Goal: Task Accomplishment & Management: Manage account settings

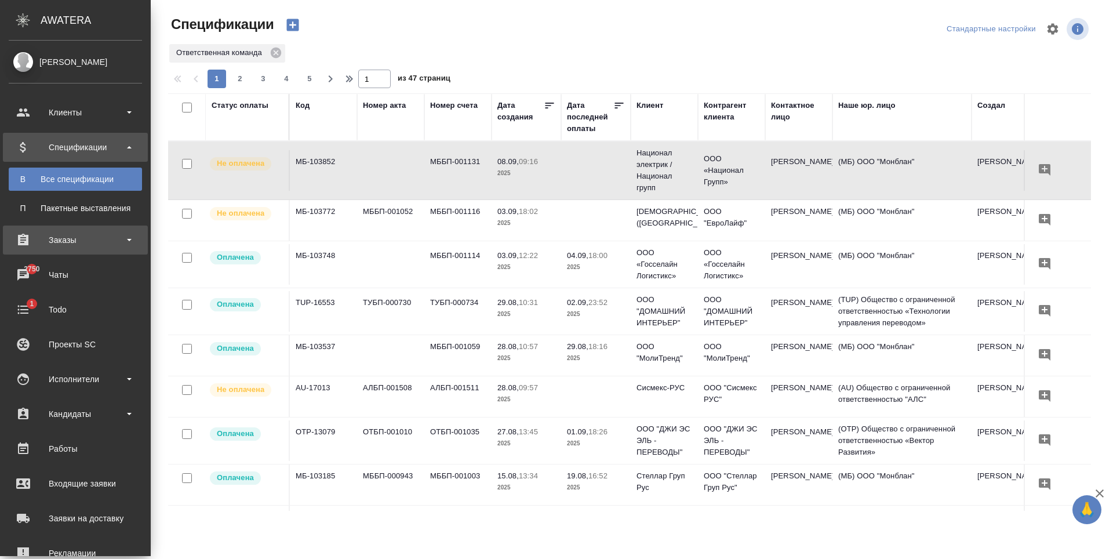
click at [72, 241] on div "Заказы" at bounding box center [75, 239] width 133 height 17
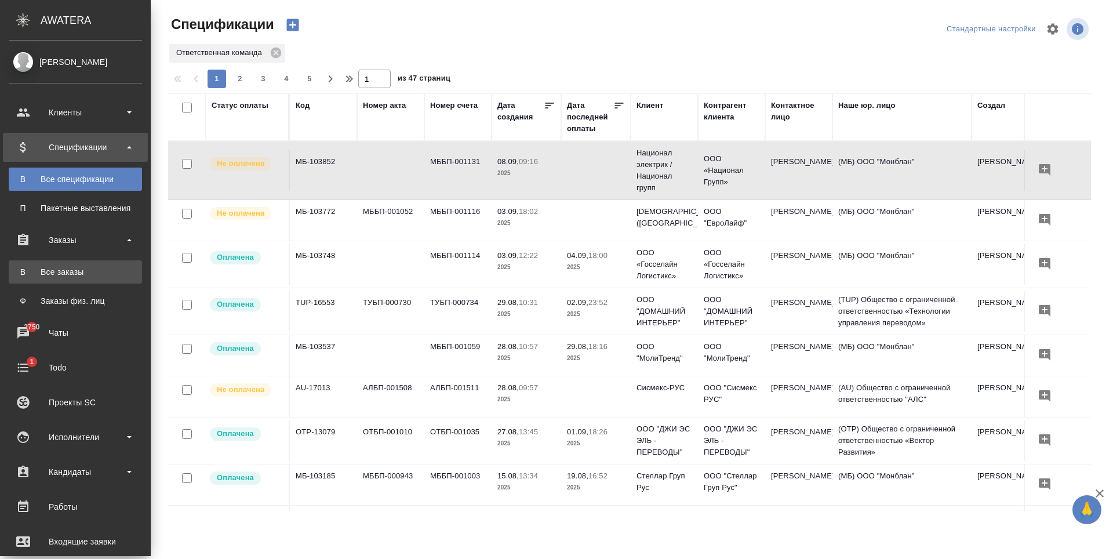
click at [71, 272] on div "Все заказы" at bounding box center [75, 272] width 122 height 12
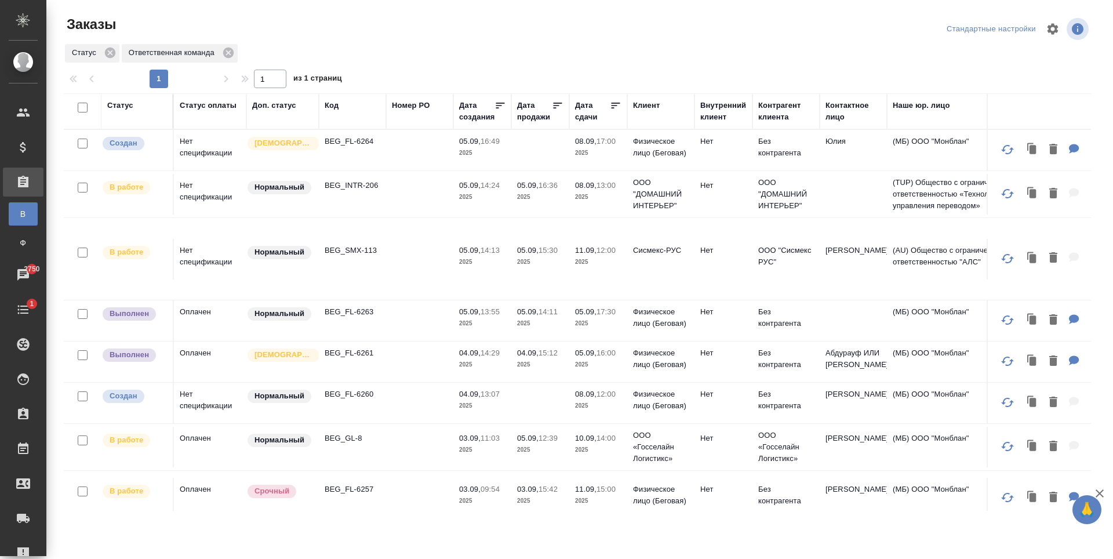
click at [894, 368] on td "(МБ) ООО "Монблан"" at bounding box center [956, 361] width 139 height 41
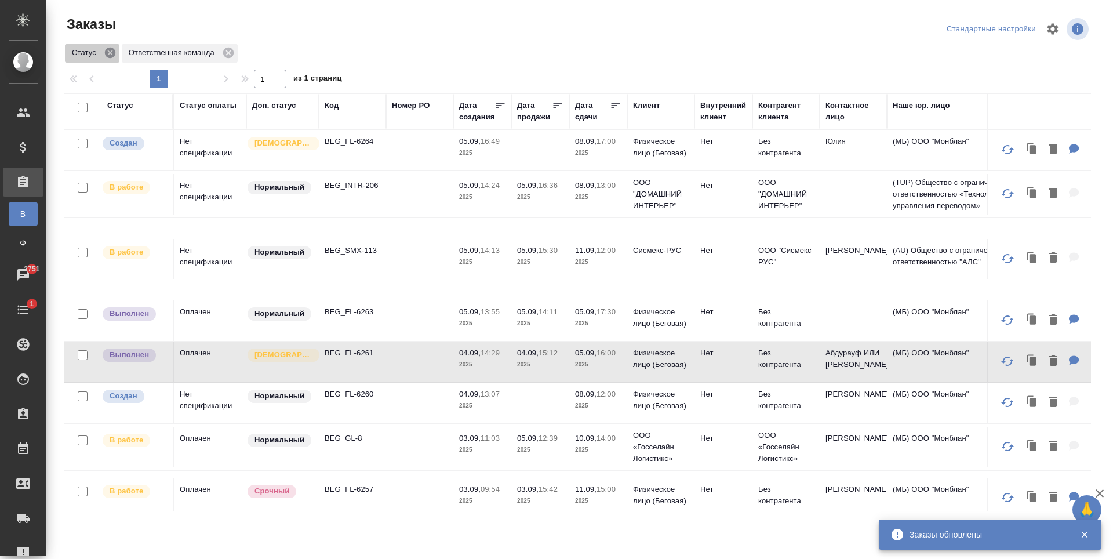
click at [111, 54] on icon at bounding box center [110, 53] width 10 height 10
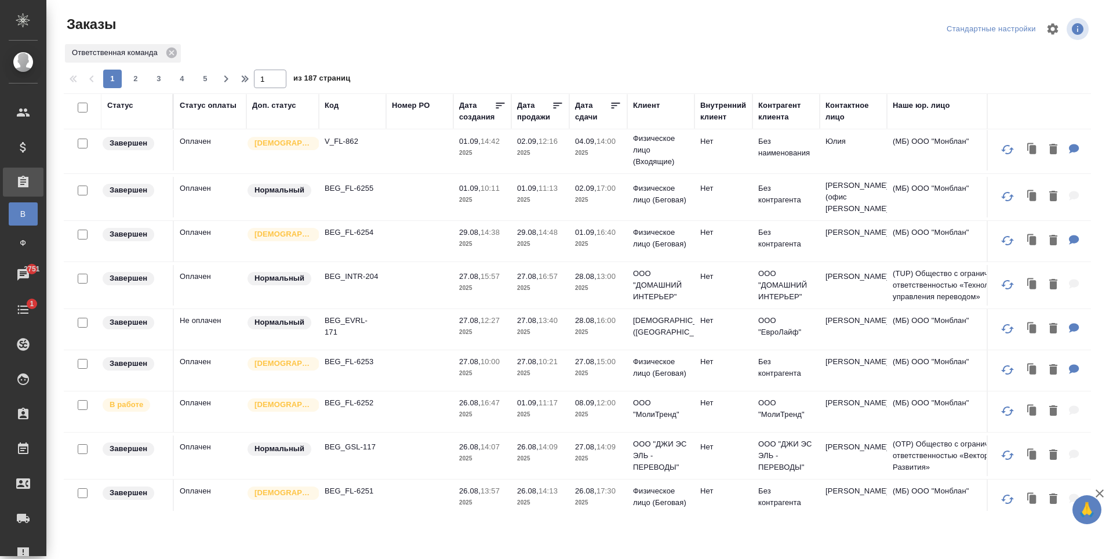
scroll to position [801, 0]
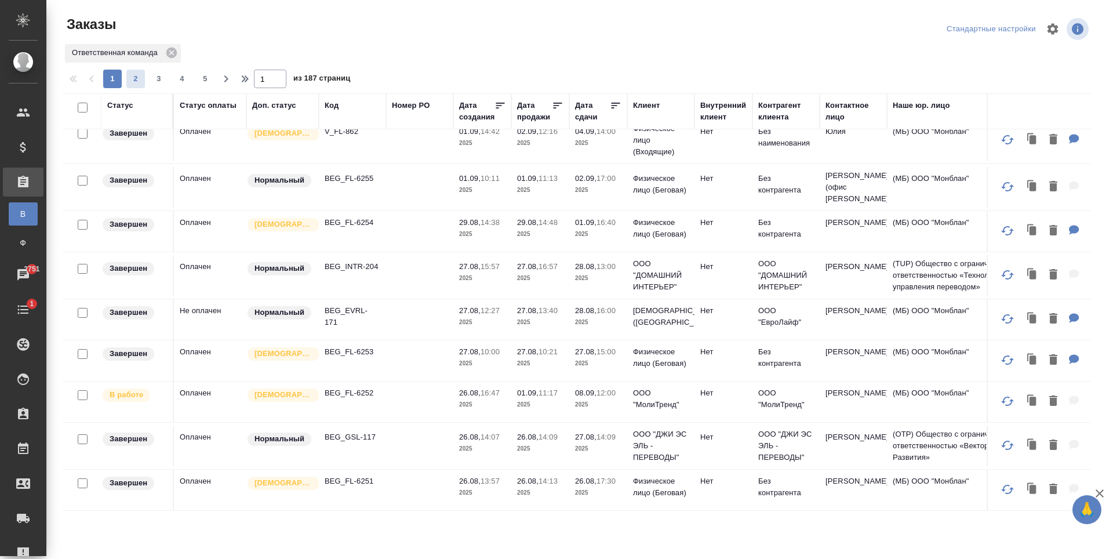
click at [136, 82] on span "2" at bounding box center [135, 79] width 19 height 12
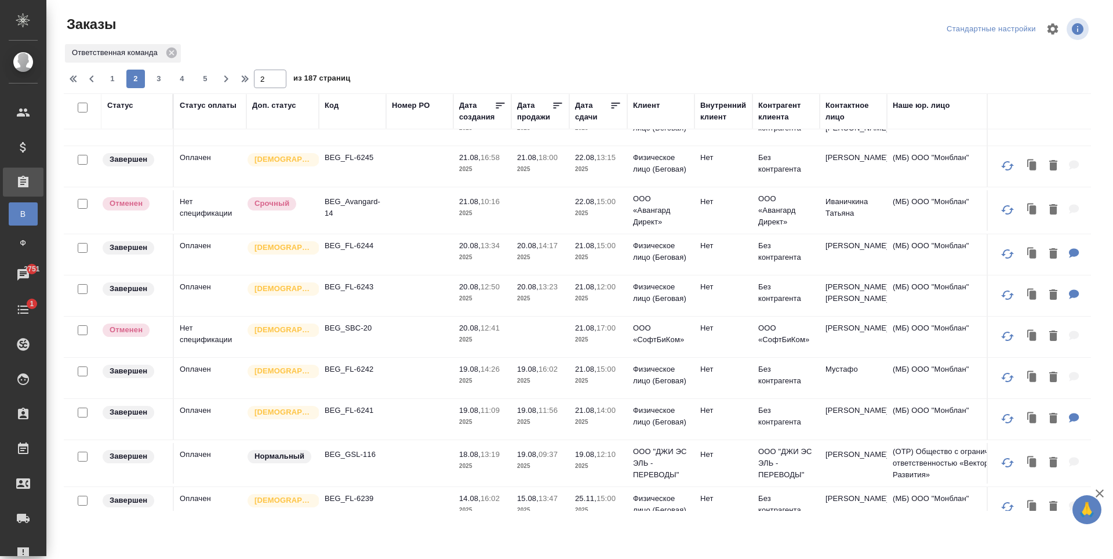
scroll to position [187, 0]
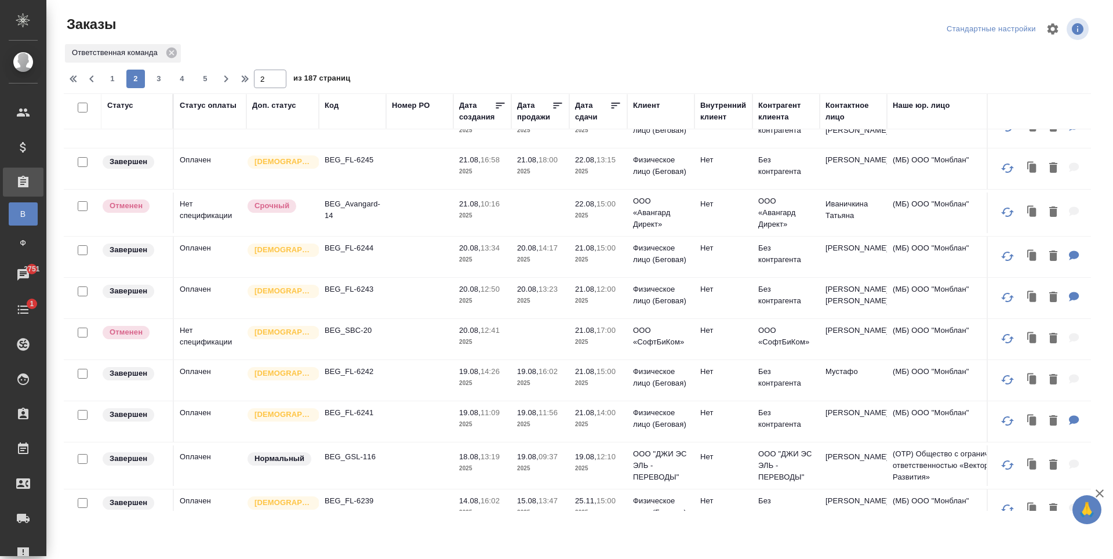
click at [804, 318] on td "Без контрагента" at bounding box center [785, 298] width 67 height 41
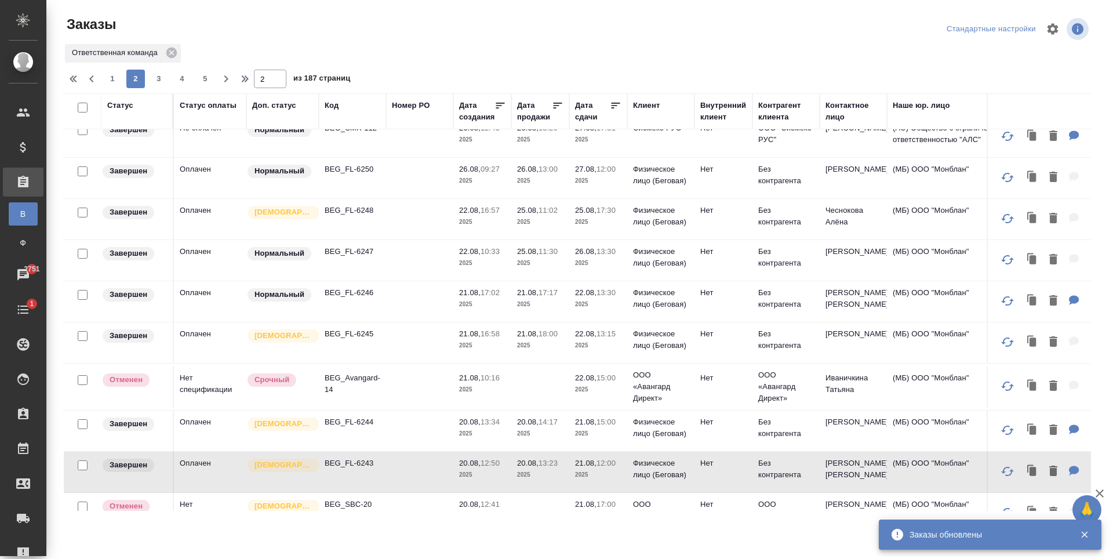
scroll to position [0, 0]
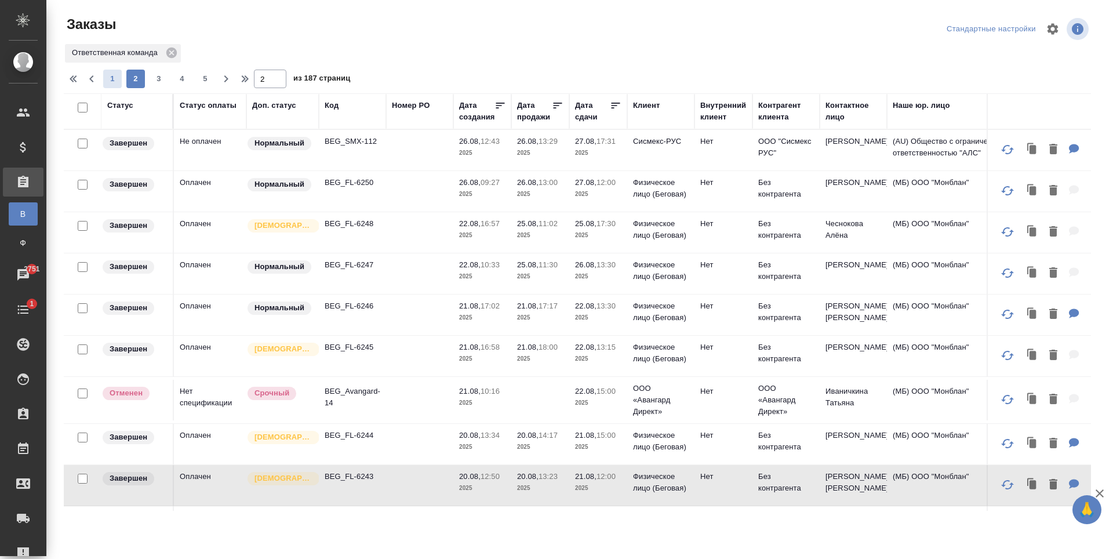
click at [116, 75] on span "1" at bounding box center [112, 79] width 19 height 12
type input "1"
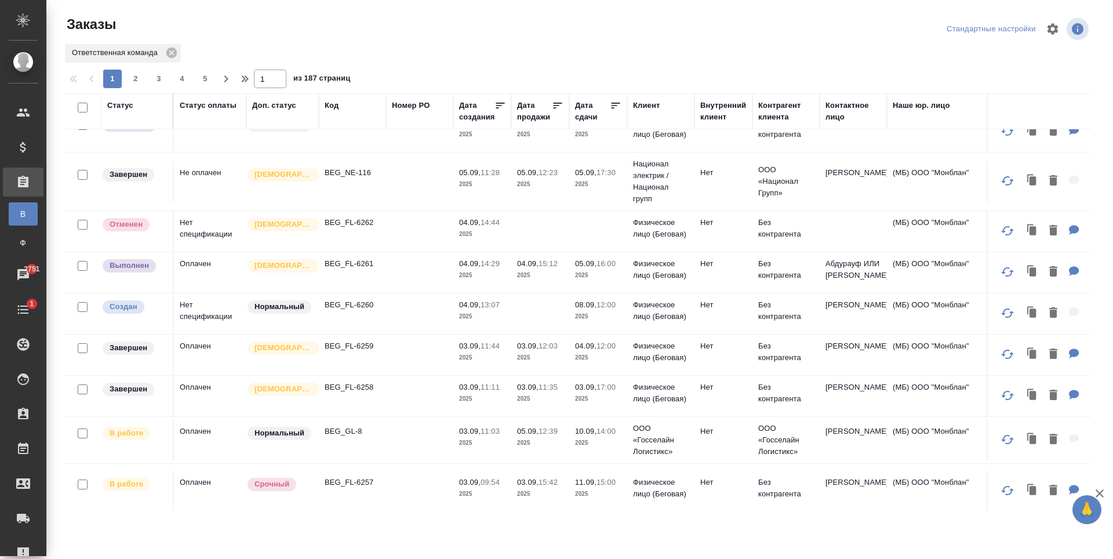
scroll to position [163, 0]
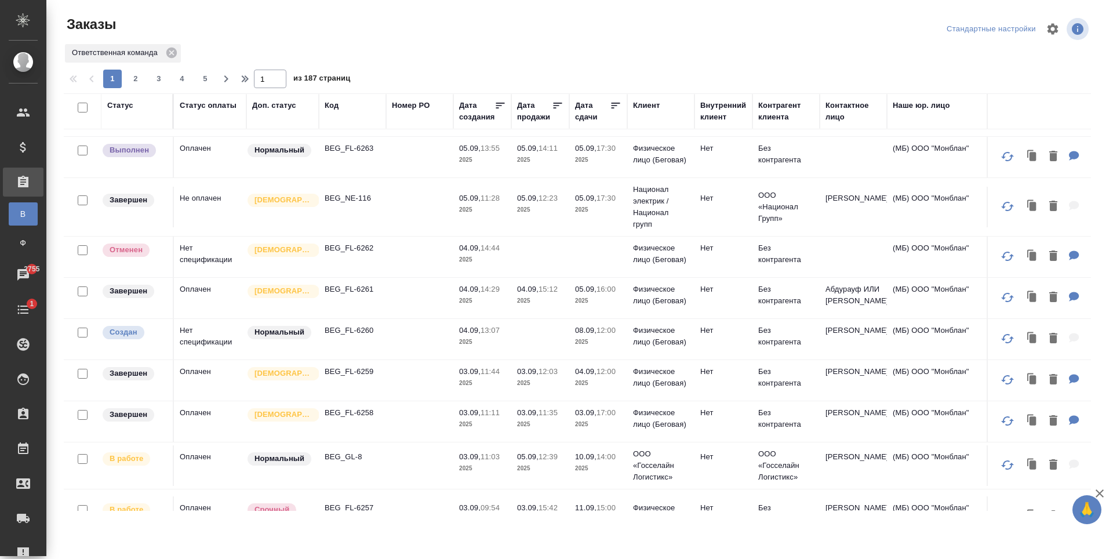
click at [840, 104] on div "Контактное лицо" at bounding box center [853, 111] width 56 height 23
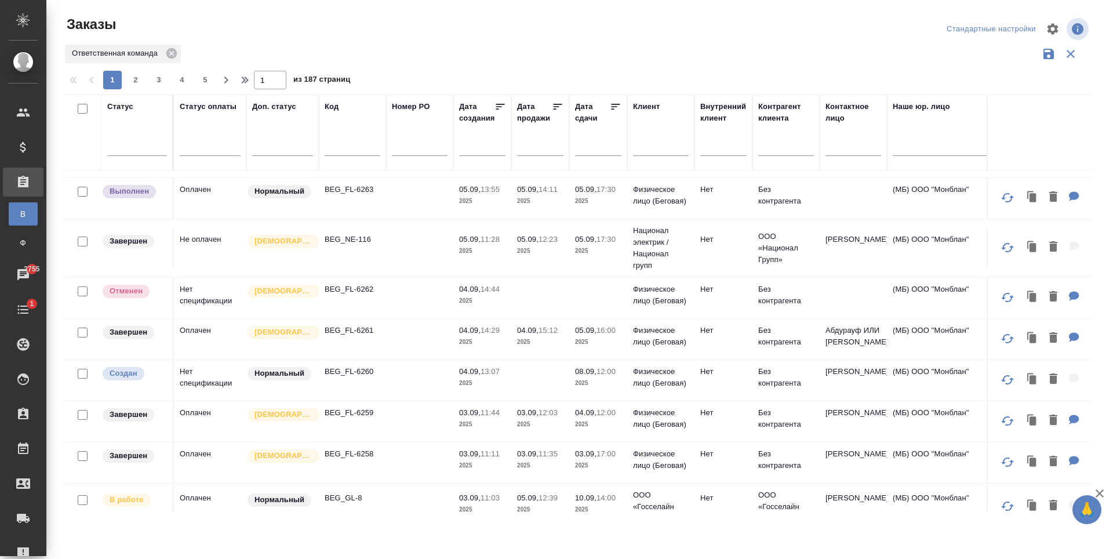
click at [844, 147] on input "text" at bounding box center [853, 148] width 56 height 14
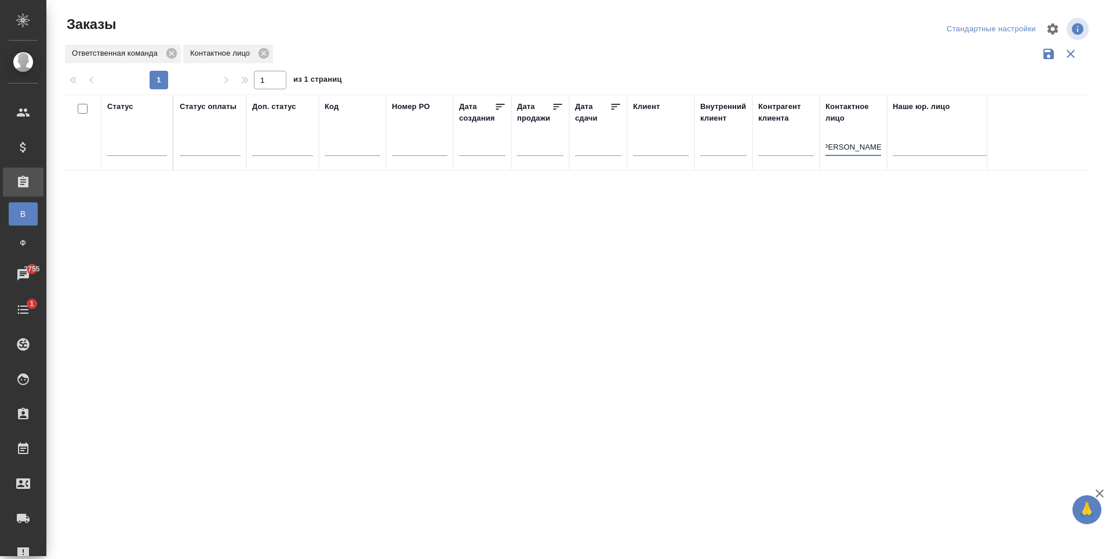
scroll to position [0, 0]
click at [842, 151] on input "Евгения Волкова" at bounding box center [853, 148] width 56 height 14
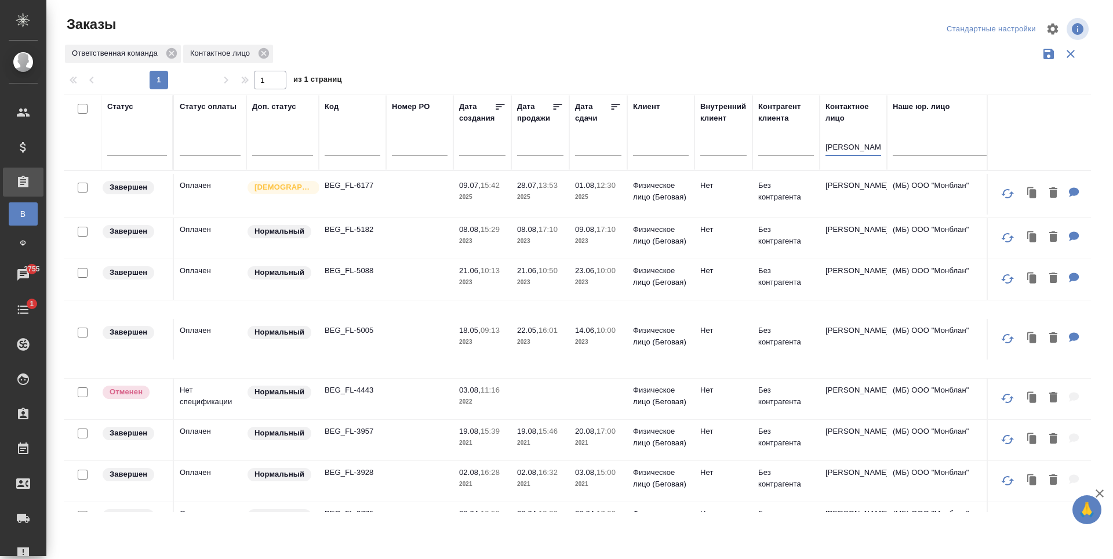
type input "Волкова"
click at [398, 277] on td at bounding box center [419, 279] width 67 height 41
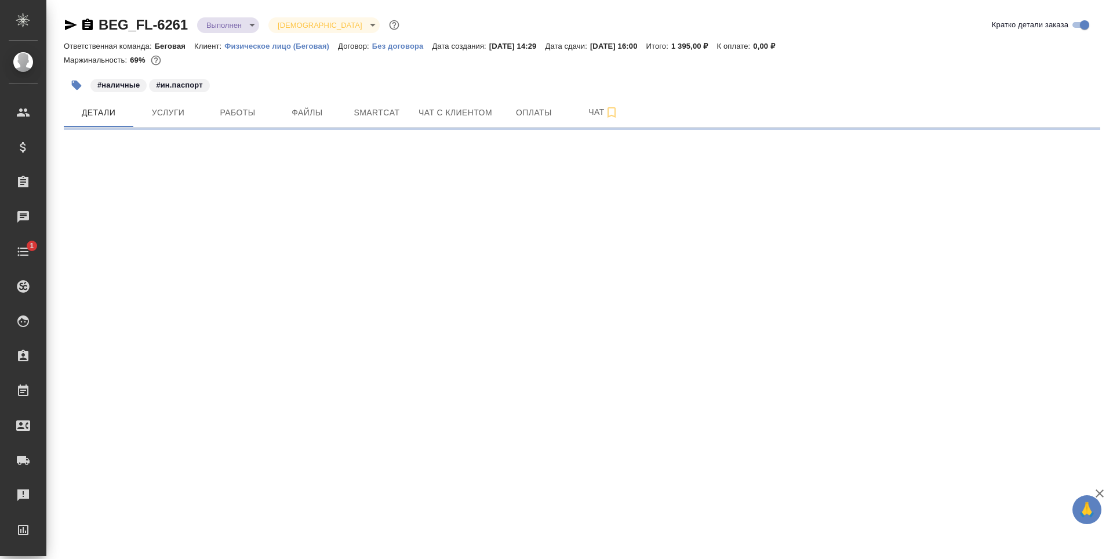
select select "RU"
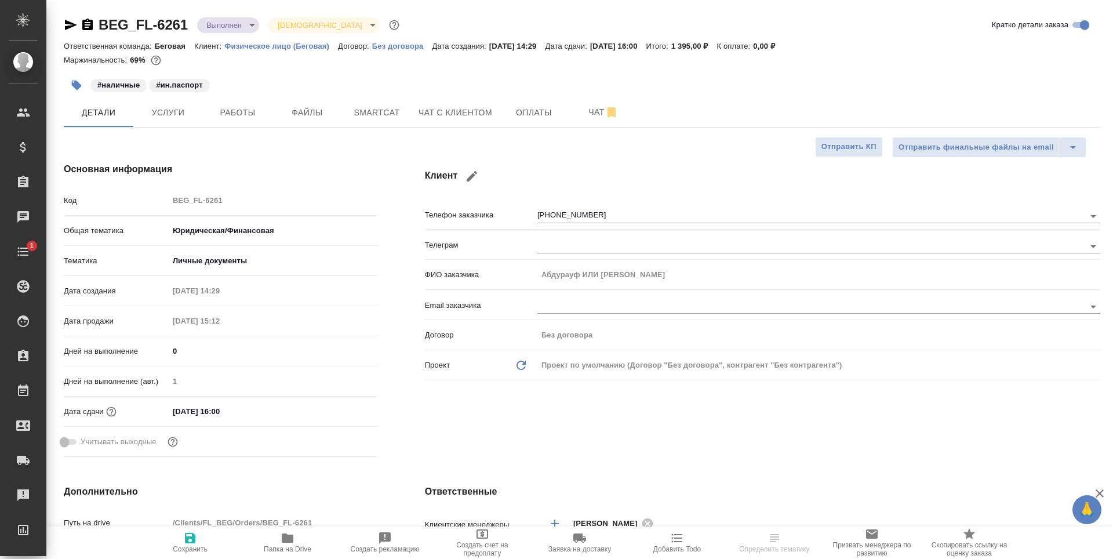
type textarea "x"
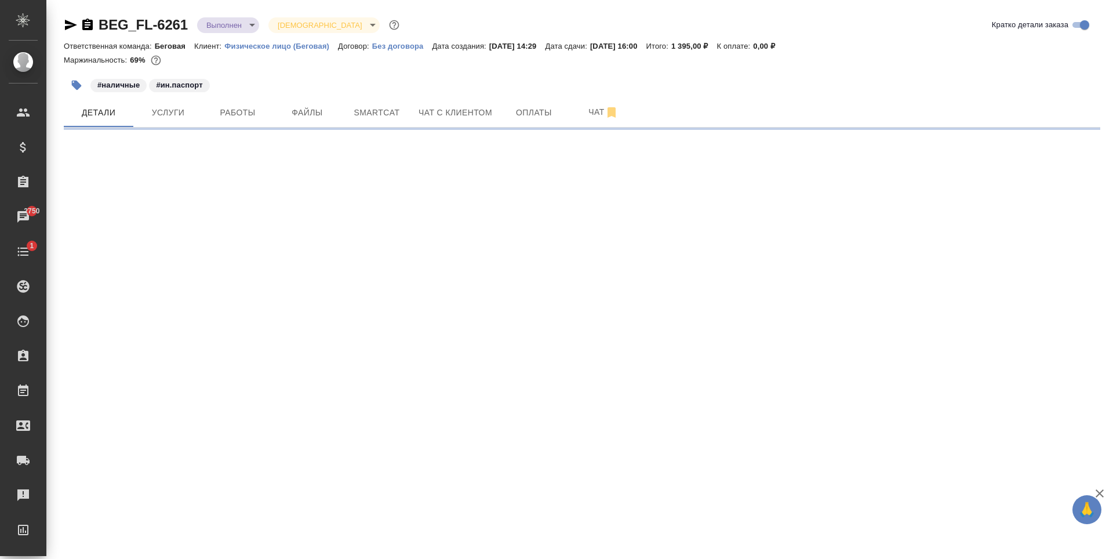
select select "RU"
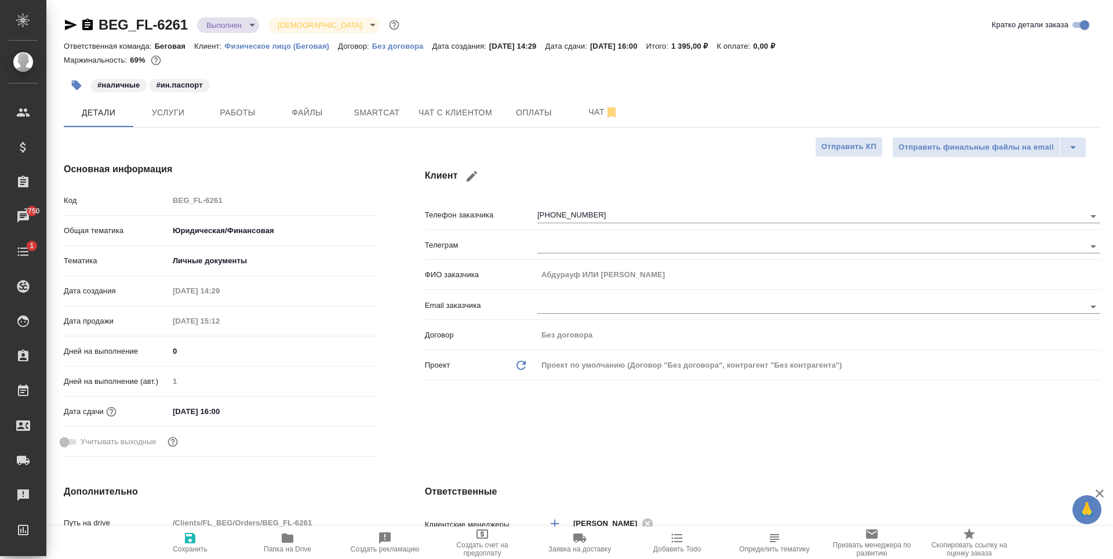
type textarea "x"
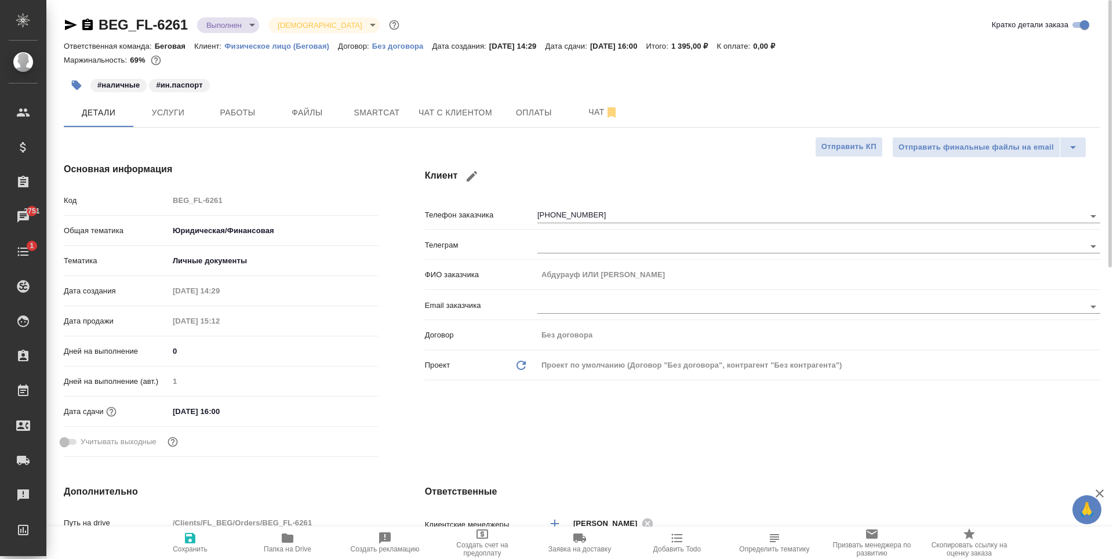
type textarea "x"
click at [241, 24] on body "🙏 .cls-1 fill:#fff; AWATERA Antonova Kristina Клиенты Спецификации Заказы 2753 …" at bounding box center [556, 279] width 1113 height 559
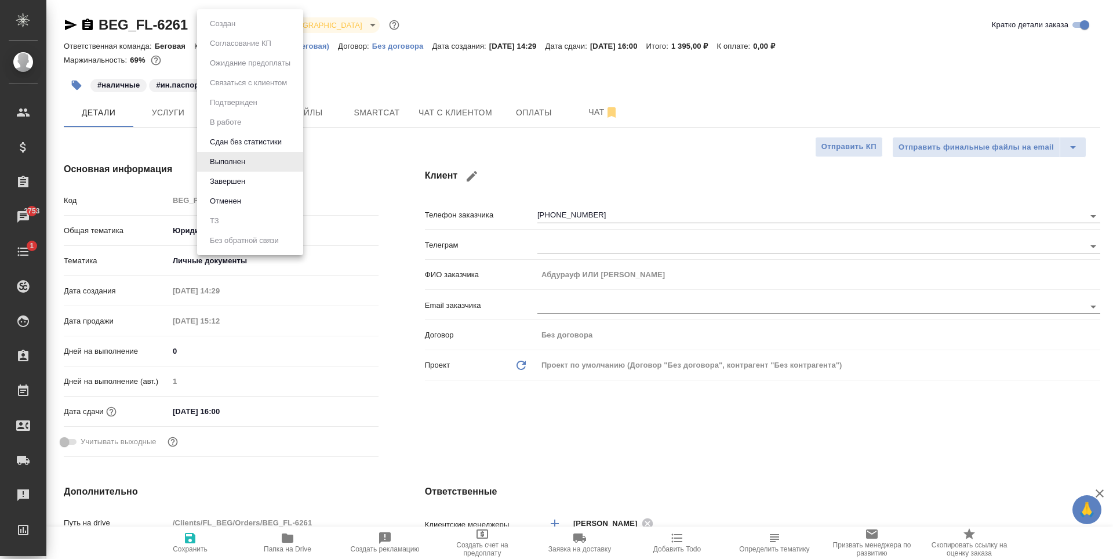
click at [257, 181] on li "Завершен" at bounding box center [250, 182] width 106 height 20
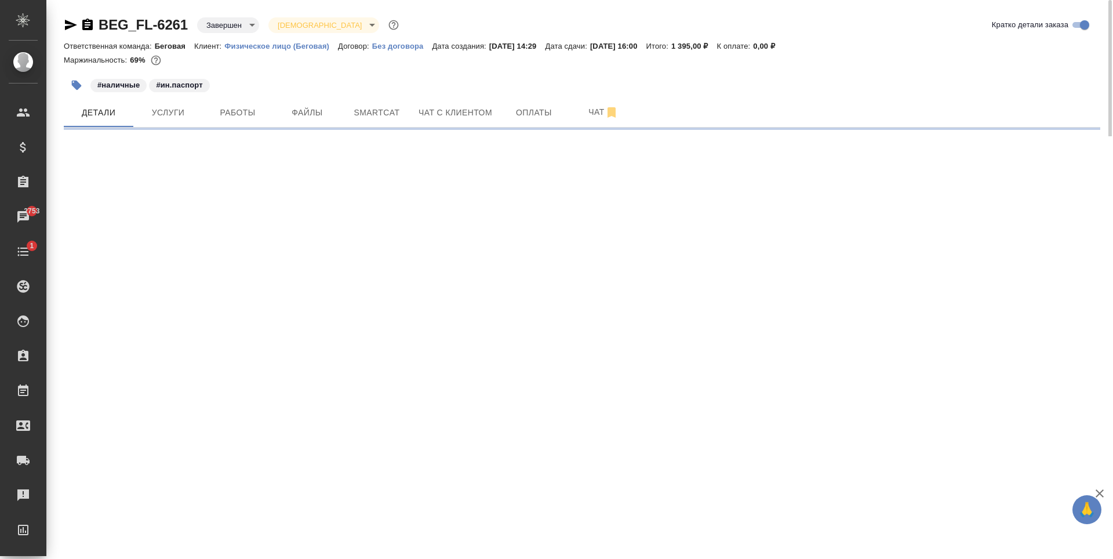
select select "RU"
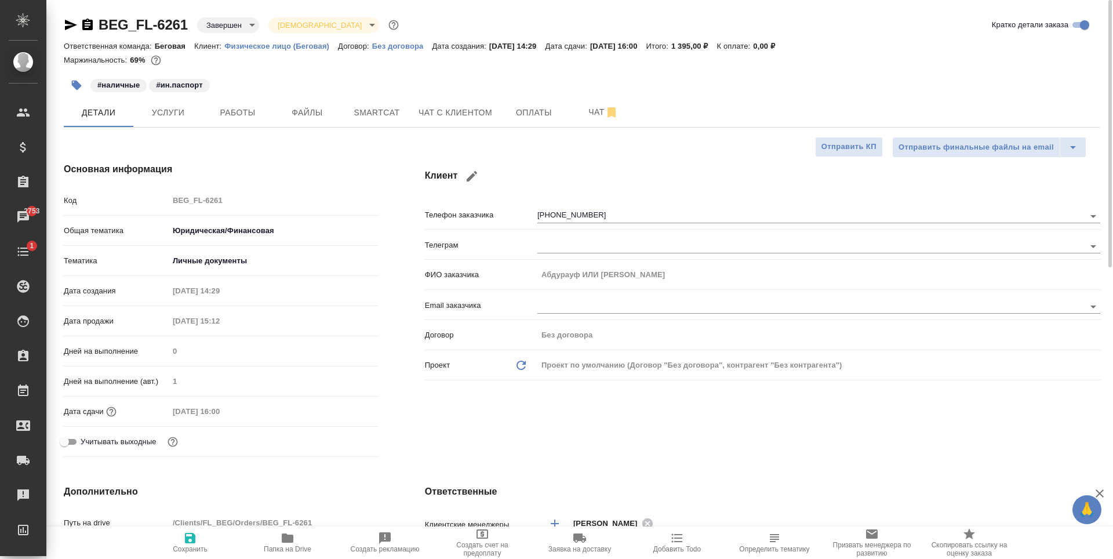
type textarea "x"
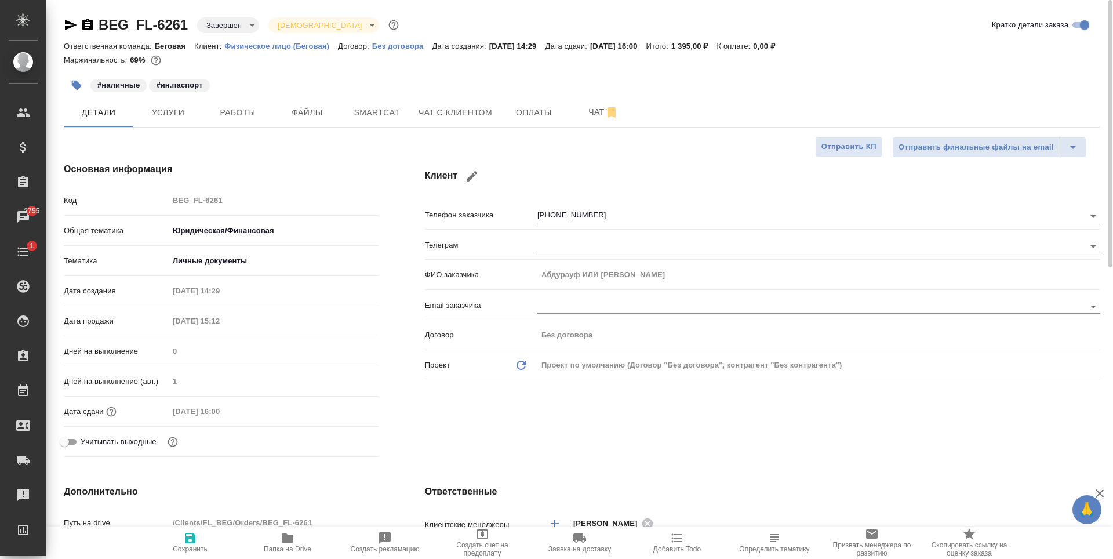
type textarea "x"
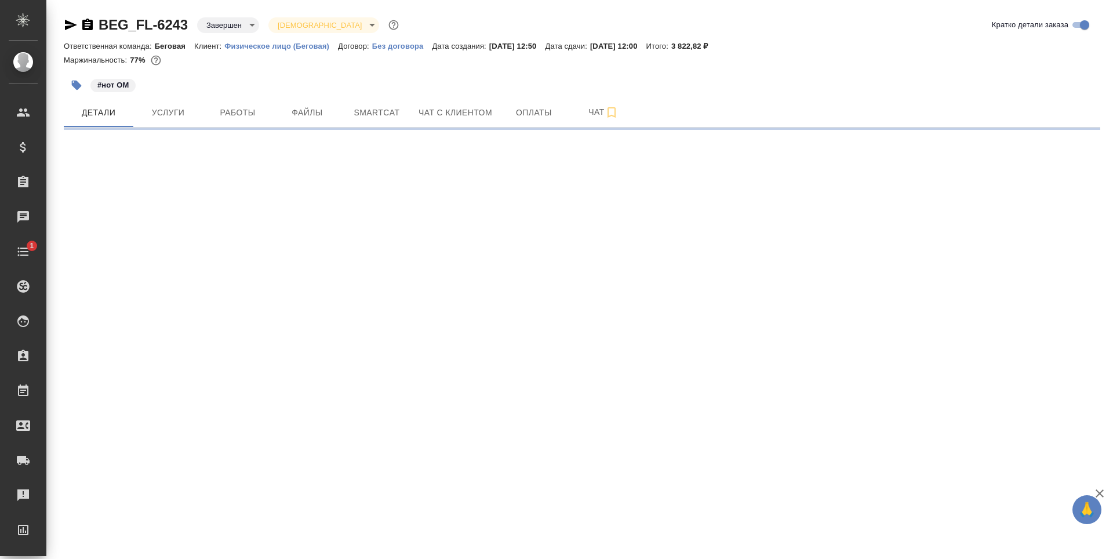
select select "RU"
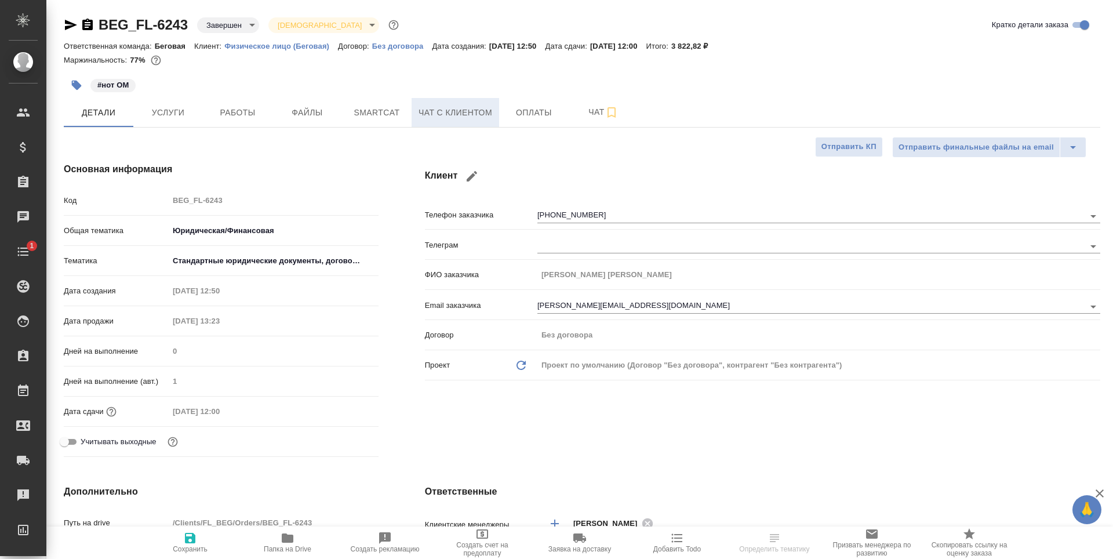
type textarea "x"
click at [452, 121] on button "Чат с клиентом" at bounding box center [456, 112] width 88 height 29
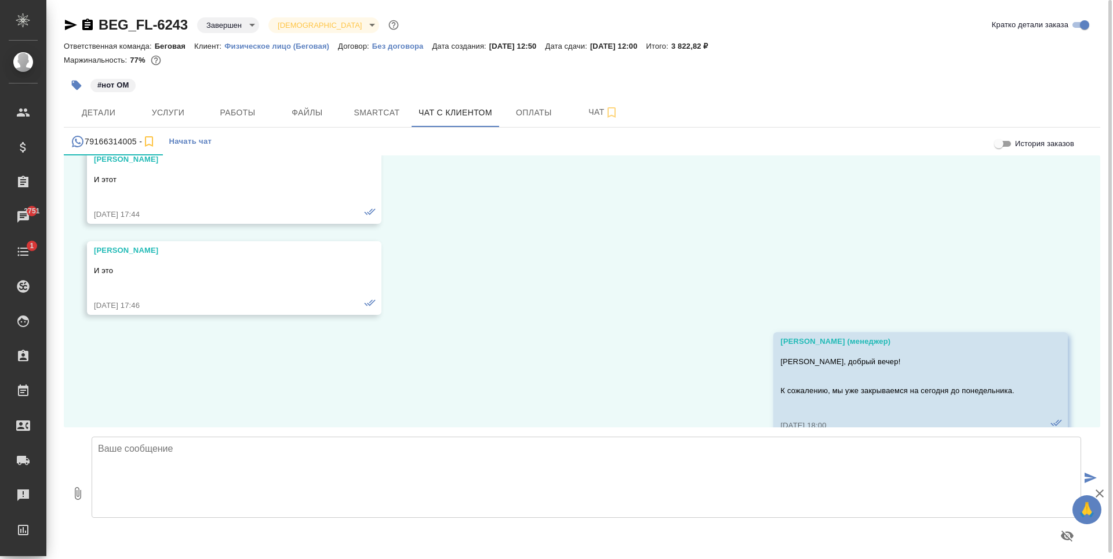
scroll to position [16805, 0]
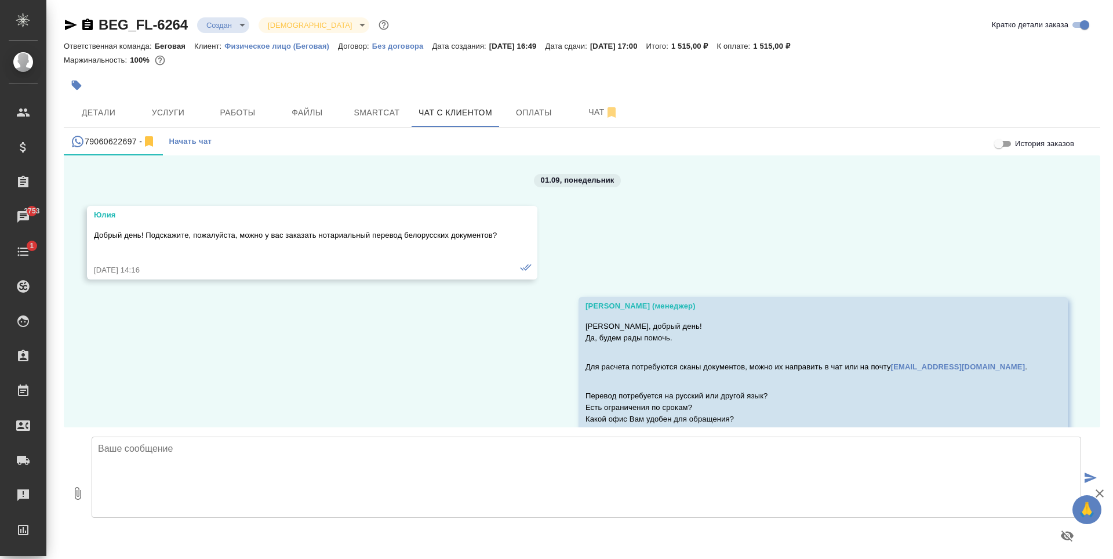
scroll to position [5684, 0]
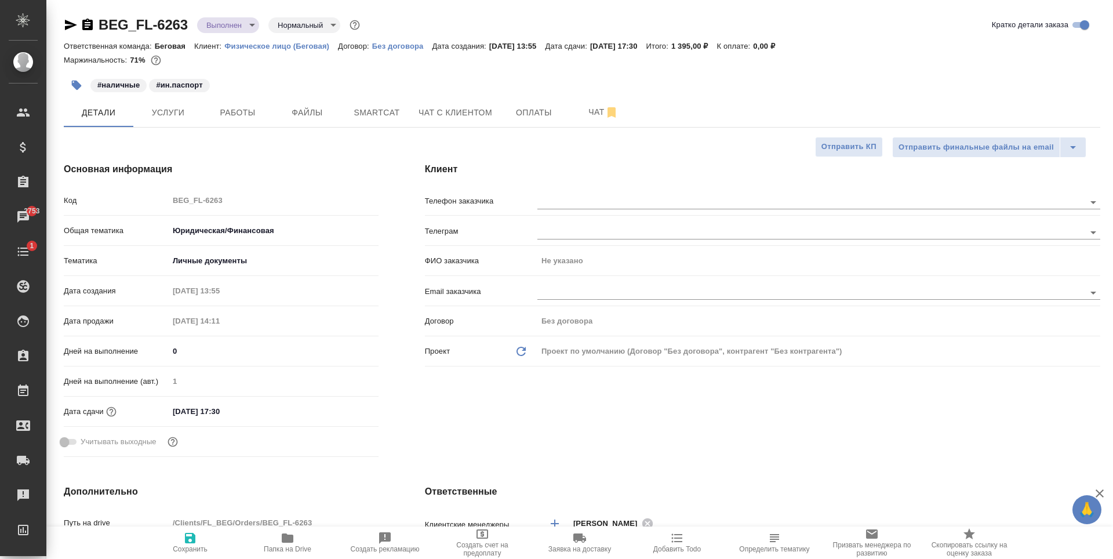
select select "RU"
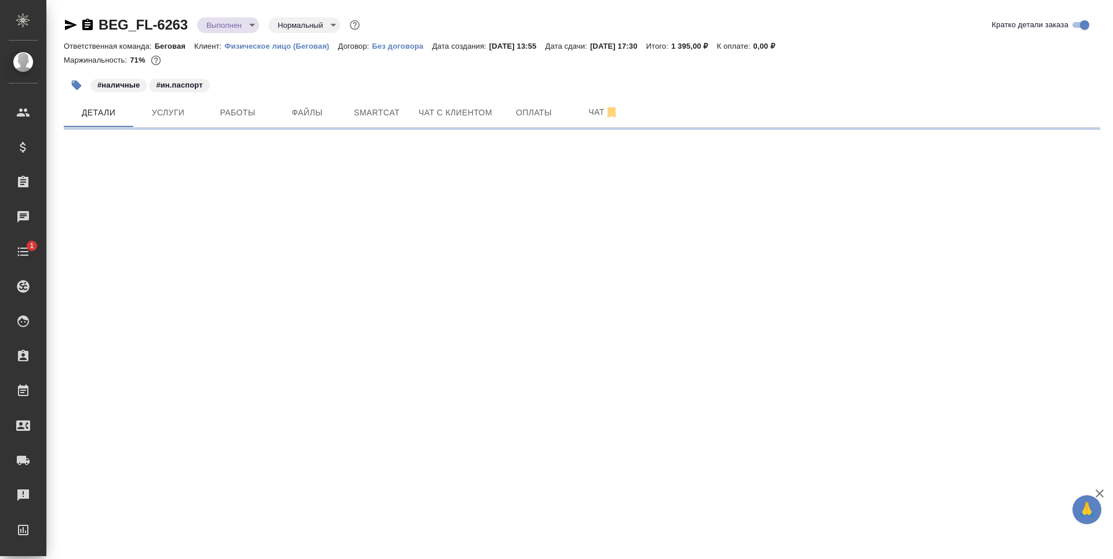
select select "RU"
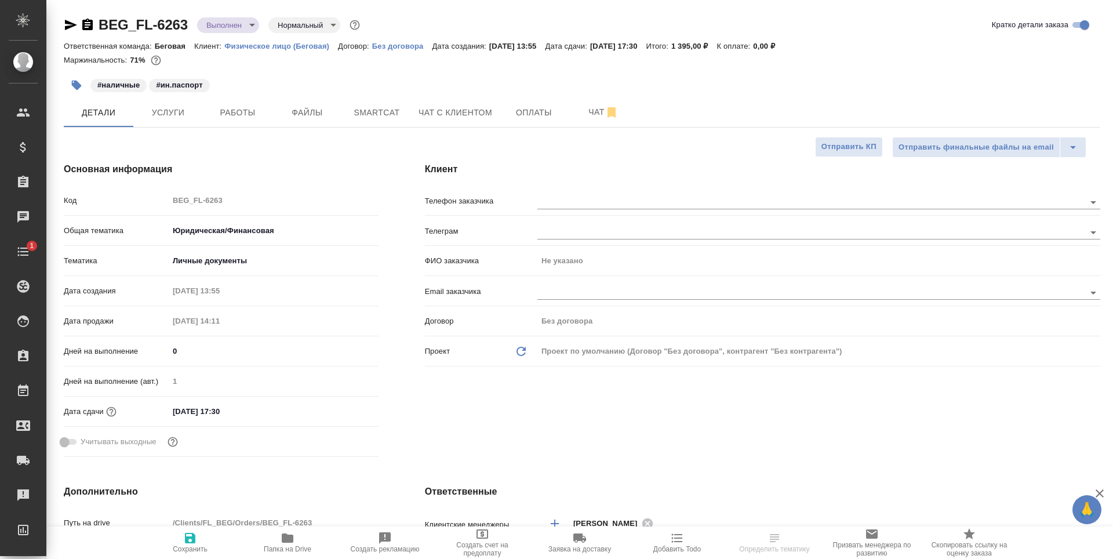
type textarea "x"
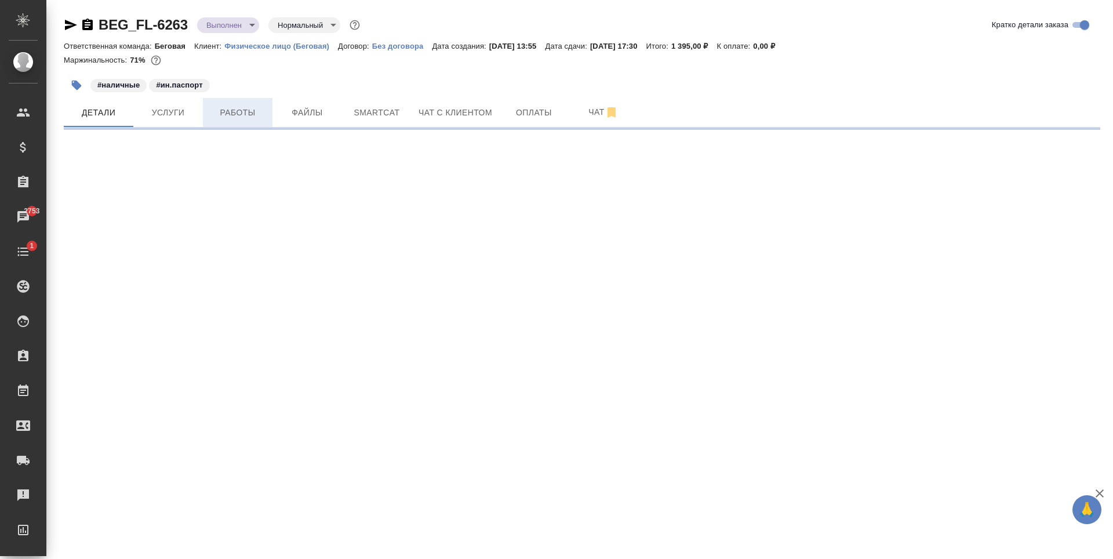
select select "RU"
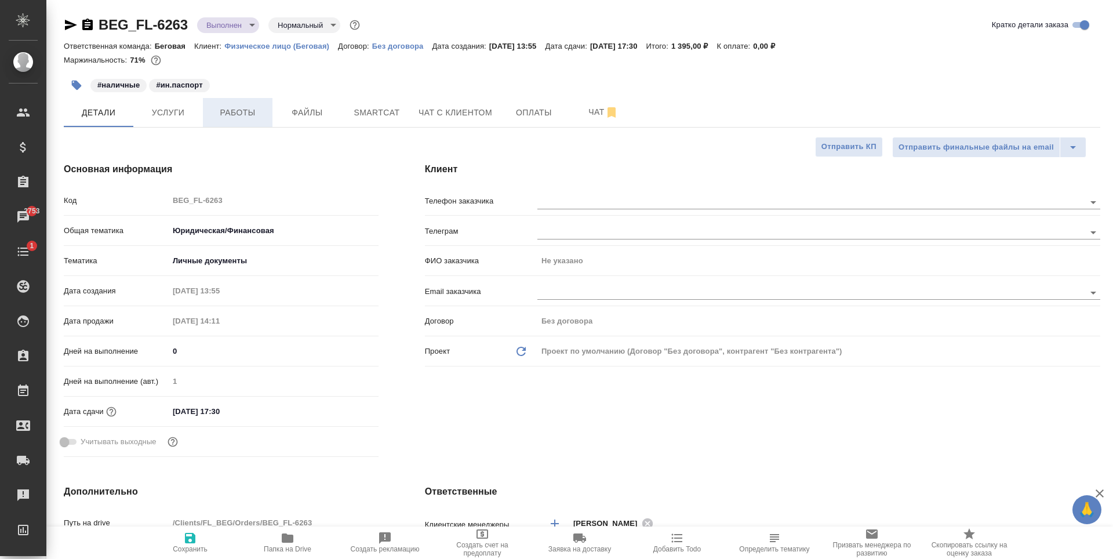
type textarea "x"
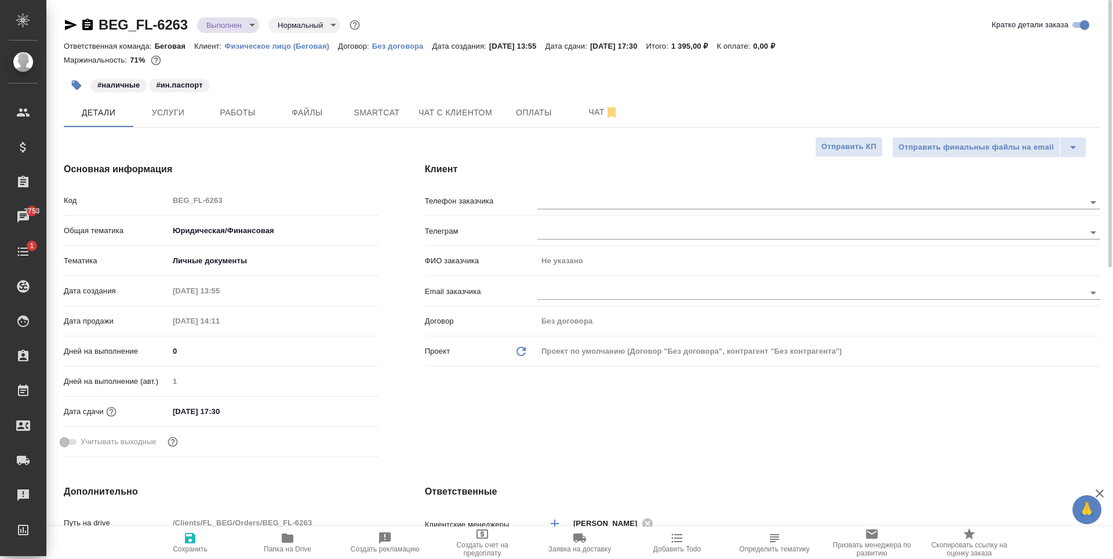
type textarea "x"
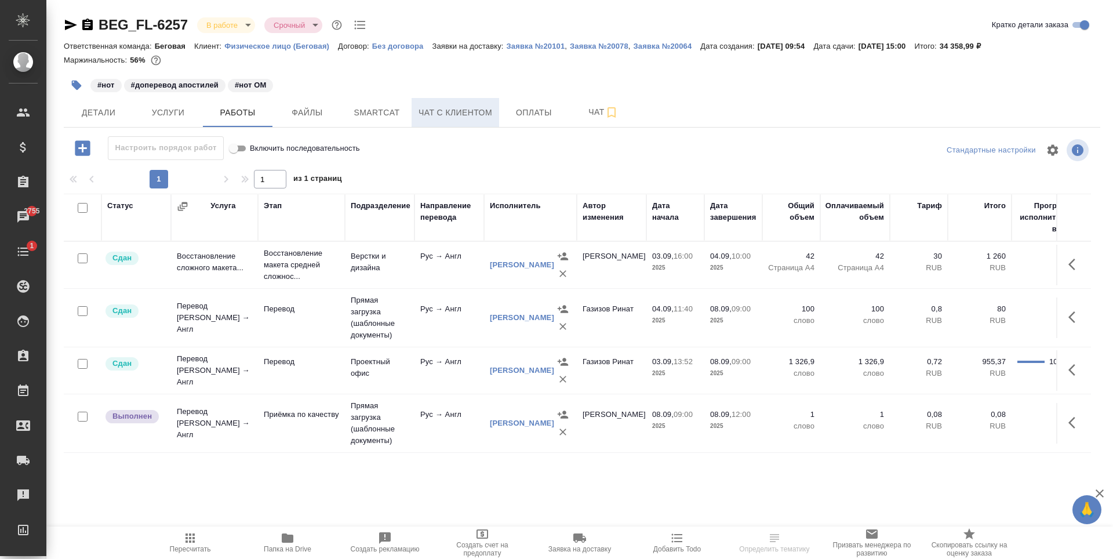
click at [465, 108] on span "Чат с клиентом" at bounding box center [455, 112] width 74 height 14
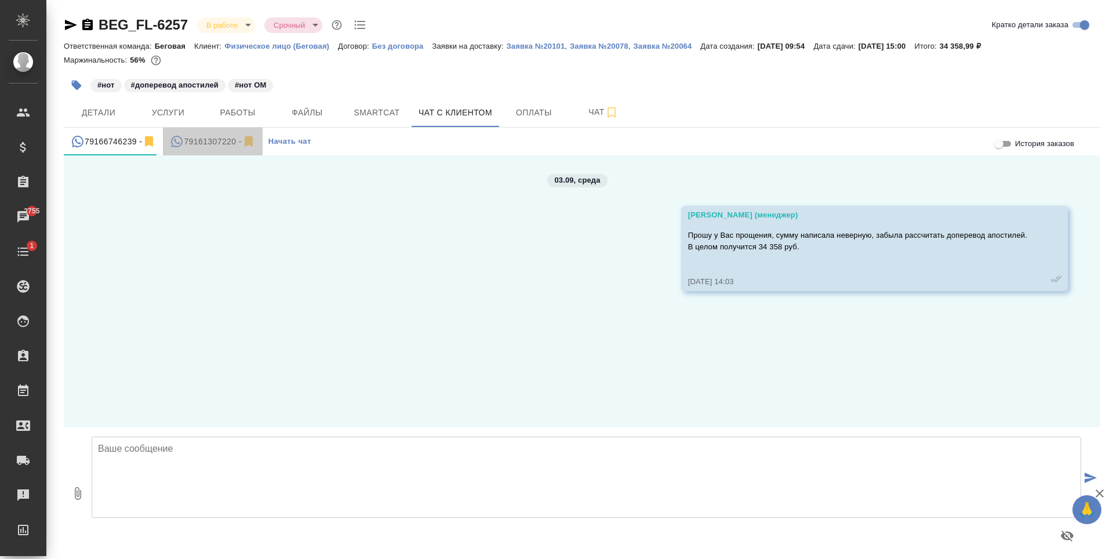
click at [200, 145] on div "79161307220 -" at bounding box center [212, 141] width 85 height 14
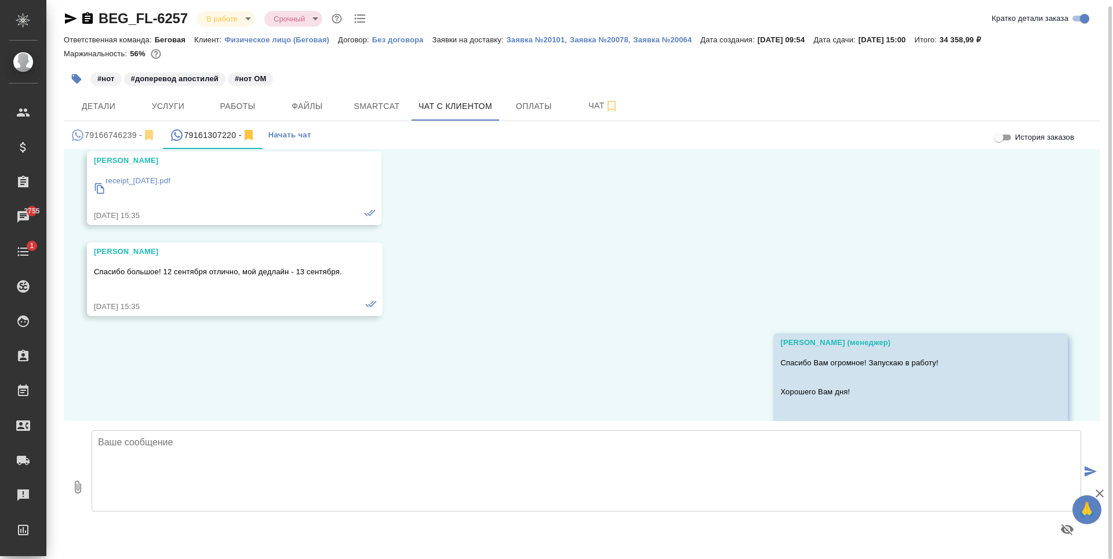
scroll to position [322, 0]
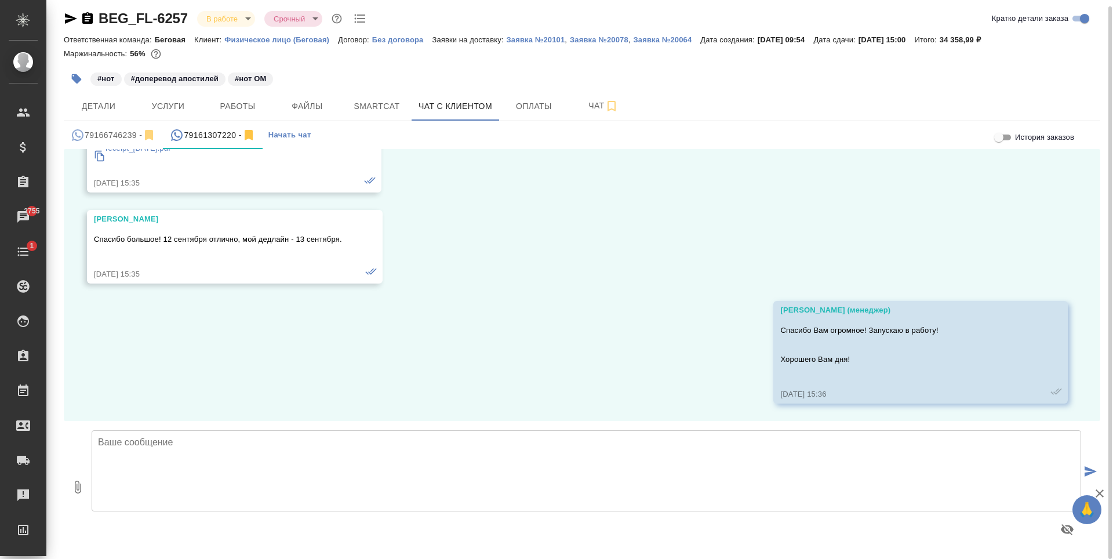
click at [417, 449] on textarea at bounding box center [586, 470] width 989 height 81
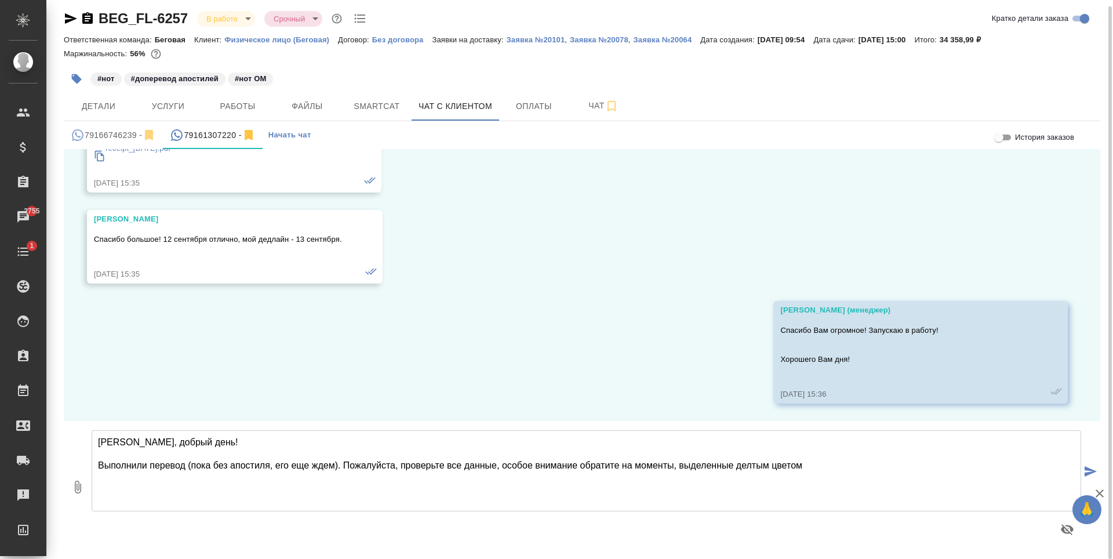
click at [742, 467] on textarea "[PERSON_NAME], добрый день! Выполнили перевод (пока без апостиля, его еще ждем)…" at bounding box center [586, 470] width 989 height 81
click at [867, 462] on textarea "[PERSON_NAME], добрый день! Выполнили перевод (пока без апостиля, его еще ждем)…" at bounding box center [586, 470] width 989 height 81
type textarea "[PERSON_NAME], добрый день! Выполнили перевод (пока без апостиля, его еще ждем)…"
click at [71, 486] on icon "button" at bounding box center [78, 487] width 14 height 14
type input "C:\fakepath\ilovepdf_merged_eng.docx"
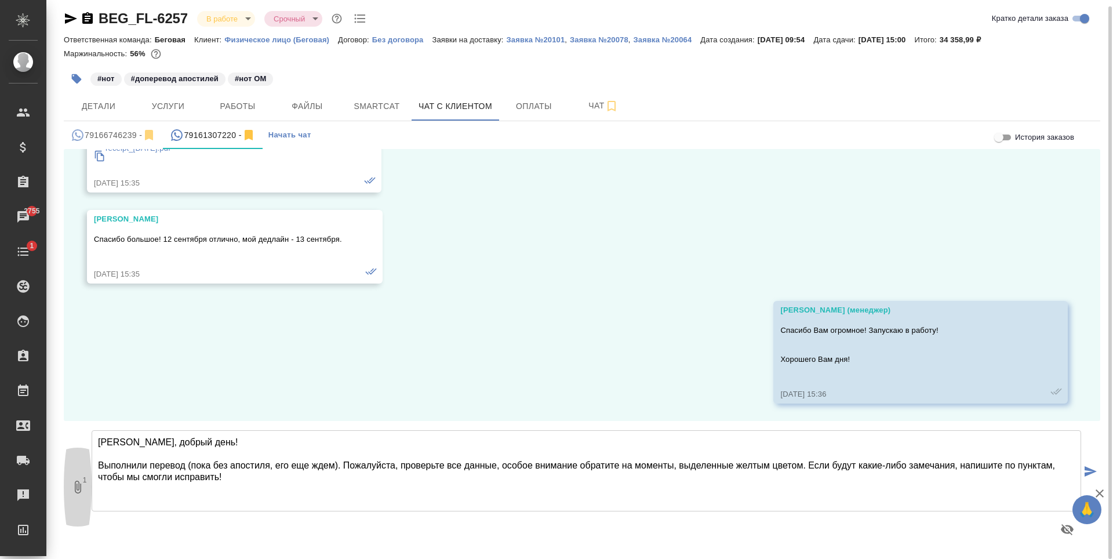
click at [79, 484] on icon "button" at bounding box center [78, 486] width 6 height 13
type input "C:\fakepath\doc02340020250903131259(en).docx"
click at [77, 483] on icon "button" at bounding box center [78, 487] width 14 height 14
type input "C:\fakepath\ilovepdf_merged_eng.docx"
click at [85, 482] on span "1" at bounding box center [85, 480] width 12 height 12
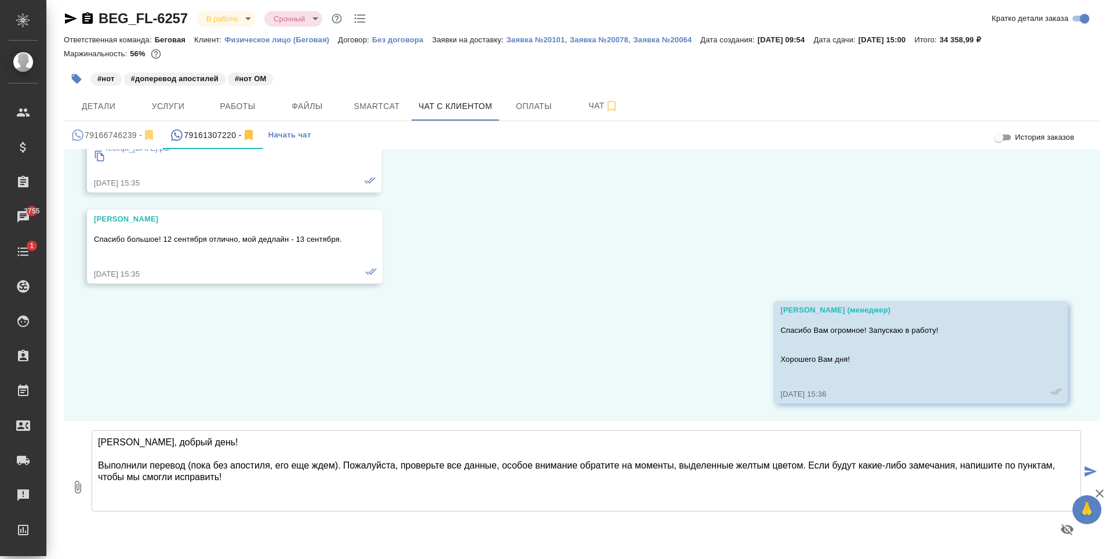
click at [1088, 466] on button "submit" at bounding box center [1090, 472] width 19 height 161
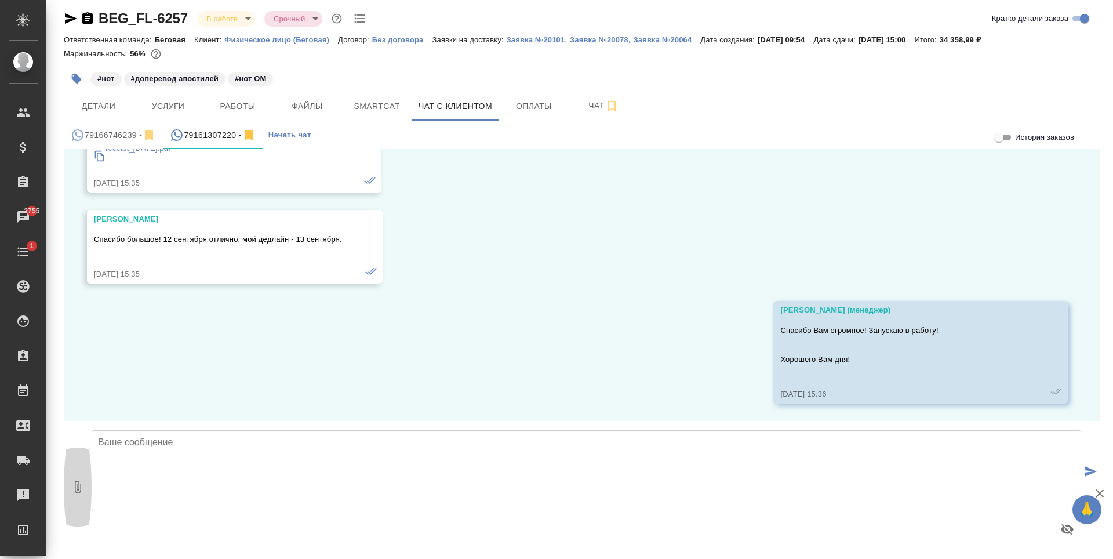
click at [76, 488] on icon "button" at bounding box center [78, 487] width 14 height 14
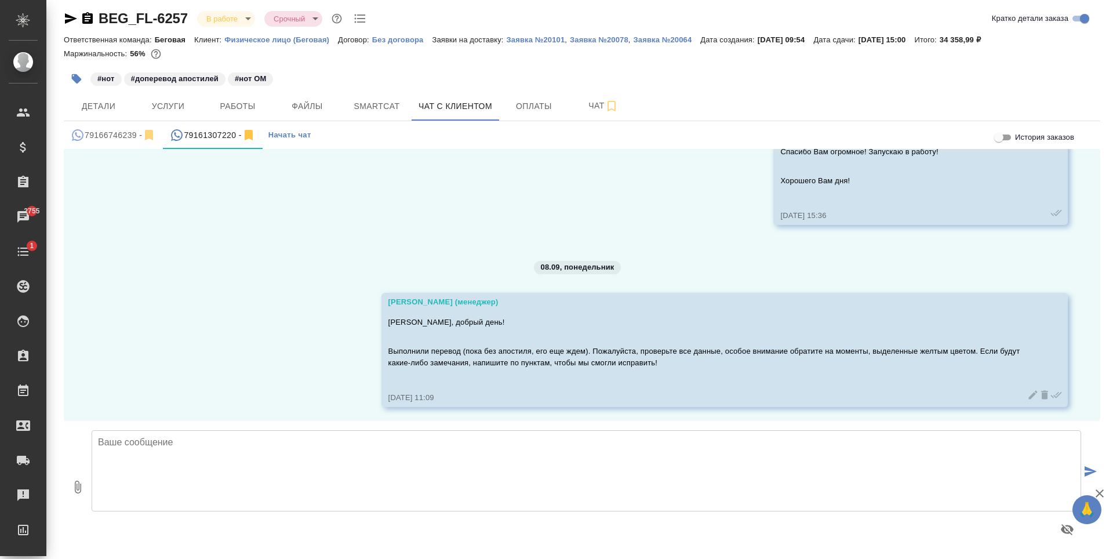
scroll to position [504, 0]
type input "C:\fakepath\ilovepdf_merged_eng.docx"
click at [70, 486] on button "1" at bounding box center [78, 487] width 28 height 132
type input "C:\fakepath\ilovepdf_merged_eng.docx"
click at [1081, 464] on button "submit" at bounding box center [1090, 472] width 19 height 161
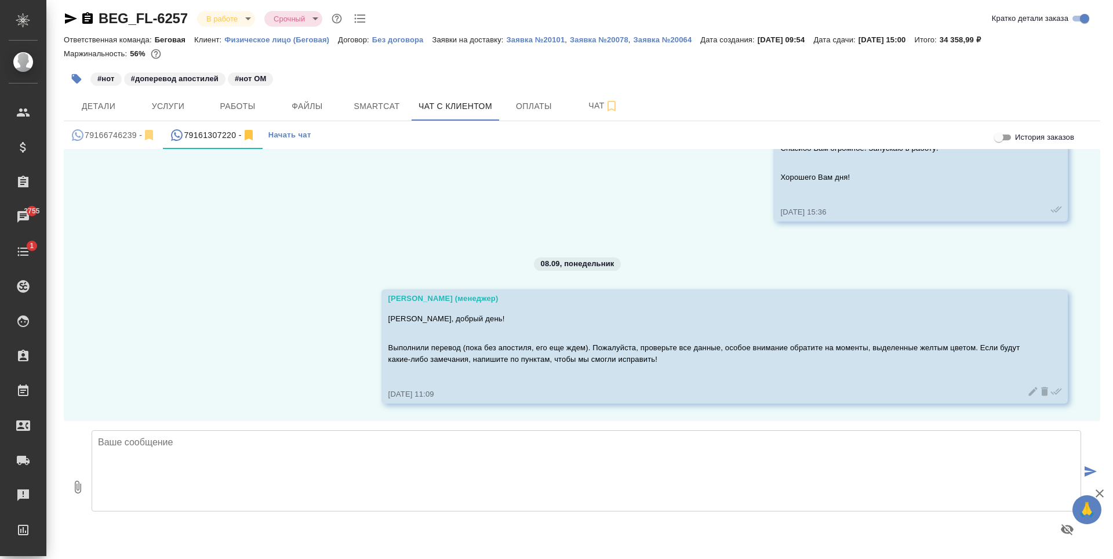
click at [75, 486] on icon "button" at bounding box center [78, 486] width 6 height 13
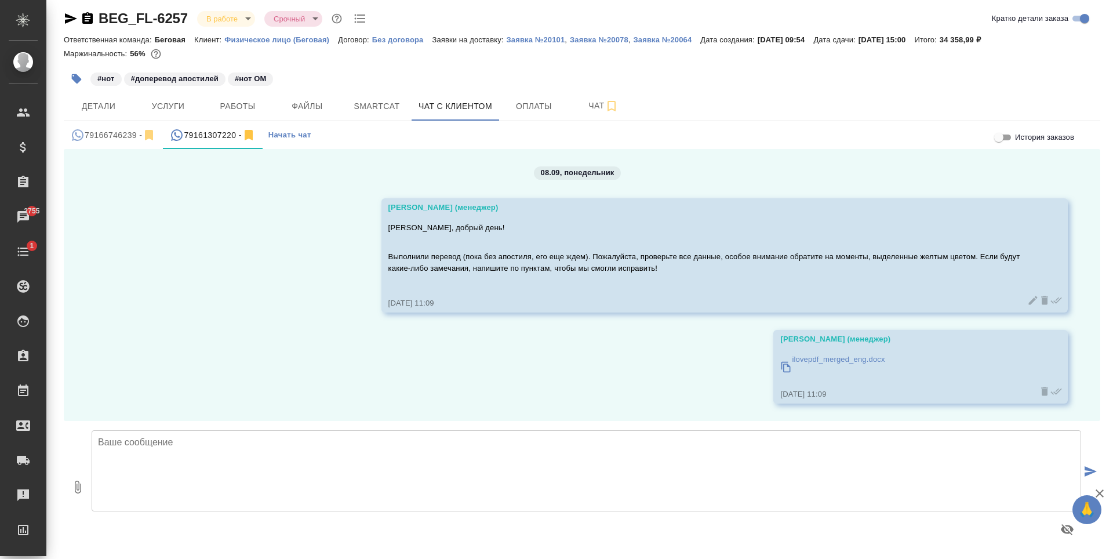
type input "C:\fakepath\doc02340020250903131259(en).docx"
click at [1086, 468] on icon "submit" at bounding box center [1090, 471] width 12 height 10
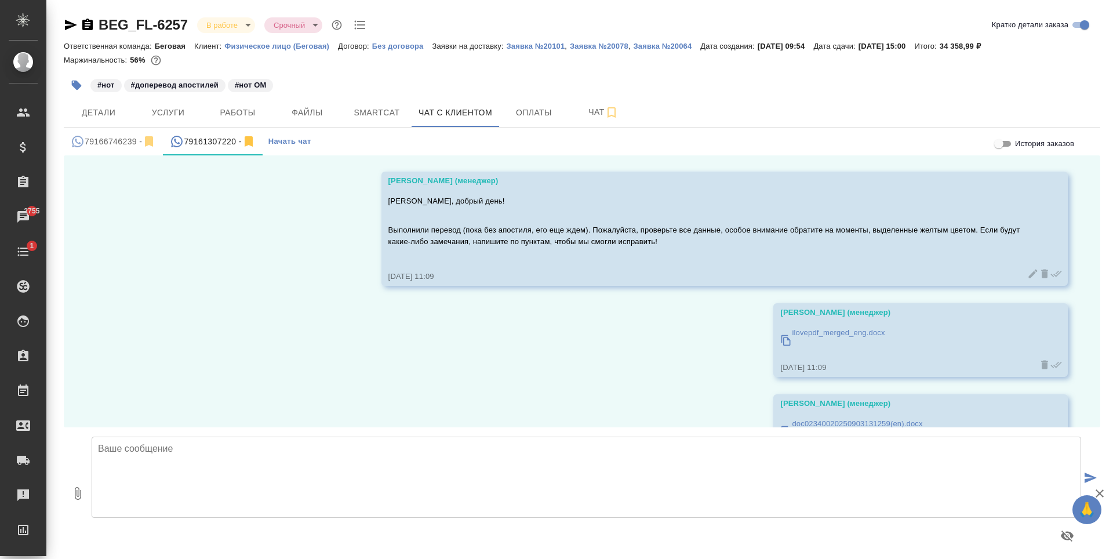
scroll to position [686, 0]
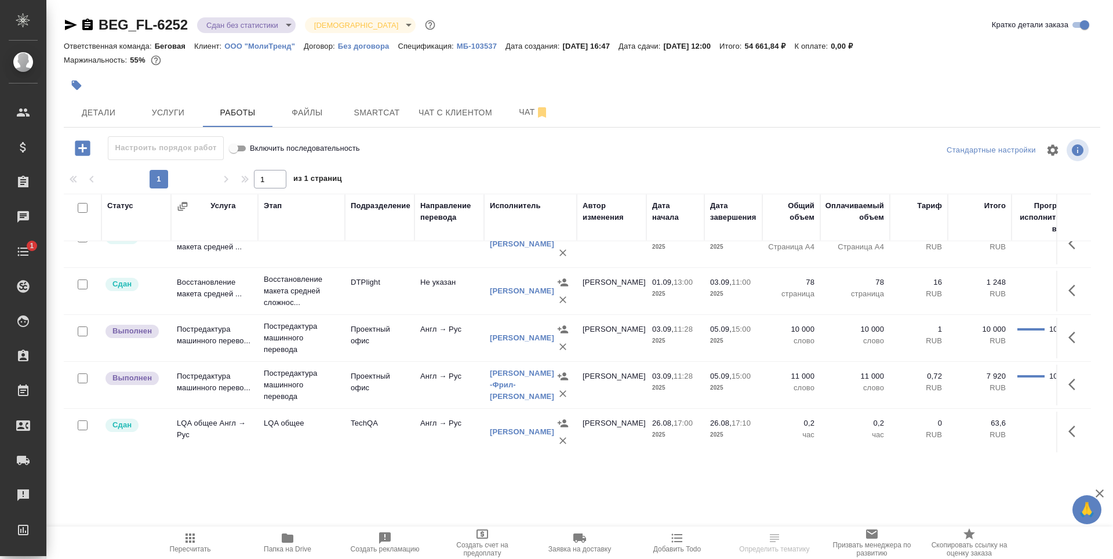
scroll to position [31, 0]
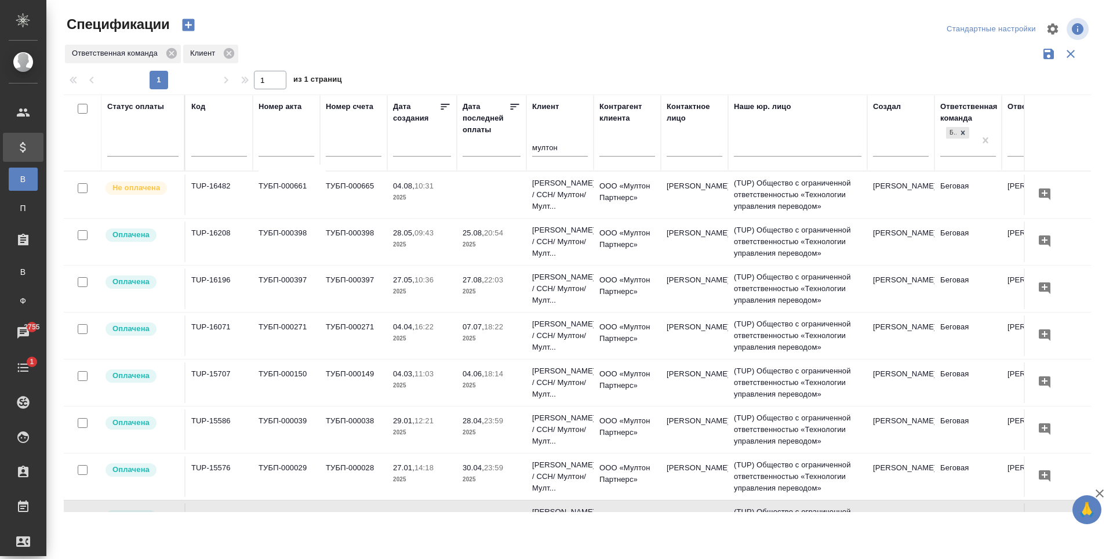
scroll to position [232, 0]
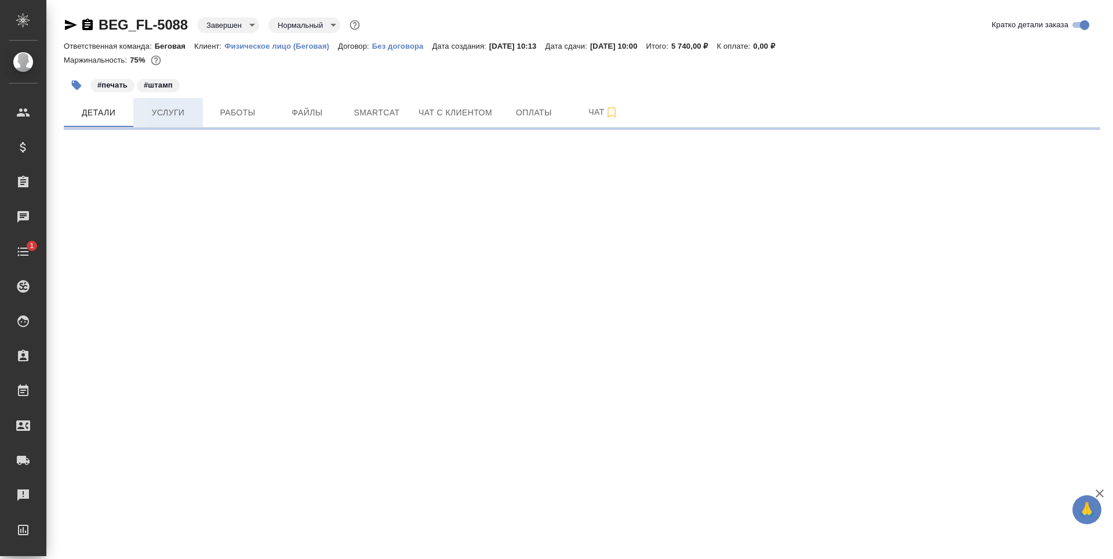
select select "RU"
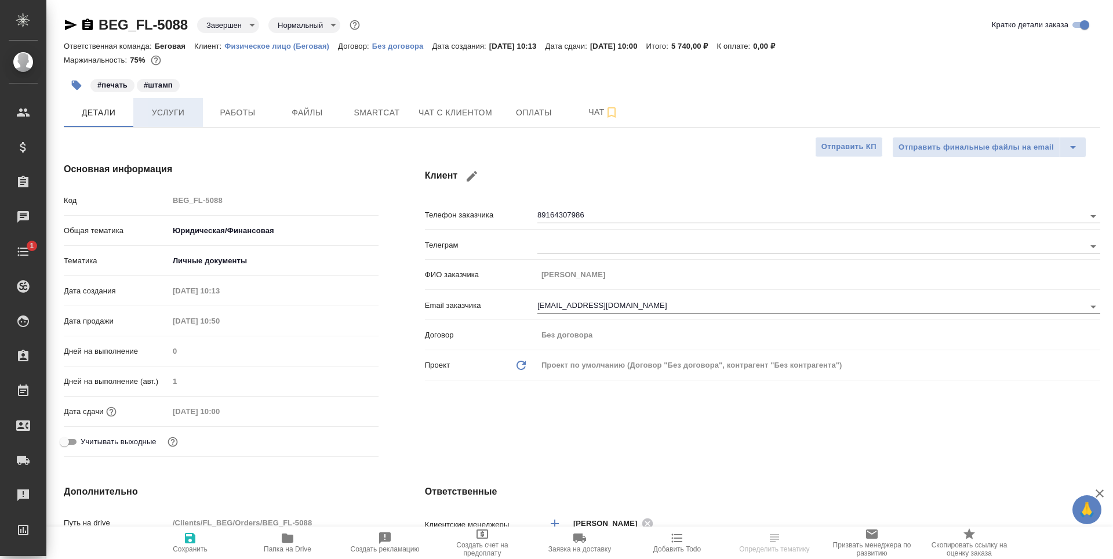
type textarea "x"
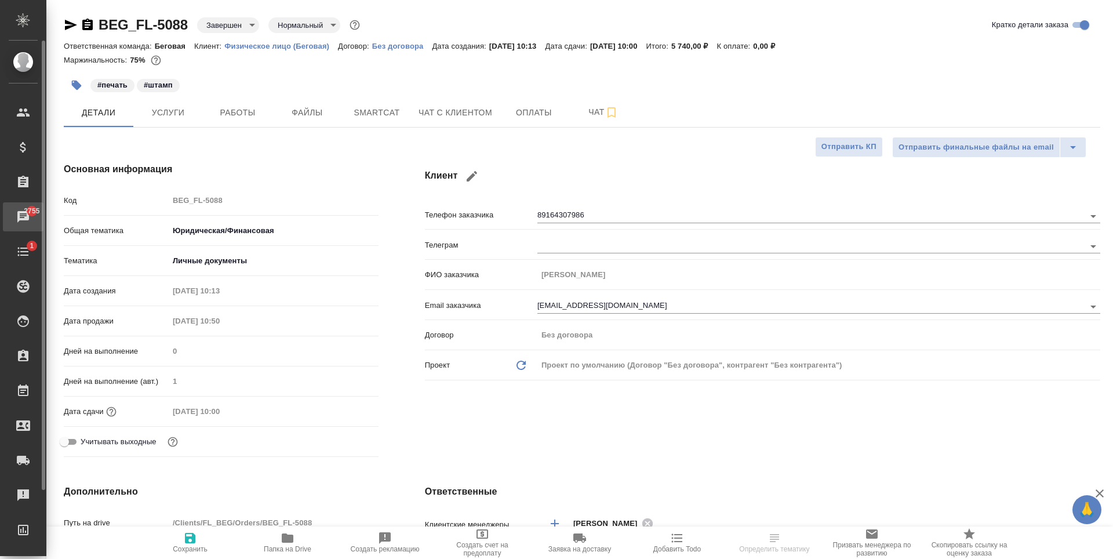
type textarea "x"
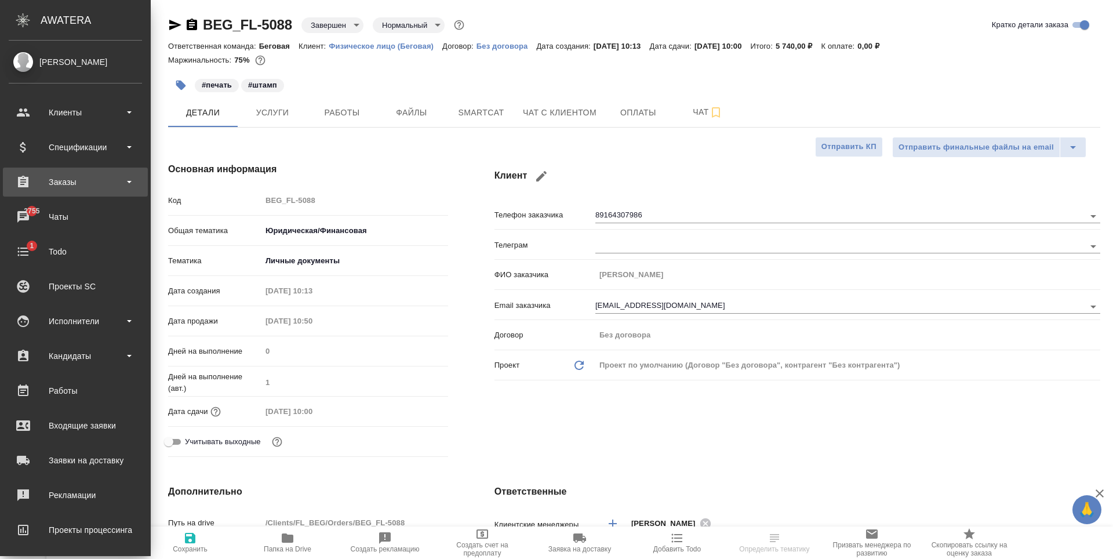
click at [98, 183] on div "Заказы" at bounding box center [75, 181] width 133 height 17
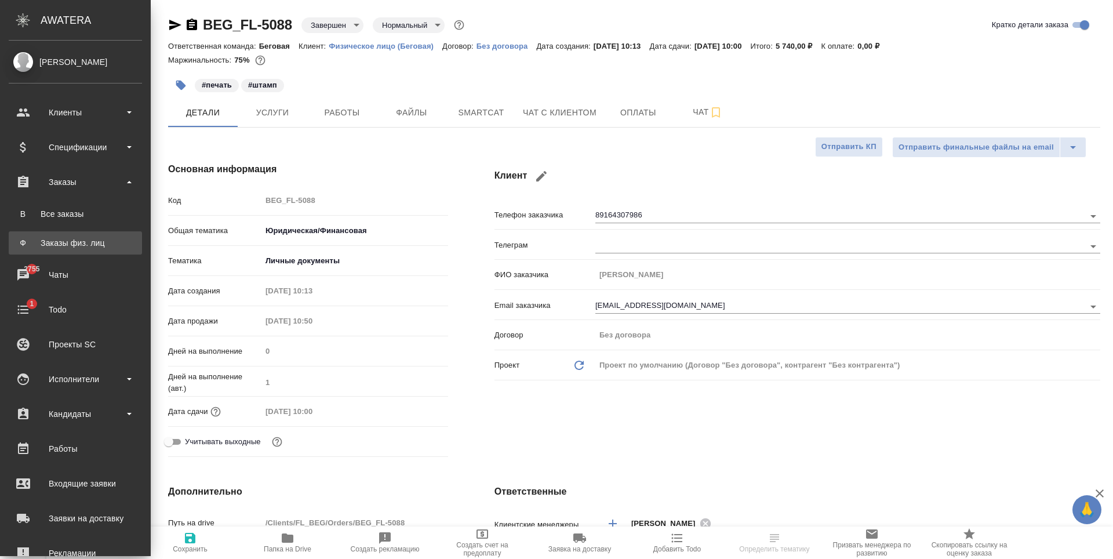
click at [93, 237] on div "Заказы физ. лиц" at bounding box center [75, 243] width 122 height 12
type textarea "x"
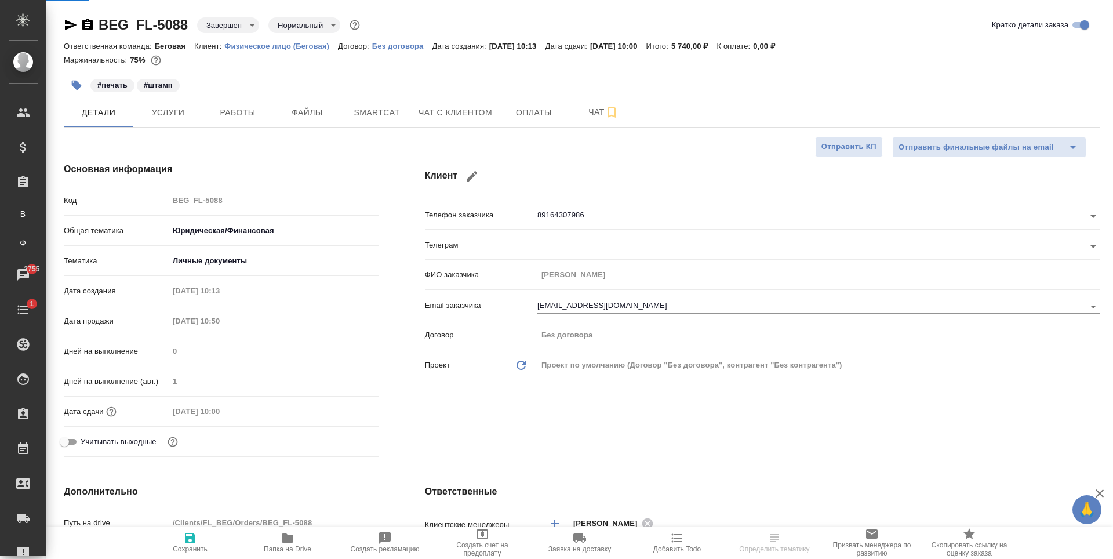
type textarea "x"
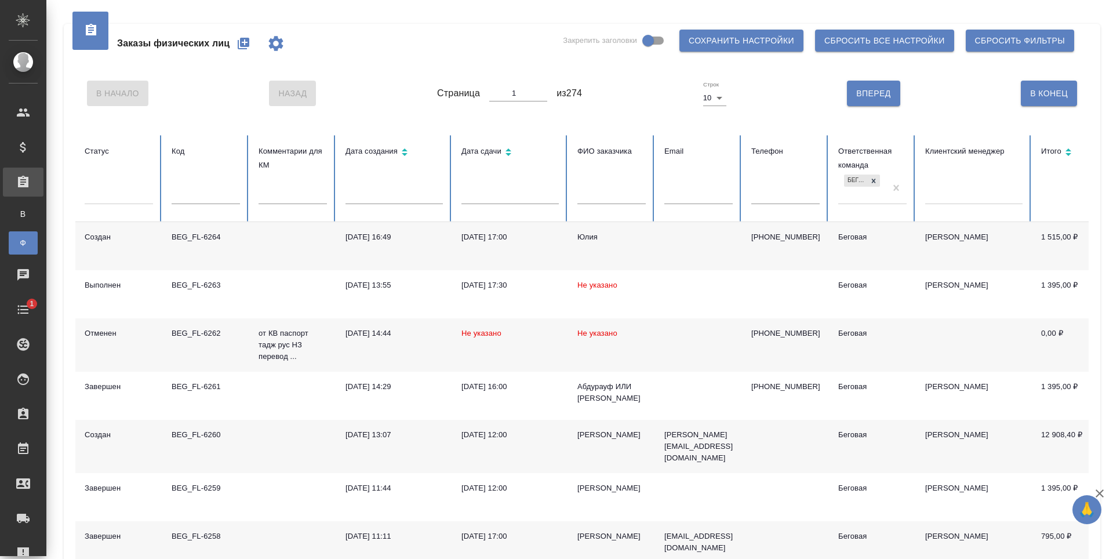
click at [247, 36] on button "button" at bounding box center [244, 44] width 28 height 28
click at [782, 191] on input "text" at bounding box center [785, 196] width 68 height 16
paste input "[PHONE_NUMBER]"
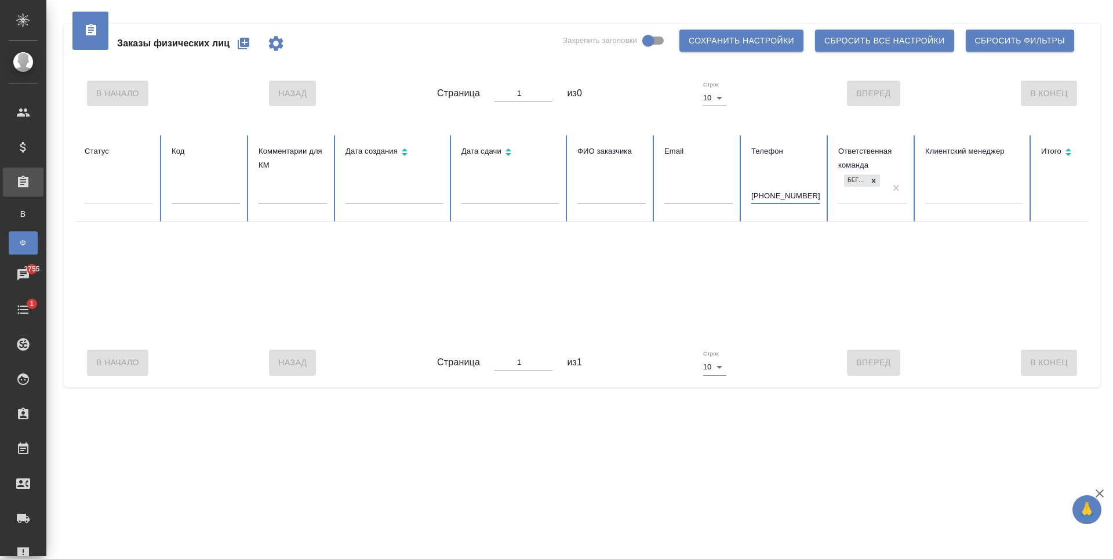
click at [763, 196] on input "[PHONE_NUMBER]" at bounding box center [785, 196] width 68 height 16
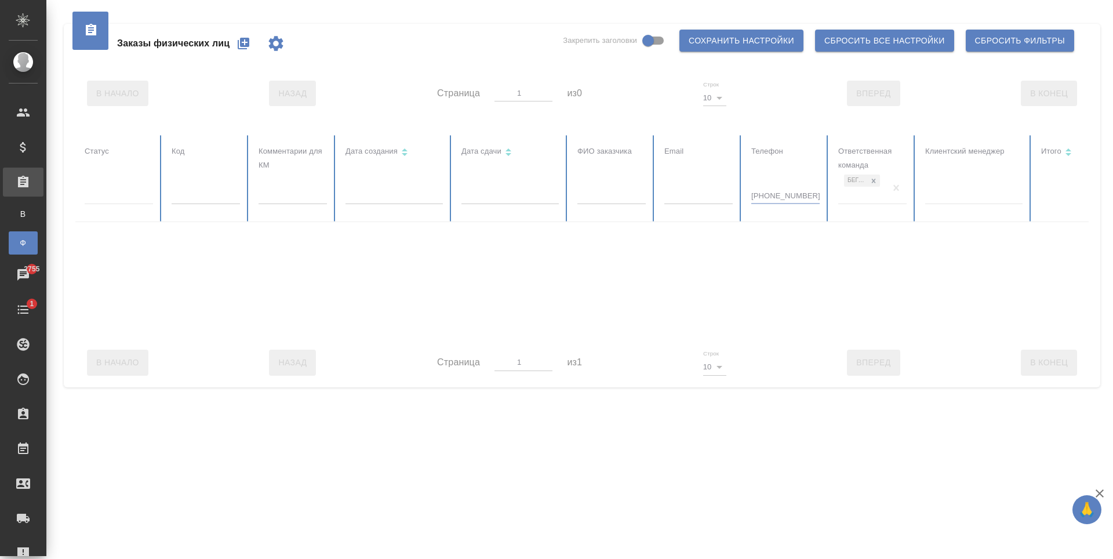
click at [754, 195] on input "[PHONE_NUMBER]" at bounding box center [785, 196] width 68 height 16
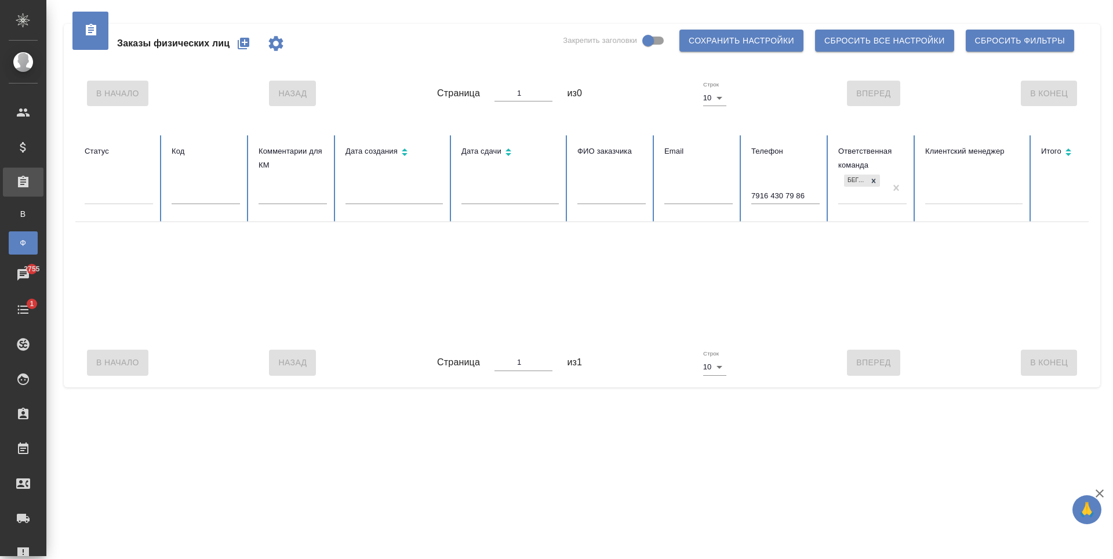
click at [770, 198] on input "7916 430 79 86" at bounding box center [785, 196] width 68 height 16
click at [784, 198] on table "Статус Код Комментарии для КМ Дата создания Дата сдачи ФИО заказчика Email Теле…" at bounding box center [727, 236] width 1304 height 203
click at [791, 197] on input "791643079 86" at bounding box center [785, 196] width 68 height 16
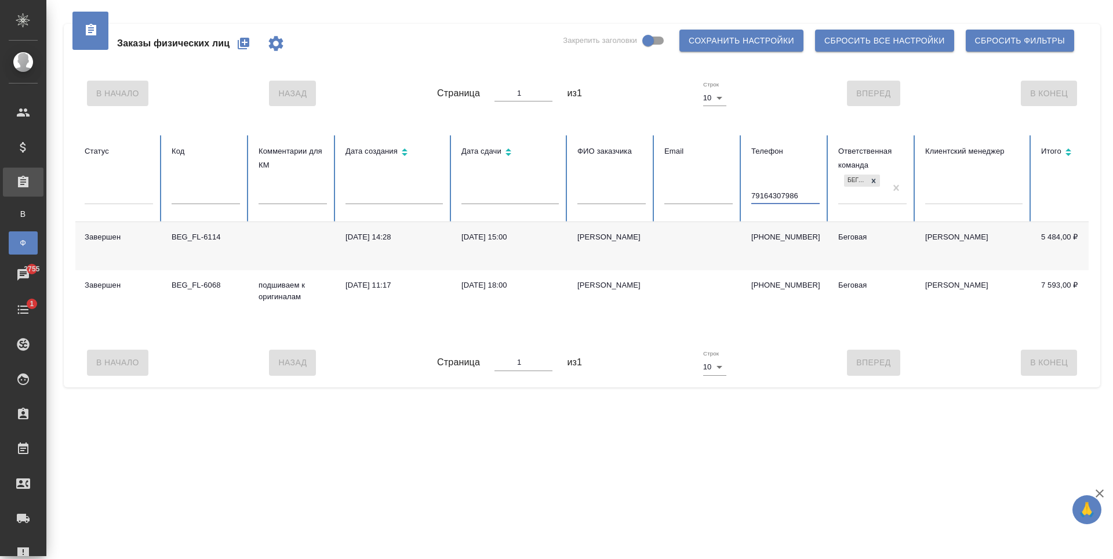
type input "79164307986"
click at [653, 254] on td "[PERSON_NAME]" at bounding box center [611, 246] width 87 height 48
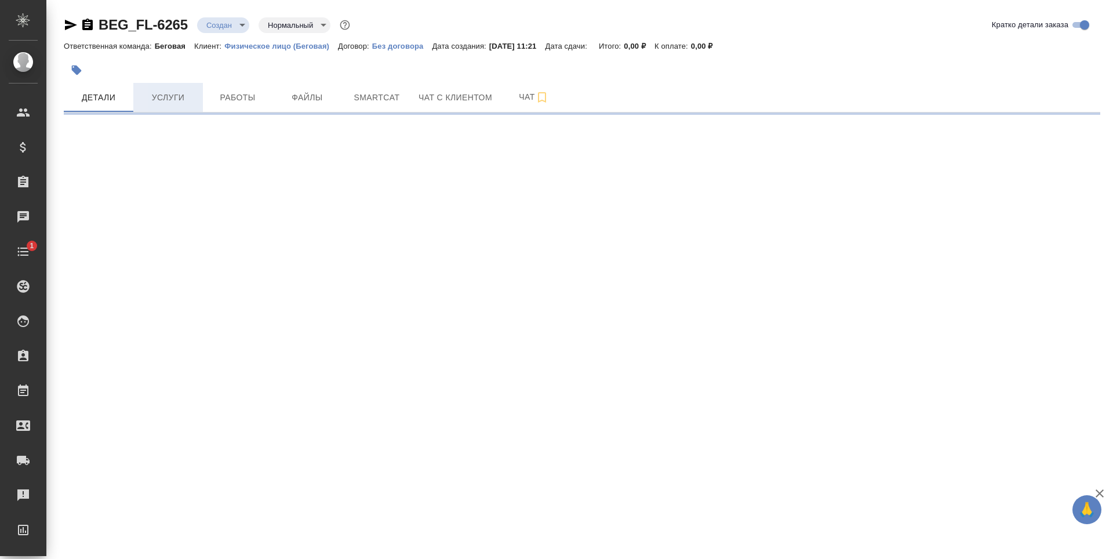
select select "RU"
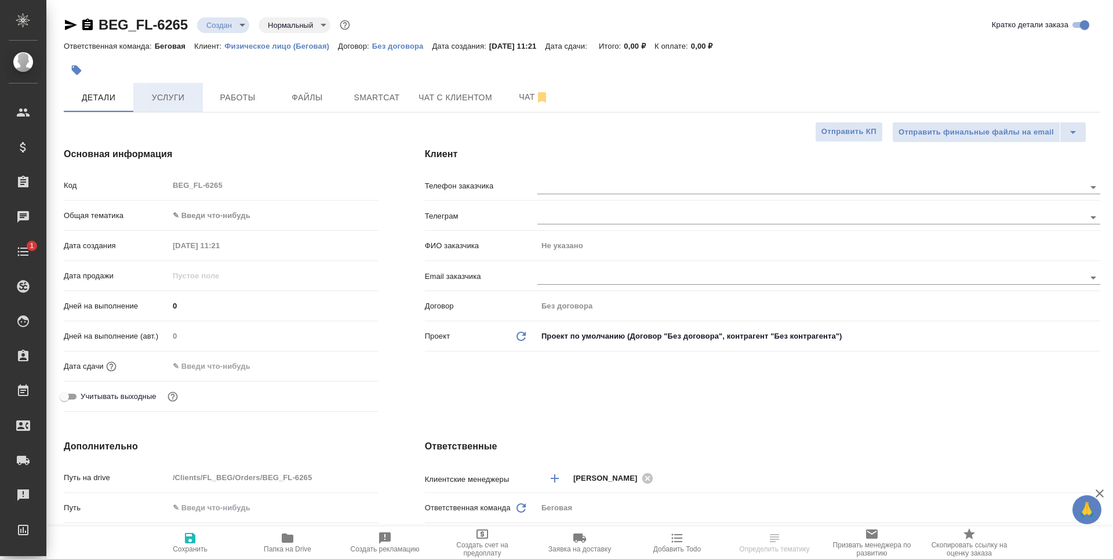
type textarea "x"
click at [165, 107] on button "Услуги" at bounding box center [168, 97] width 70 height 29
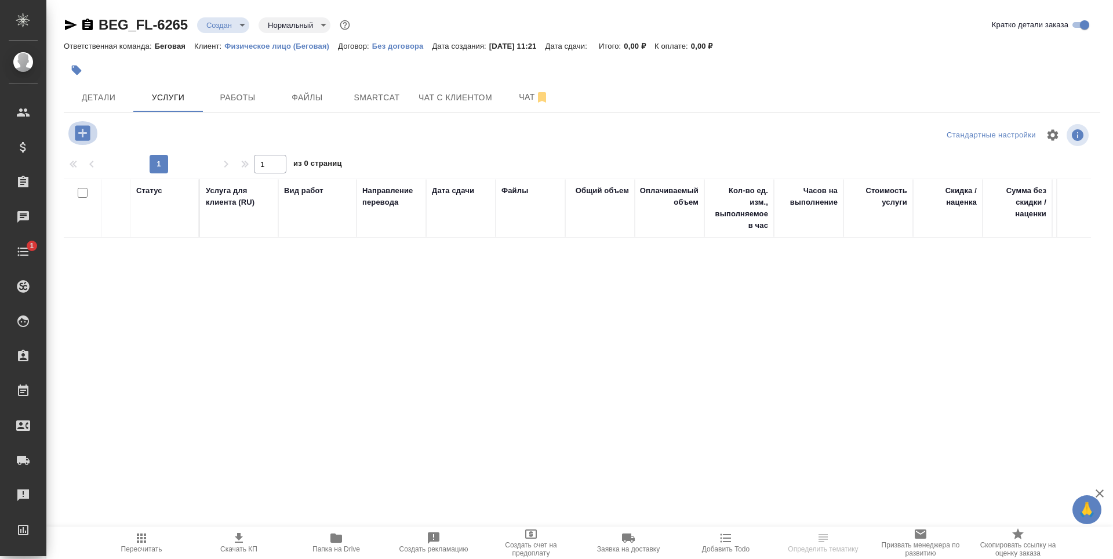
click at [79, 127] on icon "button" at bounding box center [82, 132] width 15 height 15
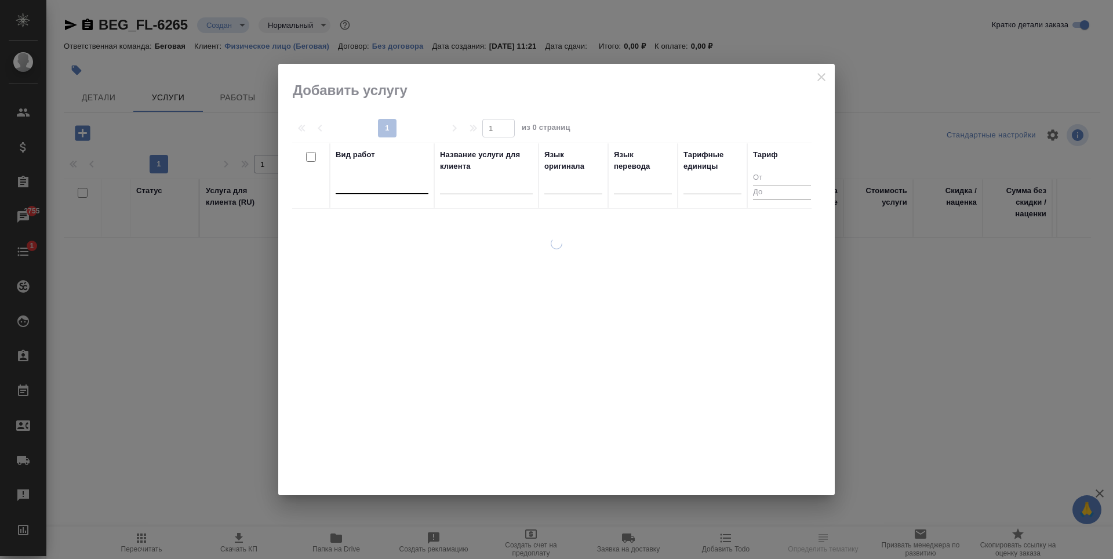
click at [403, 190] on div at bounding box center [382, 182] width 93 height 17
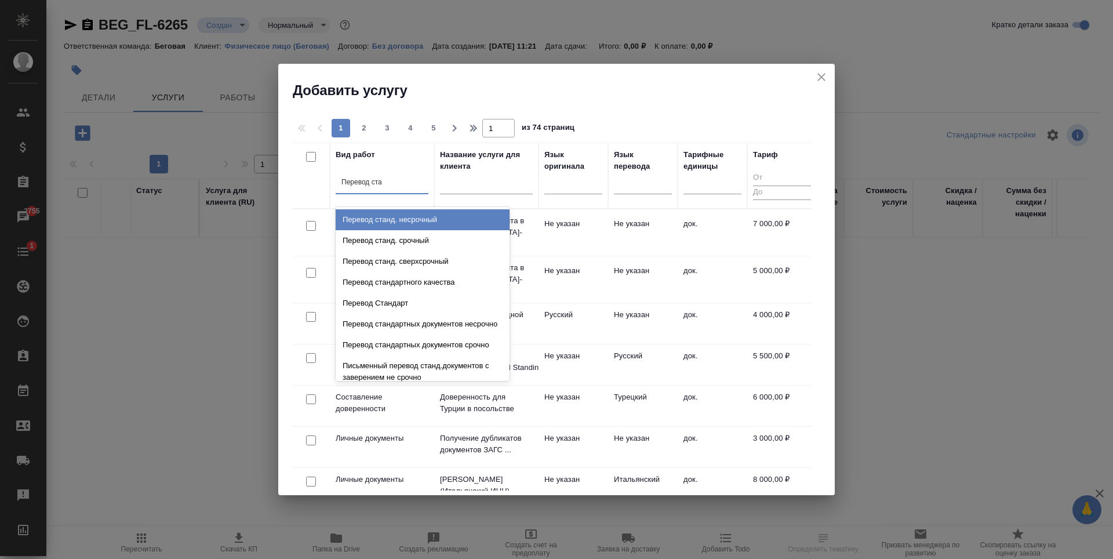
type input "Перевод стан"
click at [434, 219] on div "Перевод станд. несрочный" at bounding box center [423, 219] width 174 height 21
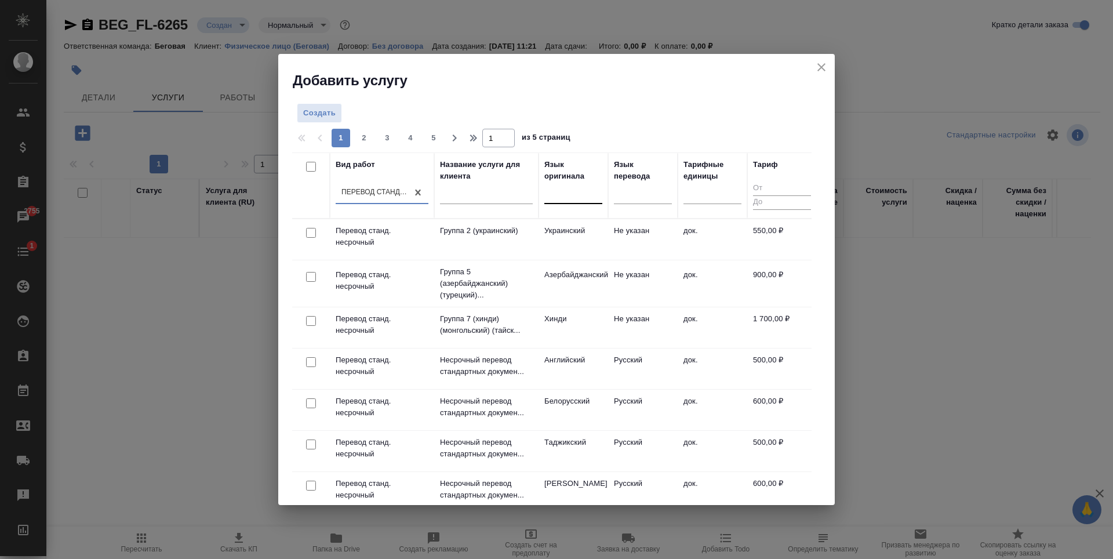
click at [583, 196] on div at bounding box center [573, 192] width 58 height 17
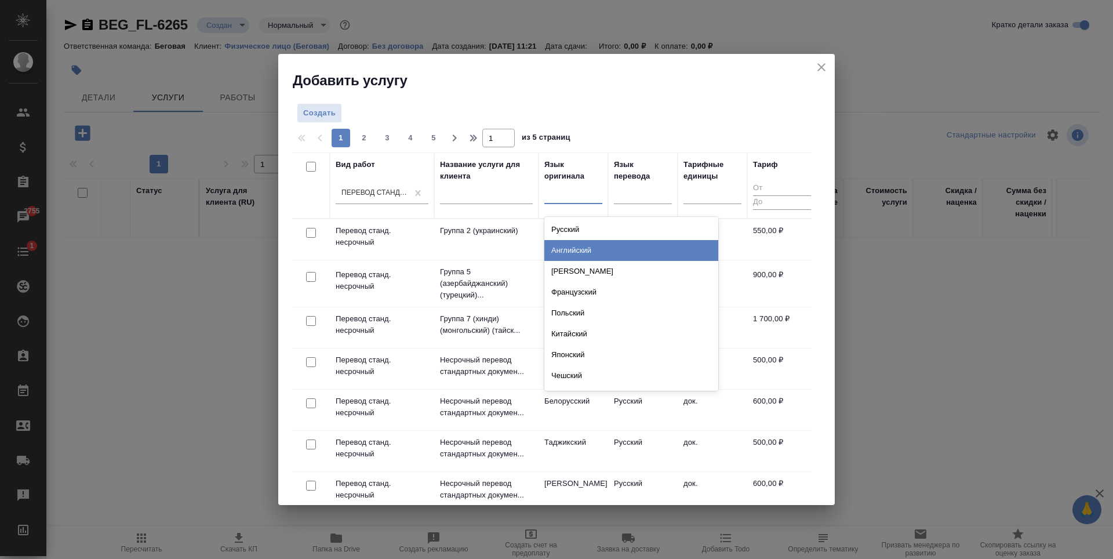
click at [612, 245] on div "Английский" at bounding box center [631, 250] width 174 height 21
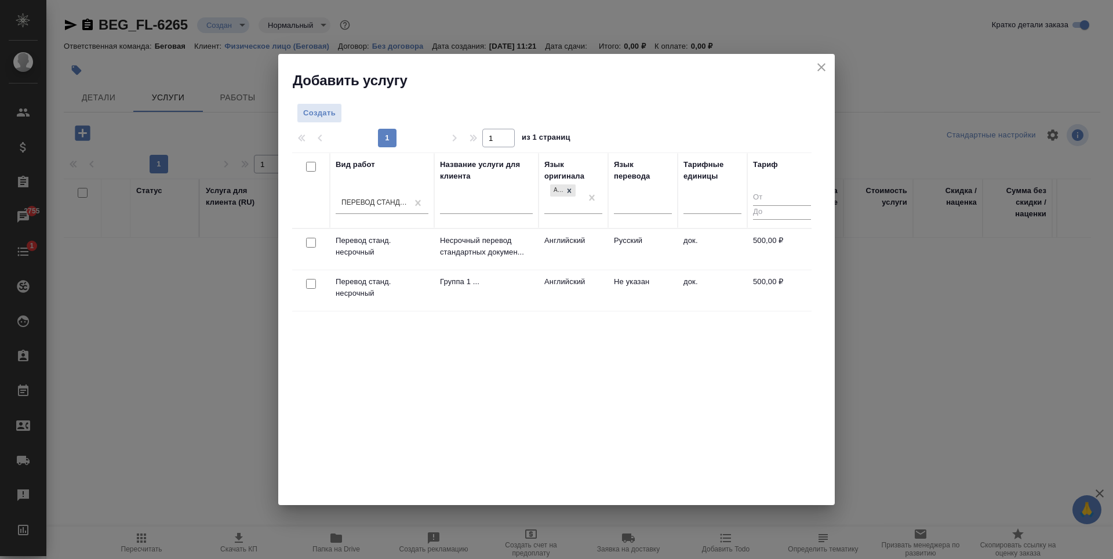
click at [711, 264] on td "док." at bounding box center [713, 249] width 70 height 41
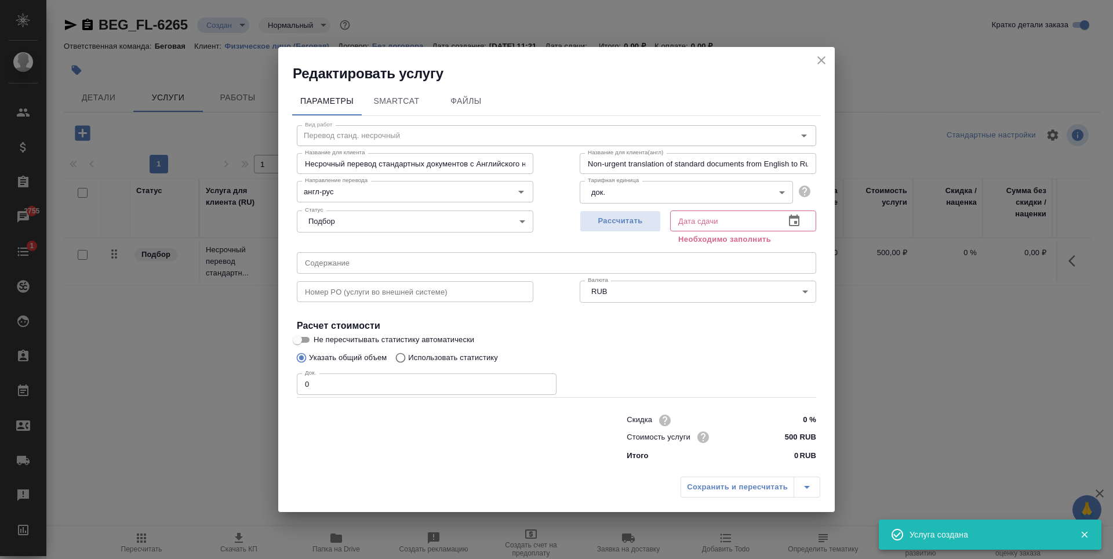
click at [815, 64] on icon "close" at bounding box center [821, 60] width 14 height 14
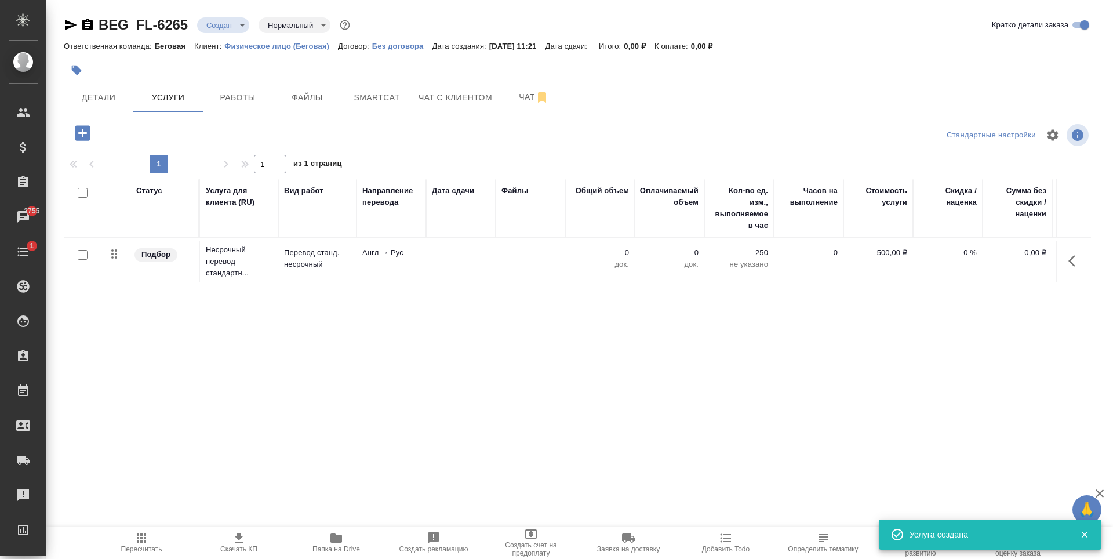
click at [88, 259] on div at bounding box center [83, 255] width 26 height 16
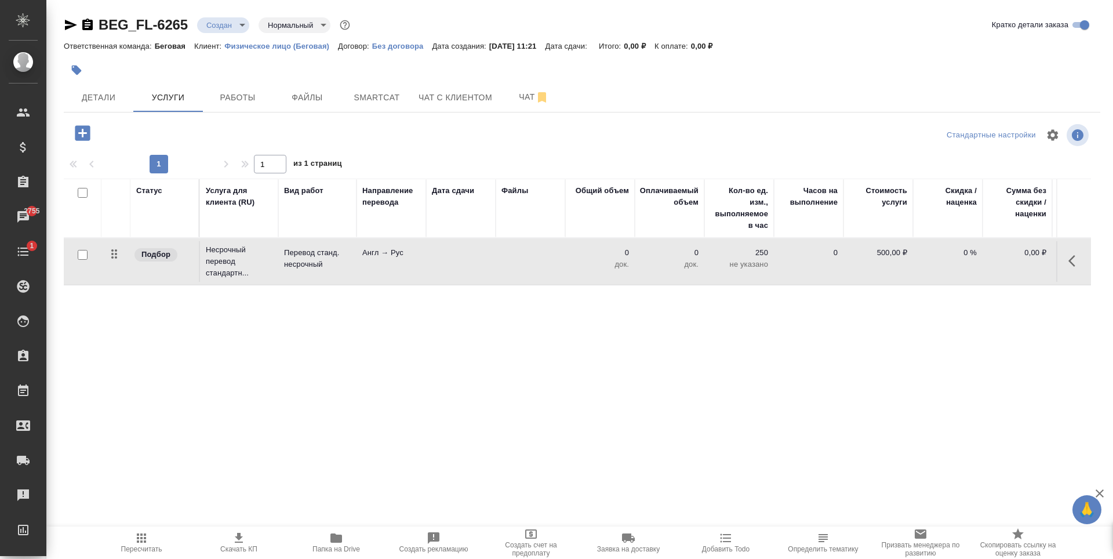
click at [81, 257] on input "checkbox" at bounding box center [83, 255] width 10 height 10
checkbox input "true"
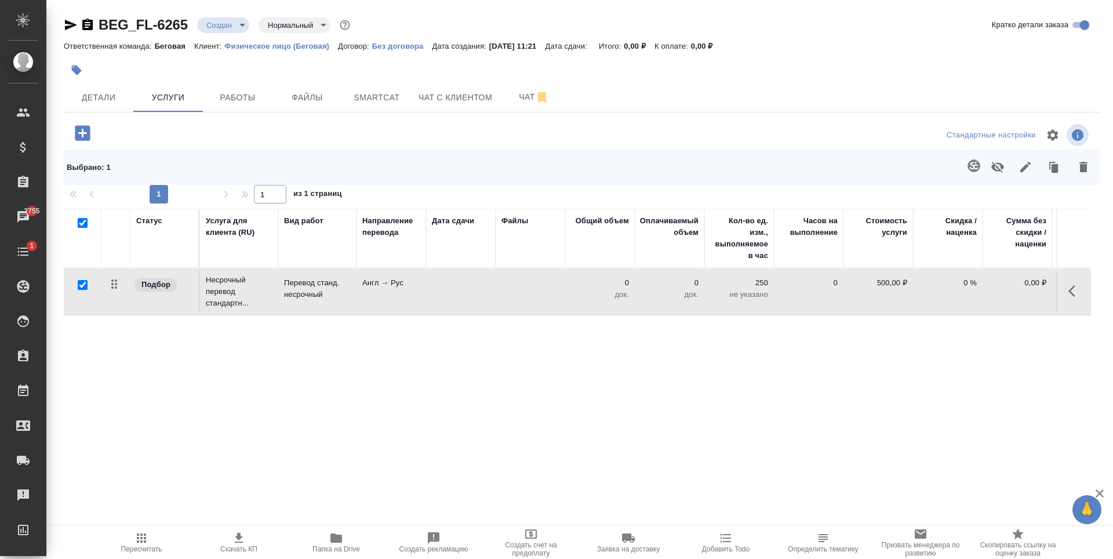
click at [1075, 164] on button "button" at bounding box center [1083, 167] width 28 height 30
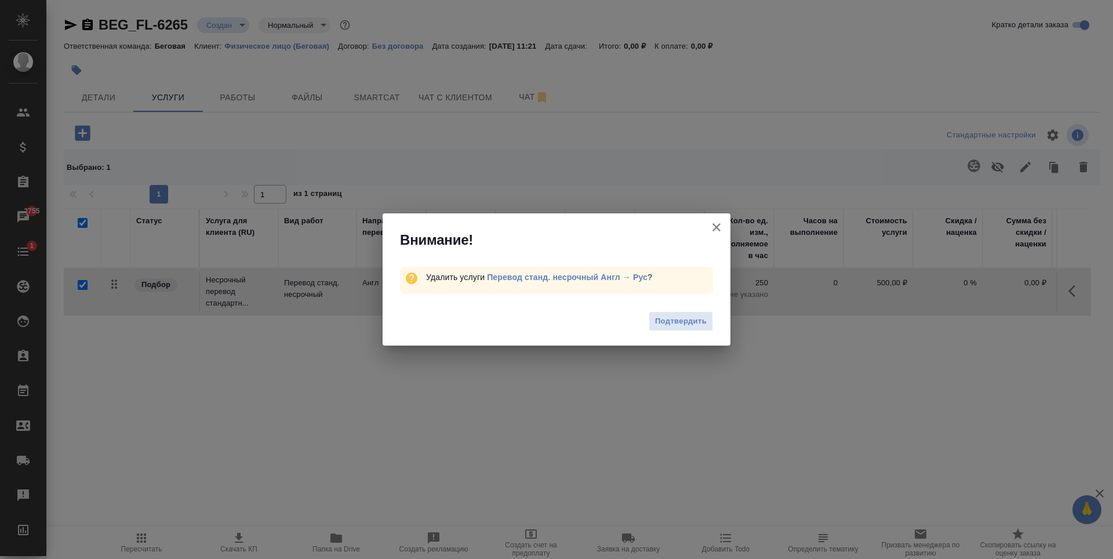
click at [680, 318] on span "Подтвердить" at bounding box center [681, 321] width 52 height 13
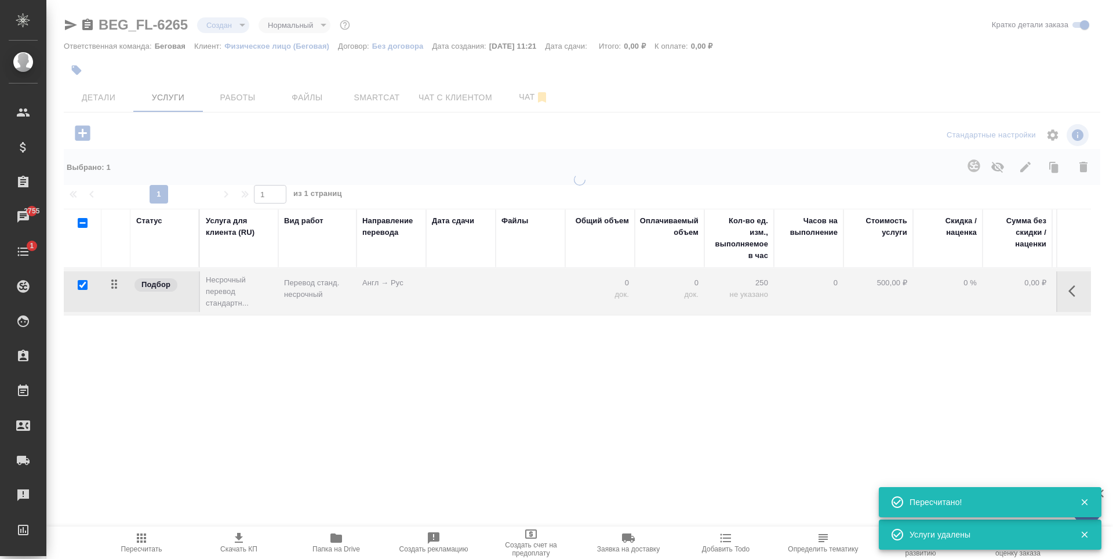
checkbox input "false"
click at [315, 96] on div at bounding box center [579, 243] width 1066 height 487
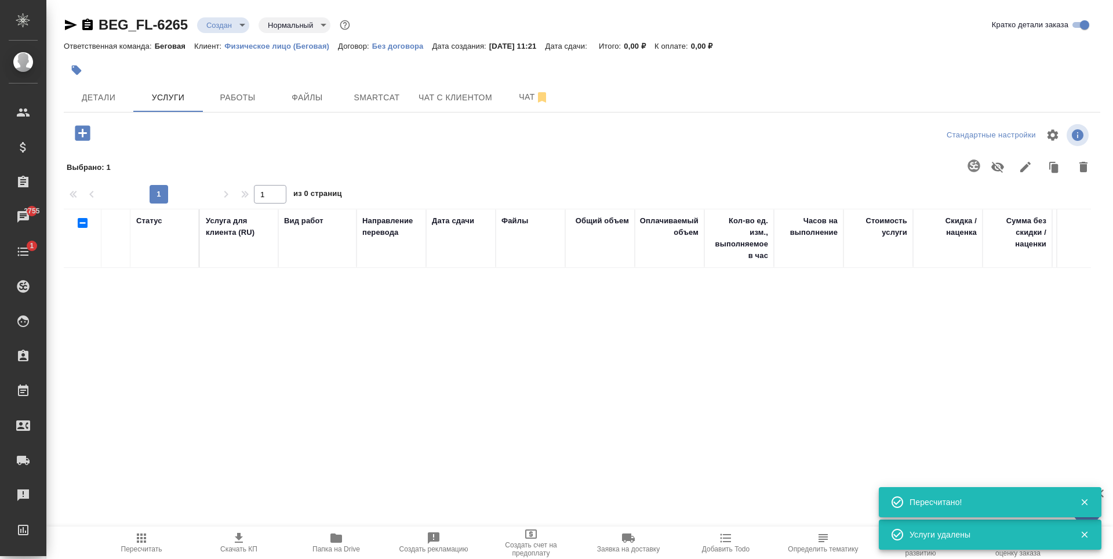
click at [315, 96] on span "Файлы" at bounding box center [307, 97] width 56 height 14
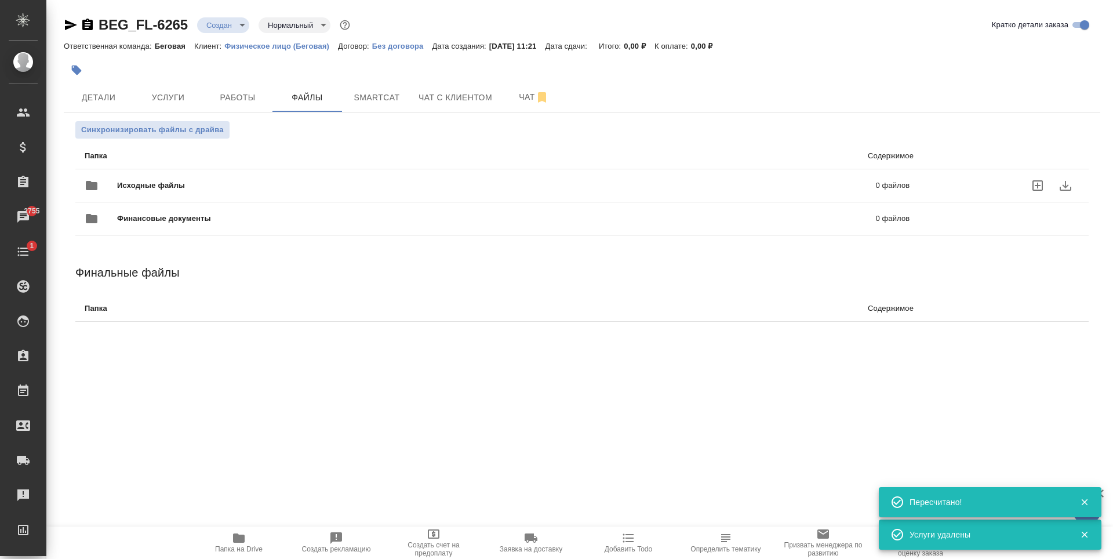
click at [136, 192] on div "Исходные файлы 0 файлов" at bounding box center [497, 186] width 825 height 28
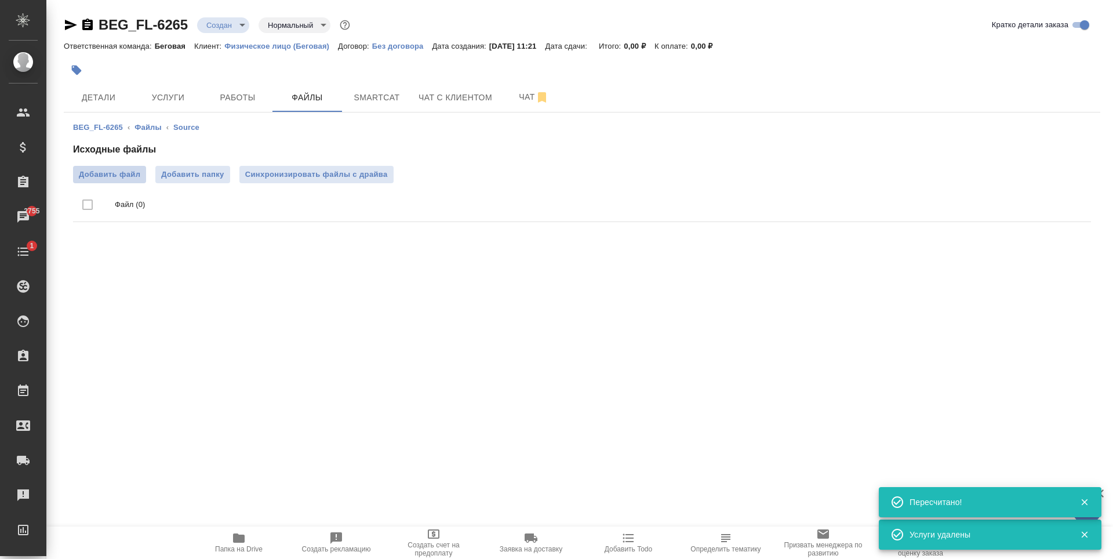
click at [132, 176] on span "Добавить файл" at bounding box center [109, 175] width 61 height 12
click at [0, 0] on input "Добавить файл" at bounding box center [0, 0] width 0 height 0
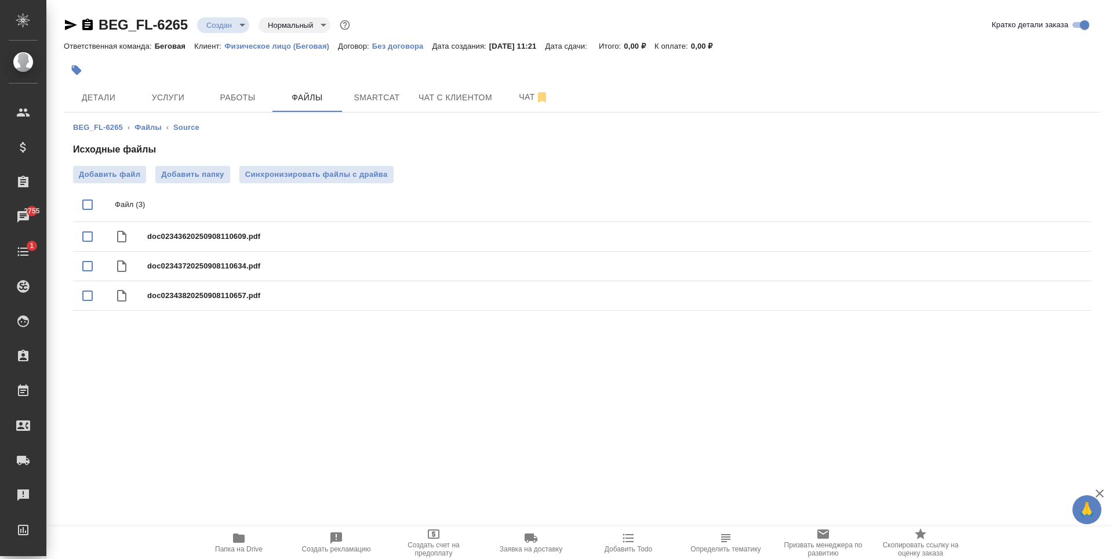
click at [233, 31] on body "🙏 .cls-1 fill:#fff; AWATERA Antonova Kristina Клиенты Спецификации Заказы 2755 …" at bounding box center [556, 279] width 1113 height 559
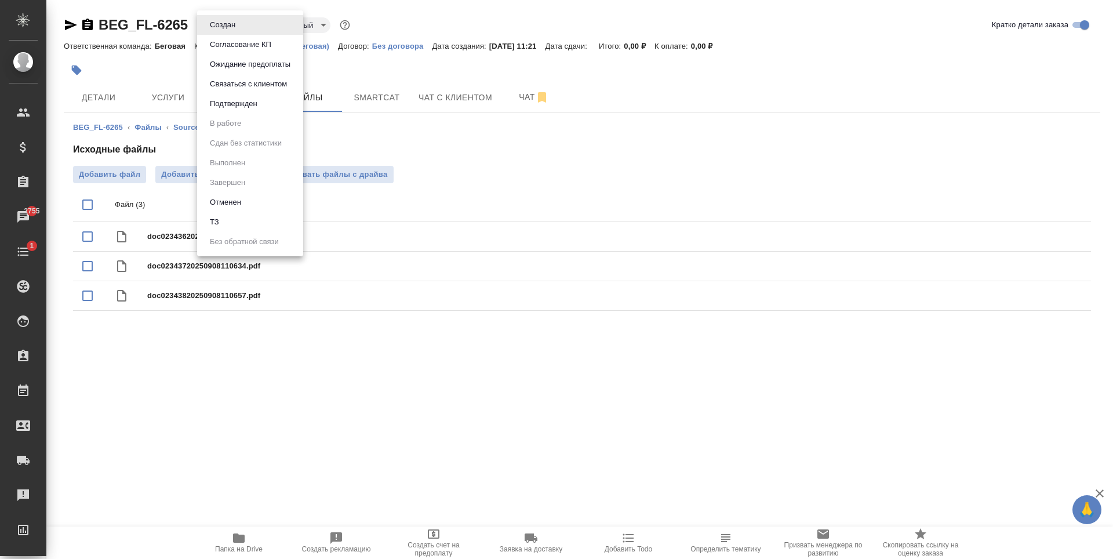
click at [241, 221] on li "ТЗ" at bounding box center [250, 222] width 106 height 20
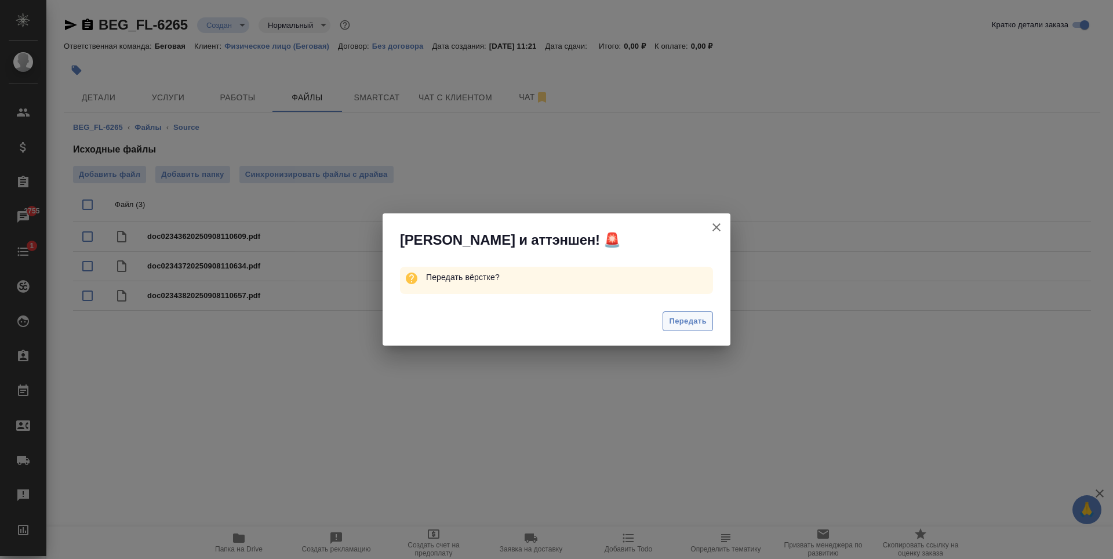
click at [694, 318] on span "Передать" at bounding box center [688, 321] width 38 height 13
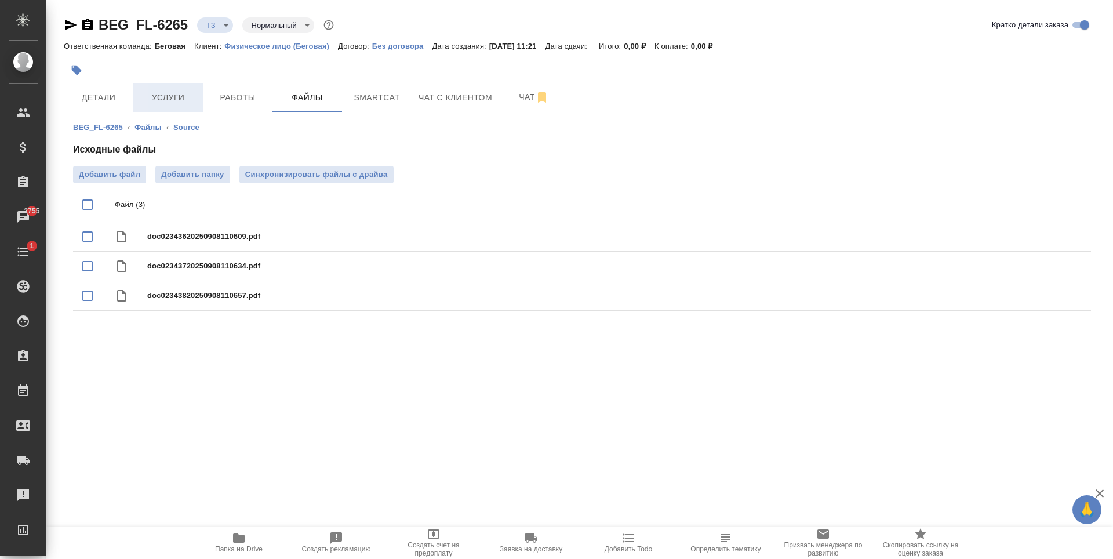
click at [180, 108] on button "Услуги" at bounding box center [168, 97] width 70 height 29
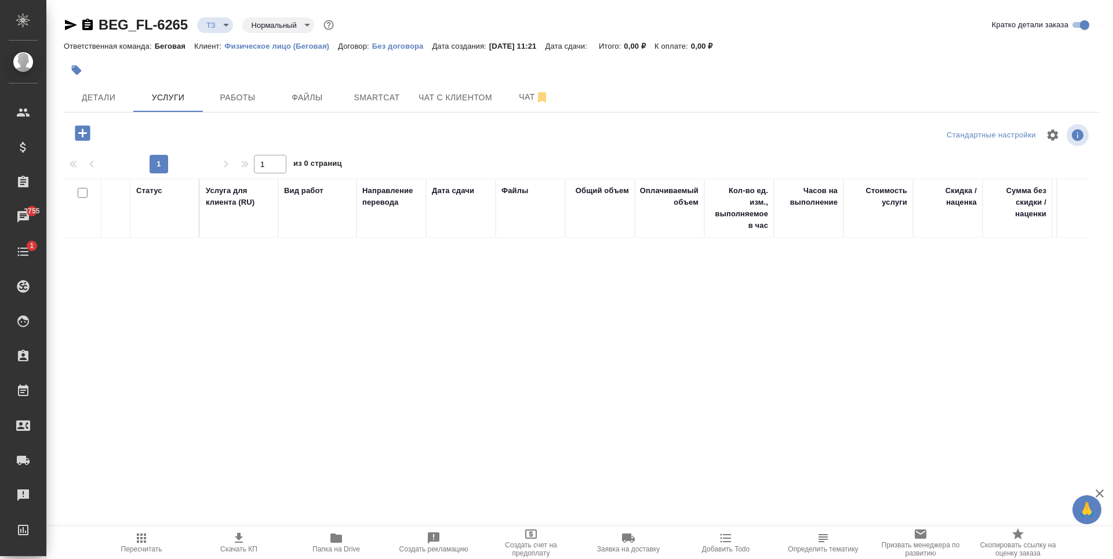
click at [81, 135] on icon "button" at bounding box center [82, 132] width 15 height 15
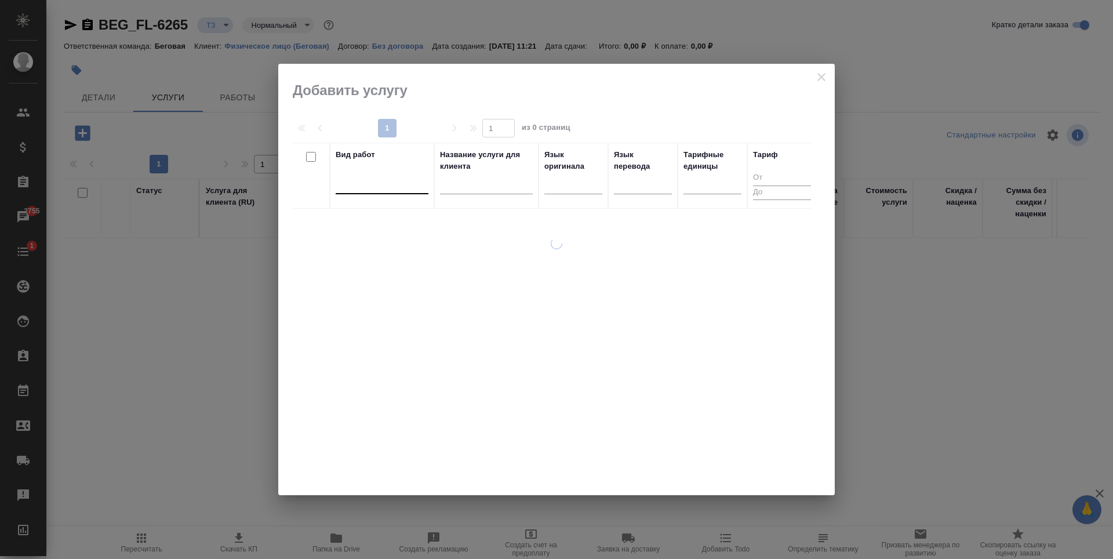
click at [369, 181] on div at bounding box center [382, 182] width 93 height 17
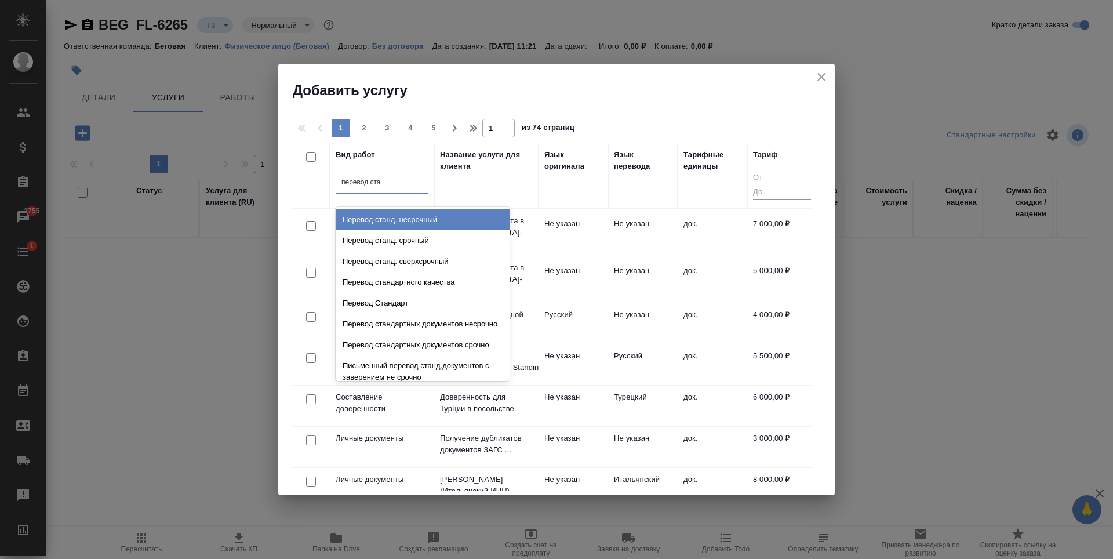
type input "перевод стан"
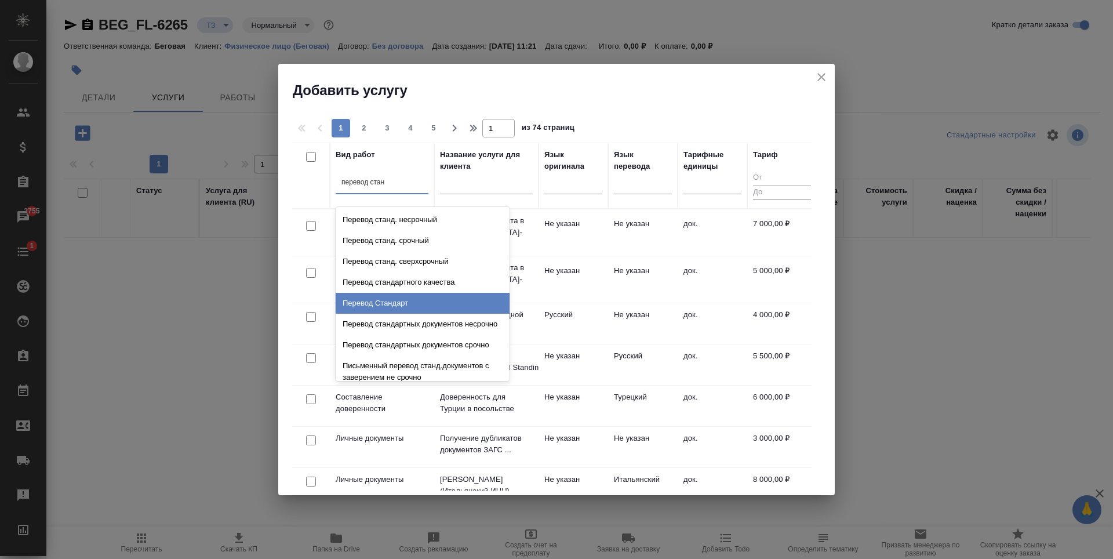
click at [384, 294] on div "Перевод Стандарт" at bounding box center [423, 303] width 174 height 21
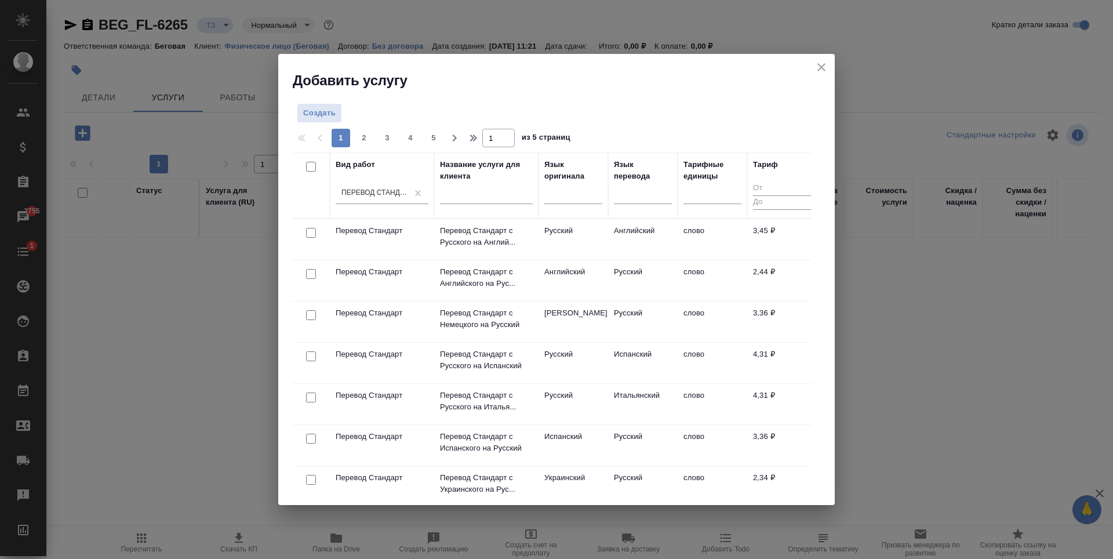
click at [621, 294] on td "Русский" at bounding box center [643, 280] width 70 height 41
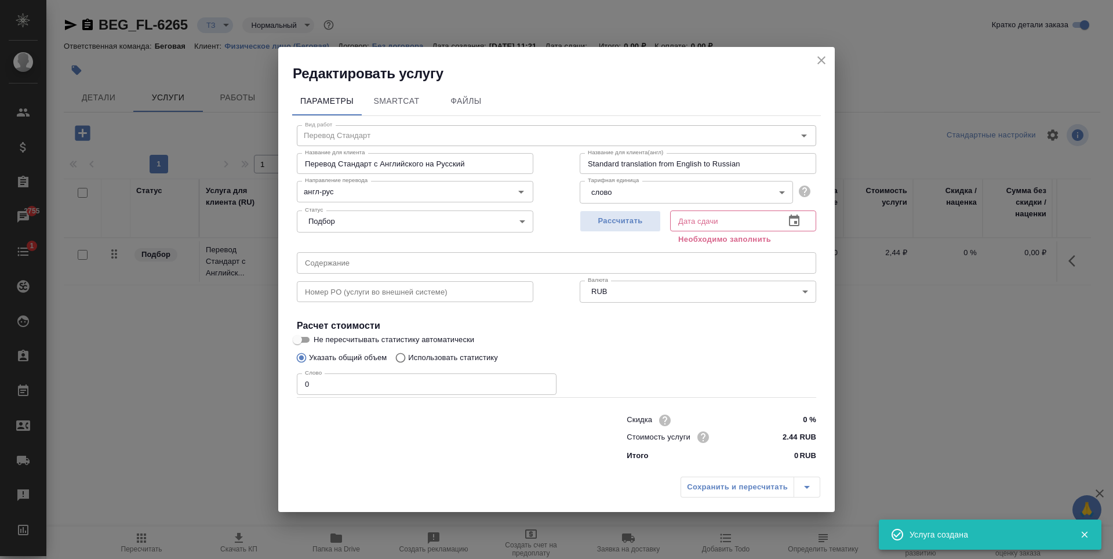
click at [405, 383] on input "0" at bounding box center [427, 383] width 260 height 21
type input "1"
click at [630, 241] on div "Рассчитать" at bounding box center [620, 227] width 81 height 42
click at [636, 224] on span "Рассчитать" at bounding box center [620, 220] width 68 height 13
type input "08.09.2025 11:22"
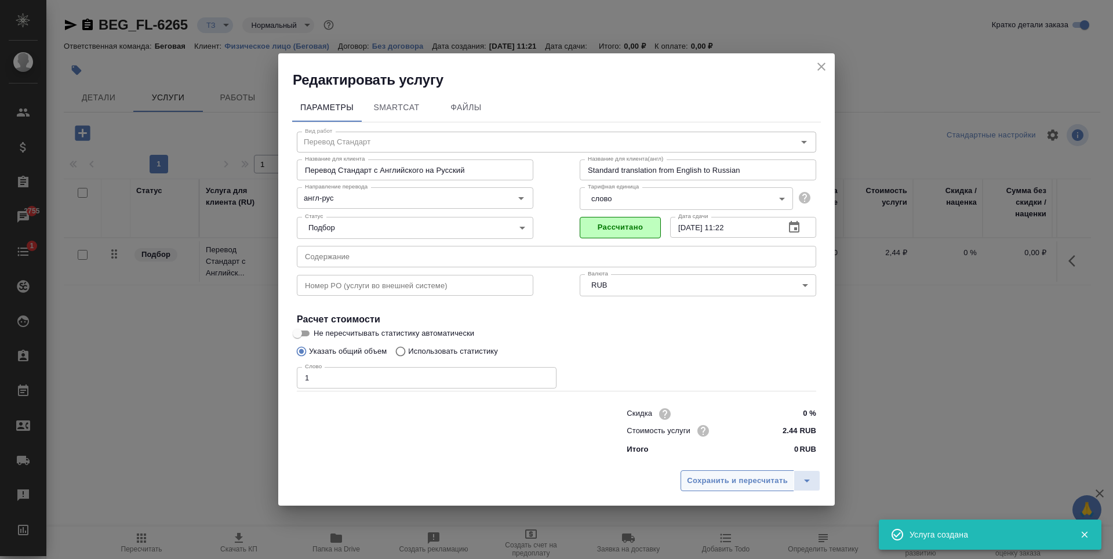
click at [748, 482] on span "Сохранить и пересчитать" at bounding box center [737, 480] width 101 height 13
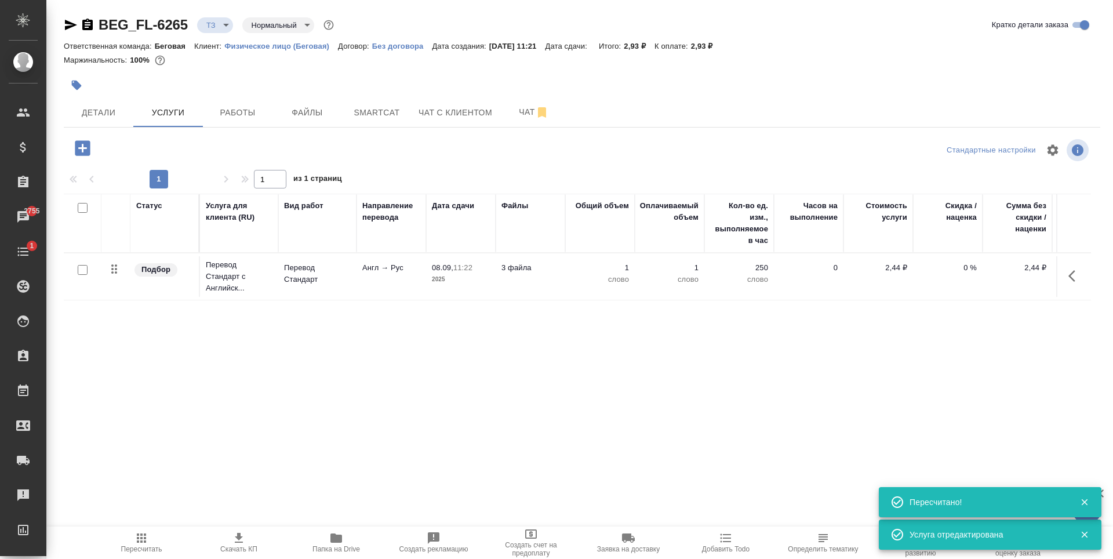
click at [82, 272] on input "checkbox" at bounding box center [83, 270] width 10 height 10
checkbox input "true"
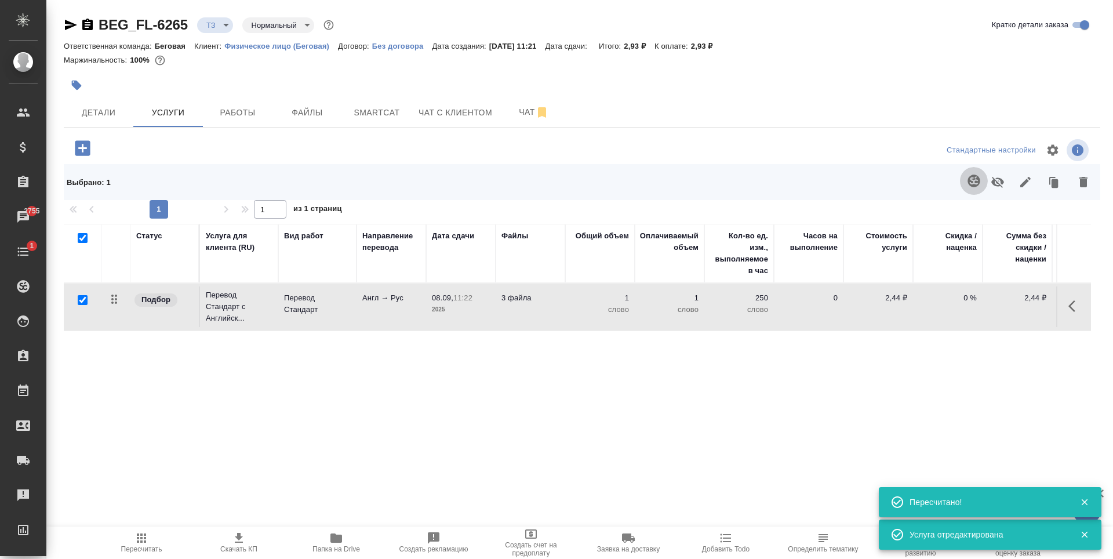
click at [967, 185] on icon "button" at bounding box center [974, 181] width 14 height 14
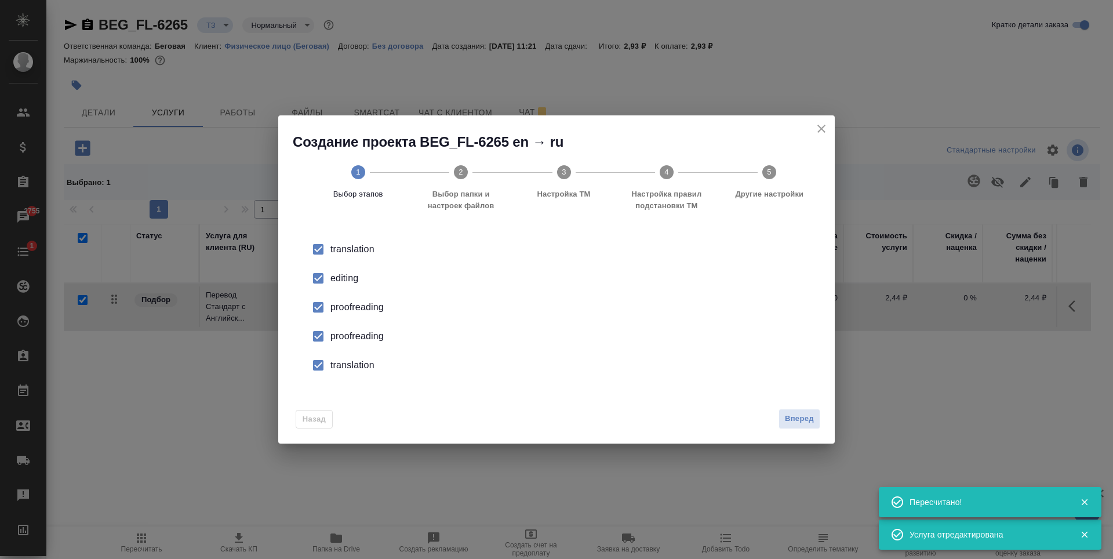
click at [776, 419] on div "Вперед" at bounding box center [797, 419] width 46 height 20
click at [795, 418] on span "Вперед" at bounding box center [799, 418] width 29 height 13
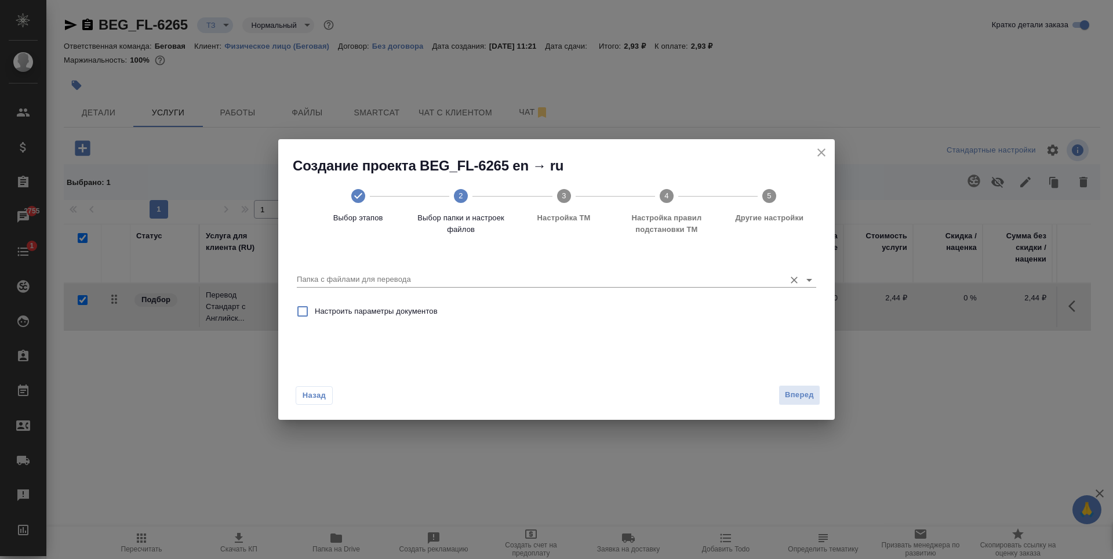
click at [785, 275] on div at bounding box center [556, 279] width 519 height 14
click at [808, 279] on icon "Open" at bounding box center [809, 280] width 6 height 3
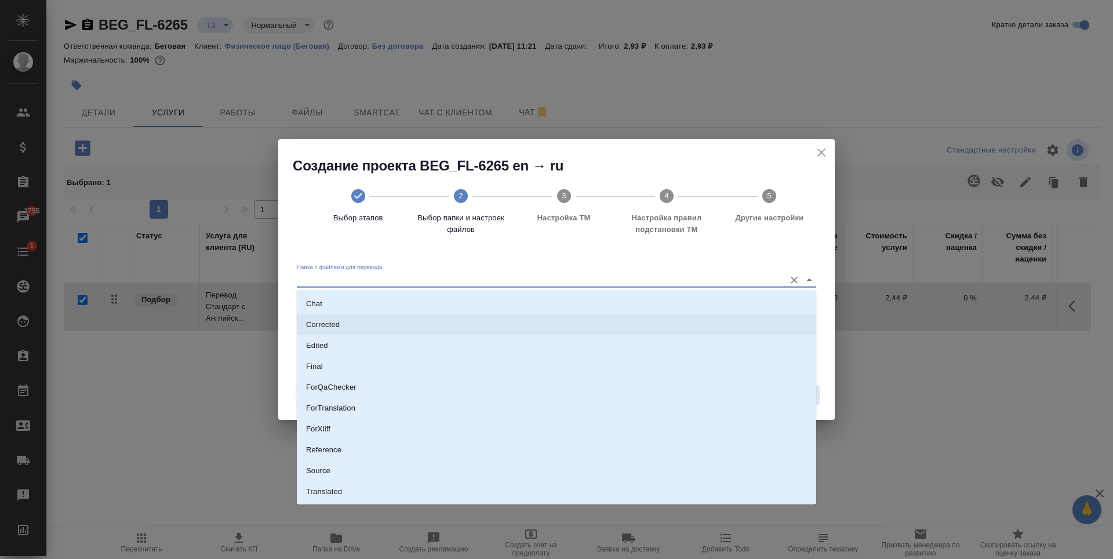
scroll to position [60, 0]
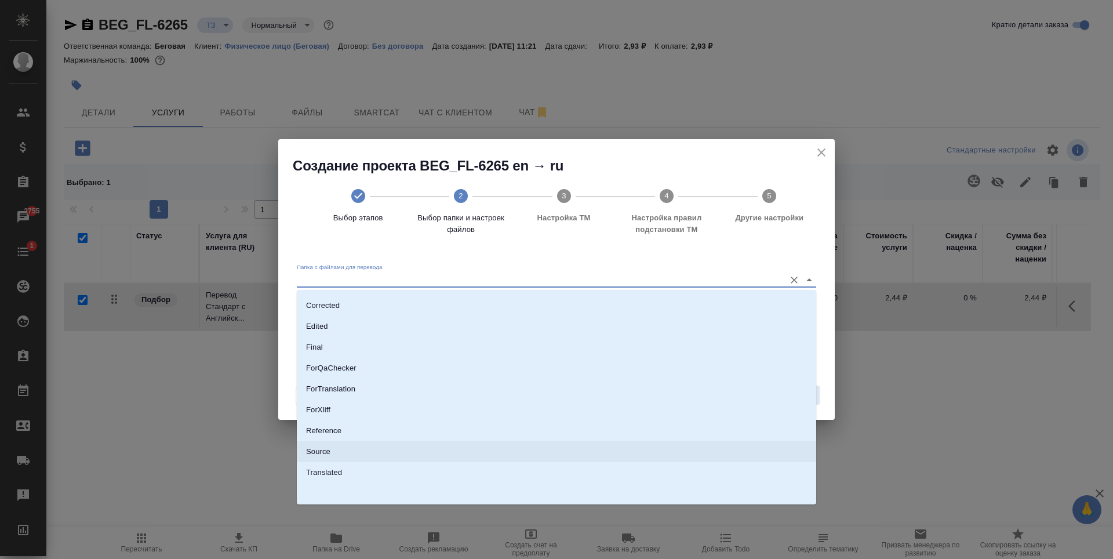
click at [351, 453] on li "Source" at bounding box center [556, 451] width 519 height 21
type input "Source"
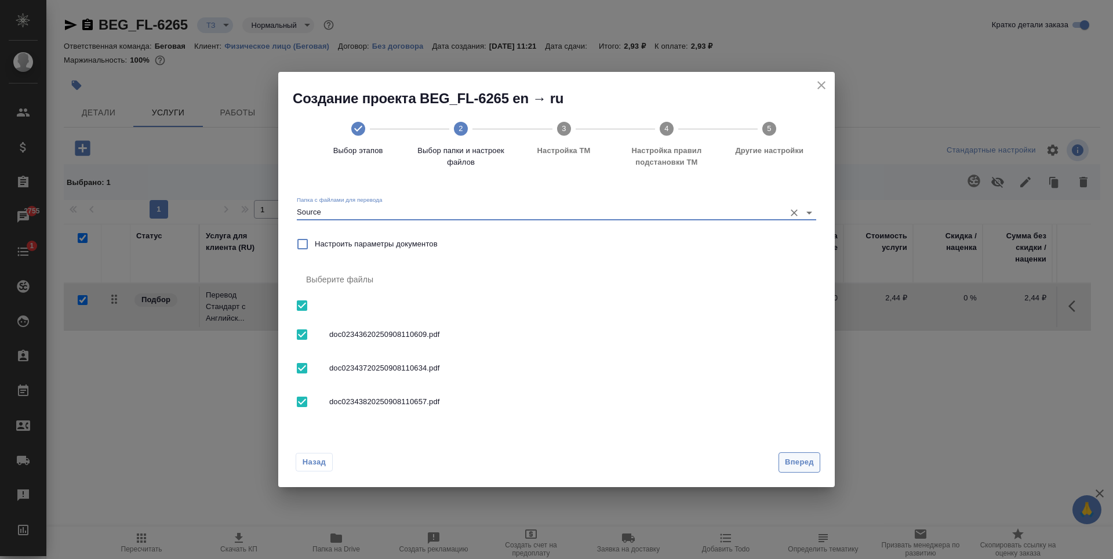
click at [799, 459] on span "Вперед" at bounding box center [799, 462] width 29 height 13
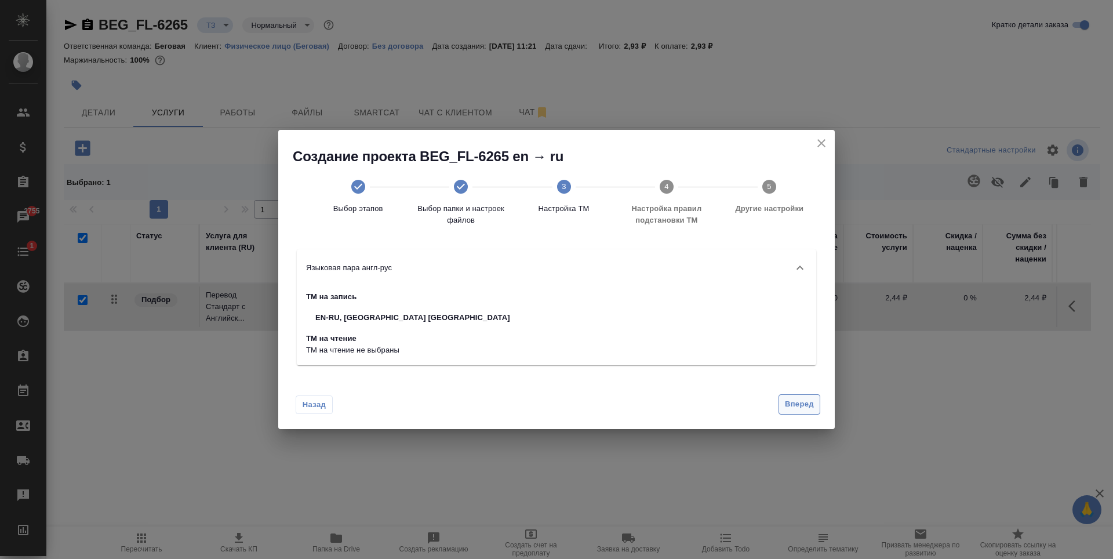
click at [804, 398] on span "Вперед" at bounding box center [799, 404] width 29 height 13
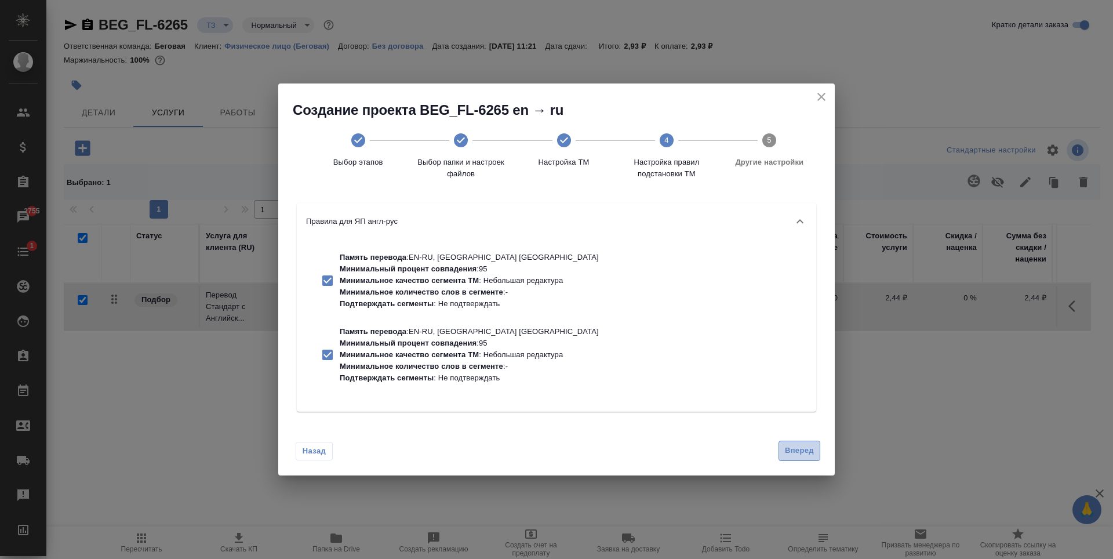
click at [802, 443] on button "Вперед" at bounding box center [799, 450] width 42 height 20
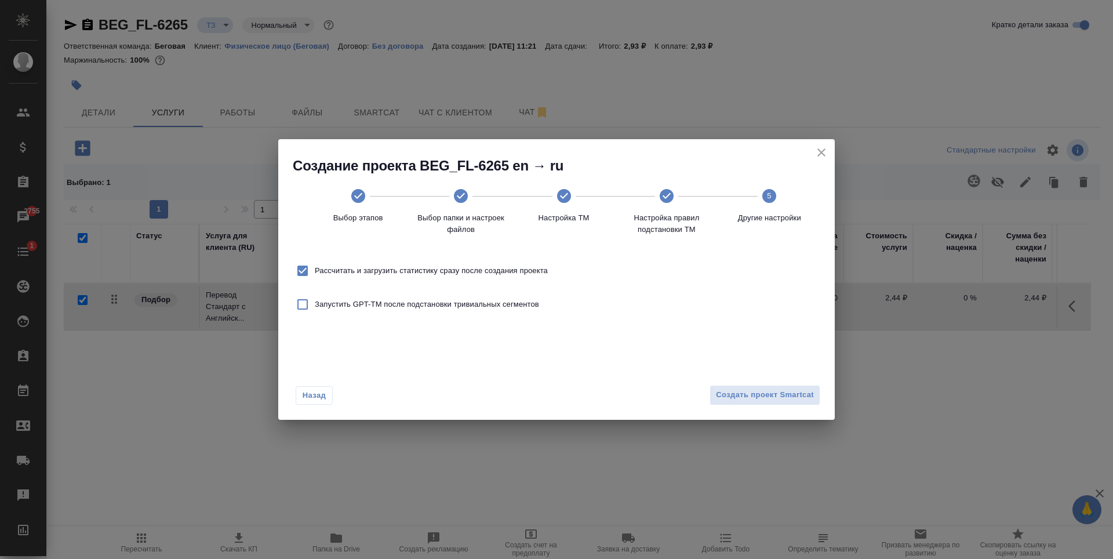
click at [484, 272] on span "Рассчитать и загрузить статистику сразу после создания проекта" at bounding box center [431, 271] width 233 height 12
click at [315, 272] on input "Рассчитать и загрузить статистику сразу после создания проекта" at bounding box center [302, 271] width 24 height 24
checkbox input "false"
click at [774, 387] on button "Создать проект Smartcat" at bounding box center [764, 395] width 111 height 20
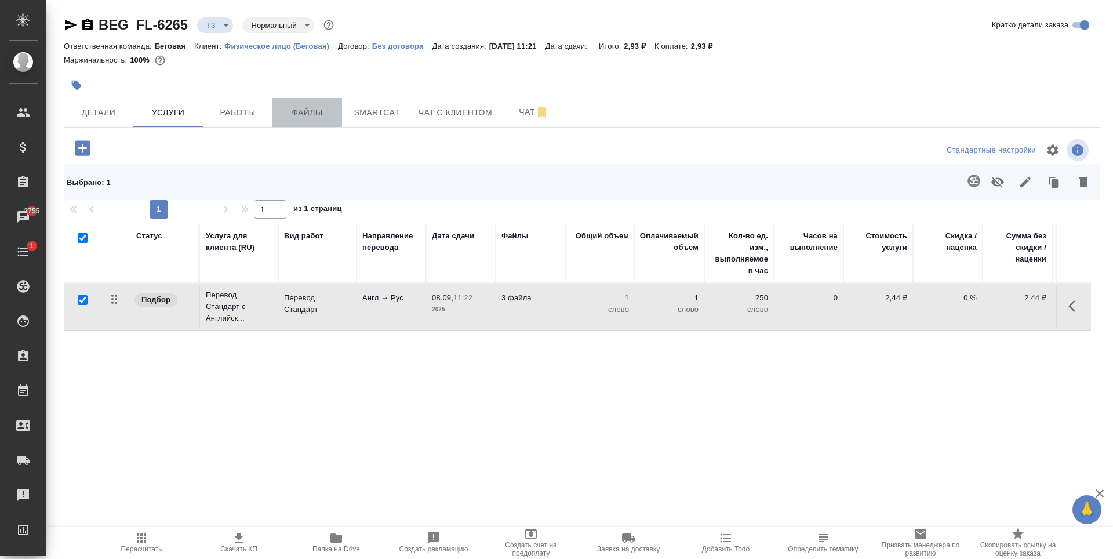
click at [329, 120] on button "Файлы" at bounding box center [307, 112] width 70 height 29
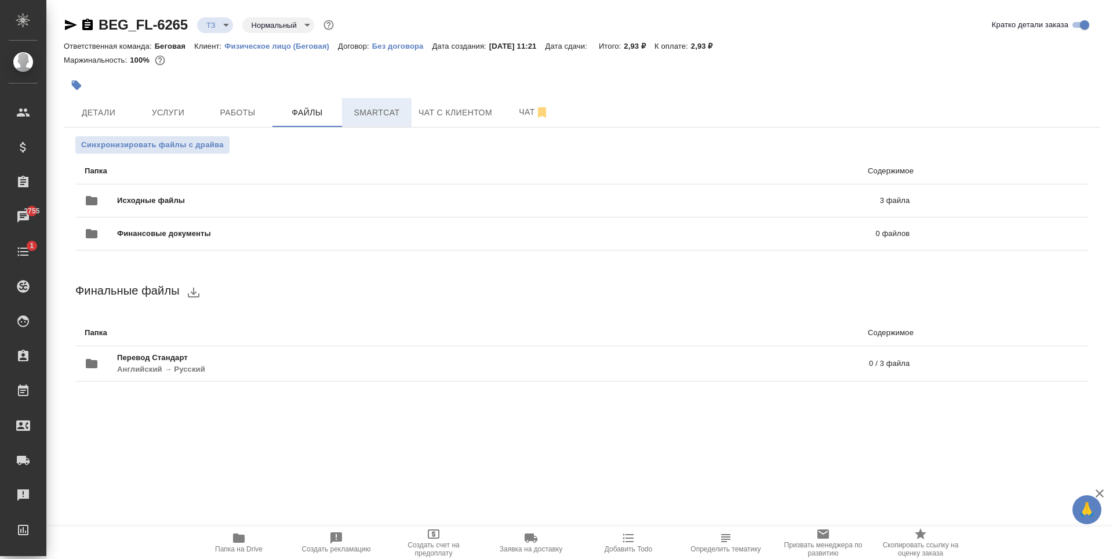
click at [373, 99] on button "Smartcat" at bounding box center [377, 112] width 70 height 29
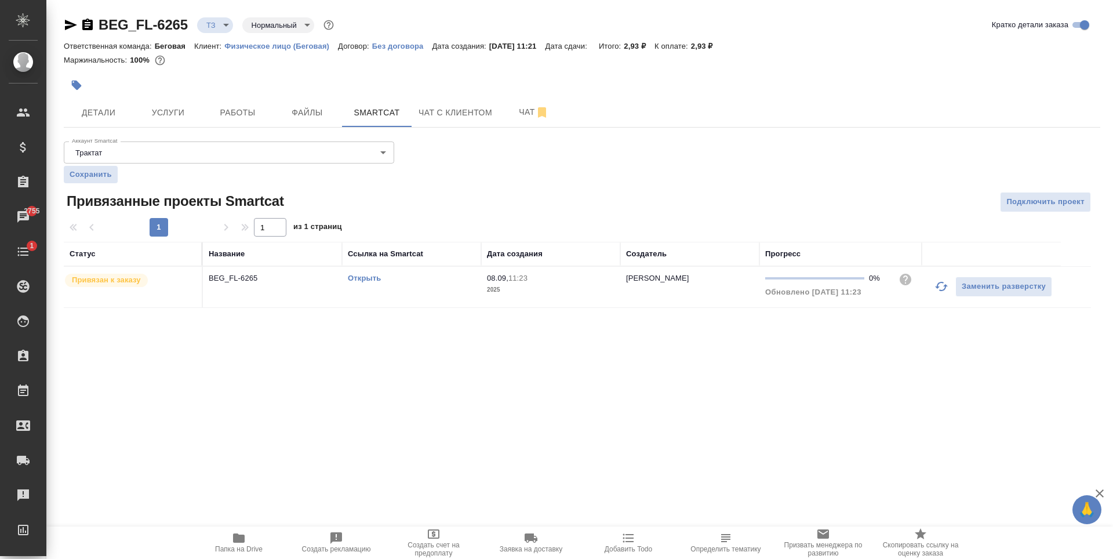
click at [367, 274] on link "Открыть" at bounding box center [364, 278] width 33 height 9
click at [193, 103] on button "Услуги" at bounding box center [168, 112] width 70 height 29
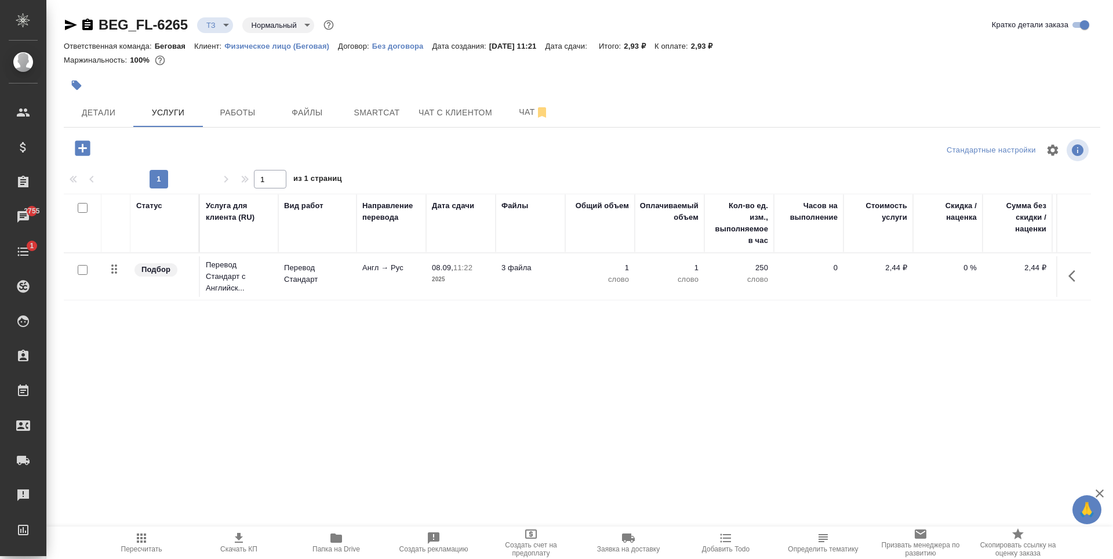
click at [82, 149] on icon "button" at bounding box center [82, 148] width 20 height 20
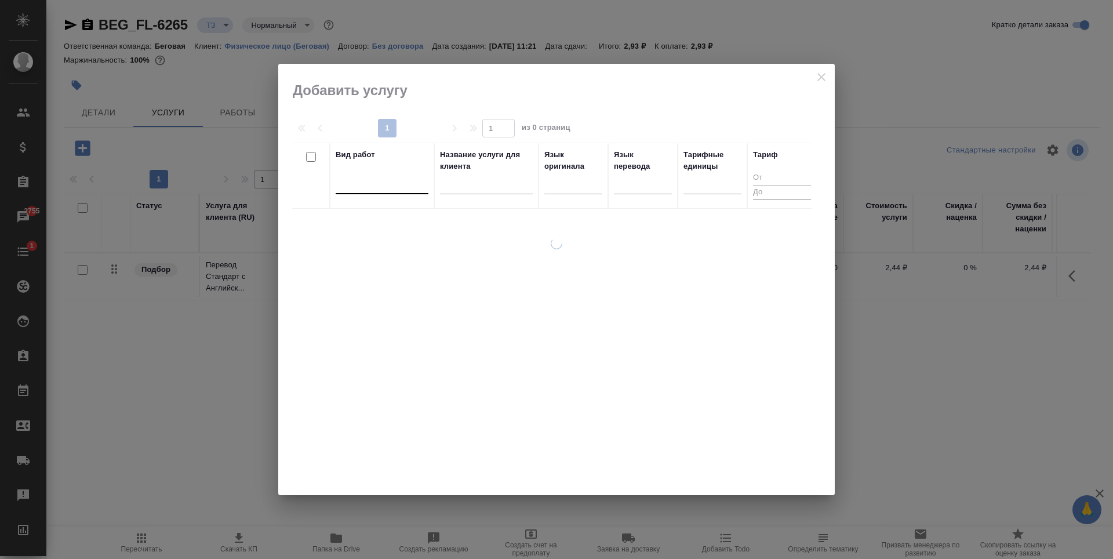
click at [391, 176] on div at bounding box center [382, 182] width 93 height 17
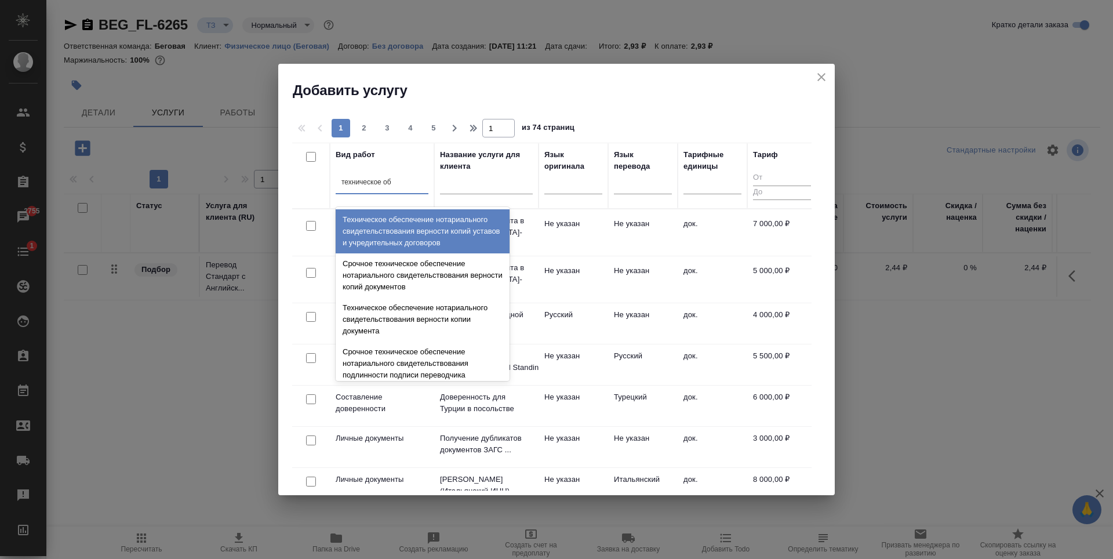
type input "техническое обе"
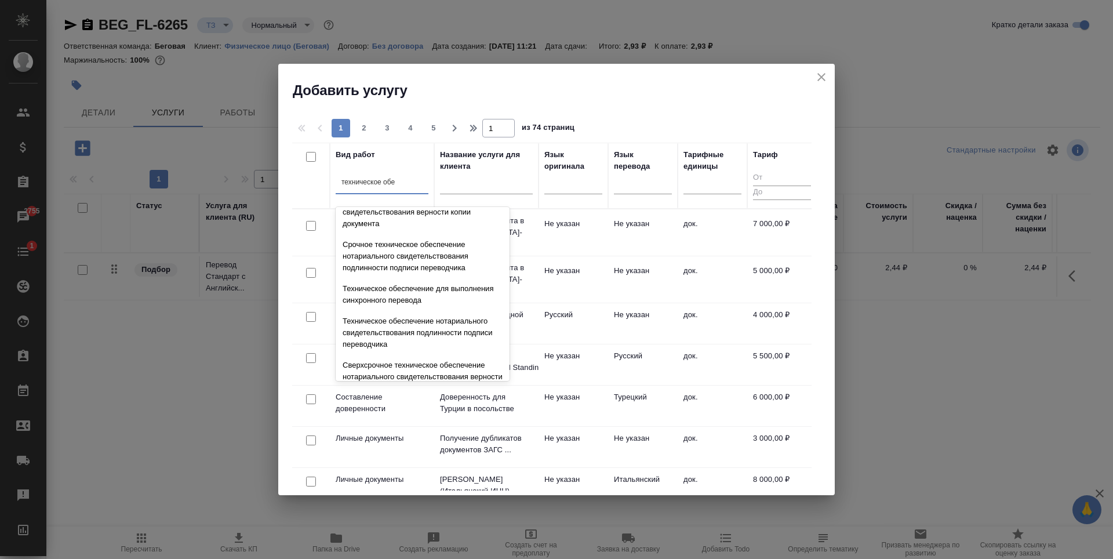
scroll to position [116, 0]
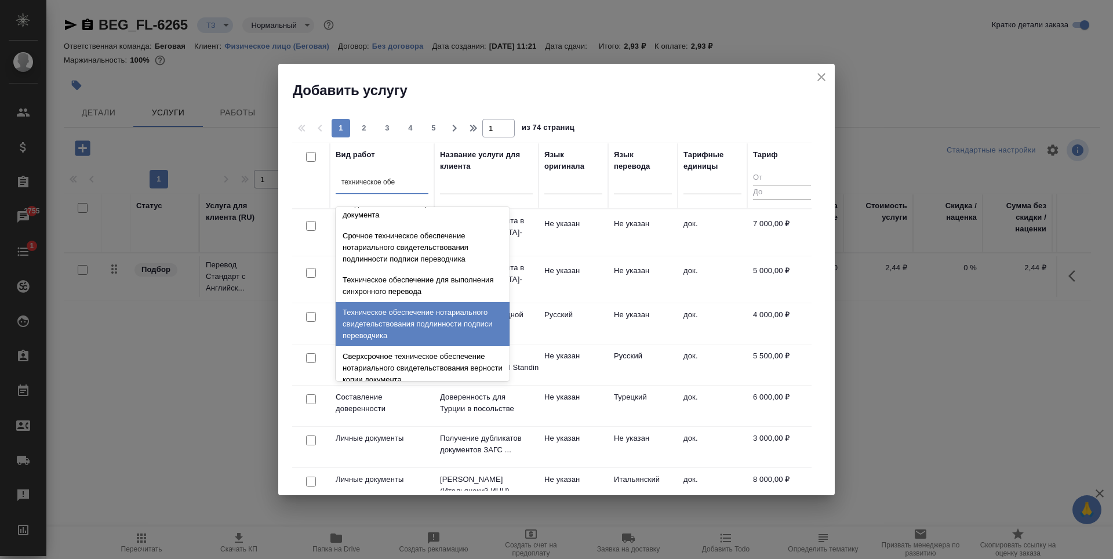
click at [403, 333] on div "Техническое обеспечение нотариального свидетельствования подлинности подписи пе…" at bounding box center [423, 324] width 174 height 44
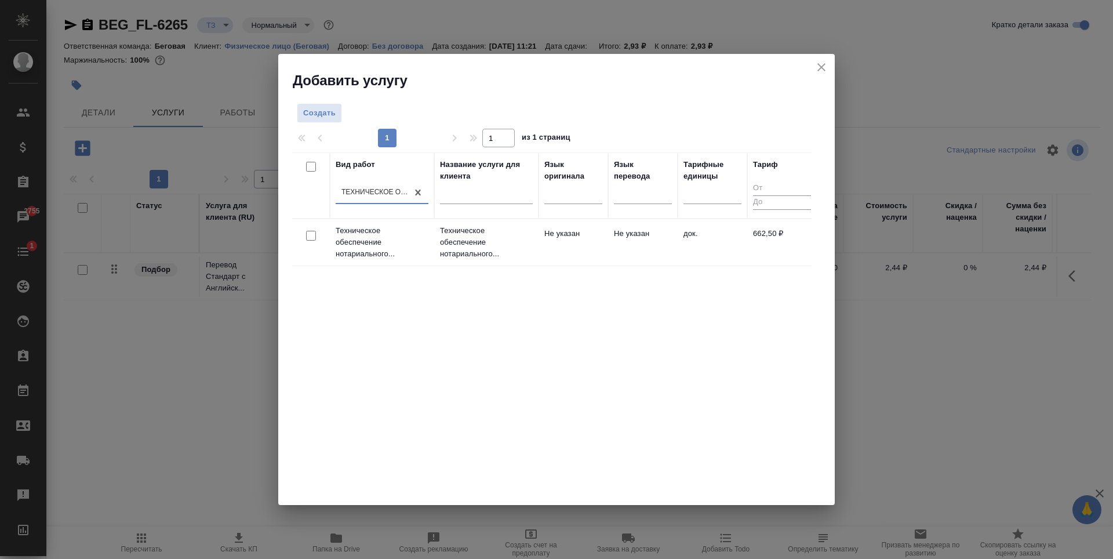
click at [403, 333] on div "Вид работ option Техническое обеспечение нотариального свидетельствования подли…" at bounding box center [551, 326] width 519 height 348
click at [566, 267] on div "Вид работ Техническое обеспечение нотариального свидетельствования подлинности …" at bounding box center [551, 326] width 519 height 348
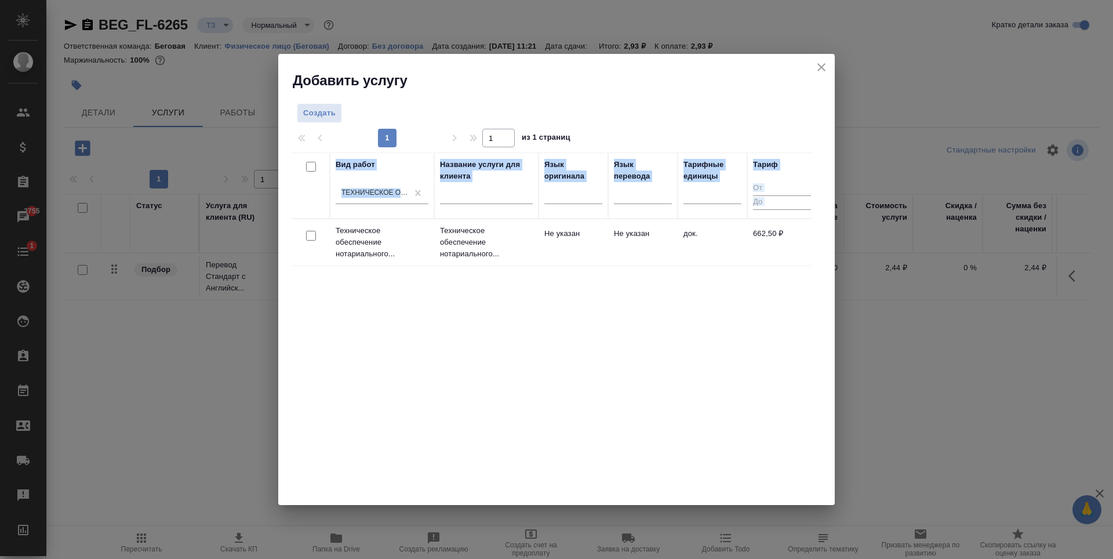
click at [566, 267] on div "Вид работ Техническое обеспечение нотариального свидетельствования подлинности …" at bounding box center [551, 326] width 519 height 348
click at [569, 260] on td "Не указан" at bounding box center [573, 242] width 70 height 41
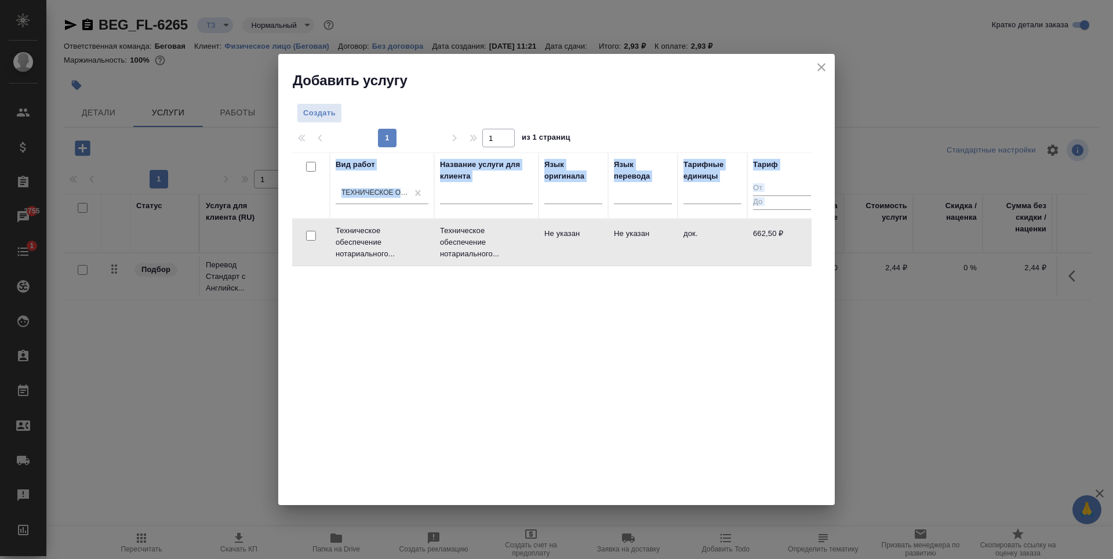
click at [569, 260] on td "Не указан" at bounding box center [573, 242] width 70 height 41
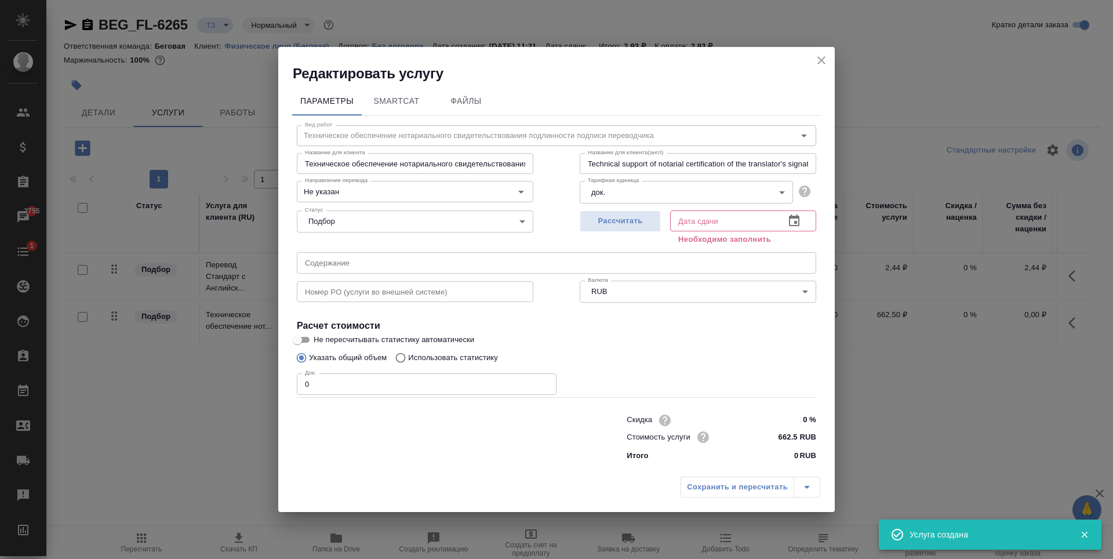
click at [347, 394] on input "0" at bounding box center [427, 383] width 260 height 21
type input "3"
click at [641, 219] on span "Рассчитать" at bounding box center [620, 220] width 68 height 13
type input "08.09.2025 12:00"
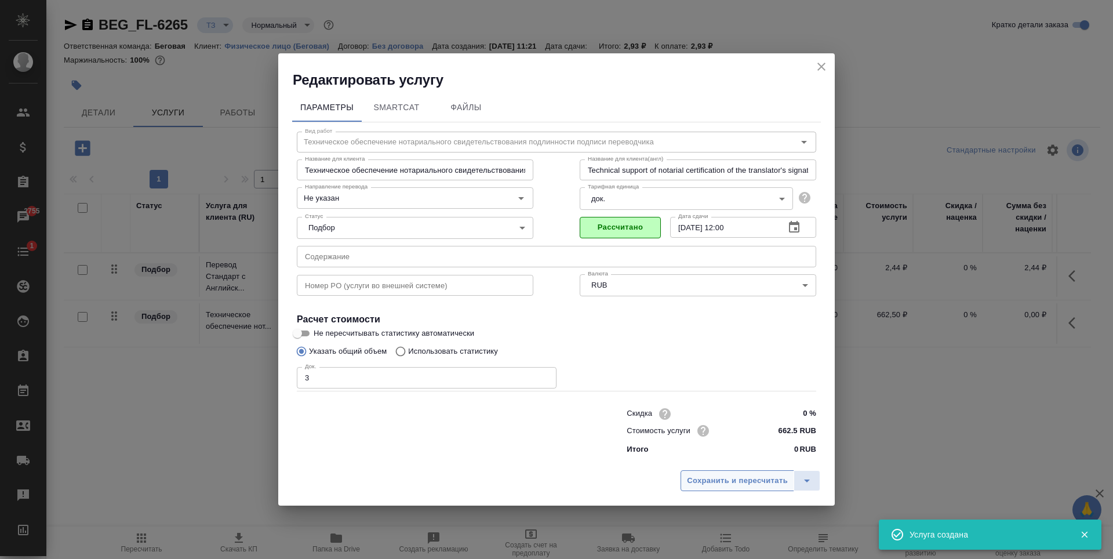
click at [733, 482] on span "Сохранить и пересчитать" at bounding box center [737, 480] width 101 height 13
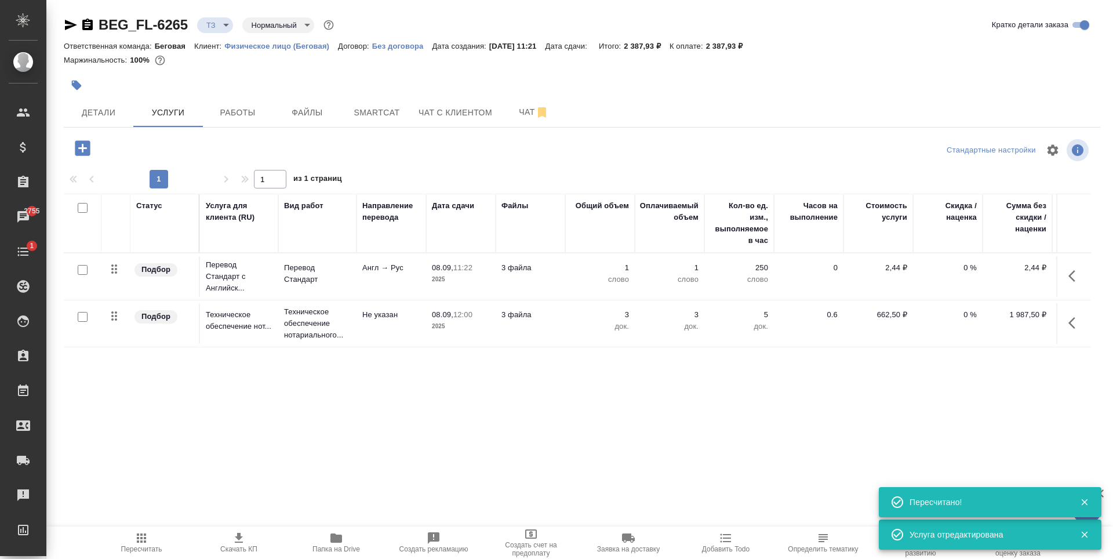
click at [571, 282] on p "слово" at bounding box center [600, 280] width 58 height 12
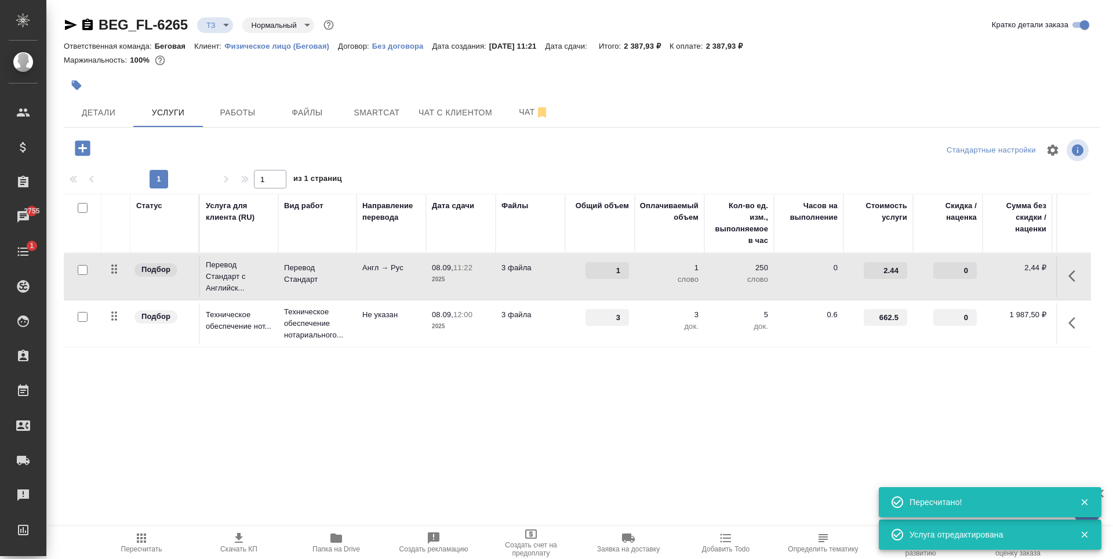
click at [571, 282] on td "1" at bounding box center [600, 276] width 70 height 41
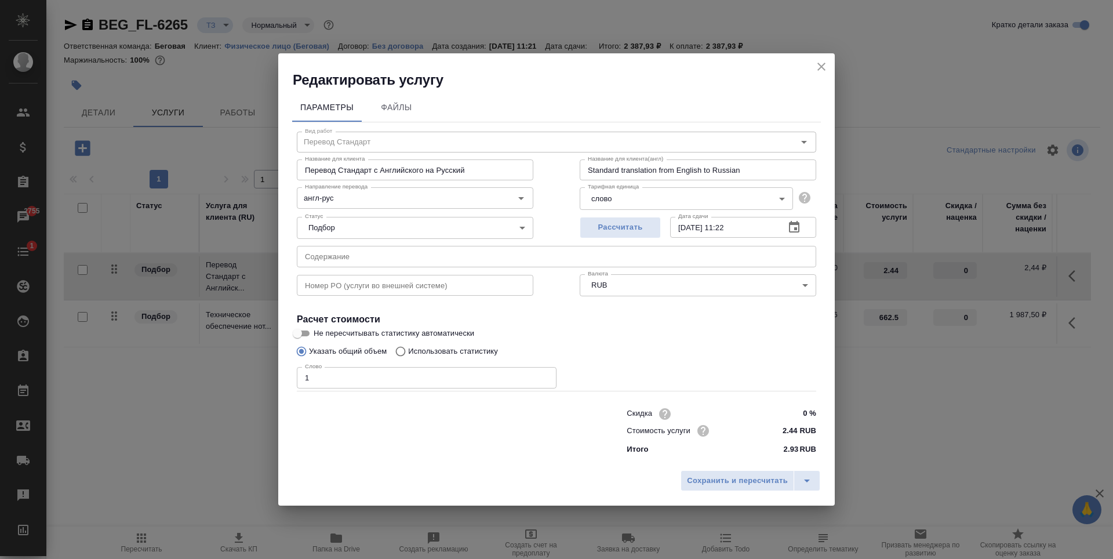
click at [483, 354] on p "Использовать статистику" at bounding box center [453, 351] width 90 height 12
click at [408, 354] on input "Использовать статистику" at bounding box center [398, 351] width 19 height 22
radio input "true"
radio input "false"
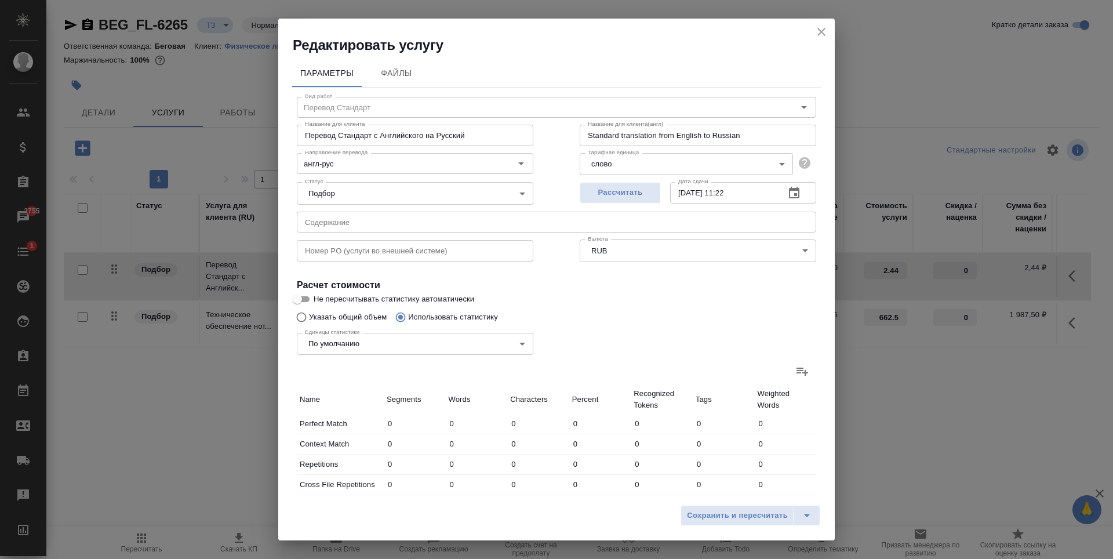
click at [795, 365] on icon at bounding box center [802, 371] width 14 height 14
click at [0, 0] on input "file" at bounding box center [0, 0] width 0 height 0
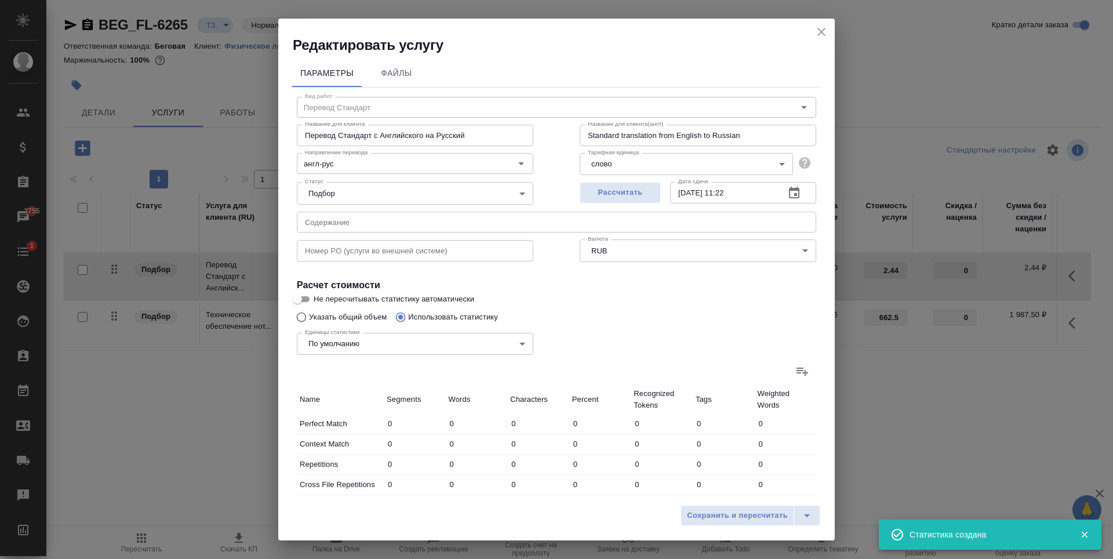
type input "8"
type input "12"
type input "54"
type input "20"
type input "45"
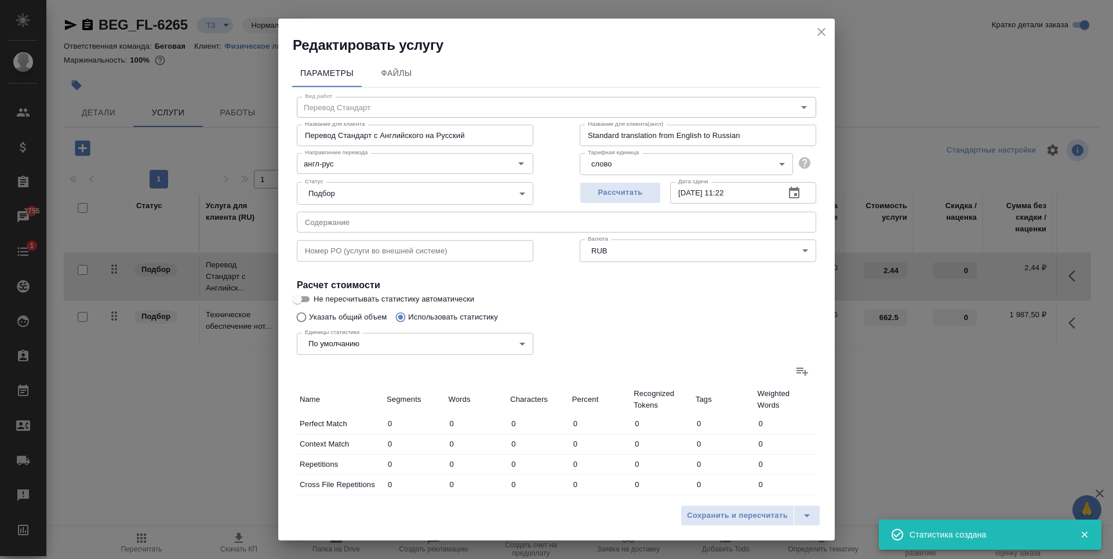
type input "191"
type input "1"
type input "2"
type input "10"
type input "7"
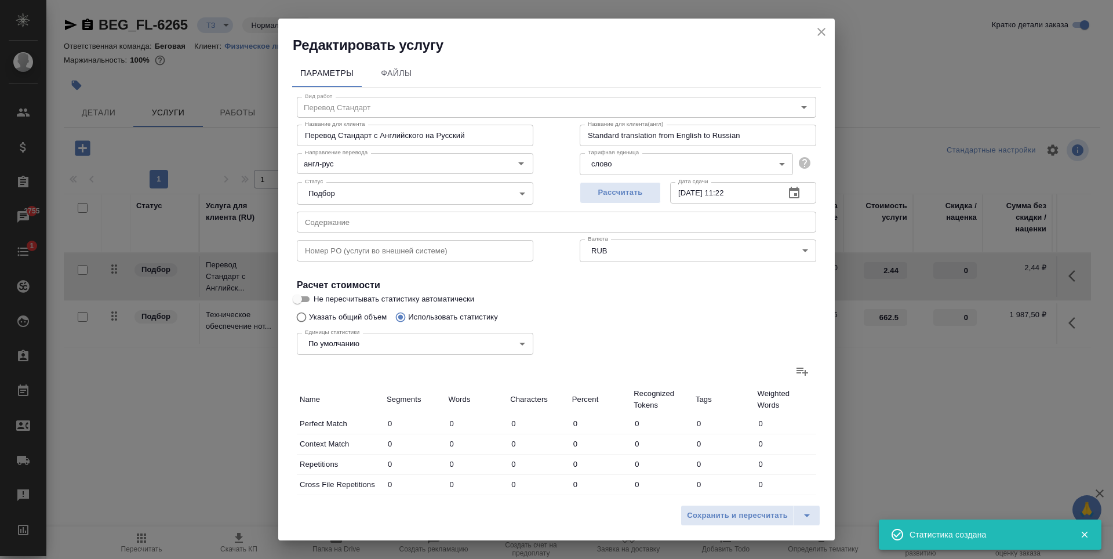
type input "20"
type input "120"
type input "112"
type input "423"
type input "2488"
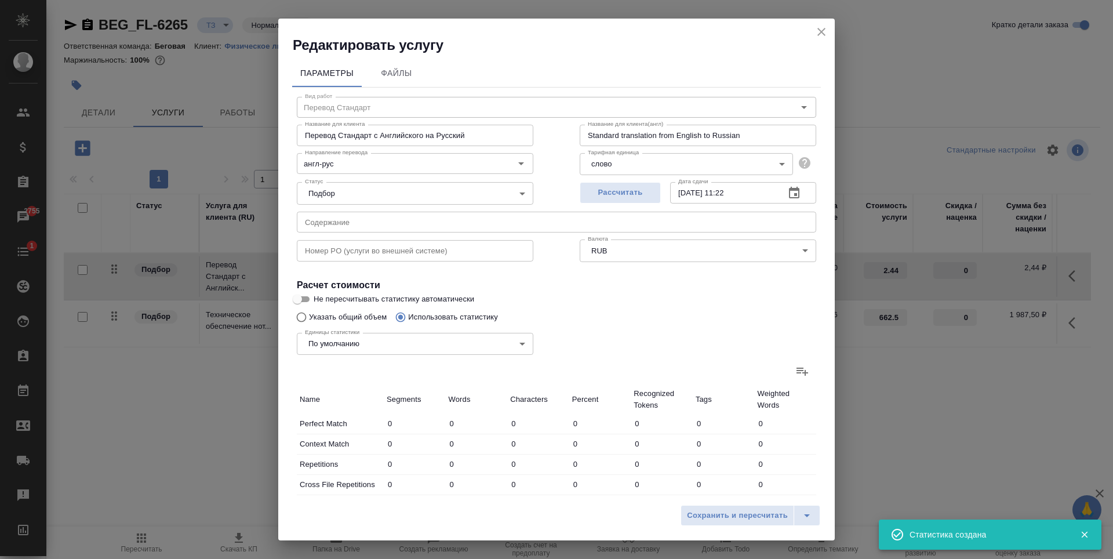
type input "148"
type input "502"
type input "2863"
type input "148"
type input "502"
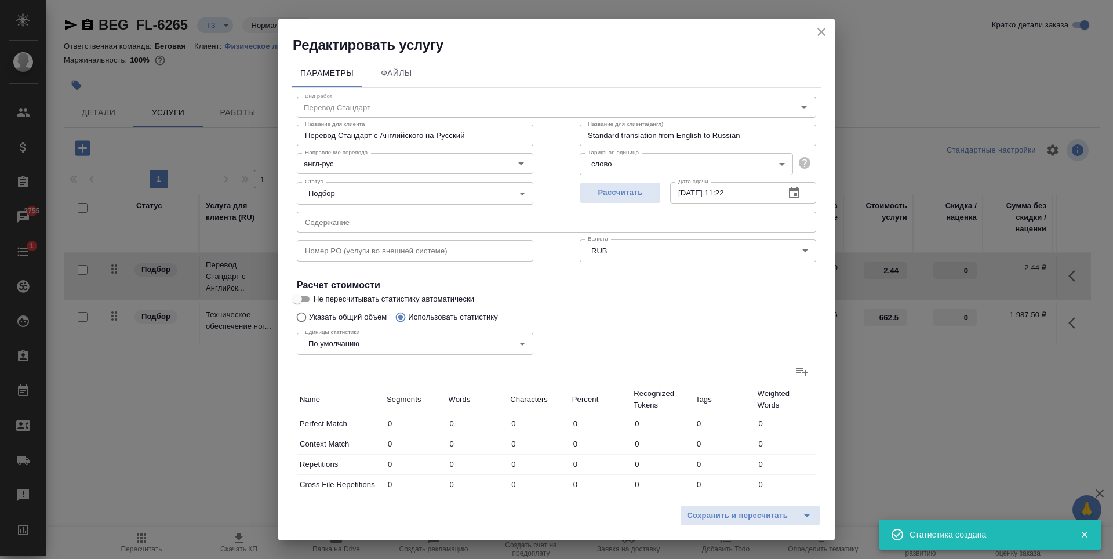
type input "2863"
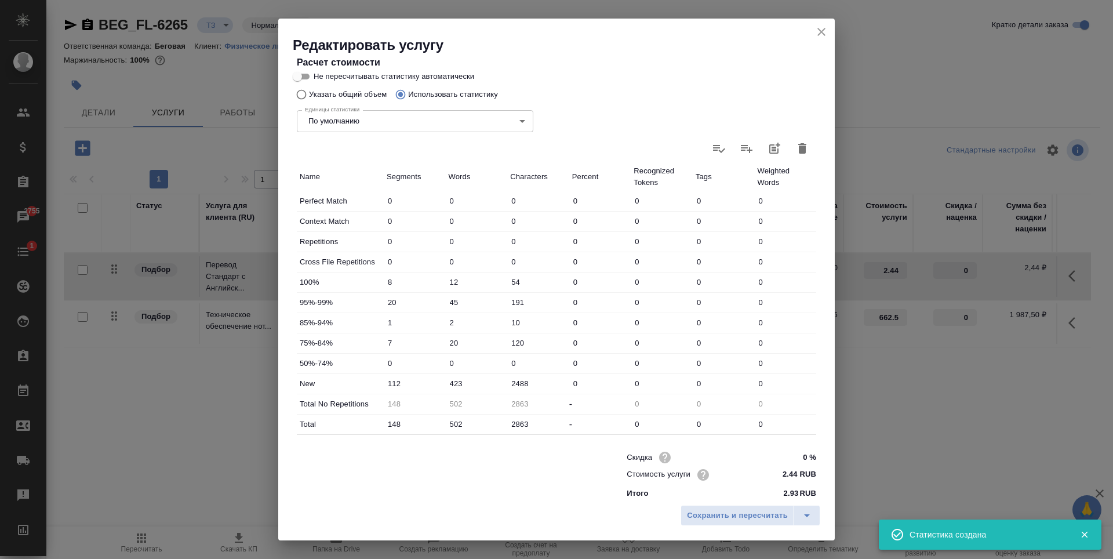
scroll to position [232, 0]
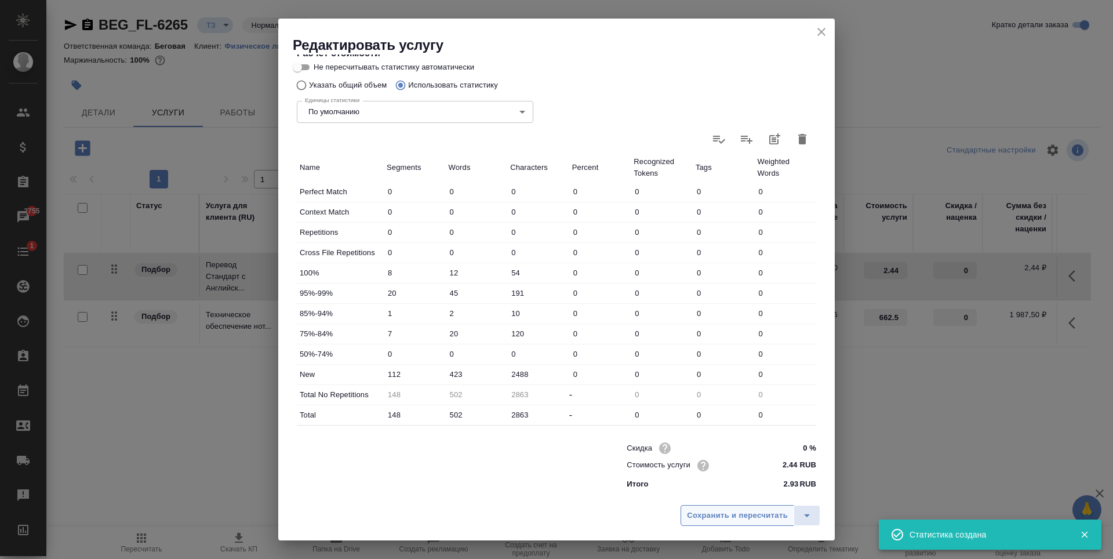
click at [745, 514] on span "Сохранить и пересчитать" at bounding box center [737, 515] width 101 height 13
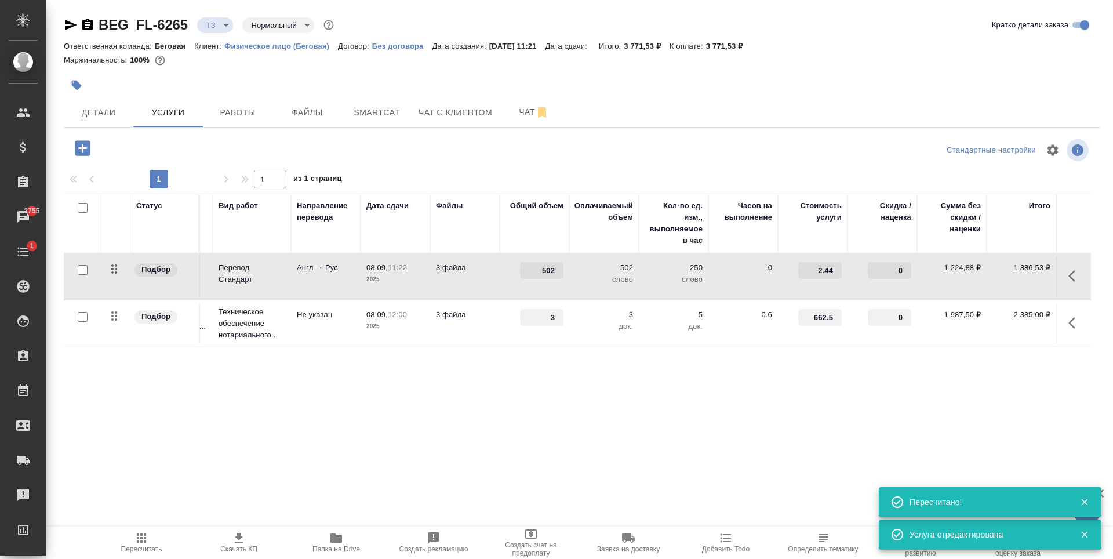
scroll to position [0, 0]
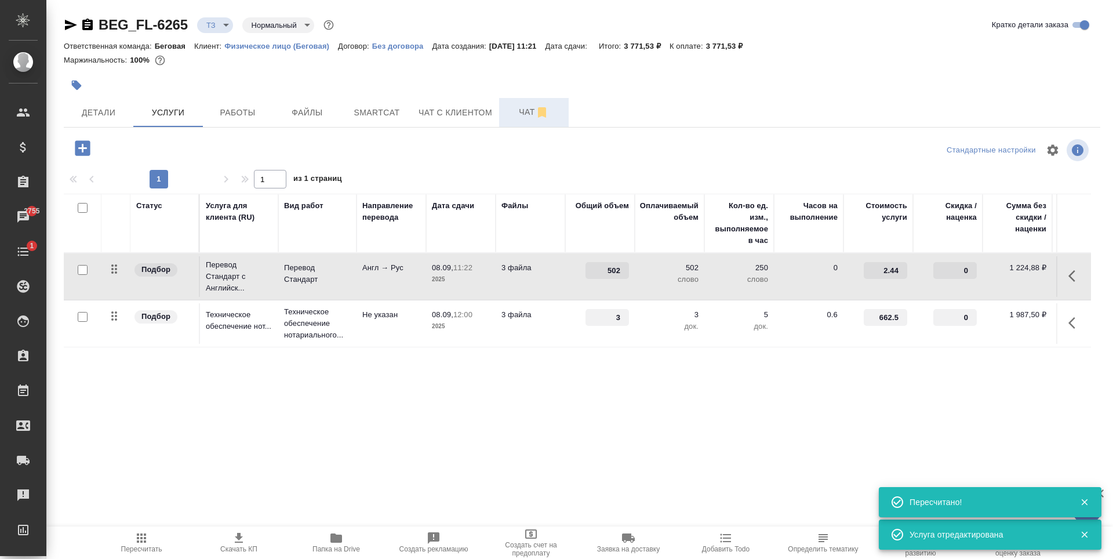
click at [530, 115] on span "Чат" at bounding box center [534, 112] width 56 height 14
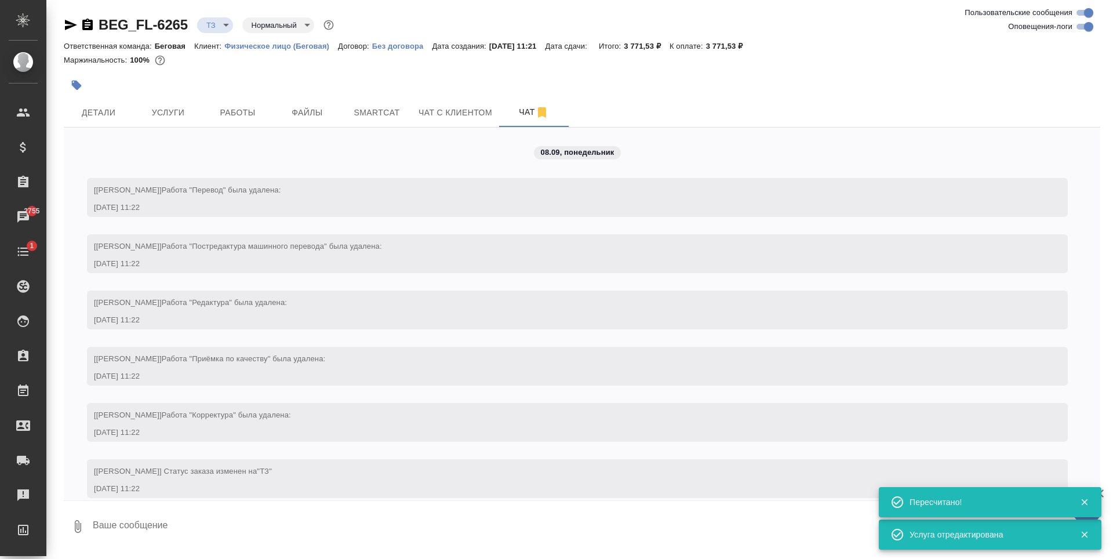
scroll to position [15, 0]
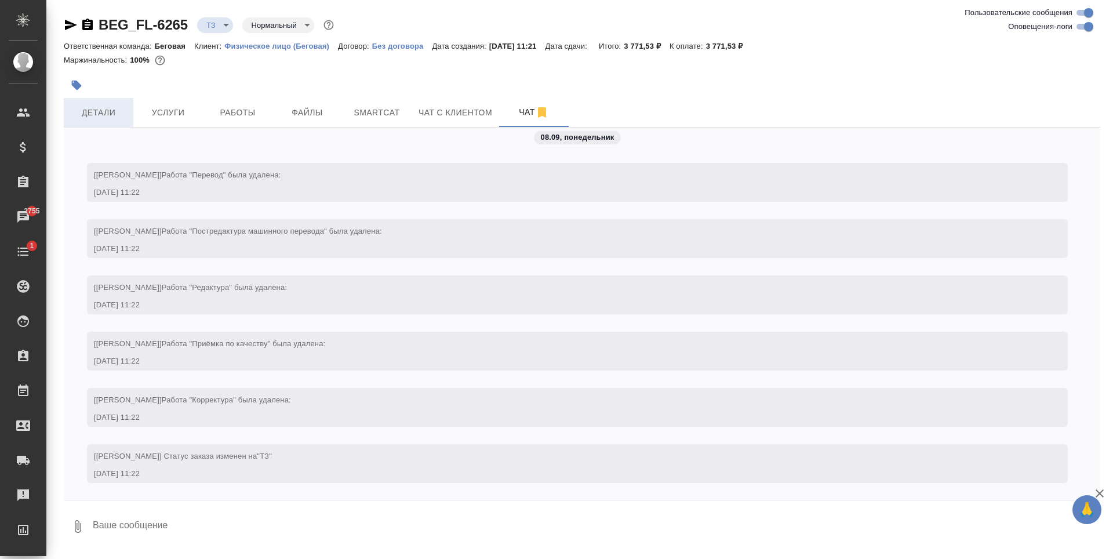
click at [123, 117] on span "Детали" at bounding box center [99, 112] width 56 height 14
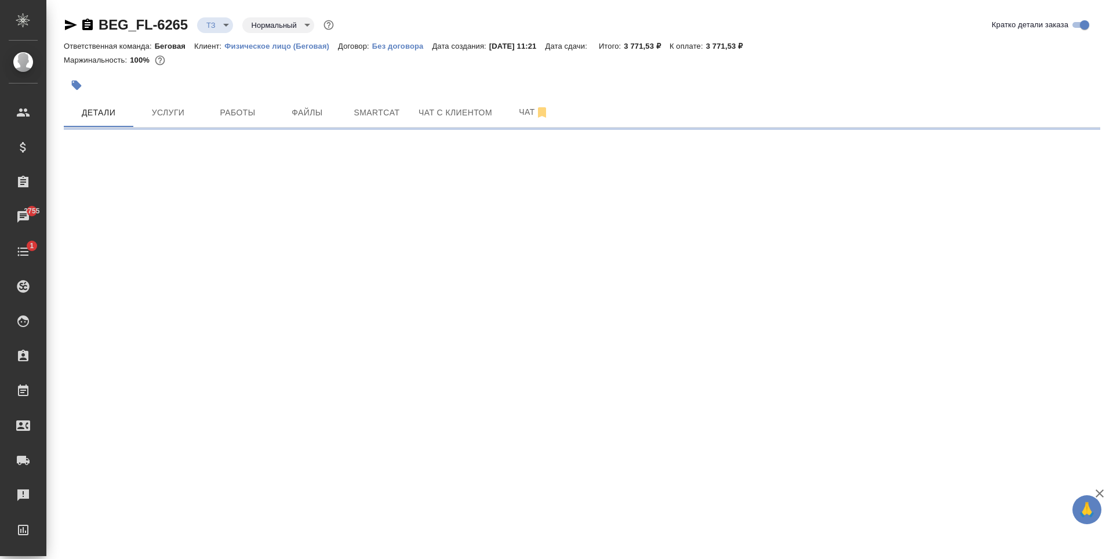
click at [74, 24] on icon "button" at bounding box center [71, 25] width 12 height 10
select select "RU"
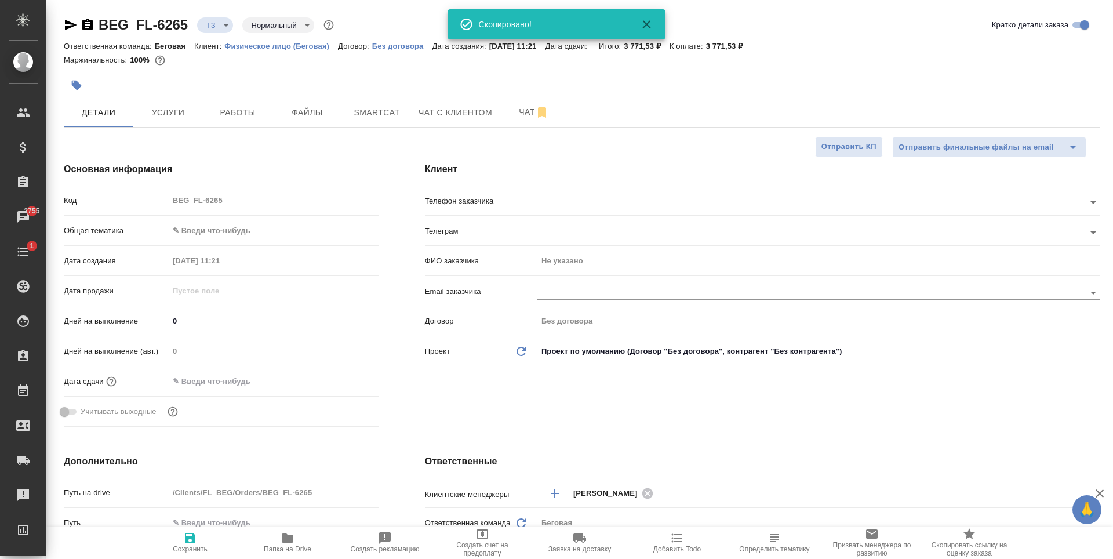
type textarea "x"
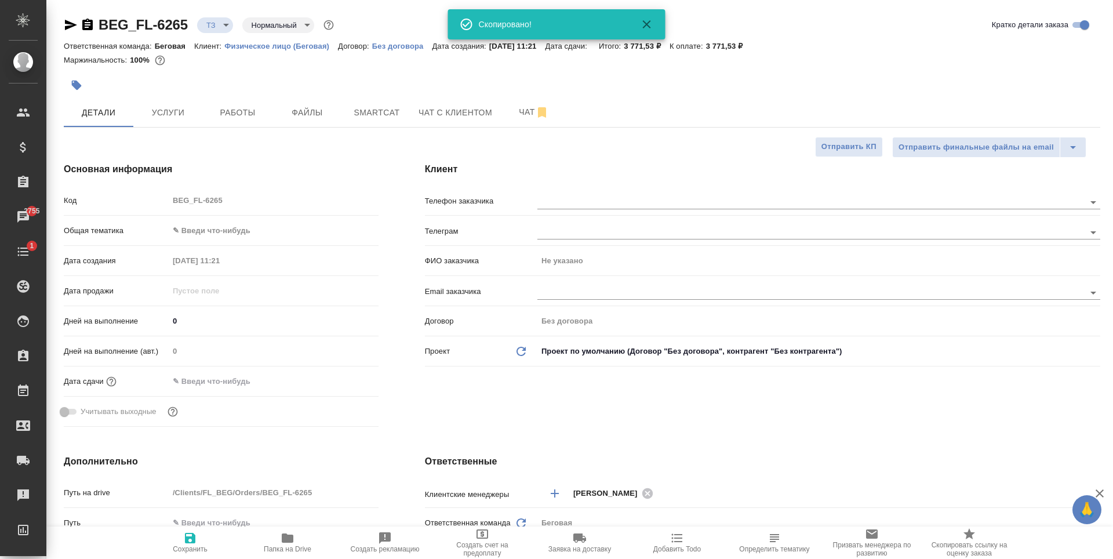
type textarea "x"
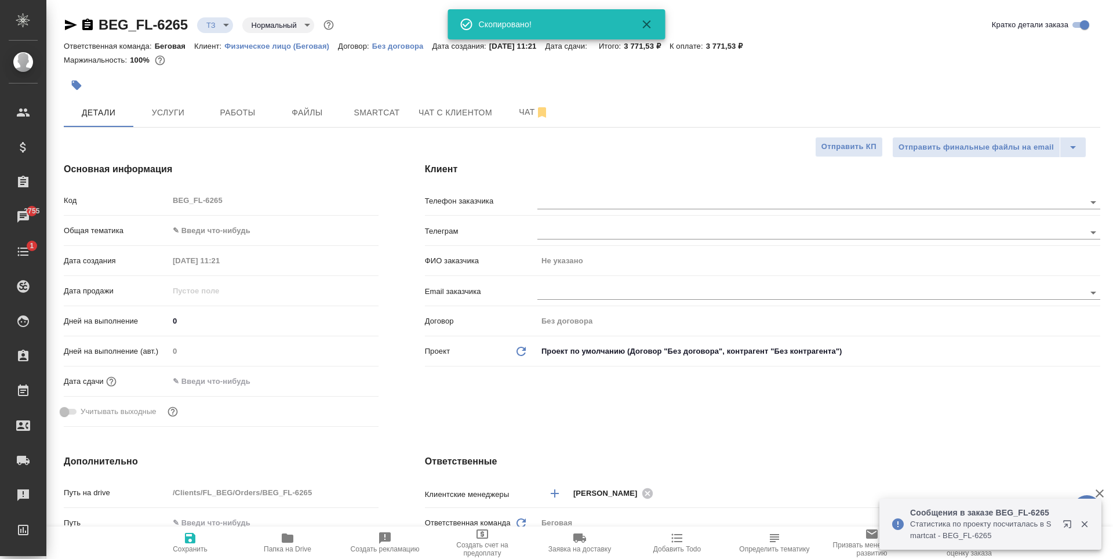
type textarea "x"
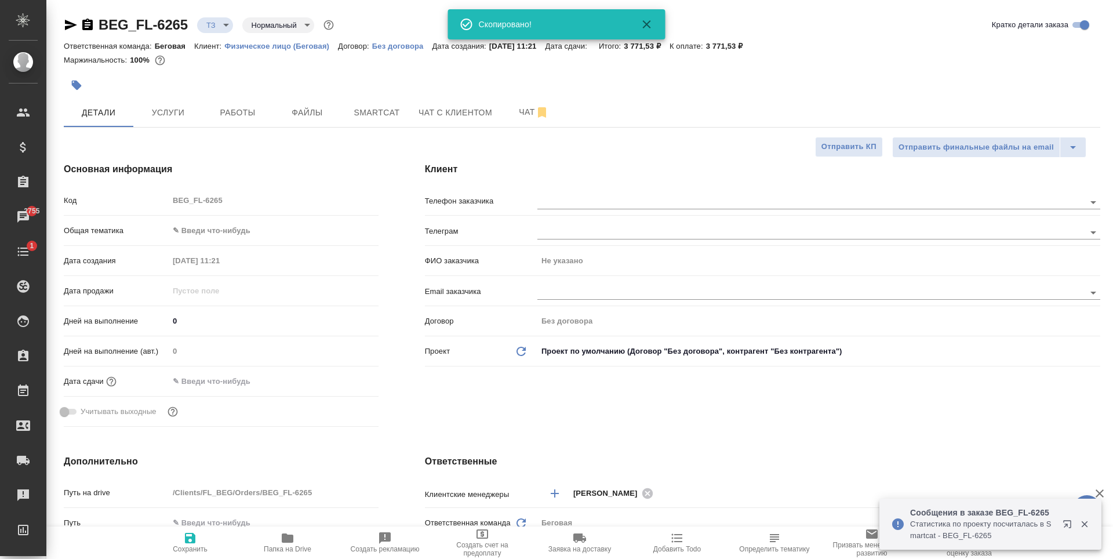
type textarea "x"
click at [520, 114] on span "Чат" at bounding box center [534, 112] width 56 height 14
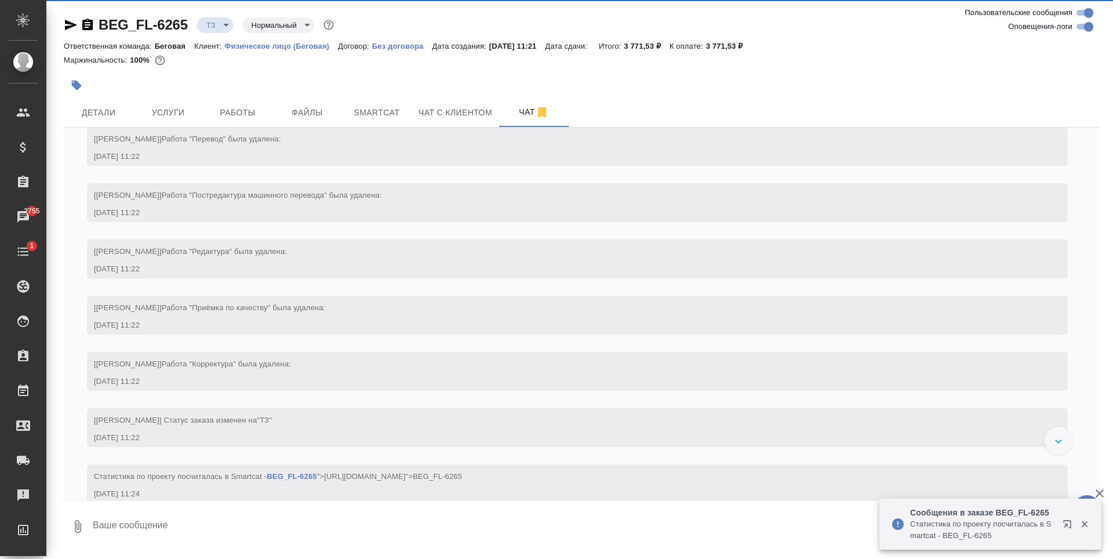
scroll to position [71, 0]
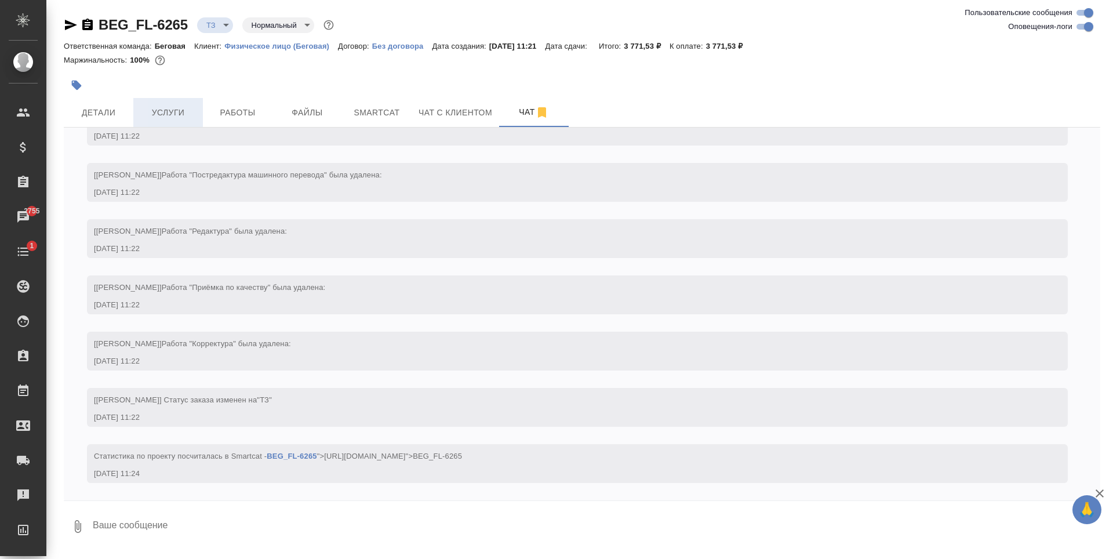
click at [157, 110] on span "Услуги" at bounding box center [168, 112] width 56 height 14
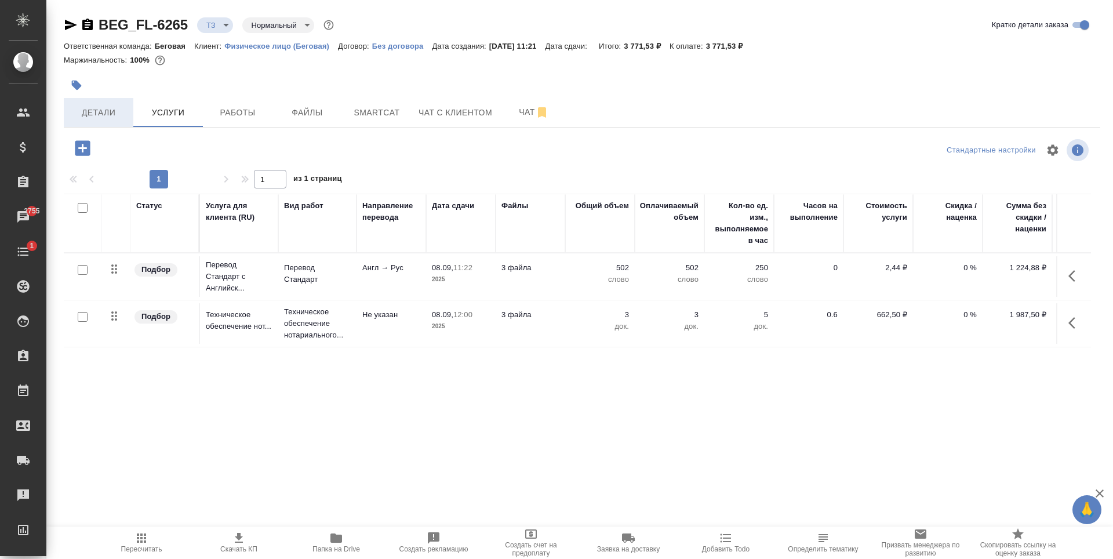
click at [98, 110] on span "Детали" at bounding box center [99, 112] width 56 height 14
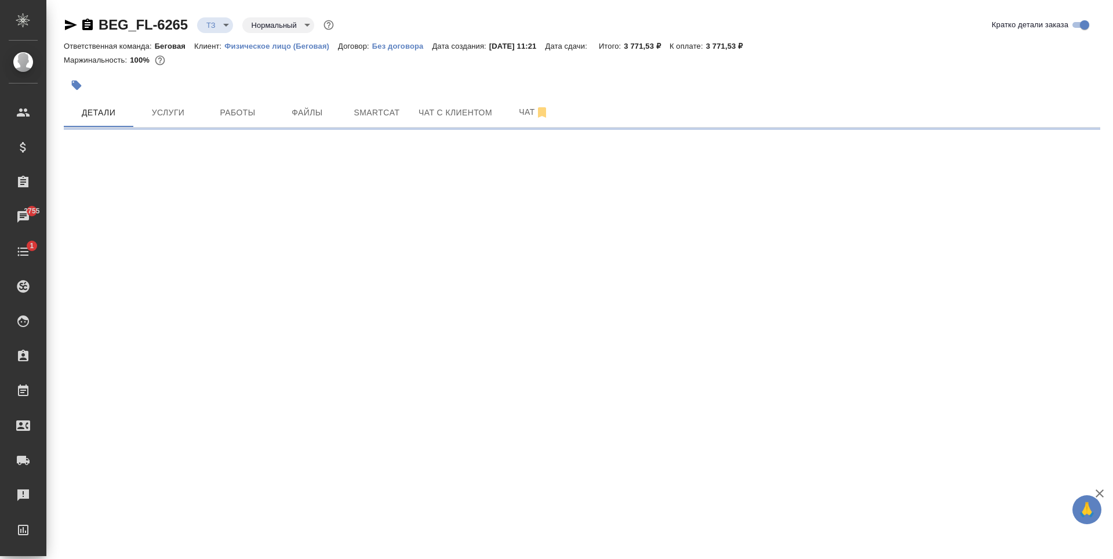
select select "RU"
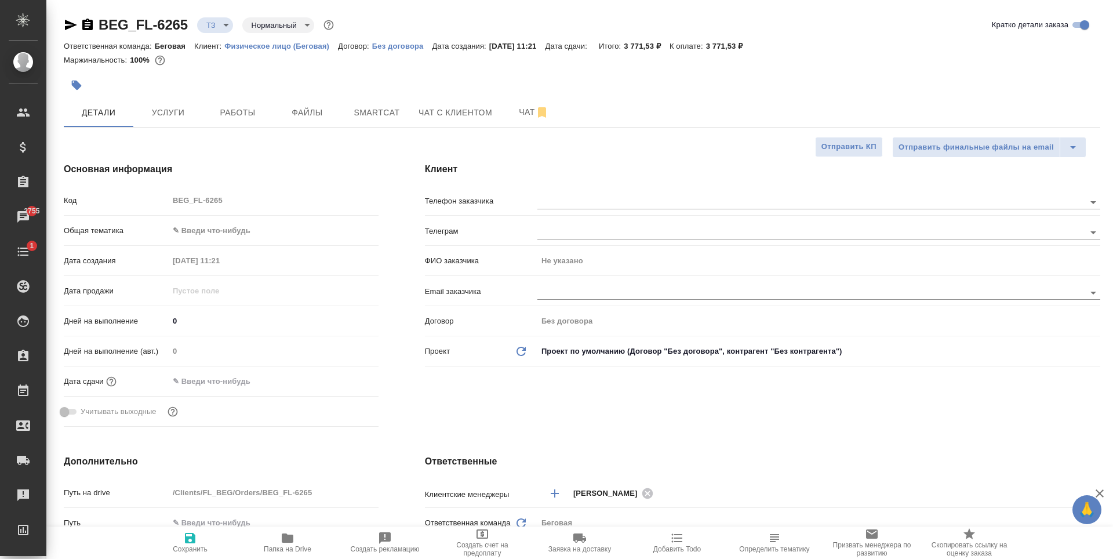
type textarea "x"
click at [636, 205] on input "text" at bounding box center [791, 202] width 508 height 14
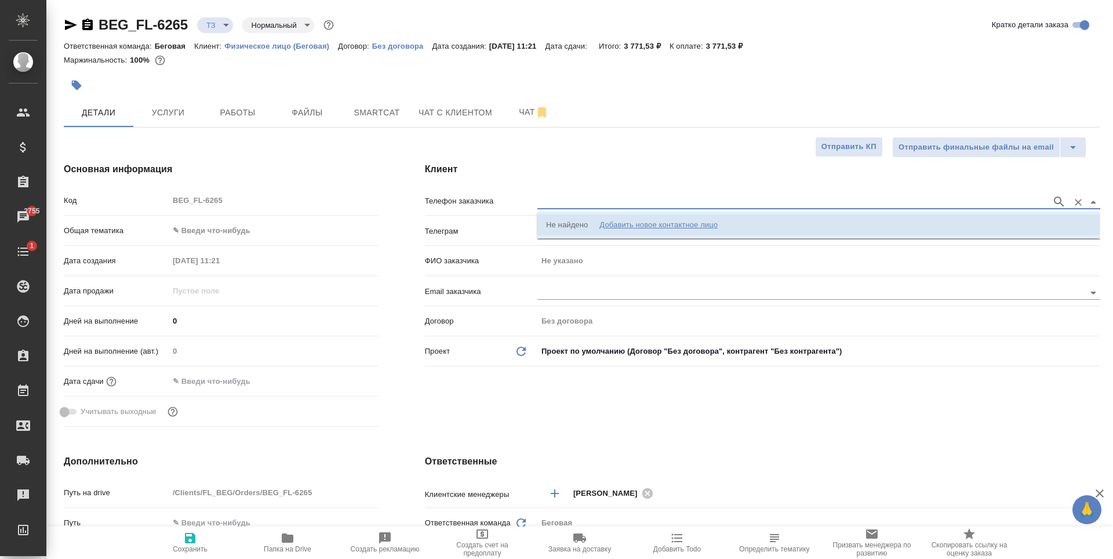
click at [713, 222] on div "Добавить новое контактное лицо" at bounding box center [658, 225] width 118 height 12
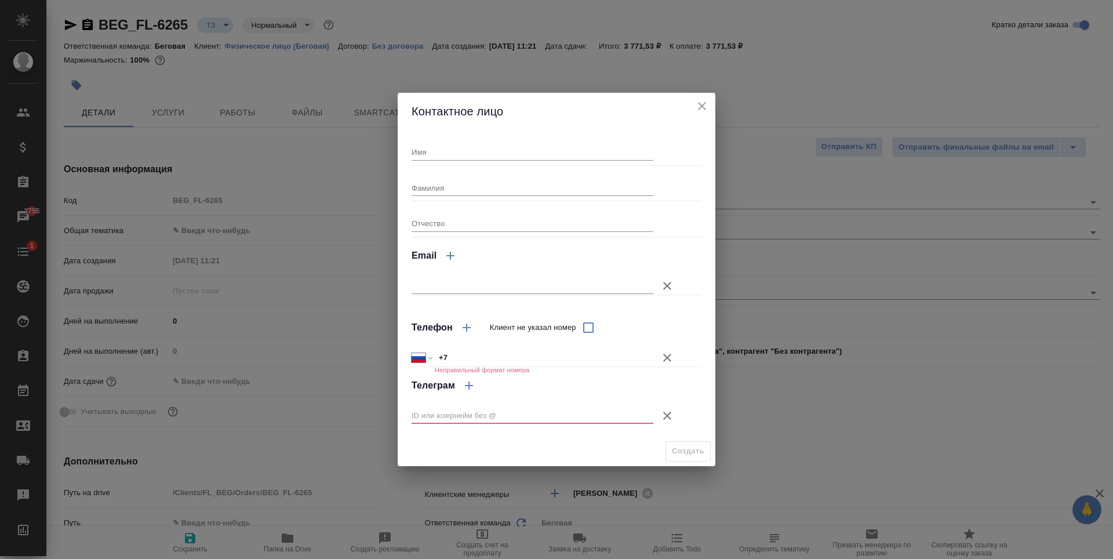
click at [563, 152] on input "Имя" at bounding box center [533, 152] width 242 height 16
type input "Евгения"
click at [574, 187] on input "Фамилия" at bounding box center [533, 188] width 242 height 16
type input "Волкова"
click at [533, 352] on input "+7" at bounding box center [543, 357] width 217 height 17
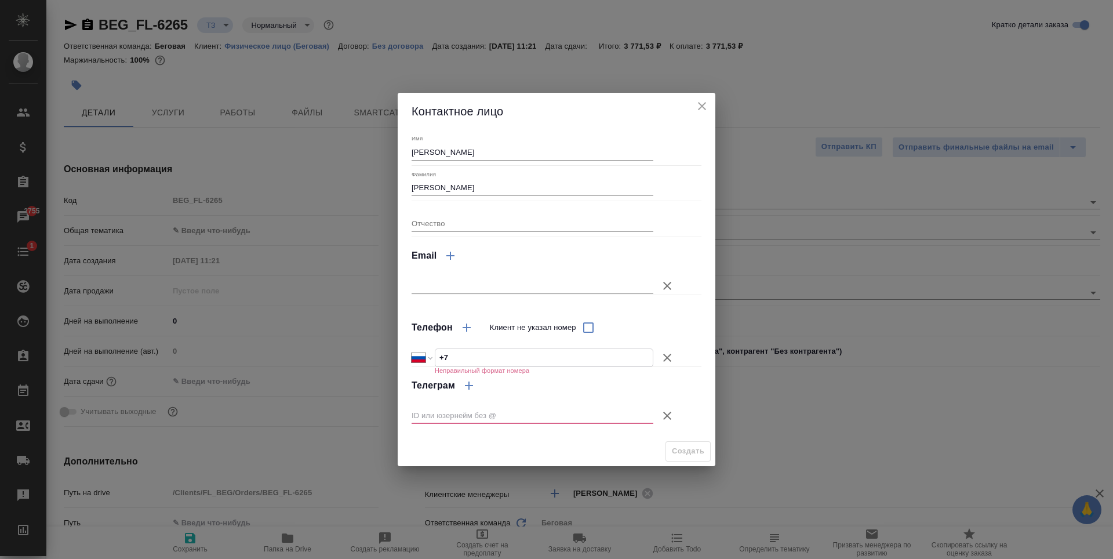
click at [675, 418] on button "Клиент не указал номер" at bounding box center [667, 416] width 28 height 28
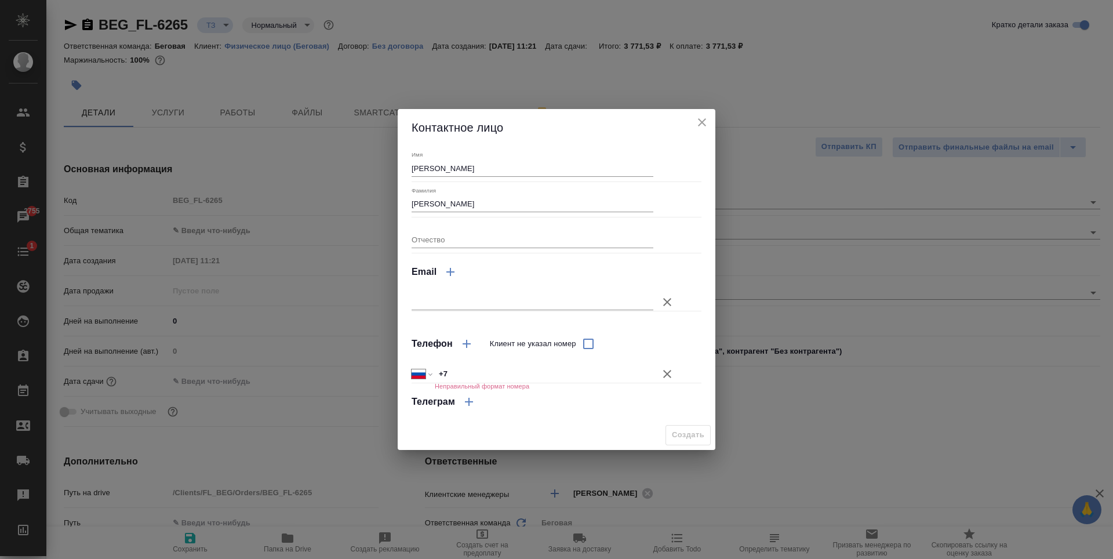
click at [567, 377] on input "+7" at bounding box center [544, 373] width 219 height 17
type input "+7 916 430 79 86"
click at [683, 432] on span "Создать" at bounding box center [688, 434] width 32 height 13
type textarea "x"
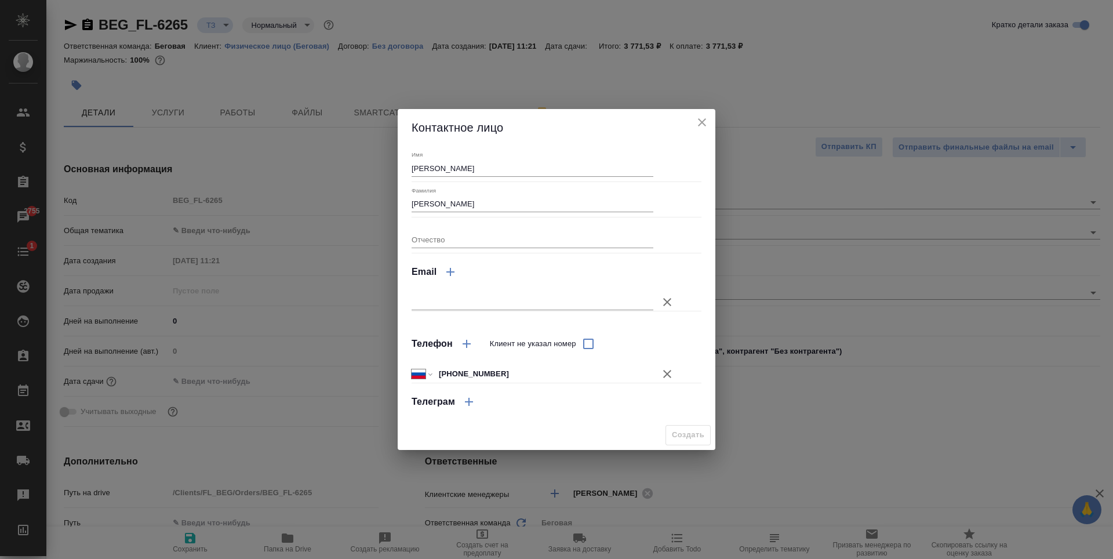
type textarea "x"
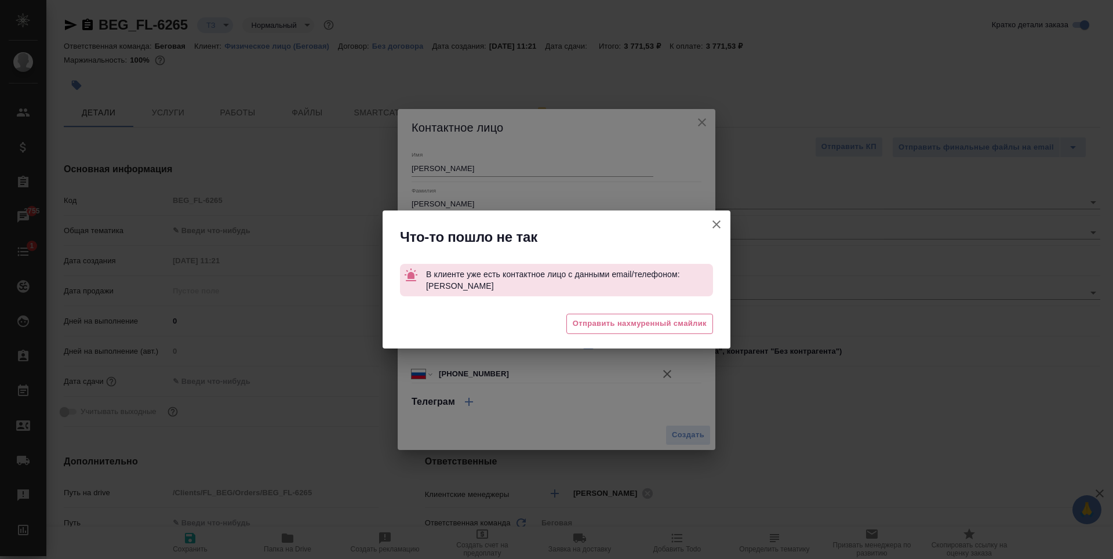
click at [720, 227] on icon "button" at bounding box center [716, 224] width 14 height 14
type textarea "x"
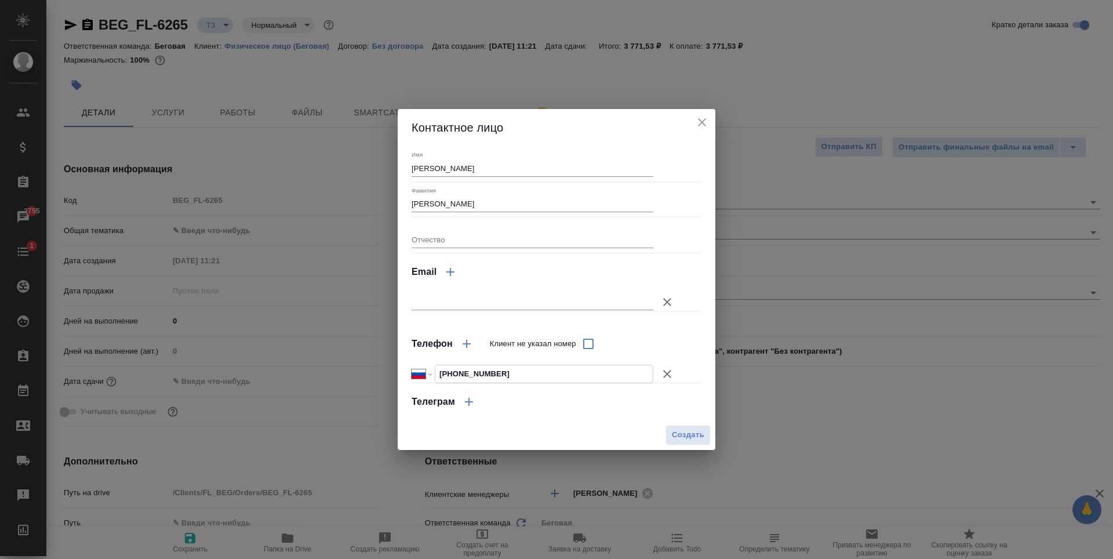
drag, startPoint x: 511, startPoint y: 379, endPoint x: 431, endPoint y: 379, distance: 80.0
click at [431, 379] on div "Международный Австралия Австрия Азербайджан Албания Алжир Американское Самоа Ан…" at bounding box center [533, 374] width 242 height 18
click at [700, 122] on icon "close" at bounding box center [702, 122] width 14 height 14
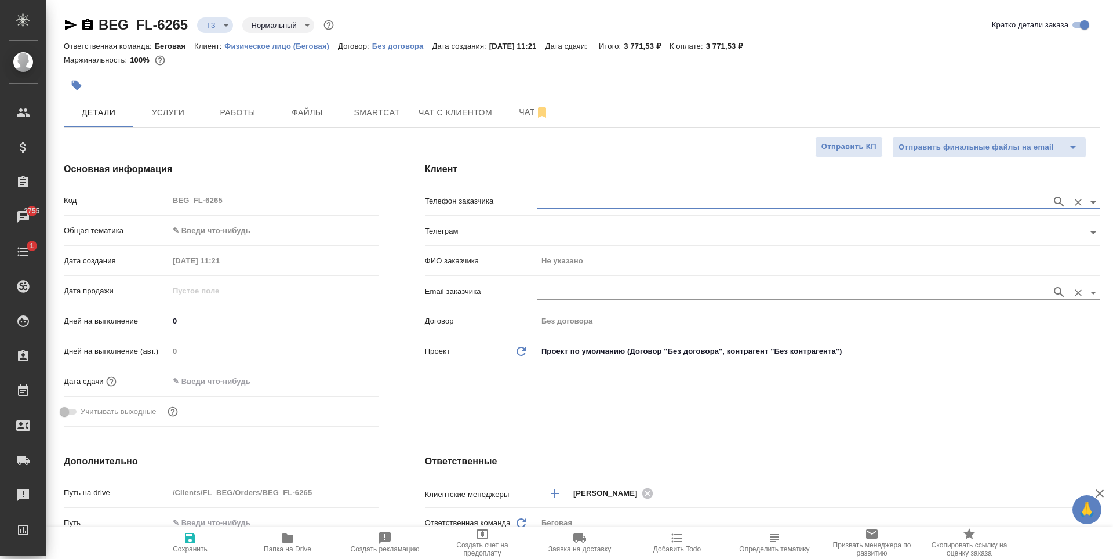
click at [699, 294] on input "text" at bounding box center [791, 292] width 508 height 14
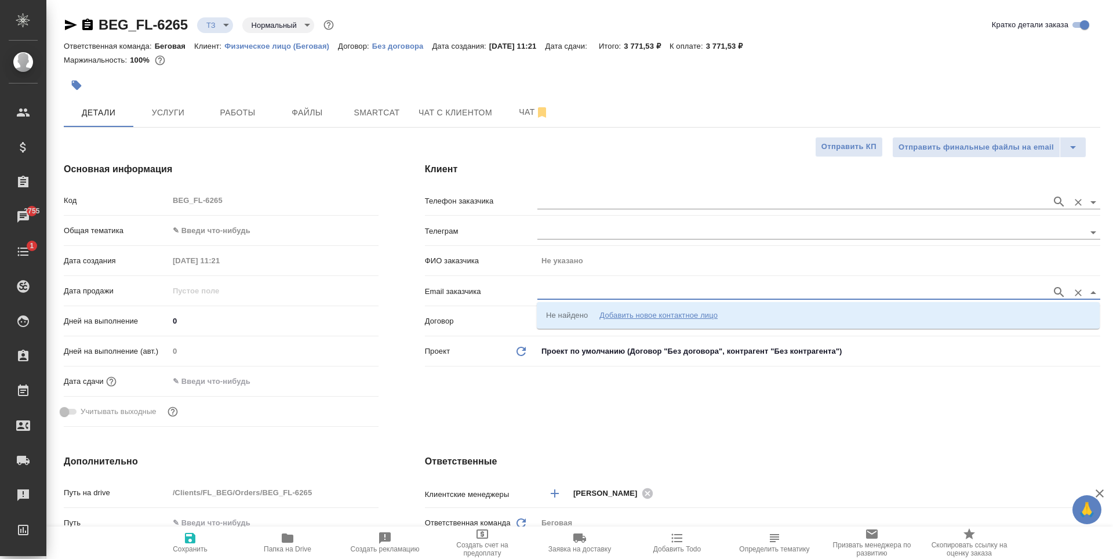
click at [600, 205] on input "text" at bounding box center [791, 202] width 508 height 14
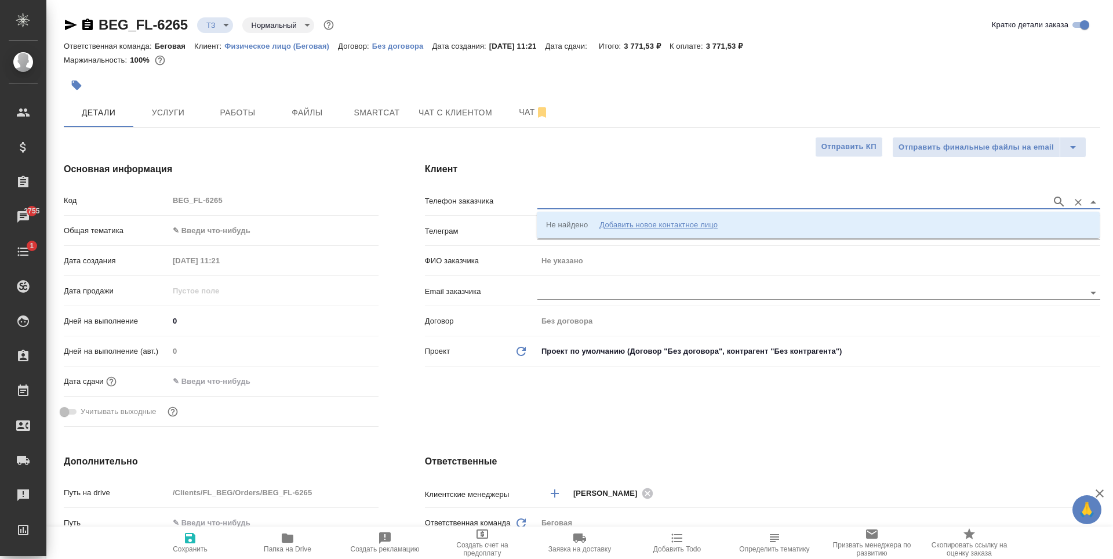
paste input "+7 916 430 79 86"
type input "+7 916 430 79 86"
click at [1065, 201] on icon "button" at bounding box center [1059, 202] width 14 height 14
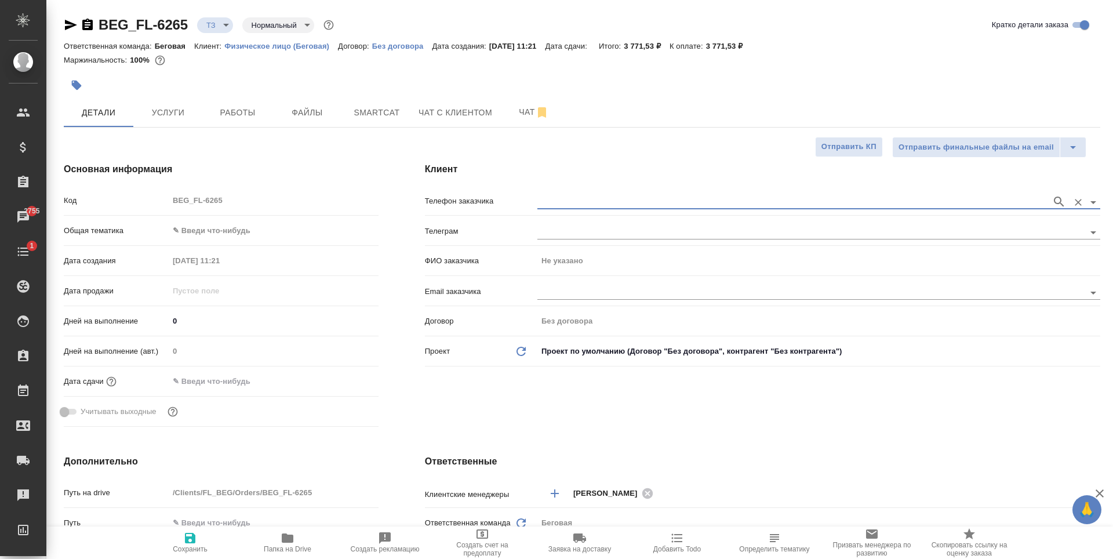
click at [693, 204] on input "text" at bounding box center [791, 202] width 508 height 14
paste input "+7 916 430 79 86"
type input "+7 916 430 79 86"
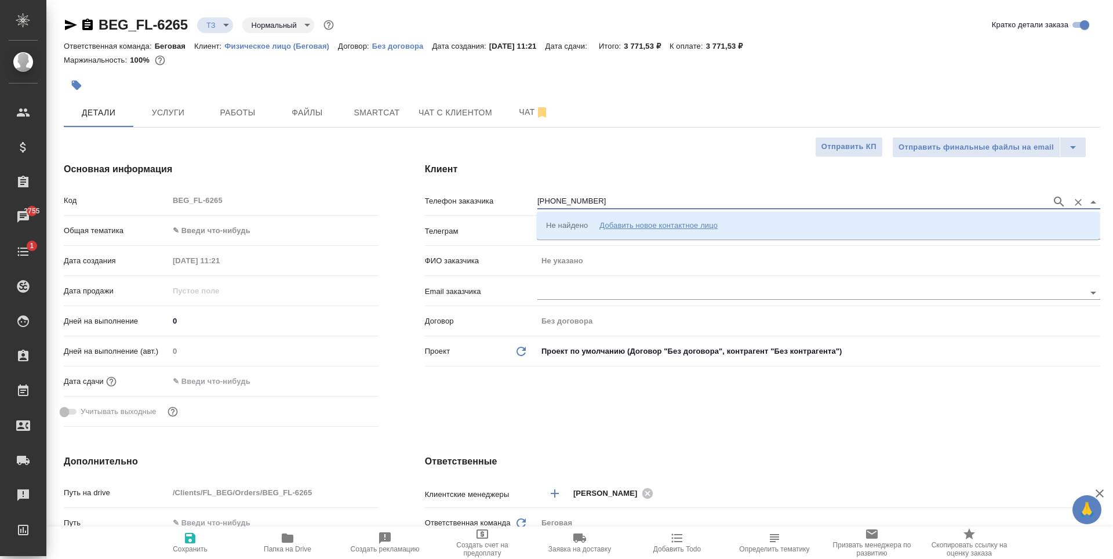
click at [1062, 199] on icon "button" at bounding box center [1059, 202] width 14 height 14
click at [785, 227] on li "Не найдено Добавить новое контактное лицо" at bounding box center [818, 224] width 563 height 21
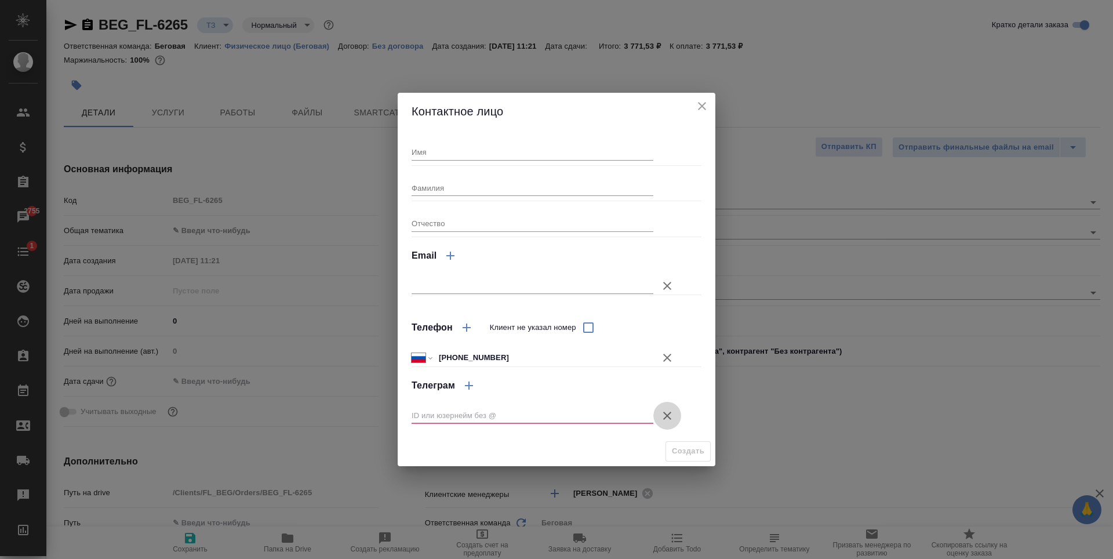
click at [672, 417] on icon "button" at bounding box center [667, 416] width 14 height 14
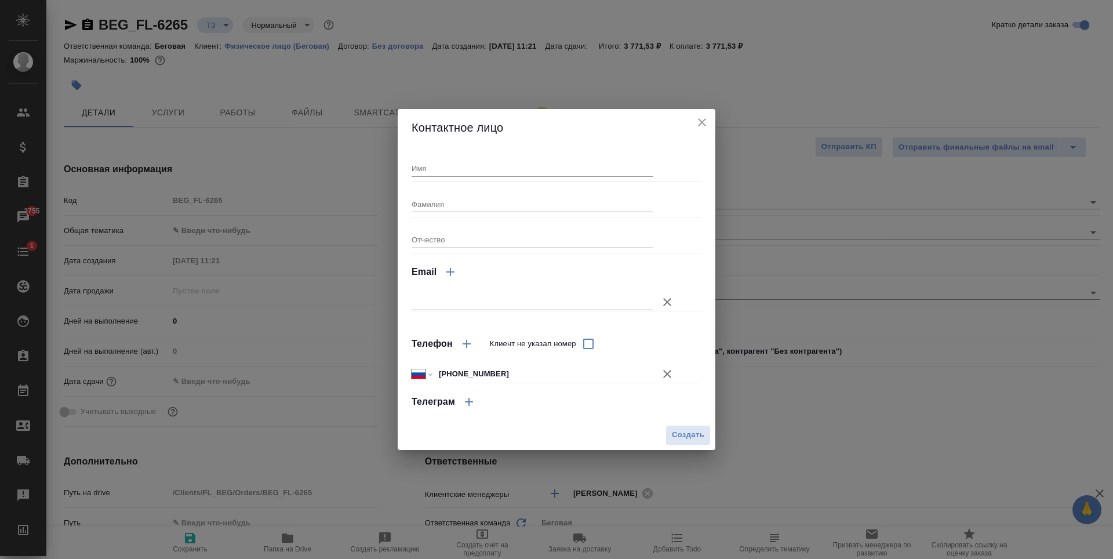
click at [707, 127] on icon "close" at bounding box center [702, 122] width 14 height 14
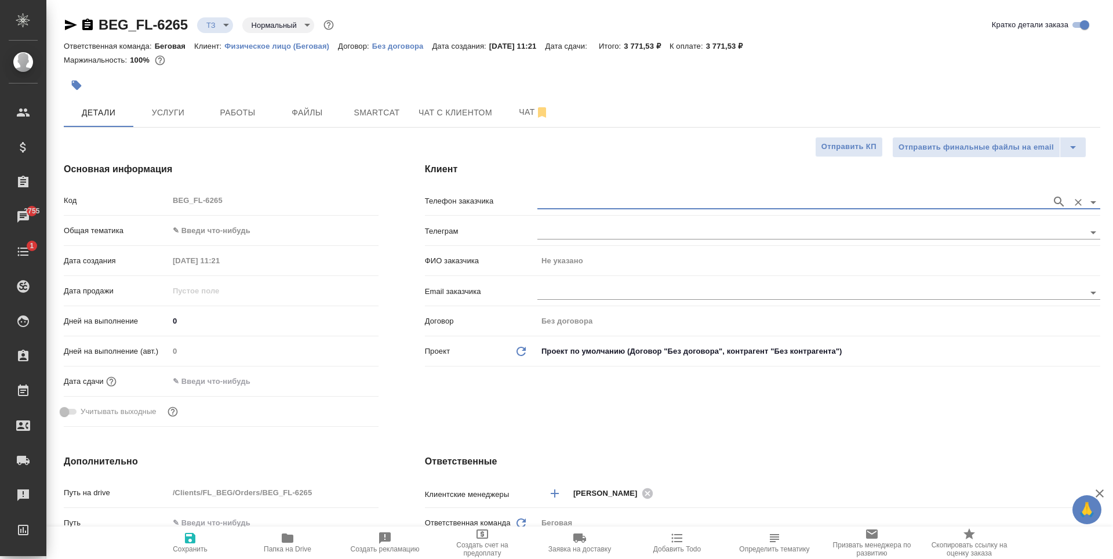
type textarea "x"
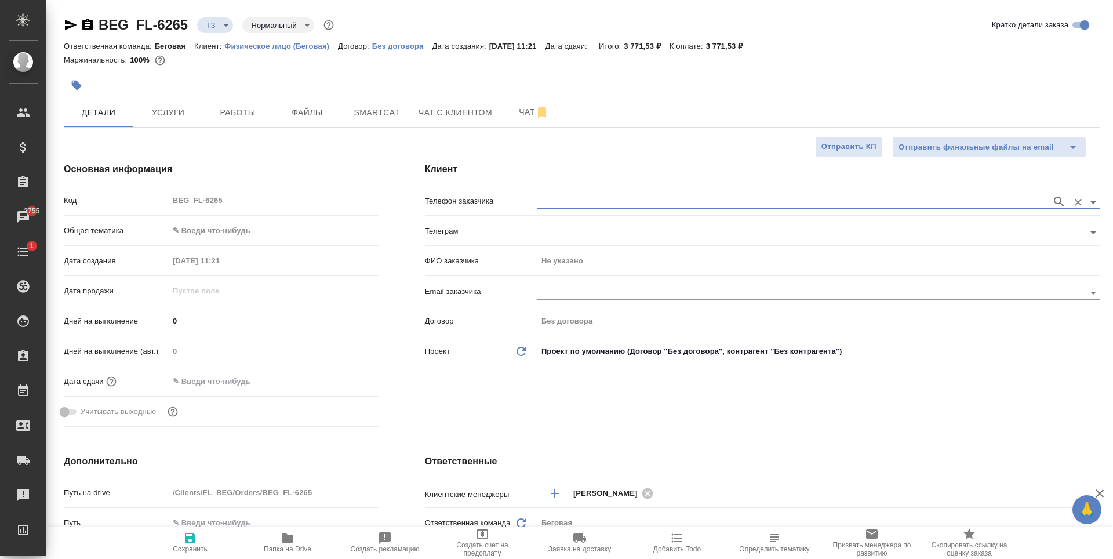
type textarea "x"
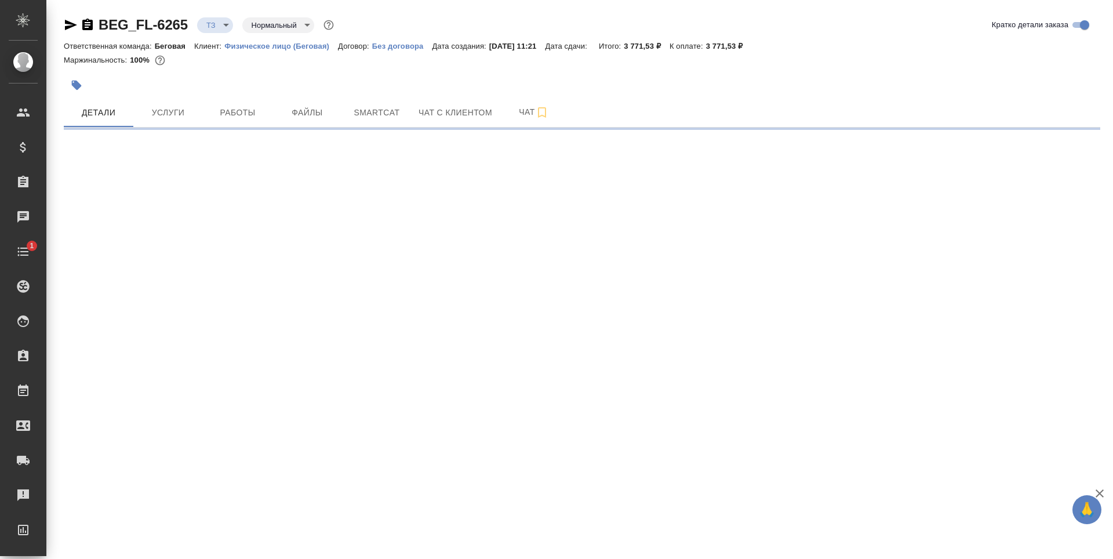
select select "RU"
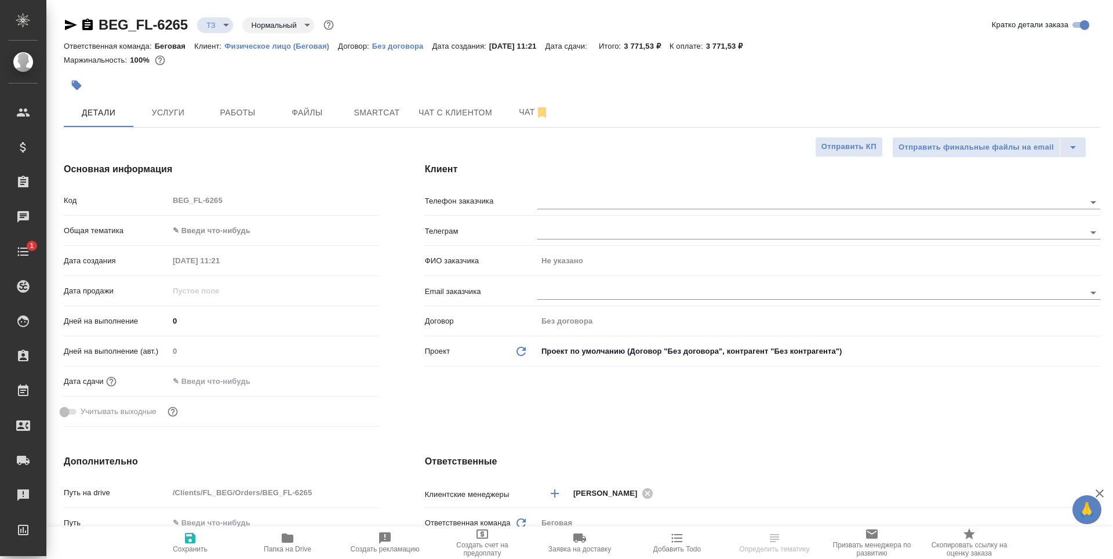
type textarea "x"
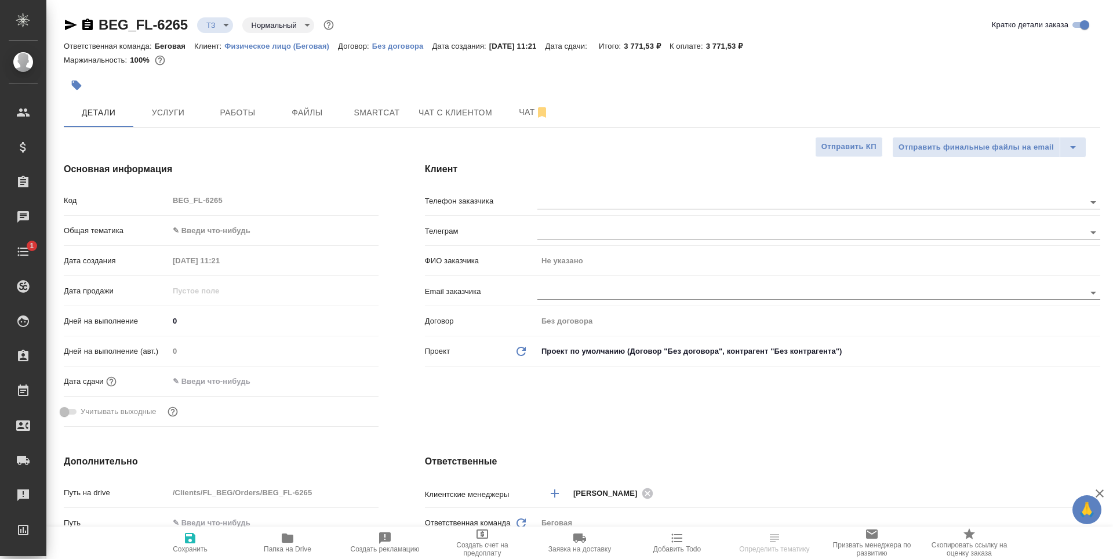
type textarea "x"
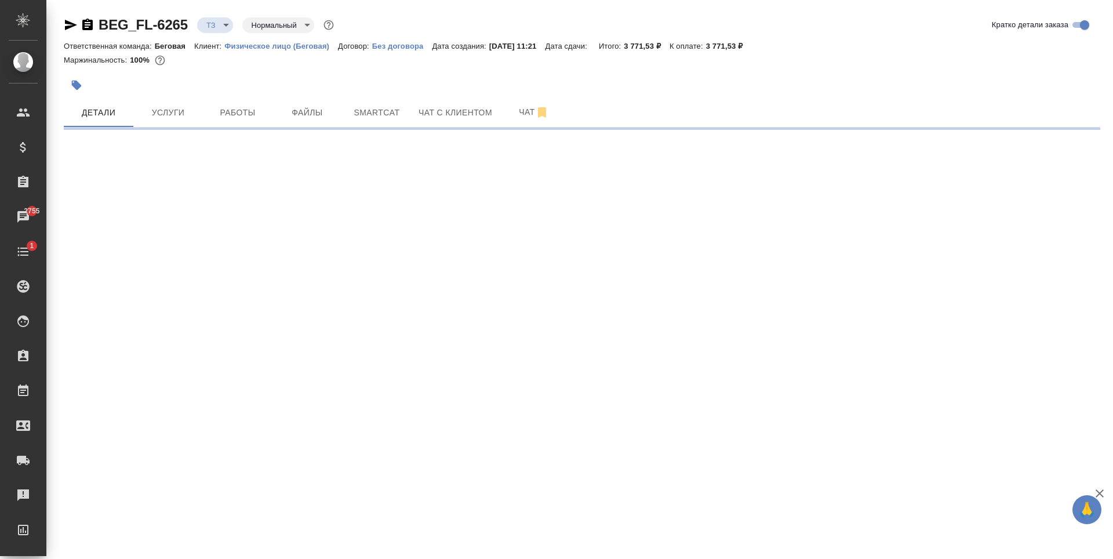
select select "RU"
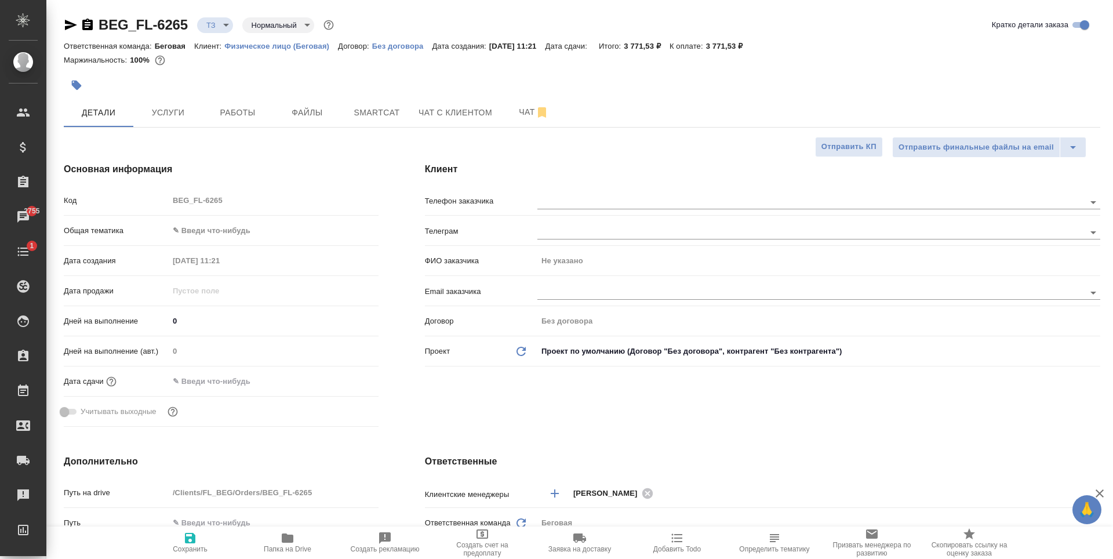
type textarea "x"
click at [597, 209] on div at bounding box center [818, 202] width 563 height 14
paste input "+7 916 430 79 86"
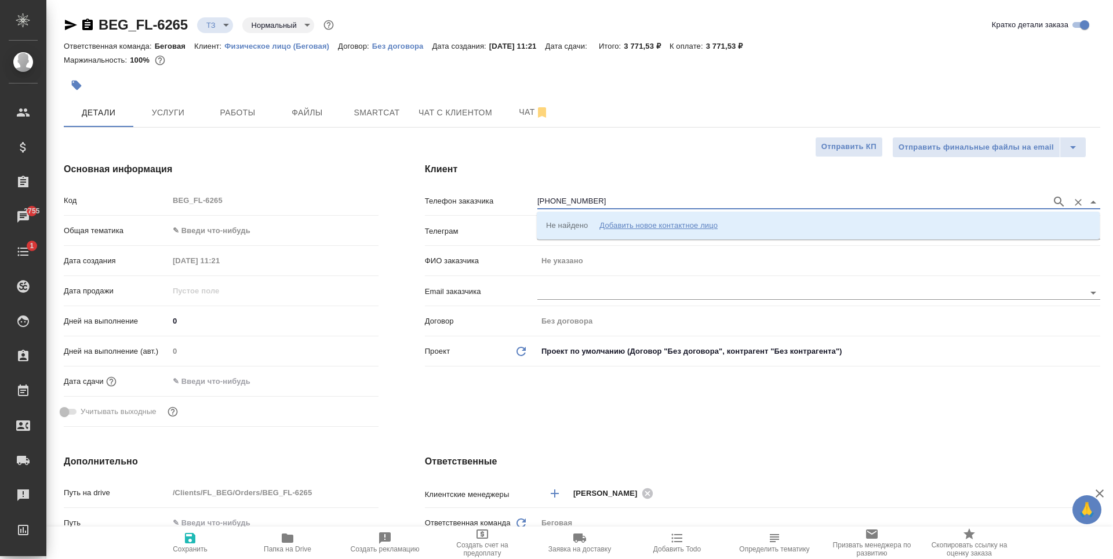
click at [549, 203] on input "+7 916 430 79 86" at bounding box center [791, 202] width 508 height 14
click at [540, 203] on input "+7916 430 79 86" at bounding box center [791, 202] width 508 height 14
click at [557, 202] on input "7916 430 79 86" at bounding box center [791, 202] width 508 height 14
click at [569, 202] on input "7916430 79 86" at bounding box center [791, 202] width 508 height 14
click at [578, 202] on input "791643079 86" at bounding box center [791, 202] width 508 height 14
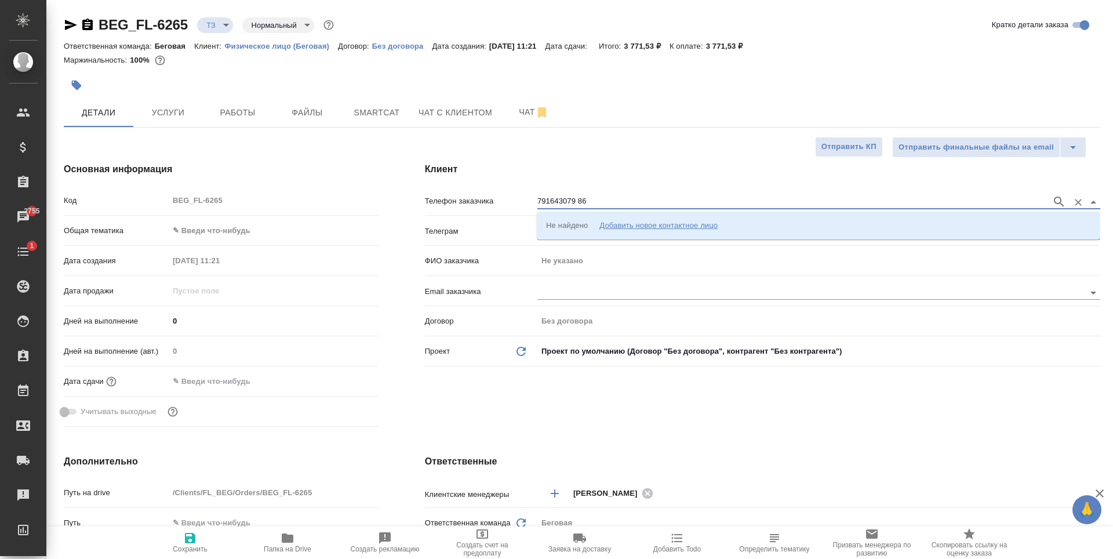
type input "79164307986"
click at [1060, 202] on icon "button" at bounding box center [1059, 201] width 10 height 10
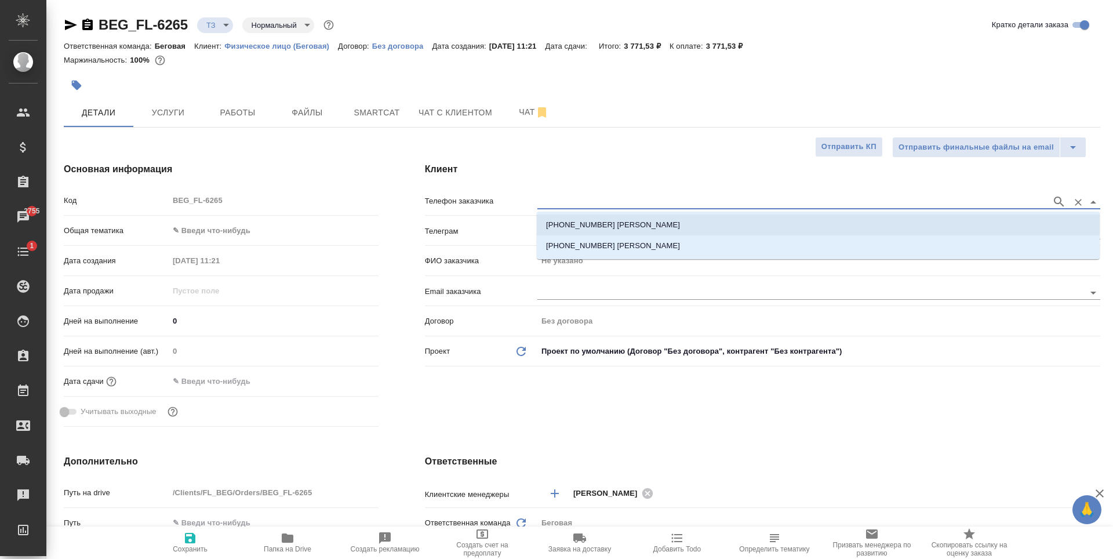
click at [978, 226] on li "+79164307986 Евгения" at bounding box center [818, 224] width 563 height 21
type input "+79164307986 Евгения"
type input "Евгения"
type textarea "x"
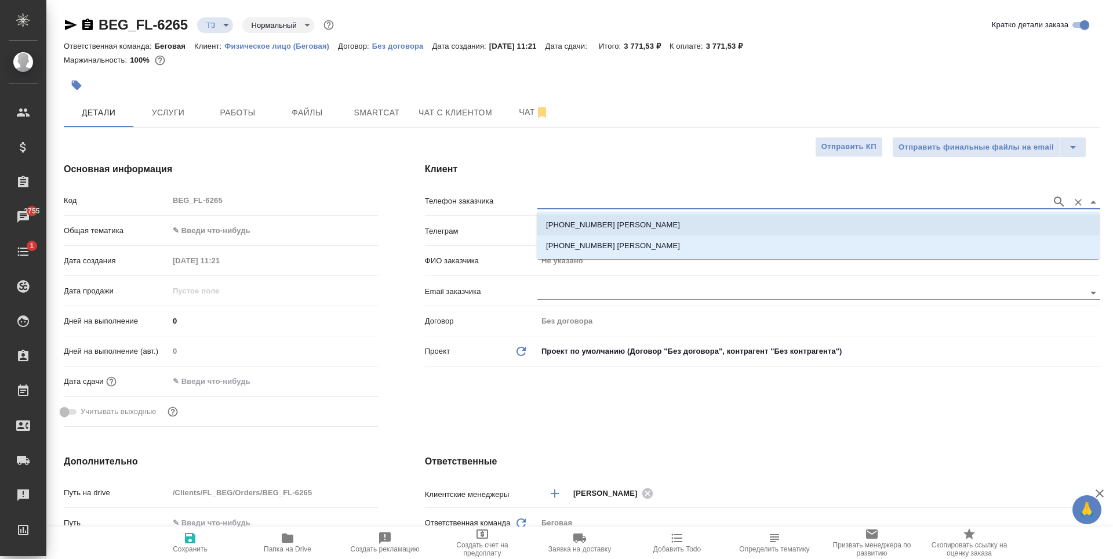
type textarea "x"
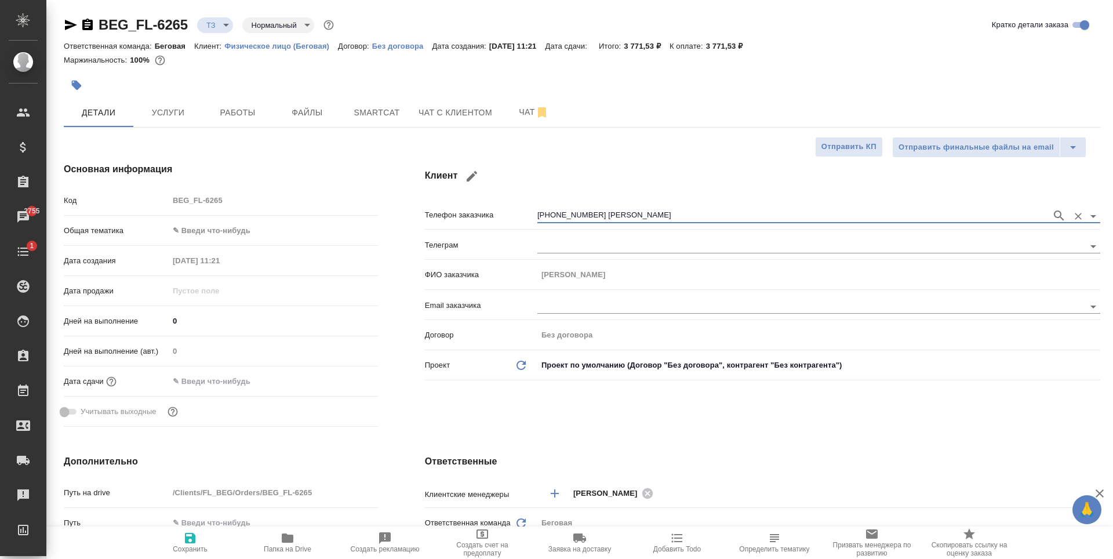
type input "+79164307986 Евгения"
click at [183, 546] on span "Сохранить" at bounding box center [190, 549] width 35 height 8
type textarea "x"
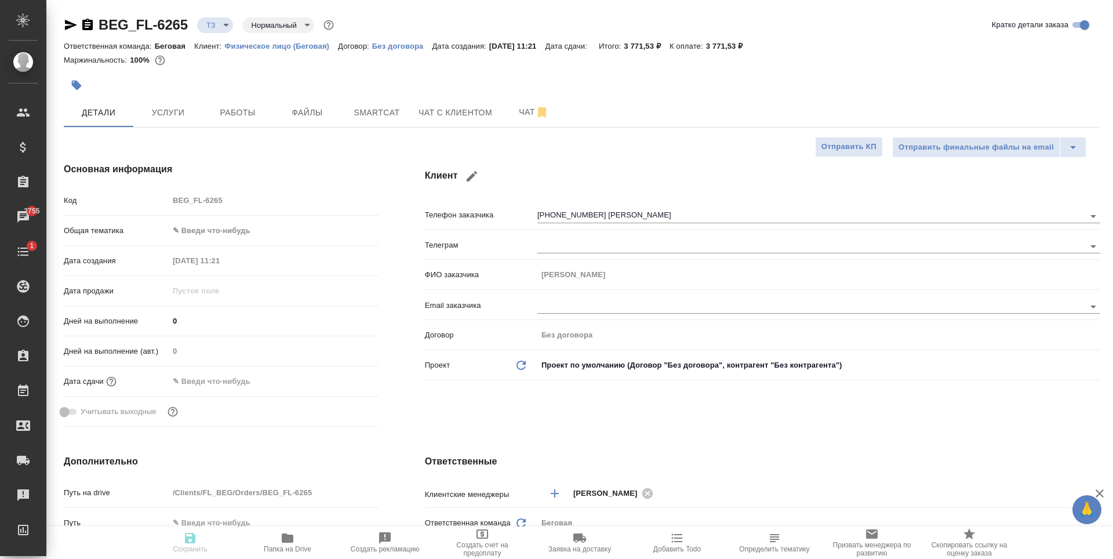
type textarea "x"
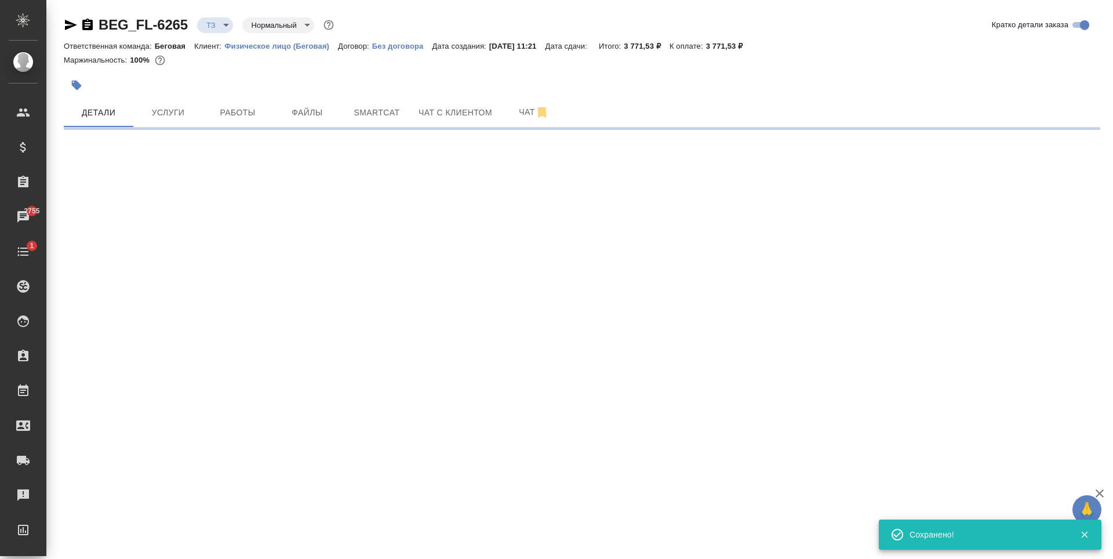
type input "holyTrinity"
select select "RU"
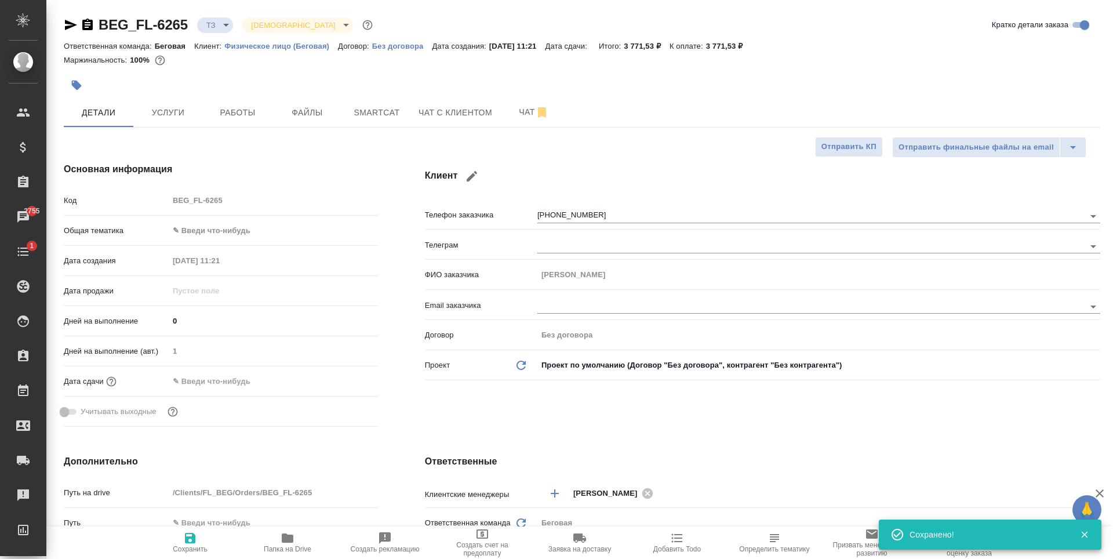
type textarea "x"
click at [519, 108] on span "Чат" at bounding box center [534, 112] width 56 height 14
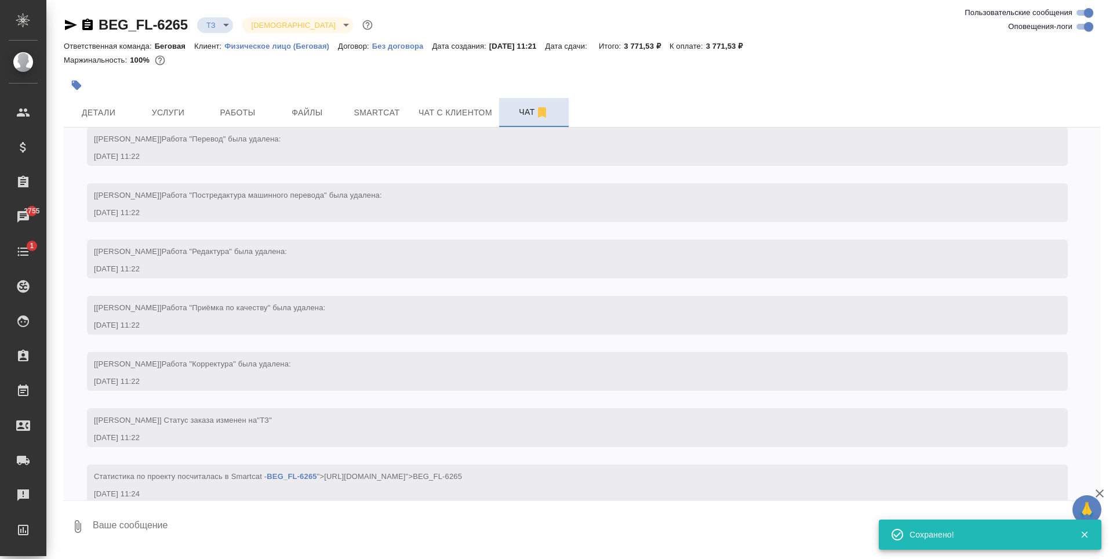
scroll to position [71, 0]
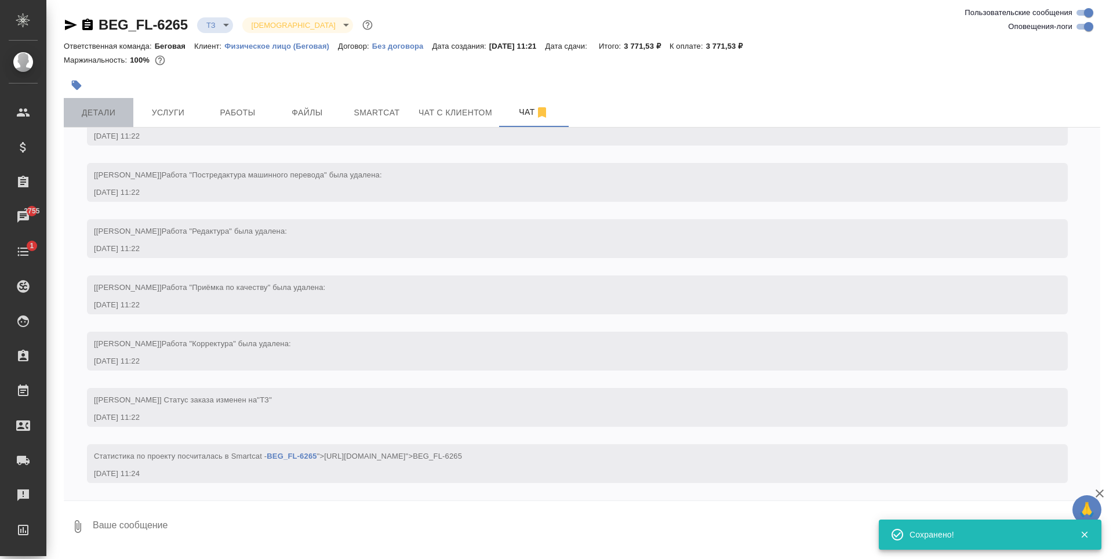
click at [117, 101] on button "Детали" at bounding box center [99, 112] width 70 height 29
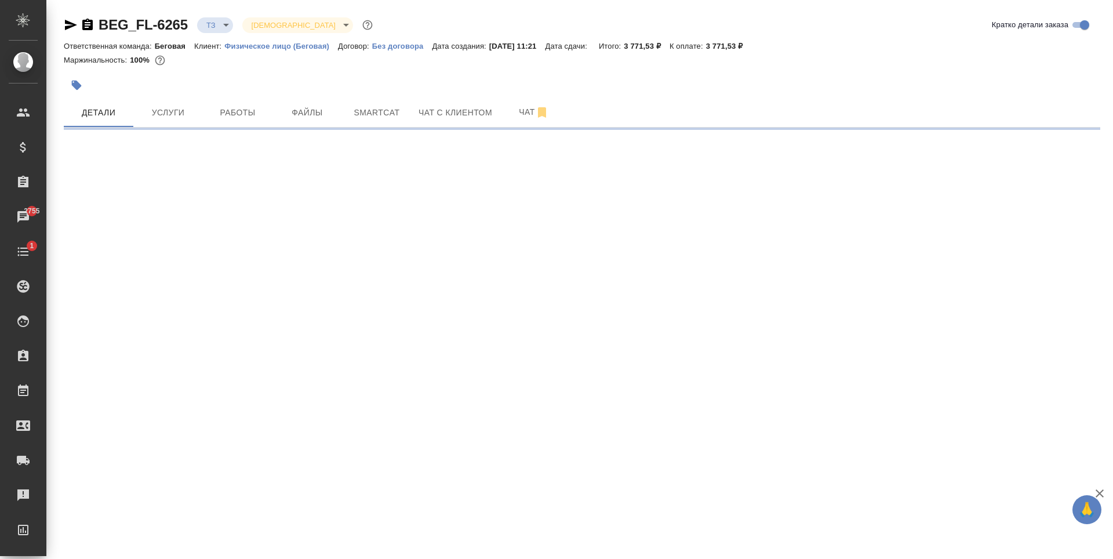
select select "RU"
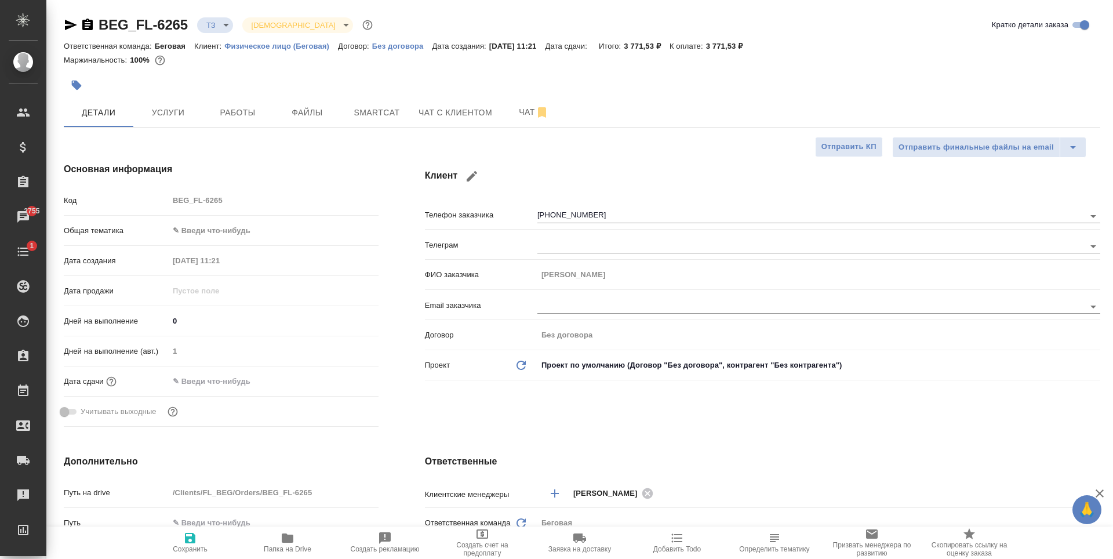
type textarea "x"
click at [216, 228] on body "🙏 .cls-1 fill:#fff; AWATERA Antonova Kristina Клиенты Спецификации Заказы 2755 …" at bounding box center [556, 279] width 1113 height 559
click at [250, 337] on li "Юридическая/Финансовая" at bounding box center [274, 342] width 210 height 19
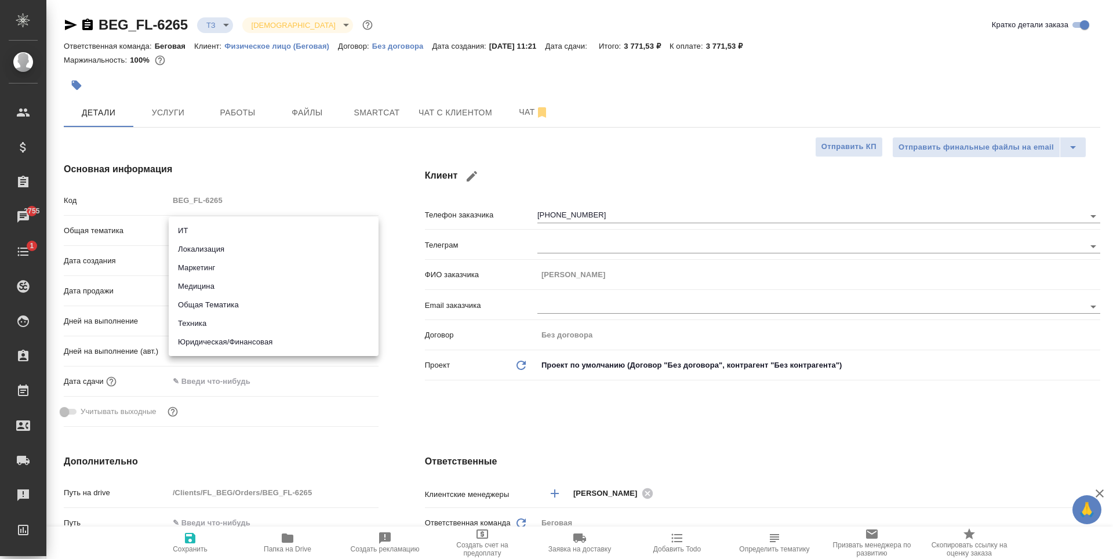
type input "yr-fn"
type textarea "x"
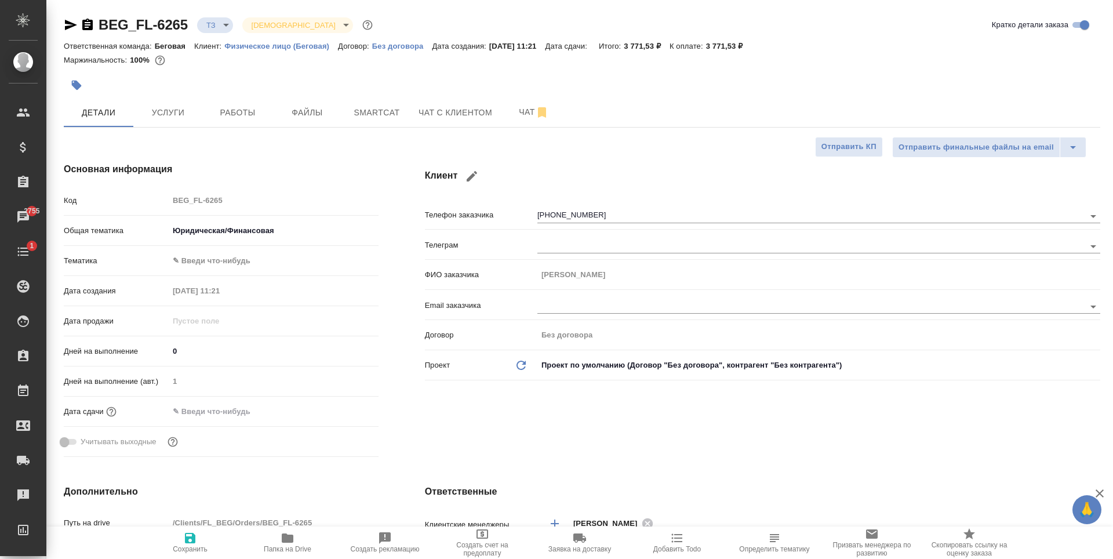
click at [249, 257] on body "🙏 .cls-1 fill:#fff; AWATERA Antonova Kristina Клиенты Спецификации Заказы 2755 …" at bounding box center [556, 279] width 1113 height 559
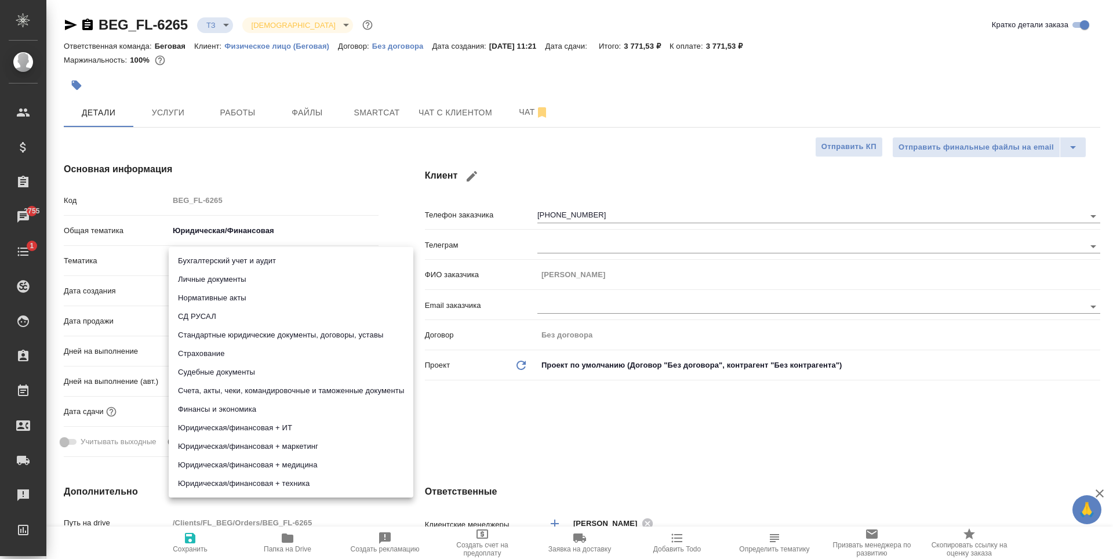
click at [278, 334] on li "Стандартные юридические документы, договоры, уставы" at bounding box center [291, 335] width 245 height 19
type textarea "x"
type input "5f647205b73bc97568ca66bf"
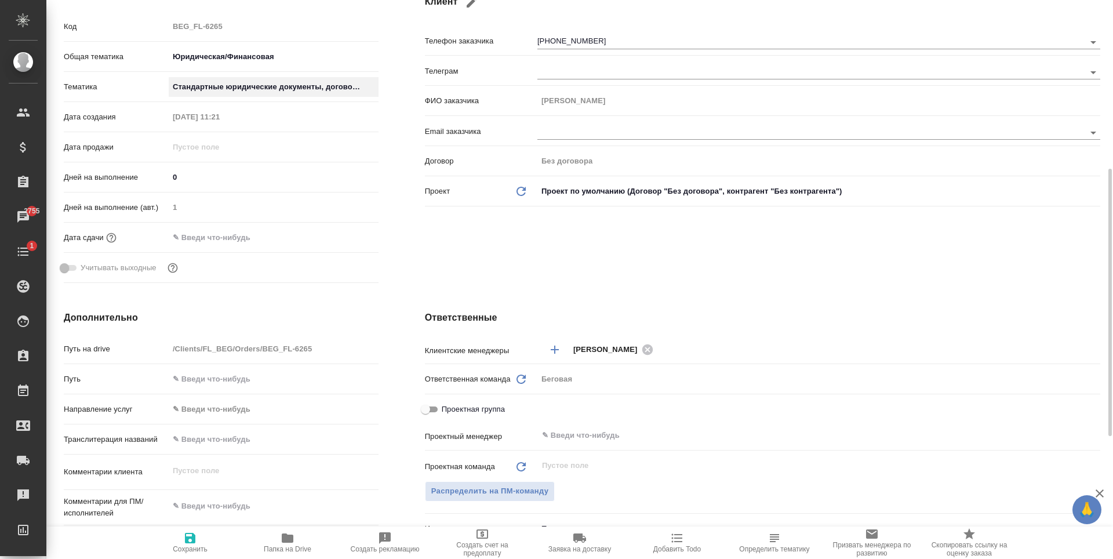
scroll to position [232, 0]
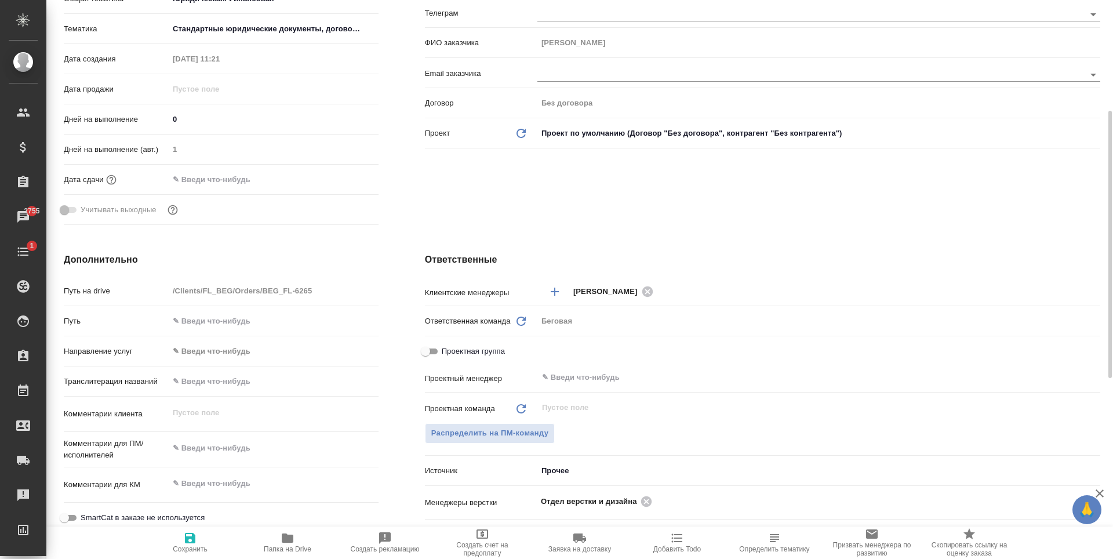
drag, startPoint x: 187, startPoint y: 539, endPoint x: 184, endPoint y: 511, distance: 27.9
click at [186, 540] on icon "button" at bounding box center [190, 538] width 10 height 10
type textarea "x"
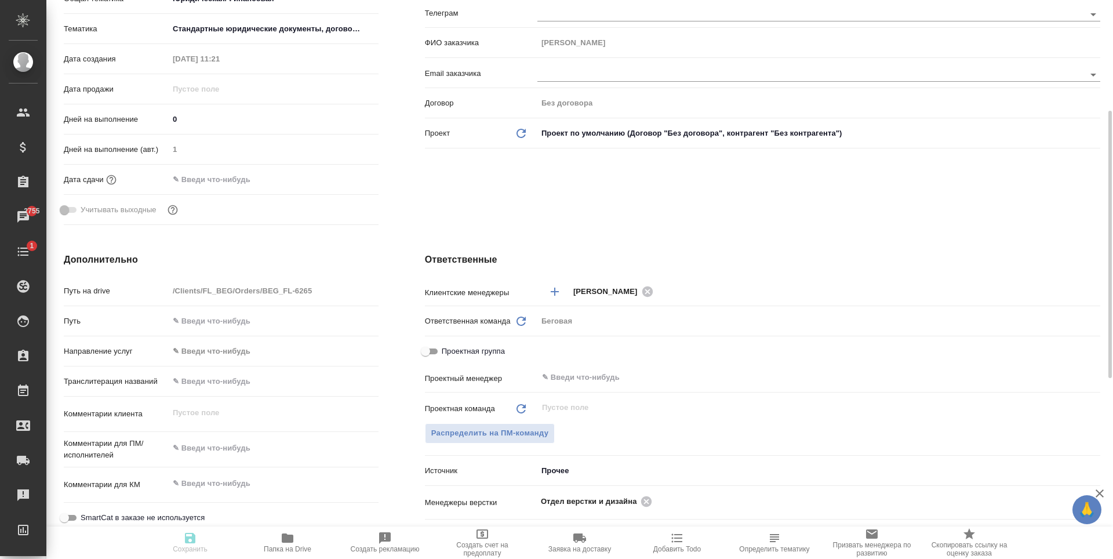
type textarea "x"
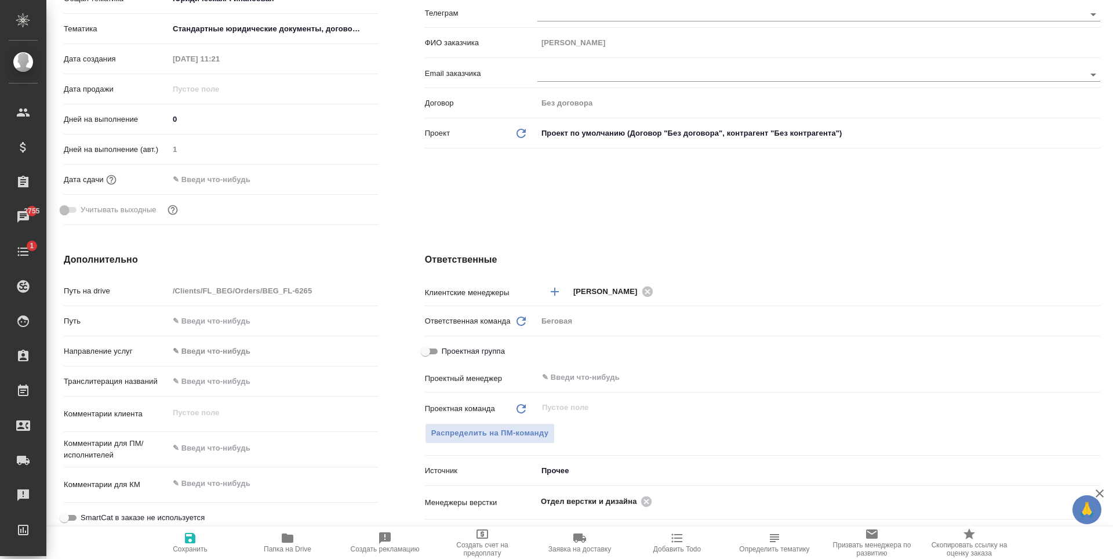
type textarea "x"
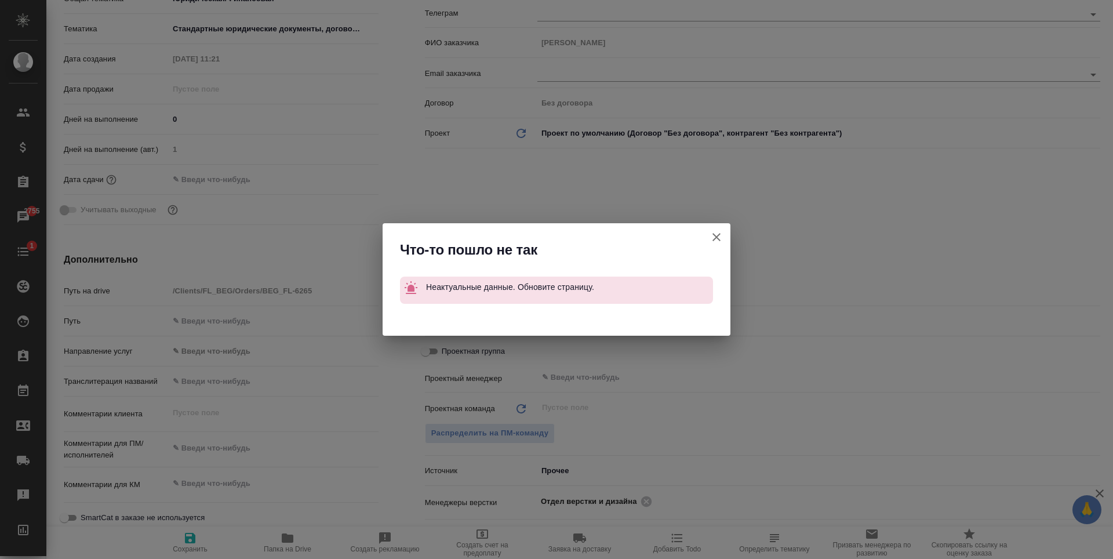
click at [722, 233] on icon "button" at bounding box center [716, 237] width 14 height 14
type textarea "x"
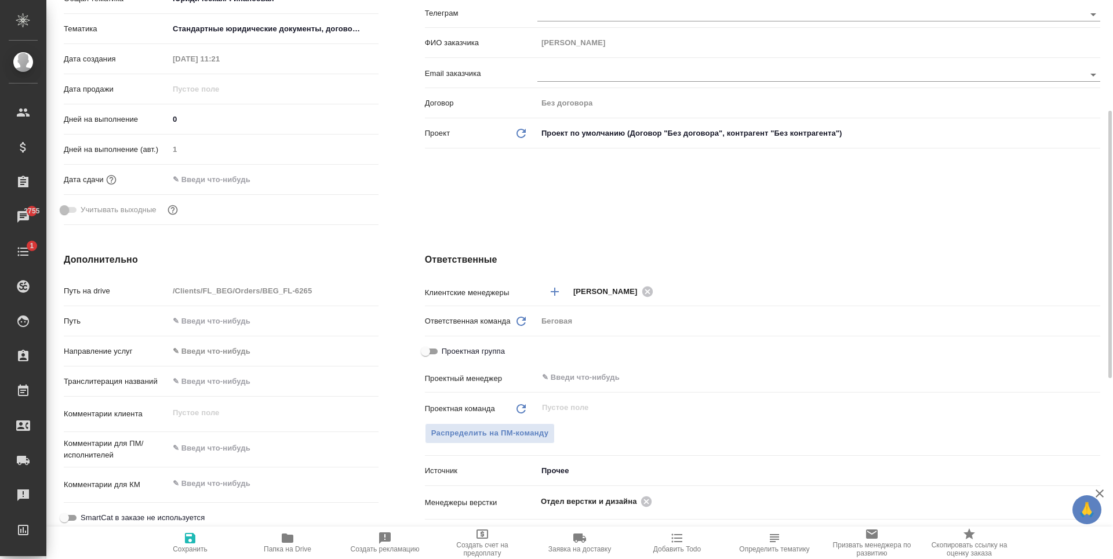
type textarea "x"
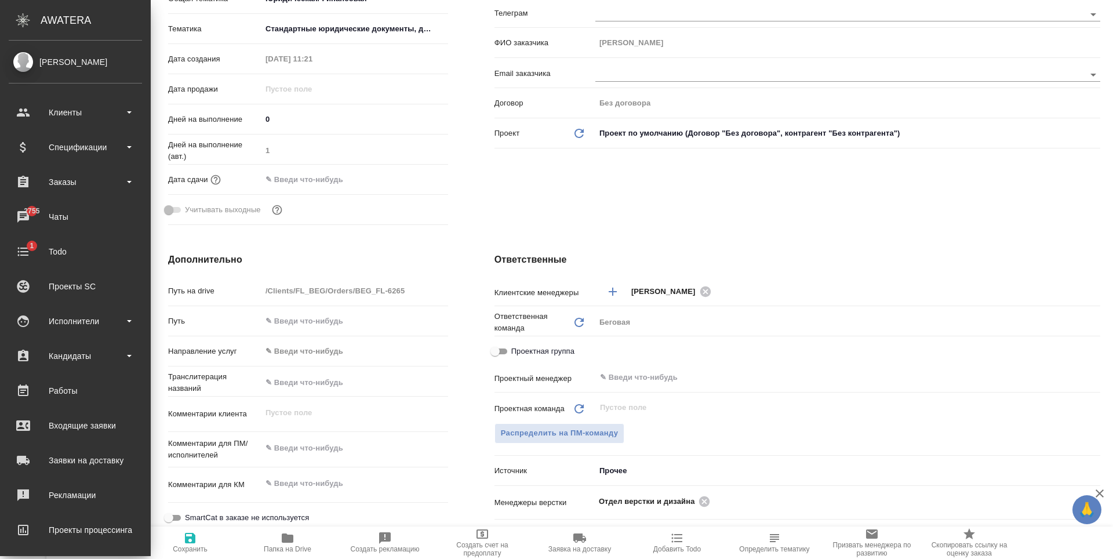
type textarea "x"
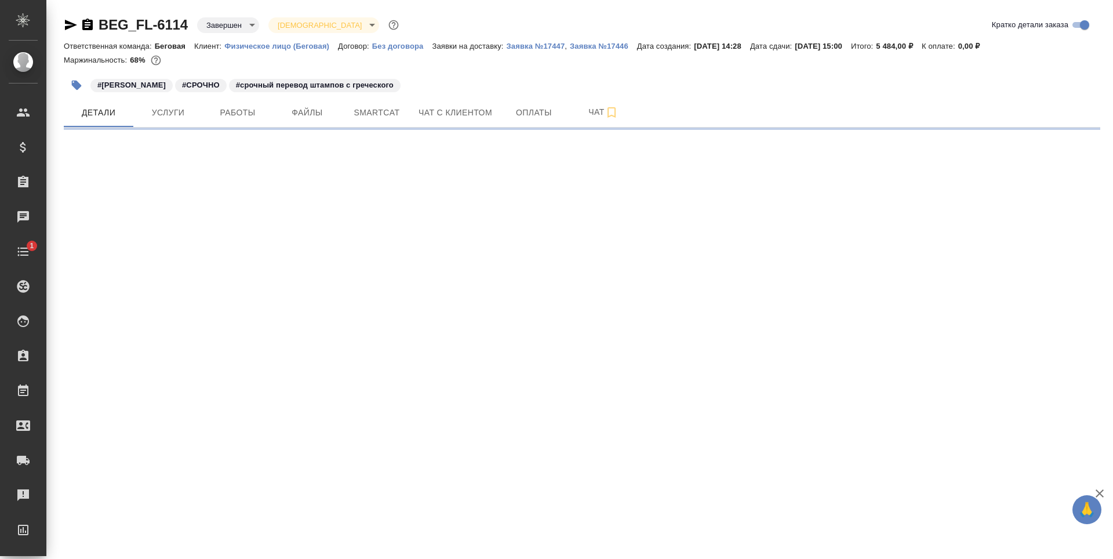
select select "RU"
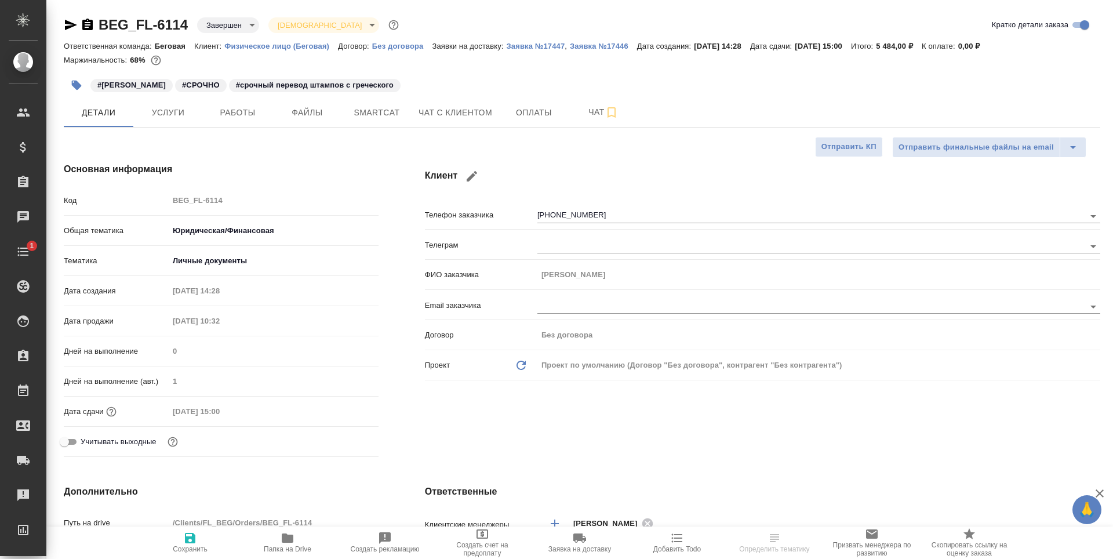
type textarea "x"
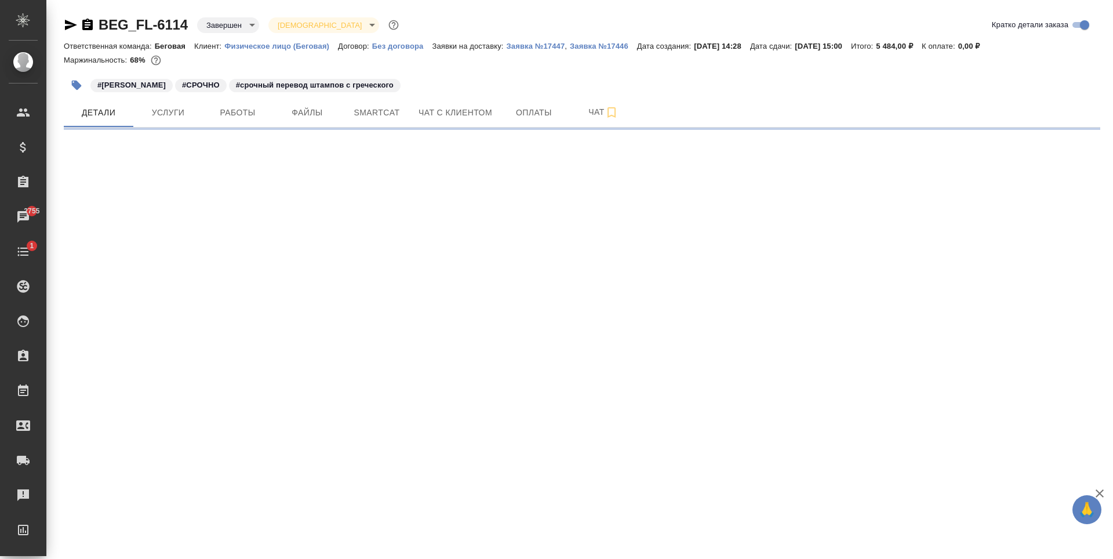
select select "RU"
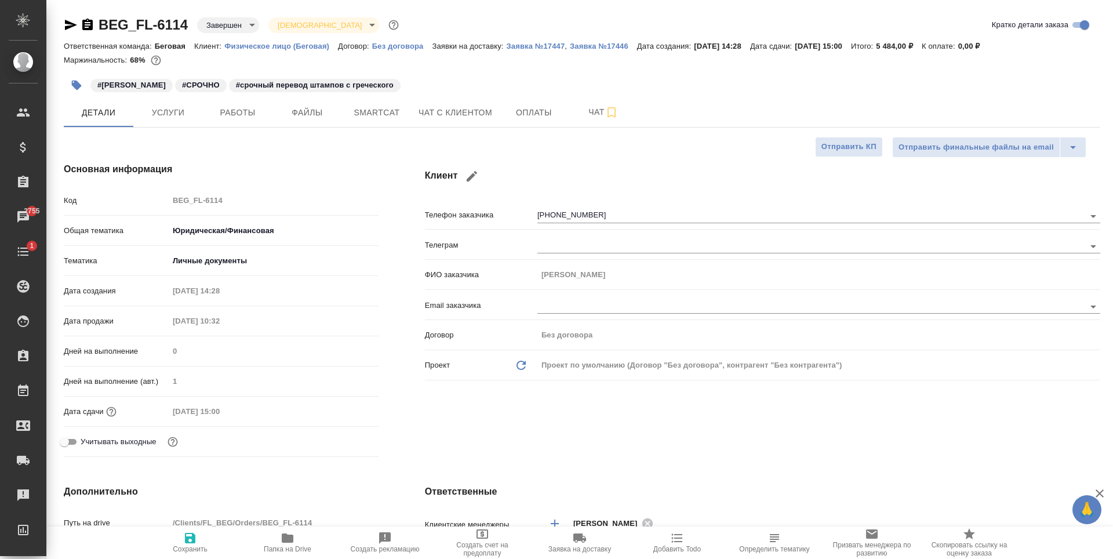
type textarea "x"
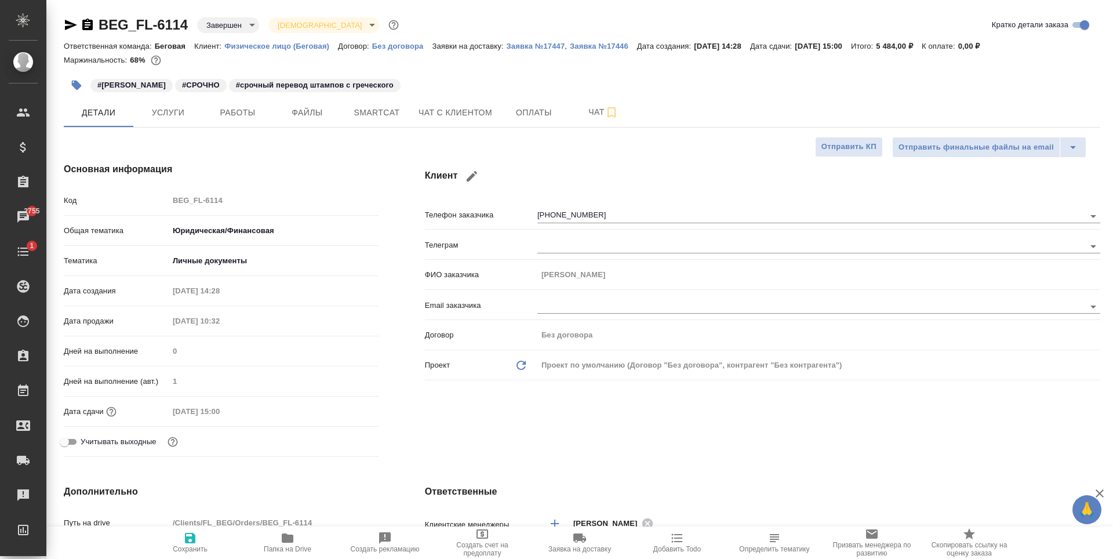
type textarea "x"
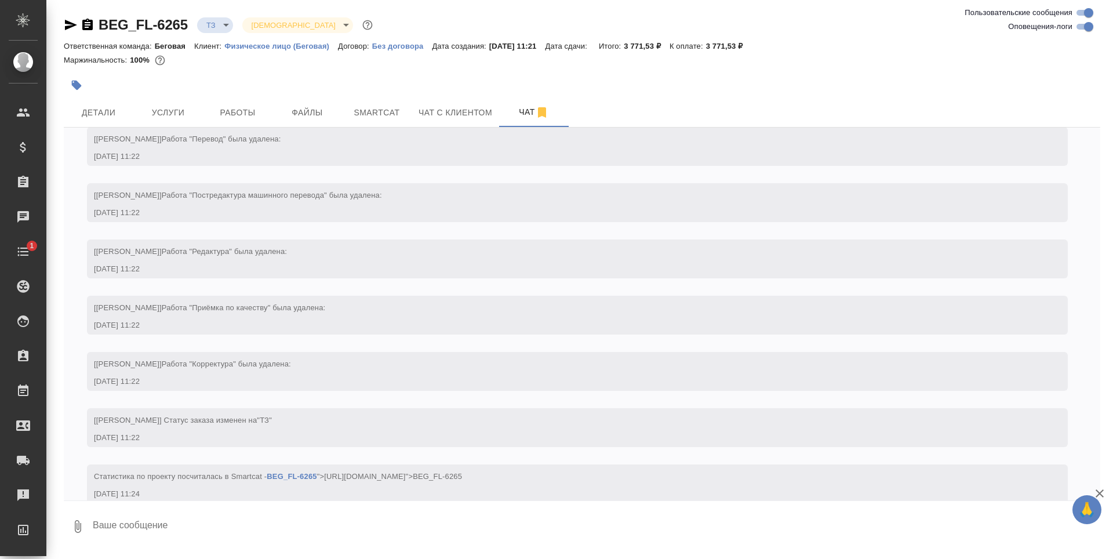
scroll to position [71, 0]
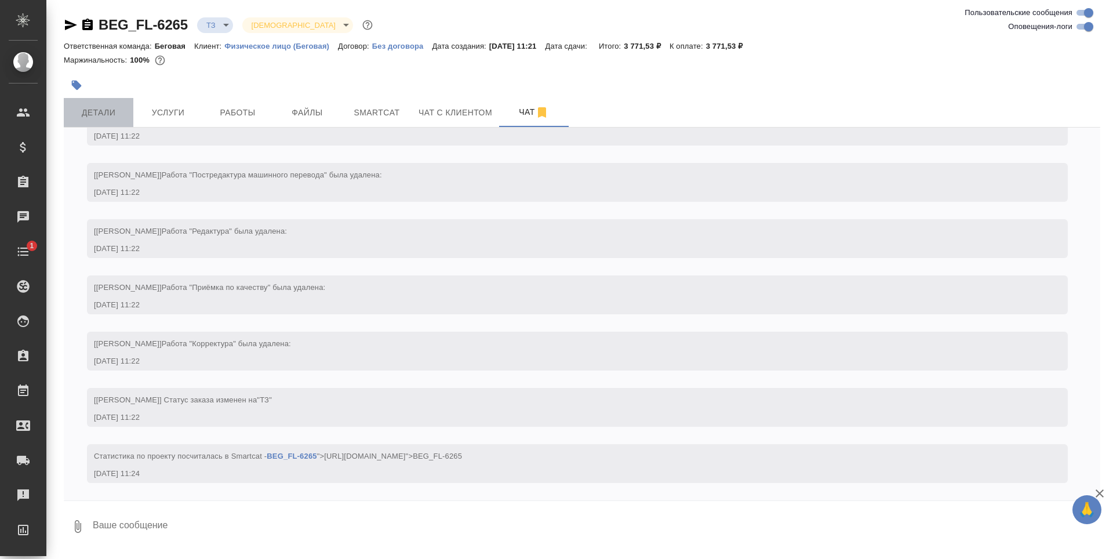
click at [104, 111] on span "Детали" at bounding box center [99, 112] width 56 height 14
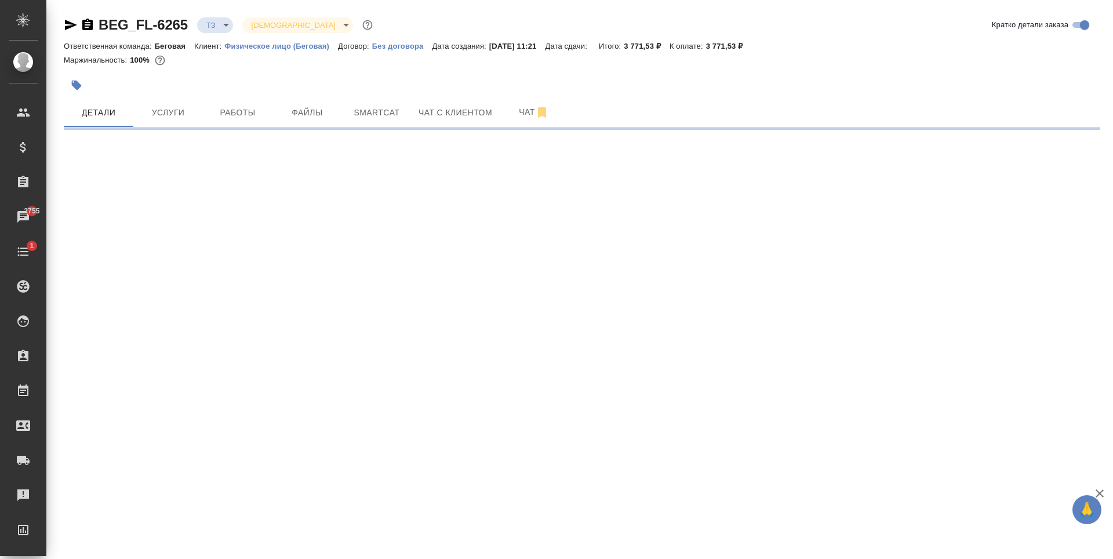
select select "RU"
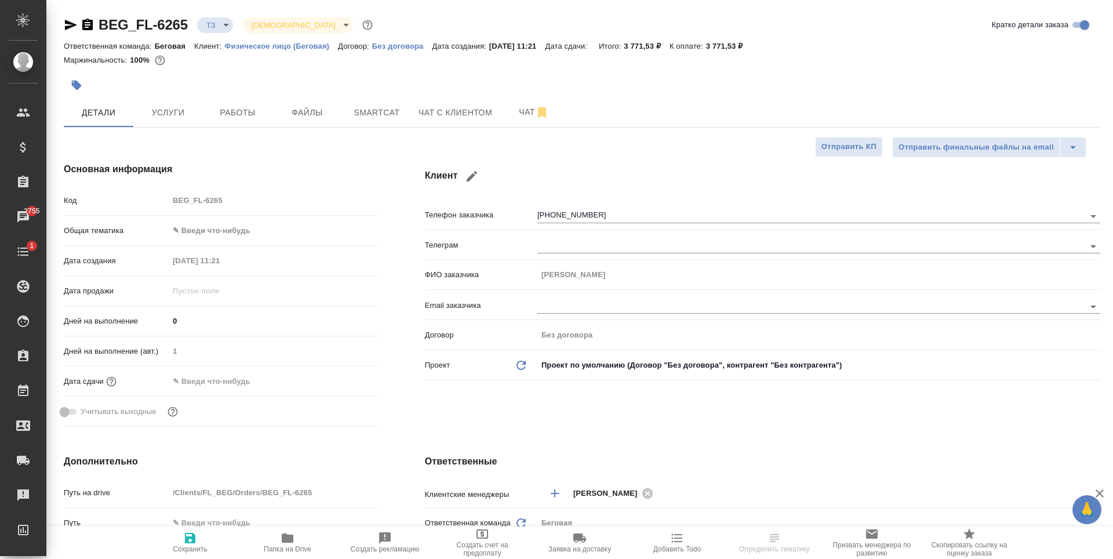
type textarea "x"
click at [204, 232] on body "🙏 .cls-1 fill:#fff; AWATERA [PERSON_NAME] Спецификации Заказы 2755 Чаты 1 Todo …" at bounding box center [556, 279] width 1113 height 559
click at [217, 338] on li "Юридическая/Финансовая" at bounding box center [274, 342] width 210 height 19
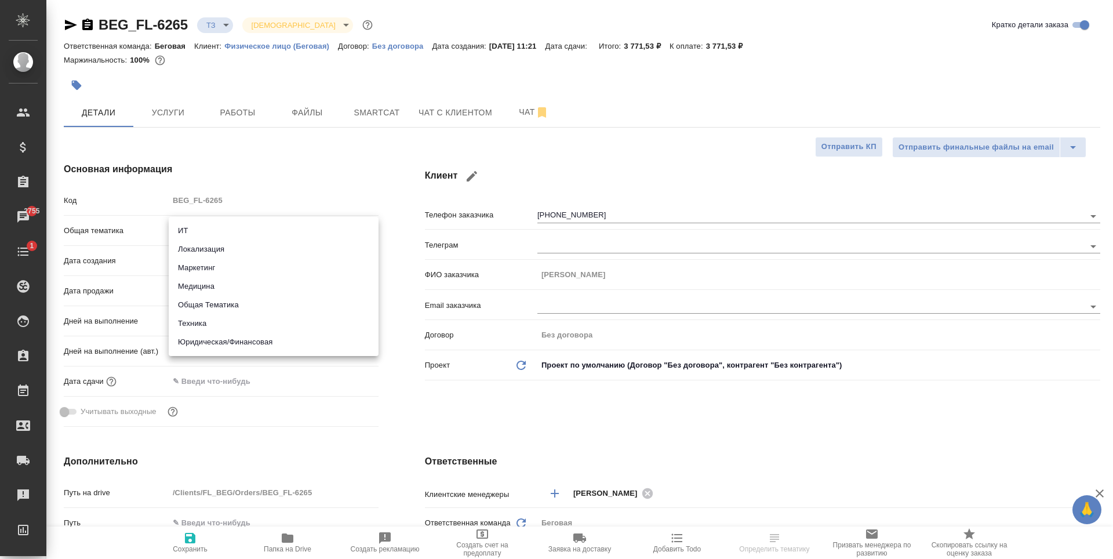
type input "yr-fn"
type textarea "x"
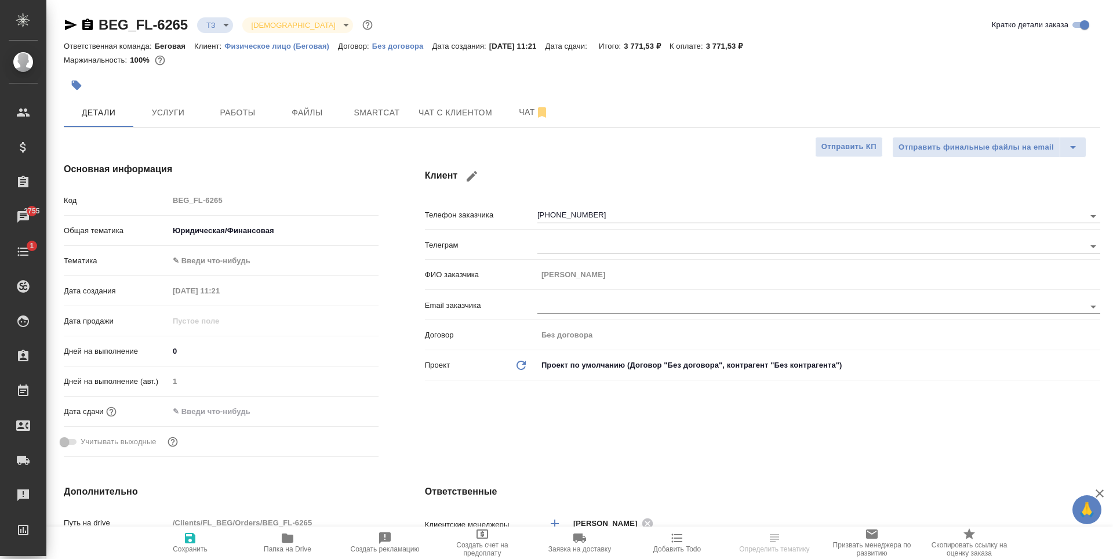
click at [267, 249] on div "Общая тематика Юридическая/Финансовая yr-fn" at bounding box center [221, 235] width 315 height 30
click at [267, 253] on body "🙏 .cls-1 fill:#fff; AWATERA [PERSON_NAME] Спецификации Заказы 2755 Чаты 1 Todo …" at bounding box center [556, 279] width 1113 height 559
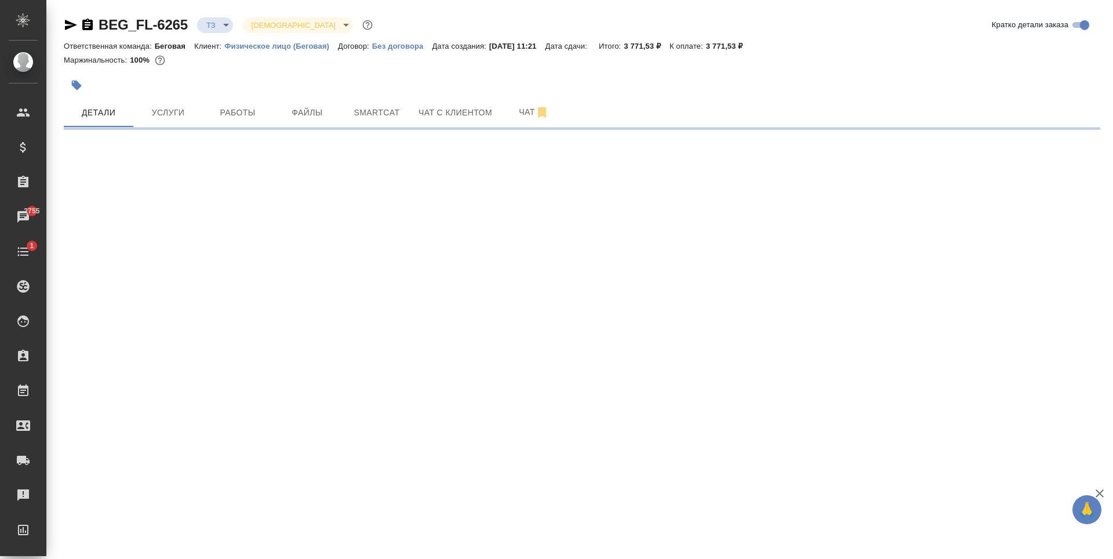
select select "RU"
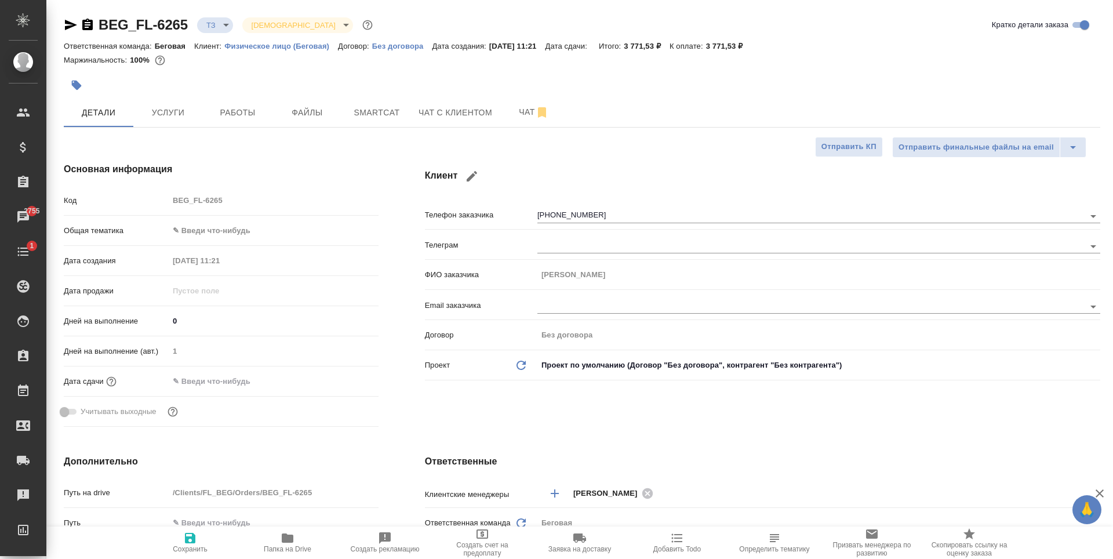
type textarea "x"
click at [243, 232] on body "🙏 .cls-1 fill:#fff; AWATERA [PERSON_NAME] Спецификации Заказы 2755 Чаты 1 Todo …" at bounding box center [556, 279] width 1113 height 559
click at [244, 340] on li "Юридическая/Финансовая" at bounding box center [274, 342] width 210 height 19
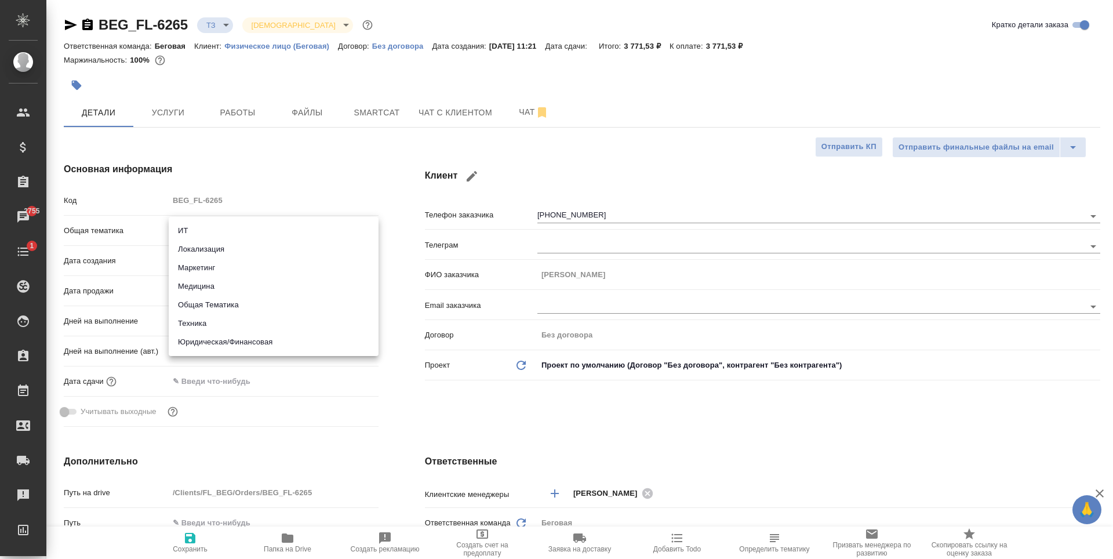
type input "yr-fn"
type textarea "x"
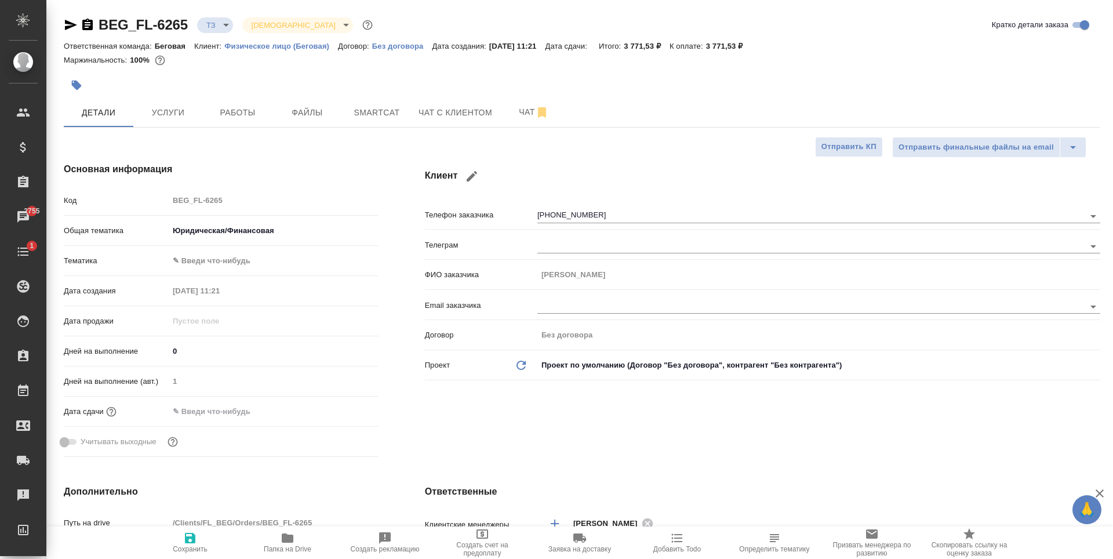
click at [267, 263] on body "🙏 .cls-1 fill:#fff; AWATERA [PERSON_NAME] Спецификации Заказы 2755 Чаты 1 Todo …" at bounding box center [556, 279] width 1113 height 559
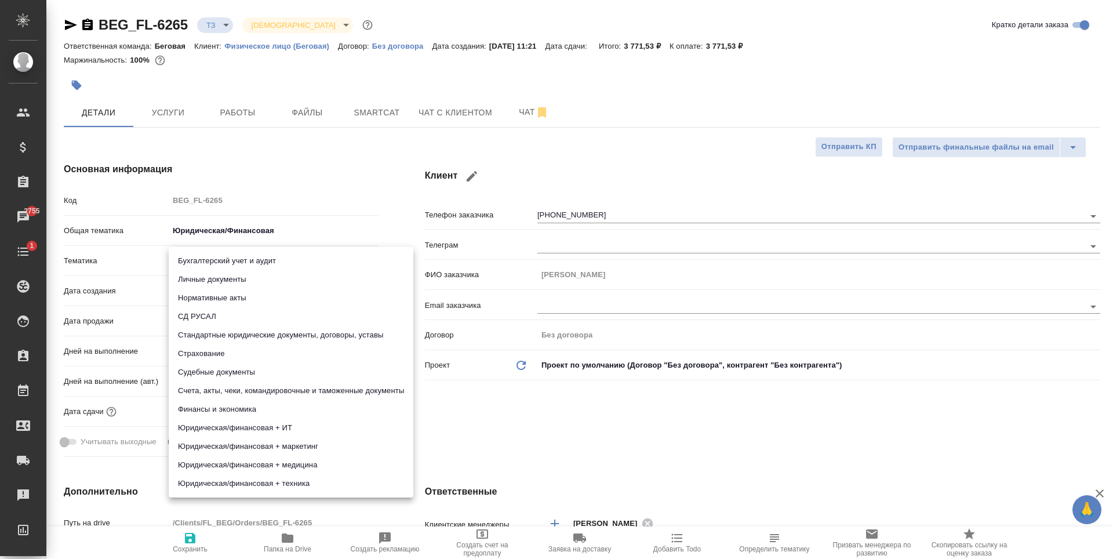
click at [282, 338] on li "Стандартные юридические документы, договоры, уставы" at bounding box center [291, 335] width 245 height 19
type textarea "x"
type input "5f647205b73bc97568ca66bf"
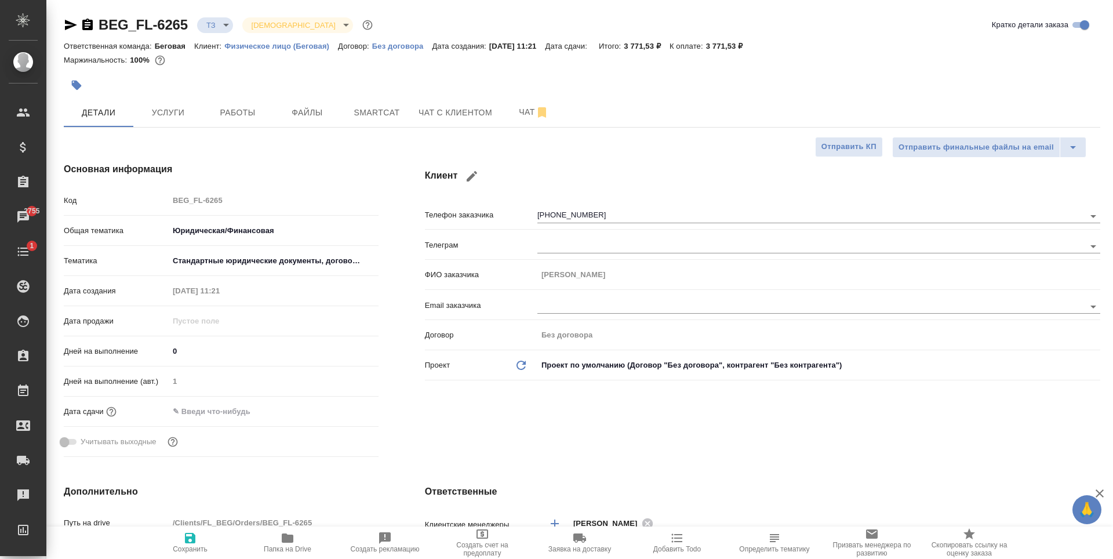
click at [191, 537] on icon "button" at bounding box center [190, 538] width 10 height 10
type textarea "x"
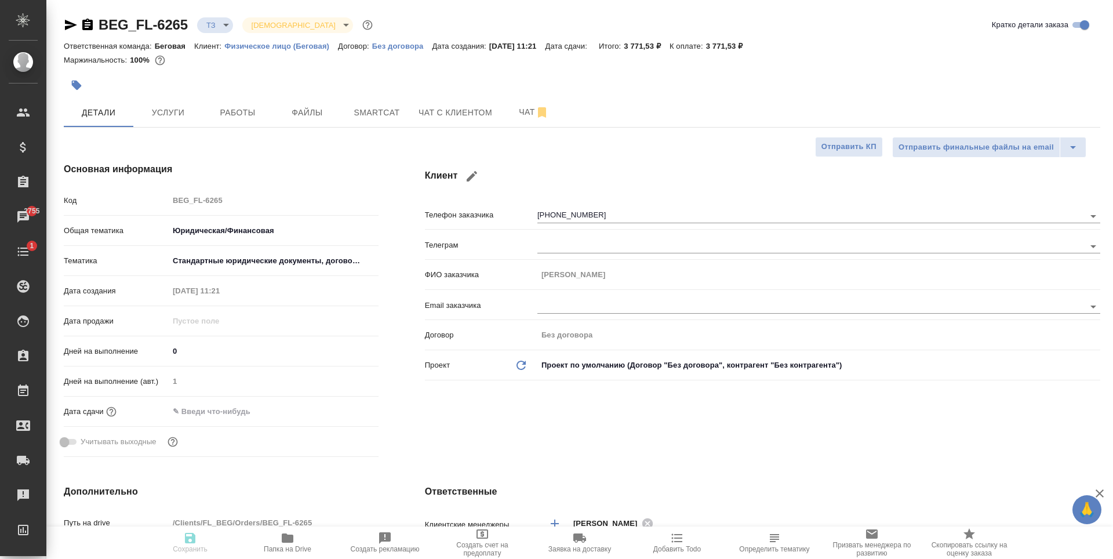
type textarea "x"
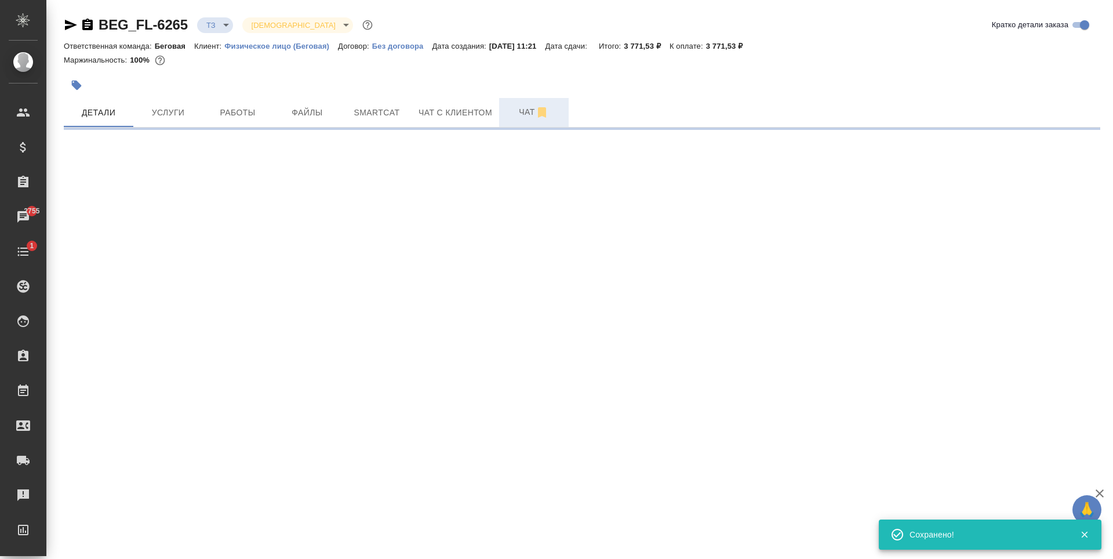
select select "RU"
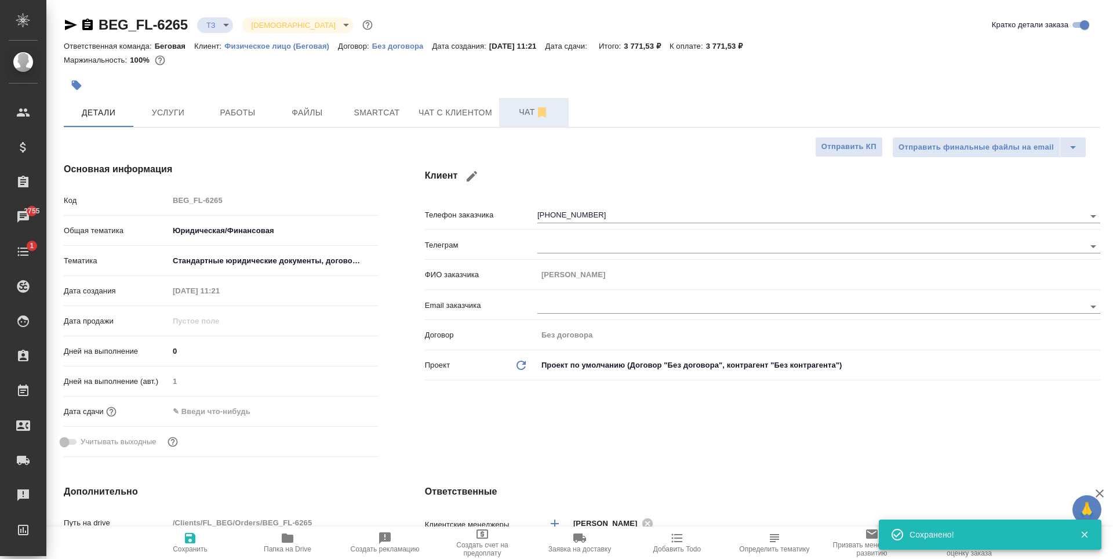
type textarea "x"
click at [551, 103] on button "Чат" at bounding box center [534, 112] width 70 height 29
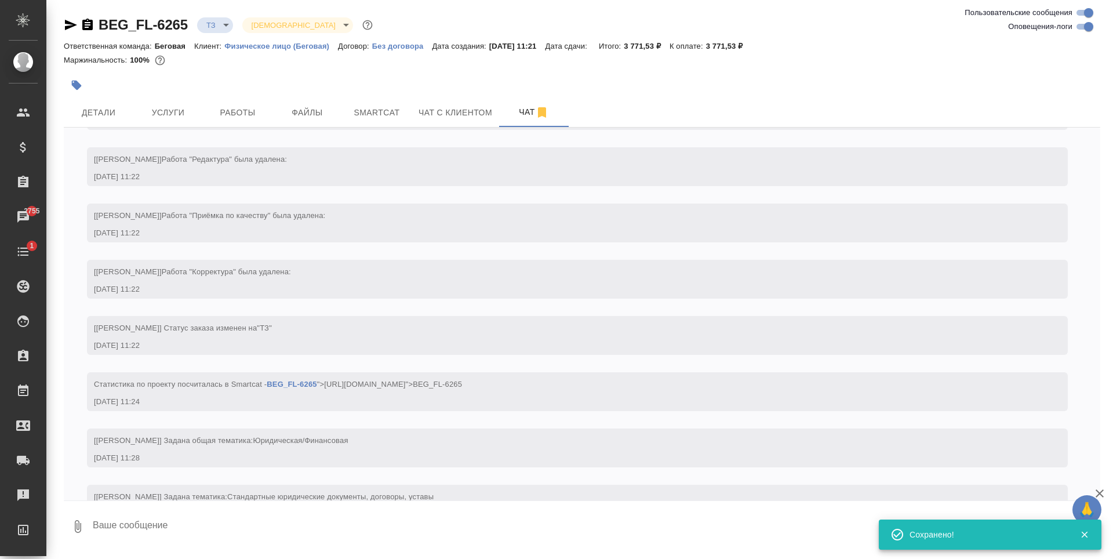
scroll to position [184, 0]
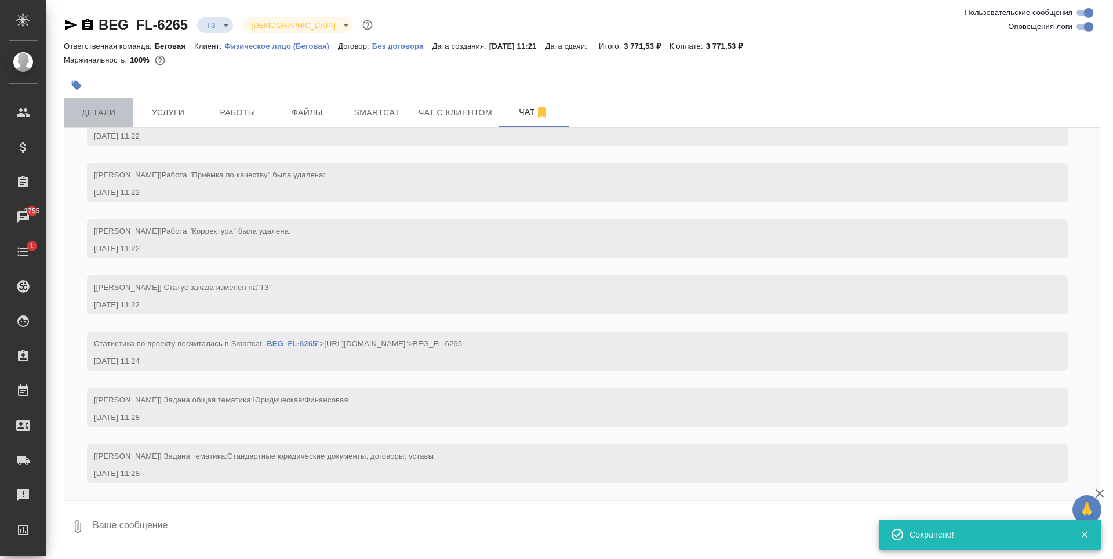
click at [101, 99] on button "Детали" at bounding box center [99, 112] width 70 height 29
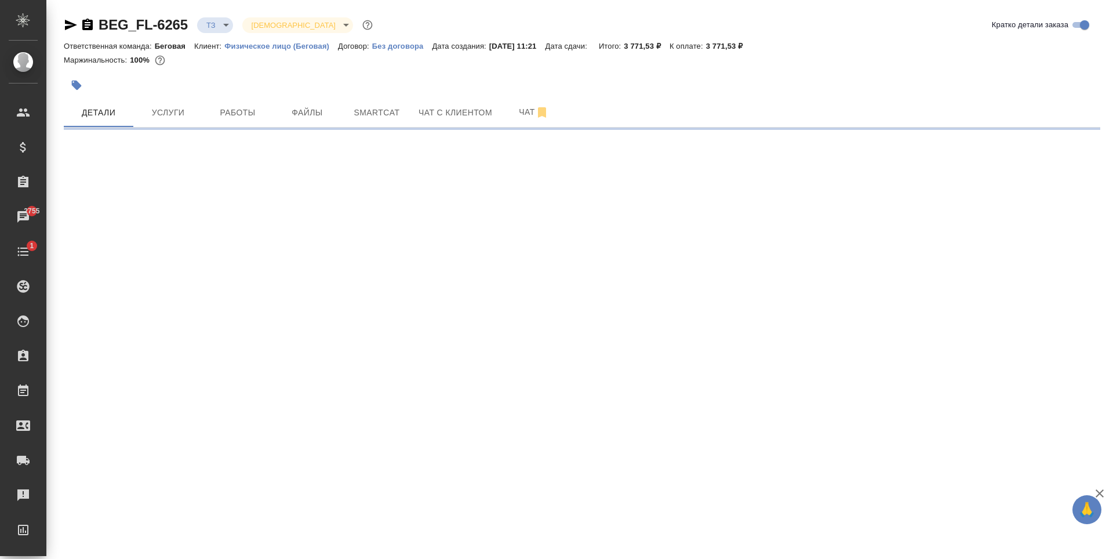
select select "RU"
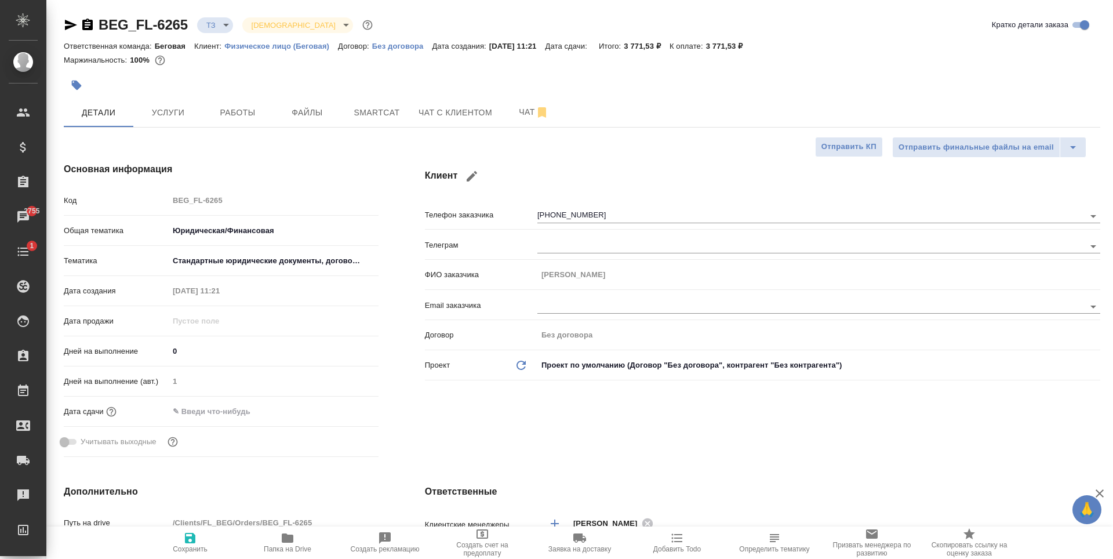
type textarea "x"
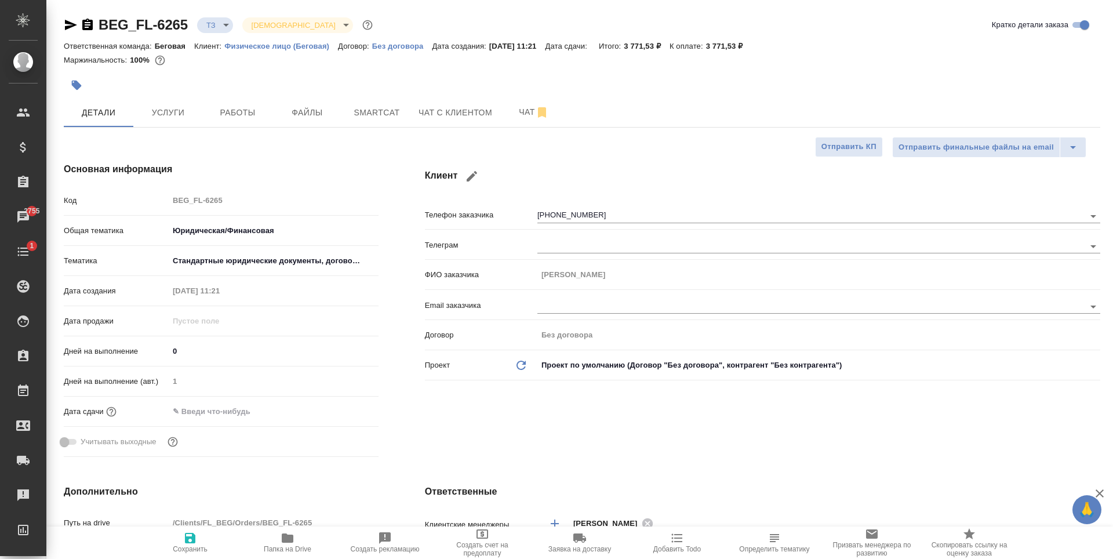
type textarea "x"
click at [549, 114] on span "Чат" at bounding box center [534, 112] width 56 height 14
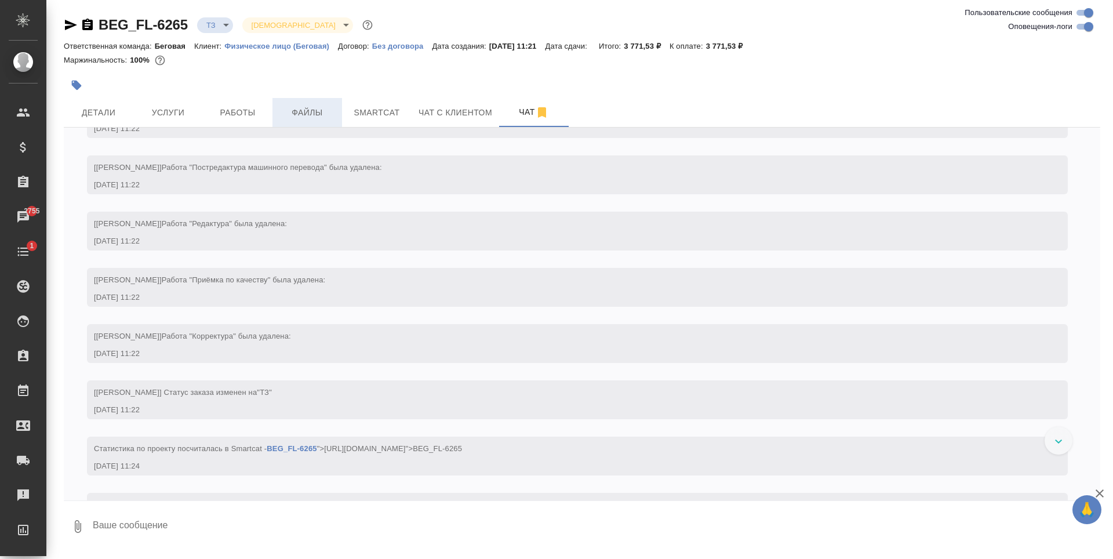
scroll to position [184, 0]
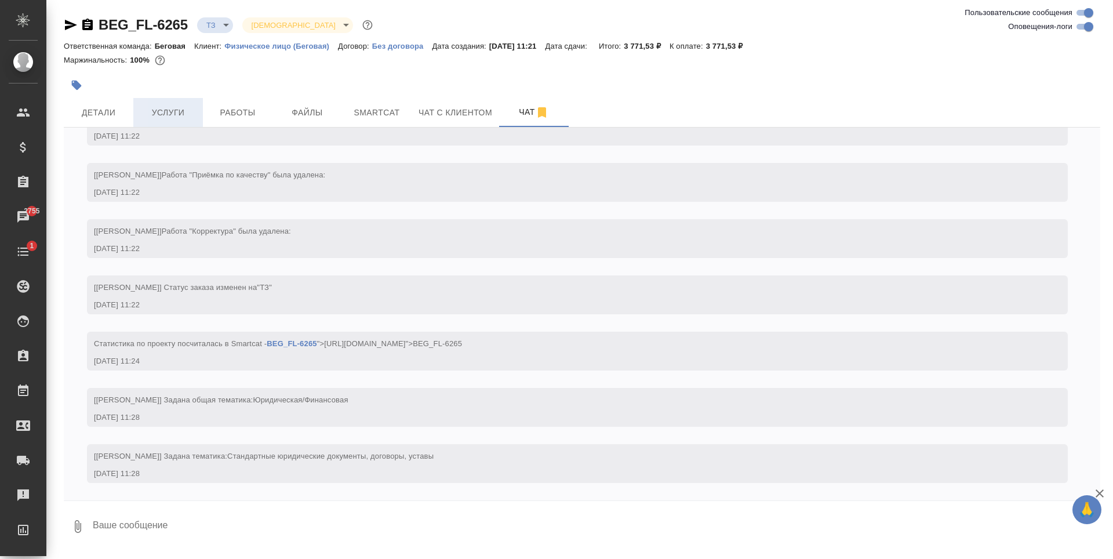
click at [198, 119] on button "Услуги" at bounding box center [168, 112] width 70 height 29
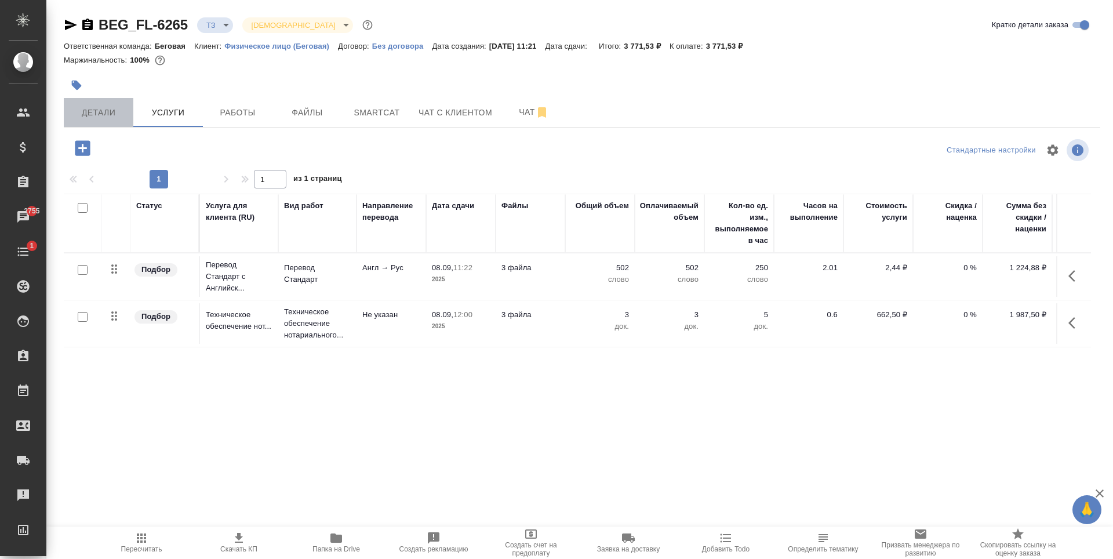
click at [112, 115] on span "Детали" at bounding box center [99, 112] width 56 height 14
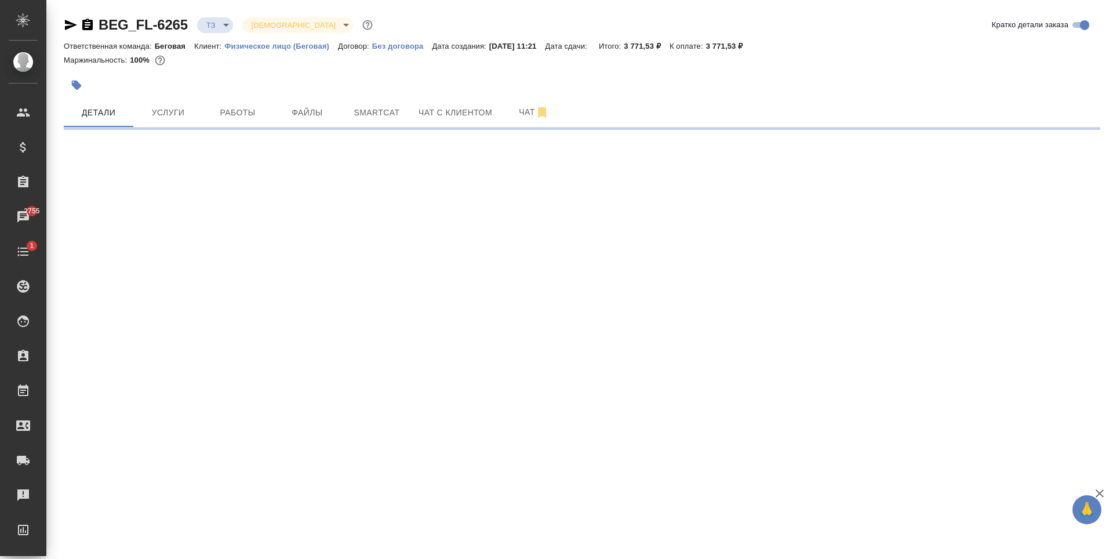
select select "RU"
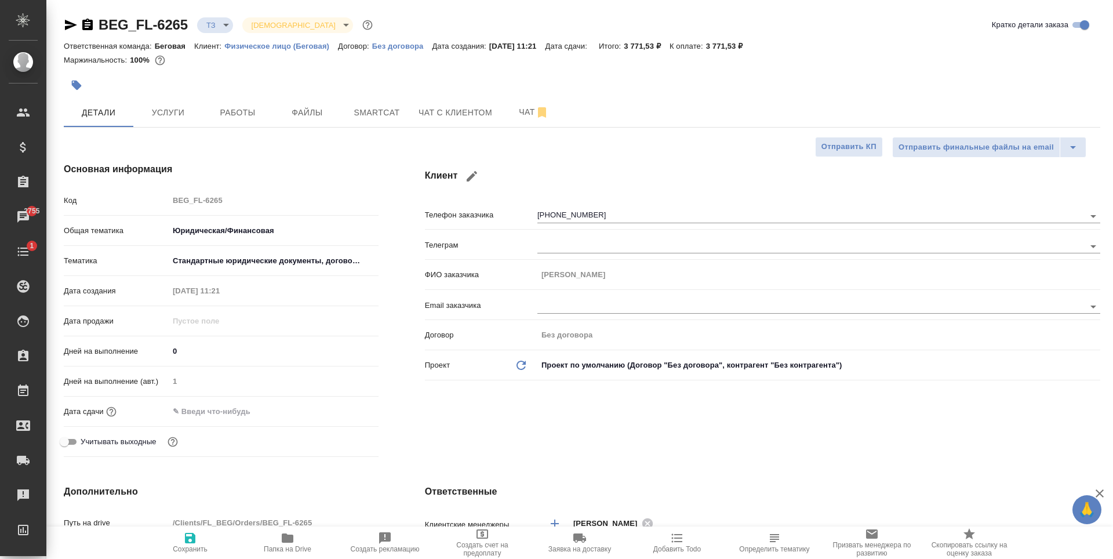
type textarea "x"
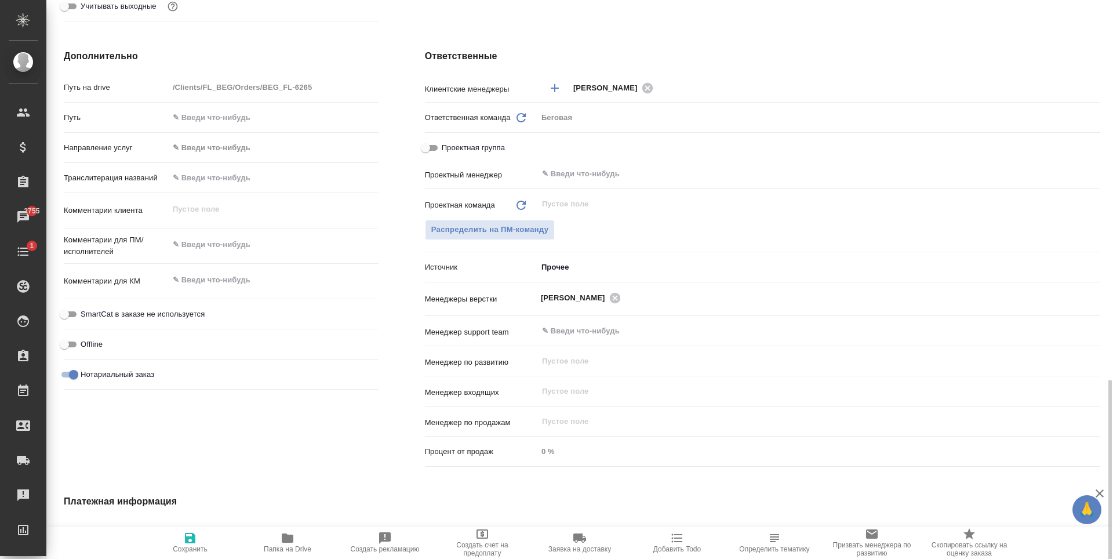
scroll to position [609, 0]
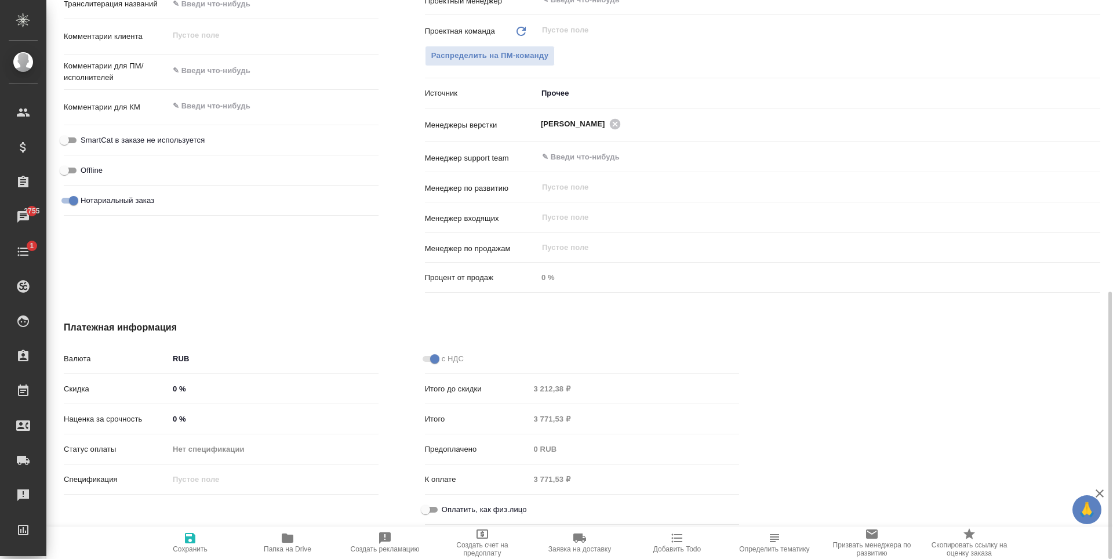
click at [420, 504] on input "Оплатить, как физ.лицо" at bounding box center [426, 510] width 42 height 14
checkbox input "true"
type textarea "x"
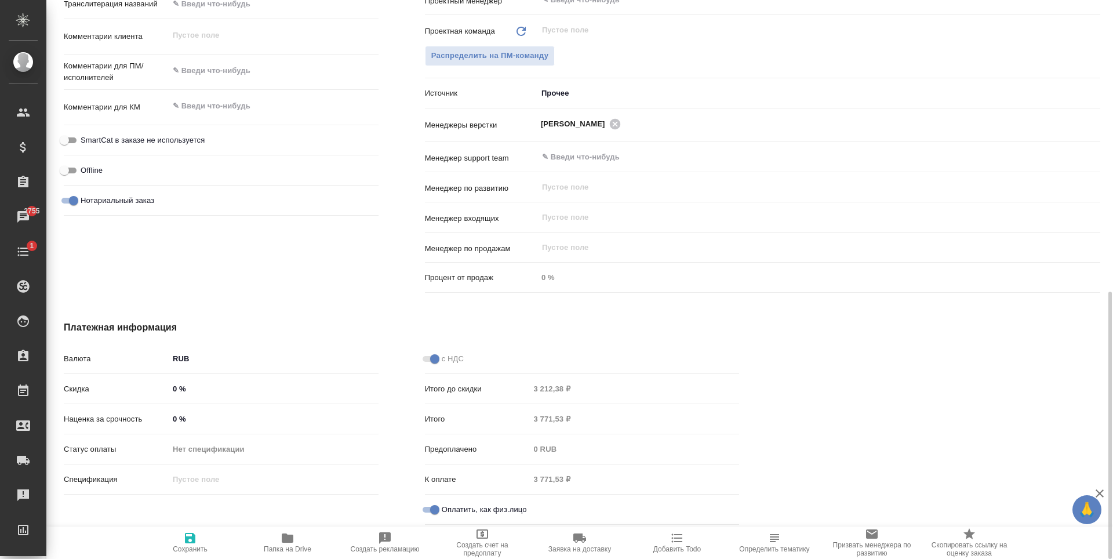
click at [192, 543] on icon "button" at bounding box center [190, 538] width 10 height 10
type textarea "x"
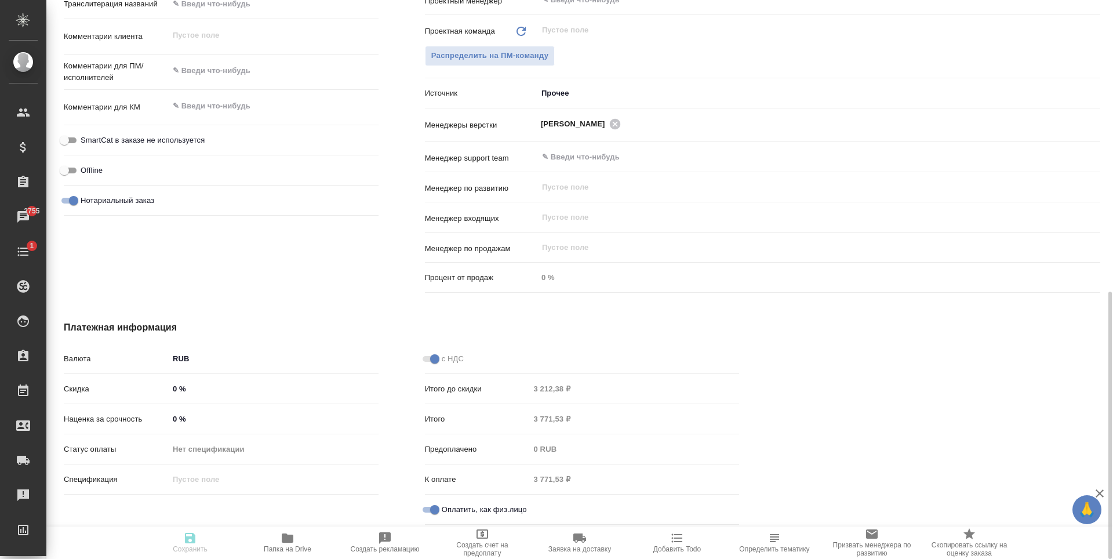
type textarea "x"
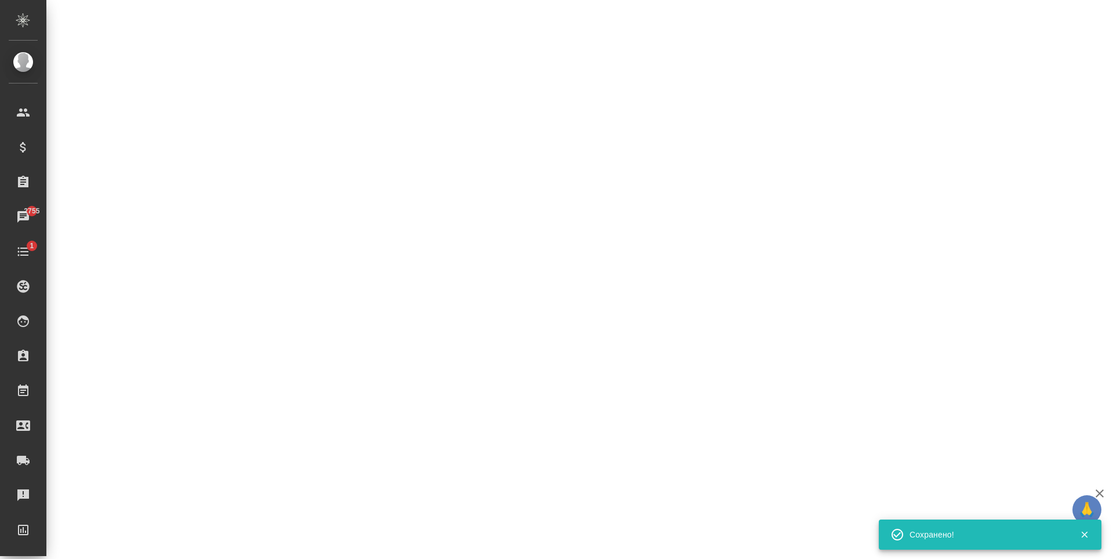
type input "new"
select select "RU"
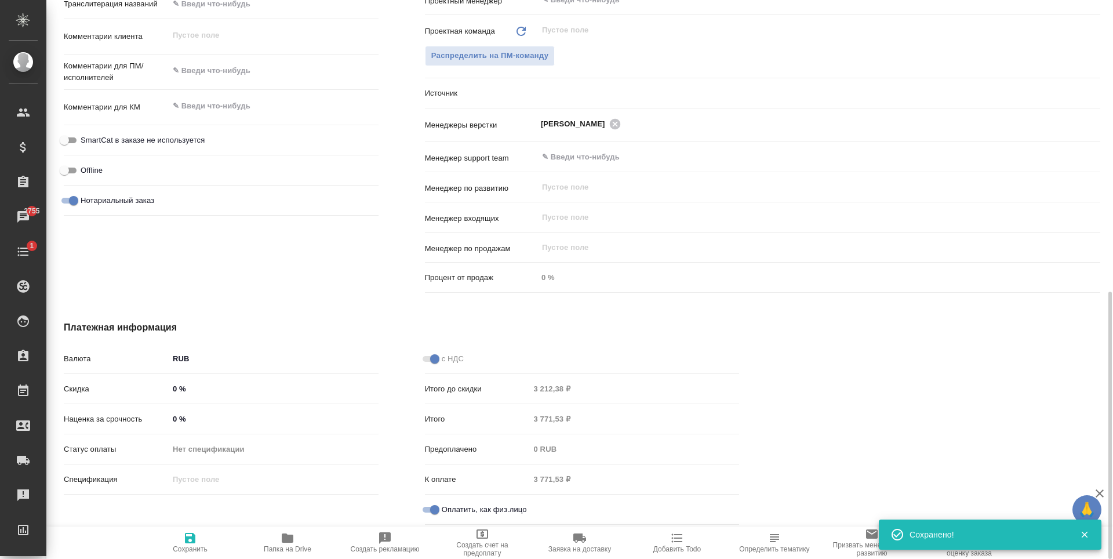
type textarea "x"
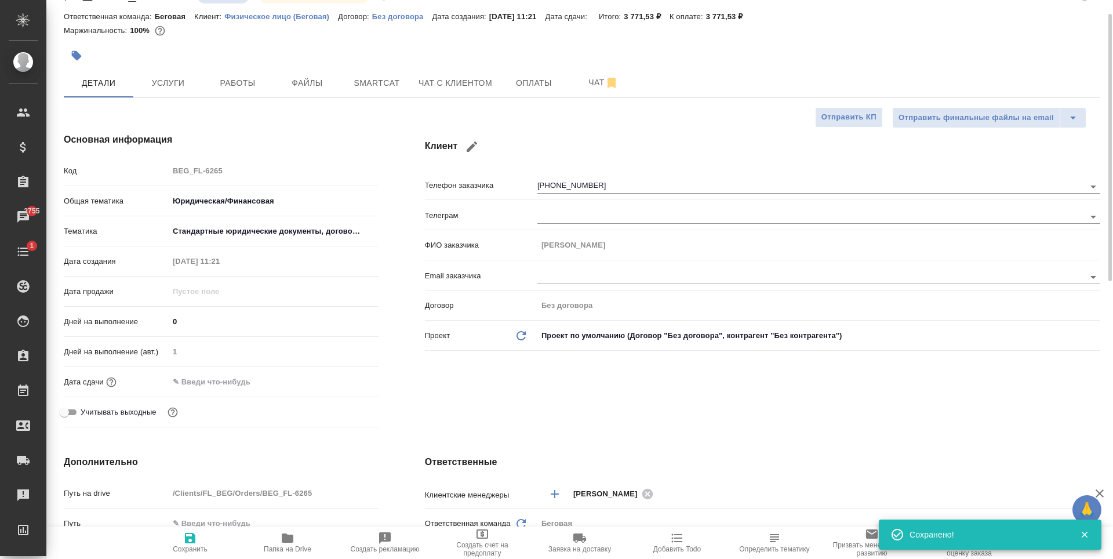
scroll to position [0, 0]
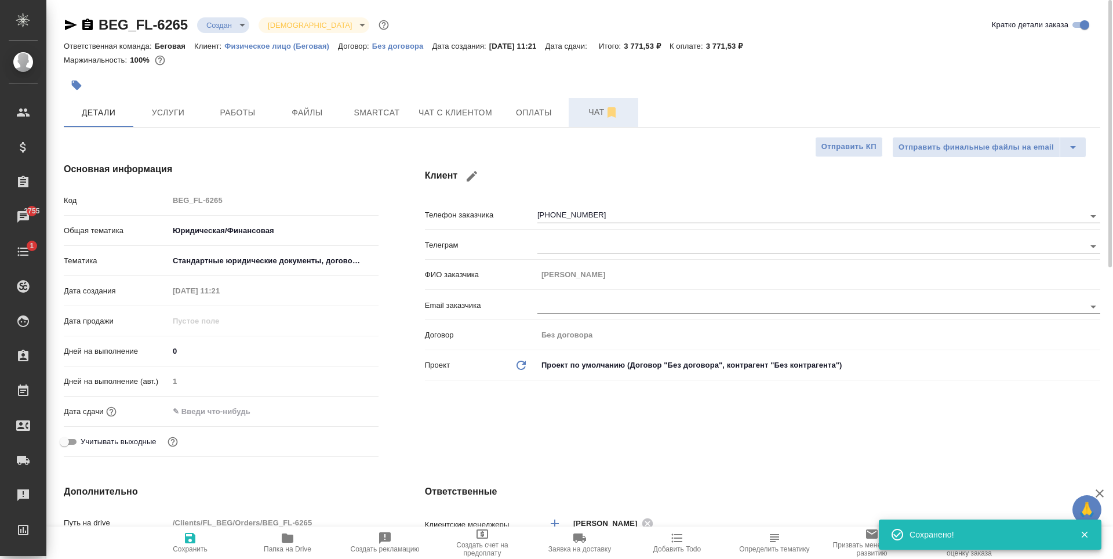
click at [621, 114] on span "Чат" at bounding box center [604, 112] width 56 height 14
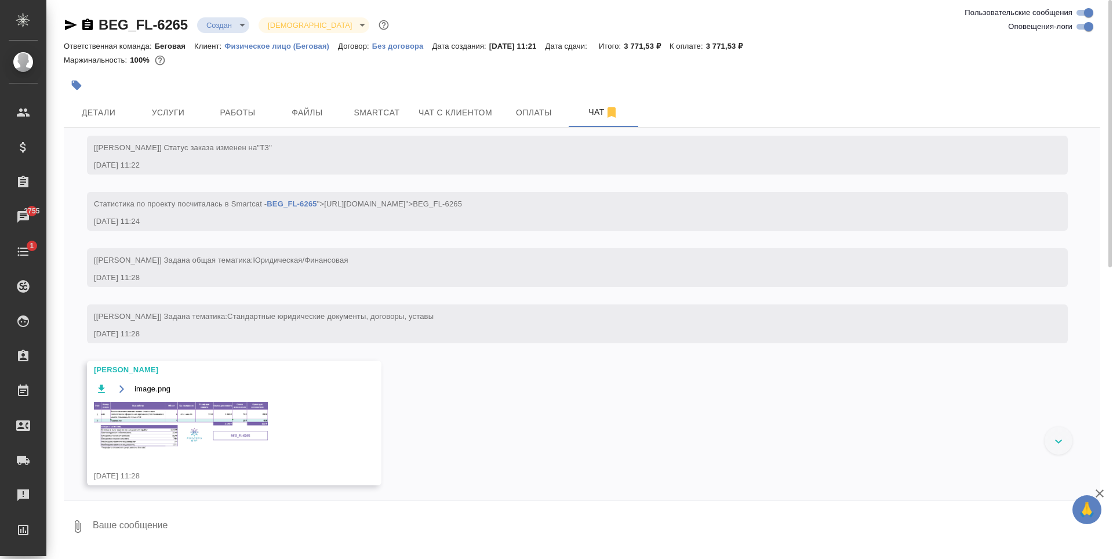
scroll to position [334, 0]
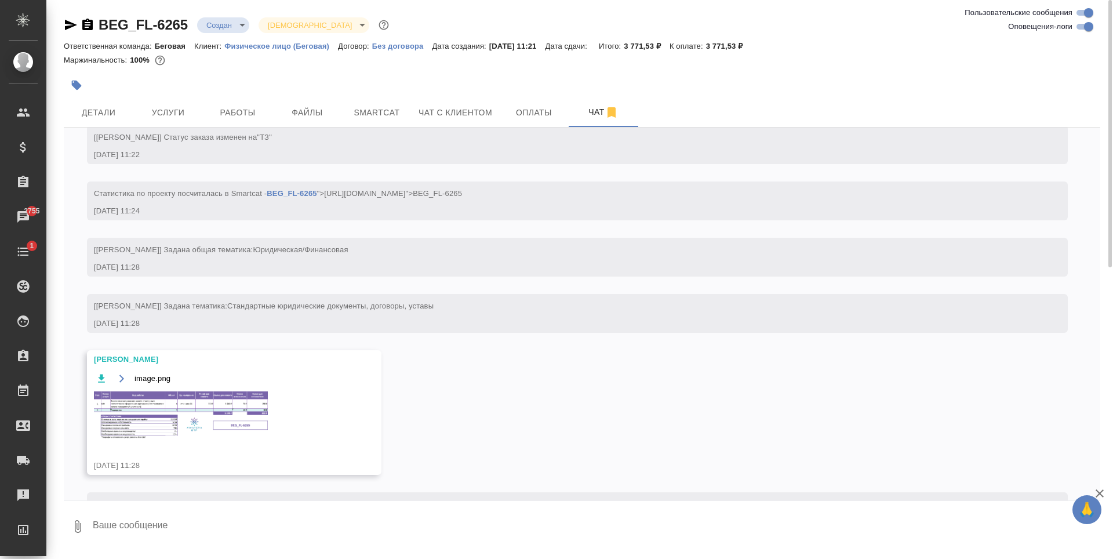
click at [149, 414] on img at bounding box center [181, 415] width 174 height 48
click at [190, 113] on span "Услуги" at bounding box center [168, 112] width 56 height 14
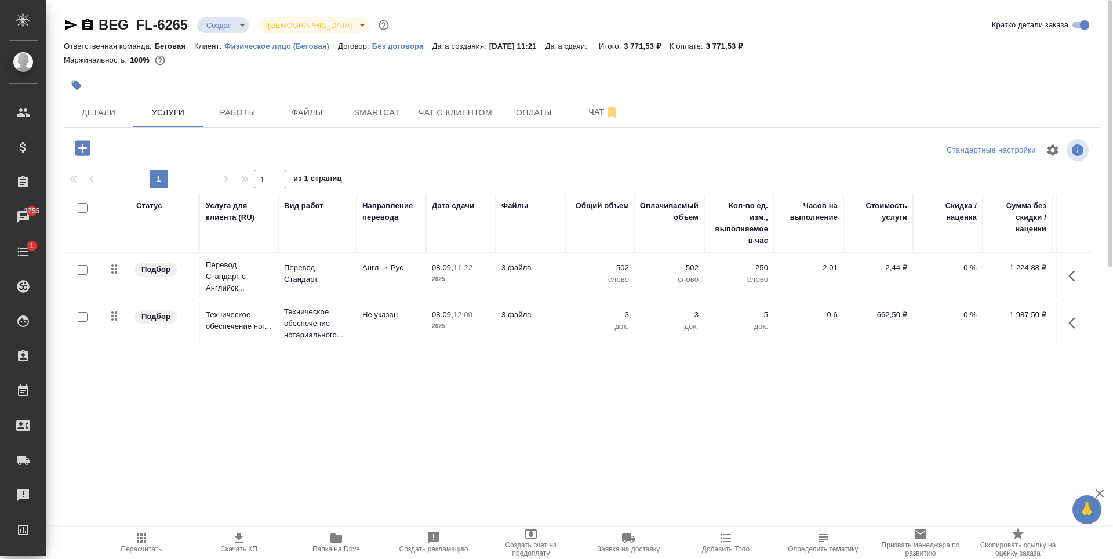
click at [79, 152] on icon "button" at bounding box center [82, 147] width 15 height 15
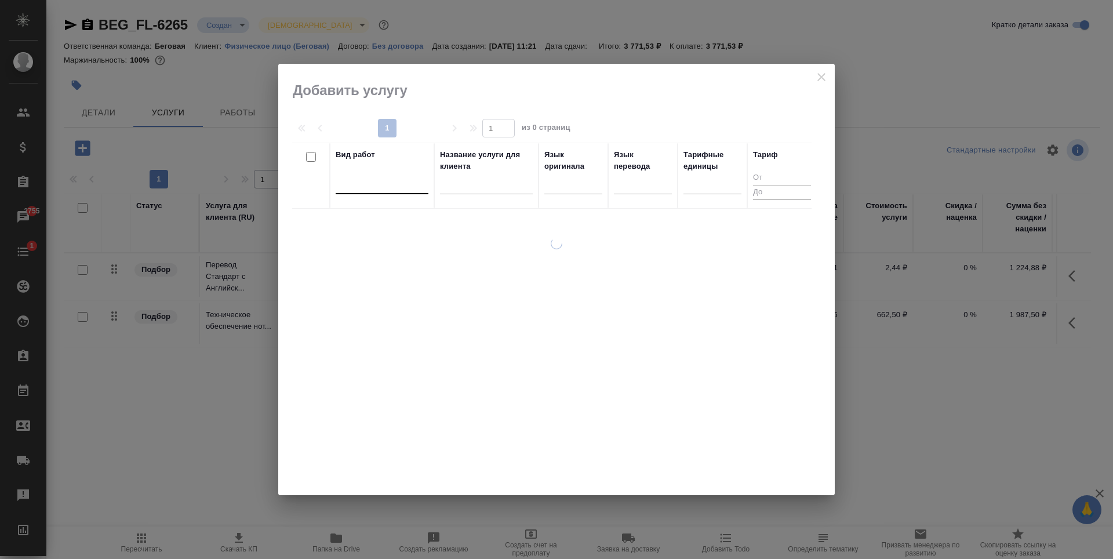
click at [383, 192] on div at bounding box center [382, 183] width 93 height 22
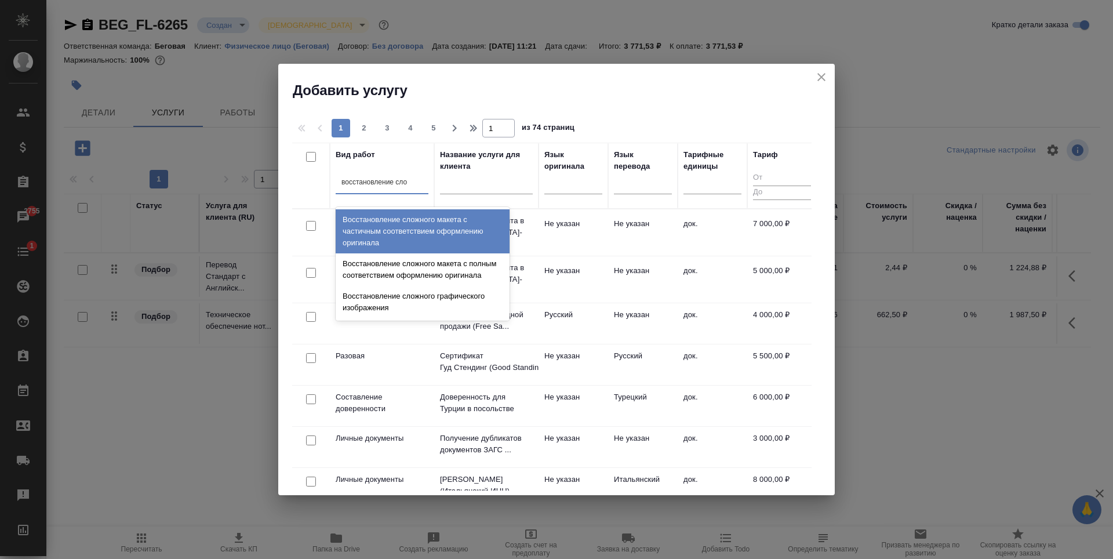
type input "восстановление слож"
click at [440, 230] on div "Восстановление сложного макета с частичным соответствием оформлению оригинала" at bounding box center [423, 231] width 174 height 44
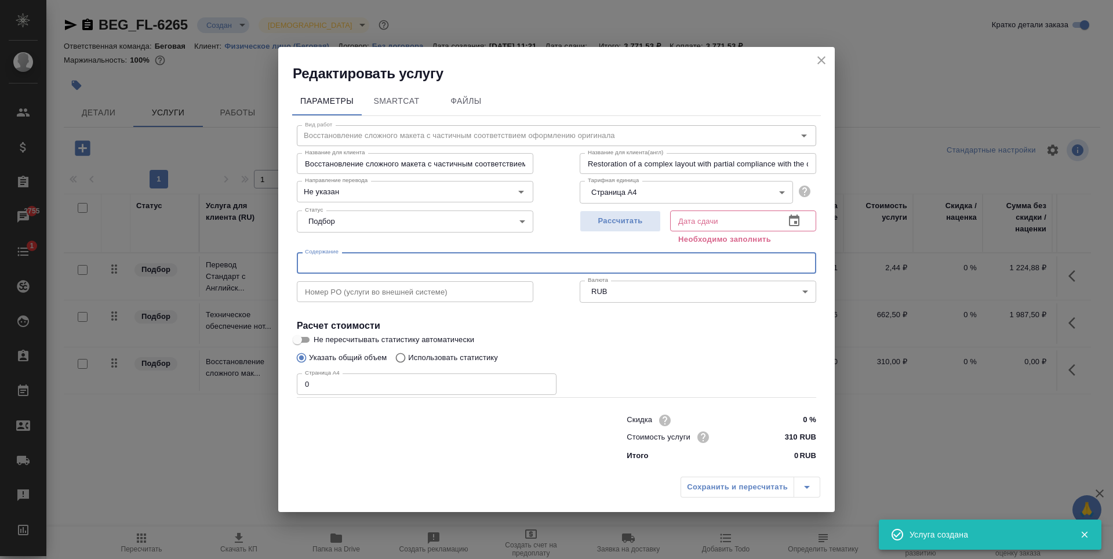
click at [326, 395] on div "Скидка 0 % Стоимость услуги 310 RUB Итого 0 RUB" at bounding box center [557, 436] width 566 height 97
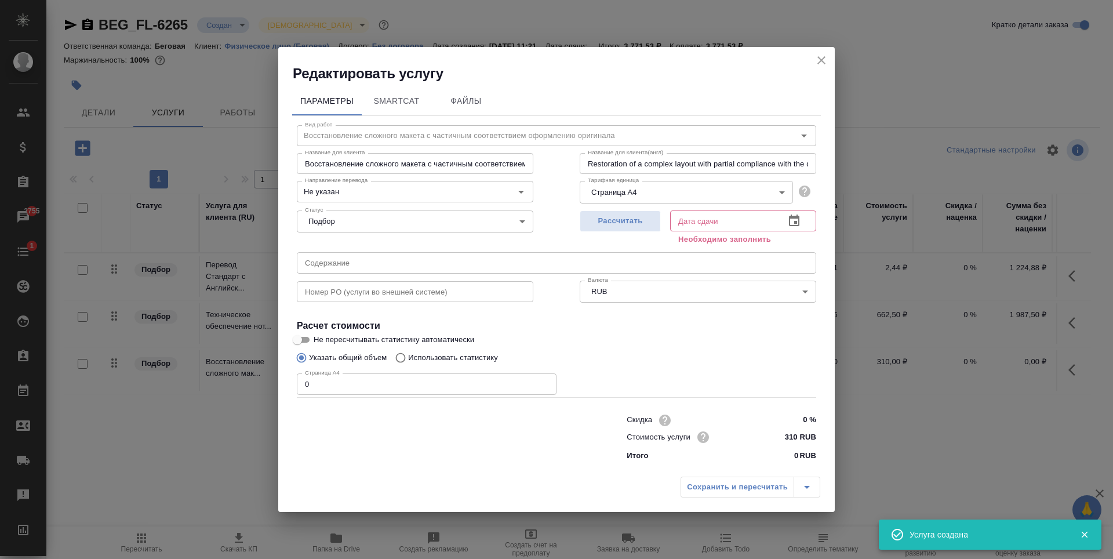
click at [326, 387] on input "0" at bounding box center [427, 383] width 260 height 21
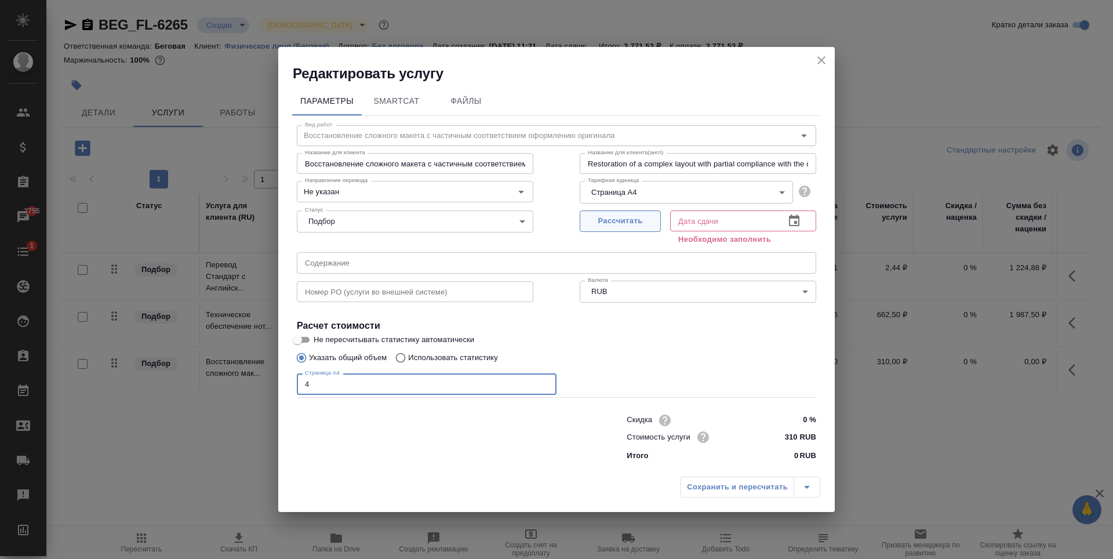
type input "4"
click at [620, 214] on span "Рассчитать" at bounding box center [620, 220] width 68 height 13
type input "08.09.2025 12:17"
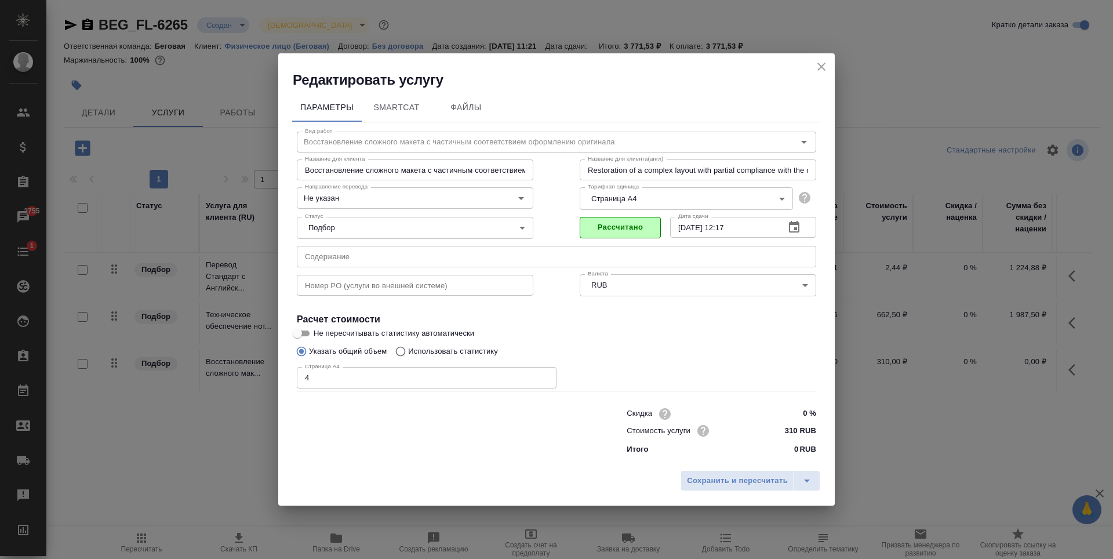
click at [798, 433] on input "310 RUB" at bounding box center [794, 430] width 43 height 17
type input "3 RUB"
type input "290 RUB"
click at [766, 492] on div "Сохранить и пересчитать" at bounding box center [556, 485] width 556 height 41
click at [749, 486] on span "Сохранить и пересчитать" at bounding box center [737, 480] width 101 height 13
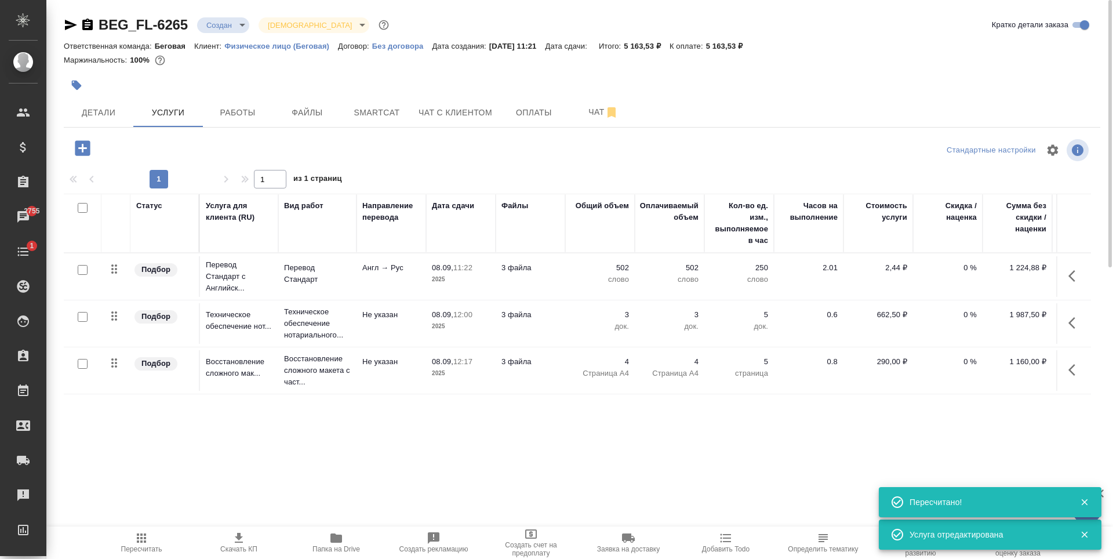
scroll to position [0, 65]
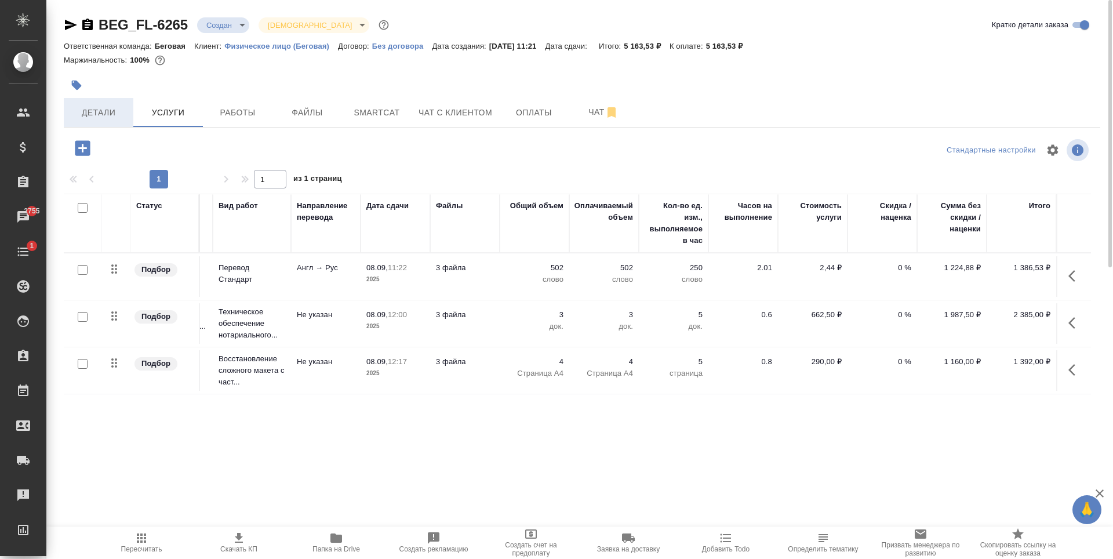
click at [129, 101] on button "Детали" at bounding box center [99, 112] width 70 height 29
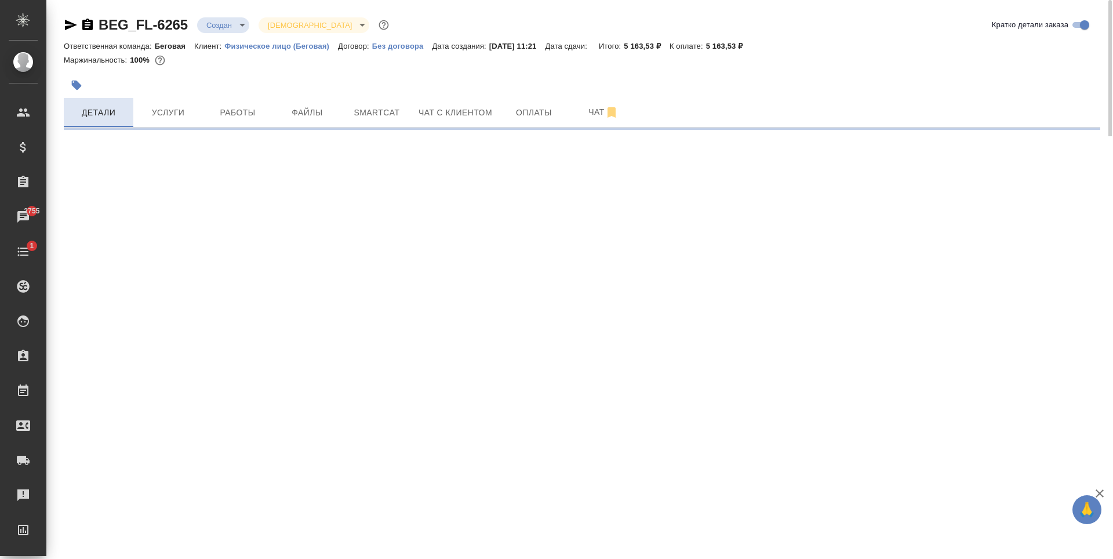
select select "RU"
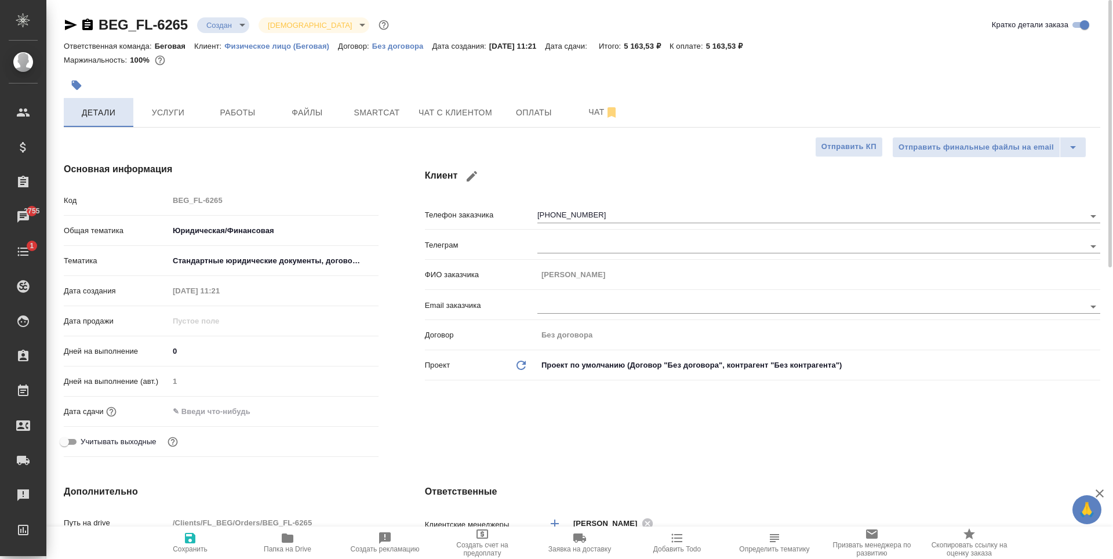
type textarea "x"
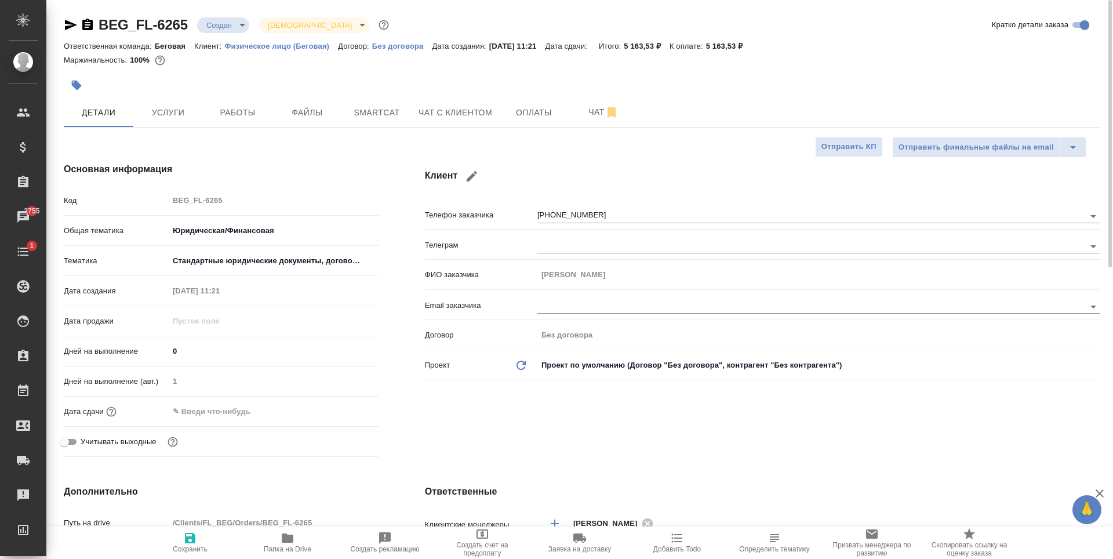
type textarea "x"
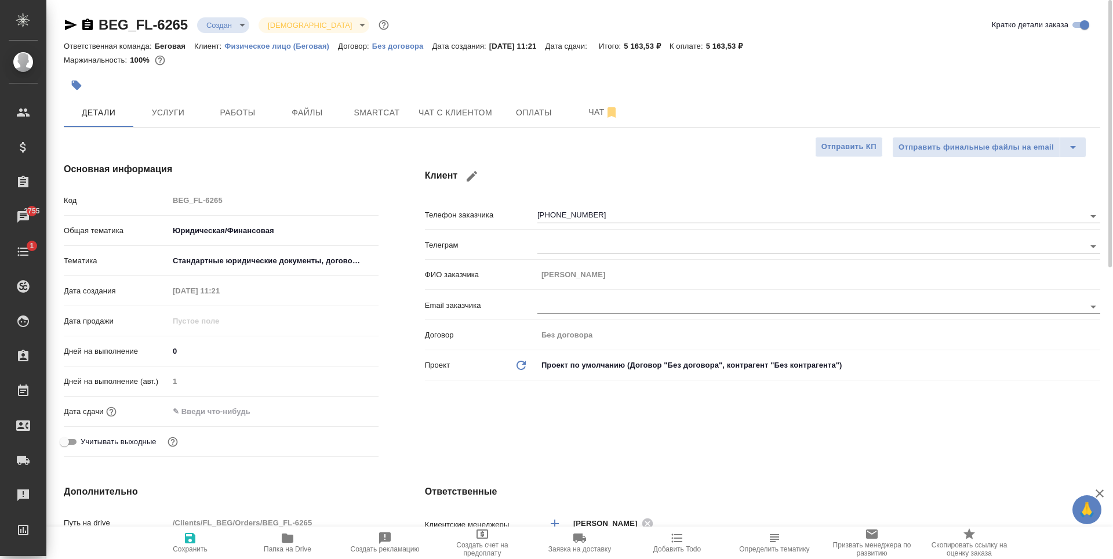
type textarea "x"
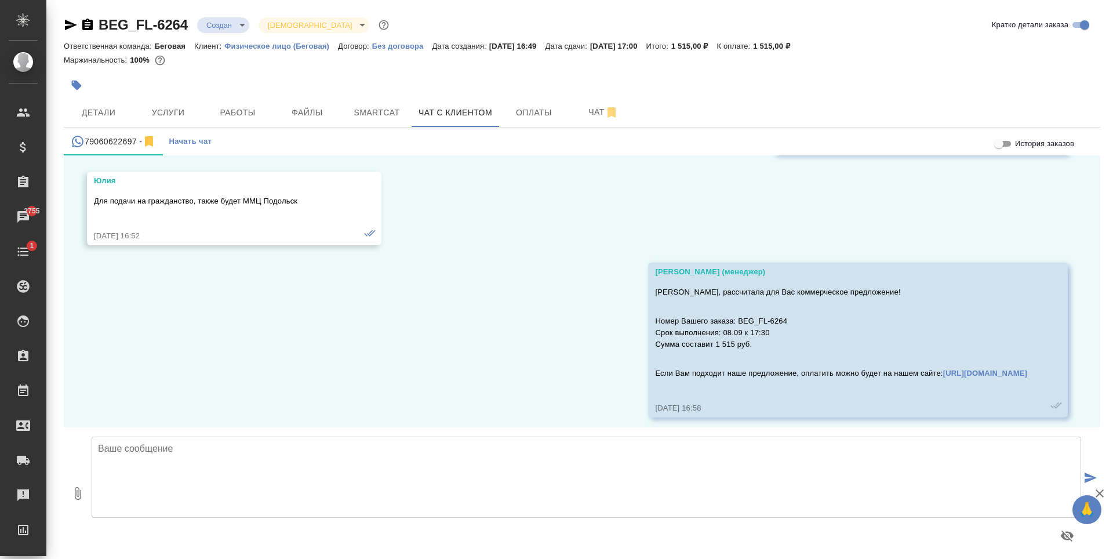
scroll to position [5684, 0]
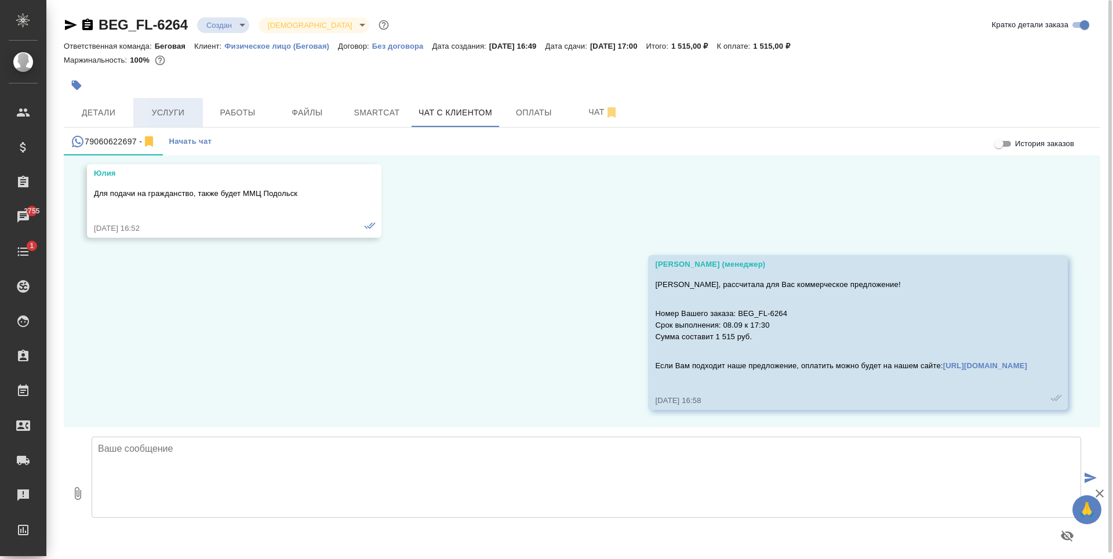
click at [182, 112] on span "Услуги" at bounding box center [168, 112] width 56 height 14
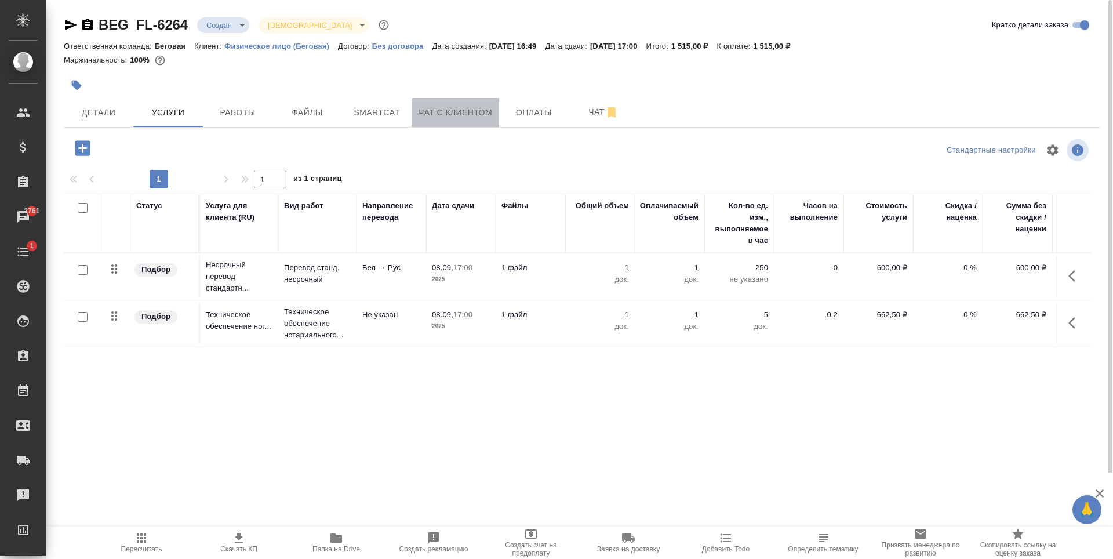
click at [449, 122] on button "Чат с клиентом" at bounding box center [456, 112] width 88 height 29
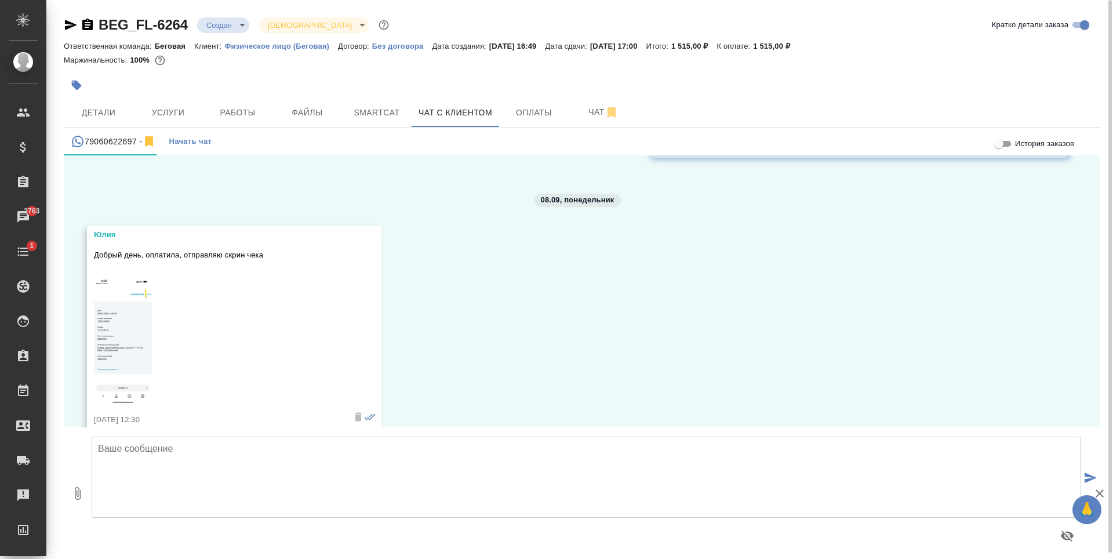
scroll to position [5955, 0]
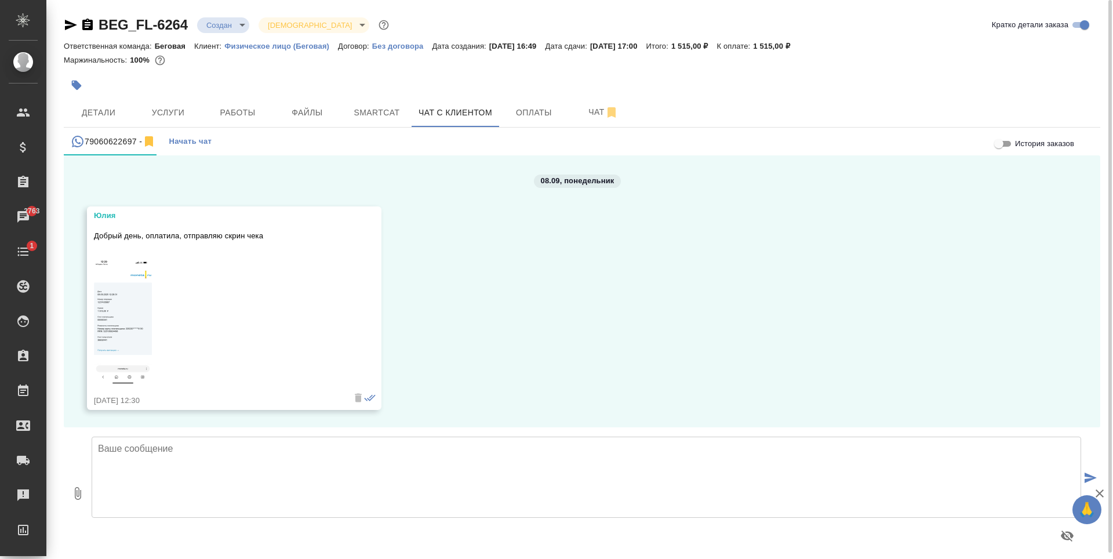
click at [351, 500] on textarea at bounding box center [586, 476] width 989 height 81
click at [217, 461] on textarea "[PERSON_NAME], добрый день!" at bounding box center [586, 476] width 989 height 81
click at [611, 469] on textarea "[PERSON_NAME], добрый день! Спасибо! Запускаю заказ в работу! Однако, к сожален…" at bounding box center [586, 476] width 989 height 81
drag, startPoint x: 499, startPoint y: 469, endPoint x: 602, endPoint y: 480, distance: 103.1
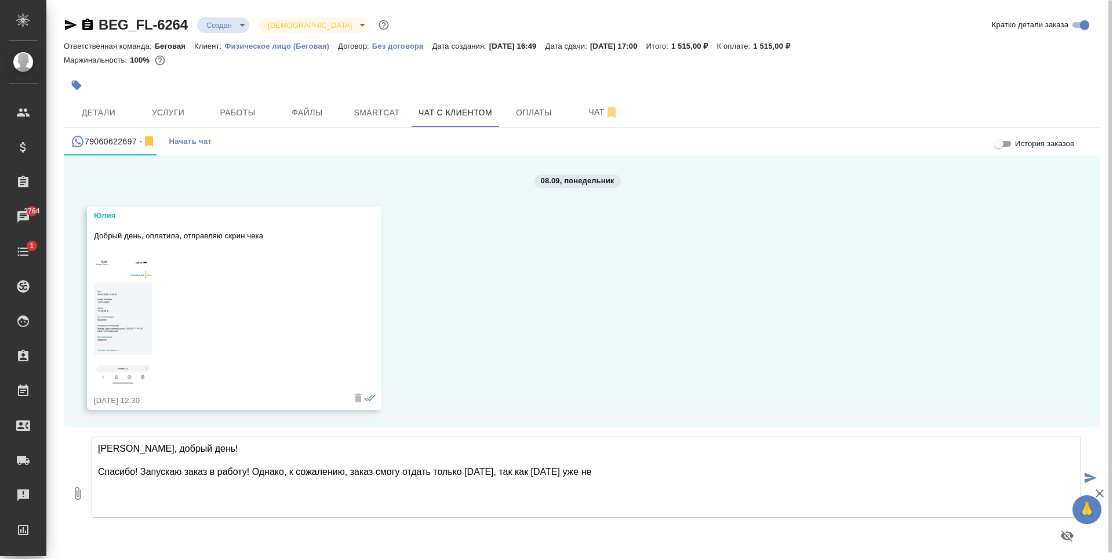
click at [602, 480] on textarea "[PERSON_NAME], добрый день! Спасибо! Запускаю заказ в работу! Однако, к сожален…" at bounding box center [586, 476] width 989 height 81
click at [597, 478] on textarea "[PERSON_NAME], добрый день! Спасибо! Запускаю заказ в работу! Однако, к сожален…" at bounding box center [586, 476] width 989 height 81
drag, startPoint x: 531, startPoint y: 474, endPoint x: 605, endPoint y: 468, distance: 73.3
click at [605, 468] on textarea "[PERSON_NAME], добрый день! Спасибо! Запускаю заказ в работу! Однако, к сожален…" at bounding box center [586, 476] width 989 height 81
drag, startPoint x: 497, startPoint y: 474, endPoint x: 751, endPoint y: 478, distance: 253.3
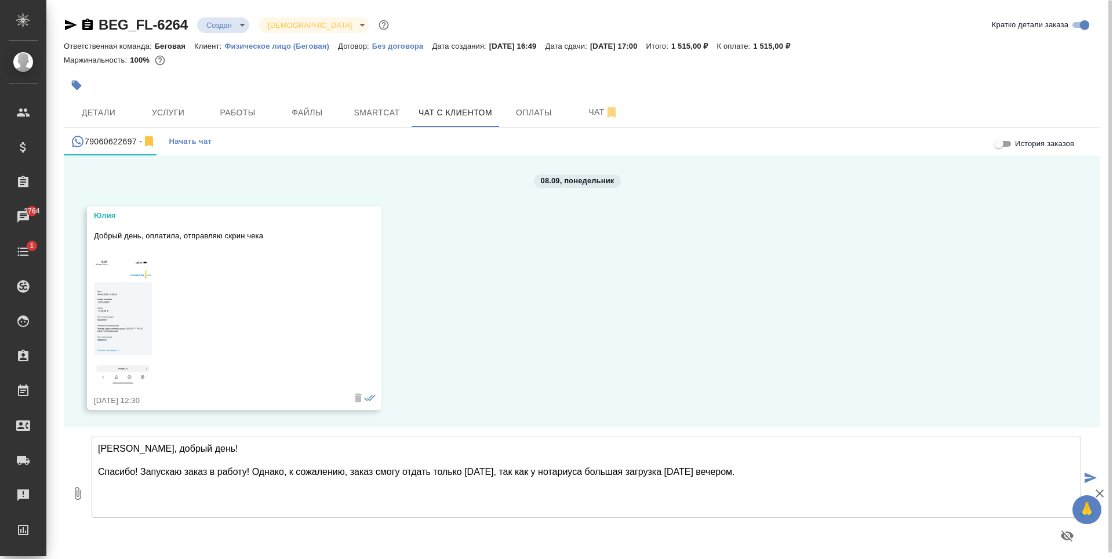
click at [751, 478] on textarea "[PERSON_NAME], добрый день! Спасибо! Запускаю заказ в работу! Однако, к сожален…" at bounding box center [586, 476] width 989 height 81
click at [742, 473] on textarea "[PERSON_NAME], добрый день! Спасибо! Запускаю заказ в работу! Однако, к сожален…" at bounding box center [586, 476] width 989 height 81
type textarea "Юлия, добрый день! Спасибо! Запускаю заказ в работу! Однако, к сожалению, заказ…"
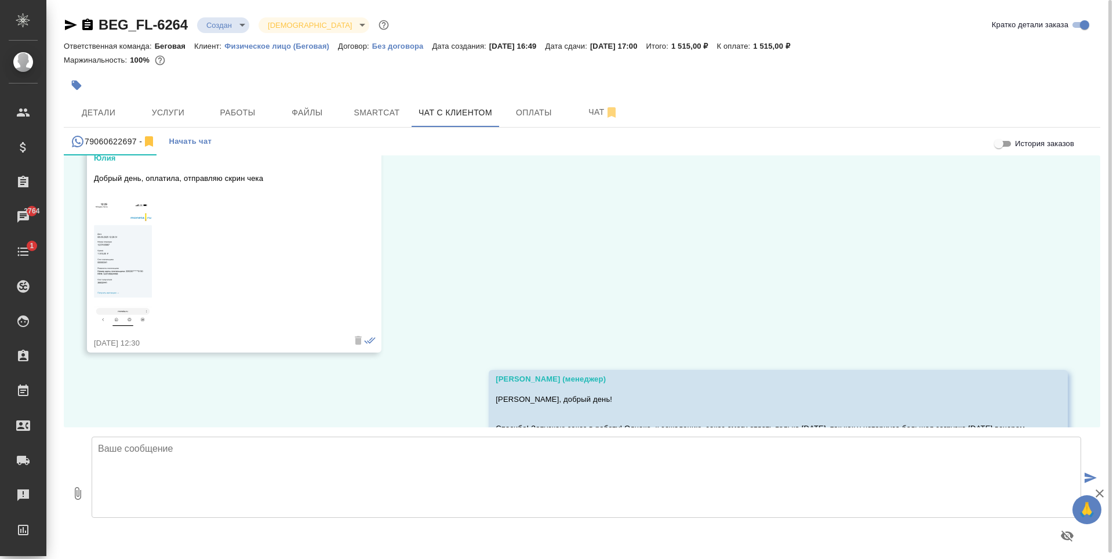
scroll to position [6075, 0]
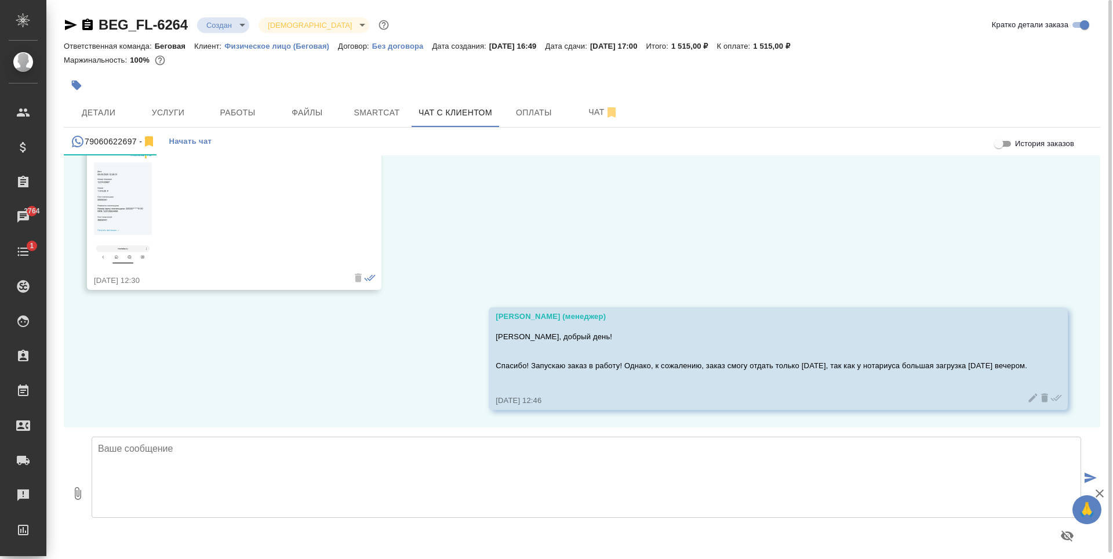
click at [221, 27] on body "🙏 .cls-1 fill:#fff; AWATERA Antonova Kristina Клиенты Спецификации Заказы 2764 …" at bounding box center [556, 279] width 1113 height 559
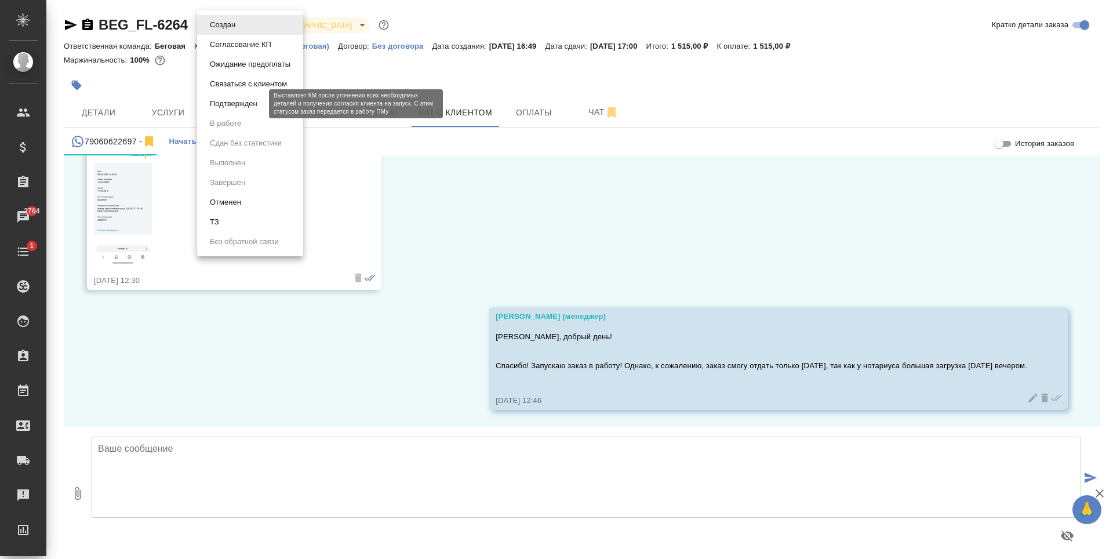
click at [256, 92] on li "Связаться с клиентом" at bounding box center [250, 84] width 106 height 20
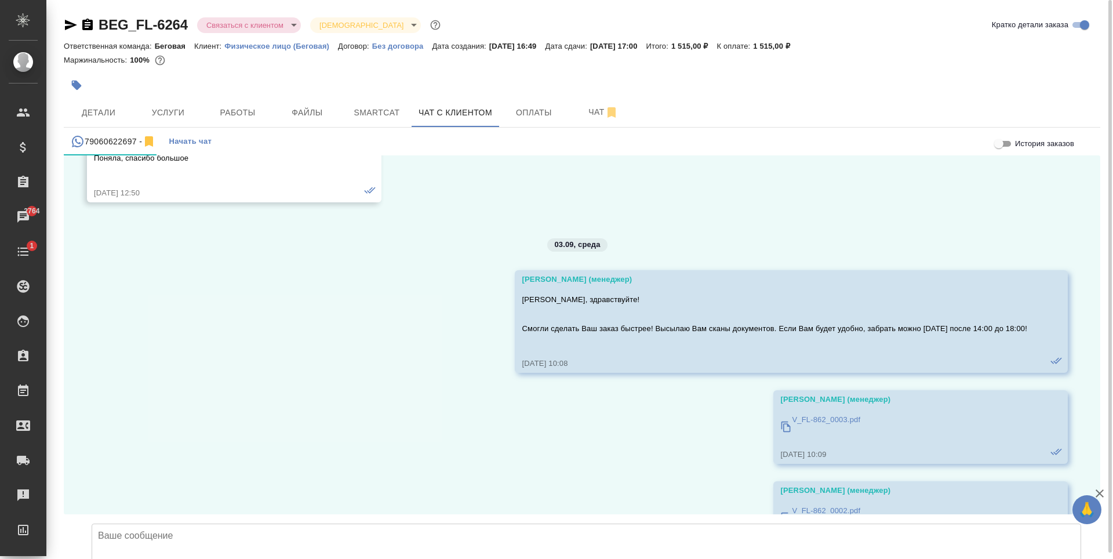
click at [231, 28] on body "🙏 .cls-1 fill:#fff; AWATERA Antonova Kristina Клиенты Спецификации Заказы 2764 …" at bounding box center [556, 279] width 1113 height 559
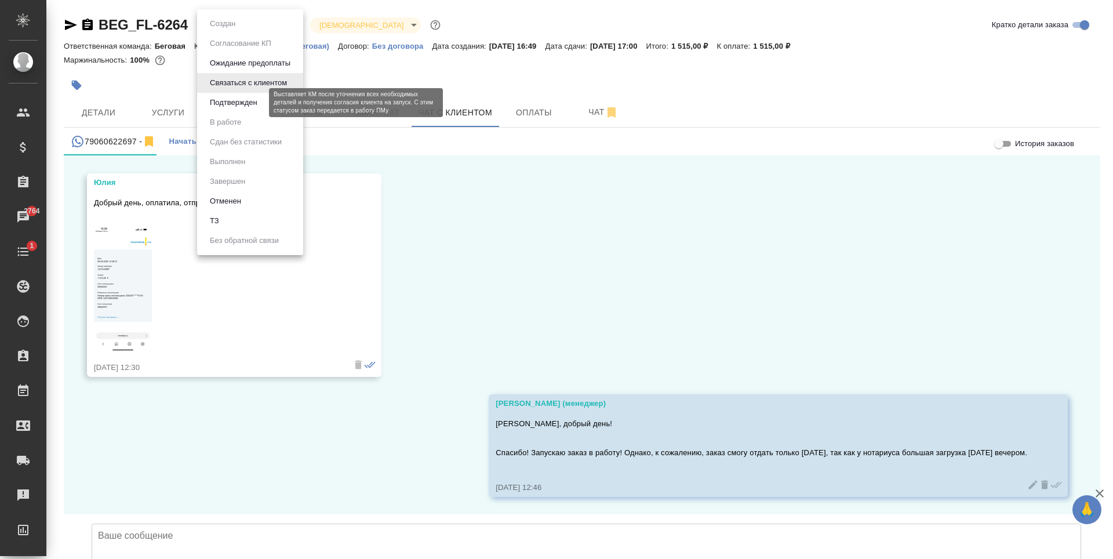
click at [243, 101] on button "Подтвержден" at bounding box center [233, 102] width 54 height 13
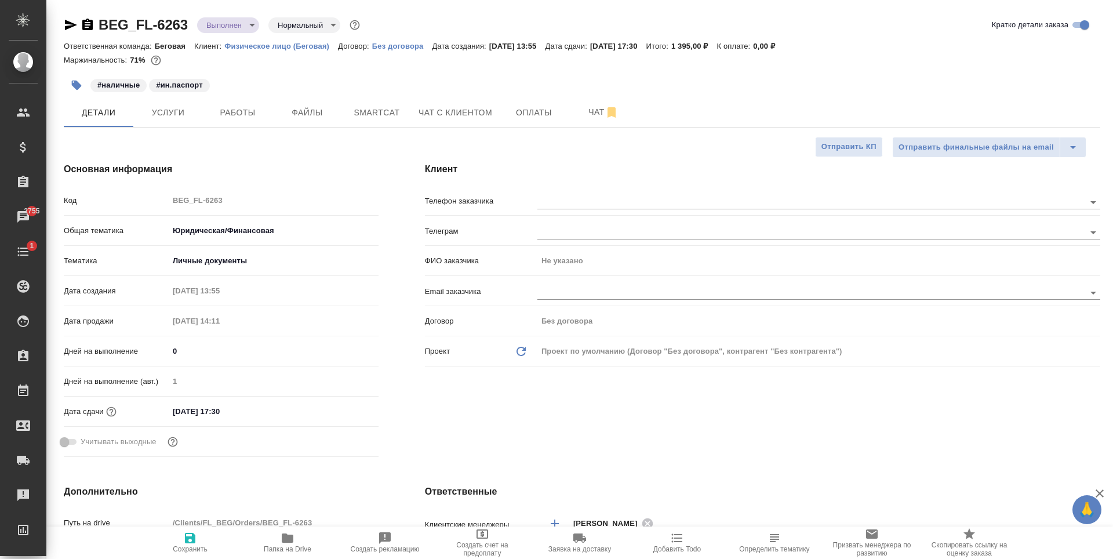
select select "RU"
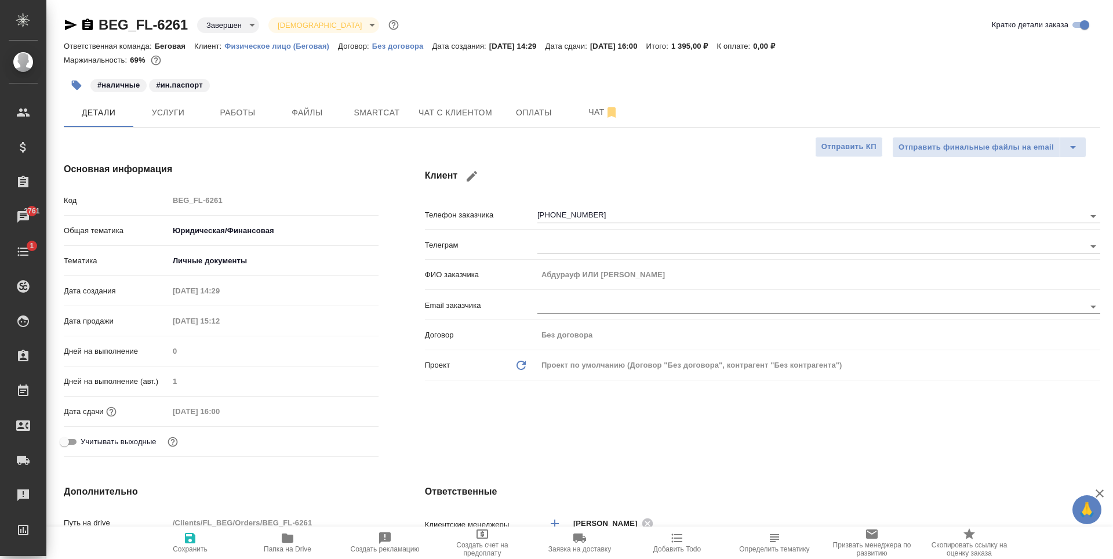
select select "RU"
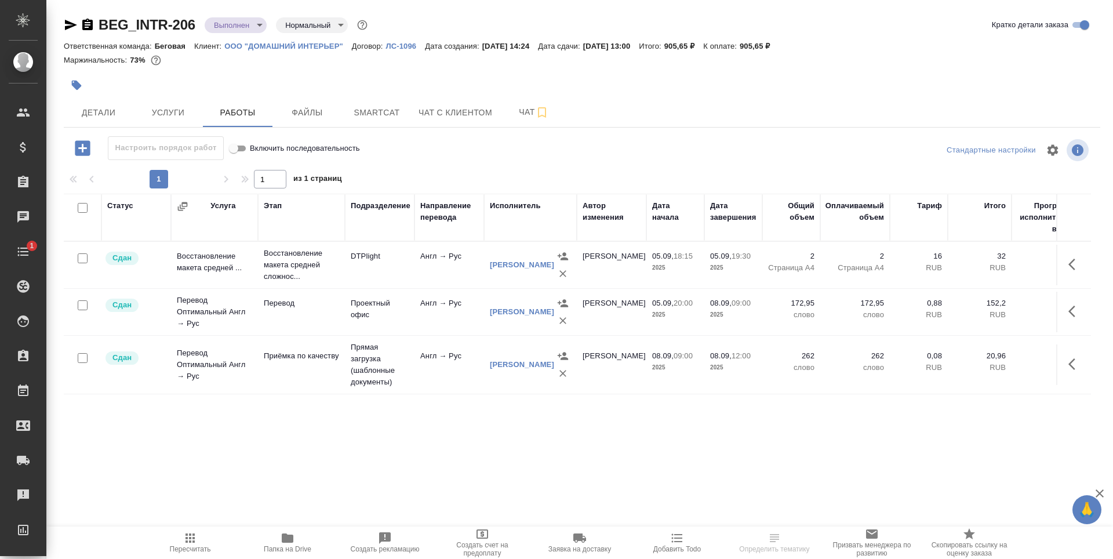
click at [245, 31] on body "🙏 .cls-1 fill:#fff; AWATERA [PERSON_NAME] Спецификации Заказы Чаты 1 Todo Проек…" at bounding box center [556, 279] width 1113 height 559
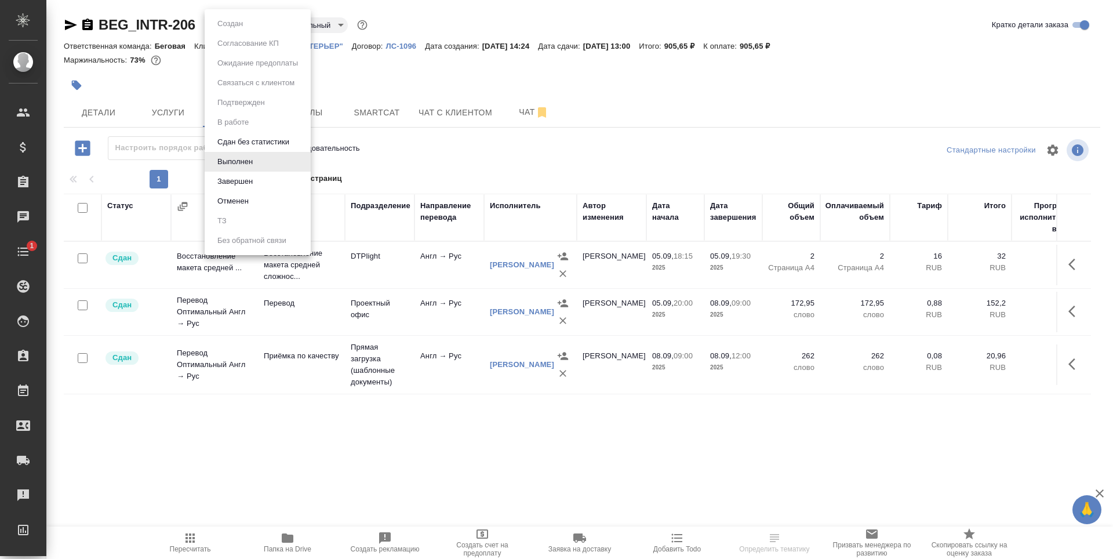
click at [260, 181] on li "Завершен" at bounding box center [258, 182] width 106 height 20
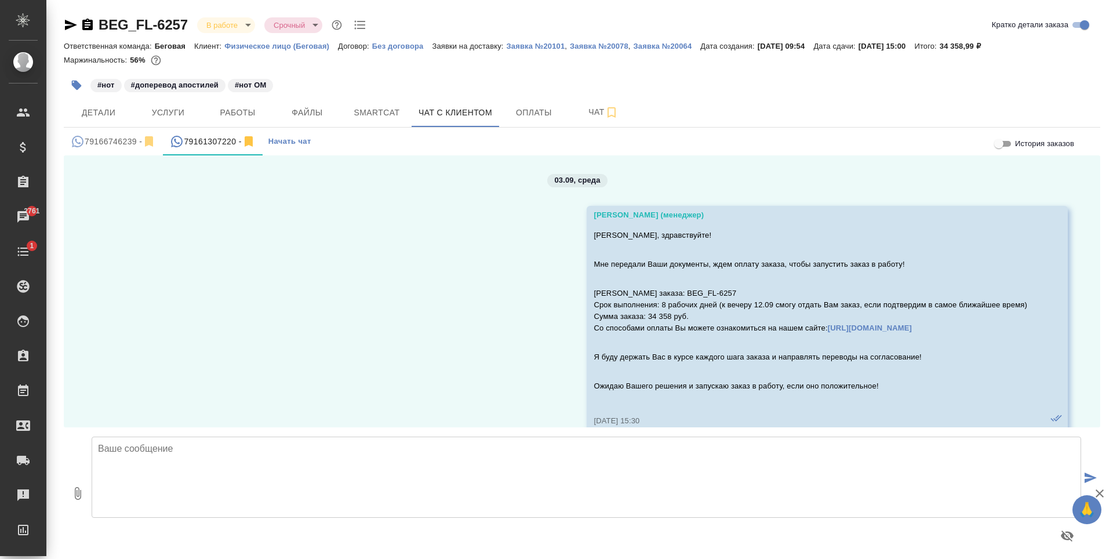
scroll to position [686, 0]
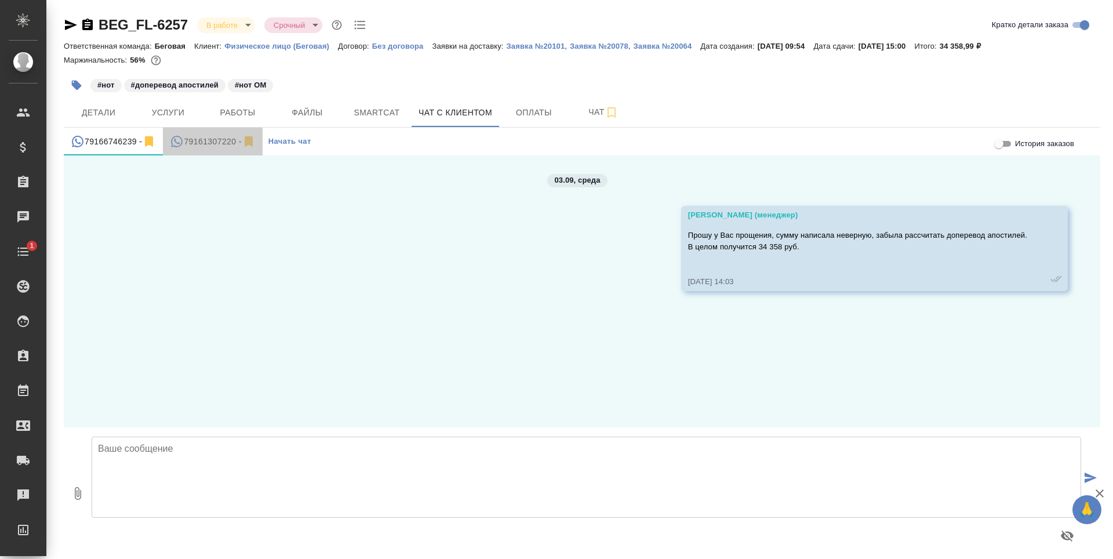
click at [179, 136] on icon "simple tabs example" at bounding box center [177, 142] width 12 height 12
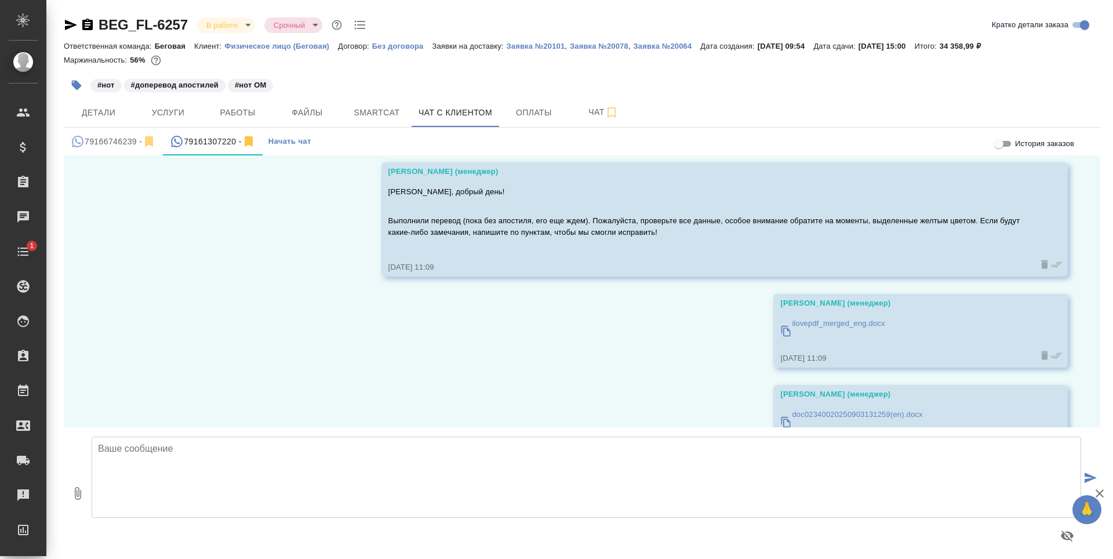
scroll to position [686, 0]
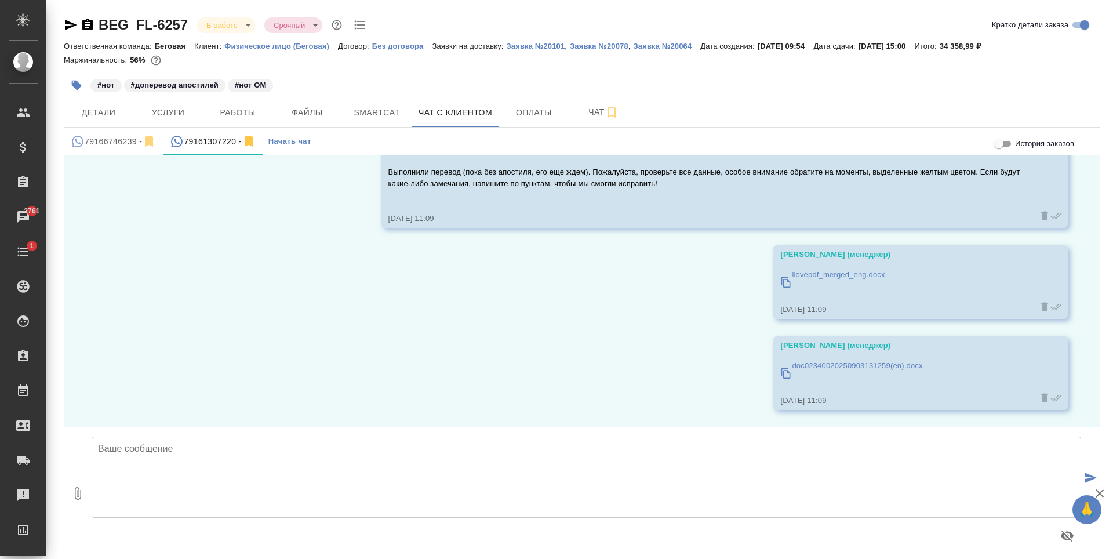
click at [151, 139] on icon "simple tabs example" at bounding box center [149, 141] width 8 height 10
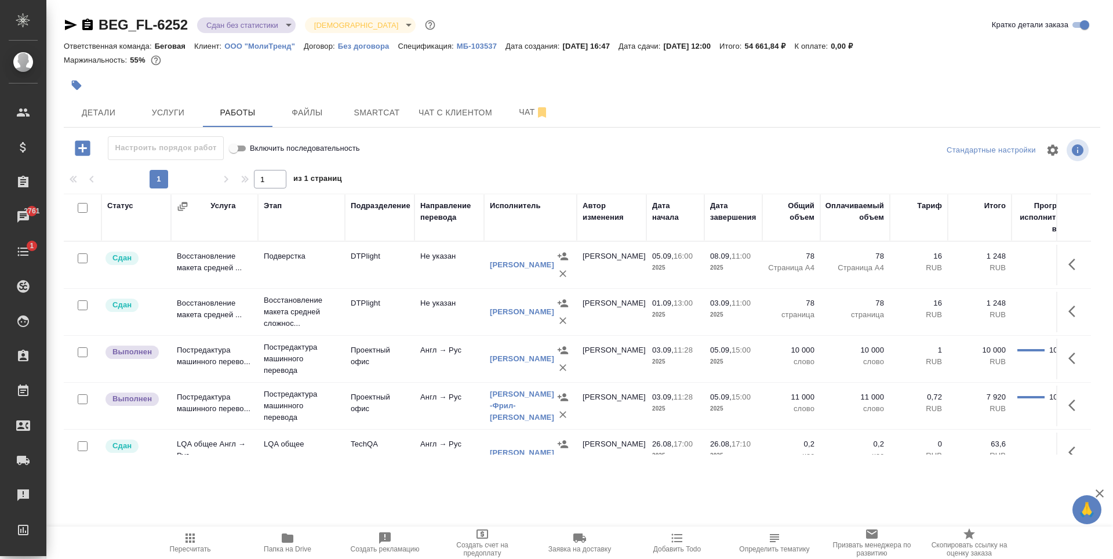
scroll to position [31, 0]
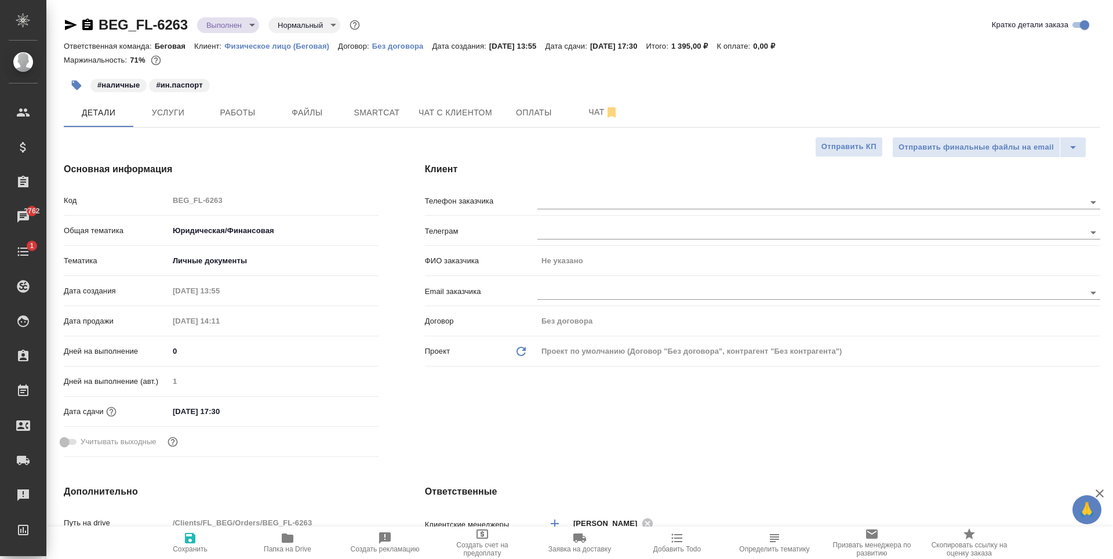
select select "RU"
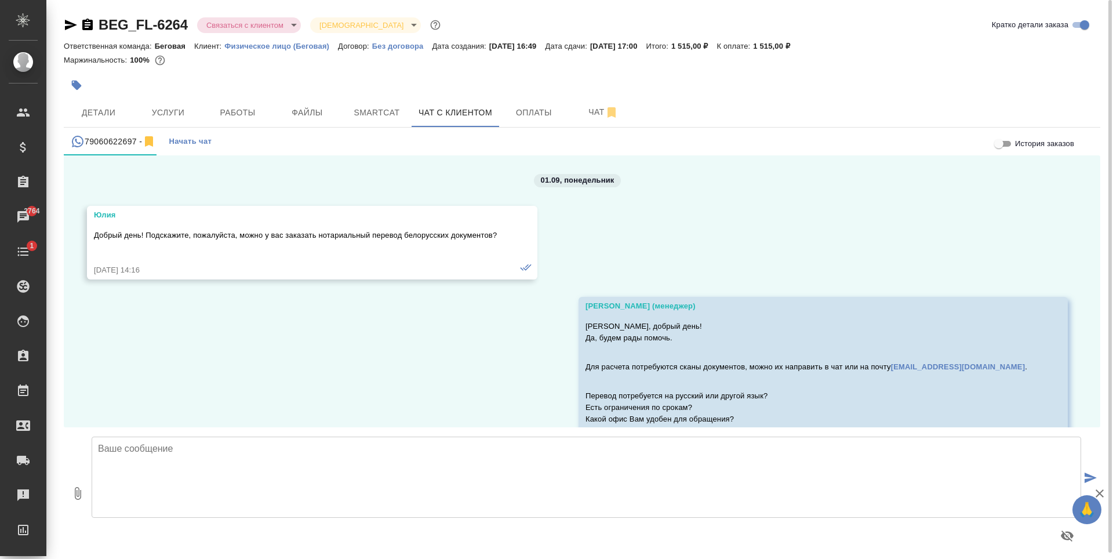
scroll to position [6075, 0]
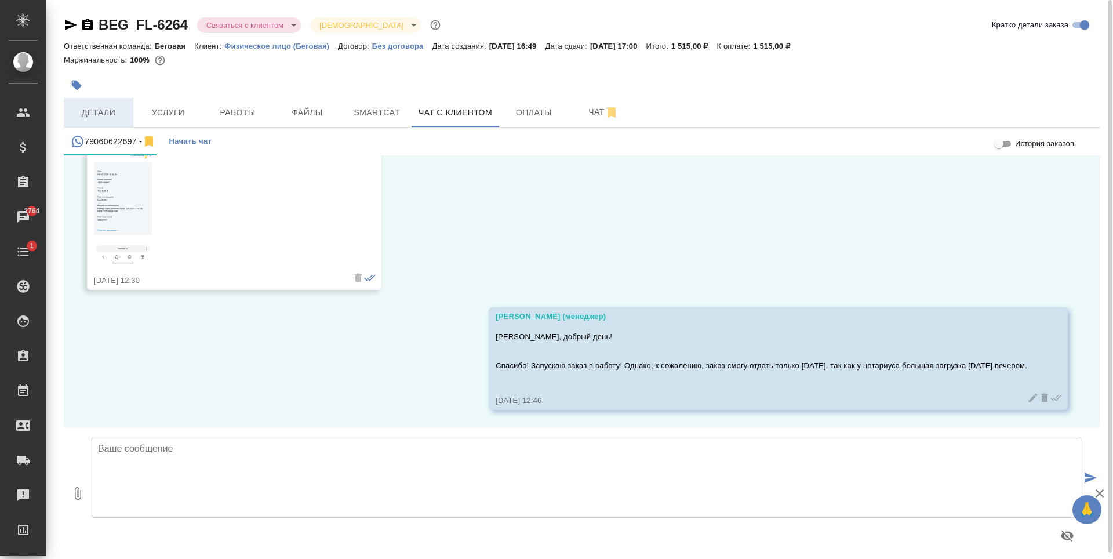
click at [102, 103] on button "Детали" at bounding box center [99, 112] width 70 height 29
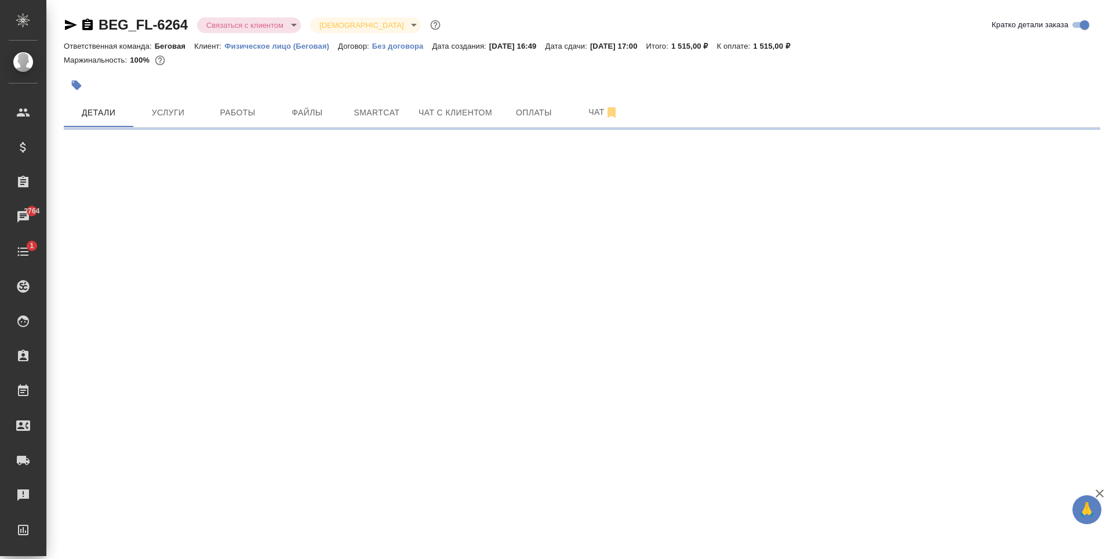
select select "RU"
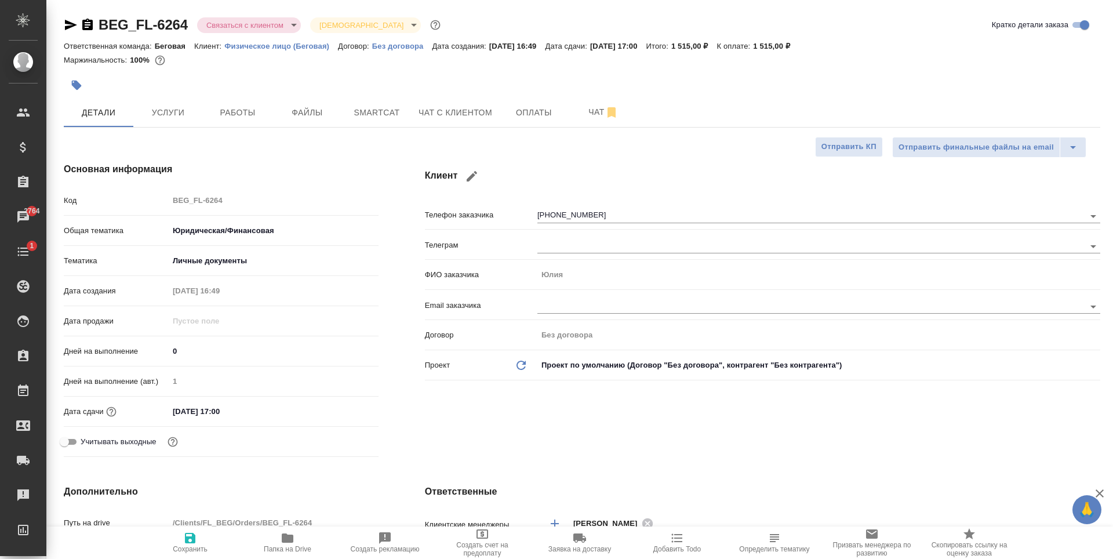
type textarea "x"
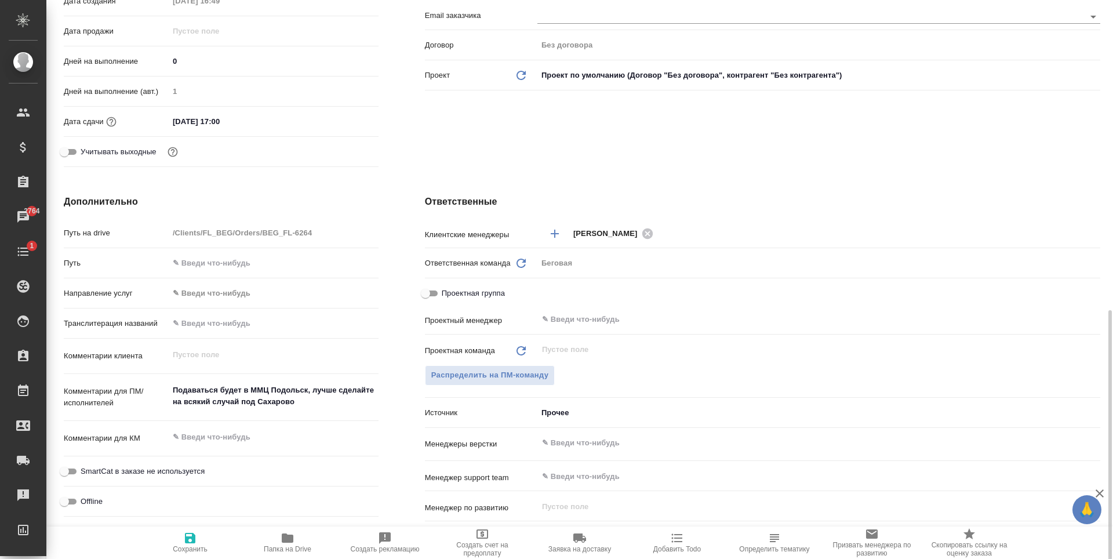
scroll to position [406, 0]
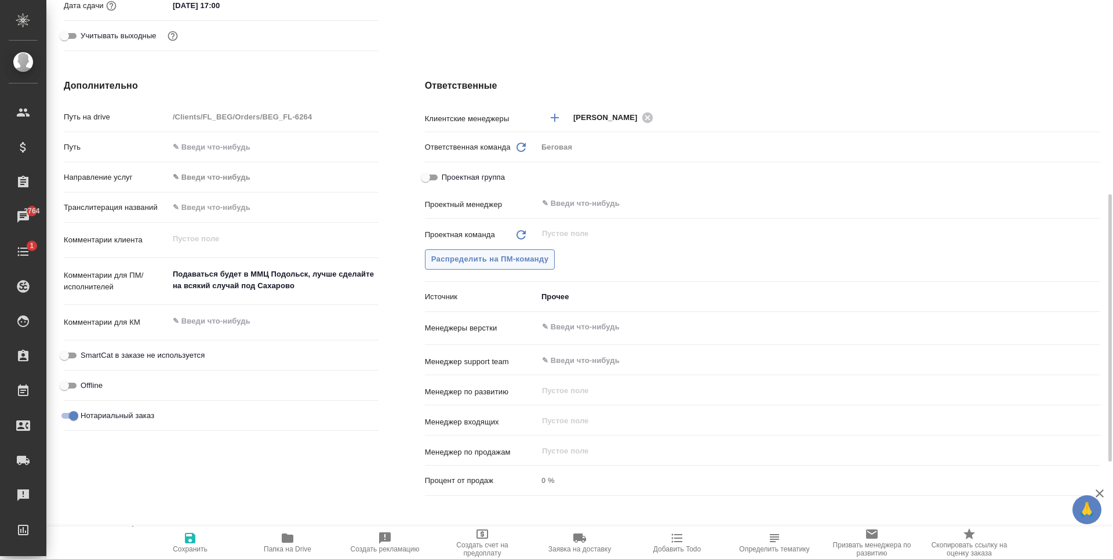
click at [498, 259] on span "Распределить на ПМ-команду" at bounding box center [490, 259] width 118 height 13
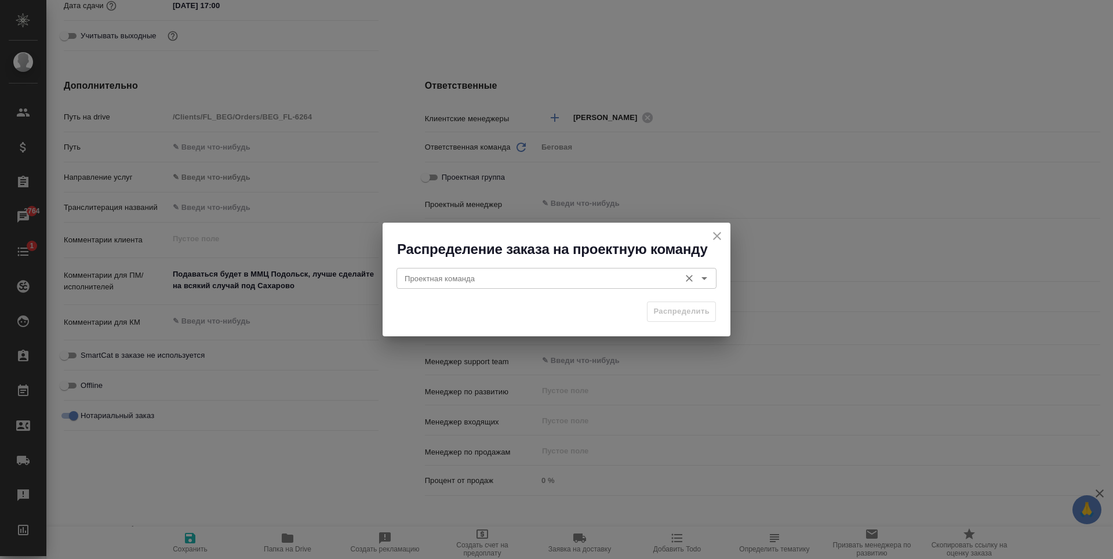
click at [523, 282] on input "Проектная команда" at bounding box center [537, 278] width 274 height 14
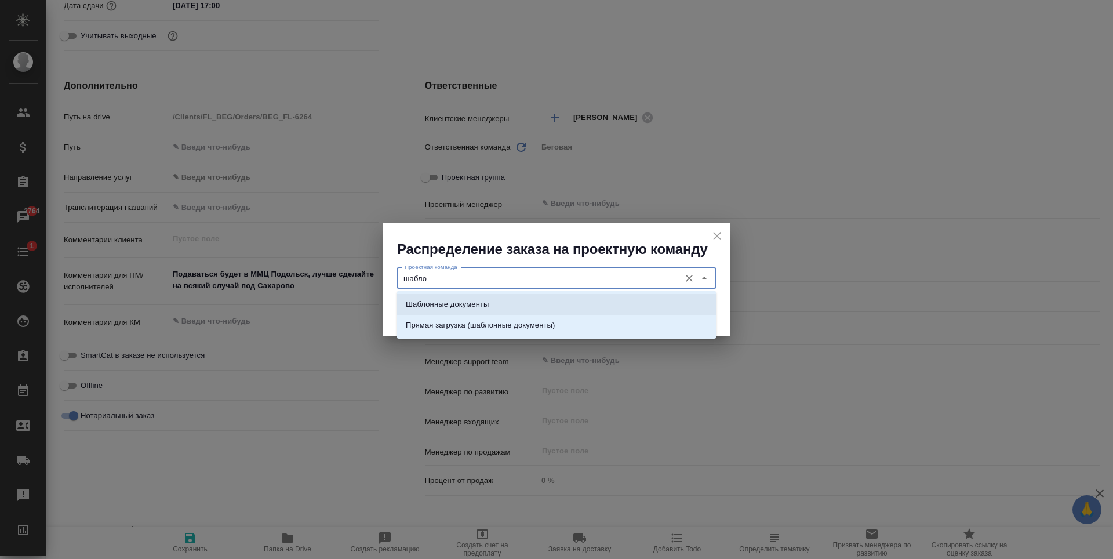
click at [548, 300] on li "Шаблонные документы" at bounding box center [556, 304] width 320 height 21
type input "Шаблонные документы"
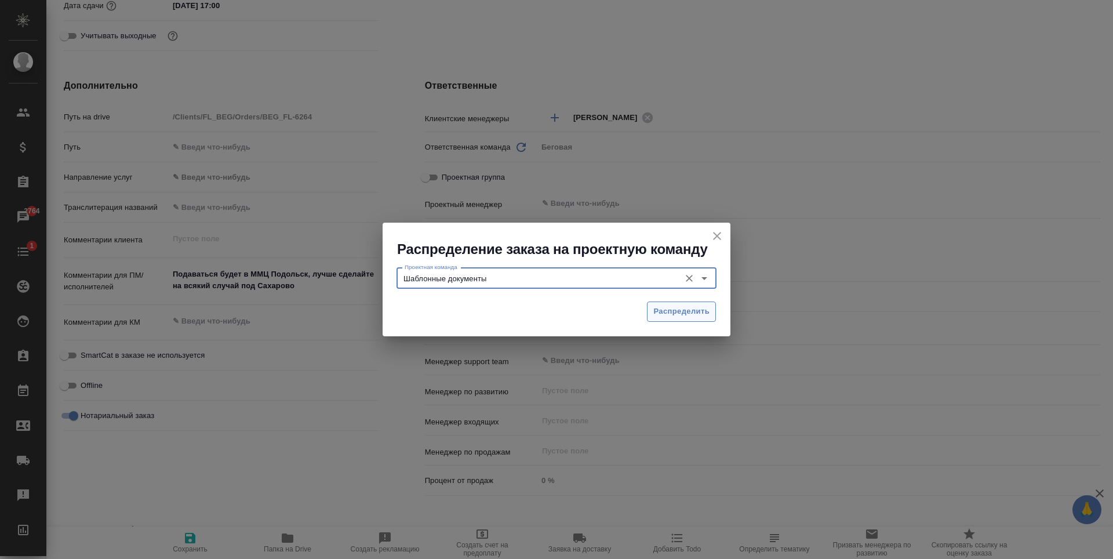
click at [660, 303] on button "Распределить" at bounding box center [681, 311] width 69 height 20
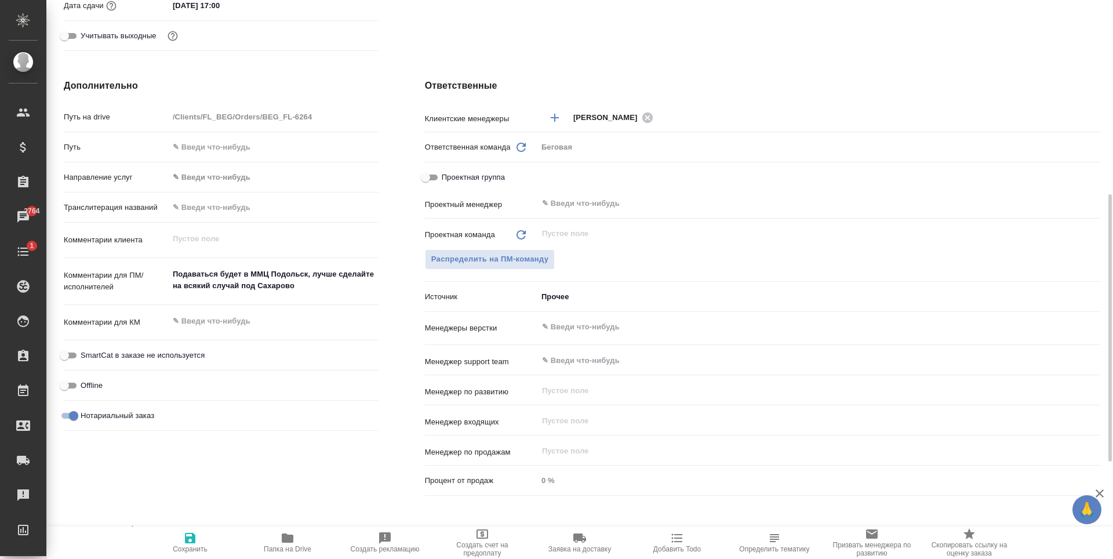
type textarea "x"
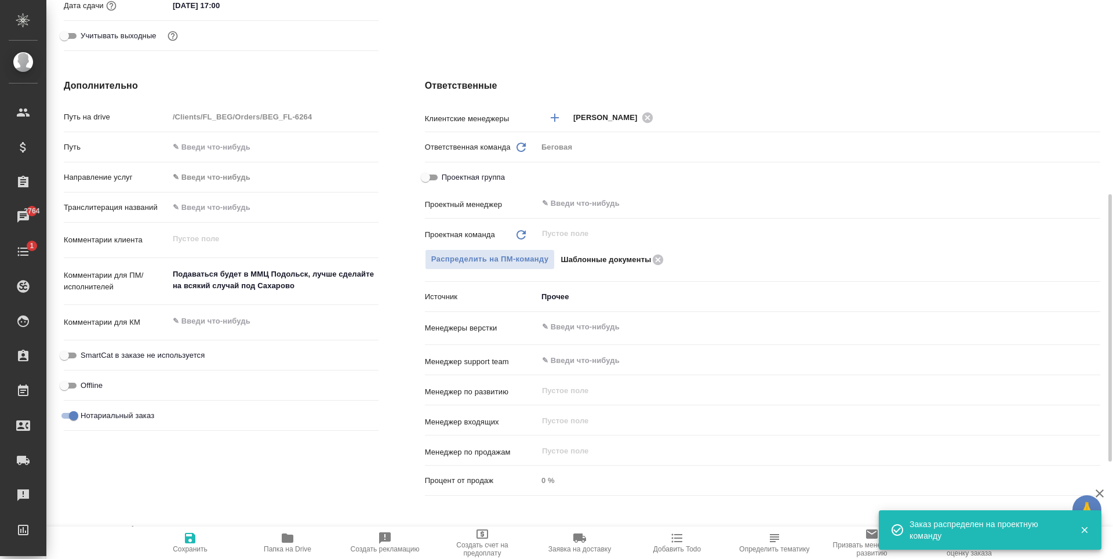
click at [204, 537] on span "Сохранить" at bounding box center [189, 542] width 83 height 22
type textarea "x"
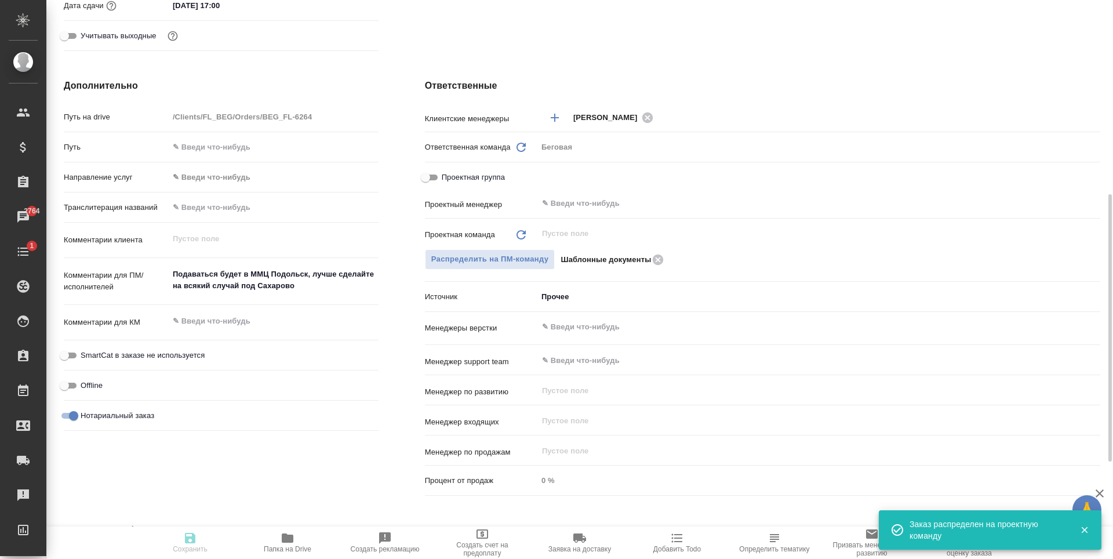
type textarea "x"
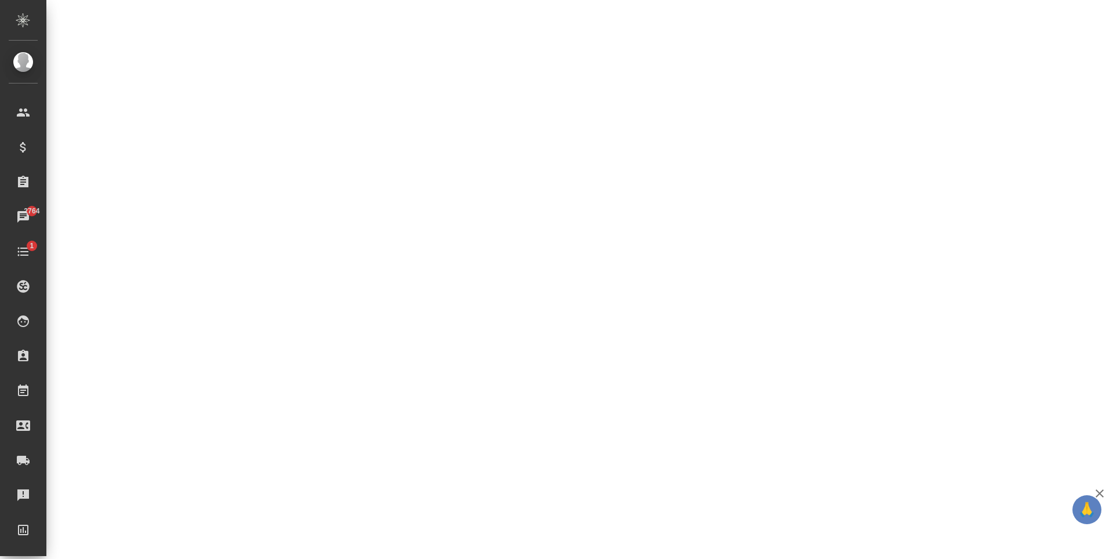
select select "RU"
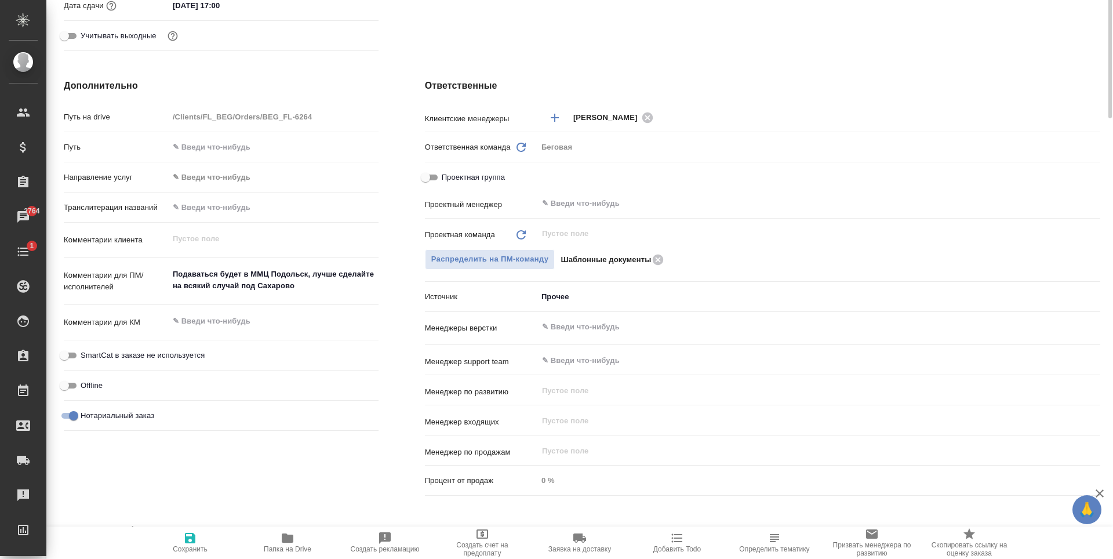
type textarea "x"
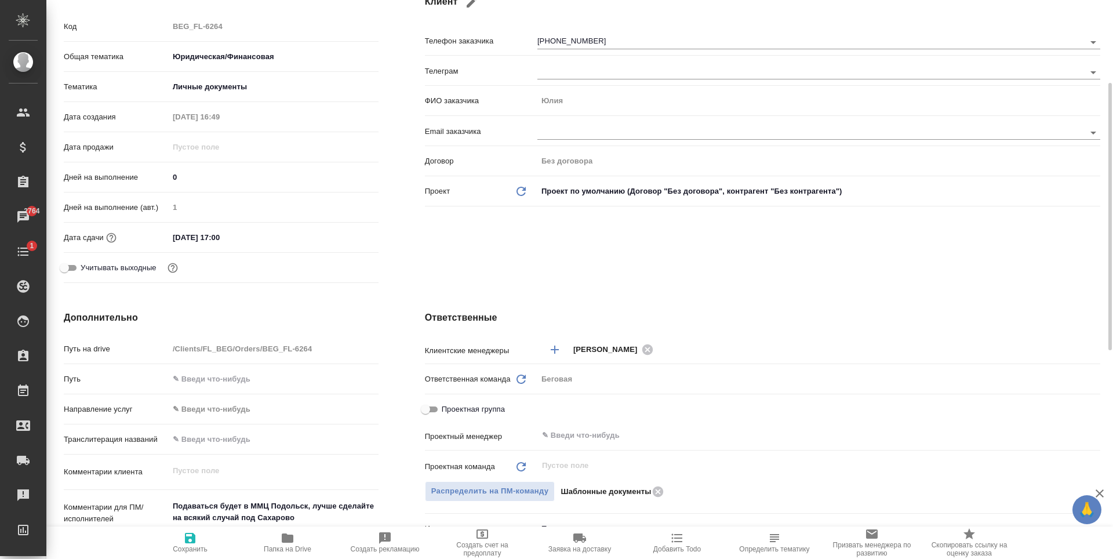
scroll to position [0, 0]
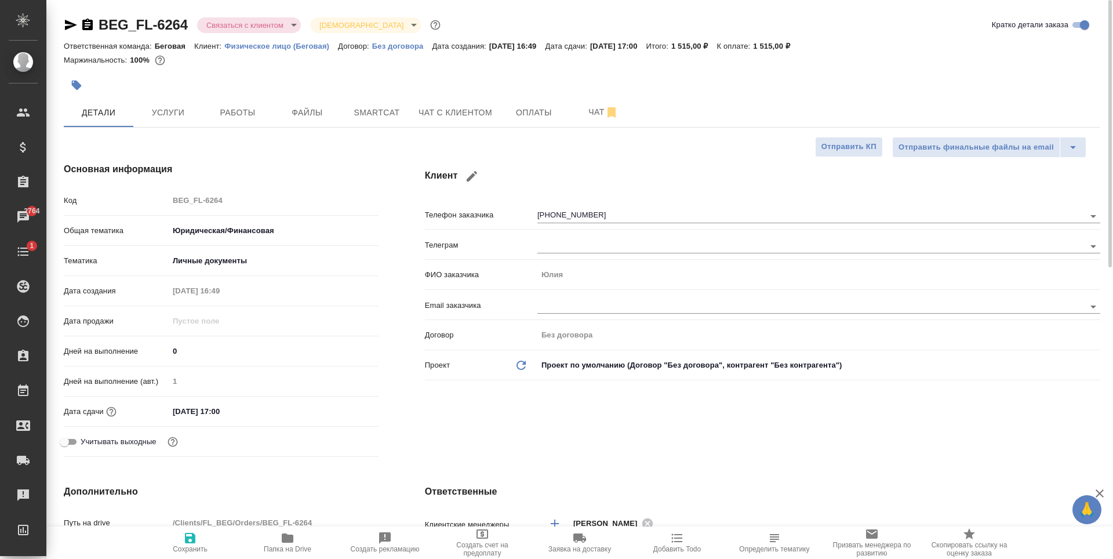
click at [253, 26] on body "🙏 .cls-1 fill:#fff; AWATERA Antonova Kristina Клиенты Спецификации Заказы 2764 …" at bounding box center [556, 279] width 1113 height 559
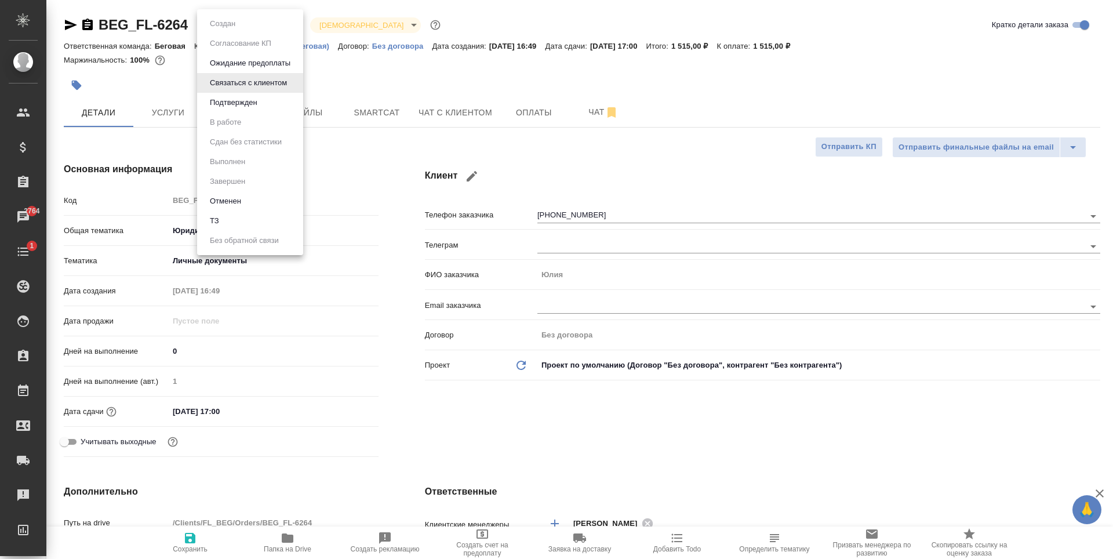
click at [265, 103] on li "Подтвержден" at bounding box center [250, 103] width 106 height 20
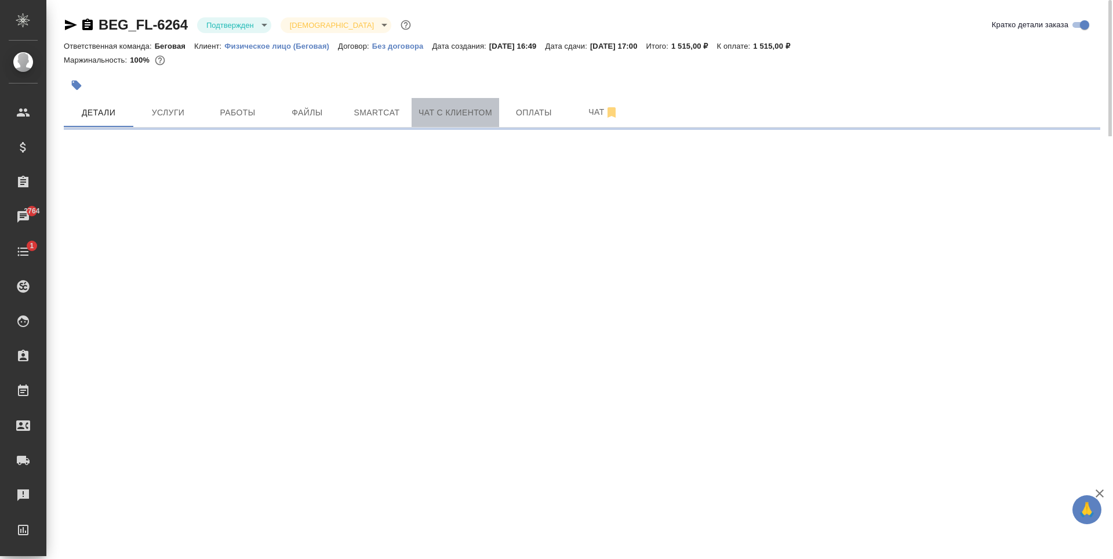
click at [432, 113] on span "Чат с клиентом" at bounding box center [455, 112] width 74 height 14
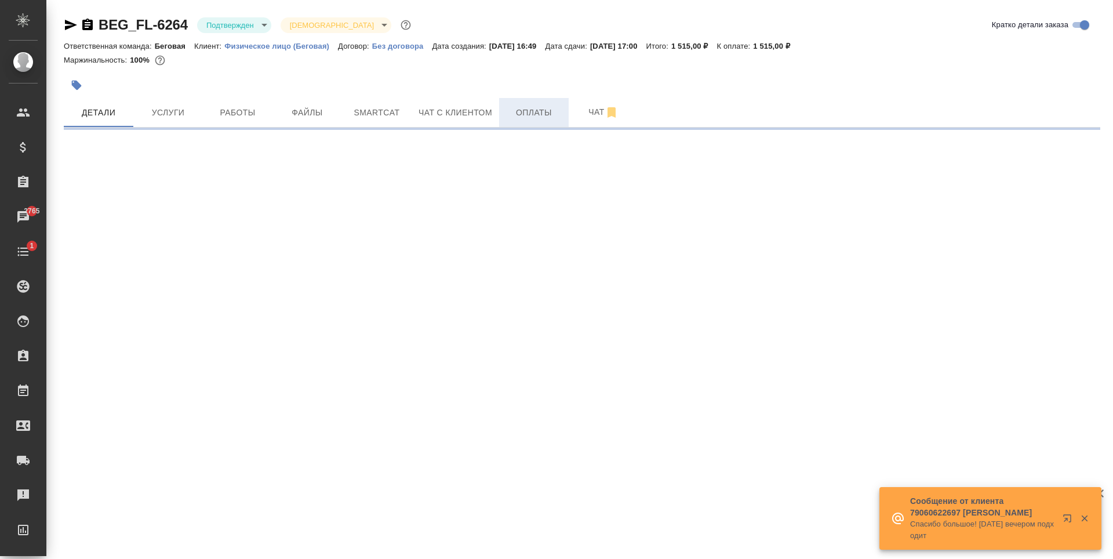
click at [527, 100] on button "Оплаты" at bounding box center [534, 112] width 70 height 29
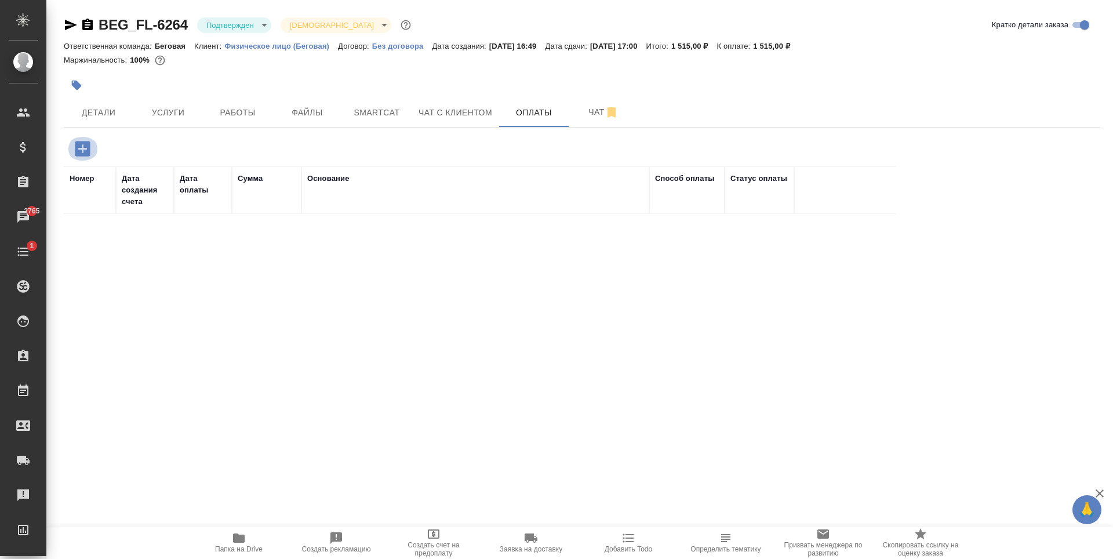
click at [91, 147] on icon "button" at bounding box center [82, 149] width 20 height 20
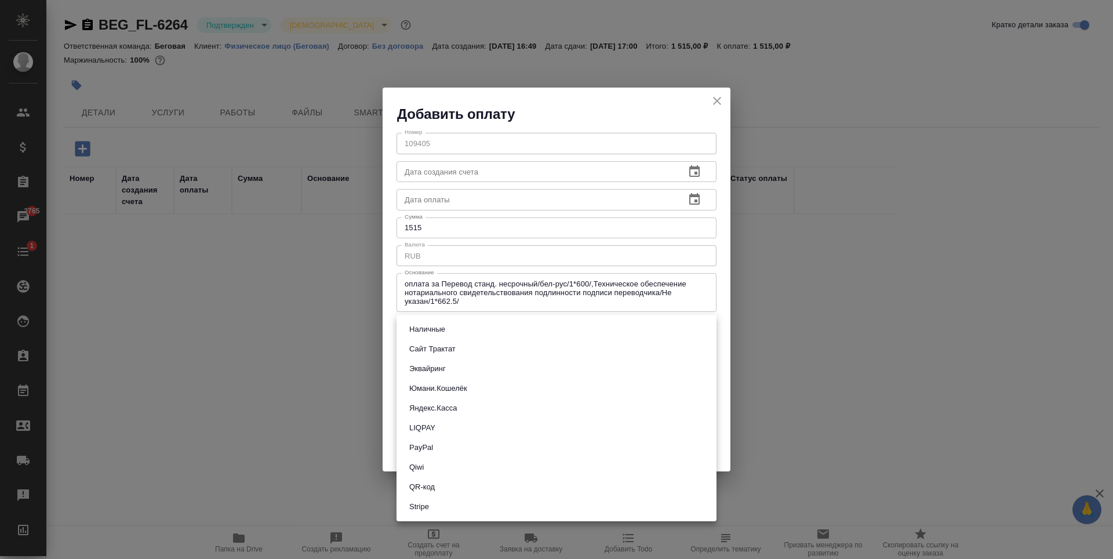
click at [656, 326] on body "🙏 .cls-1 fill:#fff; AWATERA [PERSON_NAME] Спецификации Заказы 2765 Чаты 1 Todo …" at bounding box center [556, 279] width 1113 height 559
click at [479, 345] on li "Сайт Трактат" at bounding box center [556, 349] width 320 height 20
type input "site-traktat"
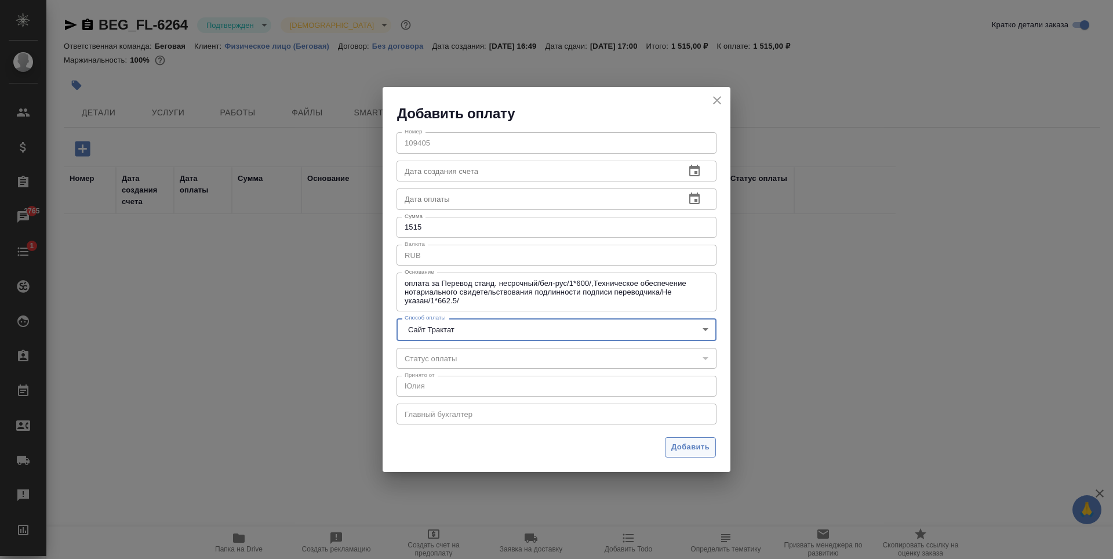
click at [697, 449] on span "Добавить" at bounding box center [690, 446] width 38 height 13
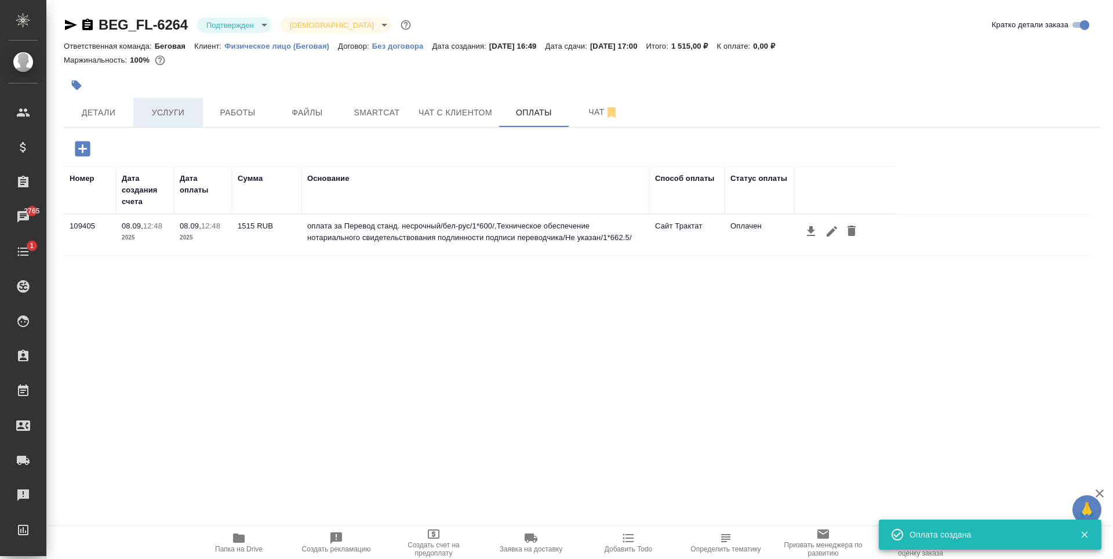
click at [174, 117] on span "Услуги" at bounding box center [168, 112] width 56 height 14
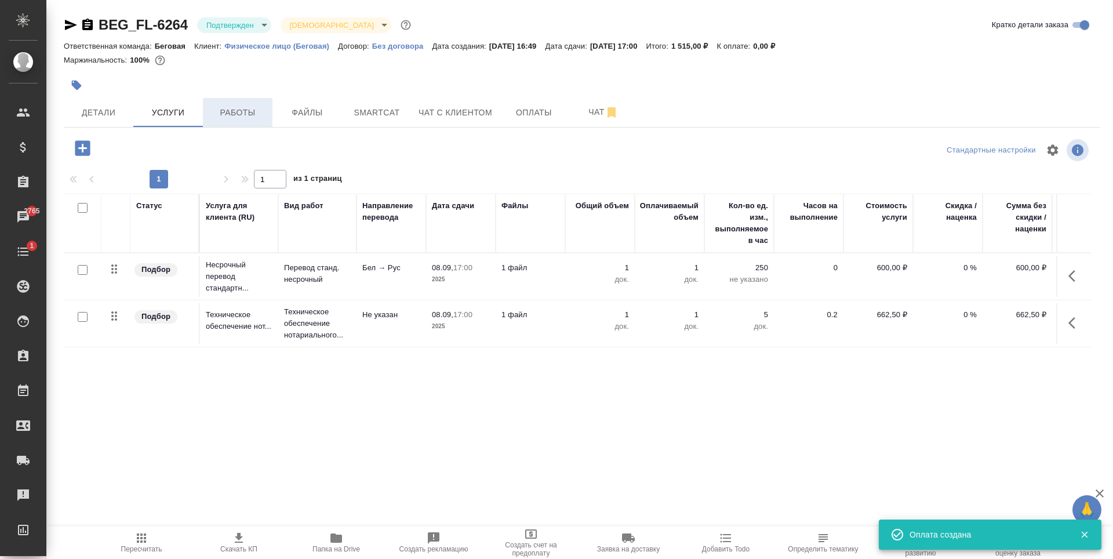
click at [248, 103] on button "Работы" at bounding box center [238, 112] width 70 height 29
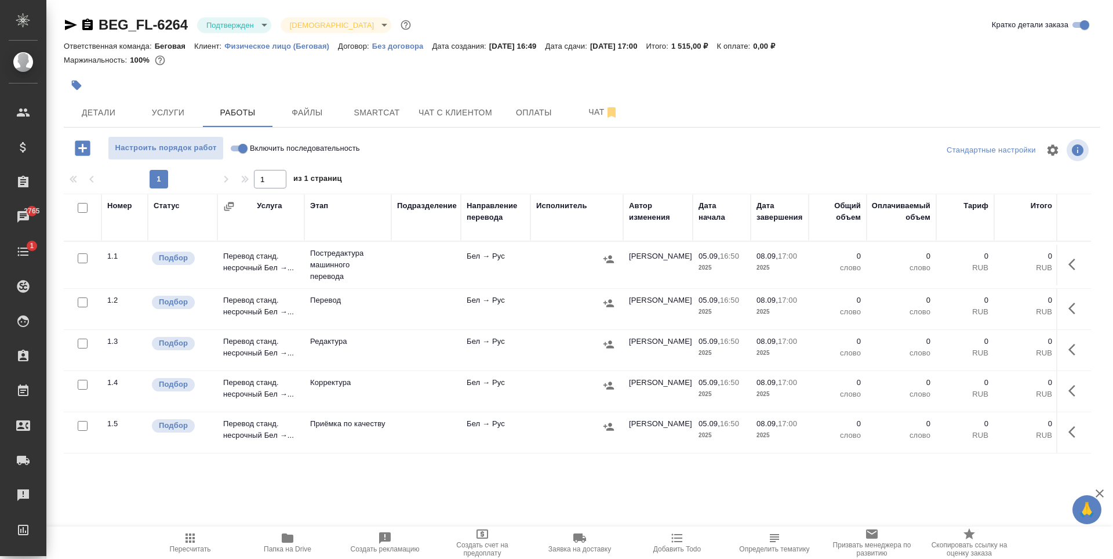
click at [83, 259] on input "checkbox" at bounding box center [83, 258] width 10 height 10
checkbox input "true"
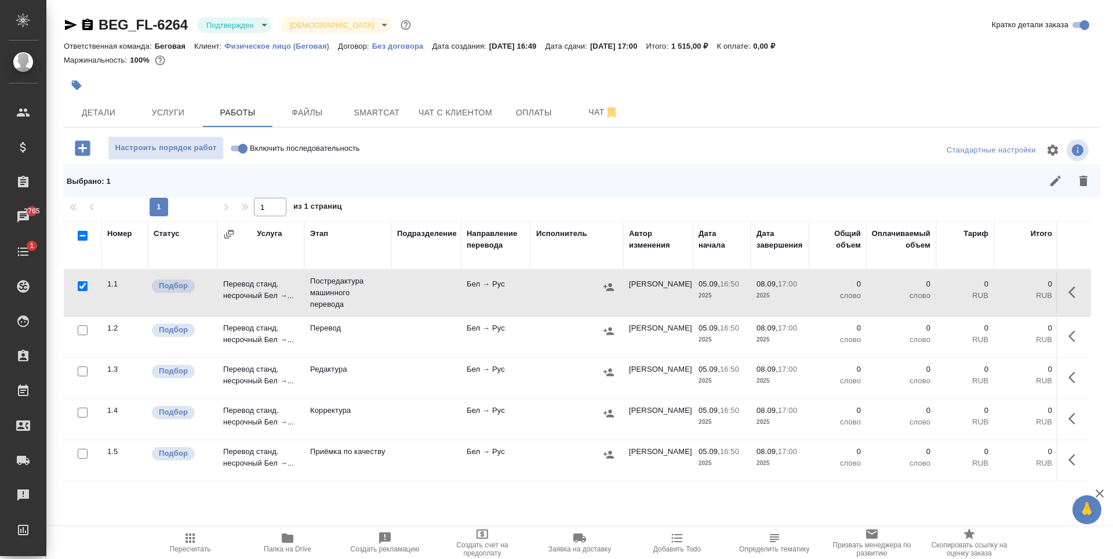
click at [84, 377] on div at bounding box center [83, 371] width 26 height 16
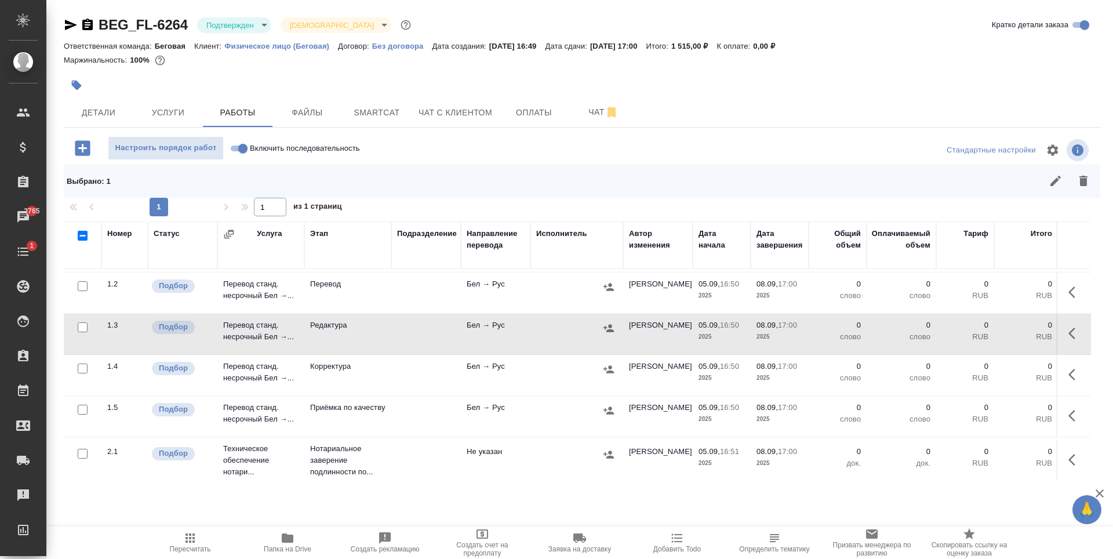
scroll to position [54, 0]
click at [83, 321] on input "checkbox" at bounding box center [83, 326] width 10 height 10
checkbox input "true"
click at [81, 362] on input "checkbox" at bounding box center [83, 367] width 10 height 10
checkbox input "true"
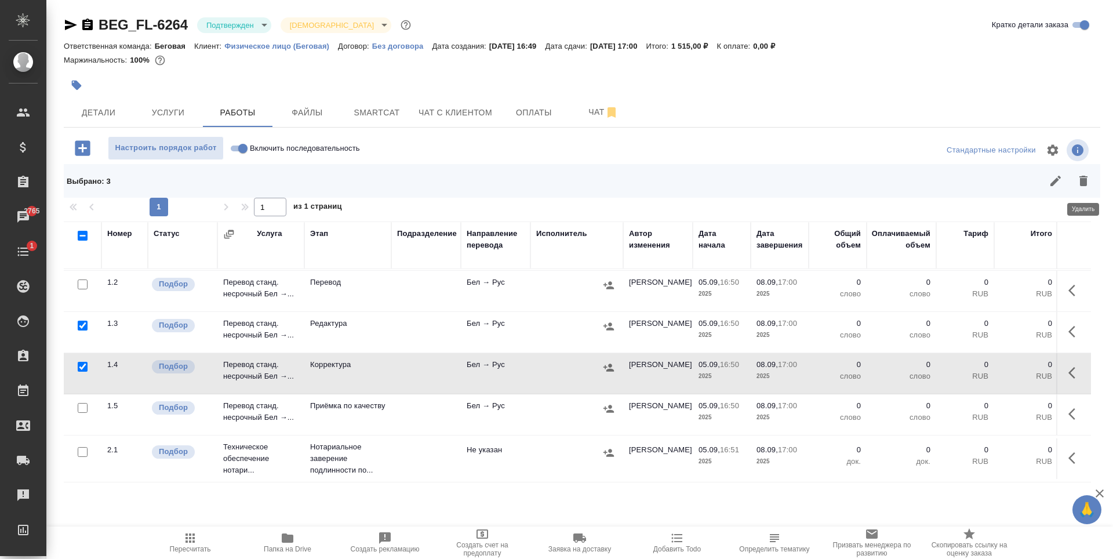
click at [1079, 184] on icon "button" at bounding box center [1083, 181] width 14 height 14
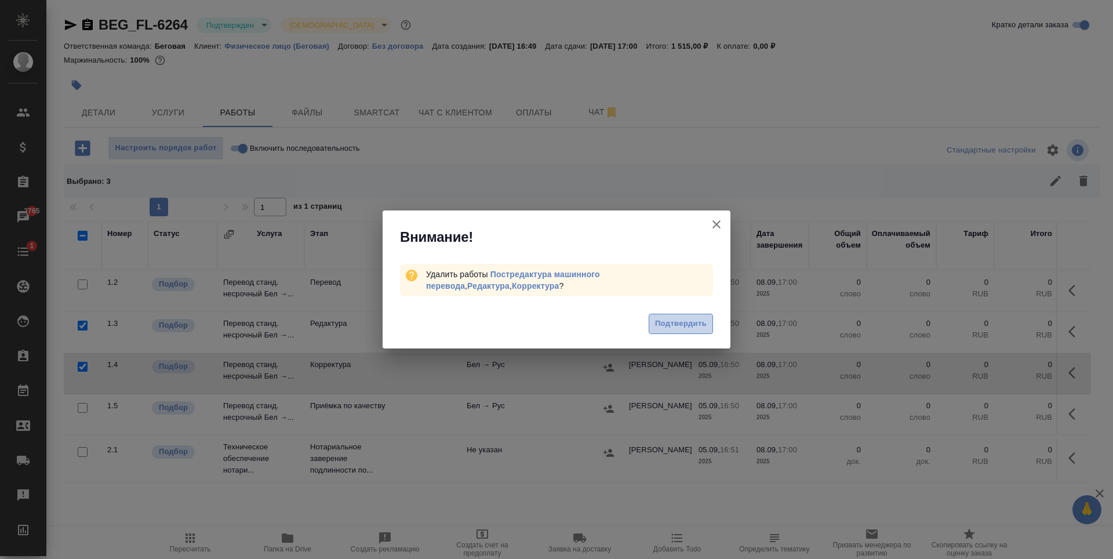
click at [694, 321] on span "Подтвердить" at bounding box center [681, 323] width 52 height 13
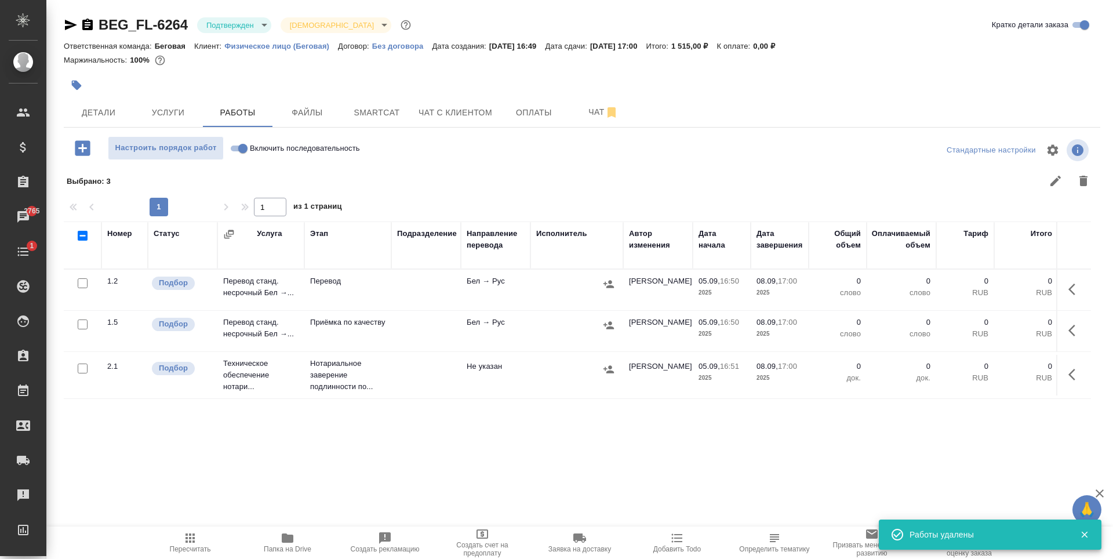
scroll to position [0, 0]
click at [417, 282] on td at bounding box center [426, 290] width 70 height 41
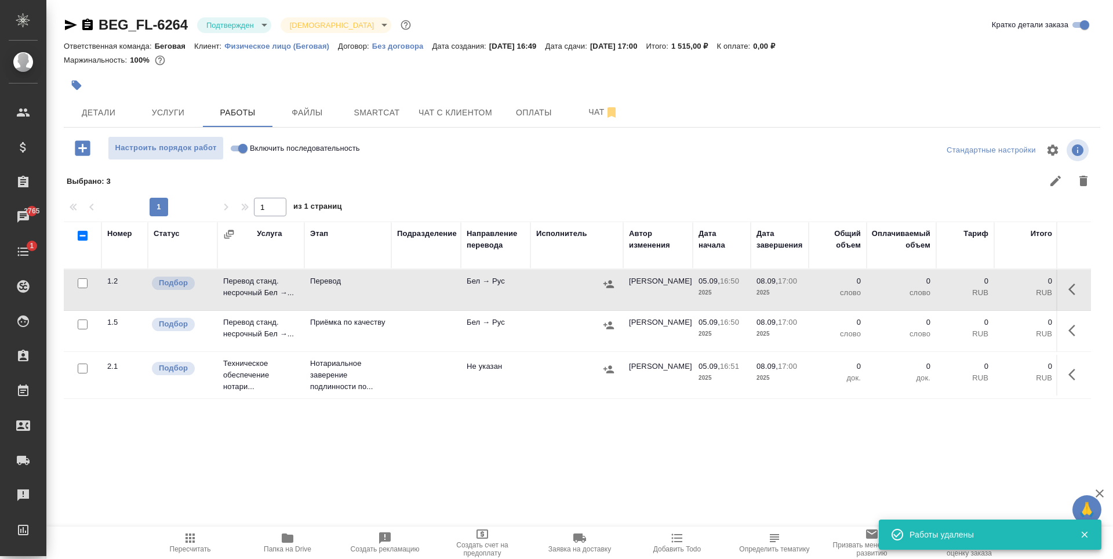
click at [417, 282] on td at bounding box center [426, 290] width 70 height 41
click at [105, 99] on button "Детали" at bounding box center [99, 112] width 70 height 29
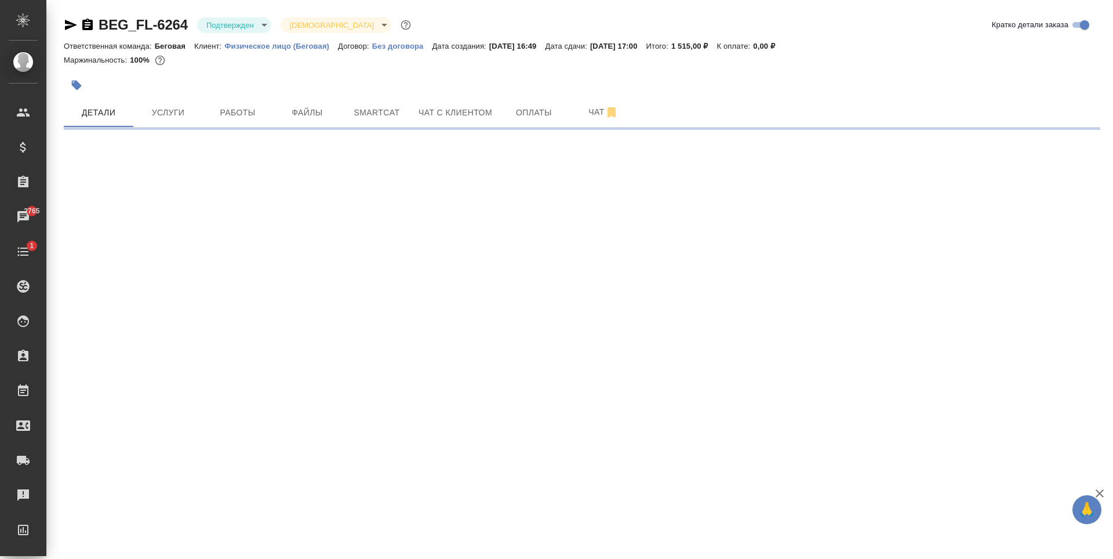
select select "RU"
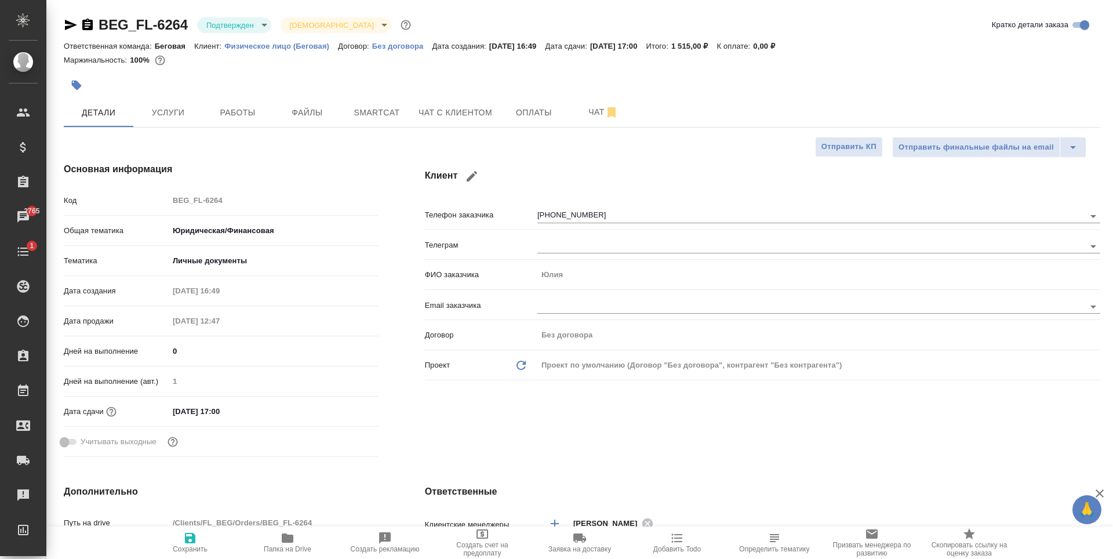
type textarea "x"
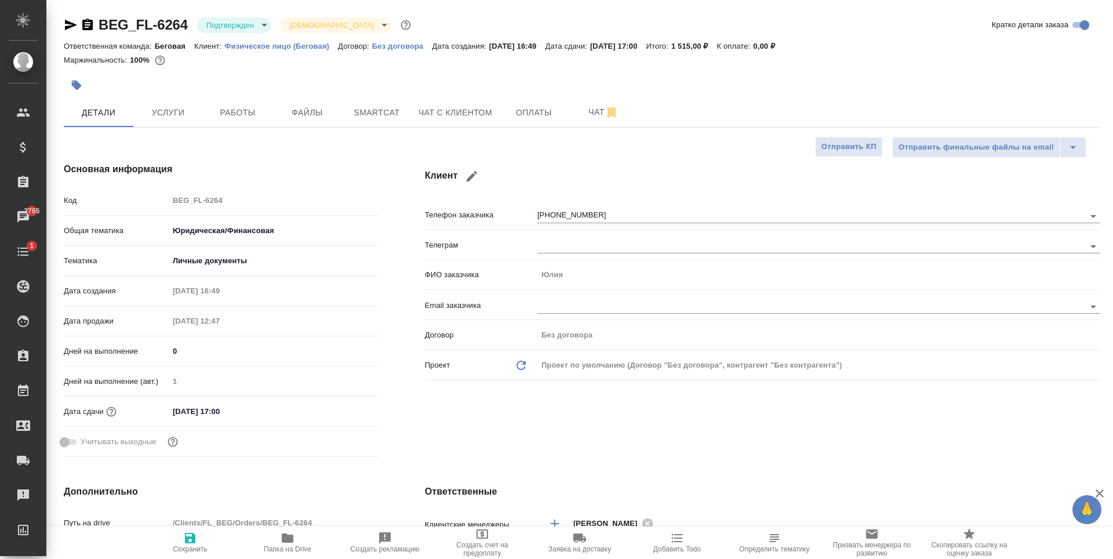
type textarea "x"
click at [247, 107] on span "Работы" at bounding box center [238, 112] width 56 height 14
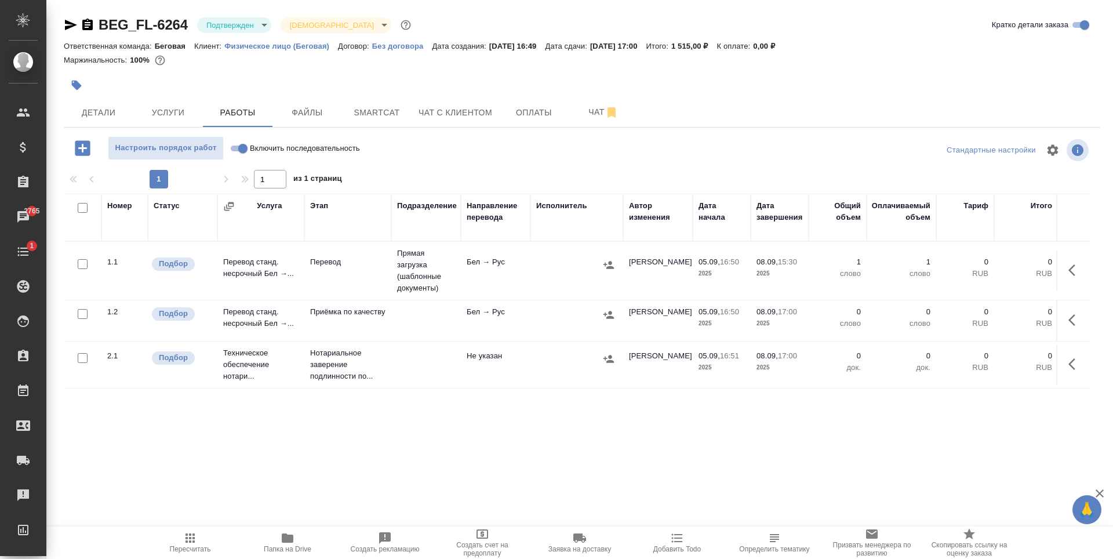
click at [551, 320] on div at bounding box center [576, 314] width 81 height 17
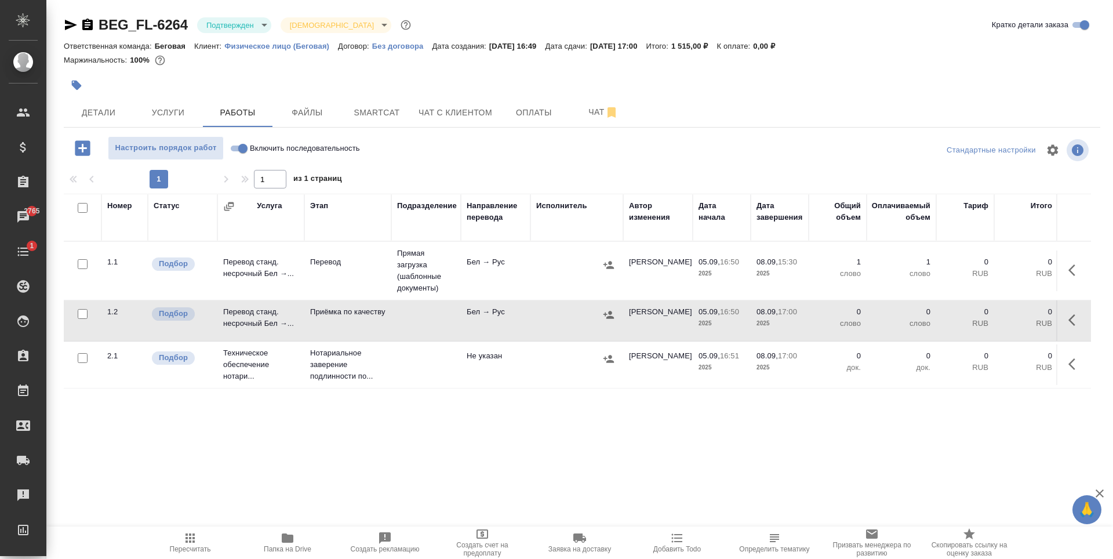
click at [551, 320] on div at bounding box center [576, 314] width 81 height 17
click at [418, 368] on td at bounding box center [426, 364] width 70 height 41
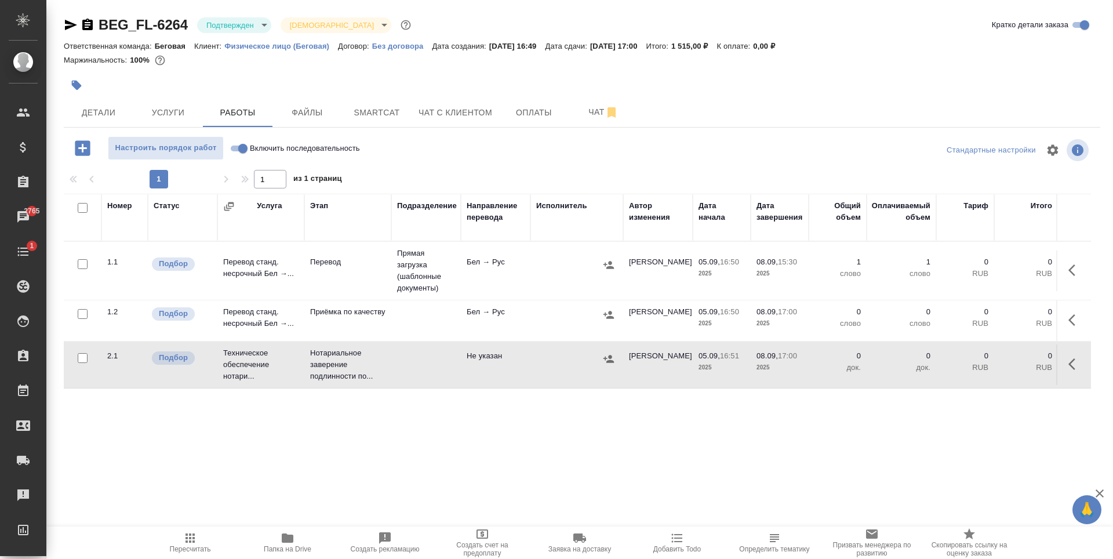
click at [418, 368] on td at bounding box center [426, 364] width 70 height 41
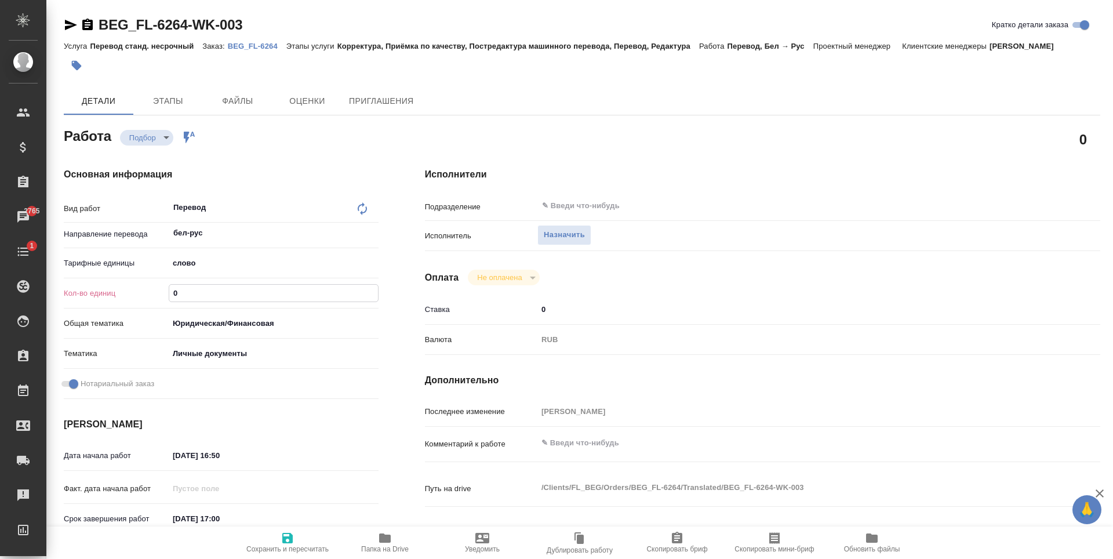
click at [213, 285] on input "0" at bounding box center [273, 293] width 209 height 17
type textarea "x"
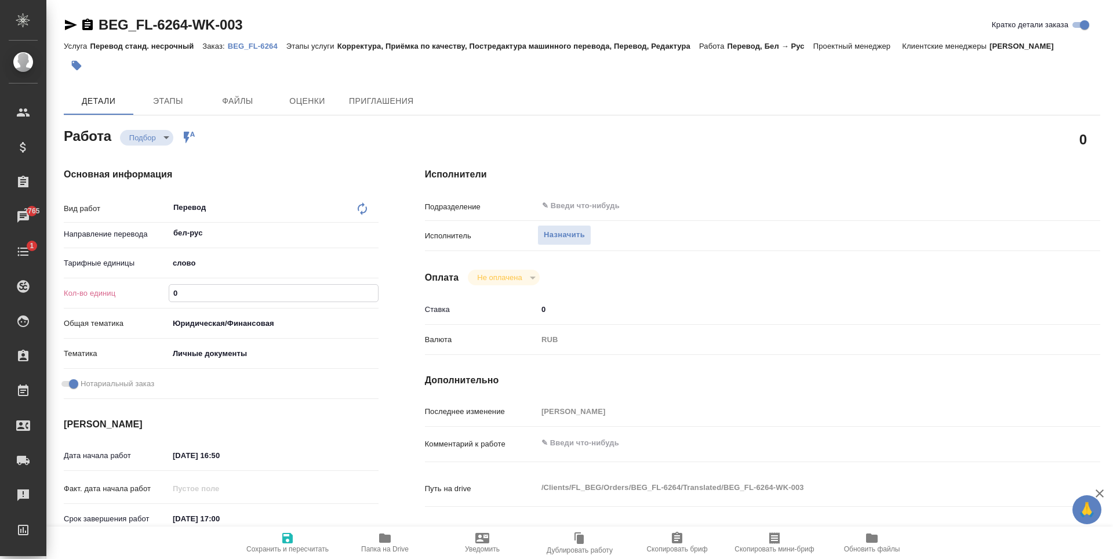
type textarea "x"
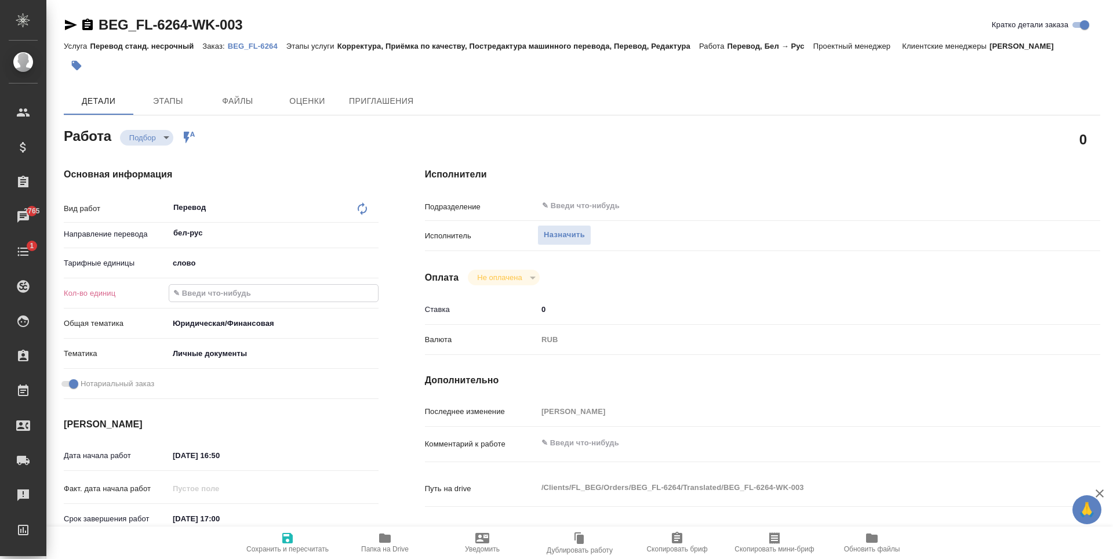
type textarea "x"
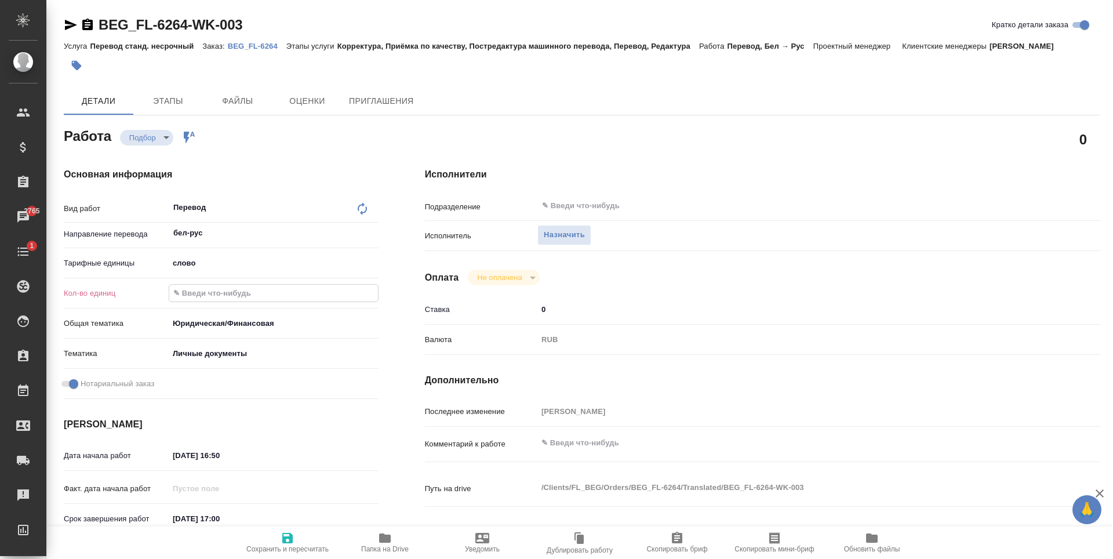
type textarea "x"
type input "1"
type textarea "x"
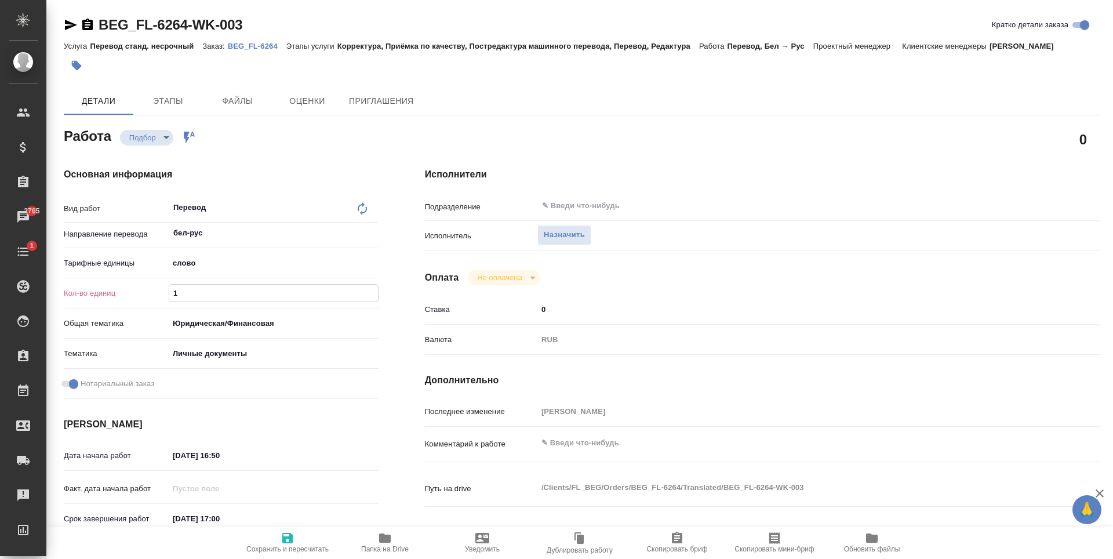
type textarea "x"
type input "1"
click at [298, 543] on span "Сохранить и пересчитать" at bounding box center [287, 542] width 83 height 22
type textarea "x"
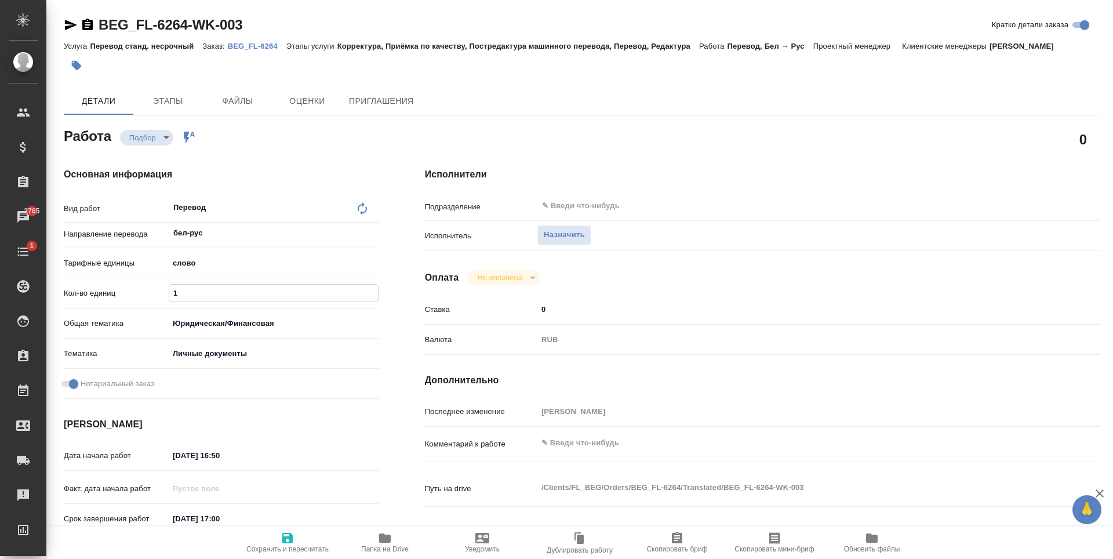
type textarea "x"
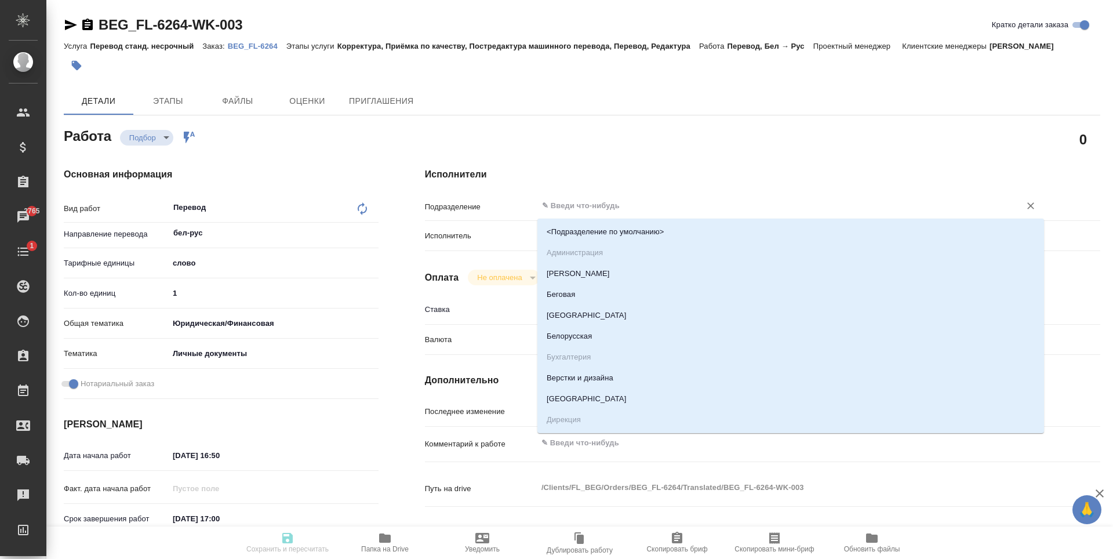
click at [588, 203] on input "text" at bounding box center [771, 206] width 461 height 14
type input "пр"
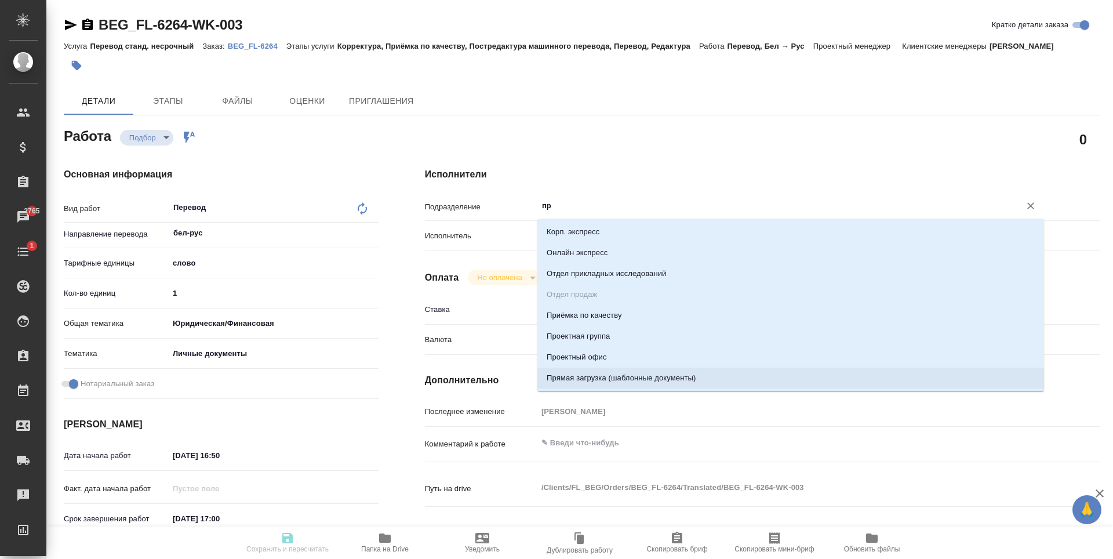
click at [591, 385] on li "Прямая загрузка (шаблонные документы)" at bounding box center [790, 377] width 507 height 21
type textarea "x"
type input "Прямая загрузка (шаблонные документы)"
type textarea "x"
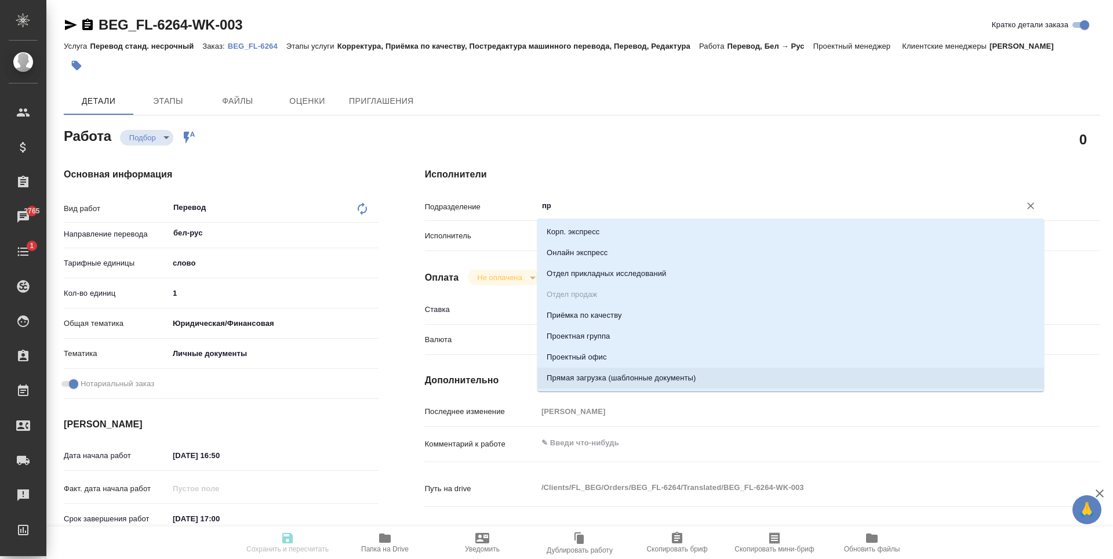
type textarea "x"
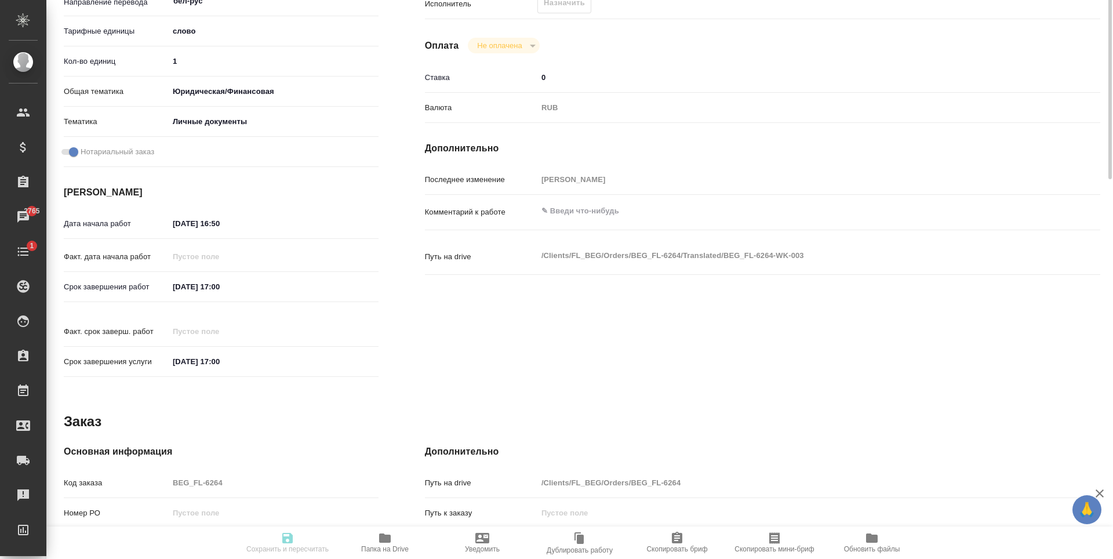
scroll to position [58, 0]
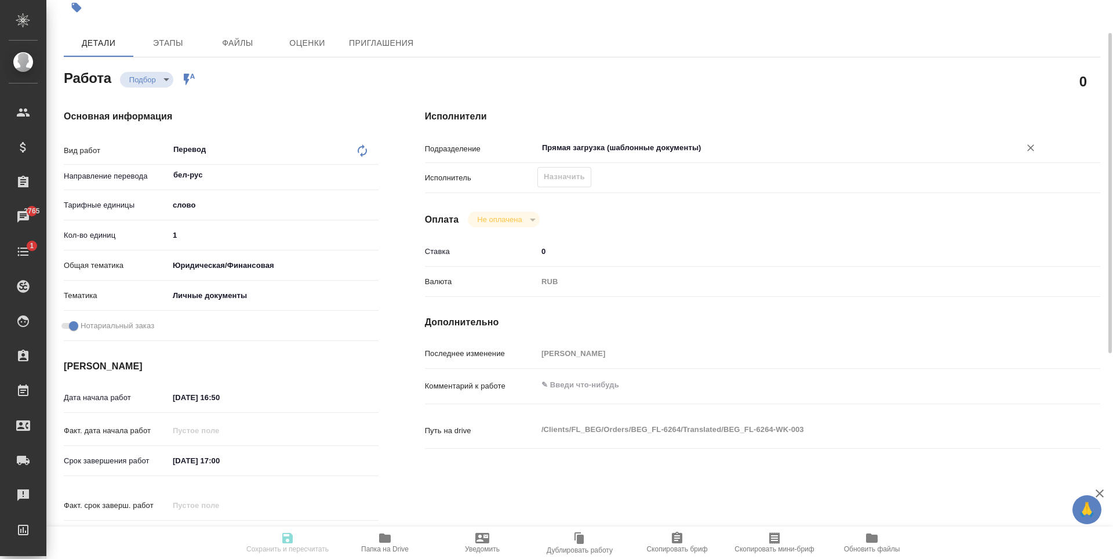
type input "Прямая загрузка (шаблонные документы)"
click at [636, 236] on div "Исполнители Подразделение Прямая загрузка (шаблонные документы) ​ Исполнитель Н…" at bounding box center [763, 333] width 722 height 495
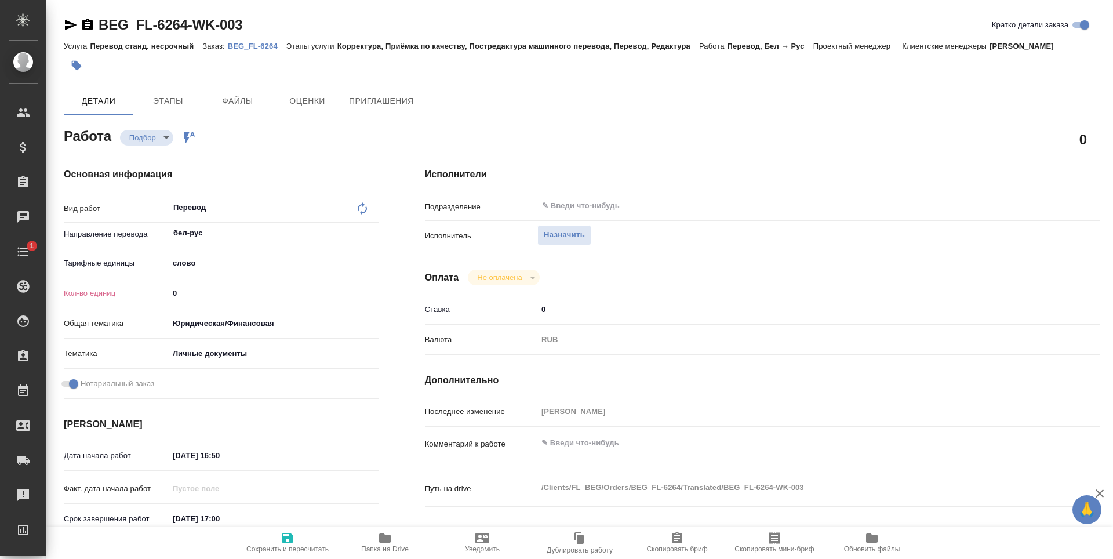
type textarea "x"
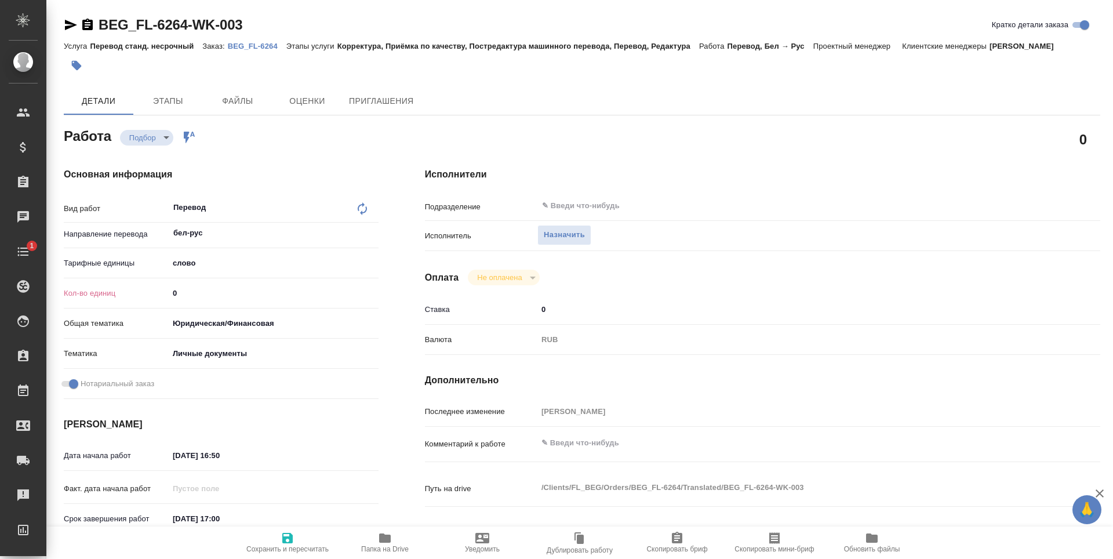
type textarea "x"
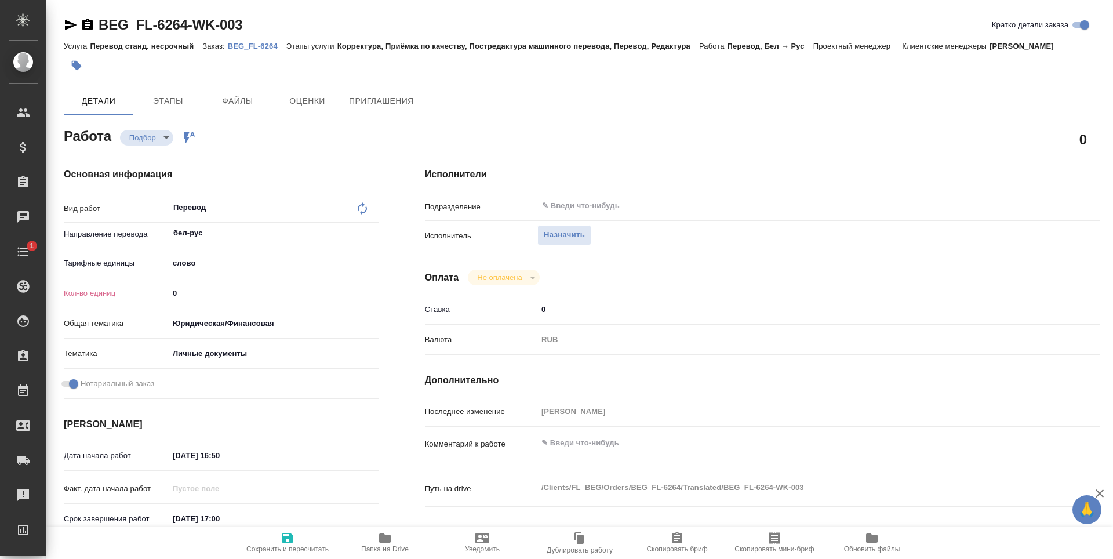
type textarea "x"
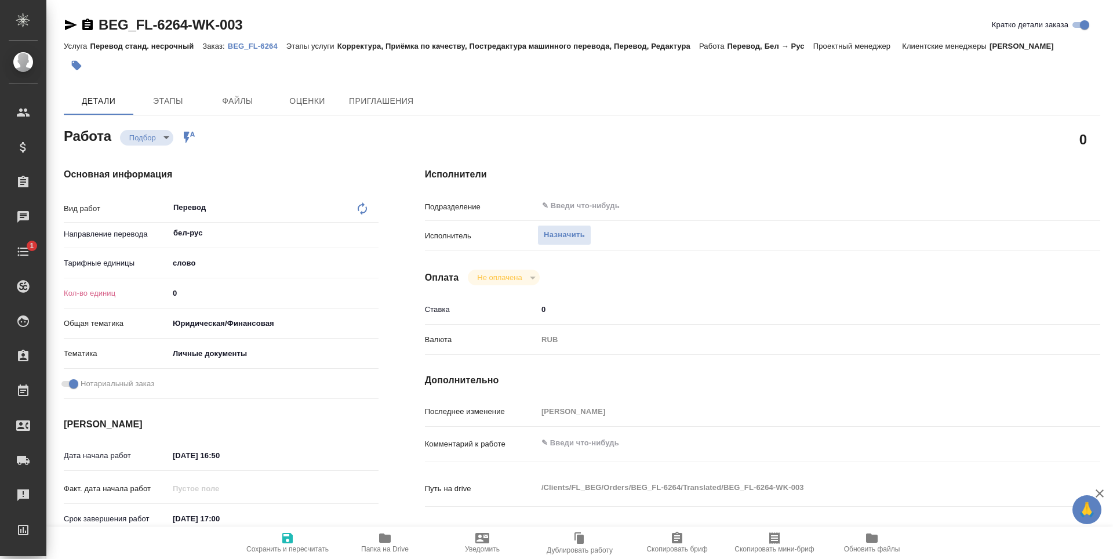
click at [299, 301] on input "0" at bounding box center [274, 293] width 210 height 17
type textarea "x"
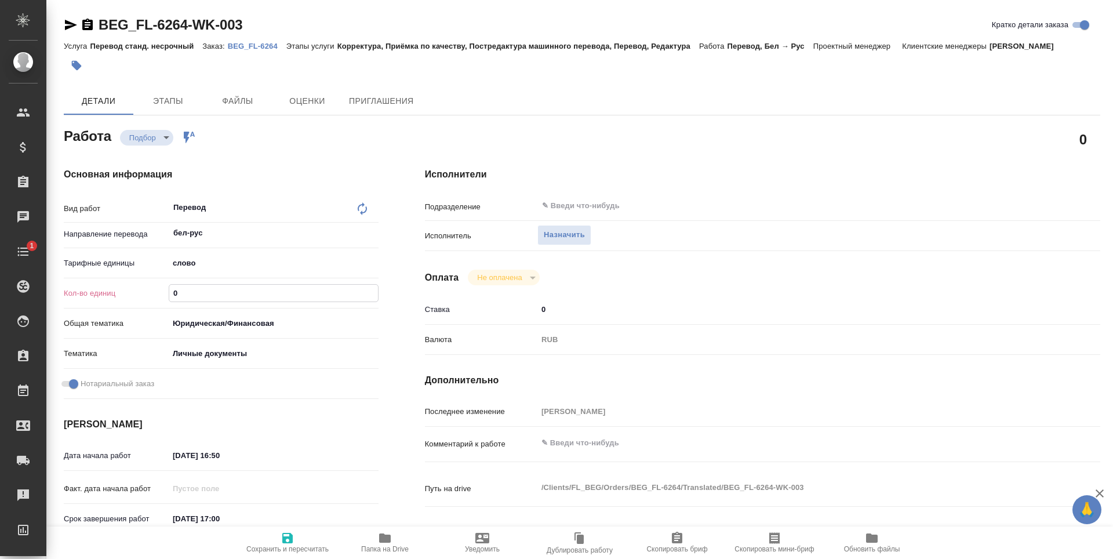
type textarea "x"
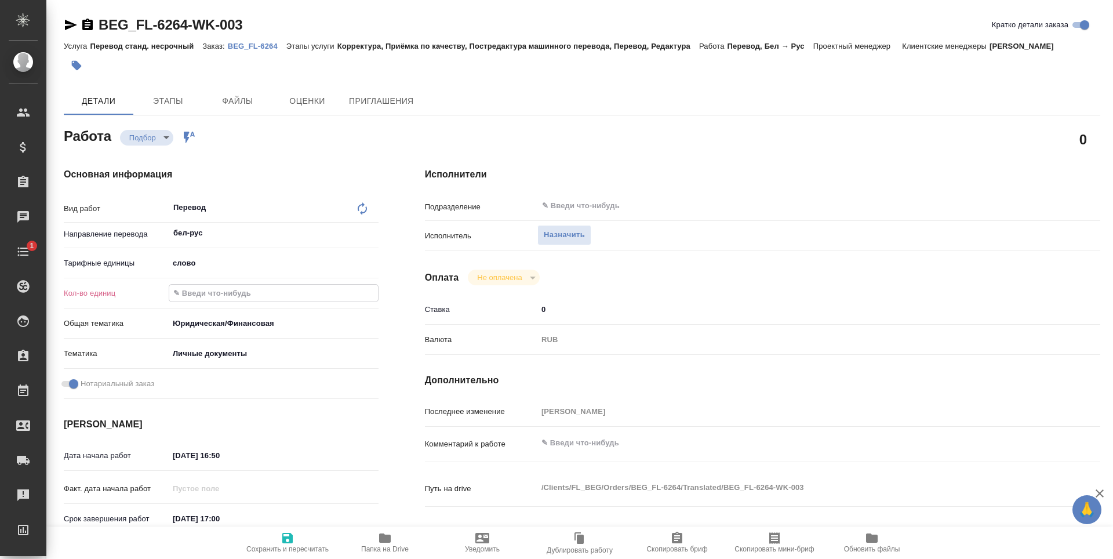
type textarea "x"
type input "1"
type textarea "x"
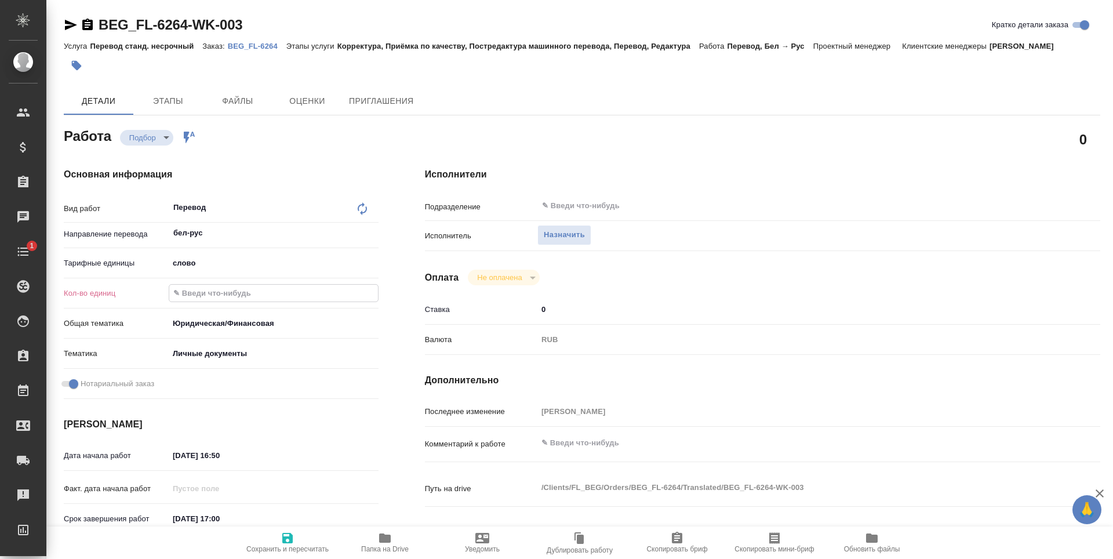
type textarea "x"
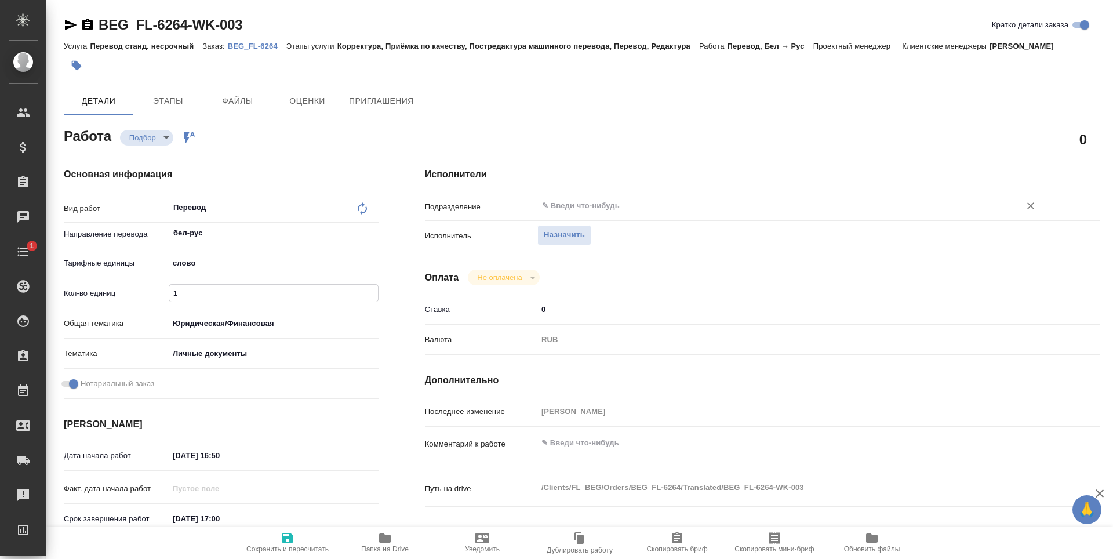
type textarea "x"
type input "1"
click at [662, 211] on input "text" at bounding box center [771, 206] width 461 height 14
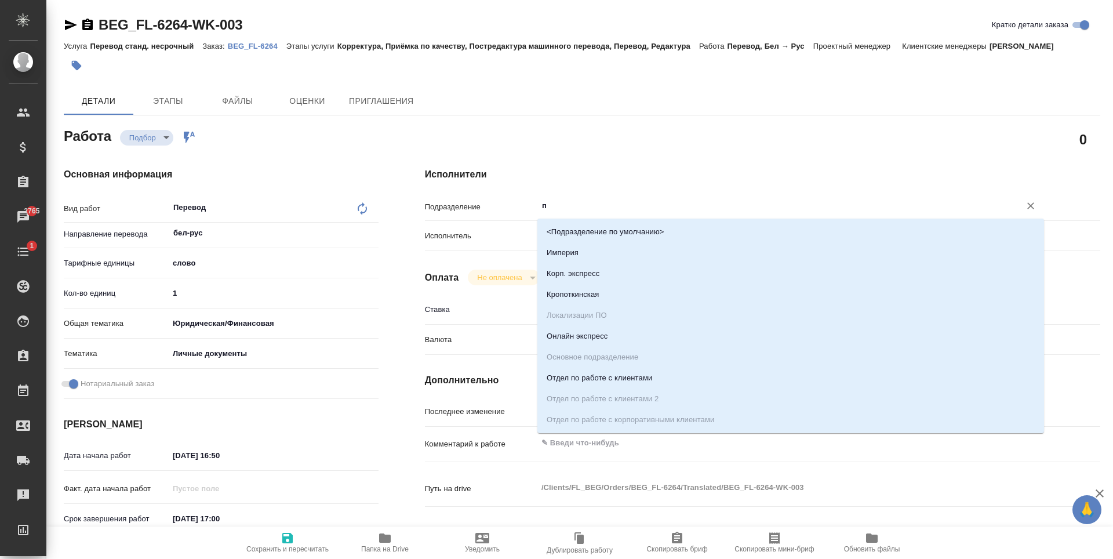
type input "пр"
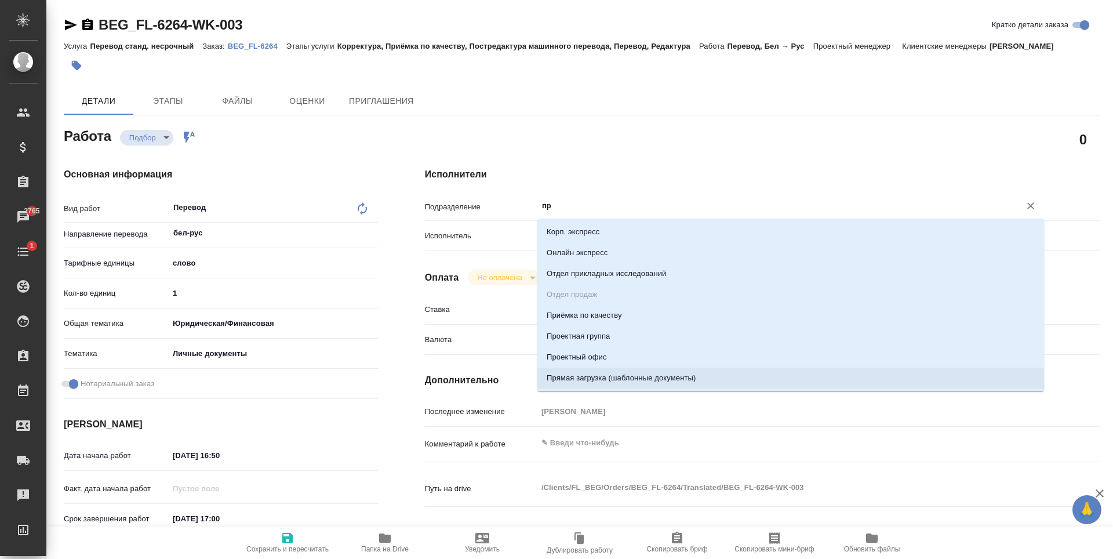
click at [604, 379] on li "Прямая загрузка (шаблонные документы)" at bounding box center [790, 377] width 507 height 21
type textarea "x"
type input "Прямая загрузка (шаблонные документы)"
type textarea "x"
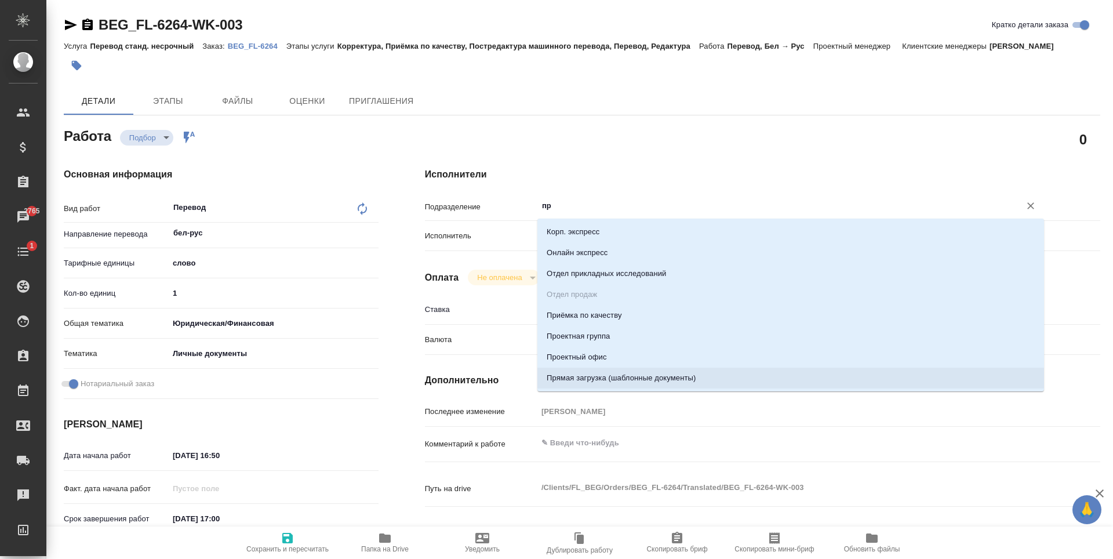
type textarea "x"
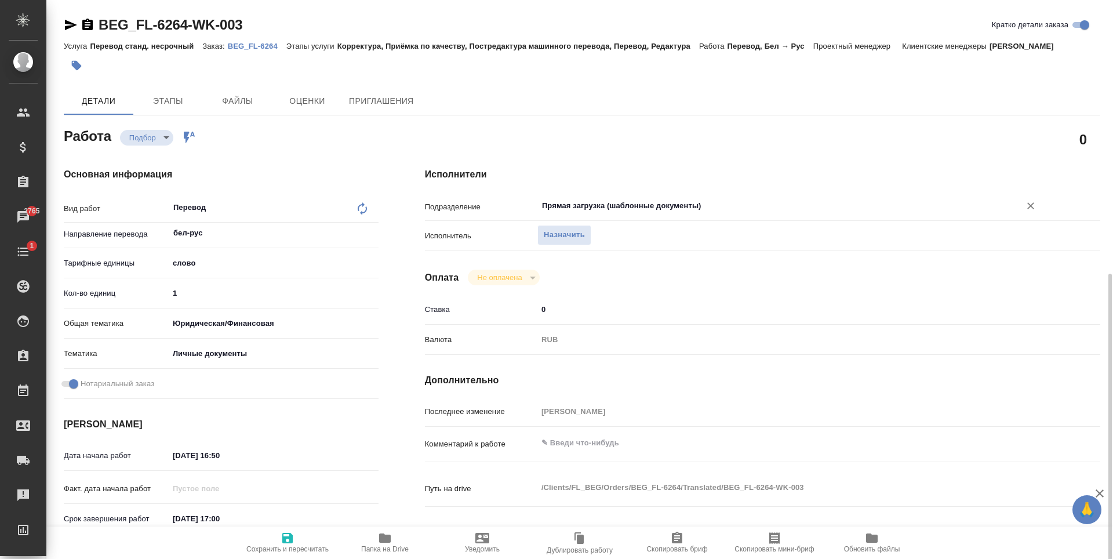
scroll to position [174, 0]
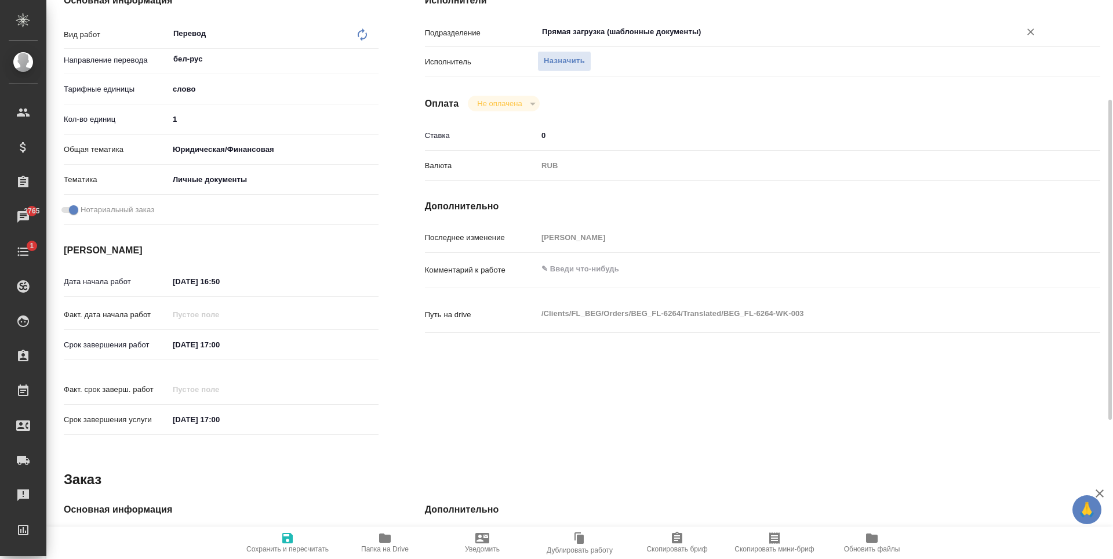
type input "Прямая загрузка (шаблонные документы)"
click at [252, 349] on input "[DATE] 17:00" at bounding box center [219, 344] width 101 height 17
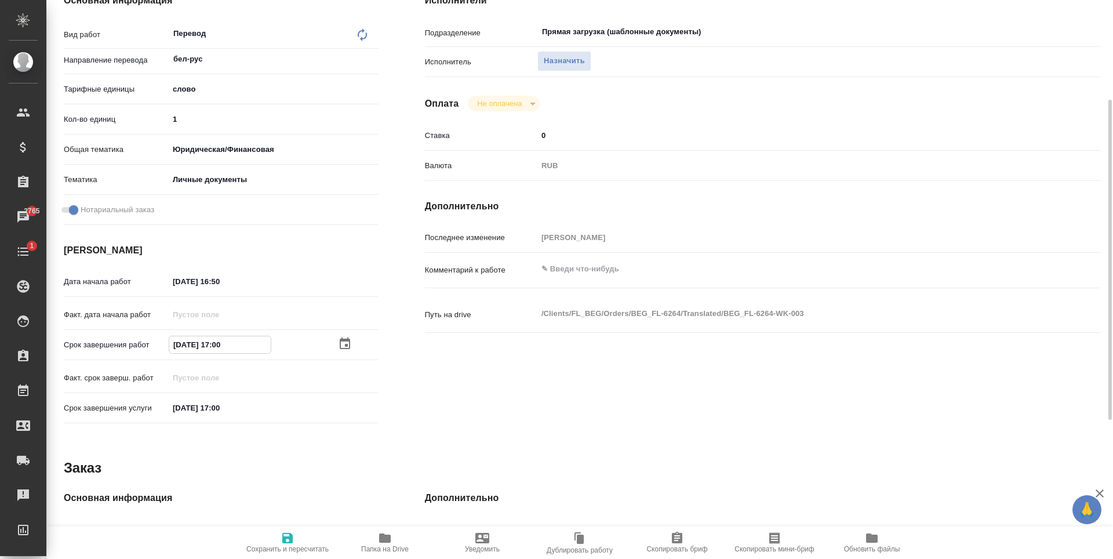
click at [343, 347] on icon "button" at bounding box center [345, 344] width 14 height 14
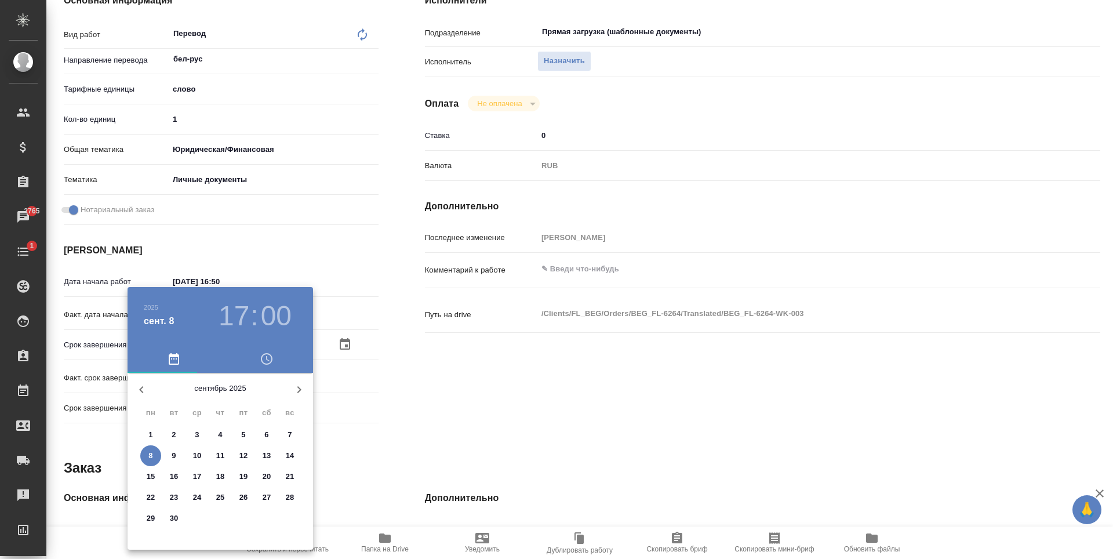
click at [234, 324] on h3 "17" at bounding box center [234, 316] width 31 height 32
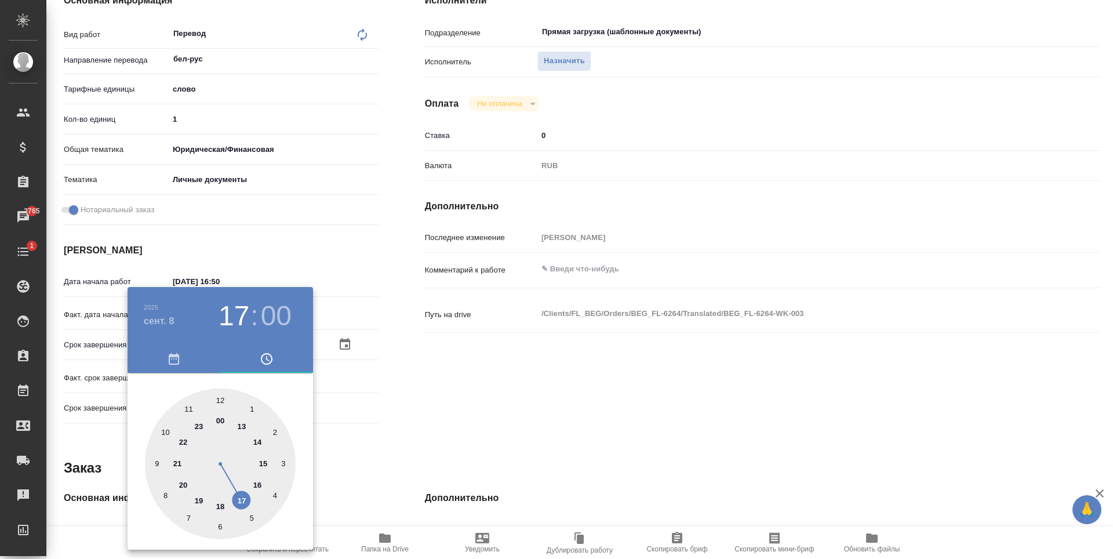
click at [268, 461] on div at bounding box center [220, 463] width 151 height 151
type textarea "x"
type input "08.09.2025 15:00"
type textarea "x"
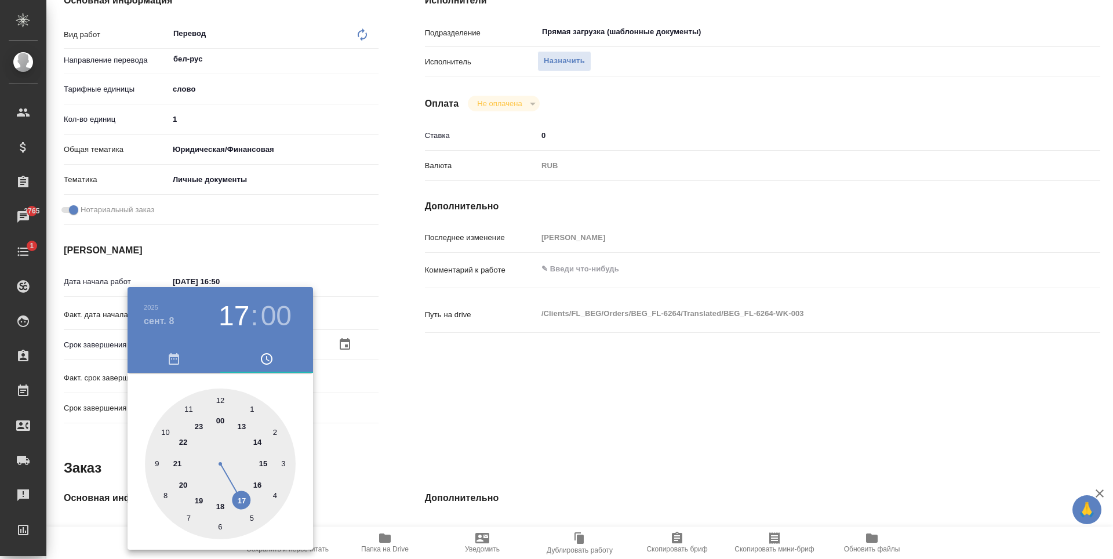
type textarea "x"
click at [264, 461] on div at bounding box center [220, 463] width 151 height 151
type textarea "x"
type input "08.09.2025 15:14"
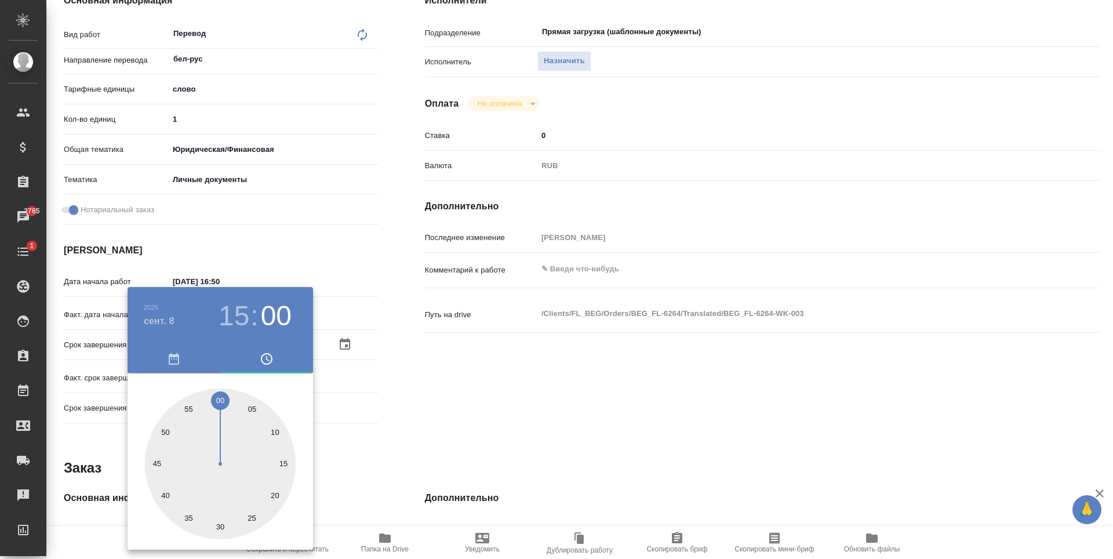
type textarea "x"
click at [218, 525] on div at bounding box center [220, 463] width 151 height 151
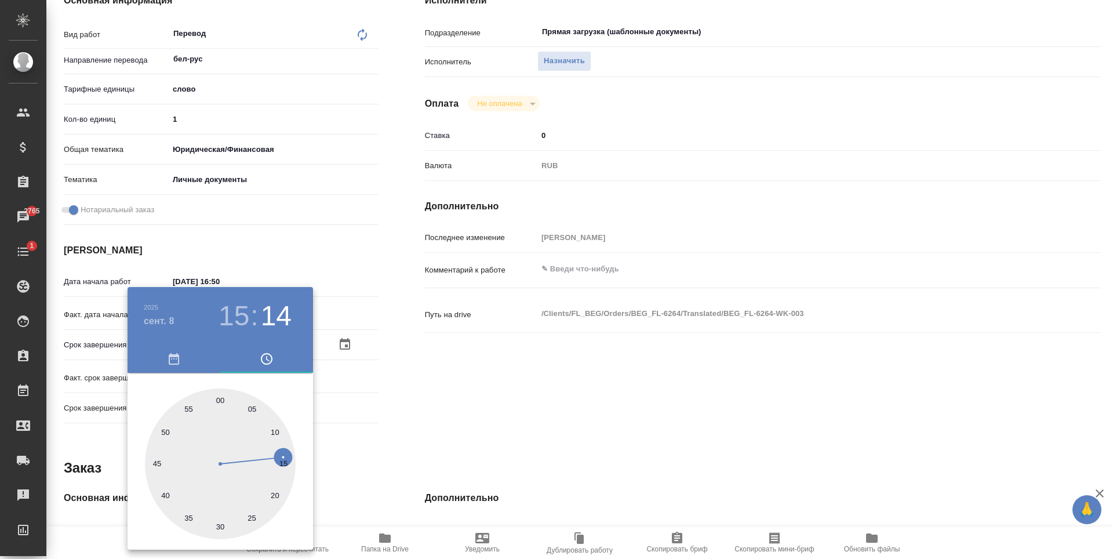
type textarea "x"
type input "08.09.2025 15:30"
type textarea "x"
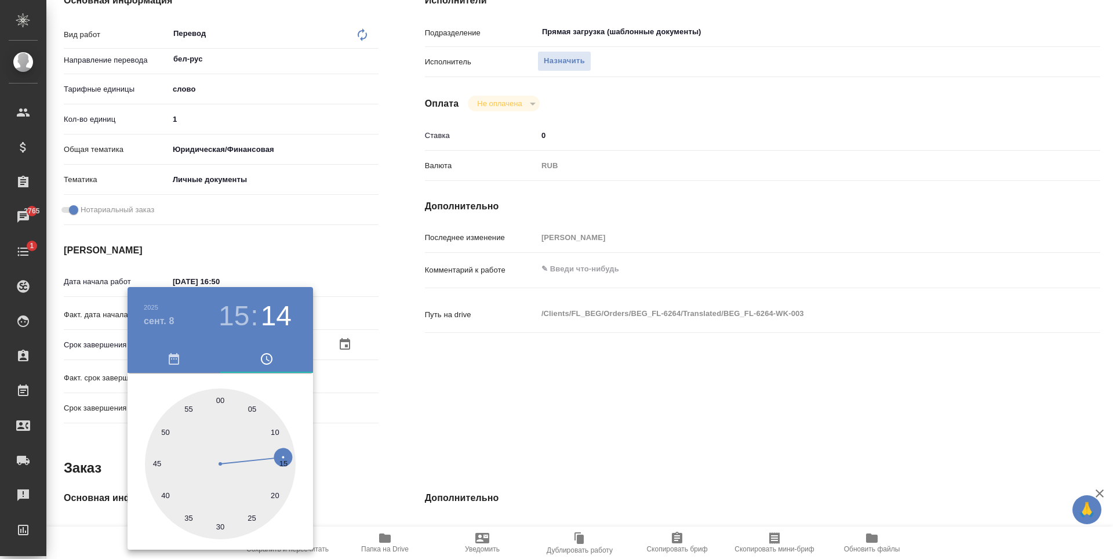
type textarea "x"
click at [411, 439] on div at bounding box center [556, 279] width 1113 height 559
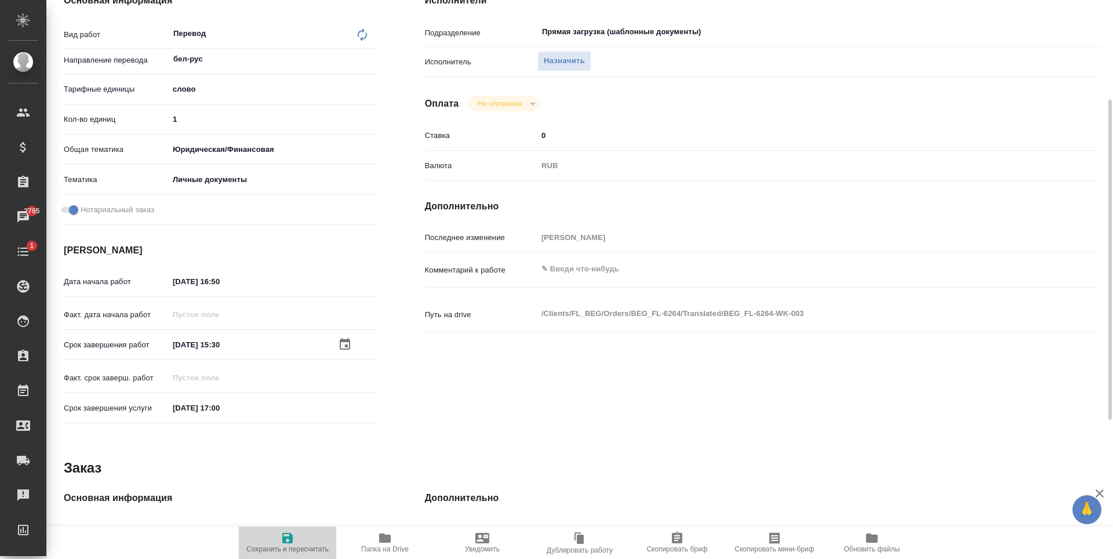
click at [286, 537] on icon "button" at bounding box center [287, 538] width 10 height 10
type textarea "x"
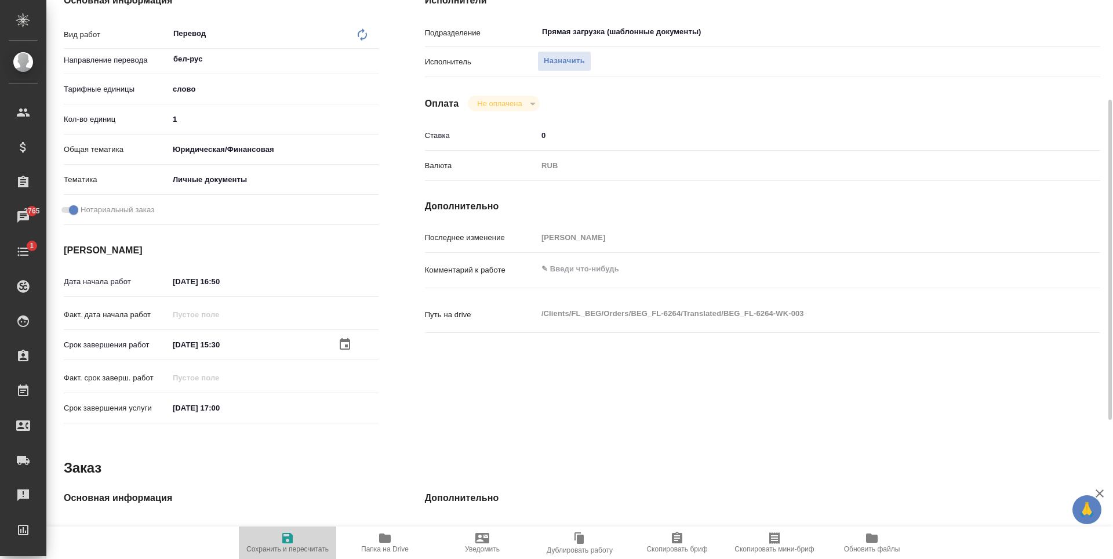
type textarea "x"
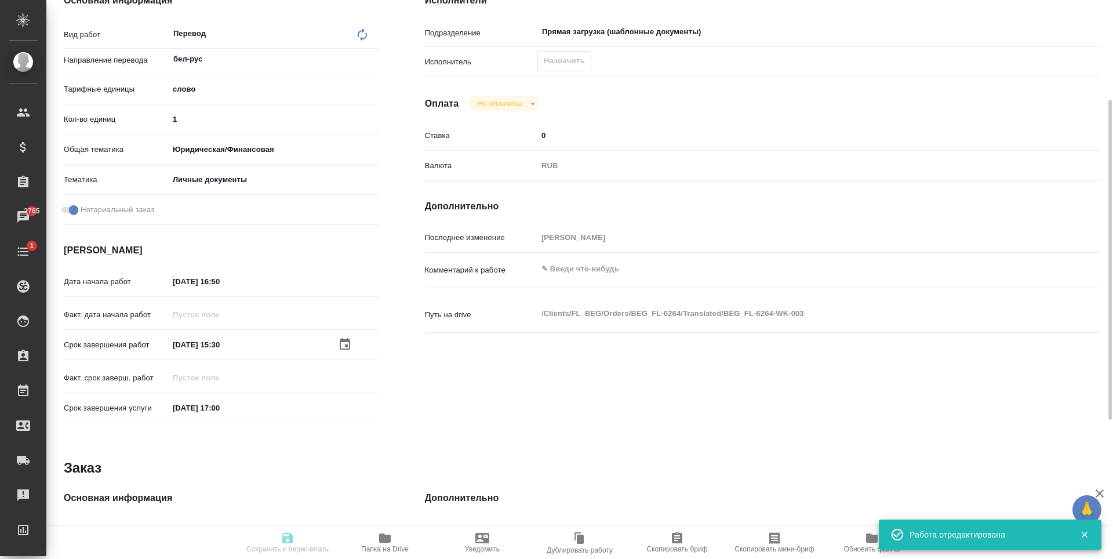
type textarea "x"
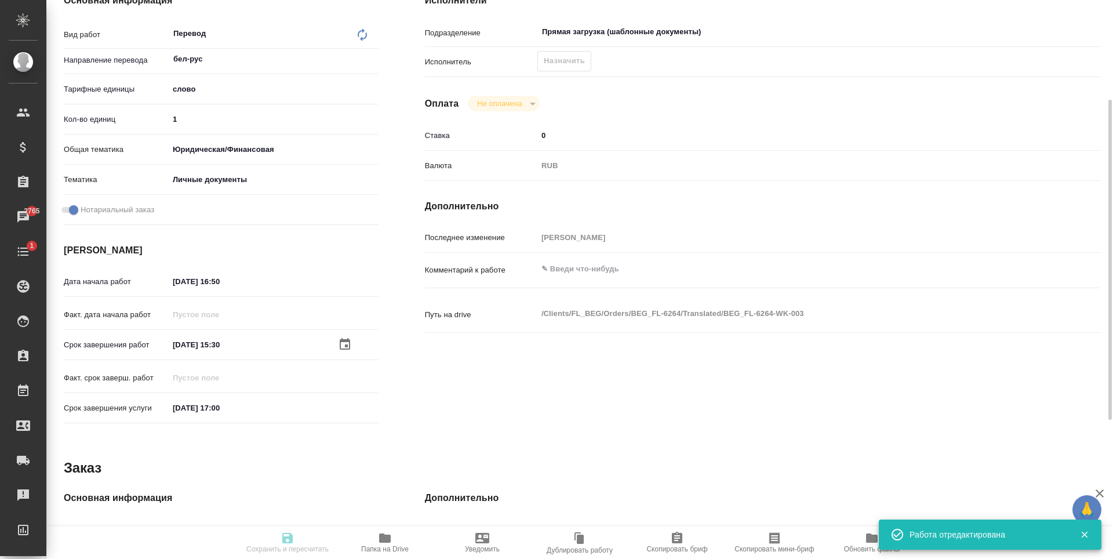
type input "recruiting"
type textarea "Перевод"
type textarea "x"
type input "бел-рус"
type input "5a8b1489cc6b4906c91bfd90"
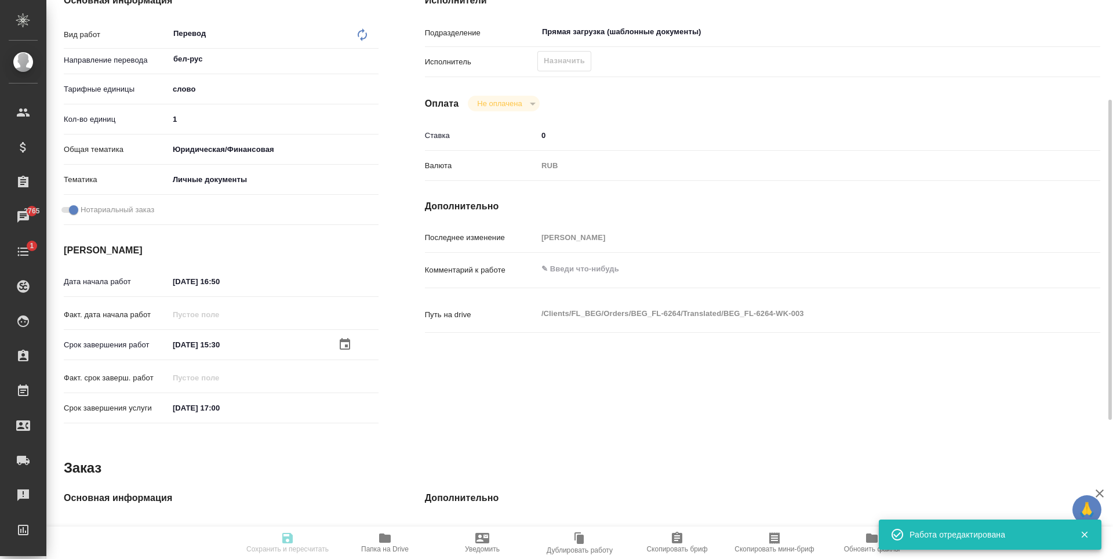
type input "1"
type input "yr-fn"
type input "5a8b8b956a9677013d343cfe"
checkbox input "true"
type input "05.09.2025 16:50"
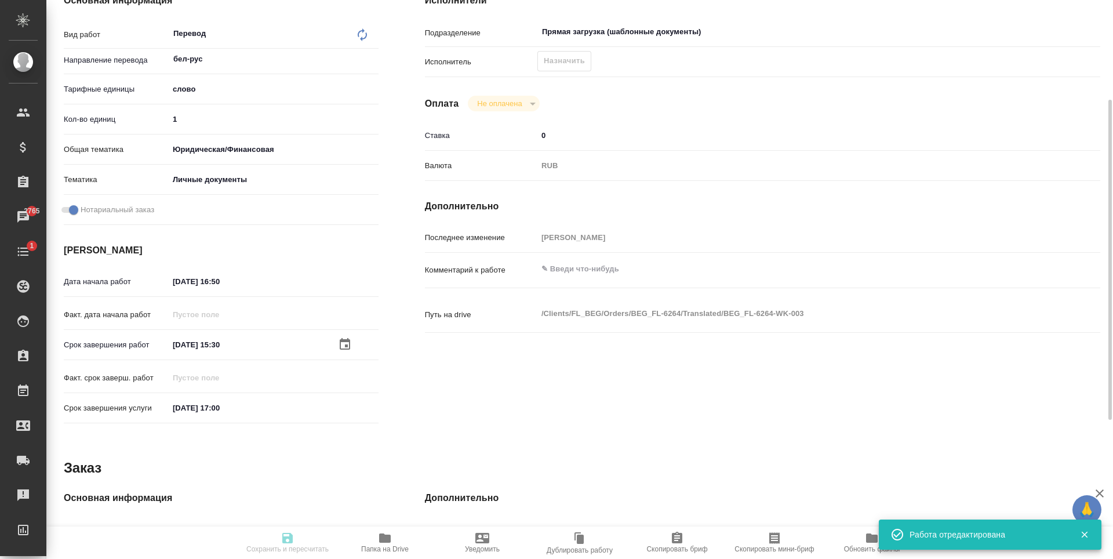
type input "08.09.2025 15:30"
type input "[DATE] 17:00"
type input "Прямая загрузка (шаблонные документы)"
type input "notPayed"
type input "0"
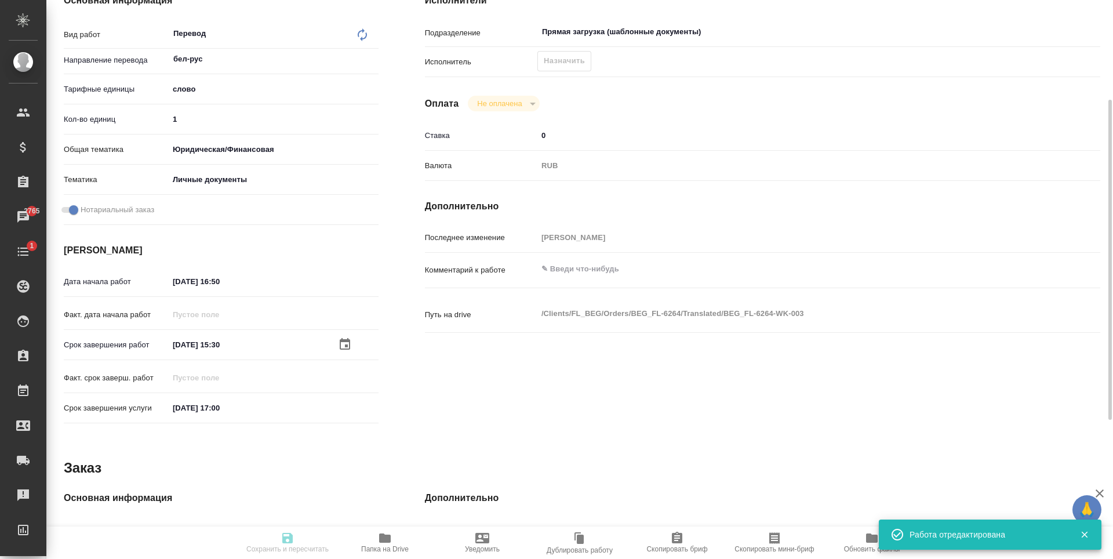
type input "RUB"
type input "[PERSON_NAME]"
type textarea "x"
type textarea "/Clients/FL_BEG/Orders/BEG_FL-6264/Translated/BEG_FL-6264-WK-003"
type textarea "x"
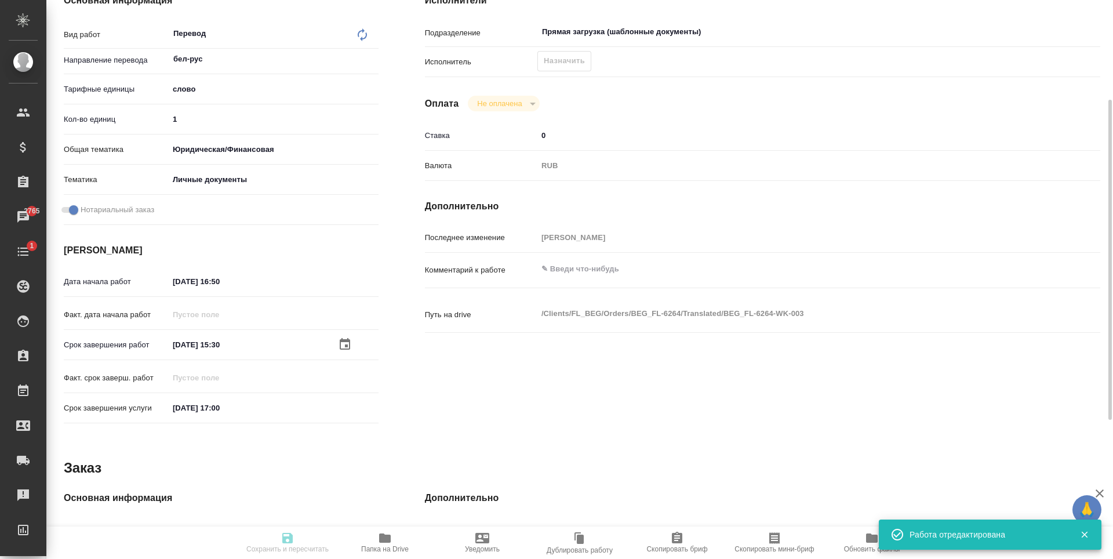
type input "BEG_FL-6264"
type input "Перевод станд. несрочный"
type input "Корректура, Приёмка по качеству, Постредактура машинного перевода, Перевод, Ред…"
type input "[PERSON_NAME]"
type input "/Clients/FL_BEG/Orders/BEG_FL-6264"
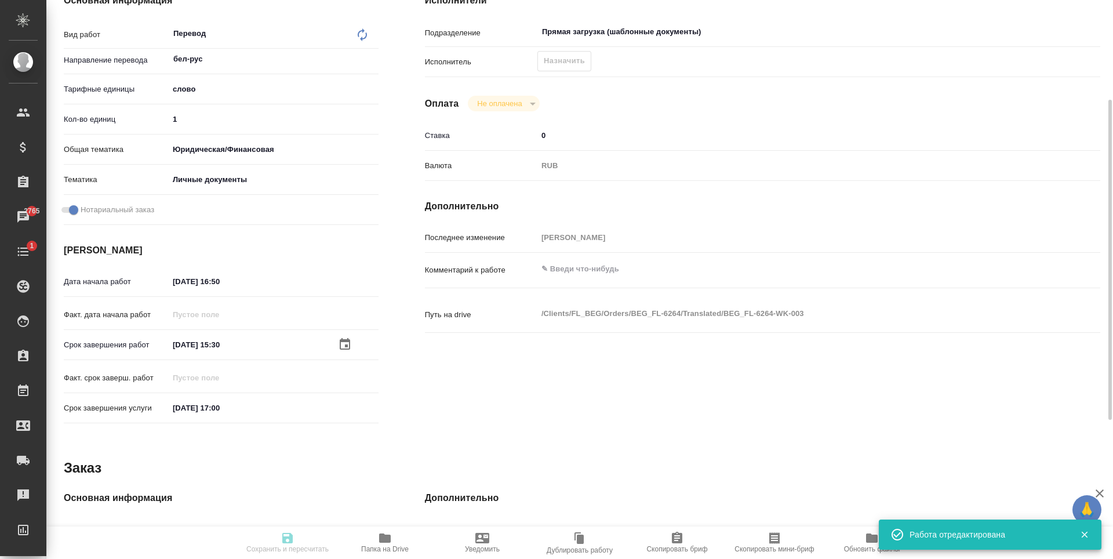
type textarea "x"
type textarea "Подаваться будет в ММЦ Подольск, лучше сделайте на всякий случай под Сахарово"
type textarea "x"
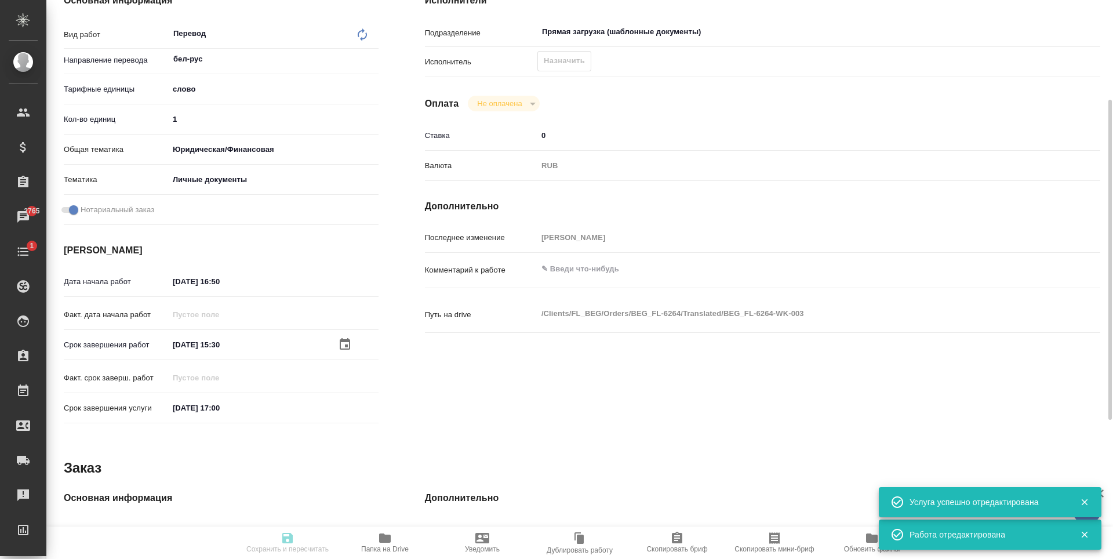
type textarea "x"
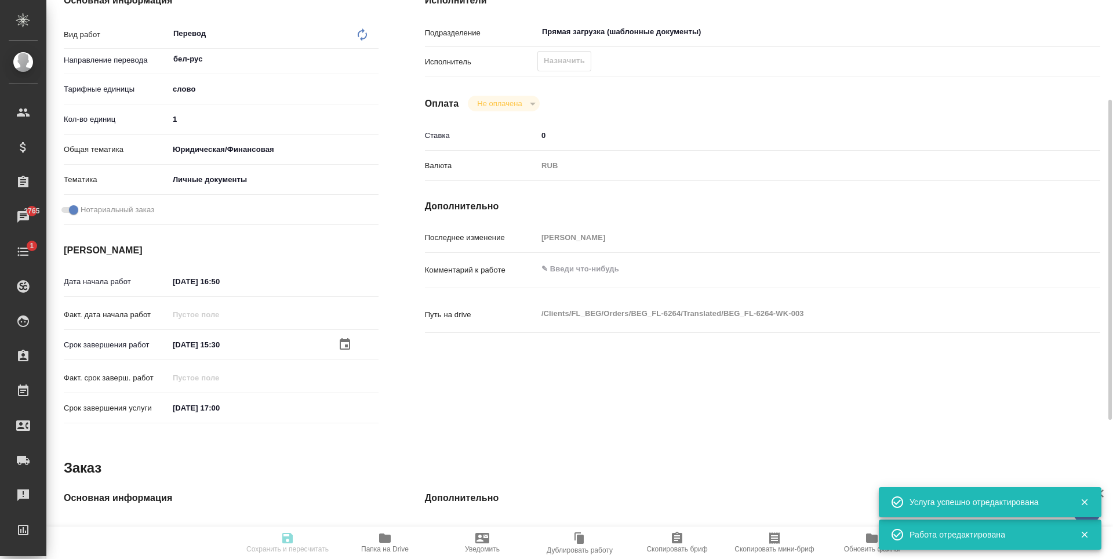
type textarea "x"
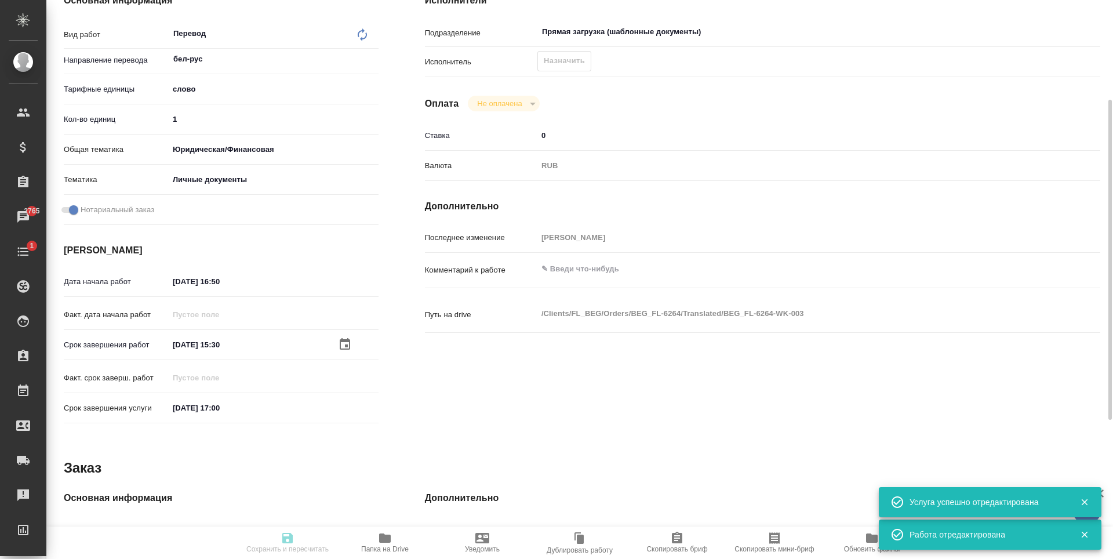
type textarea "x"
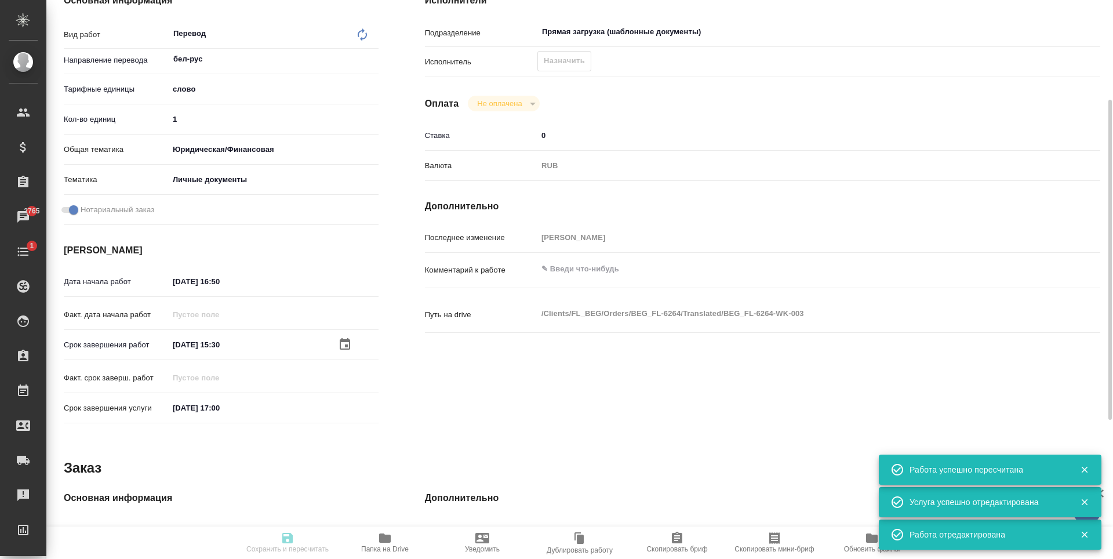
type input "recruiting"
type textarea "Перевод"
type textarea "x"
type input "бел-рус"
type input "5a8b1489cc6b4906c91bfd90"
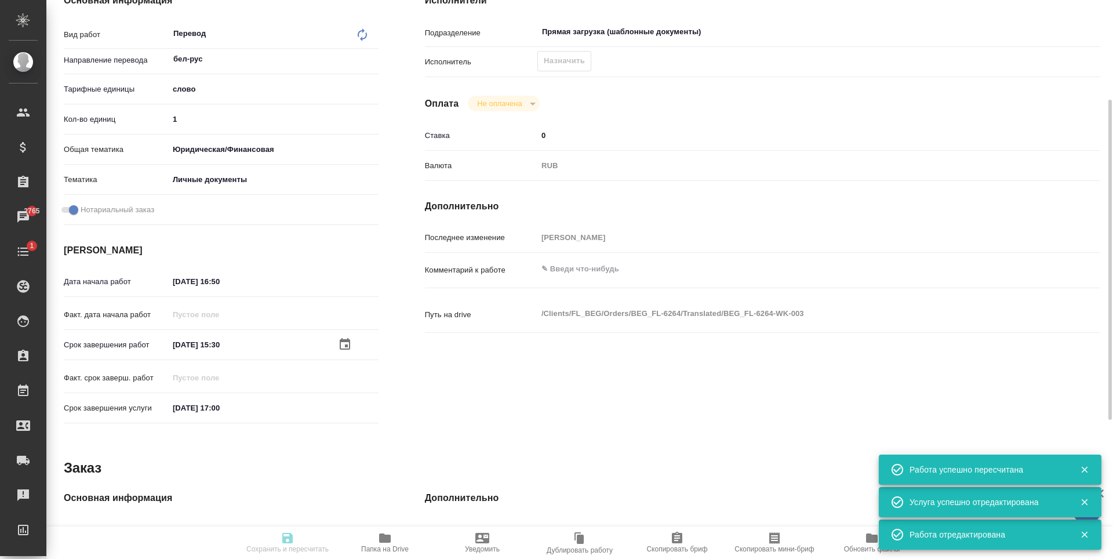
type input "1"
type input "yr-fn"
type input "5a8b8b956a9677013d343cfe"
checkbox input "true"
type input "05.09.2025 16:50"
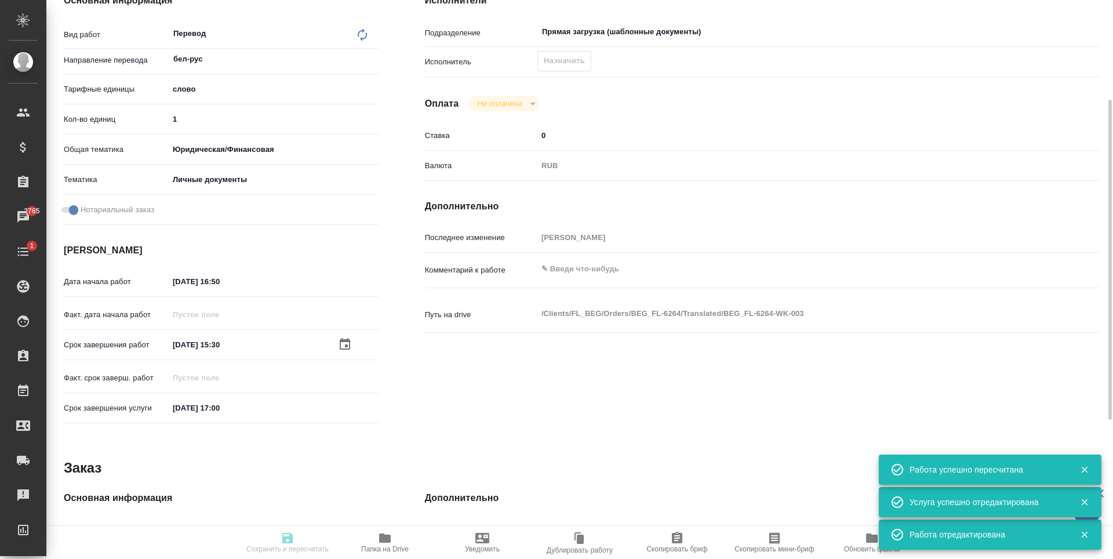
type input "08.09.2025 15:30"
type input "08.09.2025 17:00"
type input "Прямая загрузка (шаблонные документы)"
type input "notPayed"
type input "0"
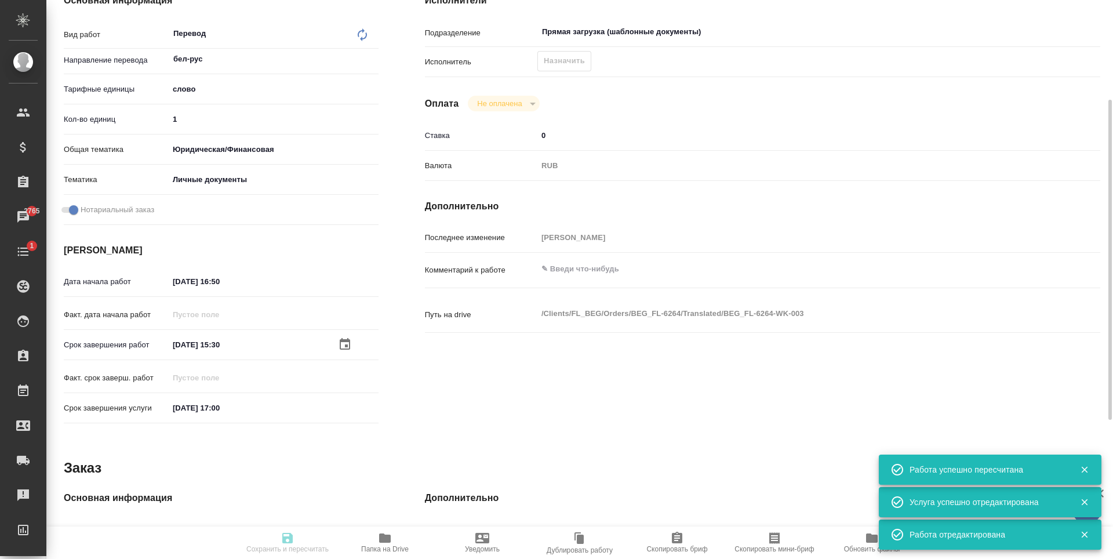
type input "RUB"
type input "[PERSON_NAME]"
type textarea "x"
type textarea "/Clients/FL_BEG/Orders/BEG_FL-6264/Translated/BEG_FL-6264-WK-003"
type textarea "x"
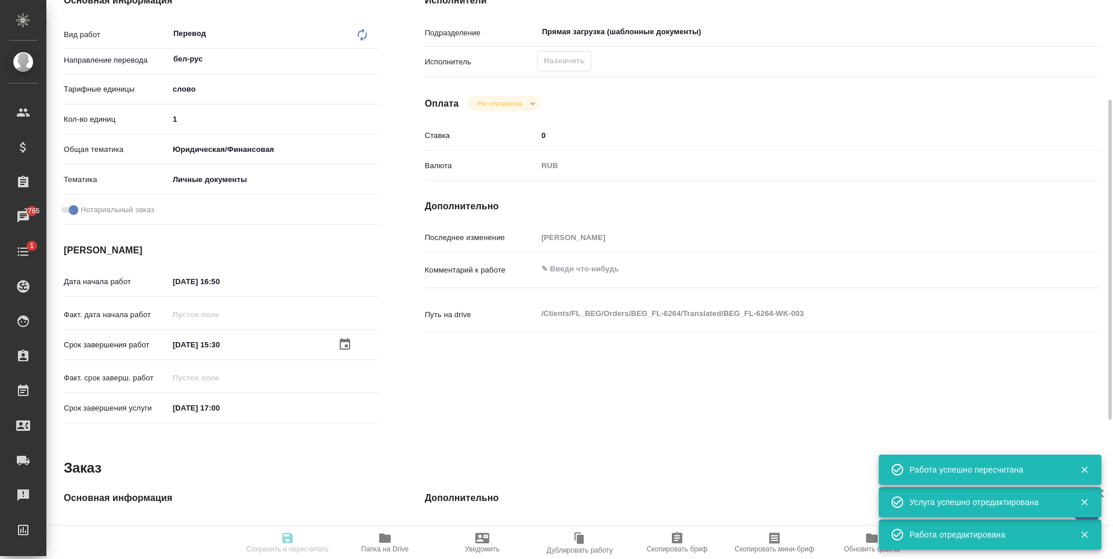
type input "BEG_FL-6264"
type input "Перевод станд. несрочный"
type input "Корректура, Приёмка по качеству, Постредактура машинного перевода, Перевод, Ред…"
type input "[PERSON_NAME]"
type input "/Clients/FL_BEG/Orders/BEG_FL-6264"
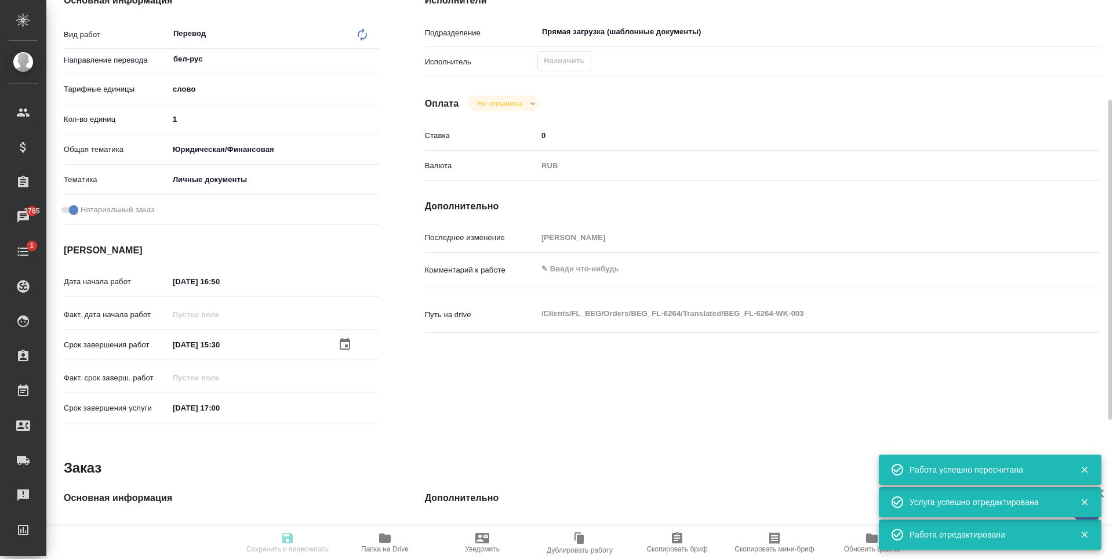
type textarea "x"
type textarea "Подаваться будет в ММЦ Подольск, лучше сделайте на всякий случай под Сахарово"
type textarea "x"
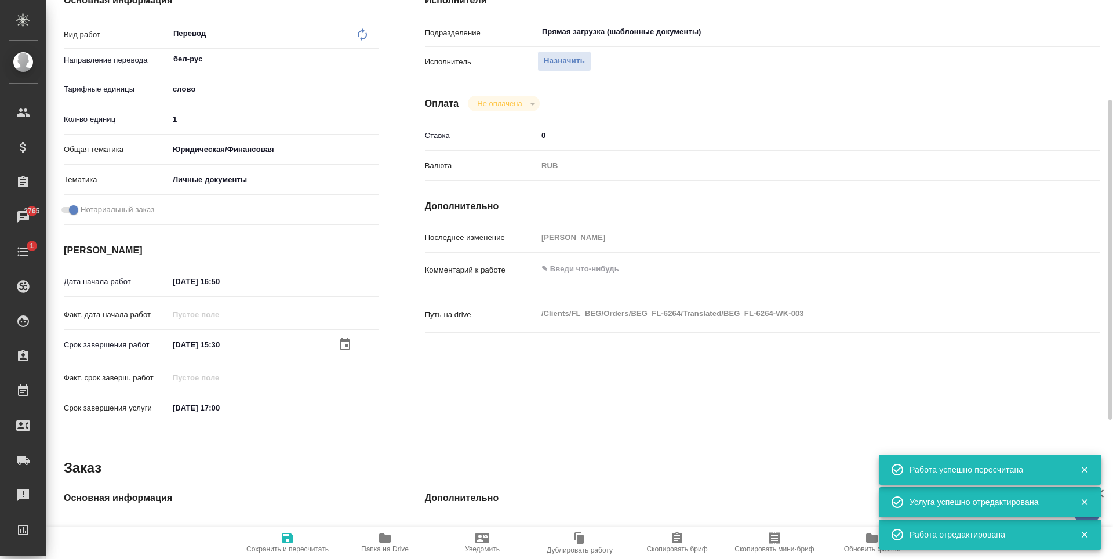
type textarea "x"
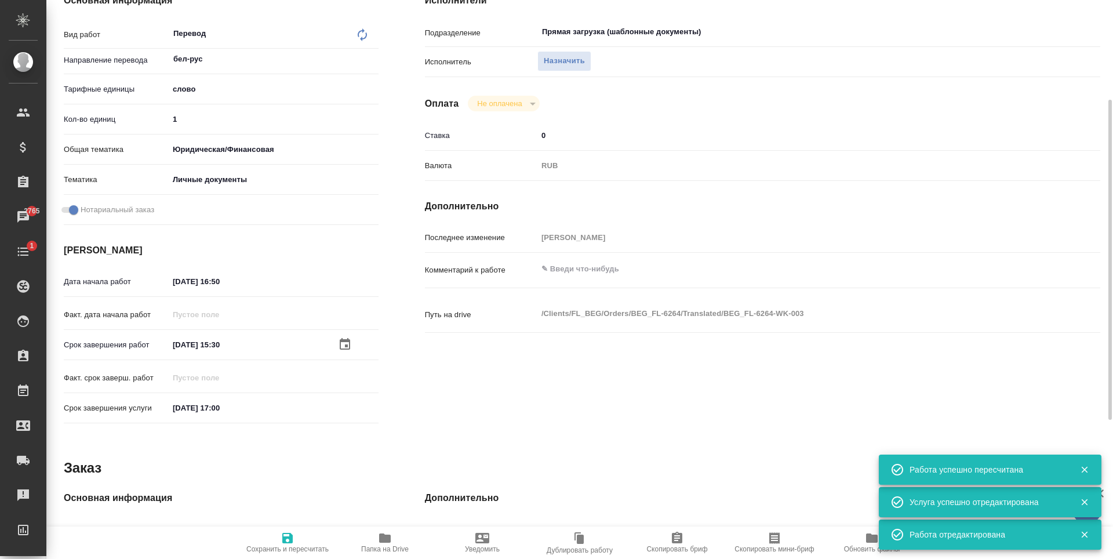
type textarea "x"
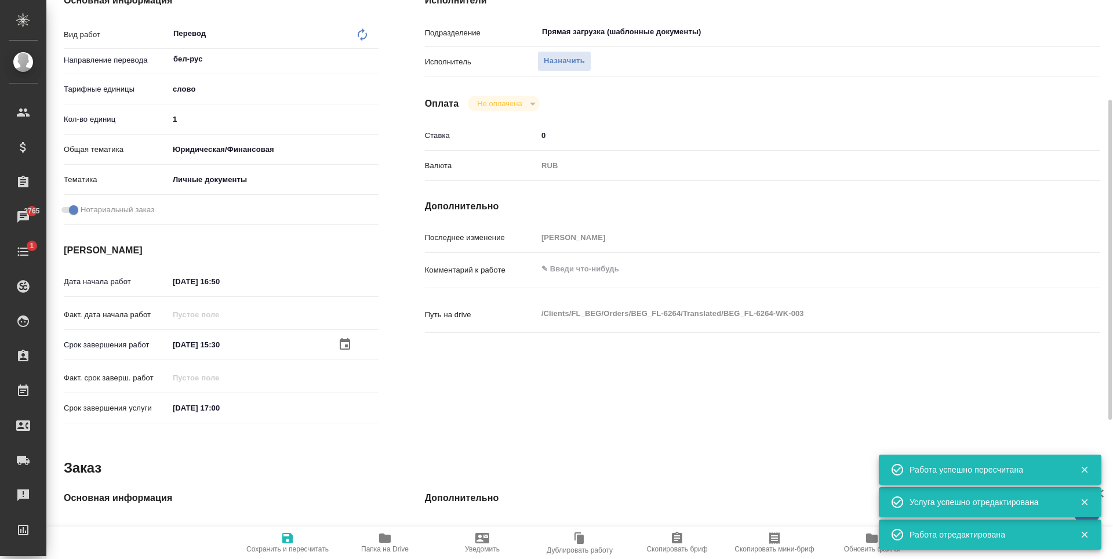
type textarea "x"
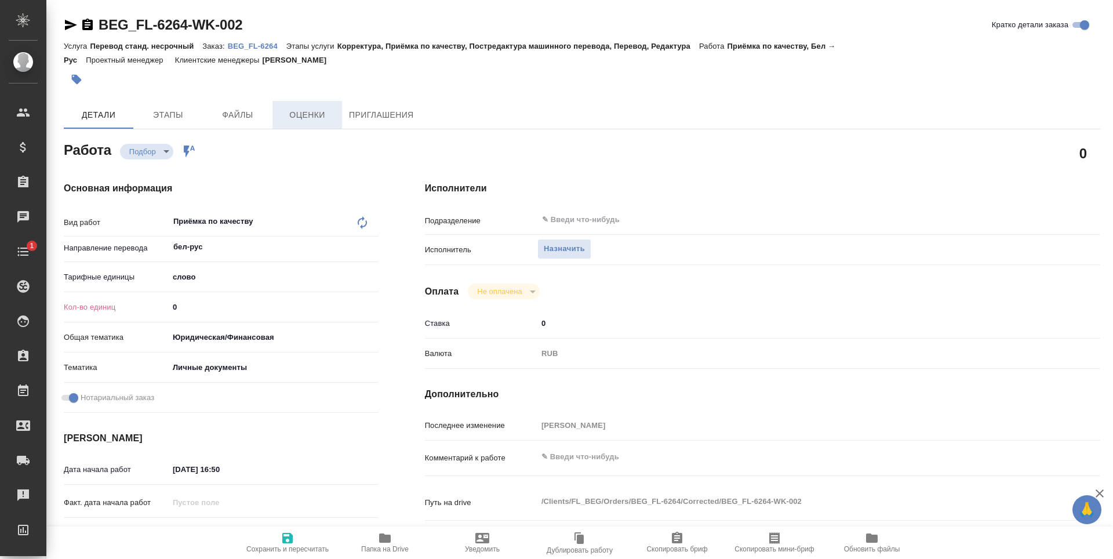
type textarea "x"
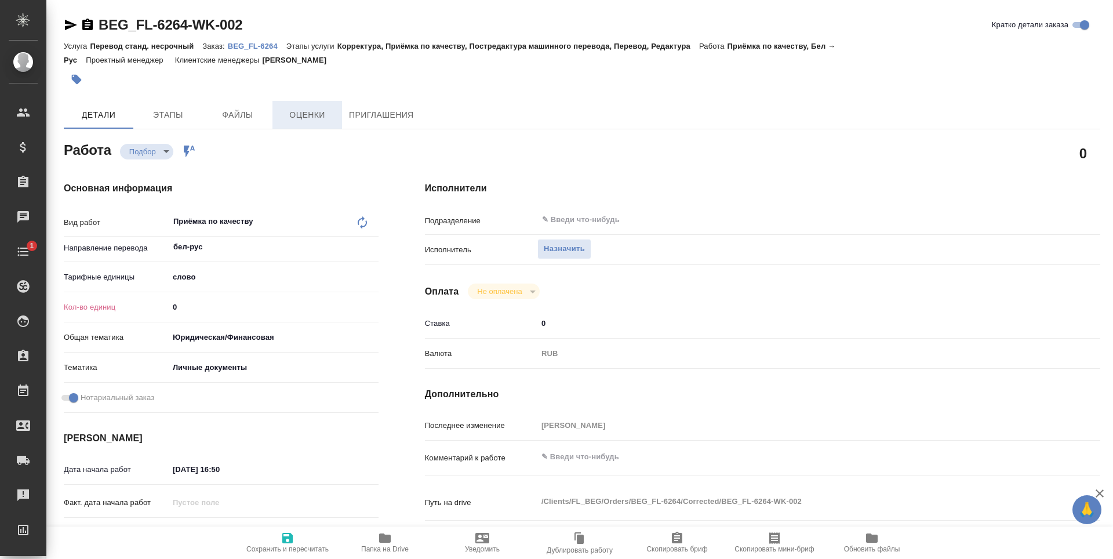
type textarea "x"
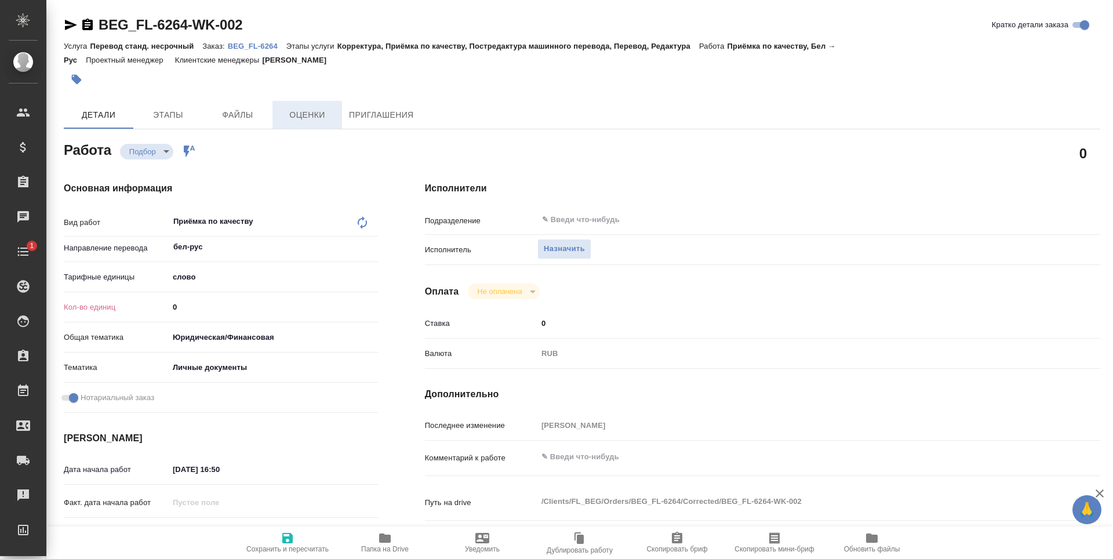
type textarea "x"
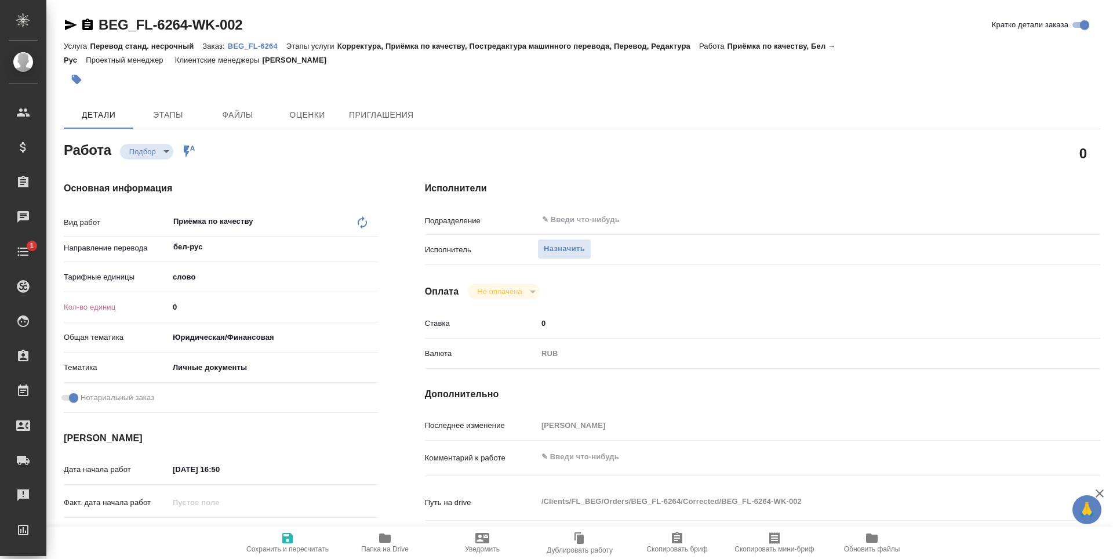
type textarea "x"
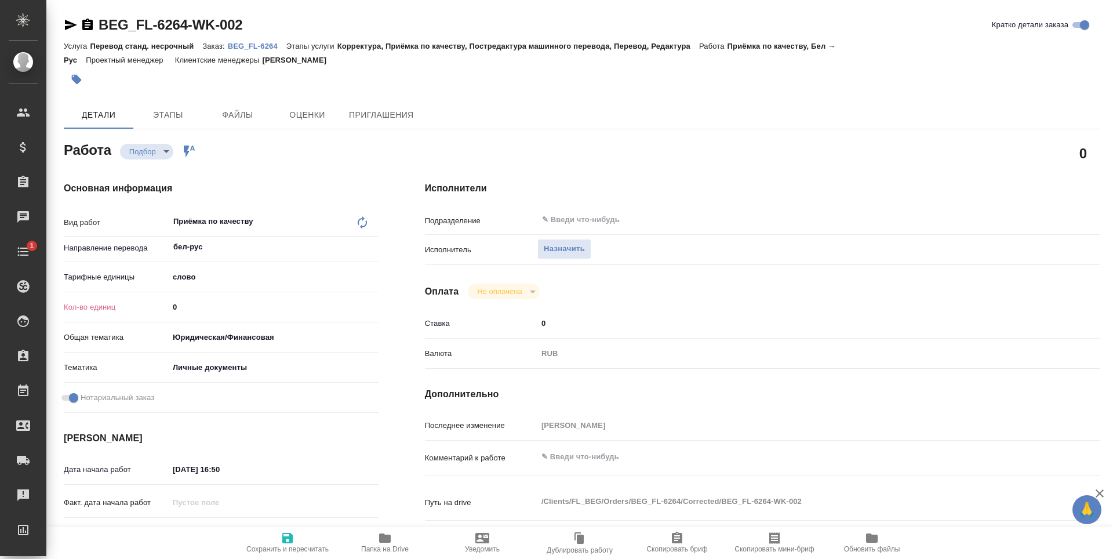
type textarea "x"
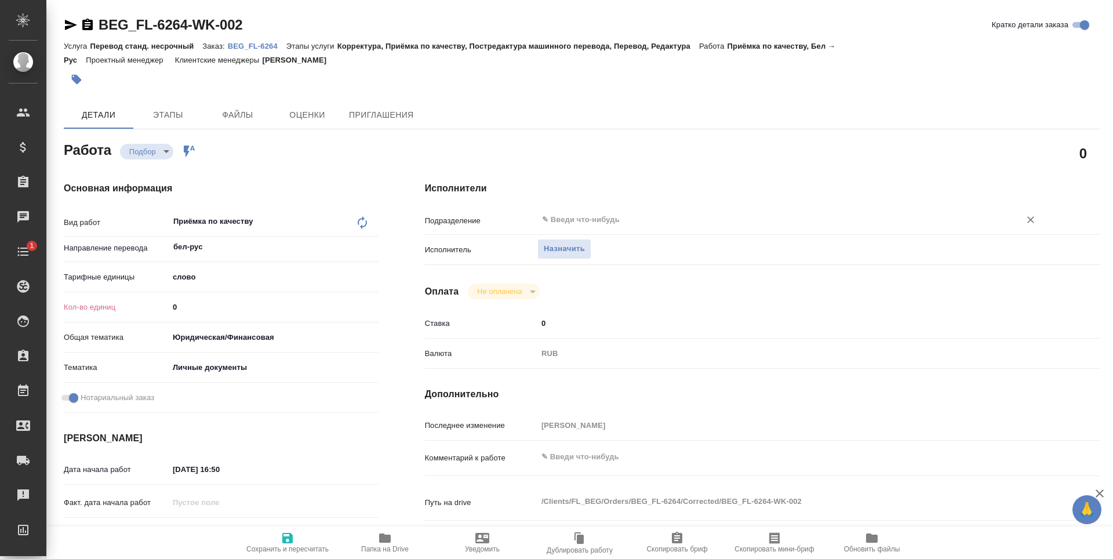
click at [579, 228] on div "​" at bounding box center [790, 219] width 507 height 21
type textarea "x"
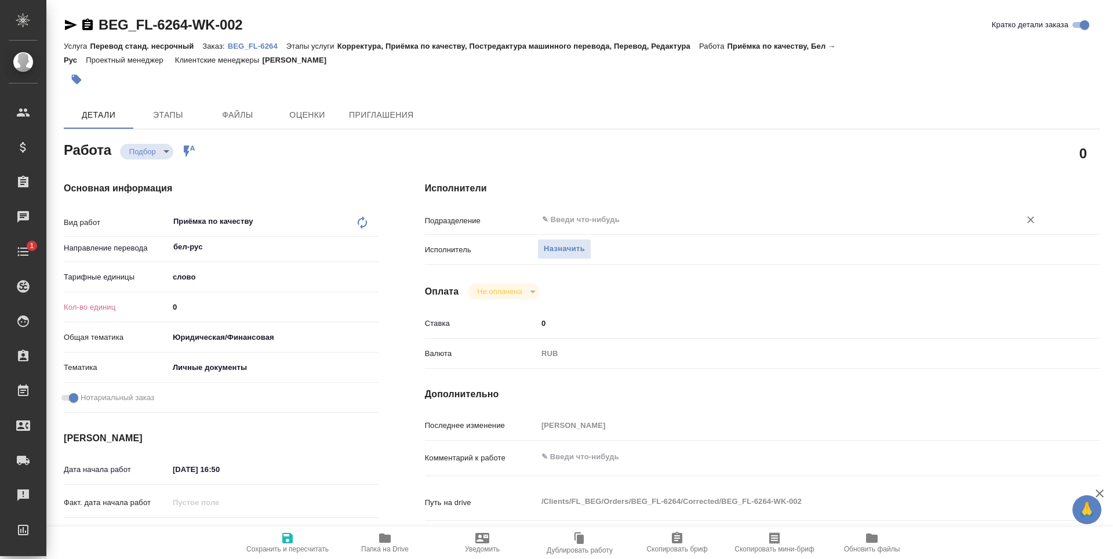
type textarea "x"
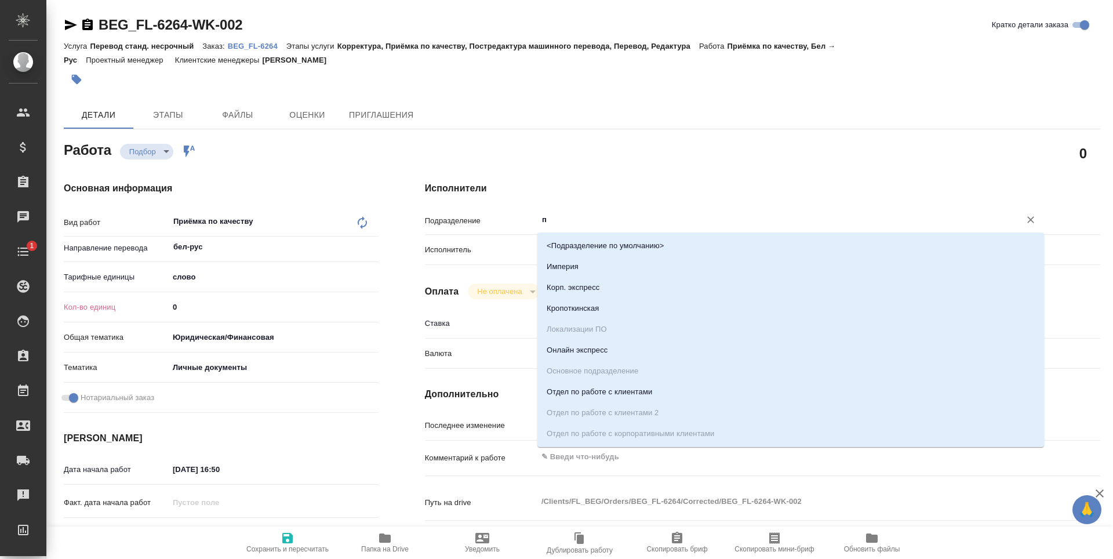
type input "пр"
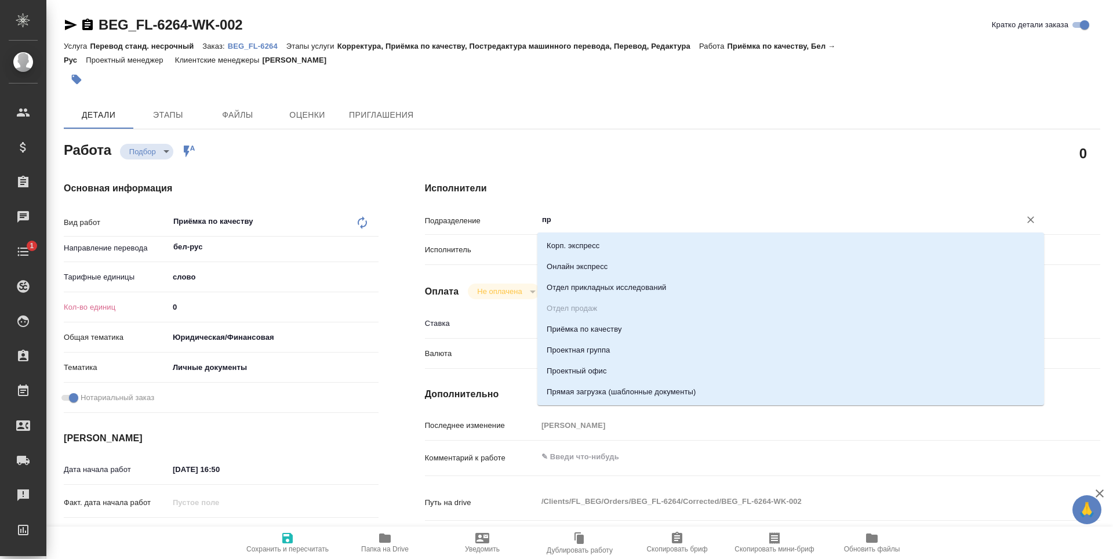
type textarea "x"
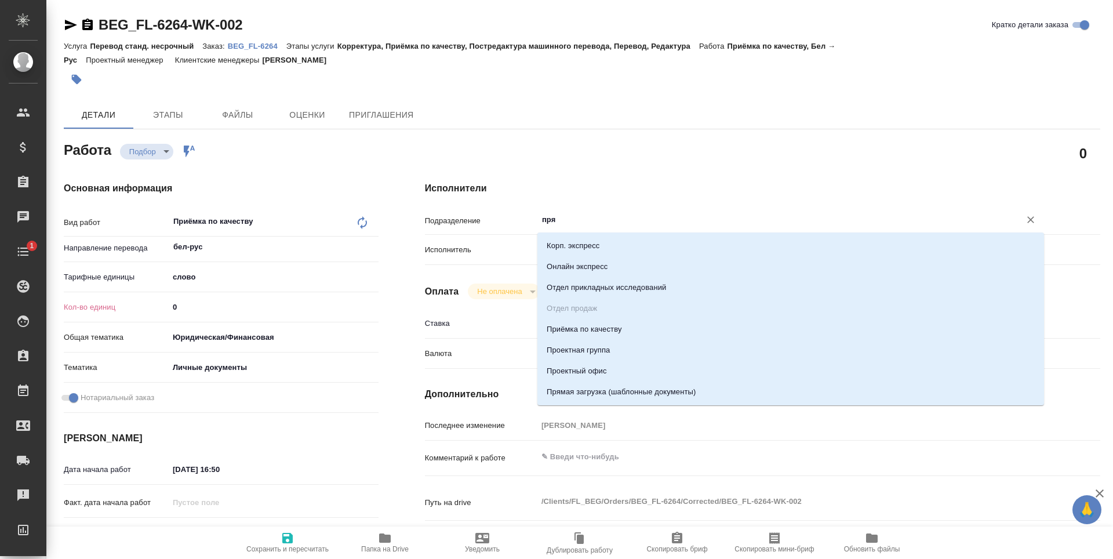
type input "прям"
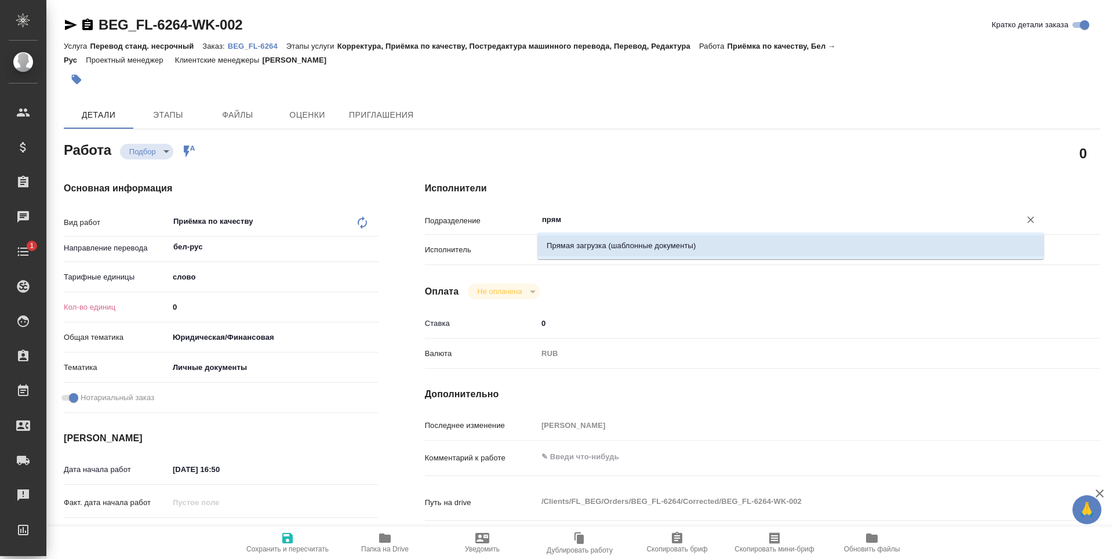
click at [612, 239] on li "Прямая загрузка (шаблонные документы)" at bounding box center [790, 245] width 507 height 21
type textarea "x"
type input "Прямая загрузка (шаблонные документы)"
type textarea "x"
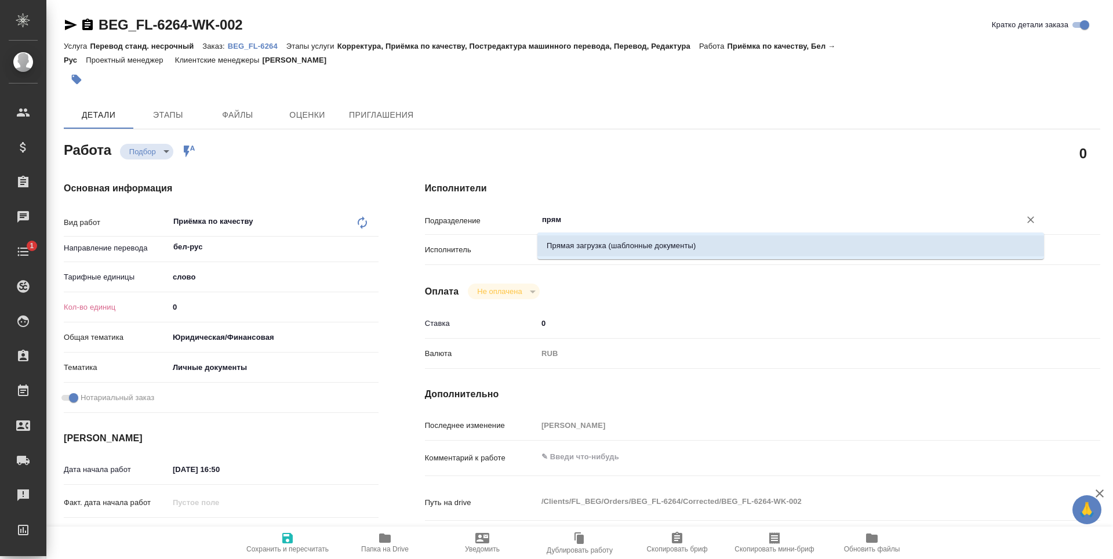
type textarea "x"
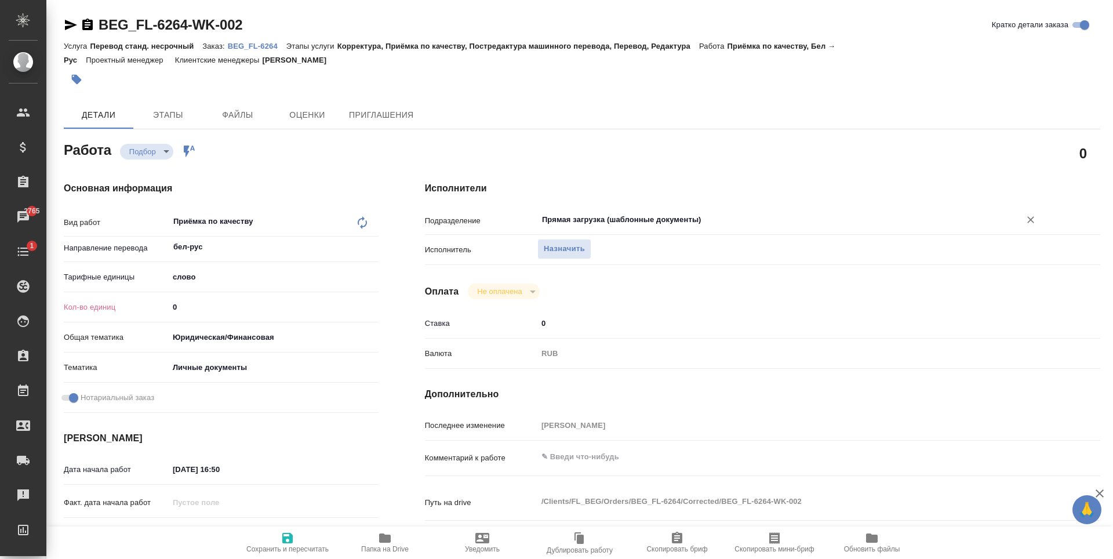
type input "Прямая загрузка (шаблонные документы)"
click at [276, 314] on input "0" at bounding box center [274, 306] width 210 height 17
type textarea "x"
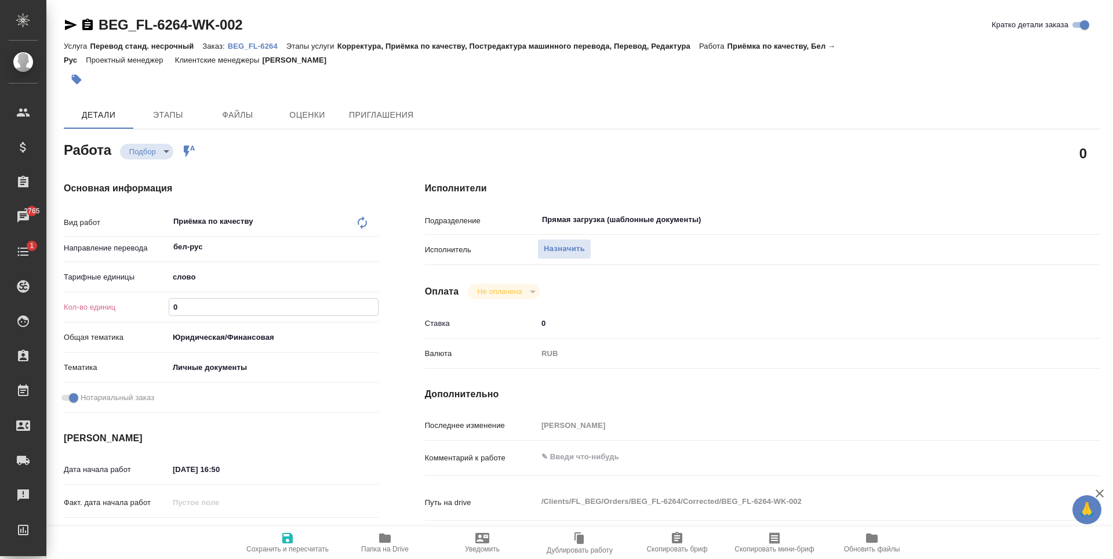
type textarea "x"
type input "1"
type textarea "x"
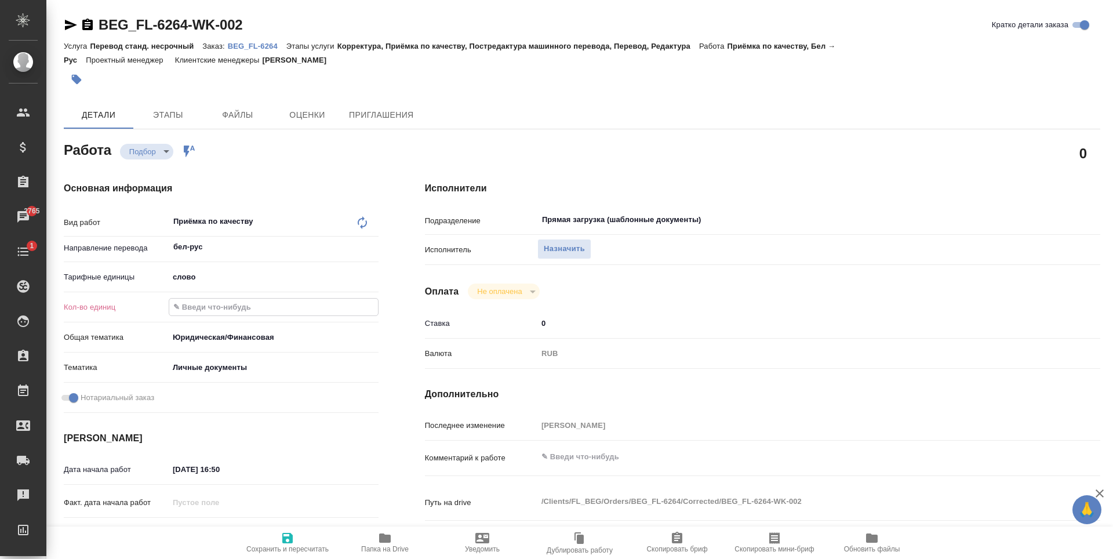
type textarea "x"
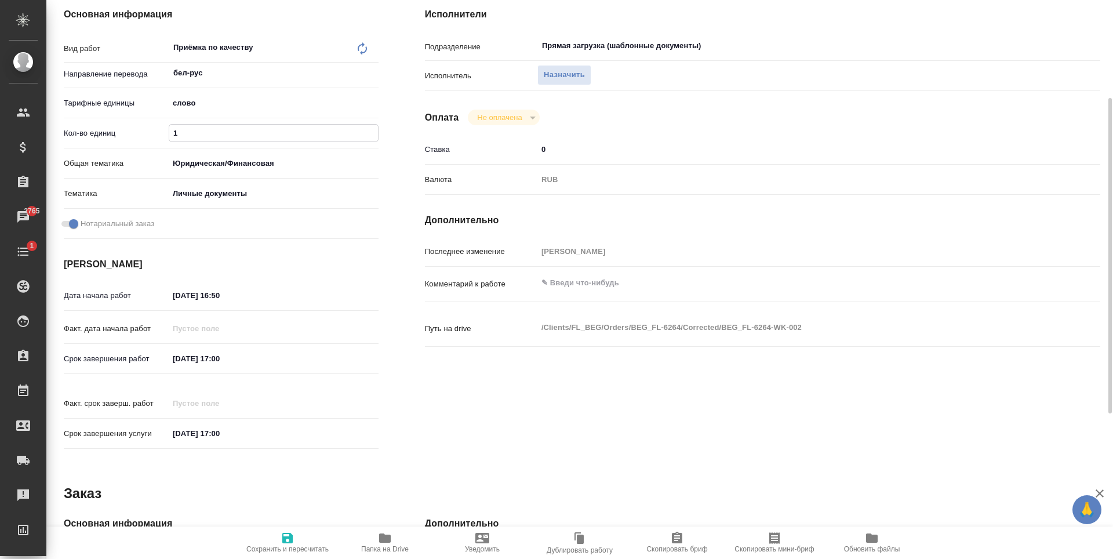
type input "1"
click at [245, 357] on input "[DATE] 17:00" at bounding box center [219, 358] width 101 height 17
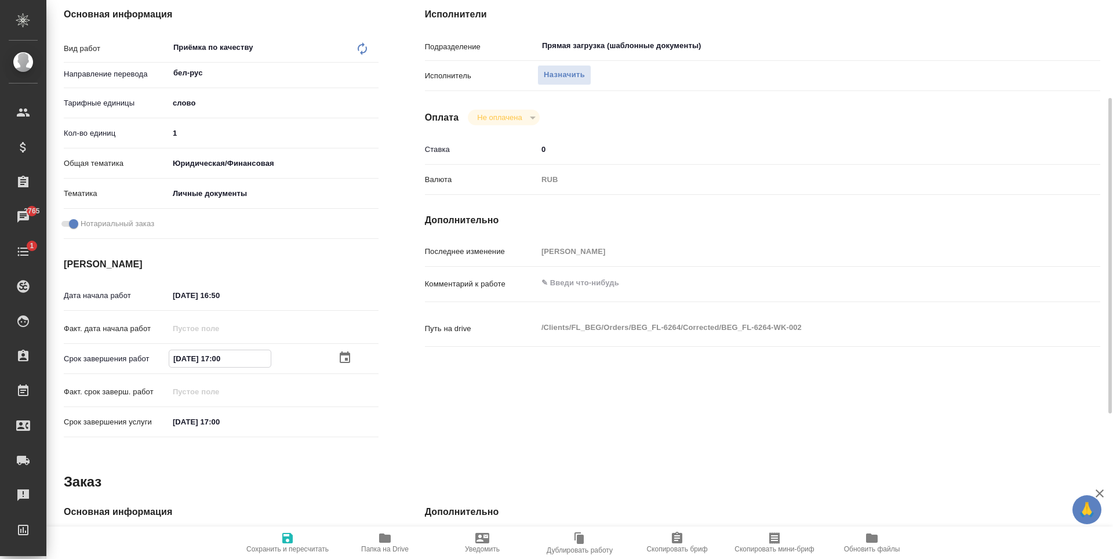
click at [348, 349] on div "Срок завершения работ 08.09.2025 17:00" at bounding box center [221, 358] width 315 height 20
click at [345, 354] on icon "button" at bounding box center [345, 358] width 10 height 12
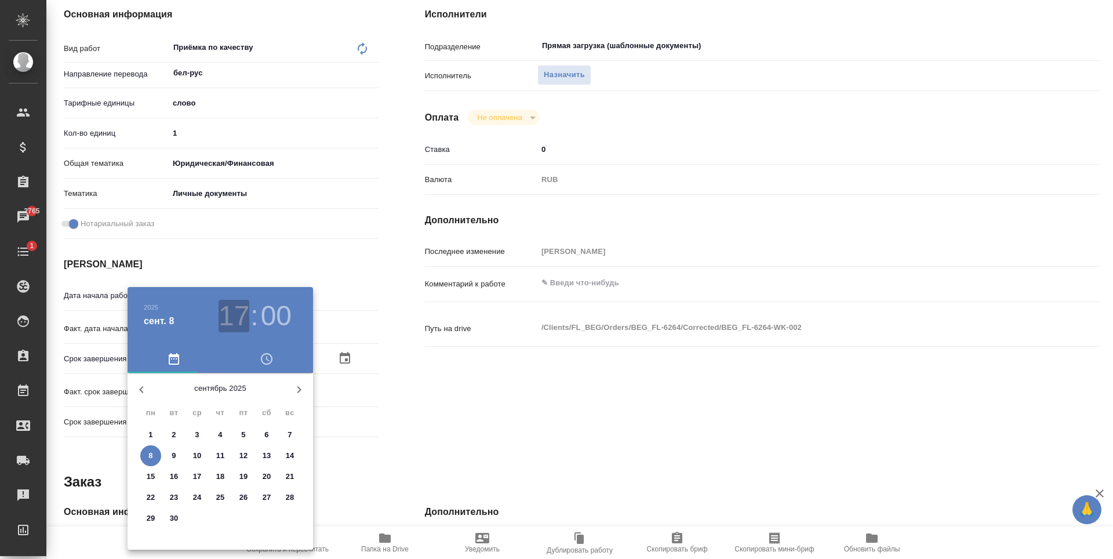
click at [243, 319] on h3 "17" at bounding box center [234, 316] width 31 height 32
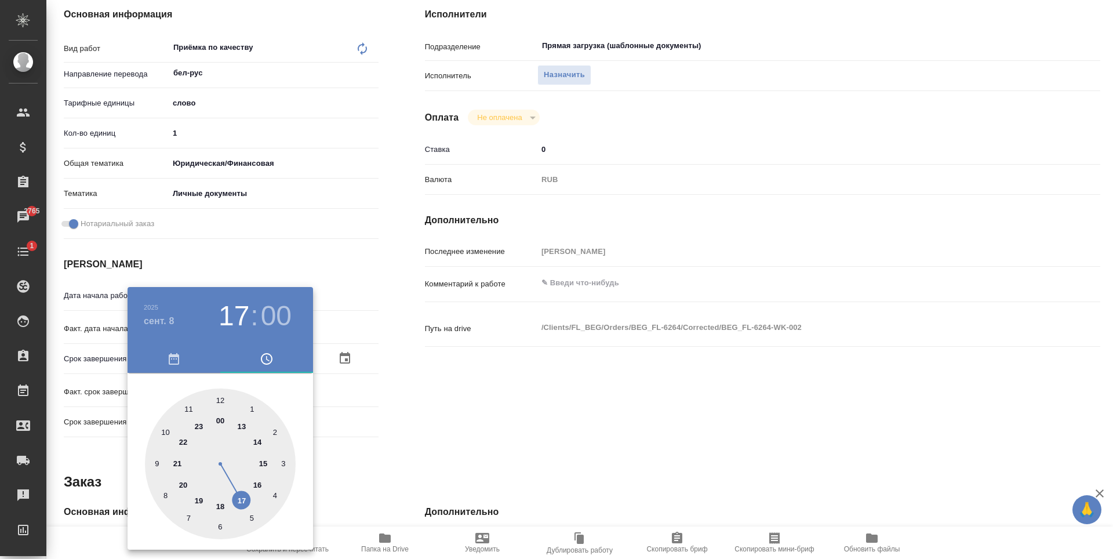
click at [257, 483] on div at bounding box center [220, 463] width 151 height 151
type textarea "x"
type input "08.09.2025 16:00"
type textarea "x"
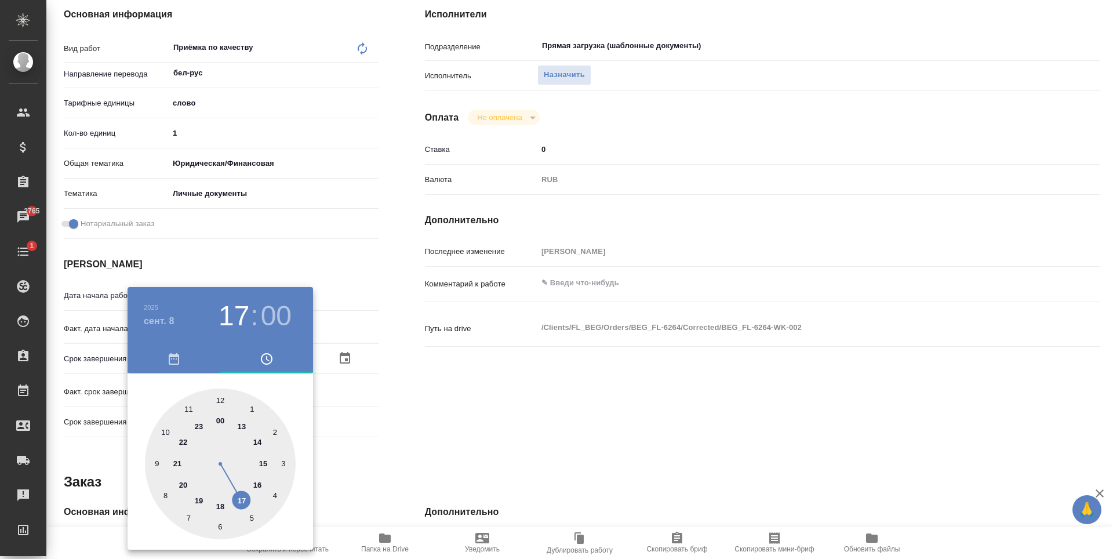
type textarea "x"
click at [220, 528] on div at bounding box center [220, 463] width 151 height 151
type textarea "x"
type input "08.09.2025 16:30"
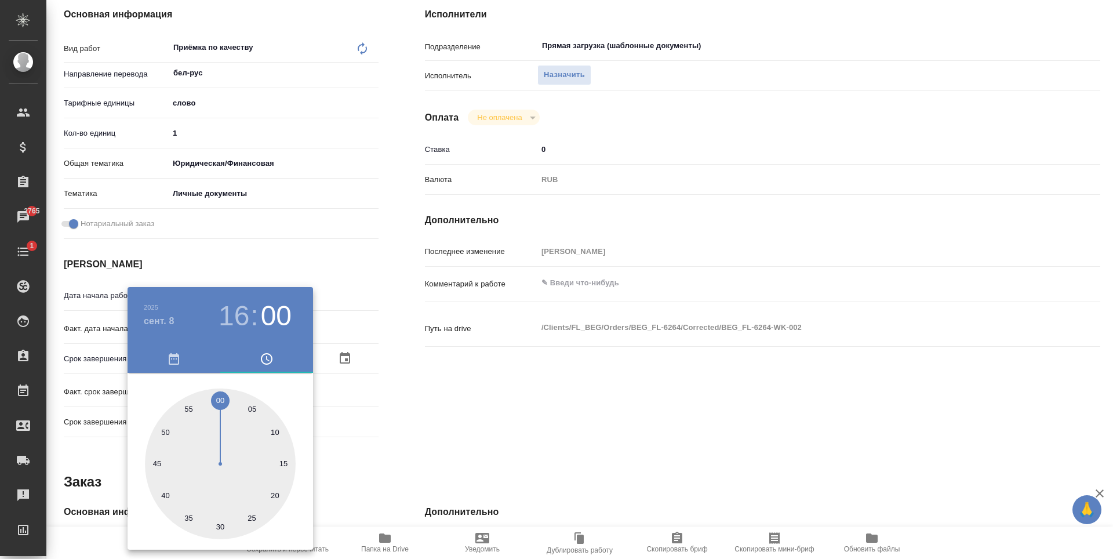
type textarea "x"
click at [422, 416] on div at bounding box center [556, 279] width 1113 height 559
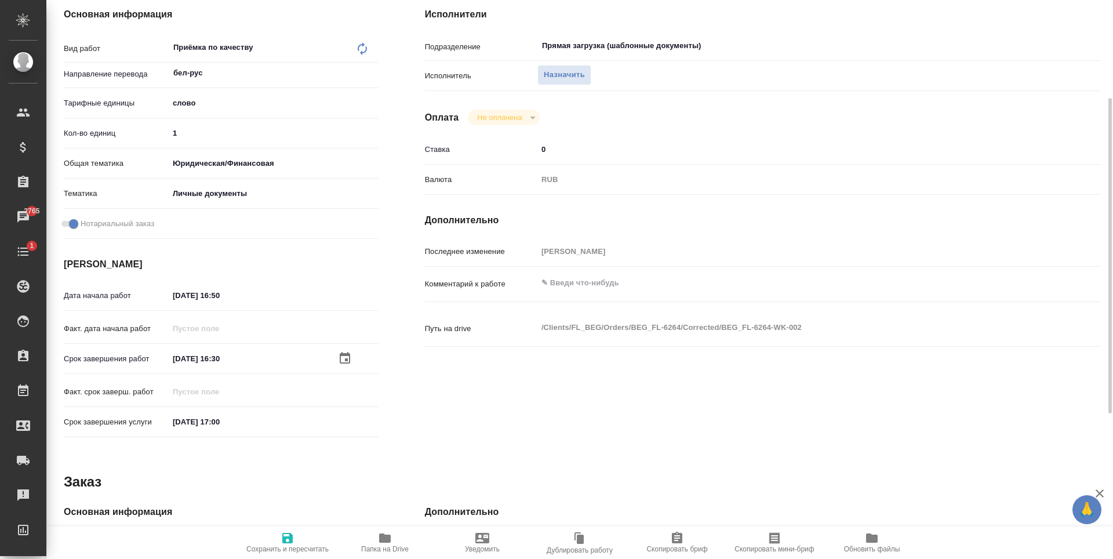
click at [297, 537] on span "Сохранить и пересчитать" at bounding box center [287, 542] width 83 height 22
type textarea "x"
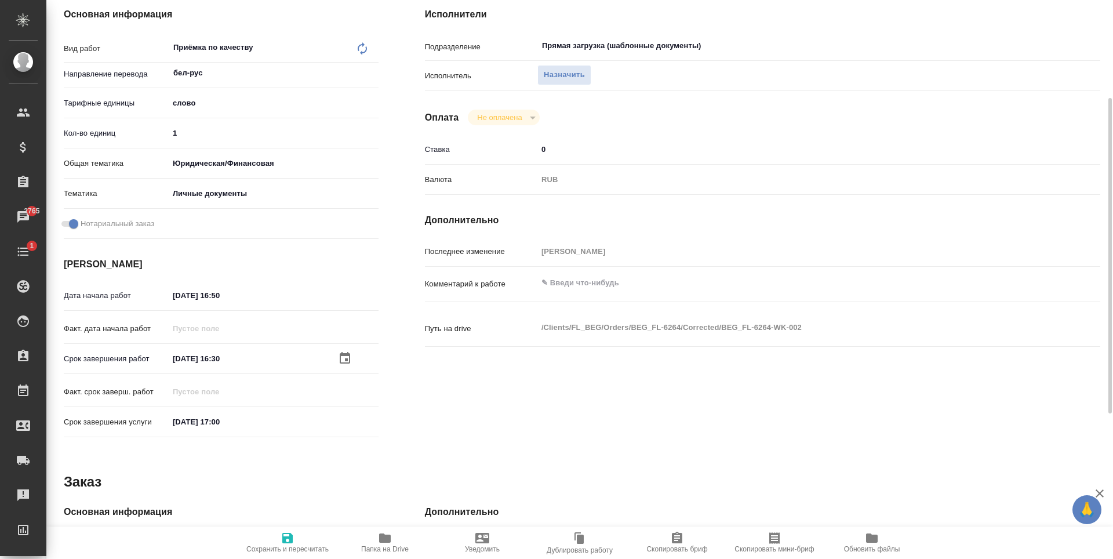
type textarea "x"
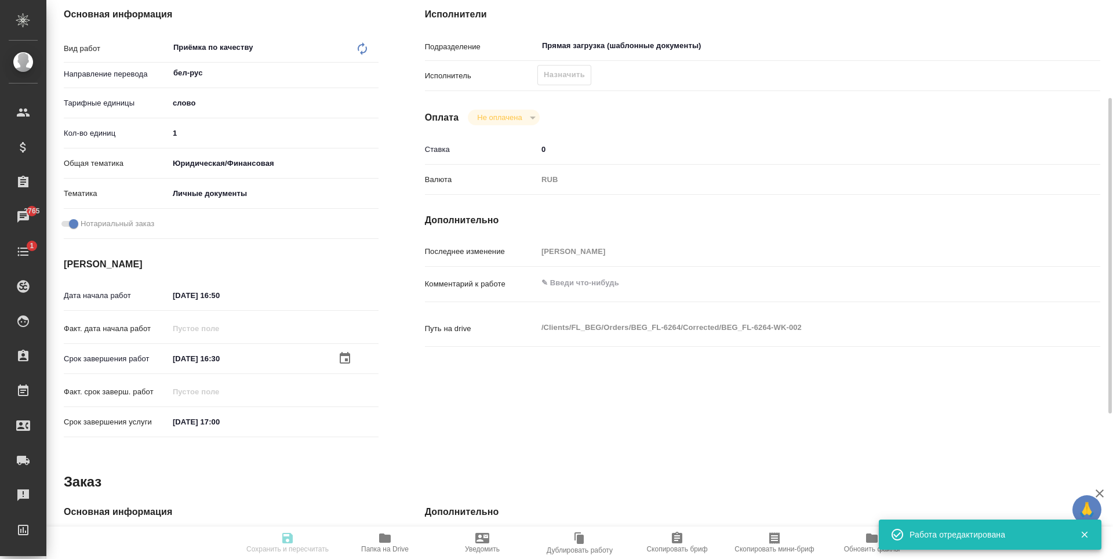
type textarea "x"
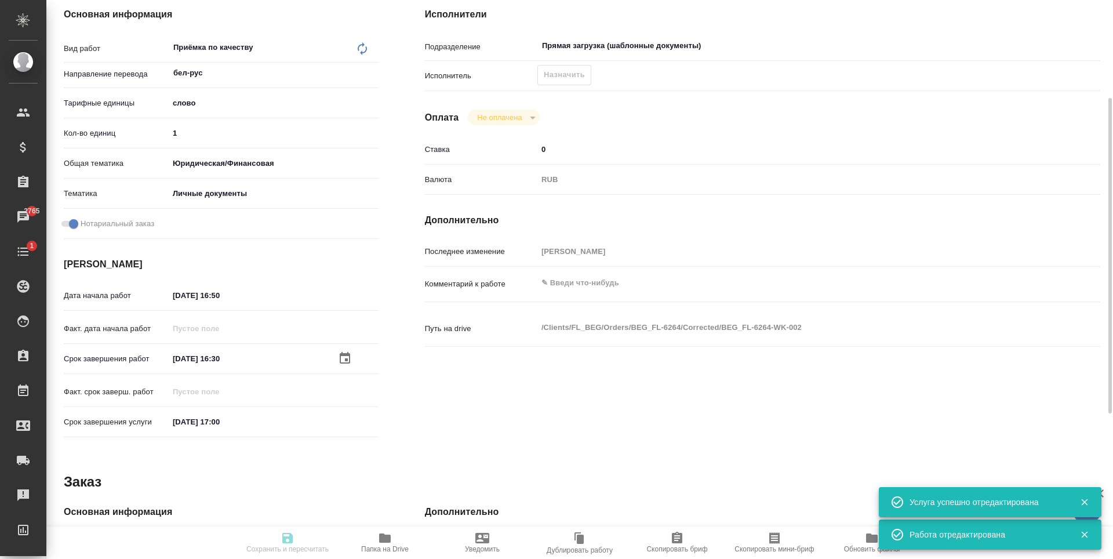
type input "recruiting"
type textarea "Приёмка по качеству"
type textarea "x"
type input "бел-рус"
type input "5a8b1489cc6b4906c91bfd90"
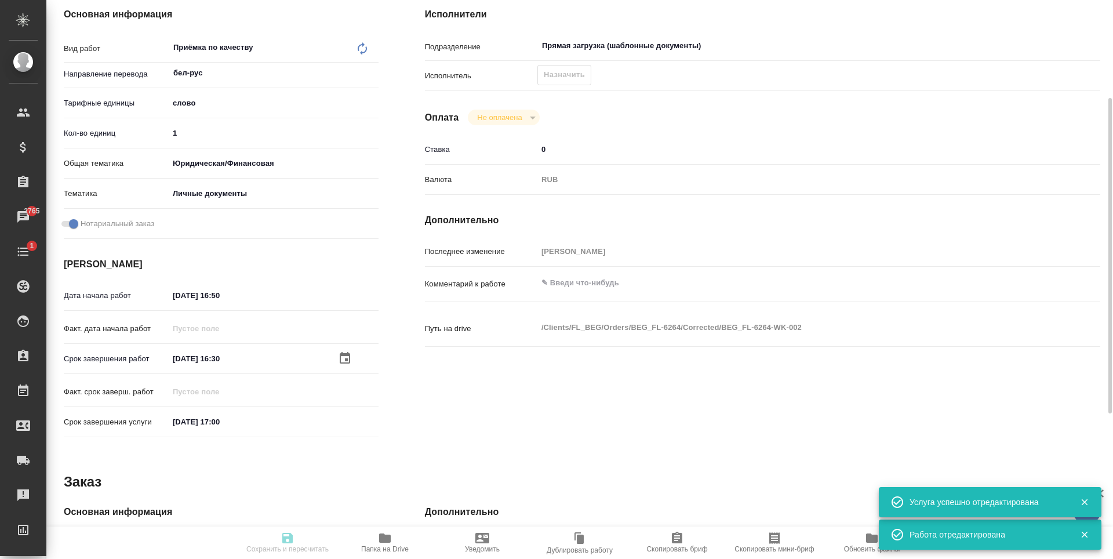
type input "1"
type input "yr-fn"
type input "5a8b8b956a9677013d343cfe"
checkbox input "true"
type input "05.09.2025 16:50"
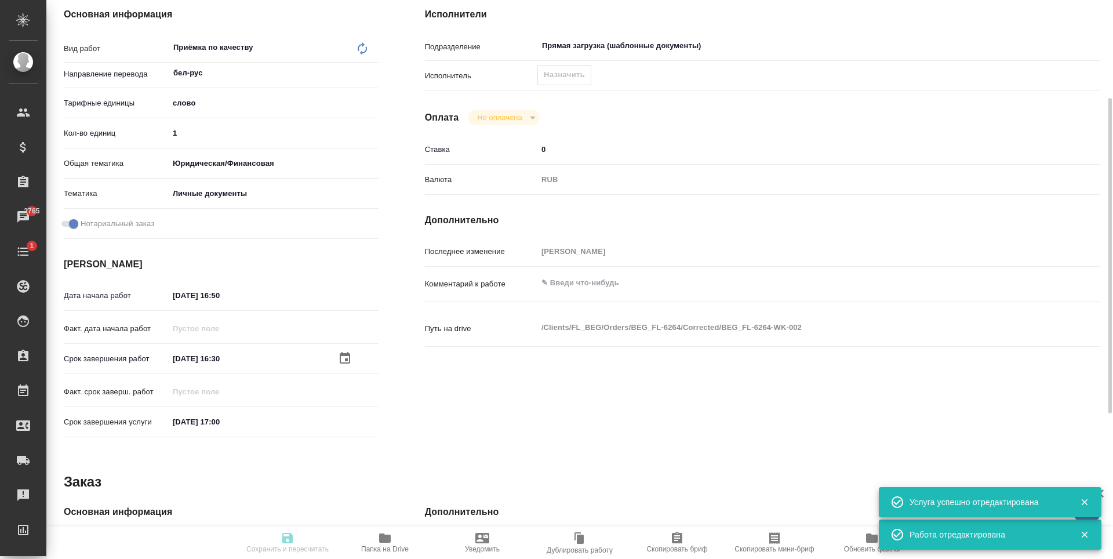
type input "08.09.2025 16:30"
type input "[DATE] 17:00"
type input "Прямая загрузка (шаблонные документы)"
type input "notPayed"
type input "0"
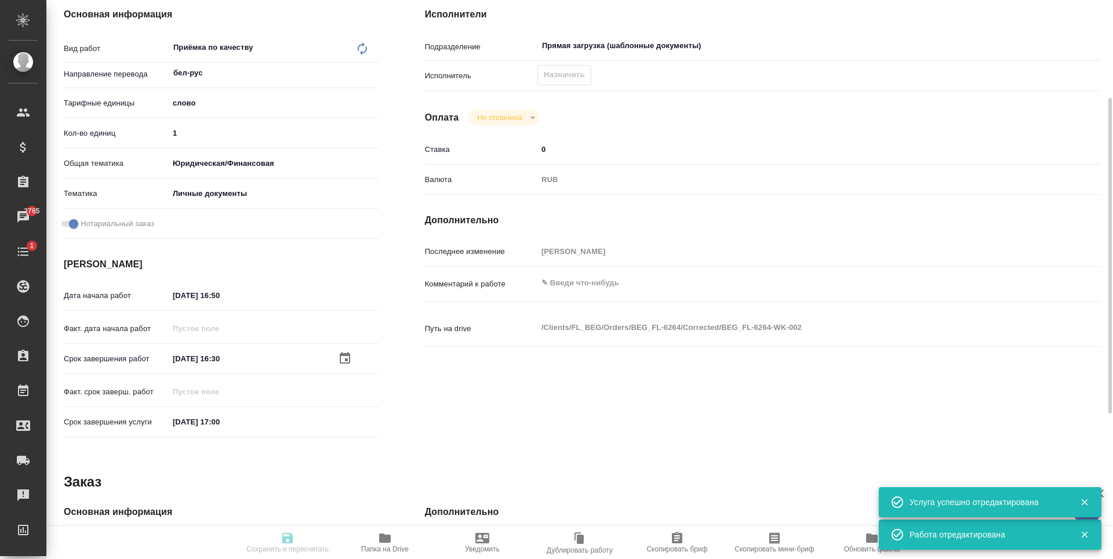
type input "RUB"
type input "[PERSON_NAME]"
type textarea "x"
type textarea "/Clients/FL_BEG/Orders/BEG_FL-6264/Corrected/BEG_FL-6264-WK-002"
type textarea "x"
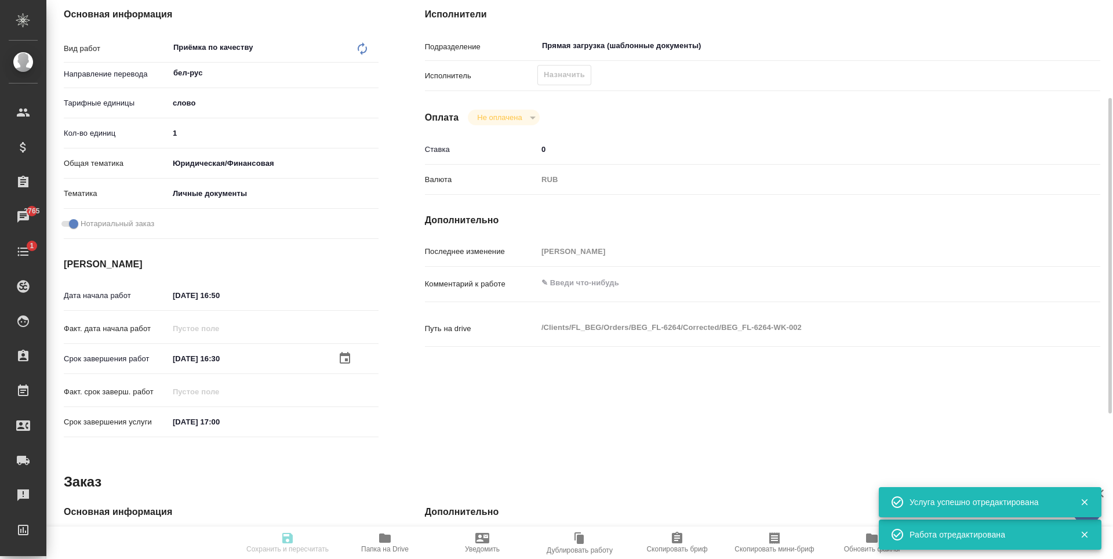
type input "BEG_FL-6264"
type input "Перевод станд. несрочный"
type input "Корректура, Приёмка по качеству, Постредактура машинного перевода, Перевод, Ред…"
type input "[PERSON_NAME]"
type input "/Clients/FL_BEG/Orders/BEG_FL-6264"
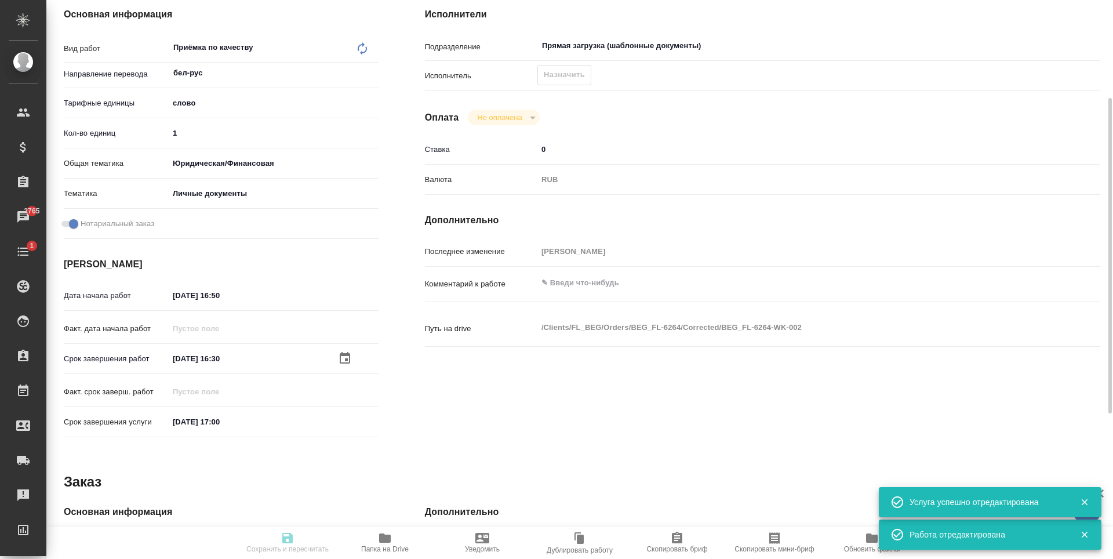
type textarea "x"
type textarea "Подаваться будет в ММЦ Подольск, лучше сделайте на всякий случай под Сахарово"
type textarea "x"
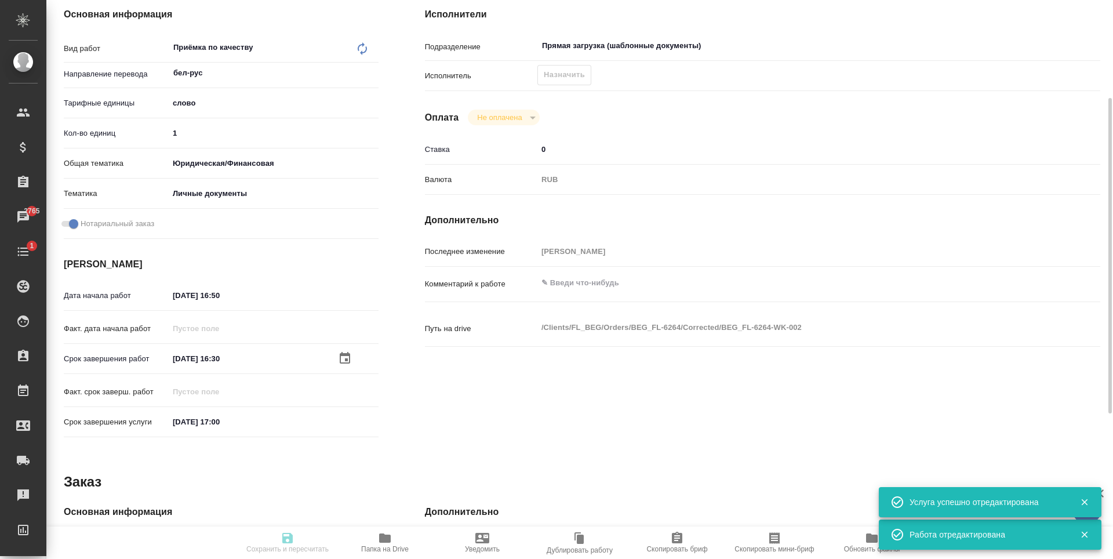
type textarea "x"
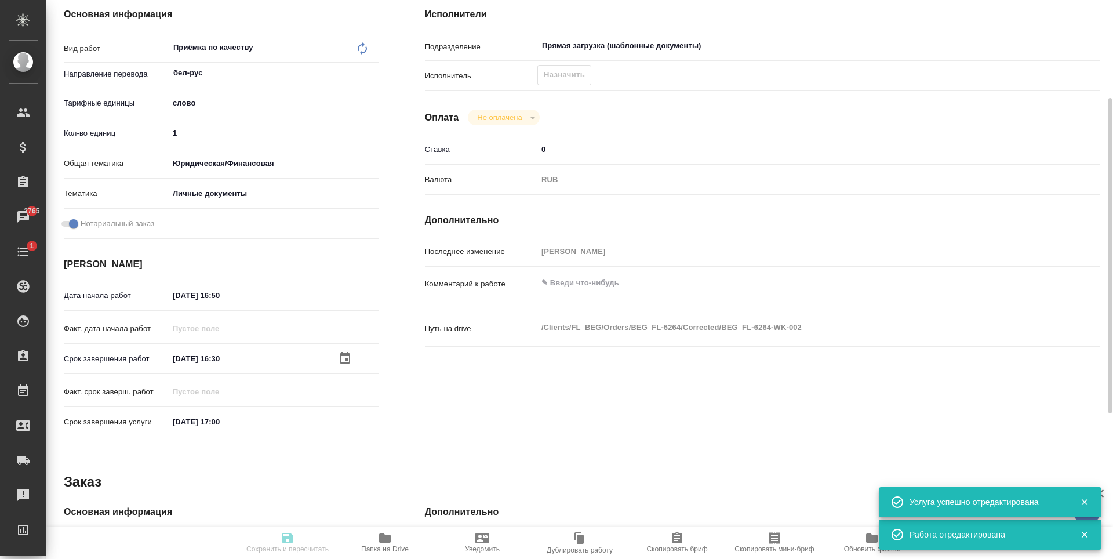
type textarea "x"
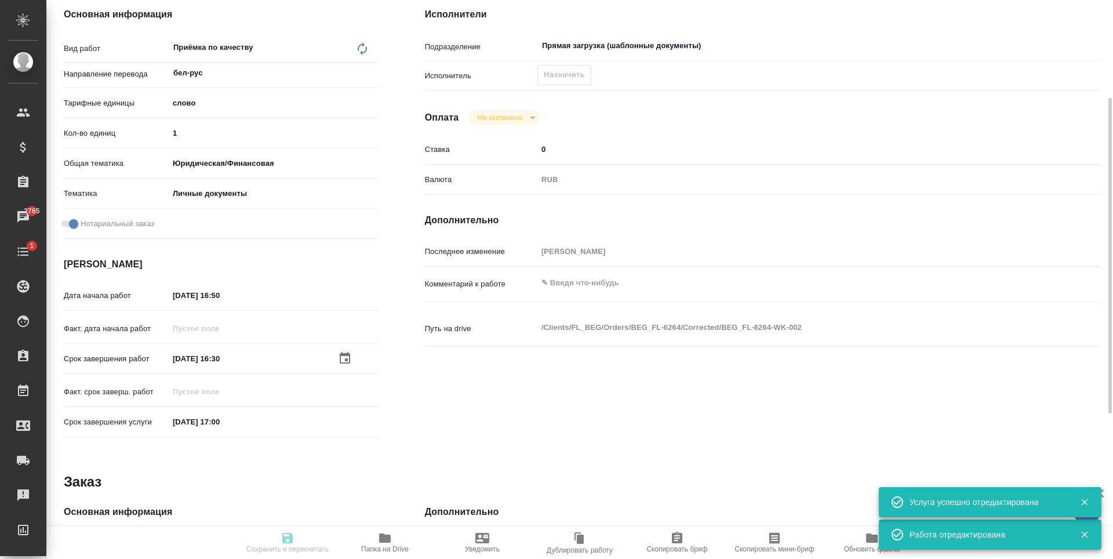
type textarea "x"
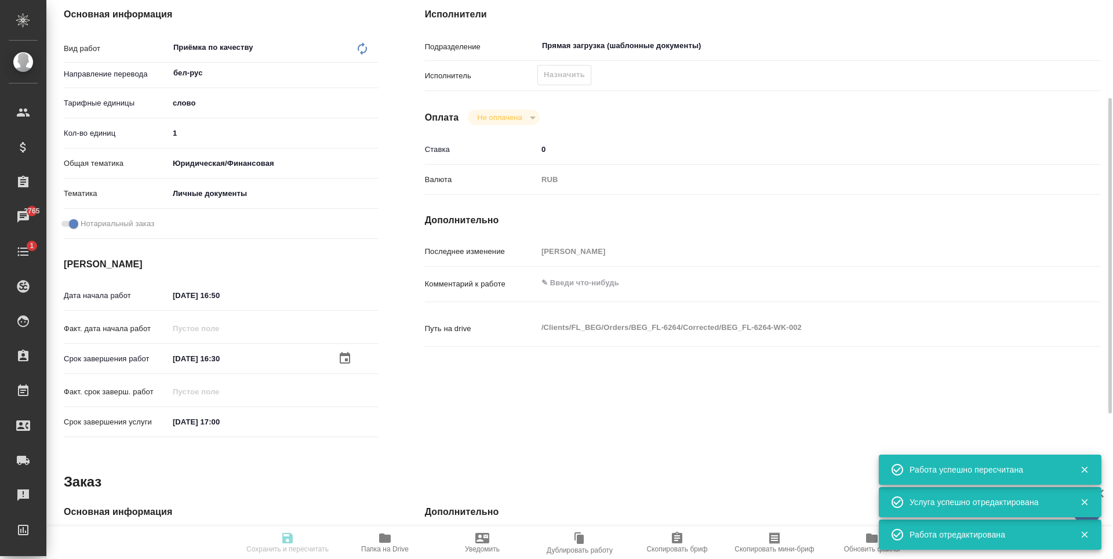
type input "recruiting"
type textarea "Приёмка по качеству"
type textarea "x"
type input "бел-рус"
type input "5a8b1489cc6b4906c91bfd90"
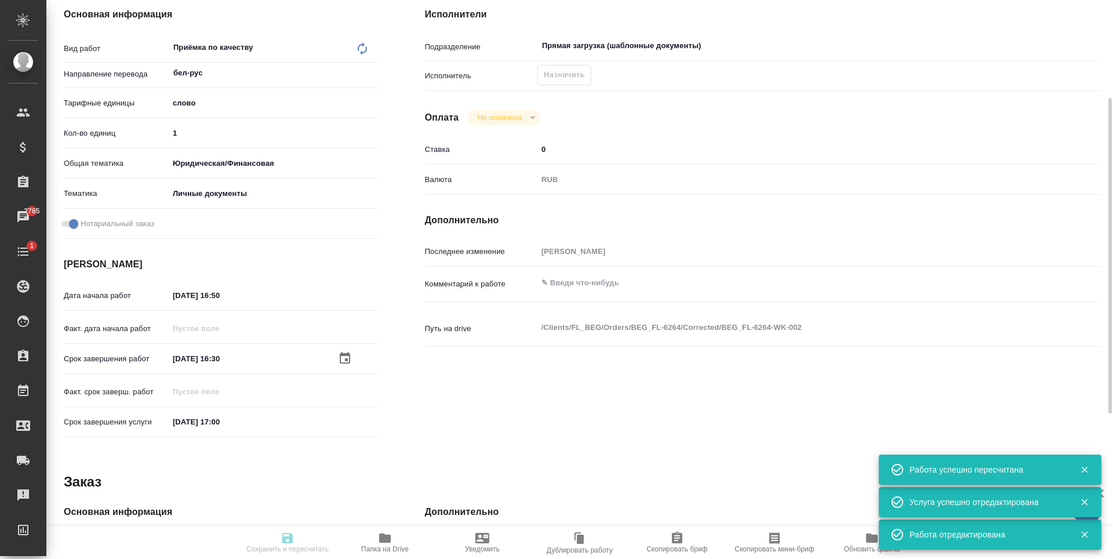
type input "1"
type input "yr-fn"
type input "5a8b8b956a9677013d343cfe"
checkbox input "true"
type input "05.09.2025 16:50"
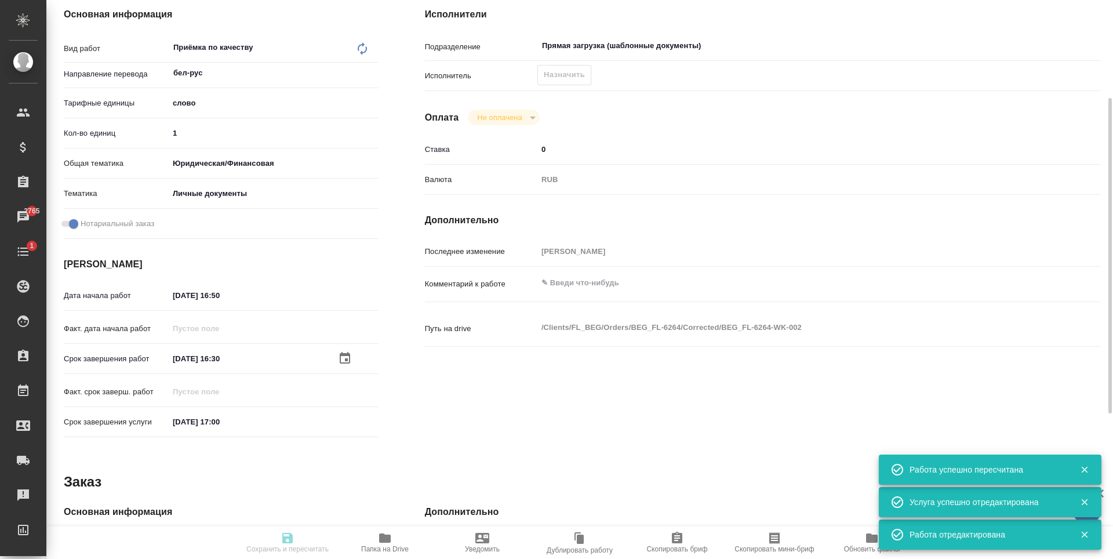
type input "08.09.2025 16:30"
type input "[DATE] 17:00"
type input "Прямая загрузка (шаблонные документы)"
type input "notPayed"
type input "0"
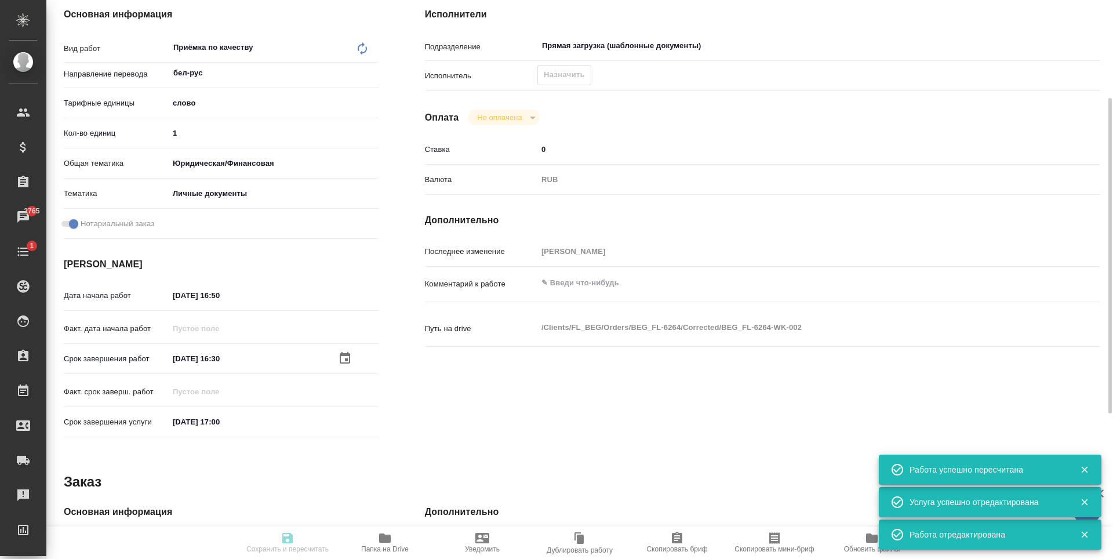
type input "RUB"
type input "[PERSON_NAME]"
type textarea "x"
type textarea "/Clients/FL_BEG/Orders/BEG_FL-6264/Corrected/BEG_FL-6264-WK-002"
type textarea "x"
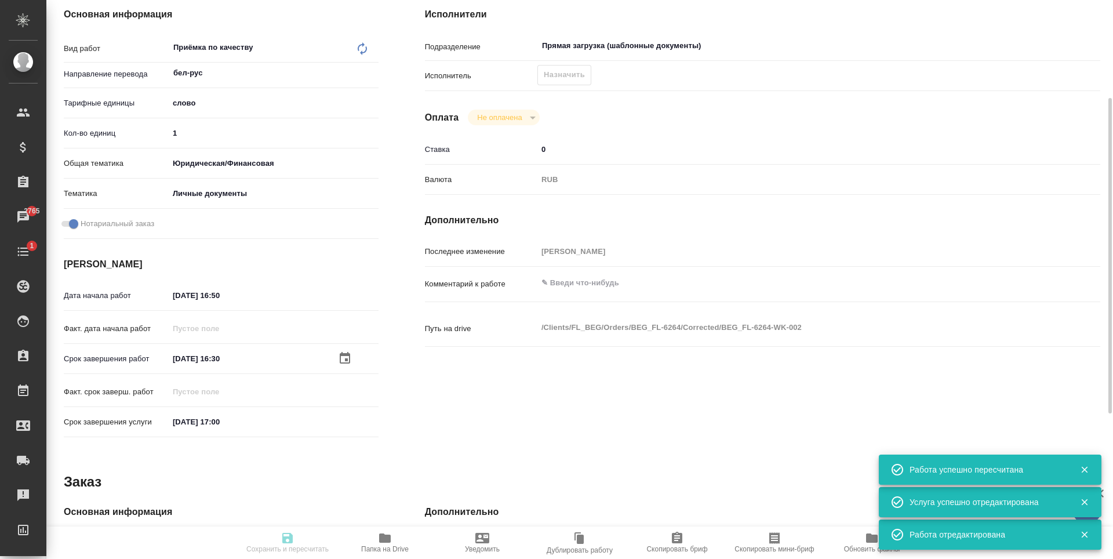
type input "BEG_FL-6264"
type input "Перевод станд. несрочный"
type input "Корректура, Приёмка по качеству, Постредактура машинного перевода, Перевод, Ред…"
type input "[PERSON_NAME]"
type input "/Clients/FL_BEG/Orders/BEG_FL-6264"
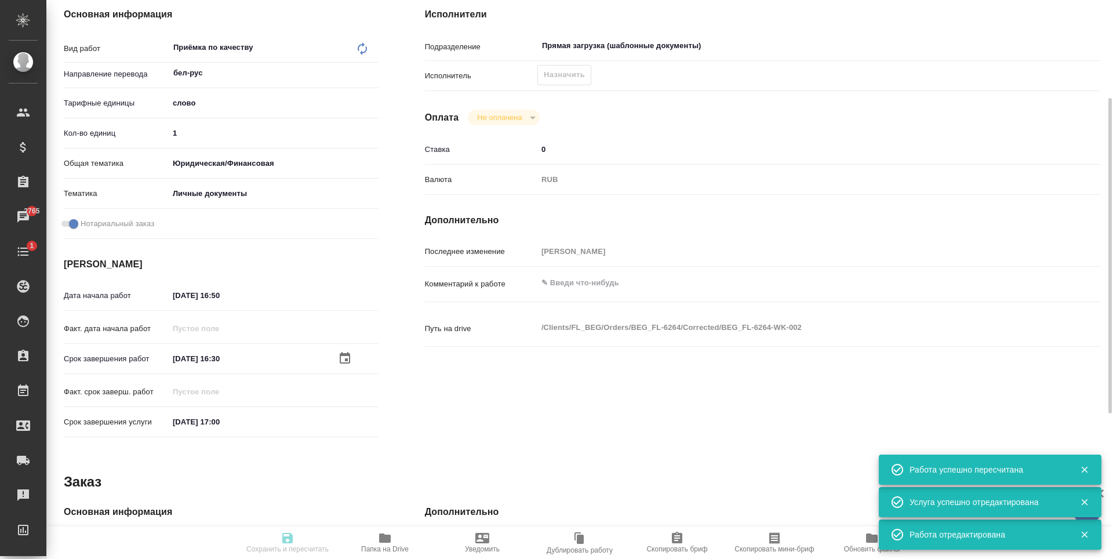
type textarea "x"
type textarea "Подаваться будет в ММЦ Подольск, лучше сделайте на всякий случай под Сахарово"
type textarea "x"
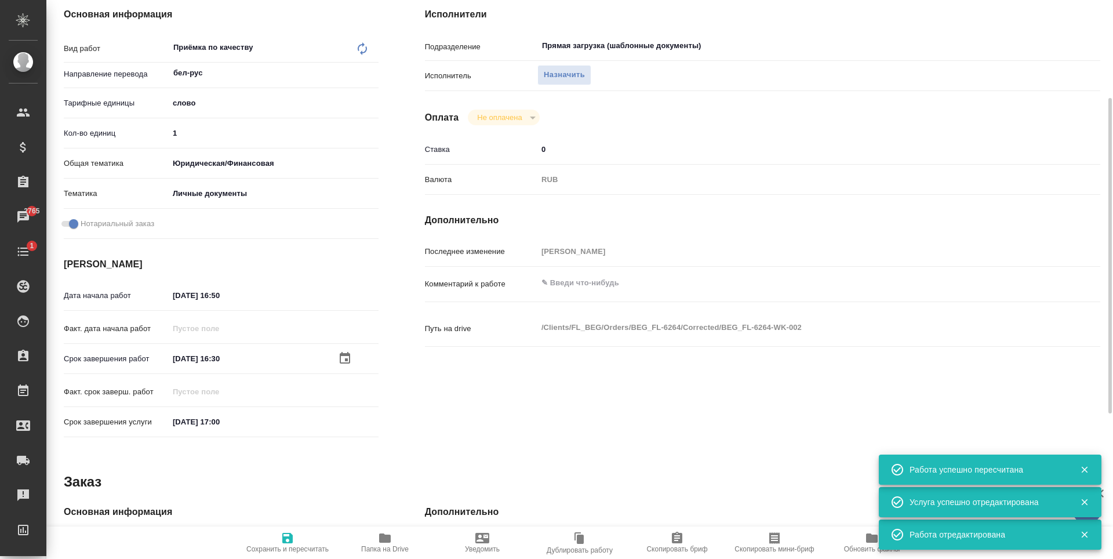
type textarea "x"
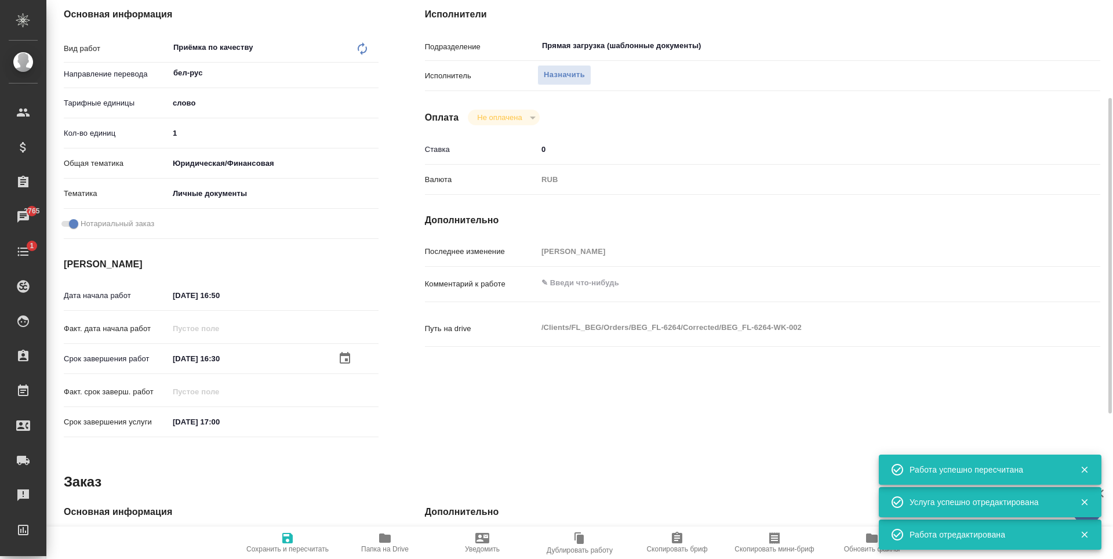
type textarea "x"
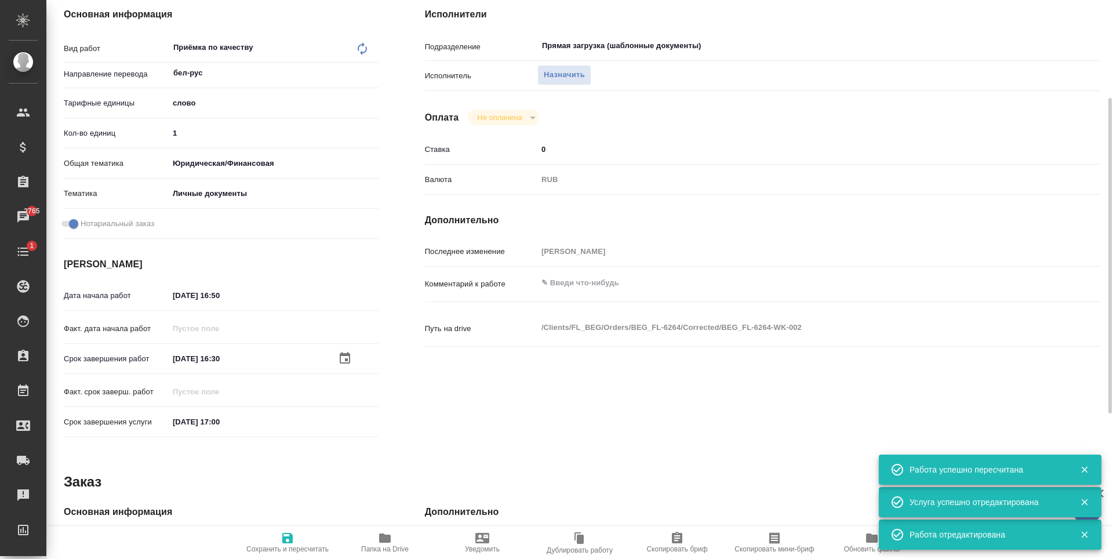
type textarea "x"
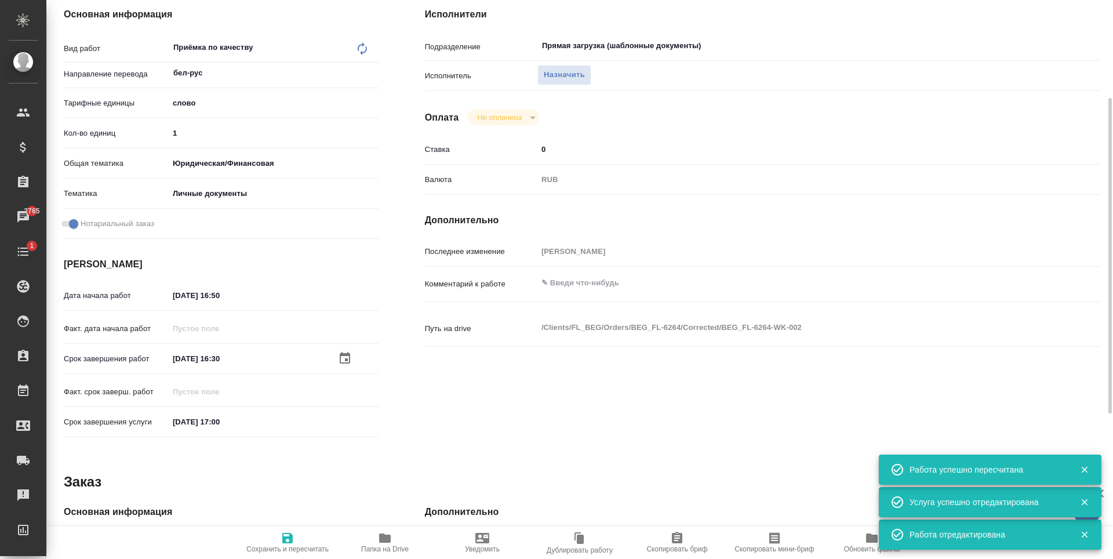
type textarea "x"
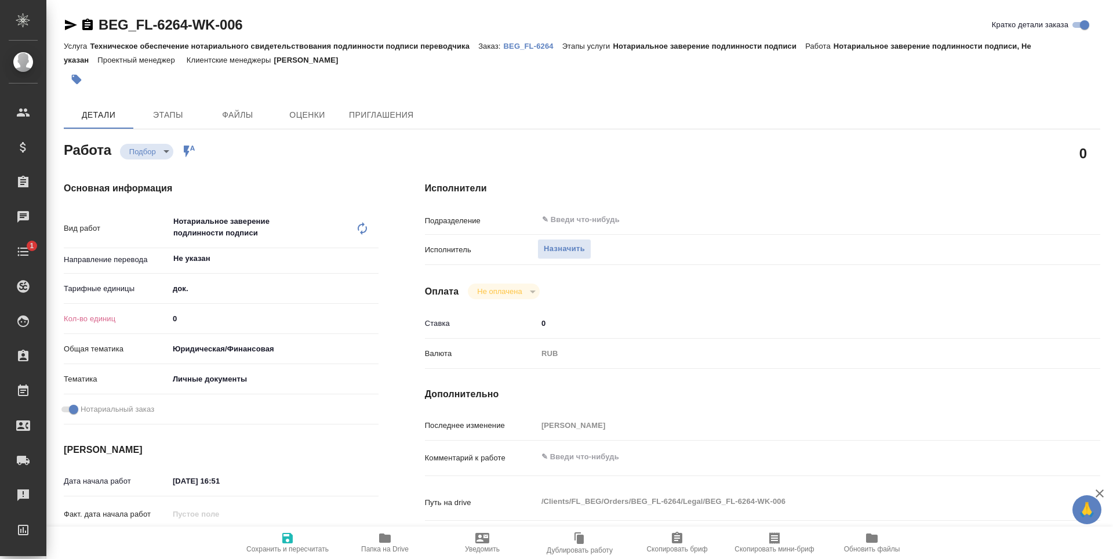
type textarea "x"
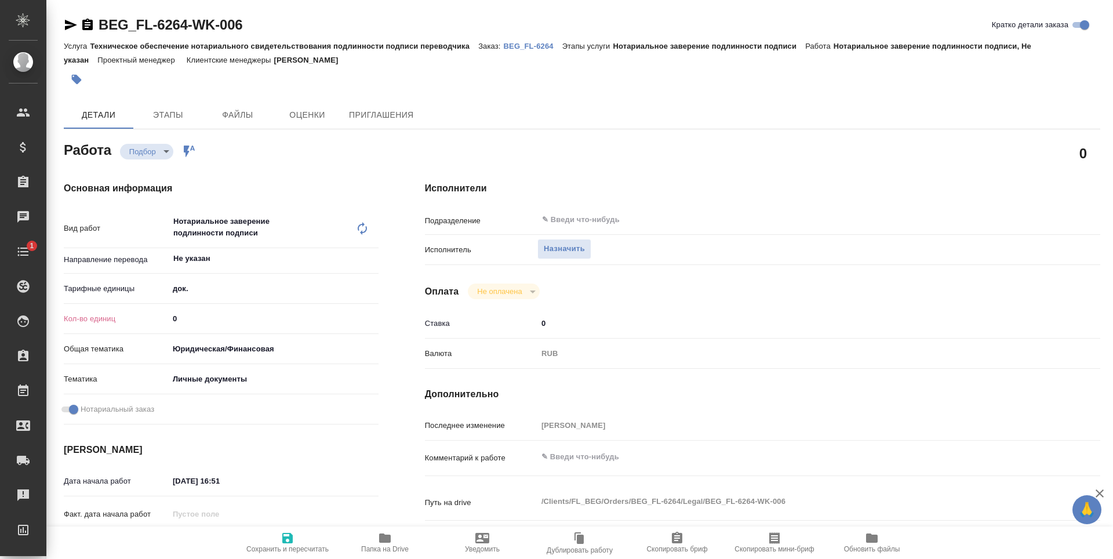
type textarea "x"
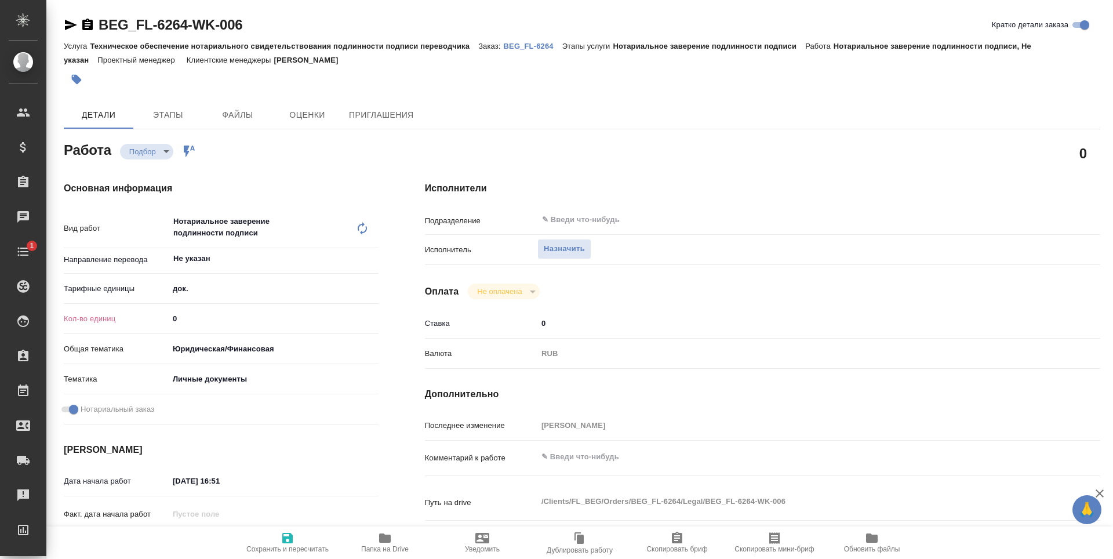
type textarea "x"
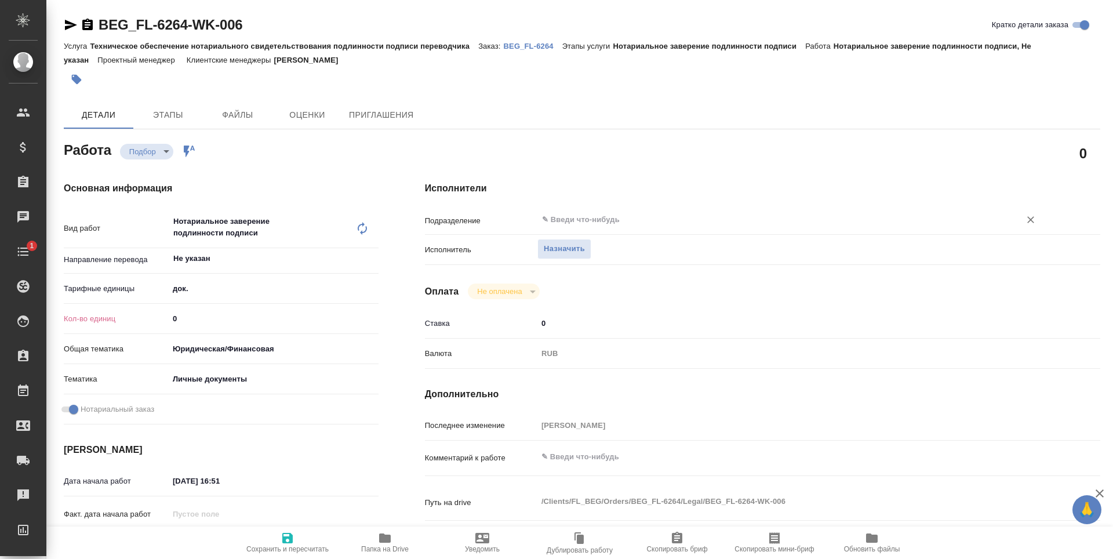
type textarea "x"
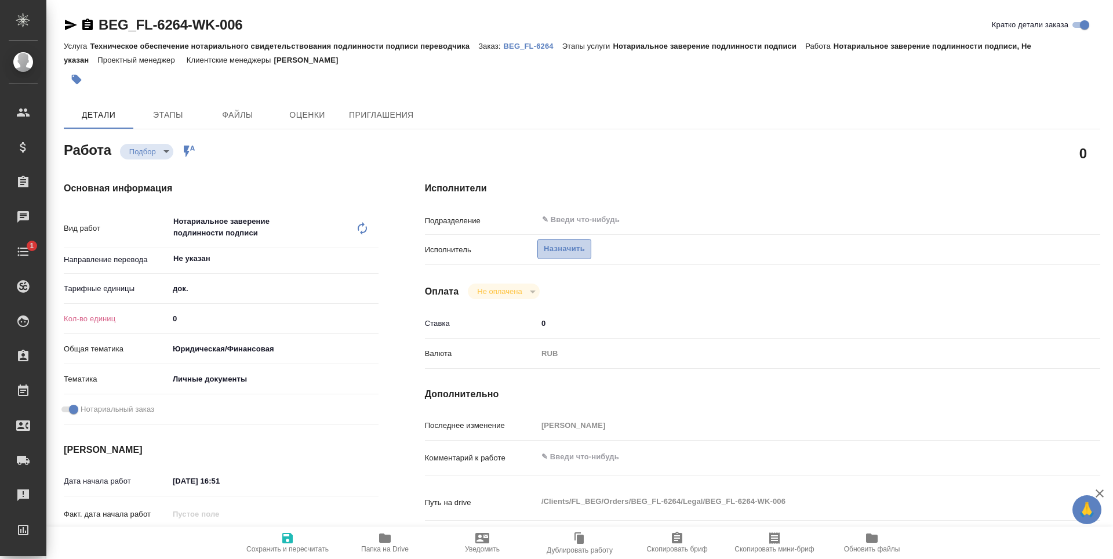
click at [575, 252] on span "Назначить" at bounding box center [564, 248] width 41 height 13
type textarea "x"
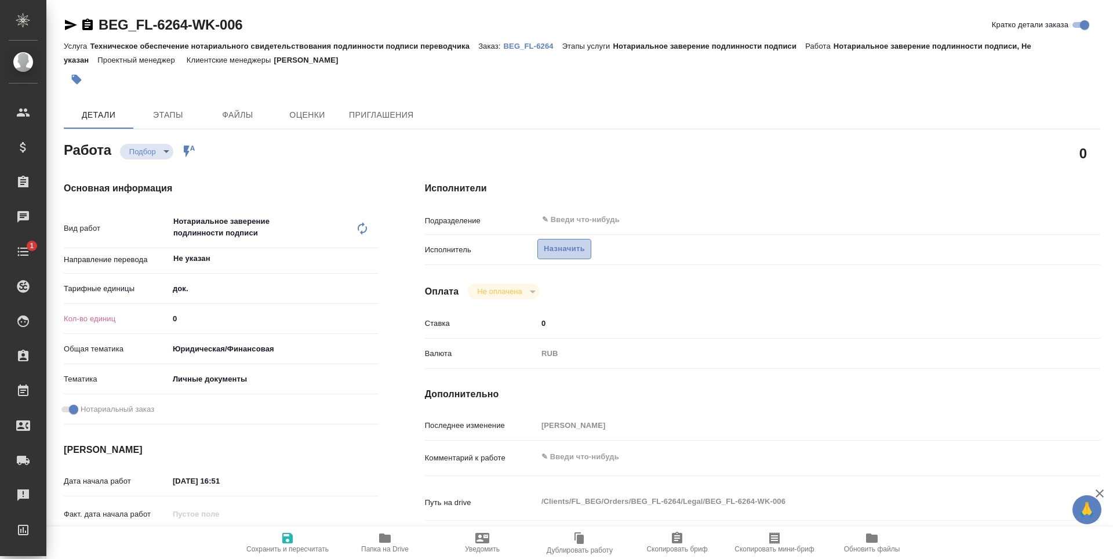
type textarea "x"
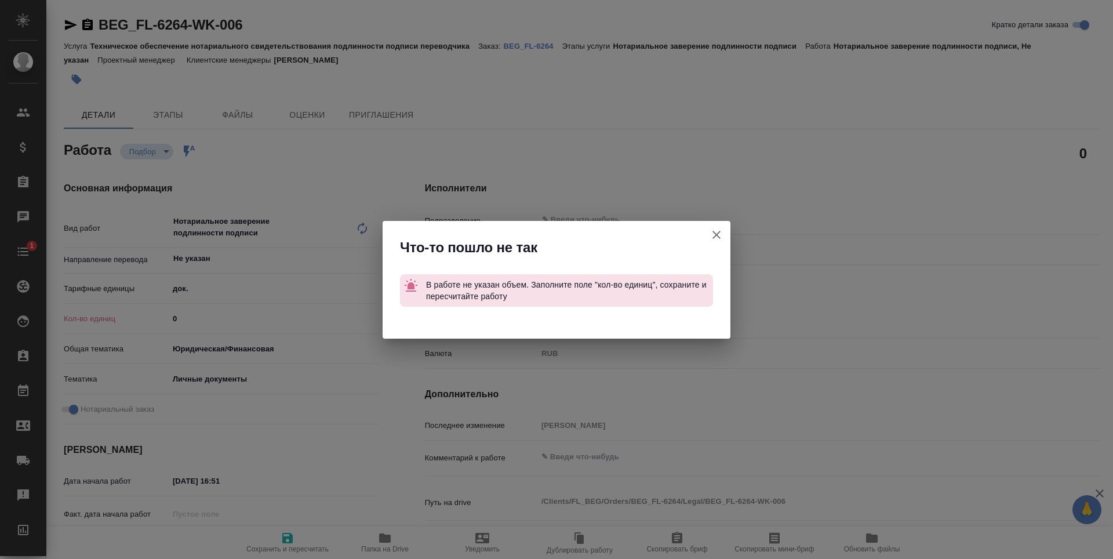
type textarea "x"
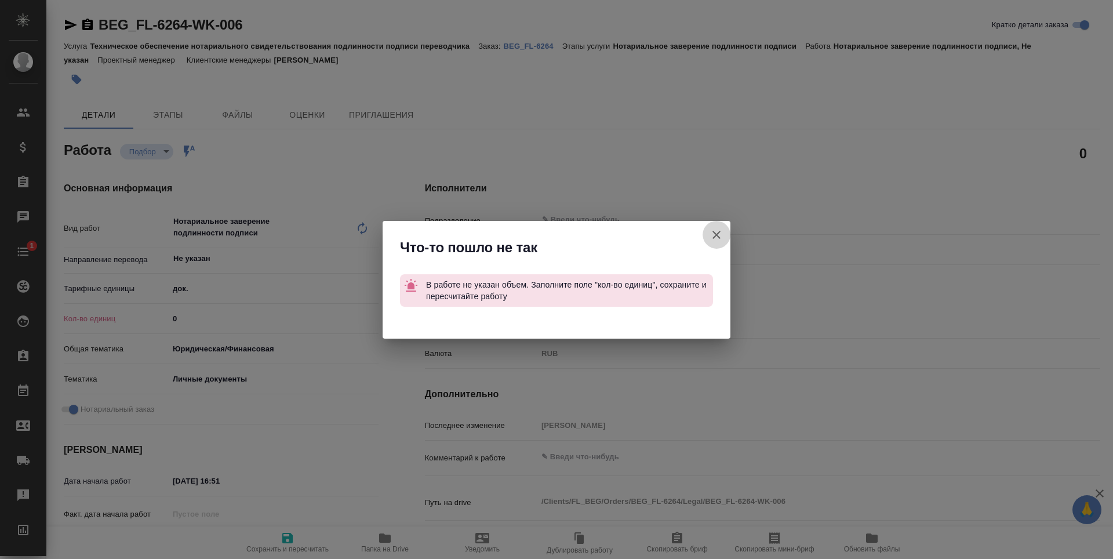
click at [714, 233] on icon "button" at bounding box center [716, 235] width 14 height 14
type textarea "x"
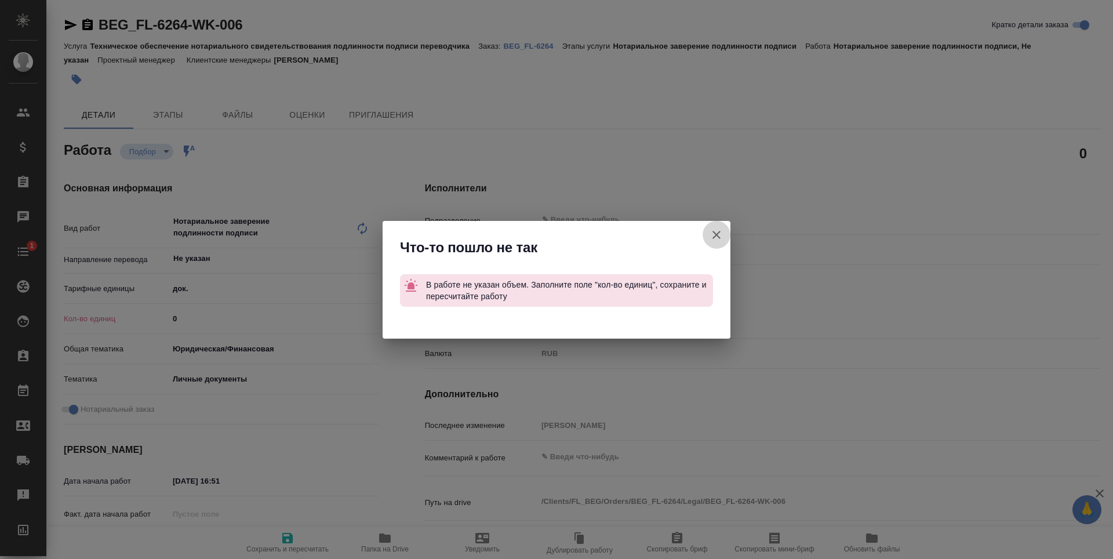
type textarea "x"
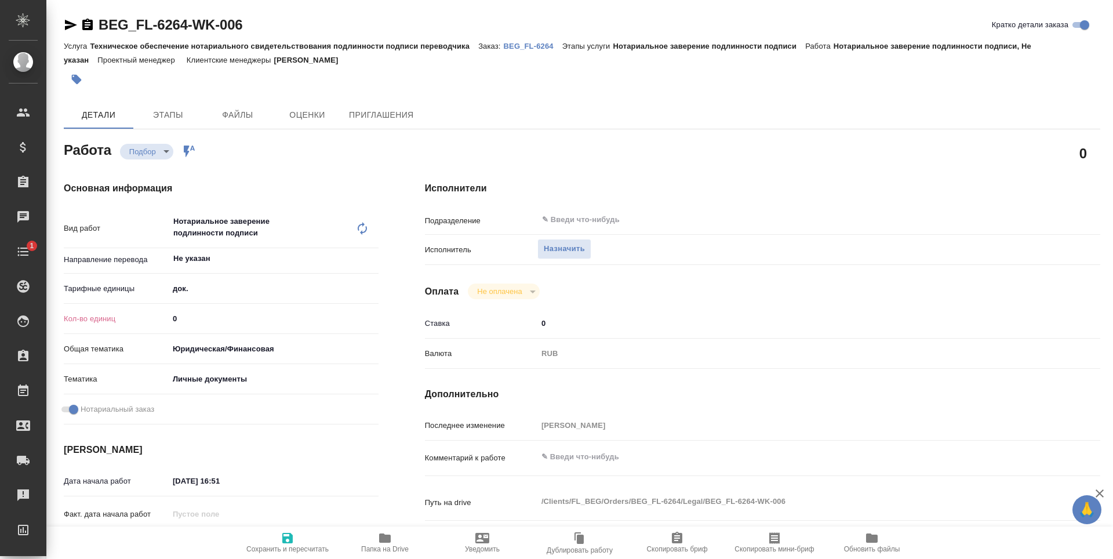
type textarea "x"
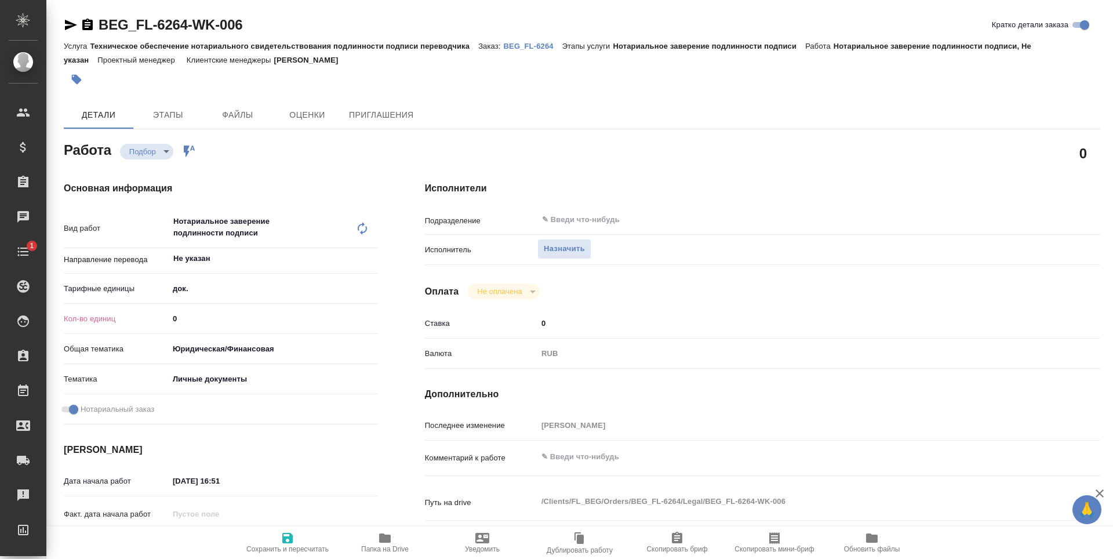
click at [252, 325] on input "0" at bounding box center [274, 318] width 210 height 17
type textarea "x"
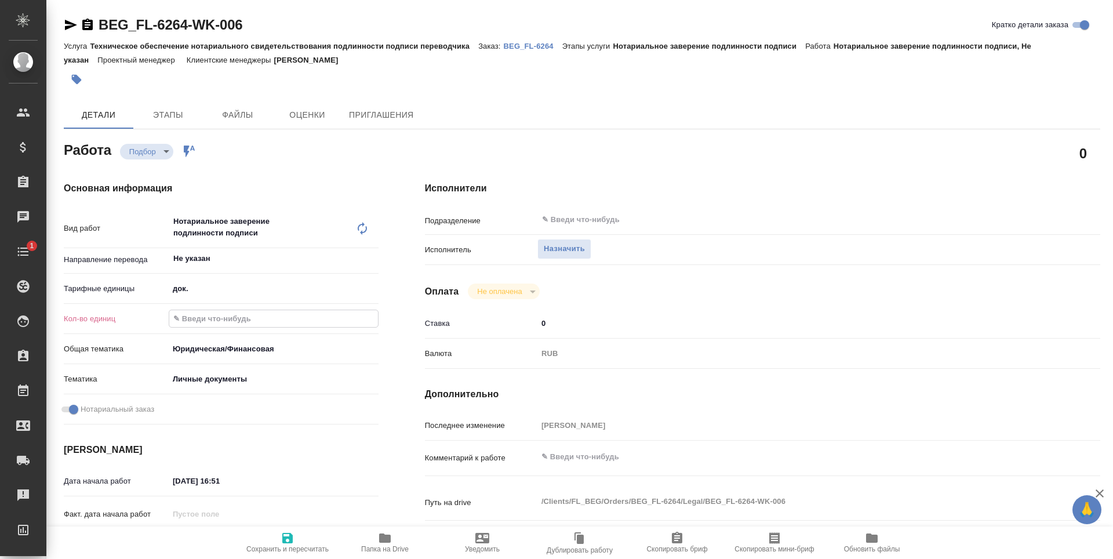
type textarea "x"
type input "2"
type textarea "x"
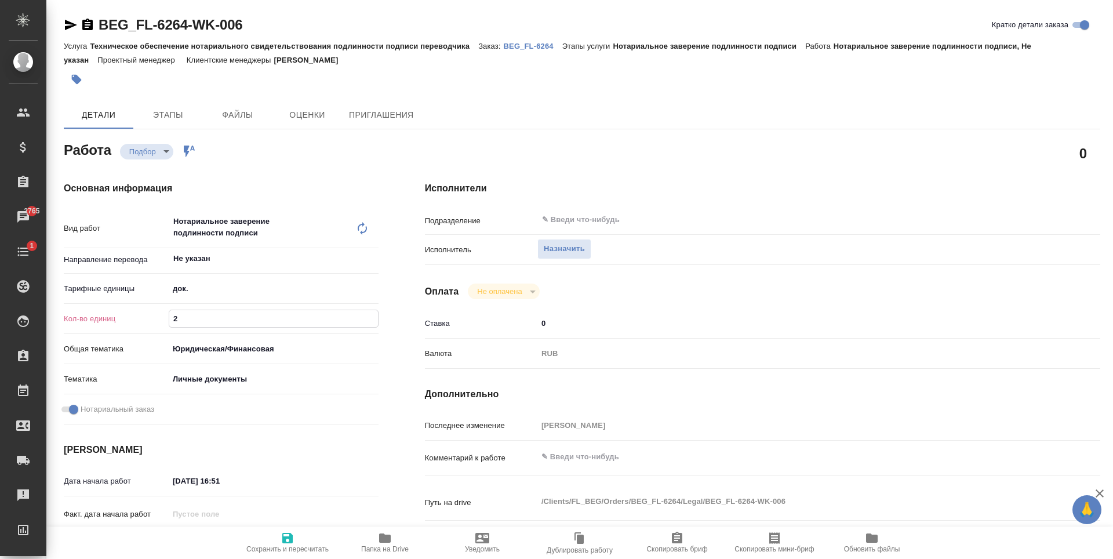
type textarea "x"
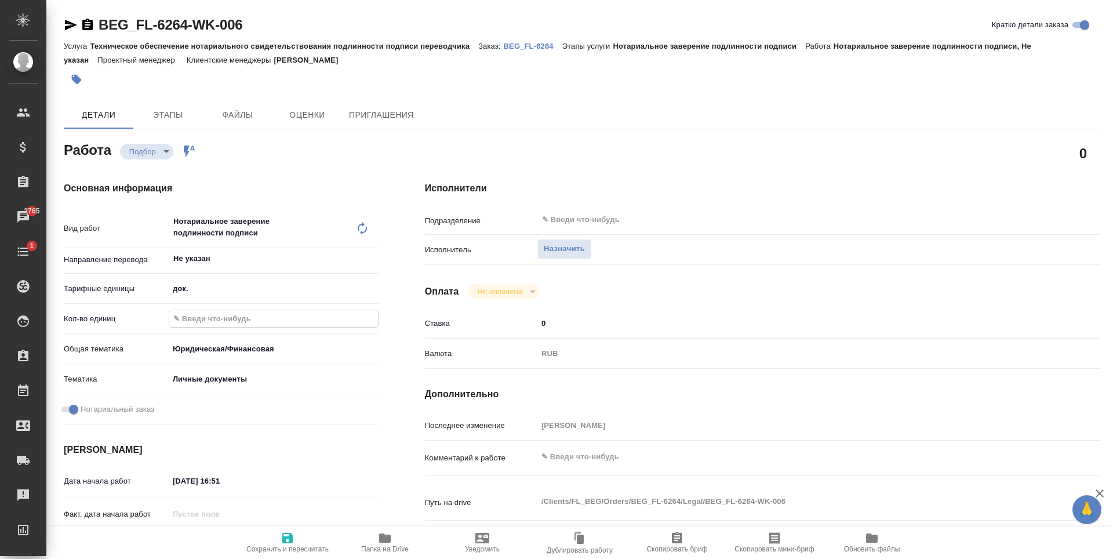
type textarea "x"
type input "1"
type textarea "x"
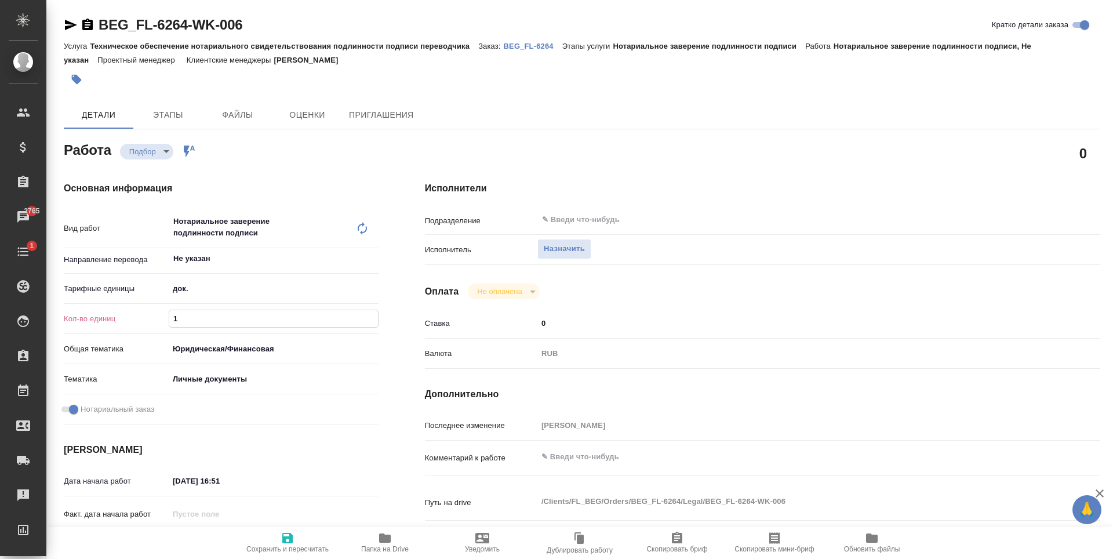
type textarea "x"
type input "1"
click at [577, 237] on div "Подразделение ​" at bounding box center [762, 224] width 675 height 30
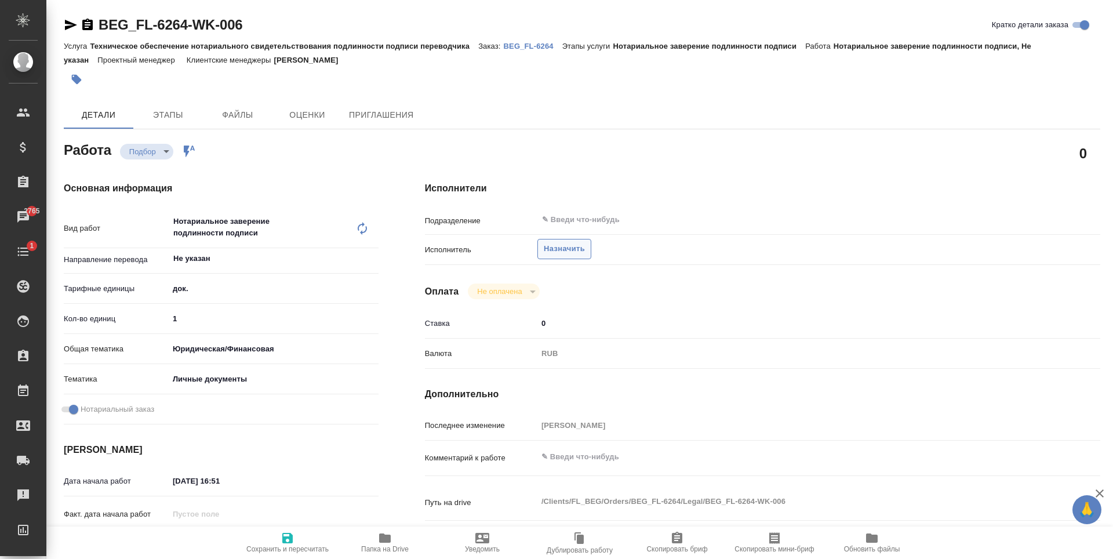
click at [577, 246] on span "Назначить" at bounding box center [564, 248] width 41 height 13
type textarea "x"
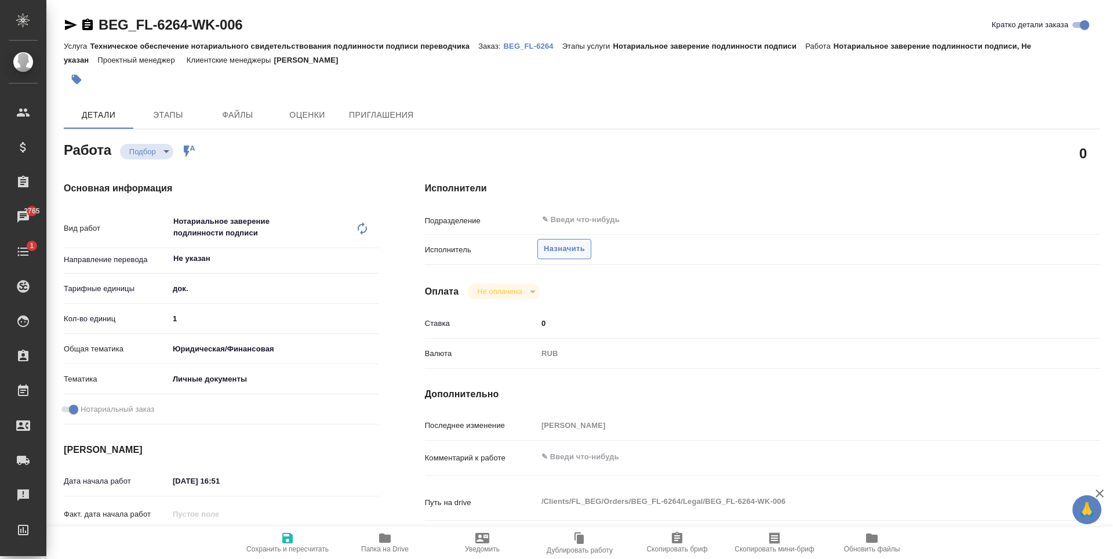
type textarea "x"
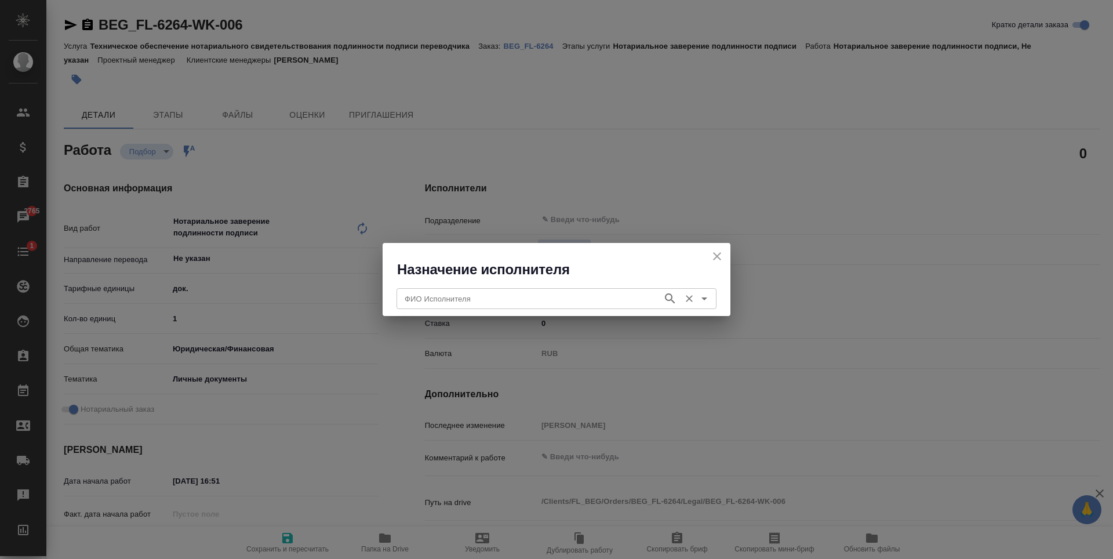
click at [538, 305] on input "ФИО Исполнителя" at bounding box center [528, 299] width 257 height 14
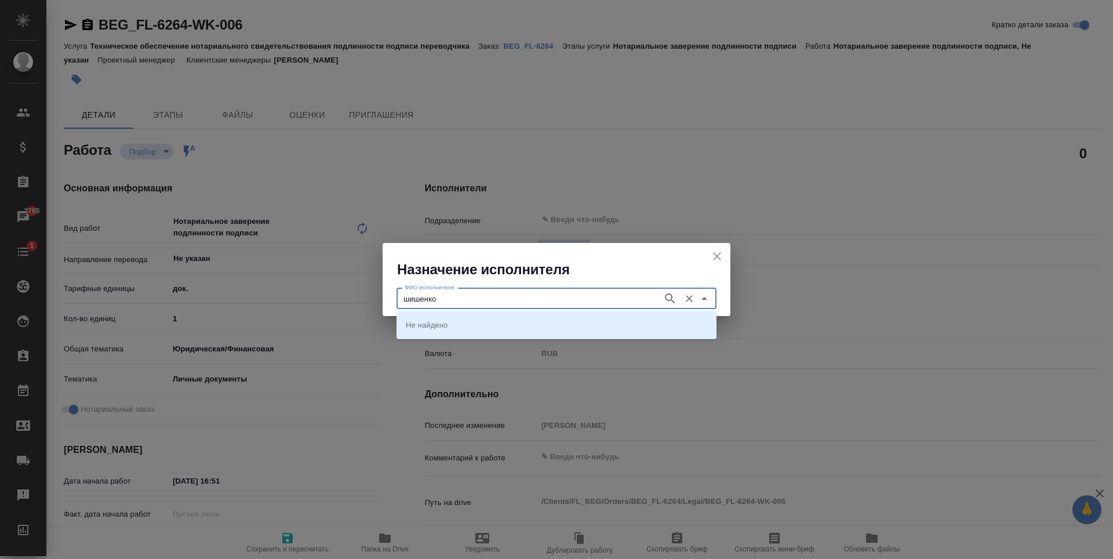
type input "шишенков"
click at [669, 291] on button "button" at bounding box center [669, 298] width 17 height 17
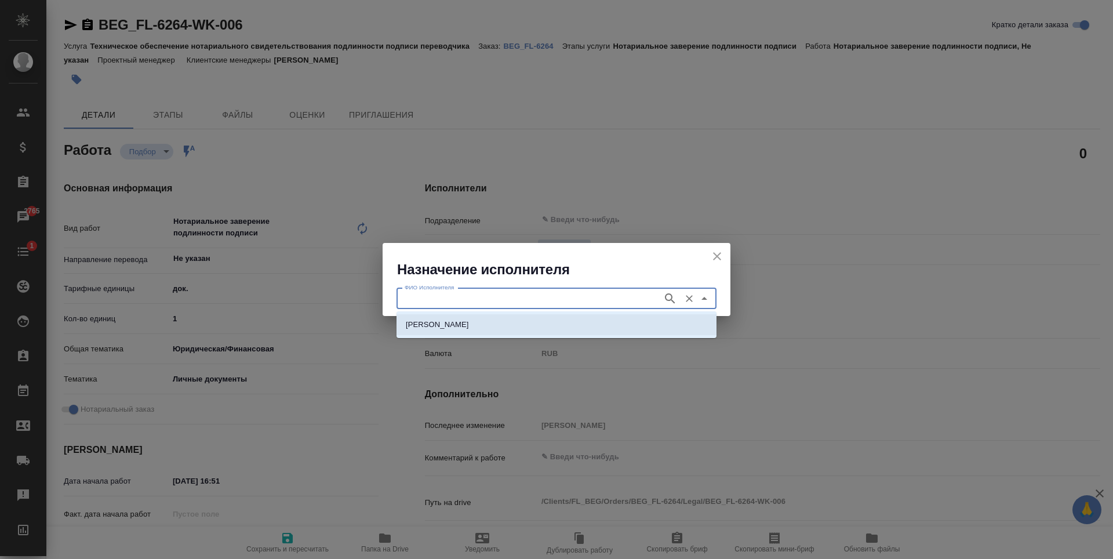
click at [599, 330] on li "[PERSON_NAME]" at bounding box center [556, 324] width 320 height 21
type input "[PERSON_NAME]"
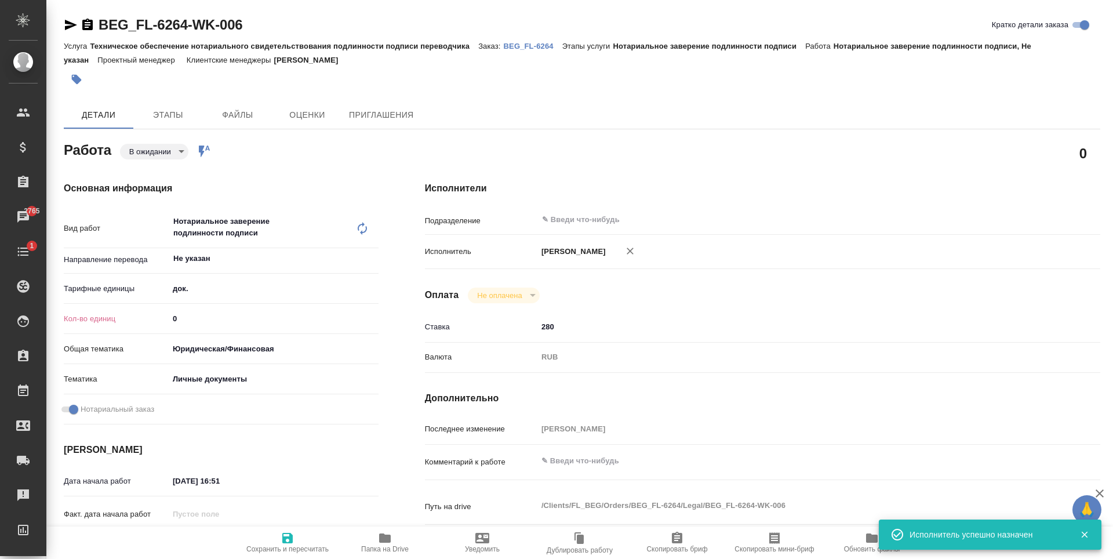
type textarea "x"
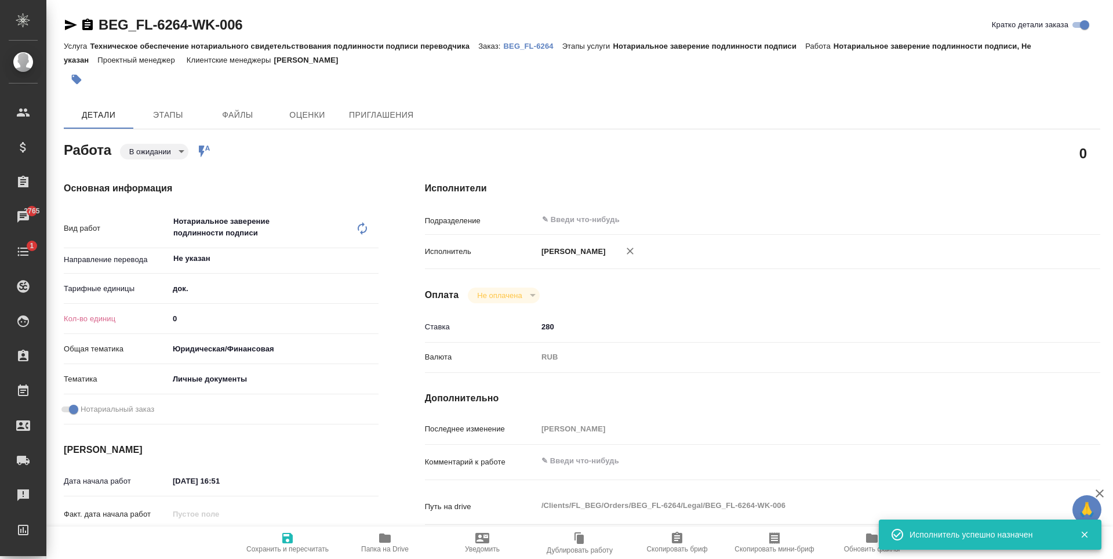
type textarea "x"
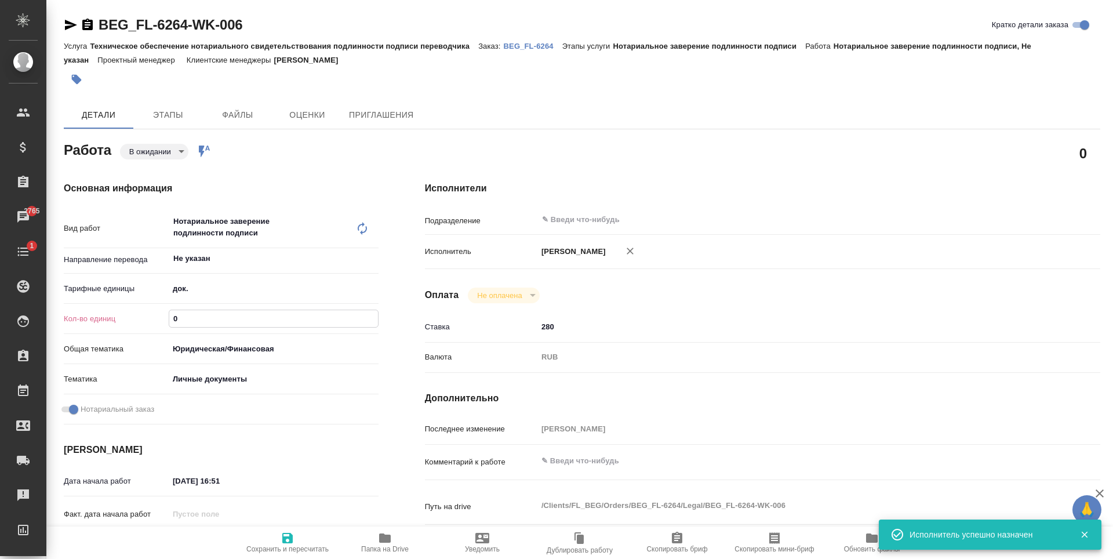
click at [230, 321] on input "0" at bounding box center [273, 318] width 209 height 17
type textarea "x"
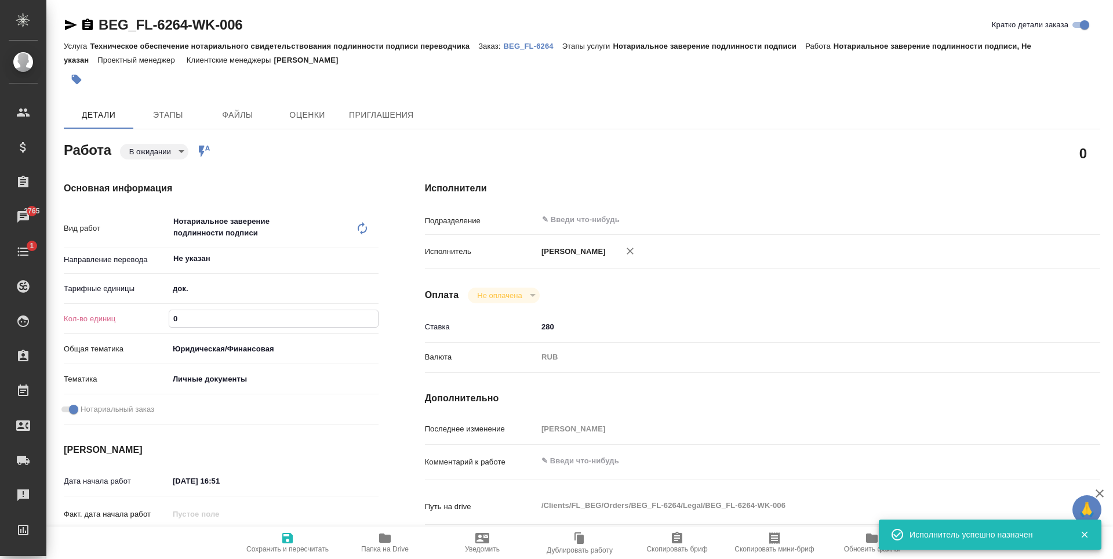
type textarea "x"
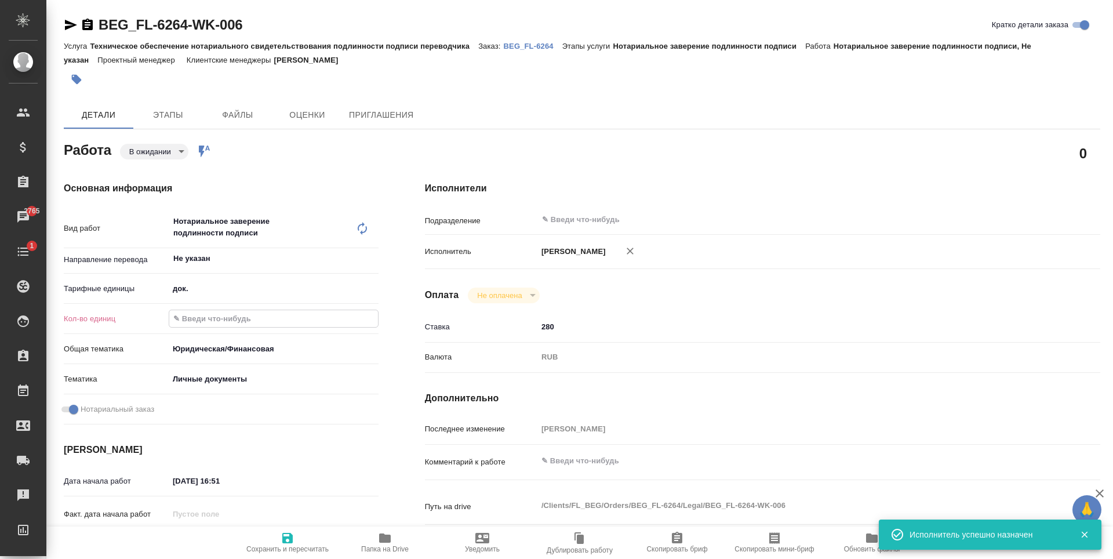
type textarea "x"
type input "1"
type textarea "x"
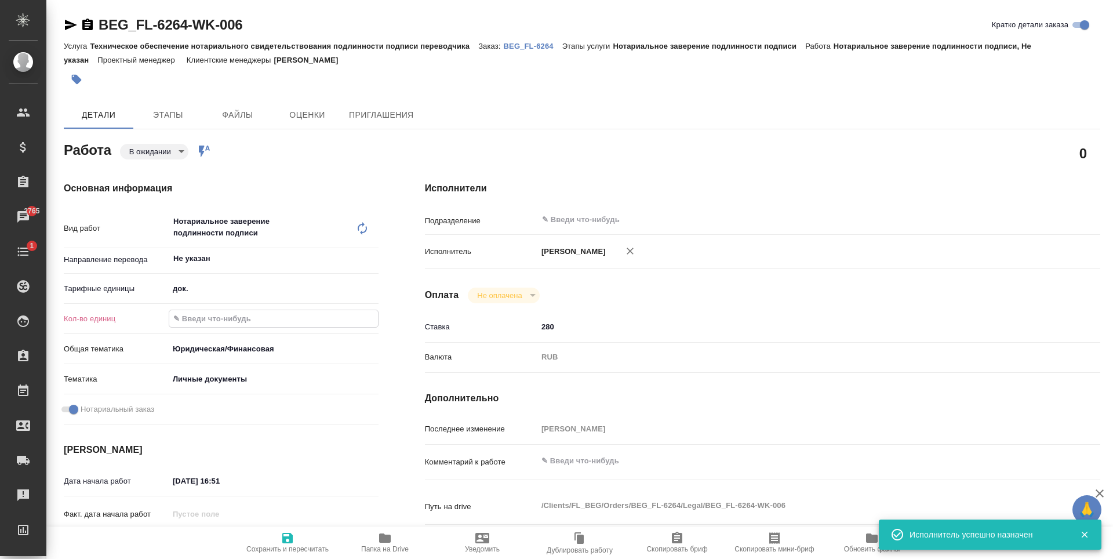
type textarea "x"
type input "1"
click at [283, 541] on icon "button" at bounding box center [287, 538] width 10 height 10
type textarea "x"
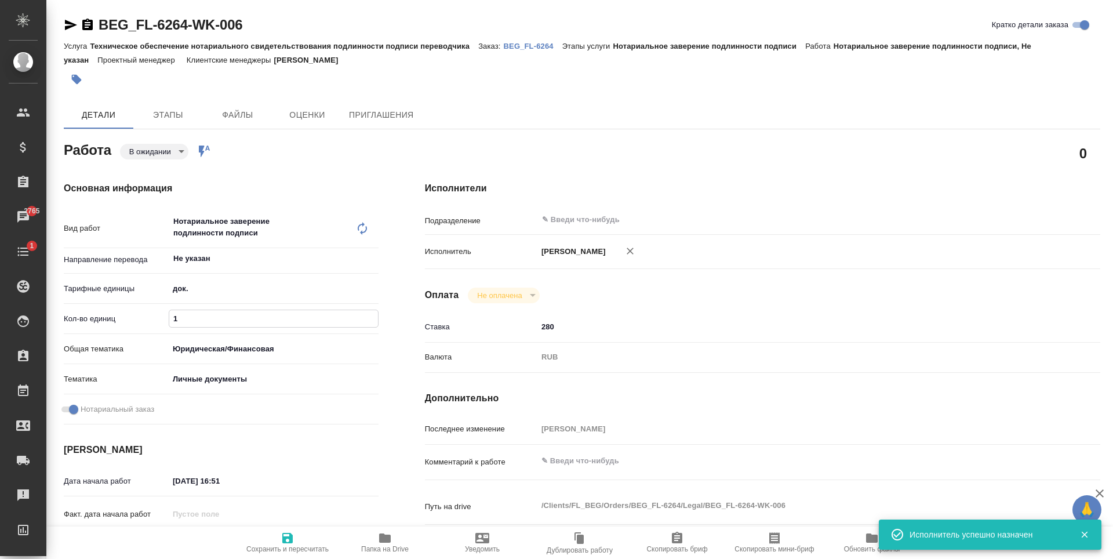
type textarea "x"
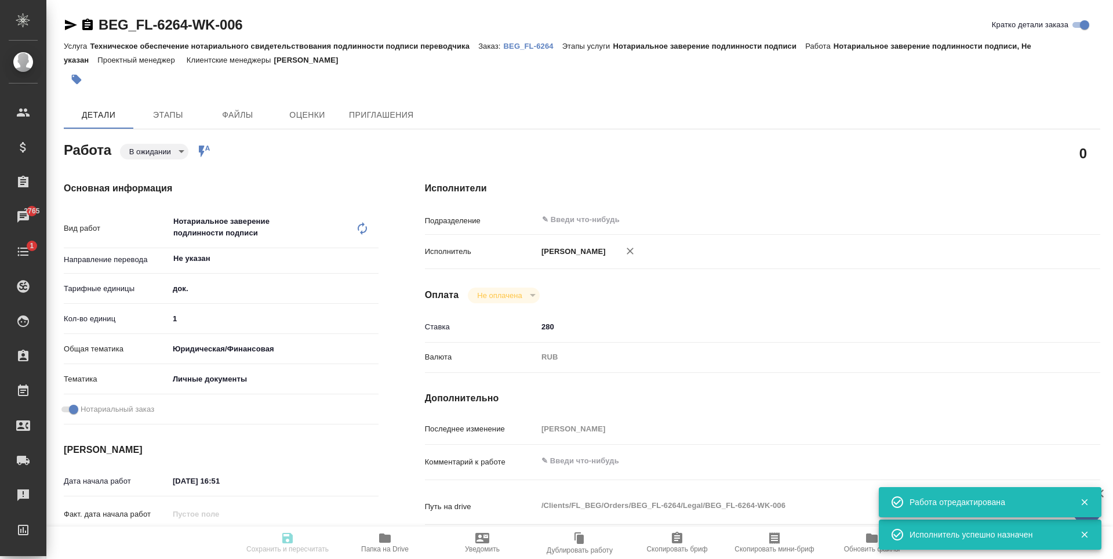
type textarea "x"
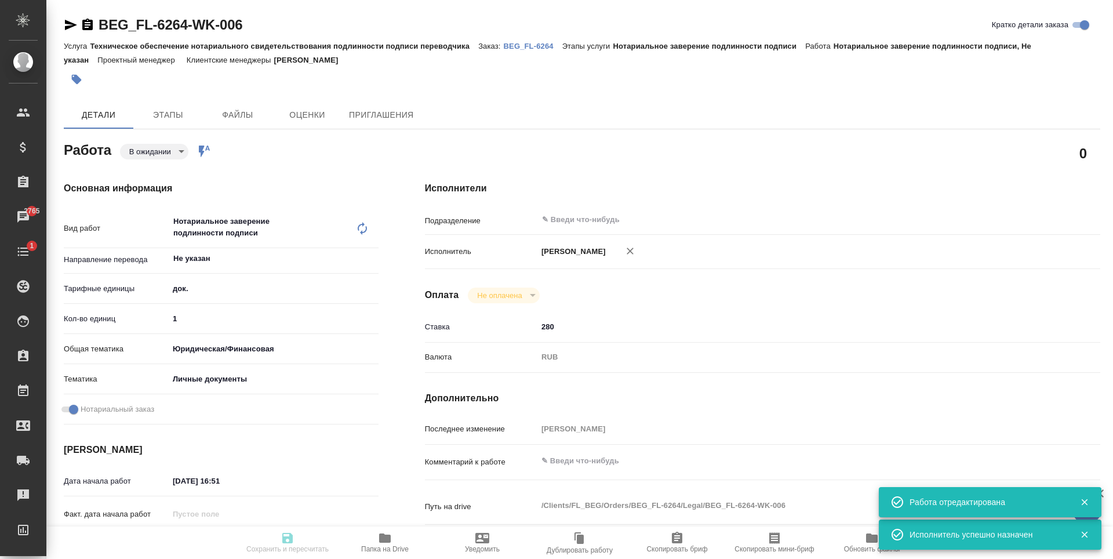
type input "pending"
type textarea "Нотариальное заверение подлинности подписи"
type textarea "x"
type input "Не указан"
type input "5a8b1489cc6b4906c91bfd8b"
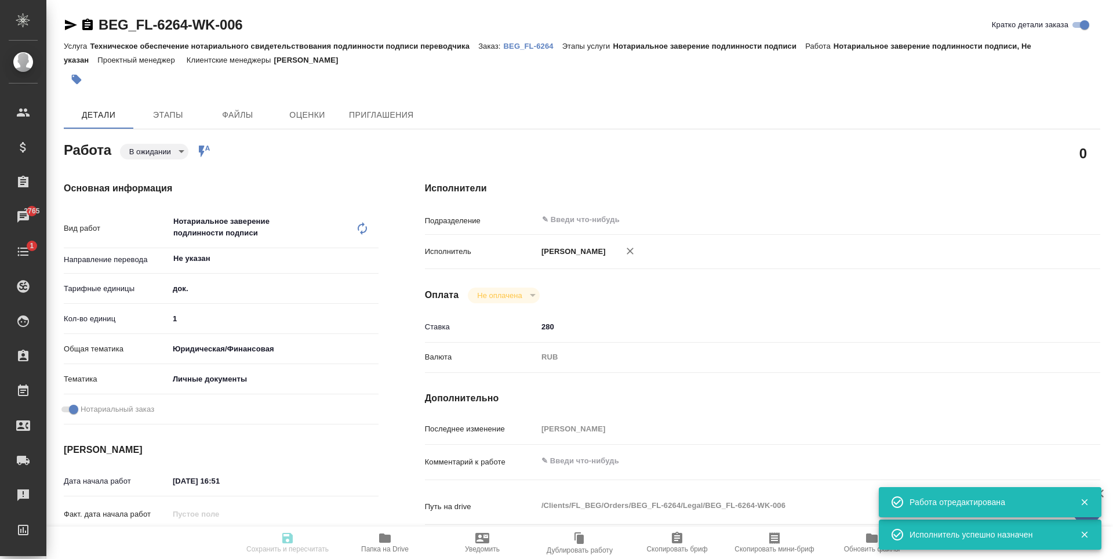
type input "1"
type input "yr-fn"
type input "5a8b8b956a9677013d343cfe"
checkbox input "true"
type input "[DATE] 16:51"
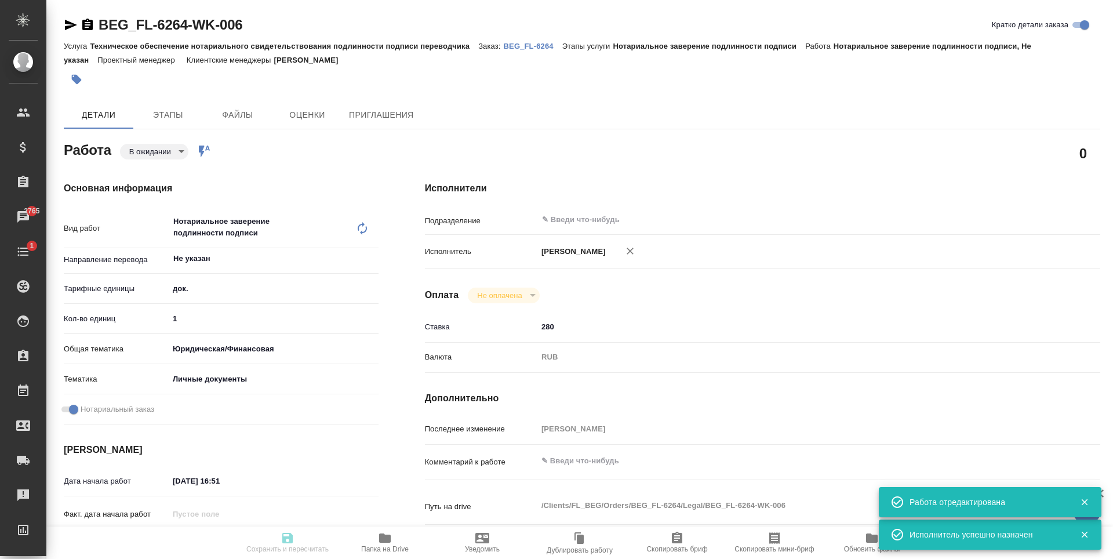
type input "[DATE] 17:00"
type input "notPayed"
type input "280"
type input "RUB"
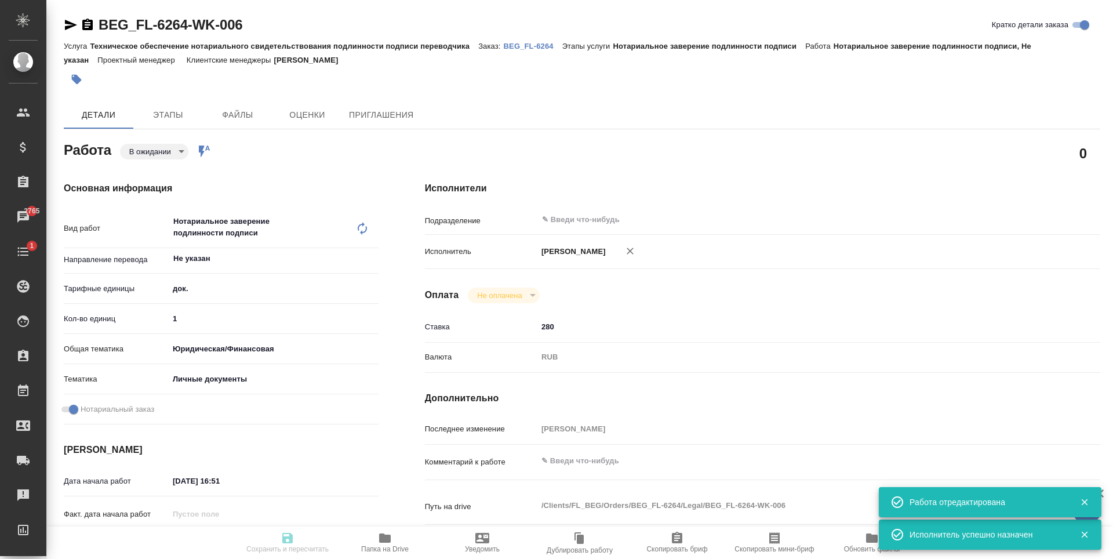
type input "[PERSON_NAME]"
type textarea "x"
type textarea "/Clients/FL_BEG/Orders/BEG_FL-6264/Legal/BEG_FL-6264-WK-006"
type textarea "x"
type input "BEG_FL-6264"
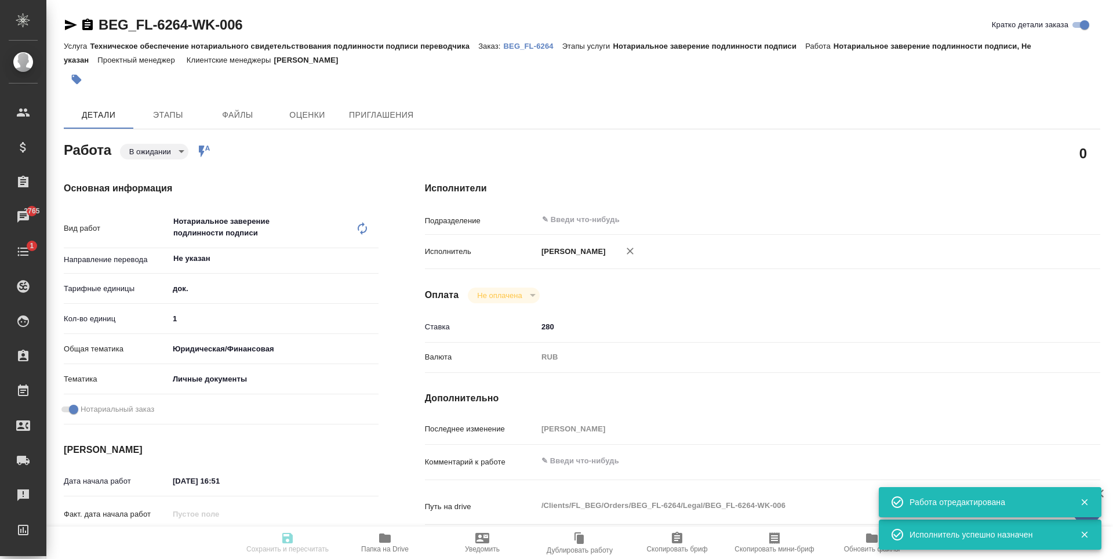
type input "Техническое обеспечение нотариального свидетельствования подлинности подписи пе…"
type input "Нотариальное заверение подлинности подписи"
type input "[PERSON_NAME]"
type input "/Clients/FL_BEG/Orders/BEG_FL-6264"
type textarea "x"
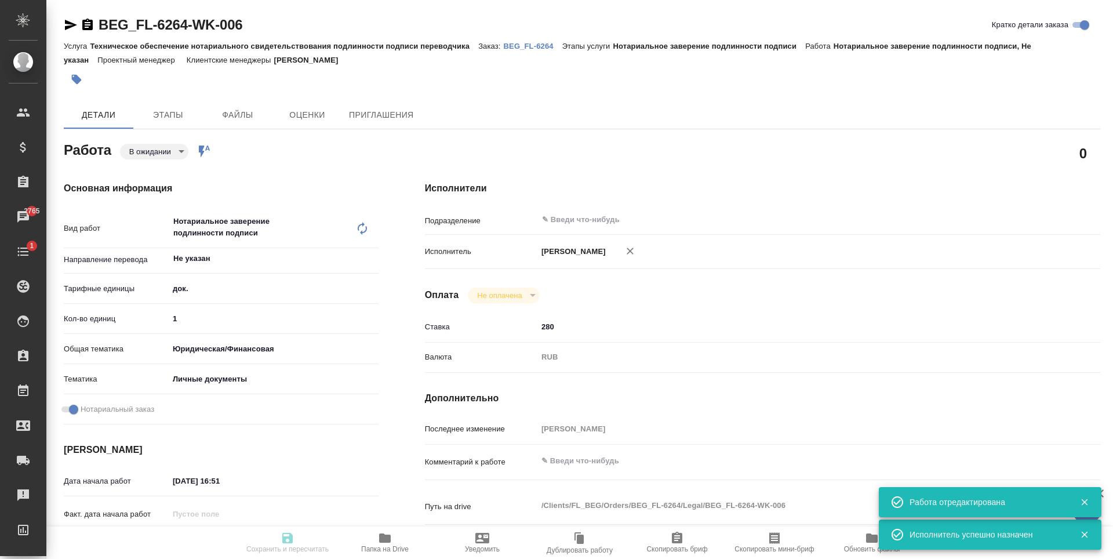
type textarea "Подаваться будет в ММЦ Подольск, лучше сделайте на всякий случай под Сахарово"
type textarea "x"
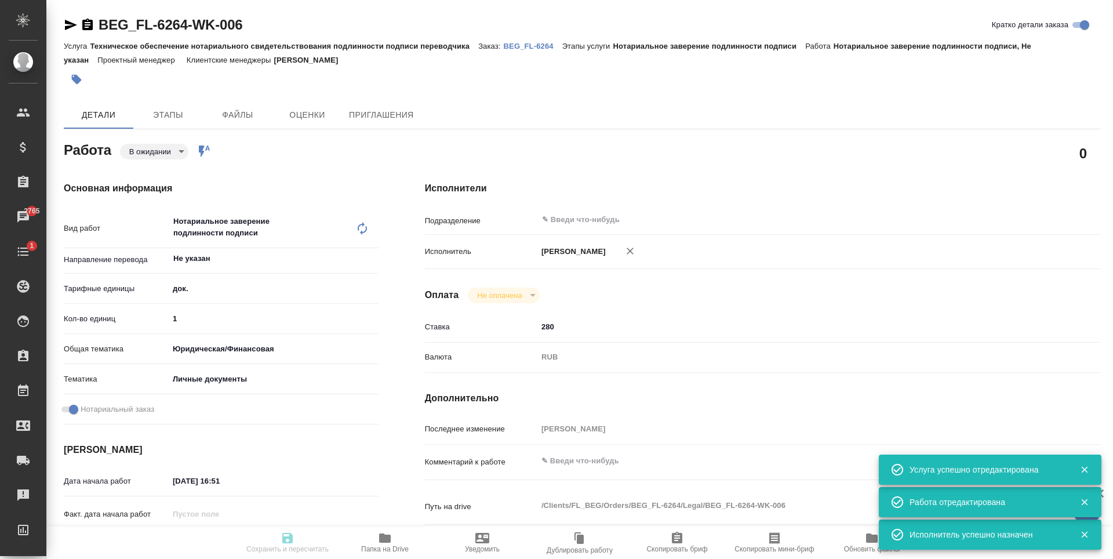
type textarea "x"
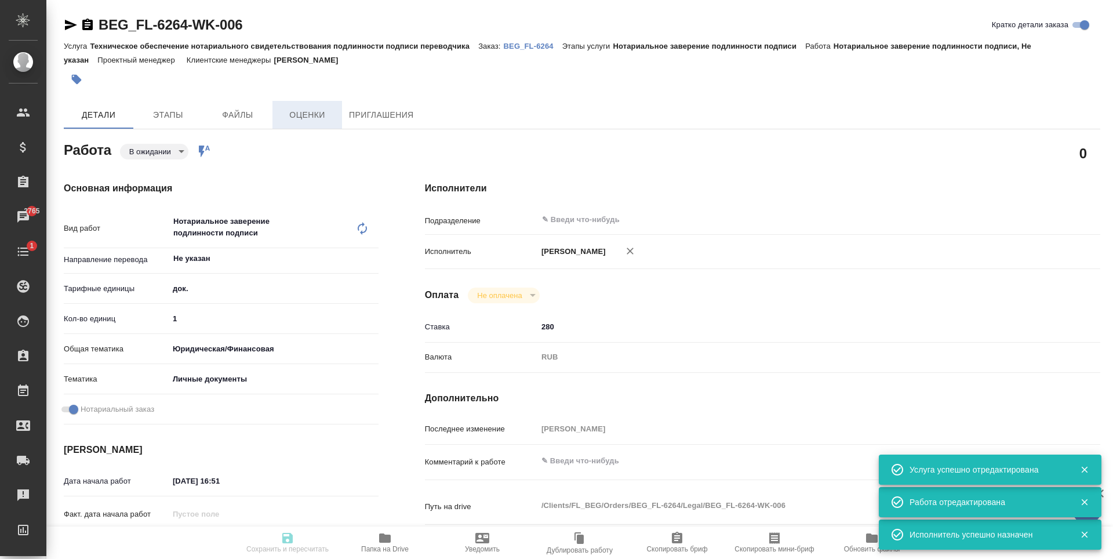
type textarea "x"
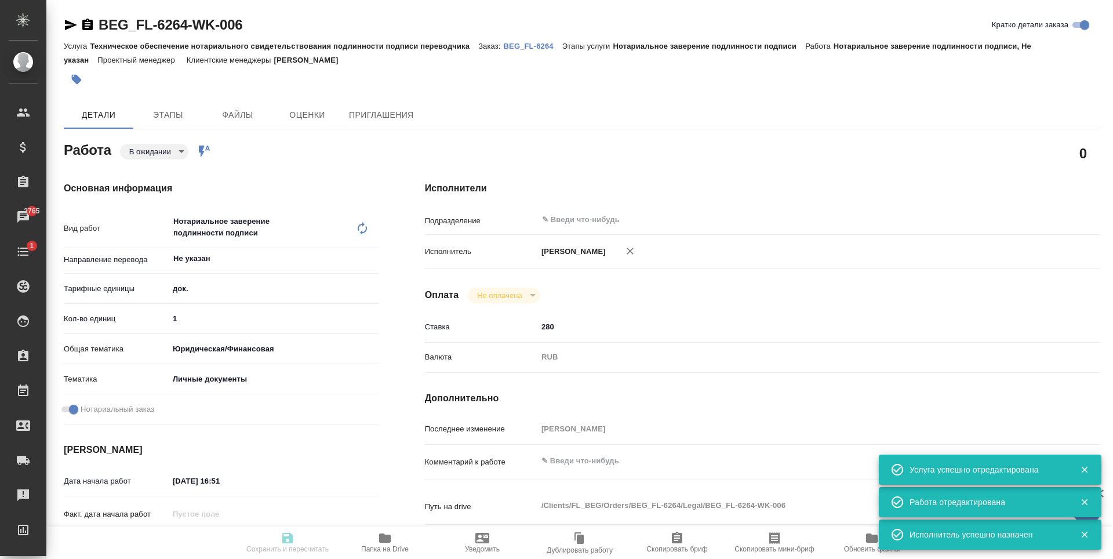
type textarea "x"
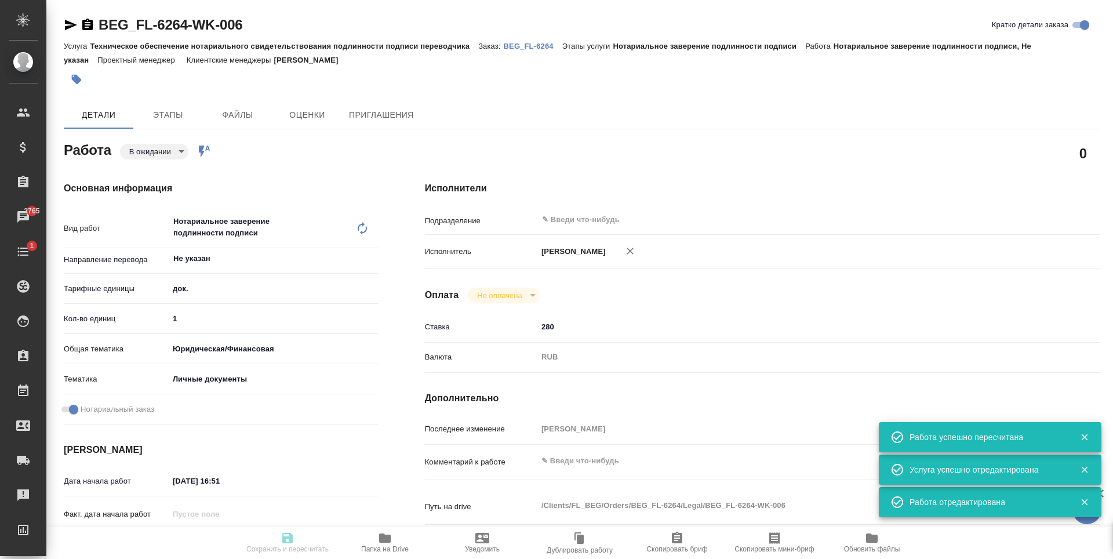
type input "pending"
type textarea "Нотариальное заверение подлинности подписи"
type textarea "x"
type input "Не указан"
type input "5a8b1489cc6b4906c91bfd8b"
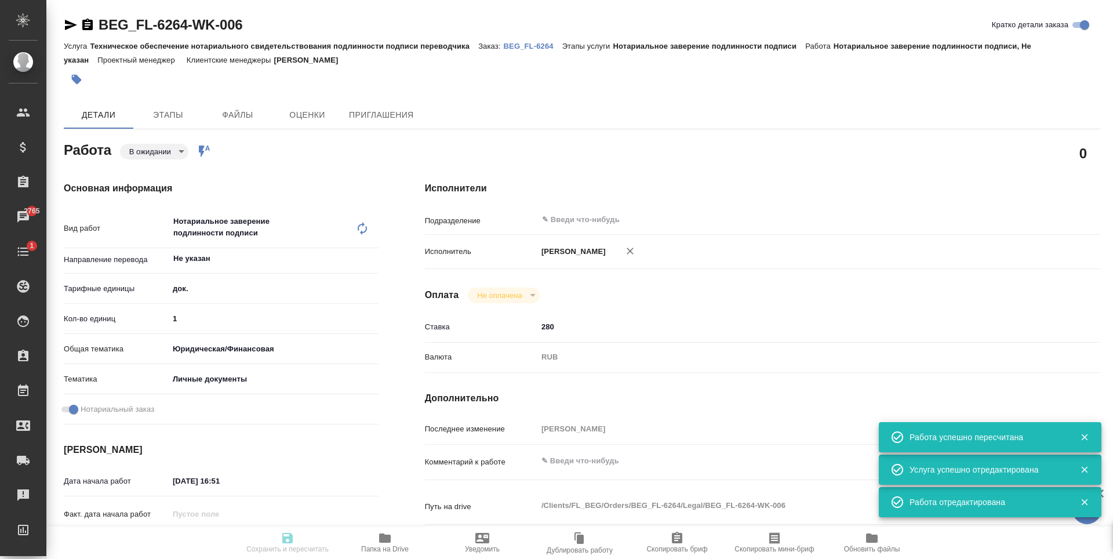
type input "1"
type input "yr-fn"
type input "5a8b8b956a9677013d343cfe"
checkbox input "true"
type input "[DATE] 16:51"
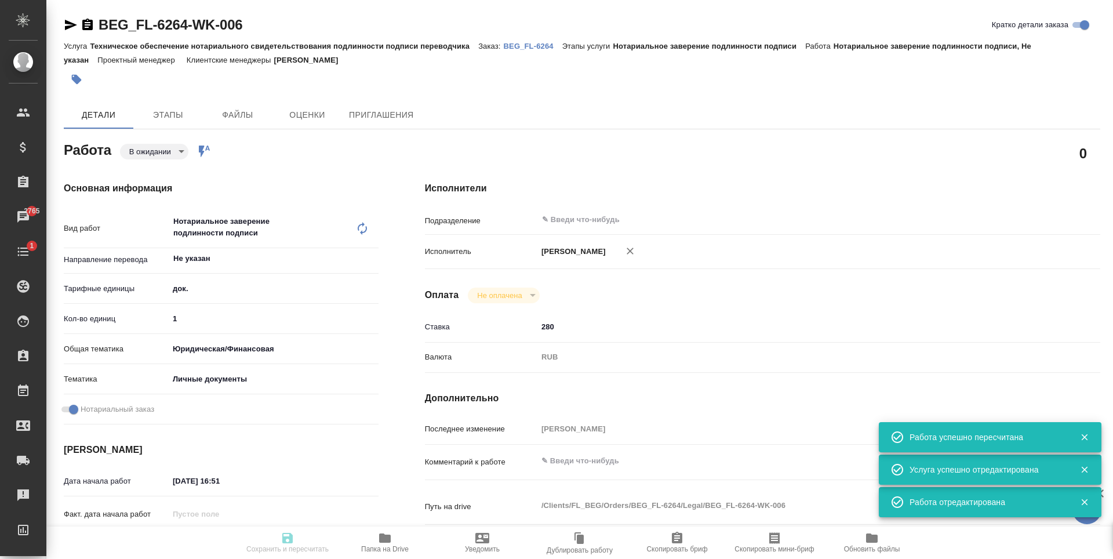
type input "[DATE] 17:00"
type input "notPayed"
type input "280"
type input "RUB"
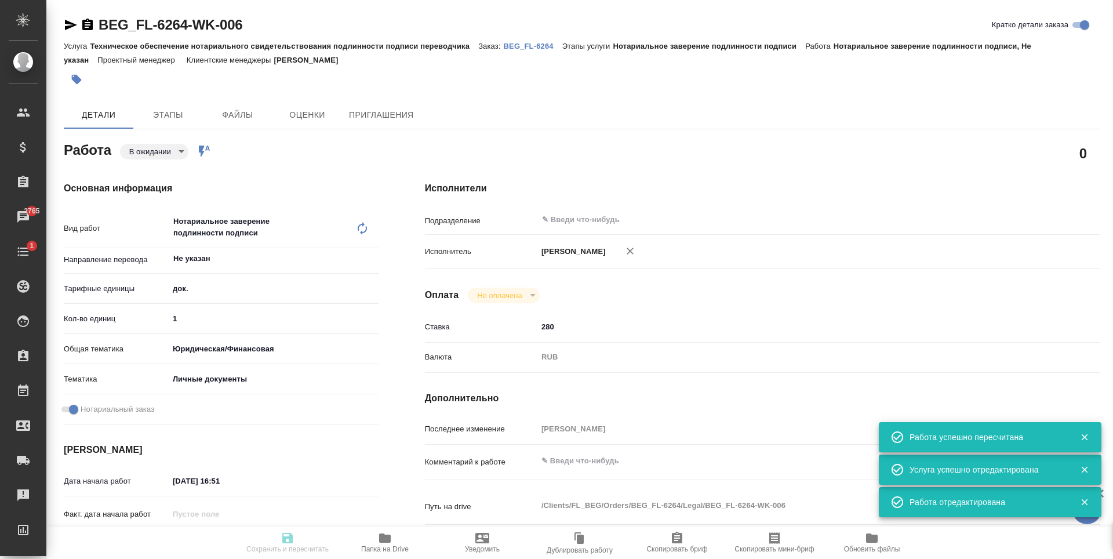
type input "[PERSON_NAME]"
type textarea "x"
type textarea "/Clients/FL_BEG/Orders/BEG_FL-6264/Legal/BEG_FL-6264-WK-006"
type textarea "x"
type input "BEG_FL-6264"
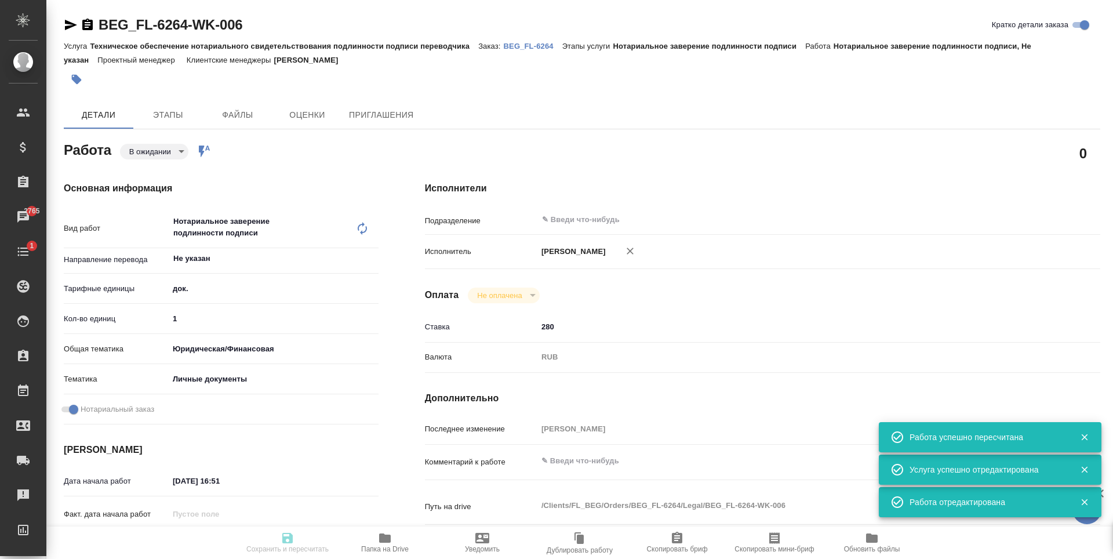
type input "Техническое обеспечение нотариального свидетельствования подлинности подписи пе…"
type input "Нотариальное заверение подлинности подписи"
type input "[PERSON_NAME]"
type input "/Clients/FL_BEG/Orders/BEG_FL-6264"
type textarea "x"
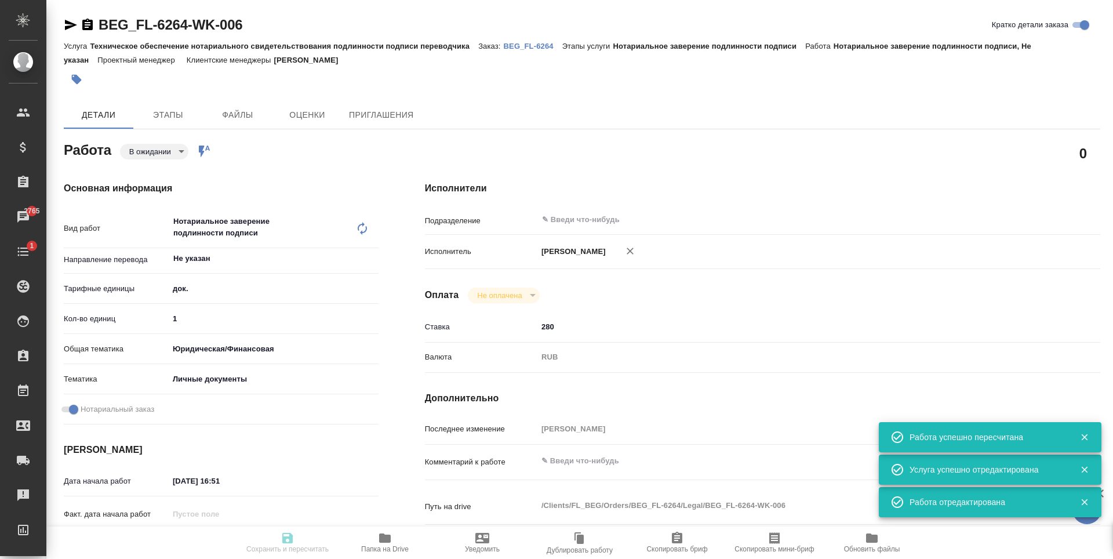
type textarea "Подаваться будет в ММЦ Подольск, лучше сделайте на всякий случай под Сахарово"
type textarea "x"
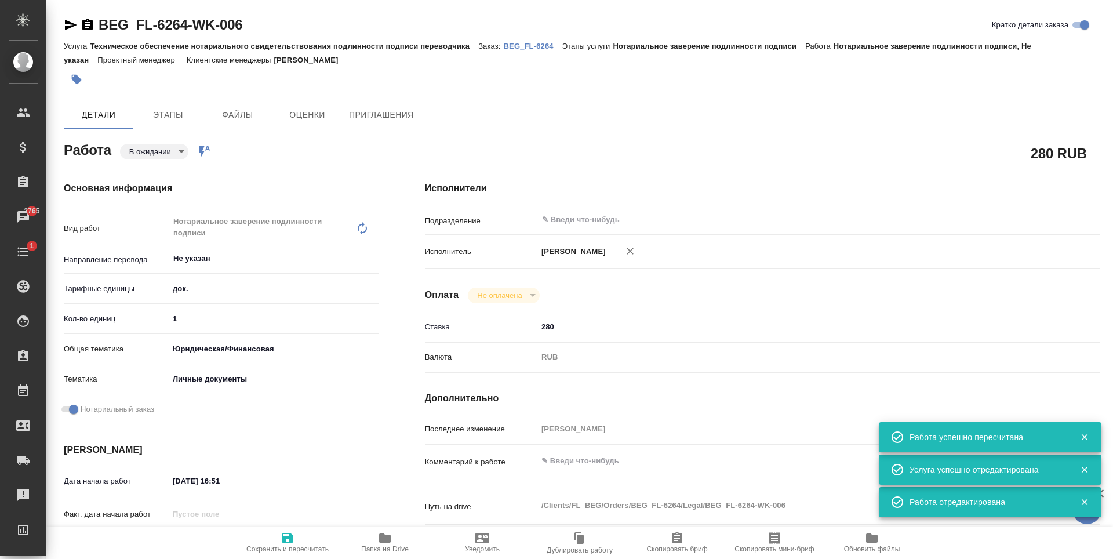
type textarea "x"
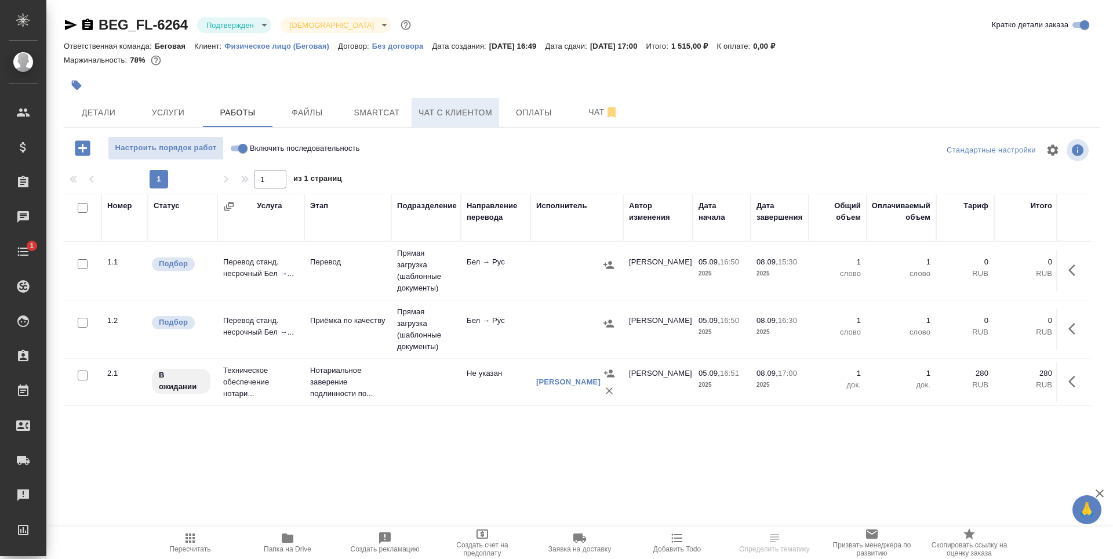
click at [457, 118] on span "Чат с клиентом" at bounding box center [455, 112] width 74 height 14
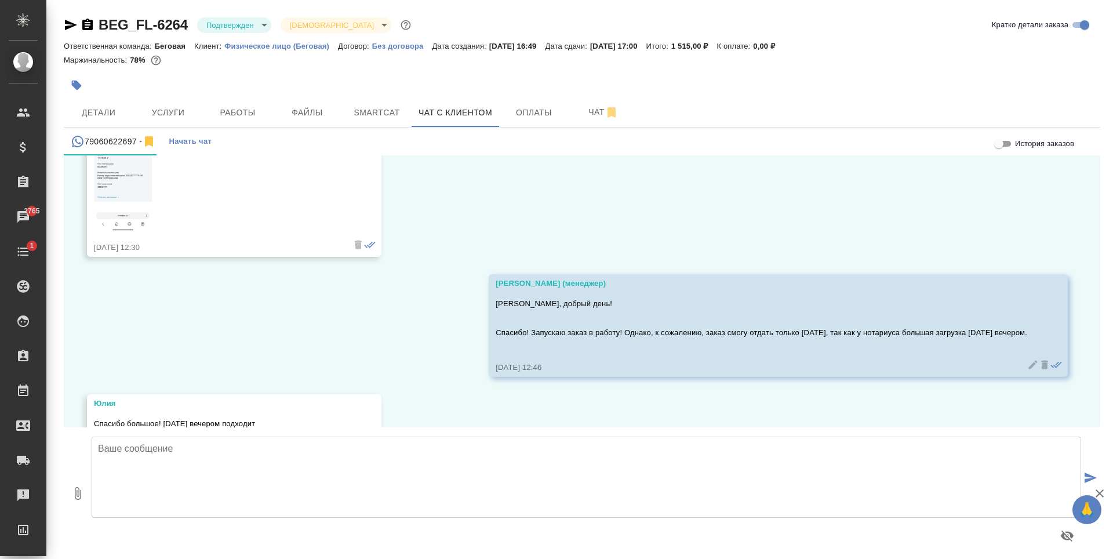
scroll to position [6166, 0]
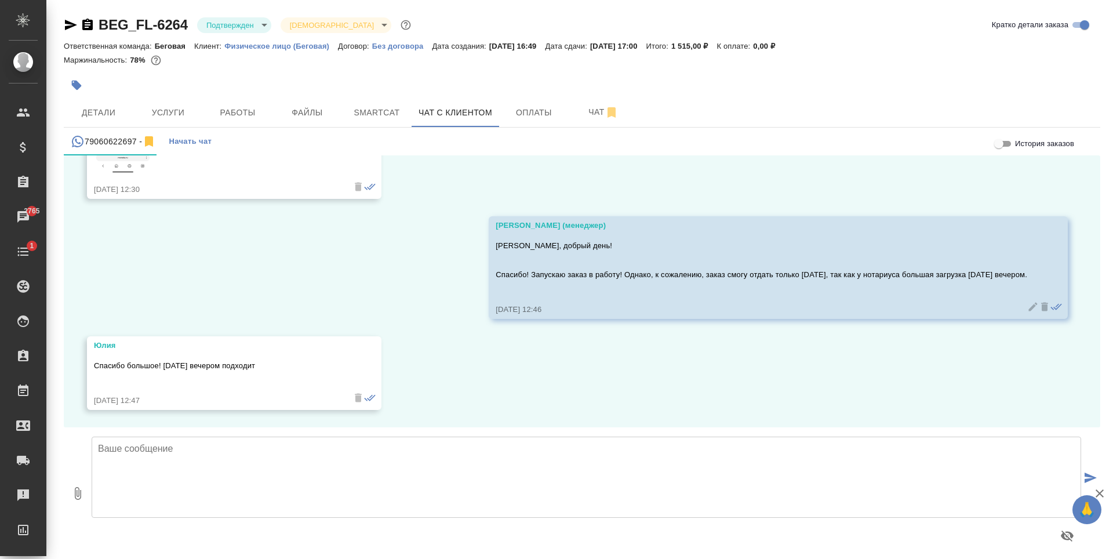
click at [435, 519] on div at bounding box center [586, 493] width 999 height 122
click at [441, 480] on textarea at bounding box center [586, 476] width 989 height 81
click at [98, 452] on textarea "Перед заверением направлю Вам перевод на согласование!" at bounding box center [586, 476] width 989 height 81
type textarea "Хорошо! Перед заверением направлю Вам перевод на согласование!"
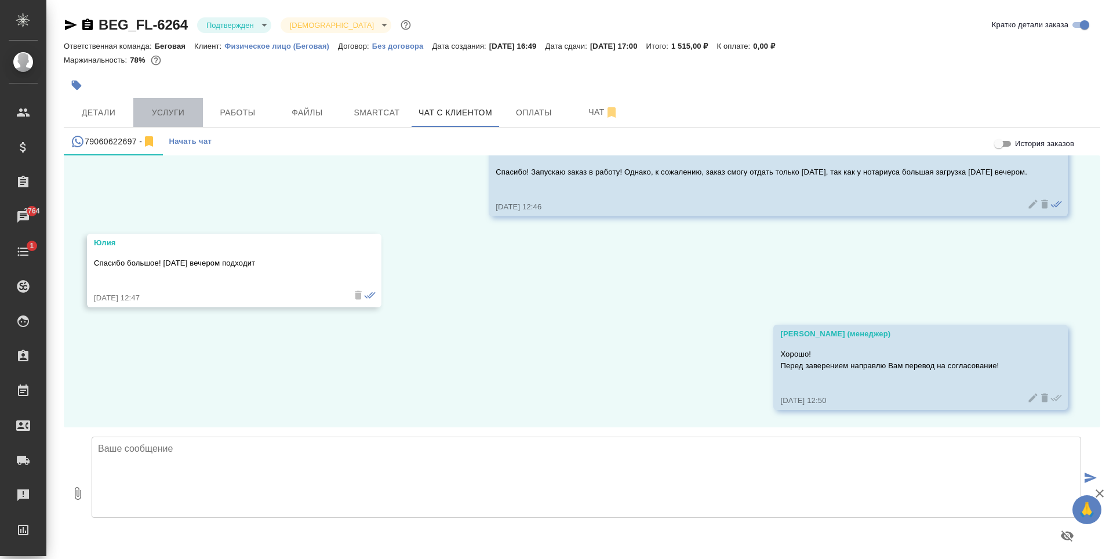
click at [161, 115] on span "Услуги" at bounding box center [168, 112] width 56 height 14
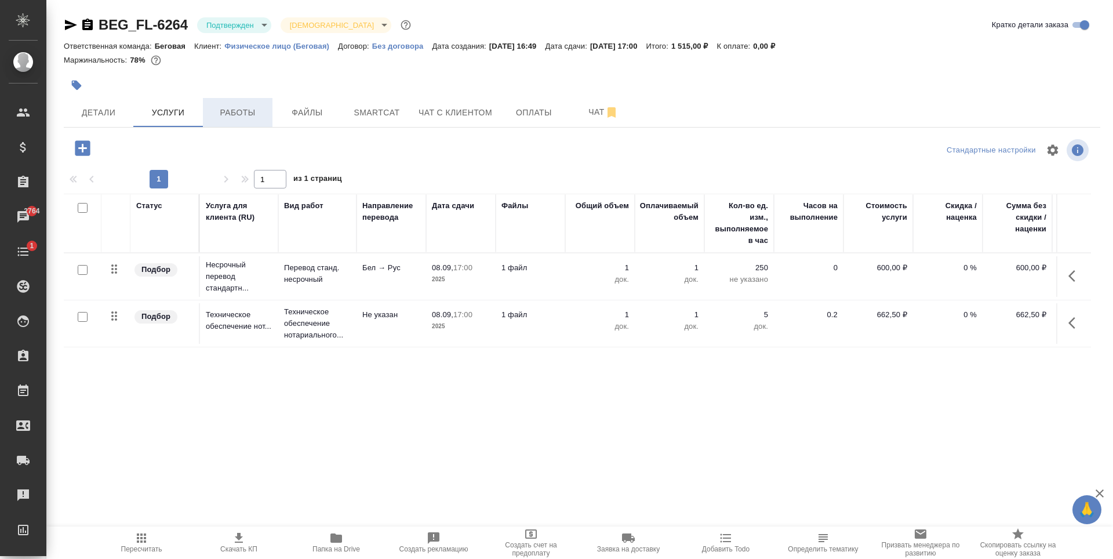
click at [231, 115] on span "Работы" at bounding box center [238, 112] width 56 height 14
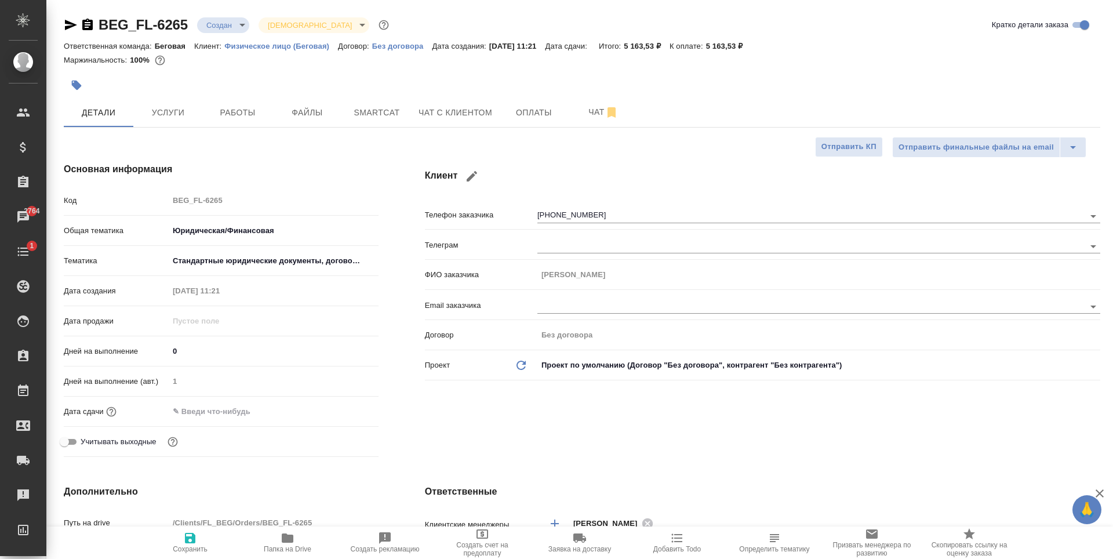
select select "RU"
click at [429, 114] on span "Чат с клиентом" at bounding box center [455, 112] width 74 height 14
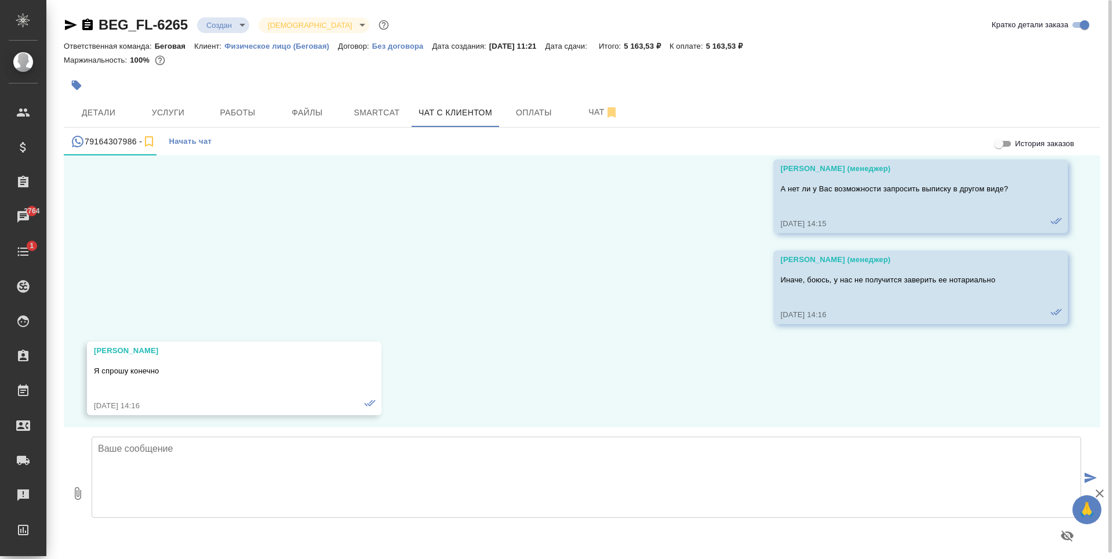
scroll to position [5803, 0]
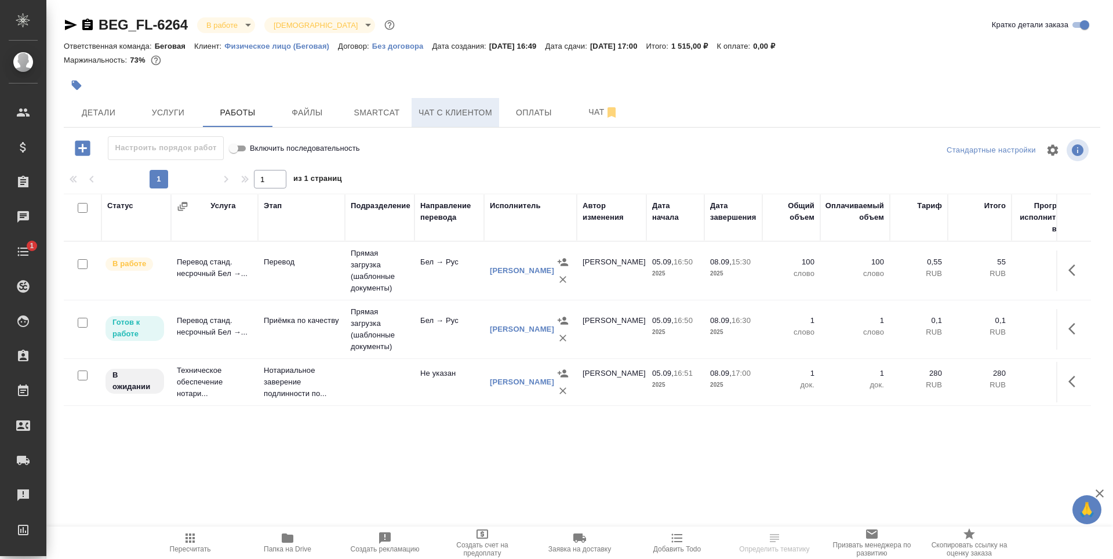
click at [429, 112] on span "Чат с клиентом" at bounding box center [455, 112] width 74 height 14
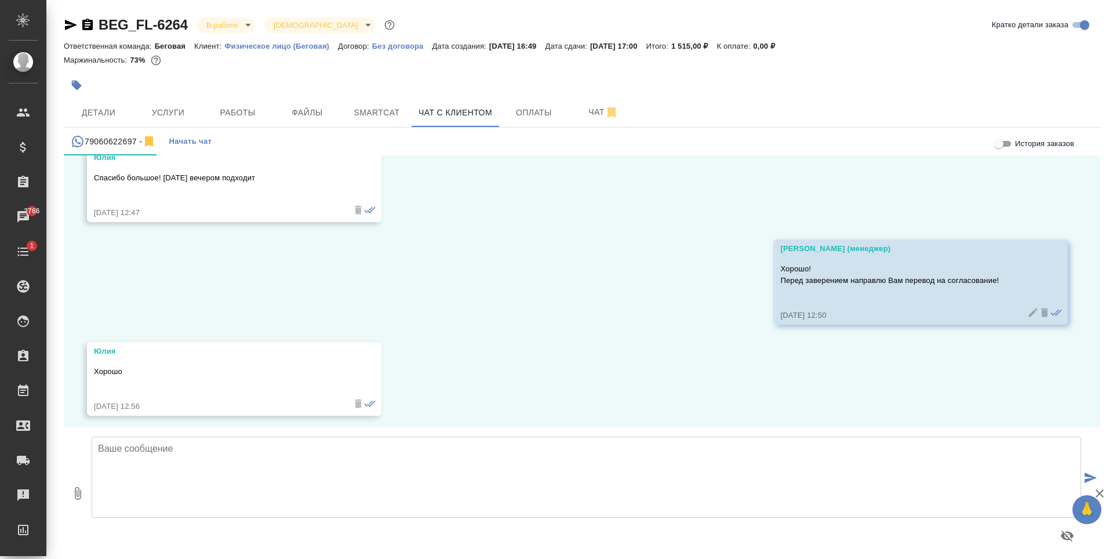
scroll to position [6360, 0]
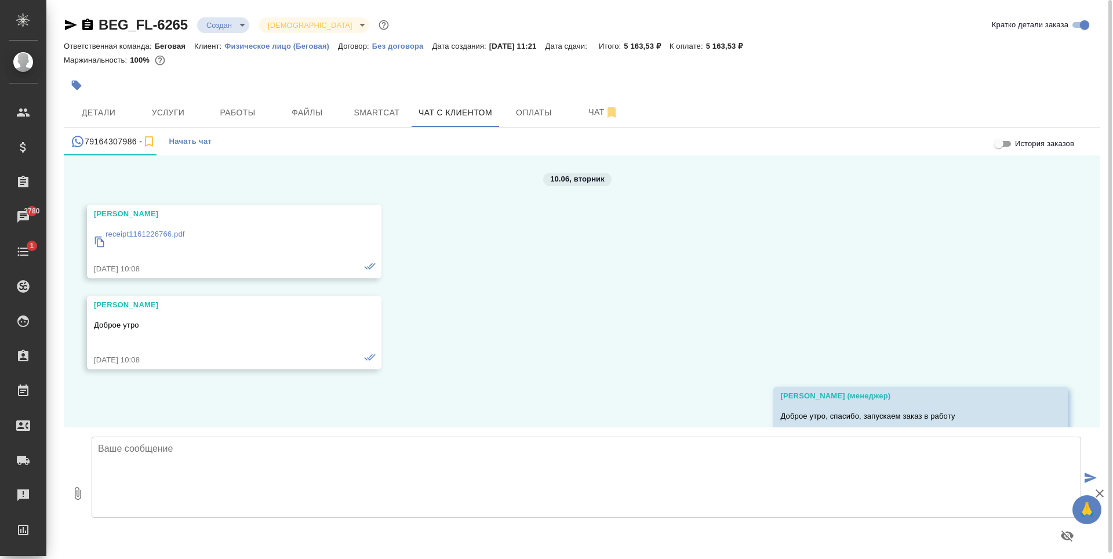
scroll to position [3832, 0]
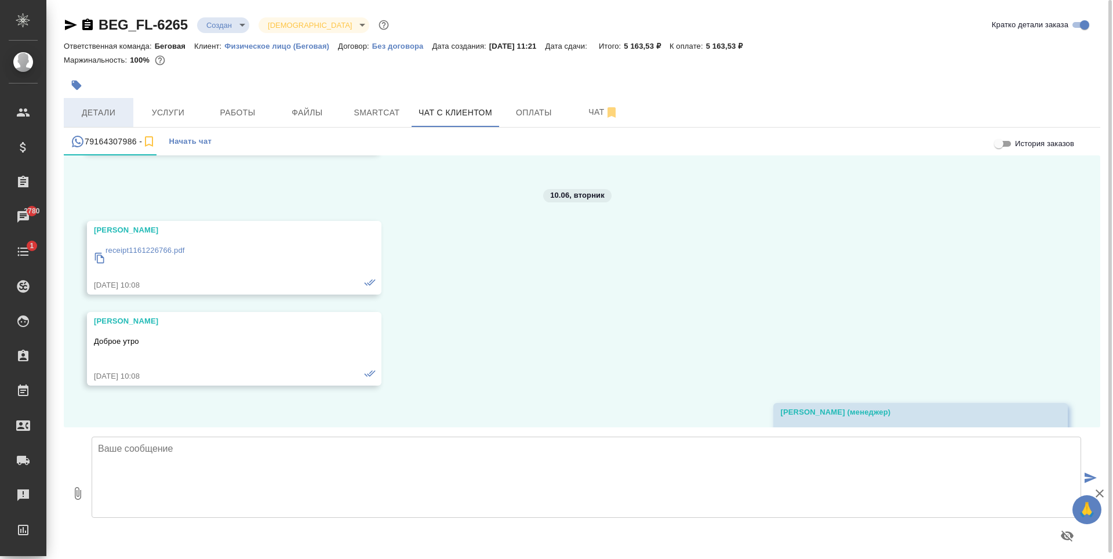
click at [122, 119] on span "Детали" at bounding box center [99, 112] width 56 height 14
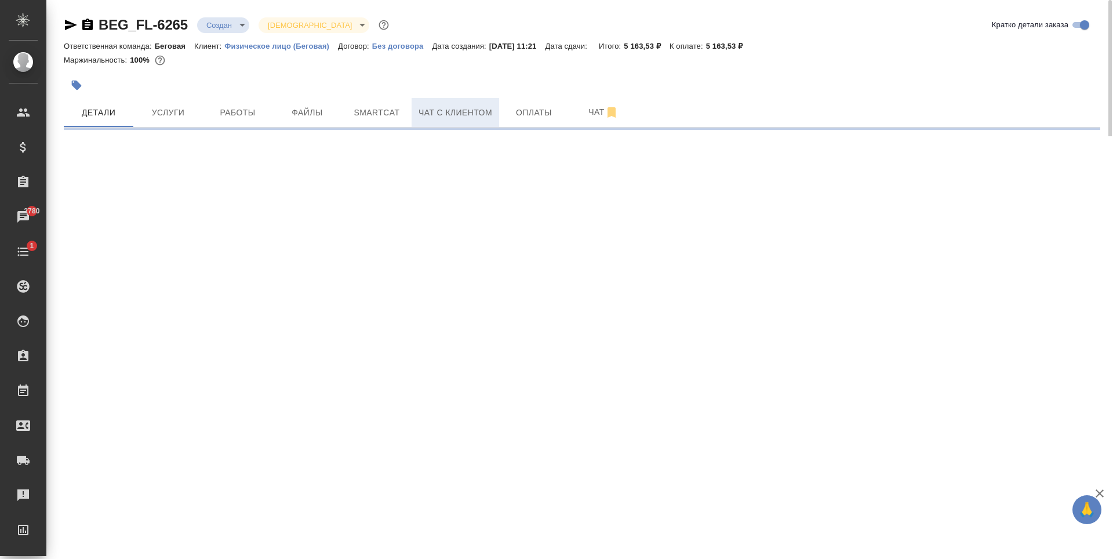
select select "RU"
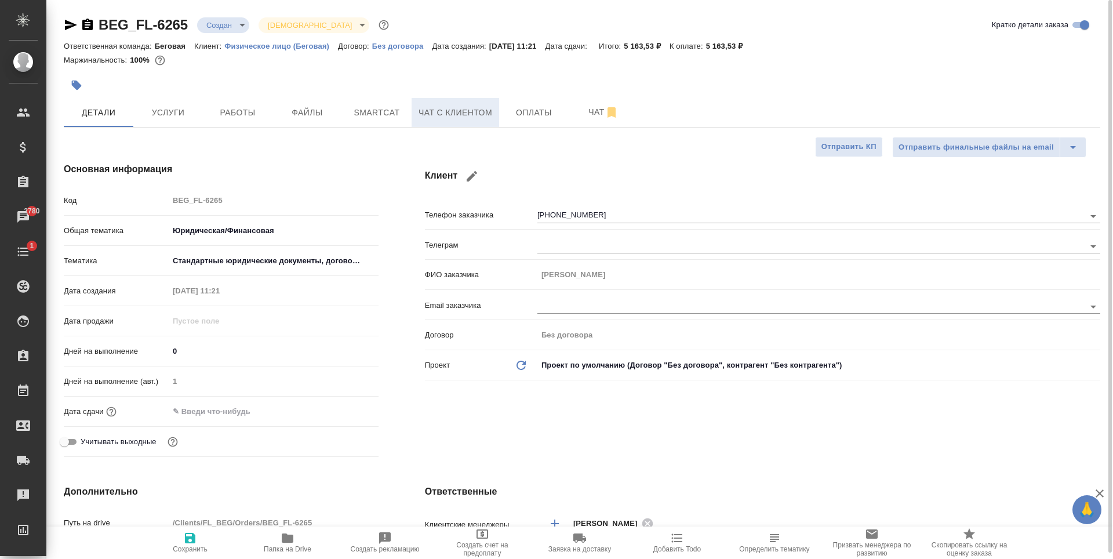
type textarea "x"
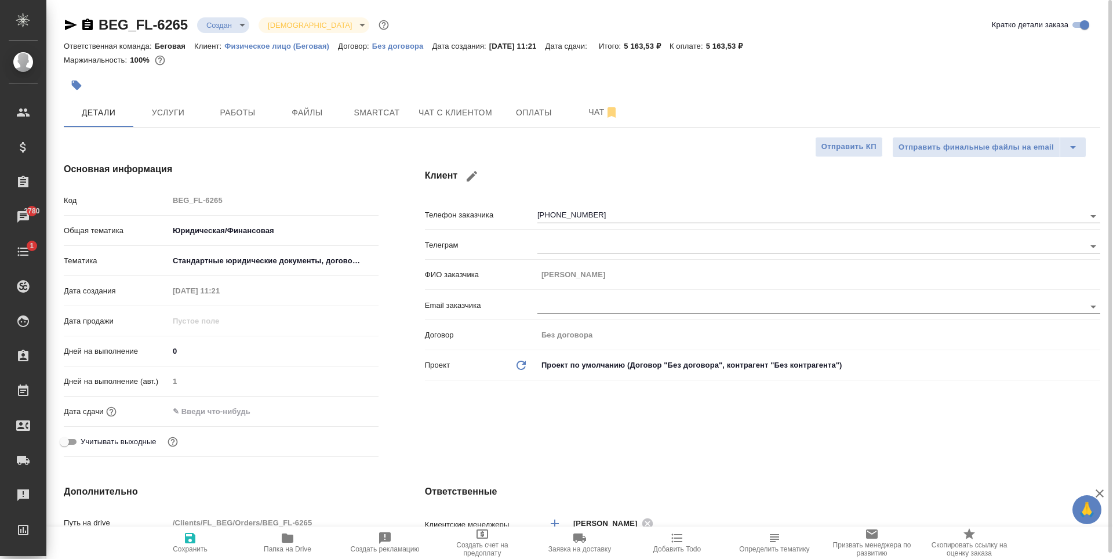
type textarea "x"
click at [629, 309] on input "text" at bounding box center [791, 306] width 508 height 14
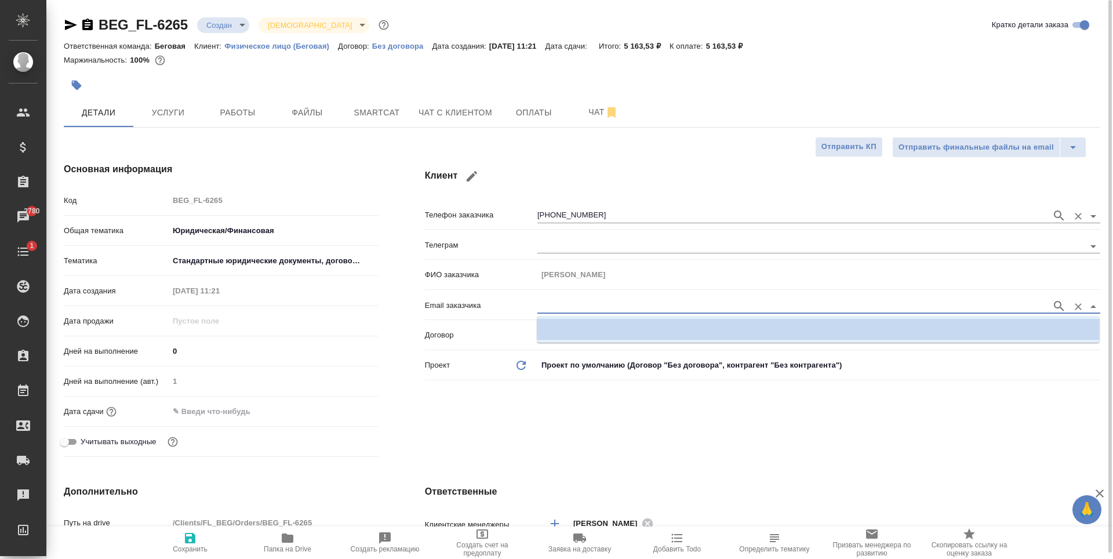
click at [631, 205] on div "+79164307986" at bounding box center [818, 214] width 563 height 21
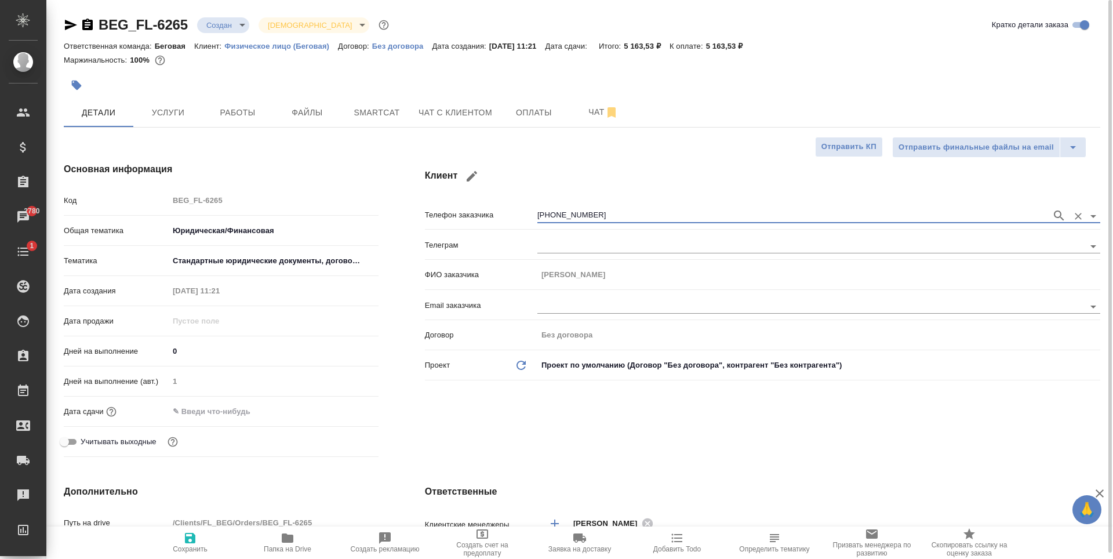
drag, startPoint x: 632, startPoint y: 206, endPoint x: 636, endPoint y: 210, distance: 6.2
click at [632, 206] on div "+79164307986" at bounding box center [818, 214] width 563 height 21
click at [646, 214] on input "+79164307986" at bounding box center [791, 216] width 508 height 14
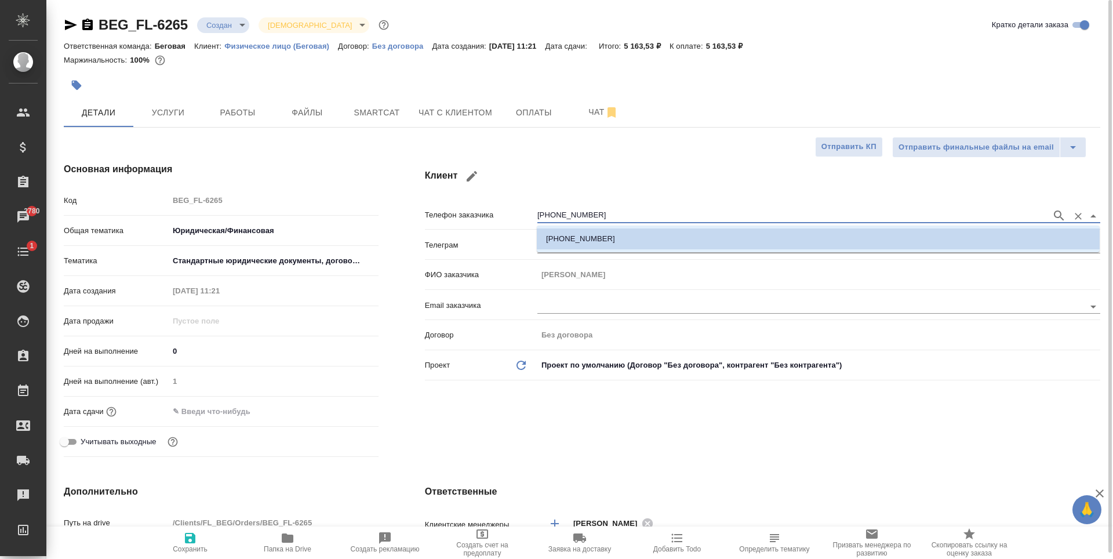
click at [476, 179] on icon "button" at bounding box center [472, 176] width 14 height 14
type input "[PERSON_NAME]"
type input "+7 916 430 79 86"
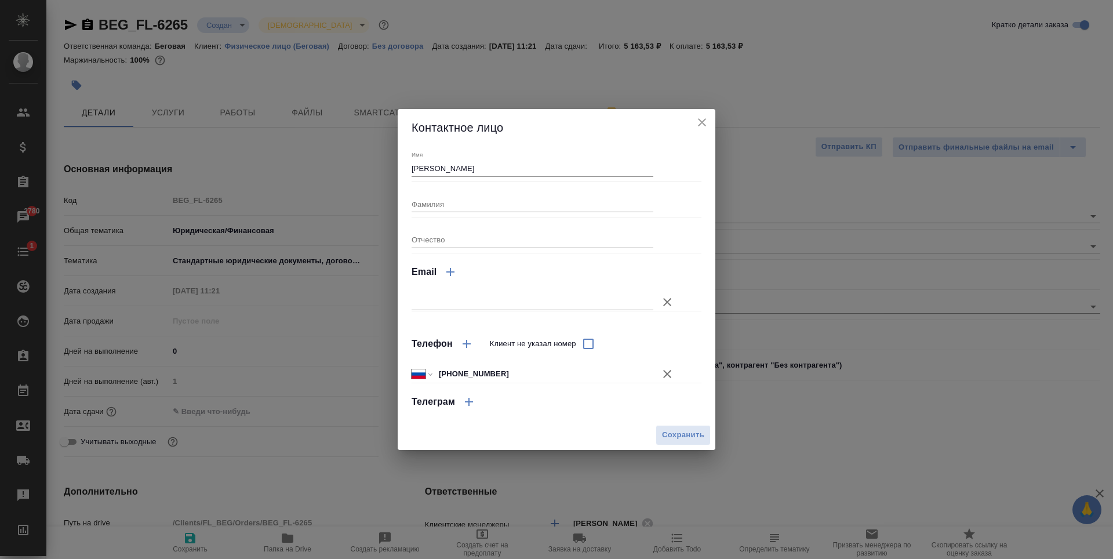
click at [485, 286] on div at bounding box center [557, 296] width 290 height 20
click at [492, 304] on input "text" at bounding box center [533, 302] width 242 height 16
paste input "volkovaevgenia395@gmail.com"
type input "volkovaevgenia395@gmail.com"
click at [672, 435] on span "Сохранить" at bounding box center [683, 434] width 42 height 13
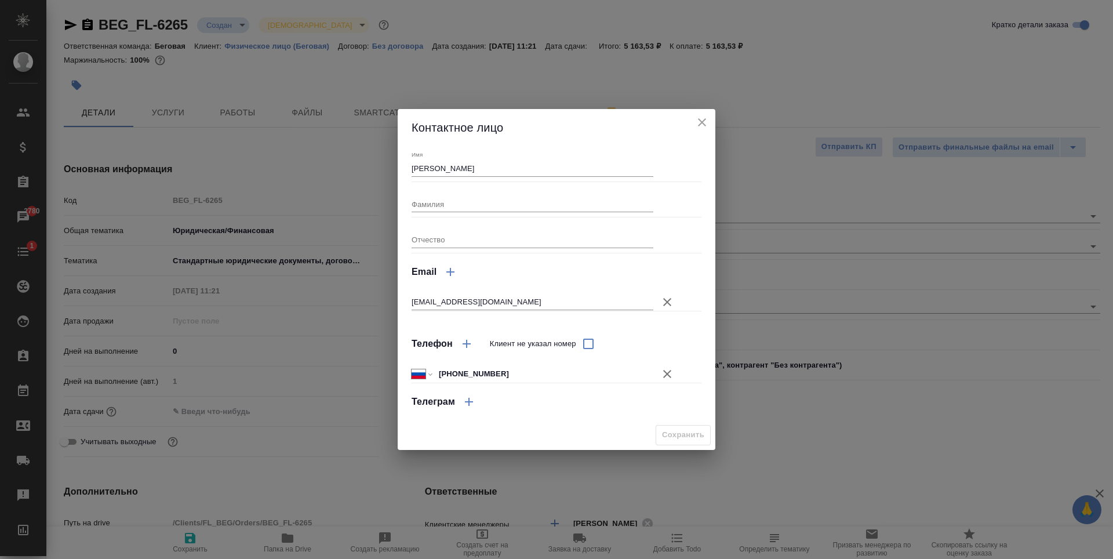
type textarea "x"
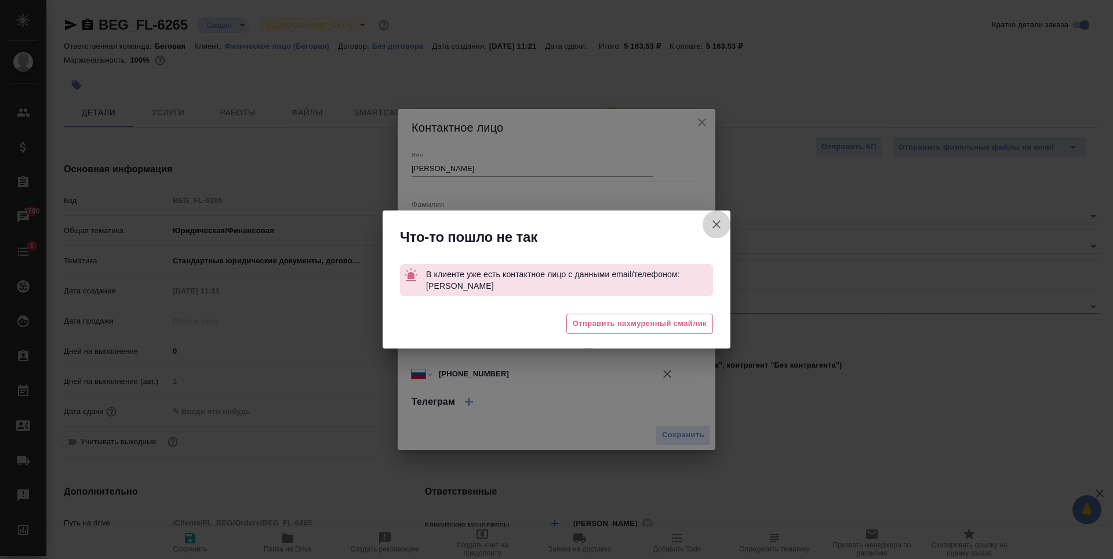
click at [725, 228] on button "Клиент не указал номер" at bounding box center [716, 224] width 28 height 28
type textarea "x"
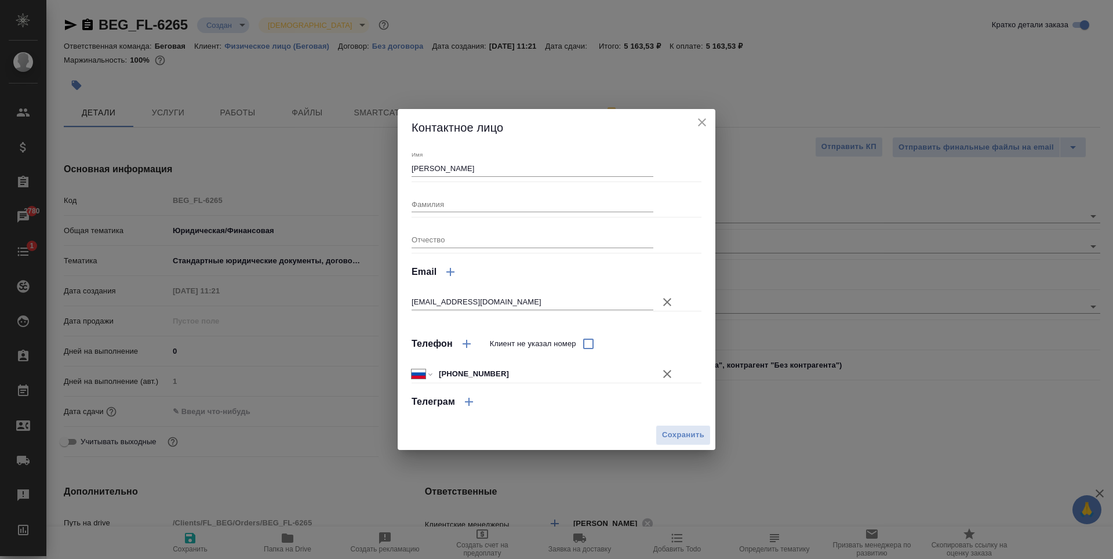
click at [704, 121] on icon "close" at bounding box center [702, 122] width 14 height 14
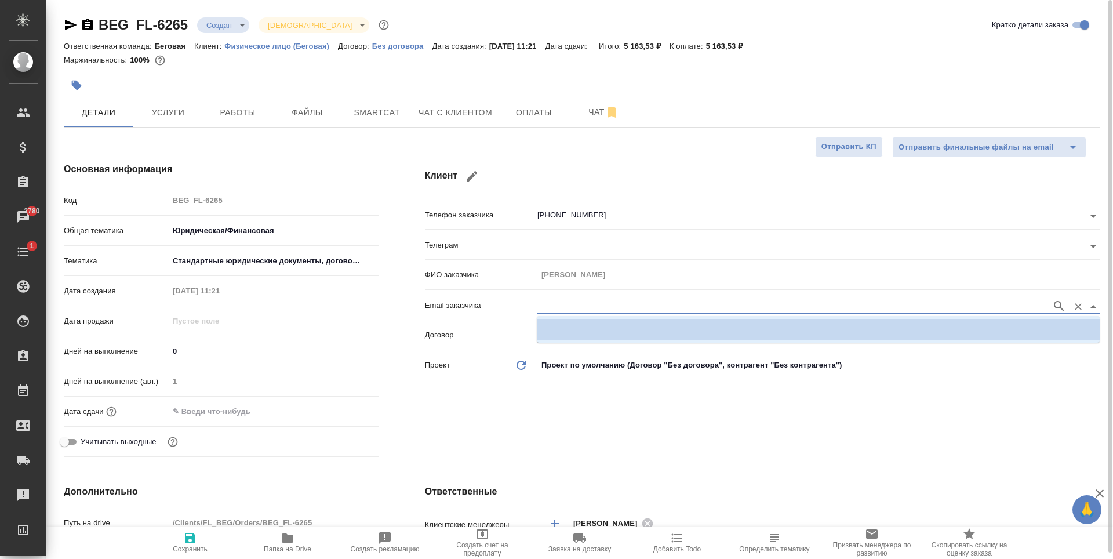
click at [580, 307] on input "text" at bounding box center [791, 306] width 508 height 14
paste input "volkovaevgenia395@gmail.com"
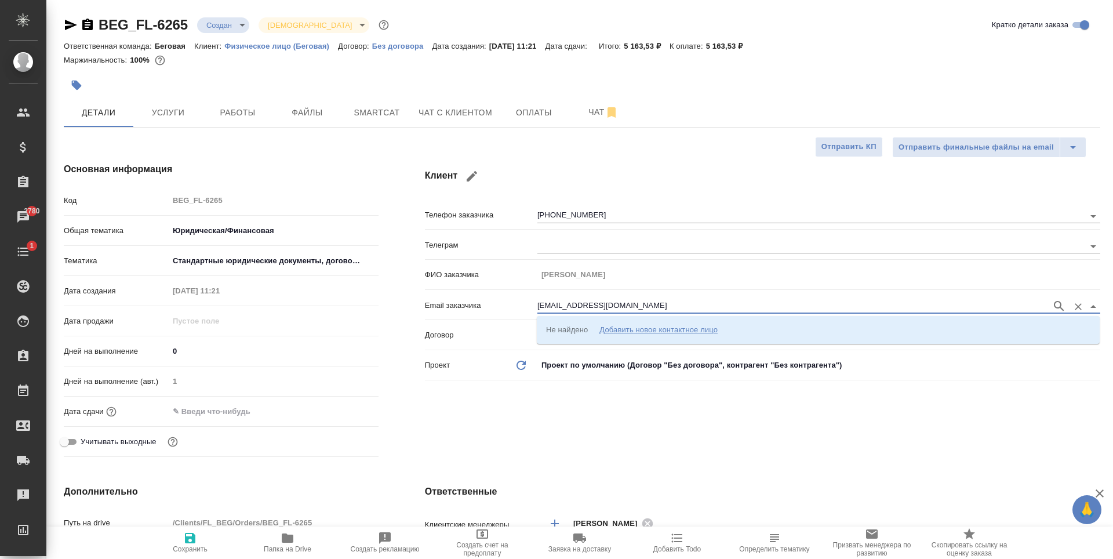
type input "volkovaevgenia395@gmail.com"
type input "+7"
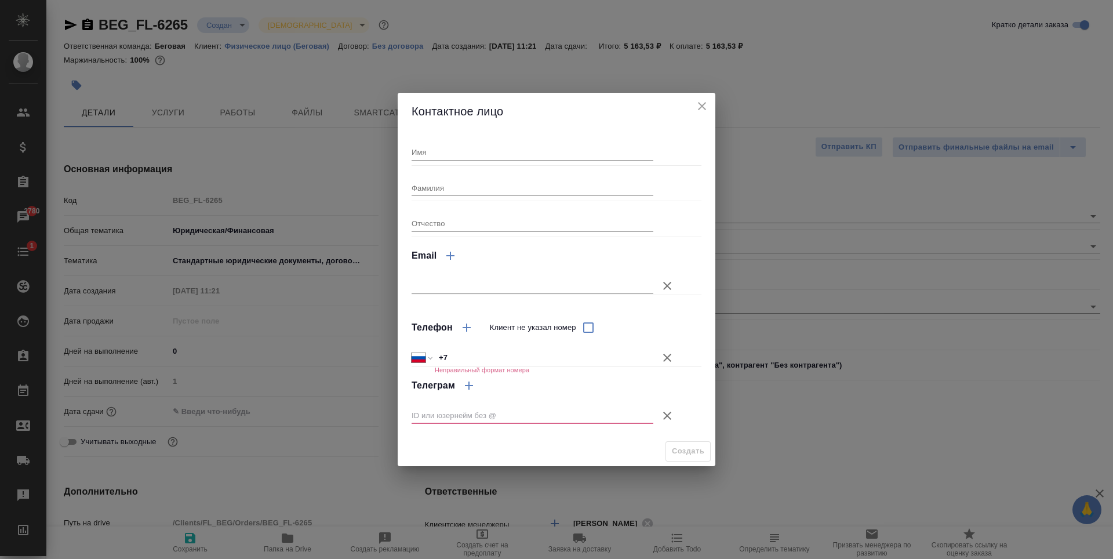
click at [703, 99] on button "close" at bounding box center [701, 105] width 17 height 17
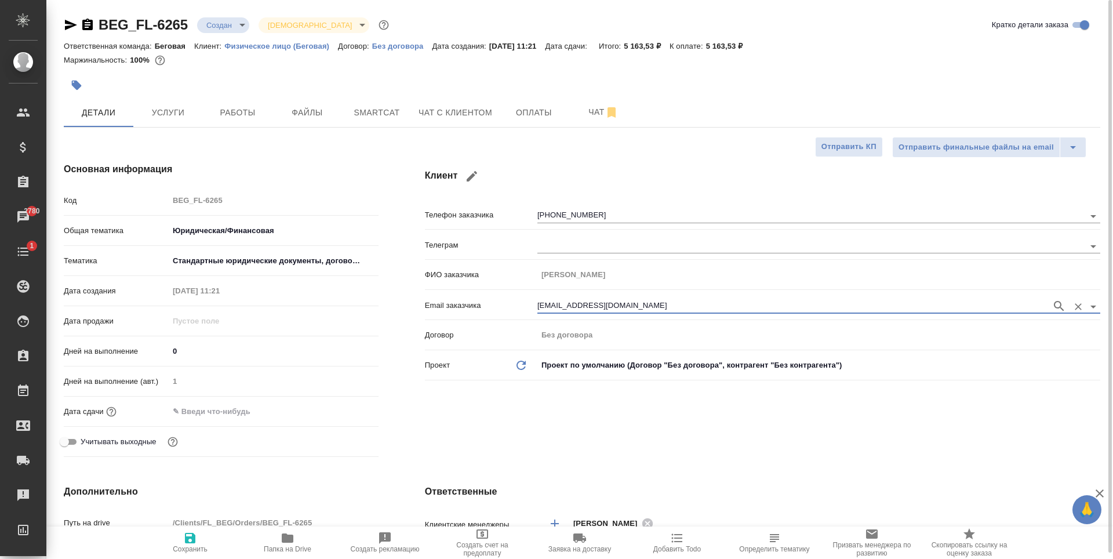
click at [1051, 300] on div "volkovaevgenia395@gmail.com" at bounding box center [818, 306] width 563 height 14
click at [784, 455] on div "Клиент Телефон заказчика +79164307986 Телеграм ФИО заказчика Евгения Email зака…" at bounding box center [763, 311] width 722 height 345
click at [193, 531] on icon "button" at bounding box center [190, 538] width 14 height 14
type textarea "x"
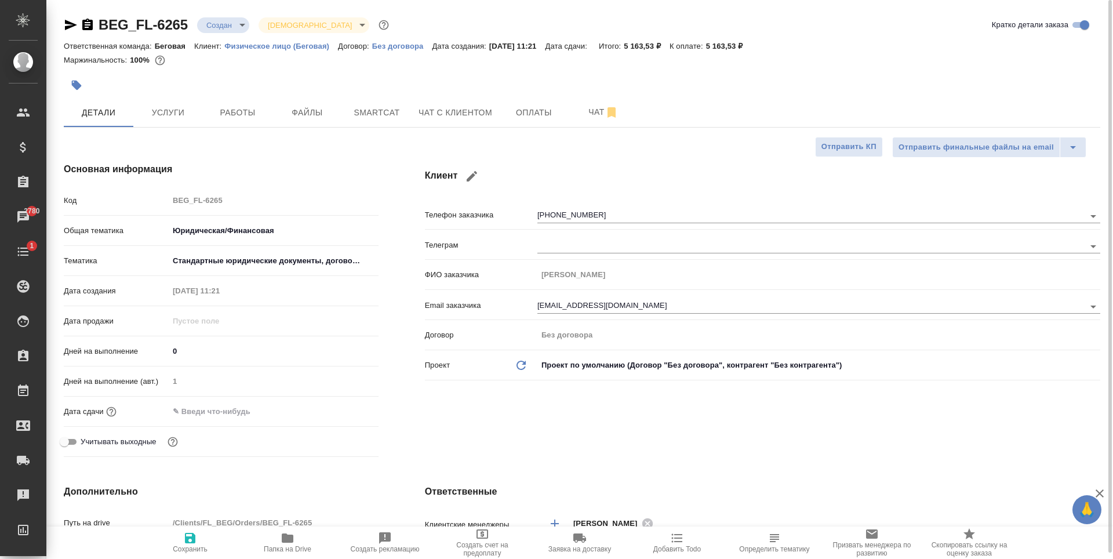
type textarea "x"
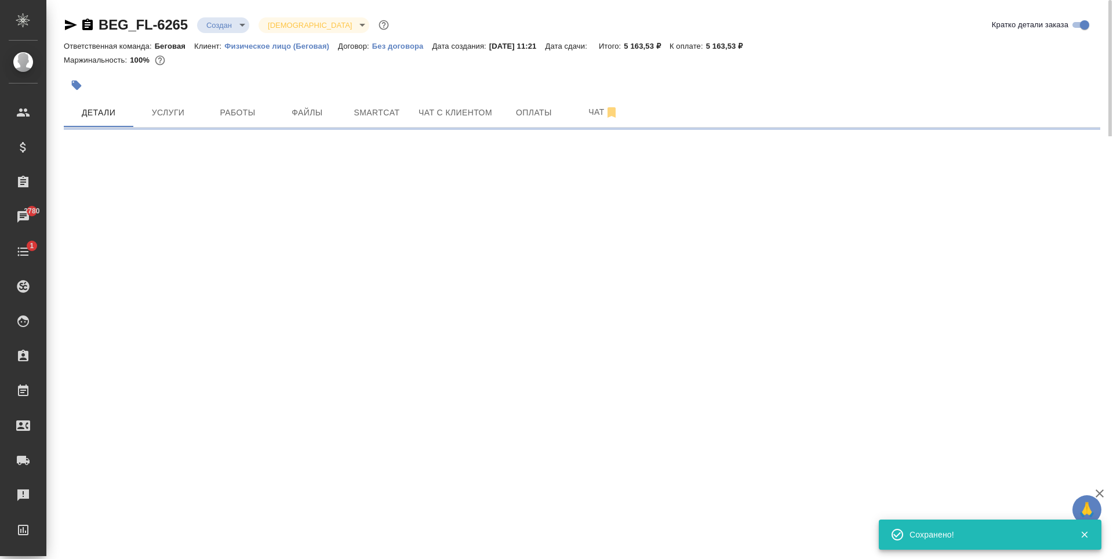
select select "RU"
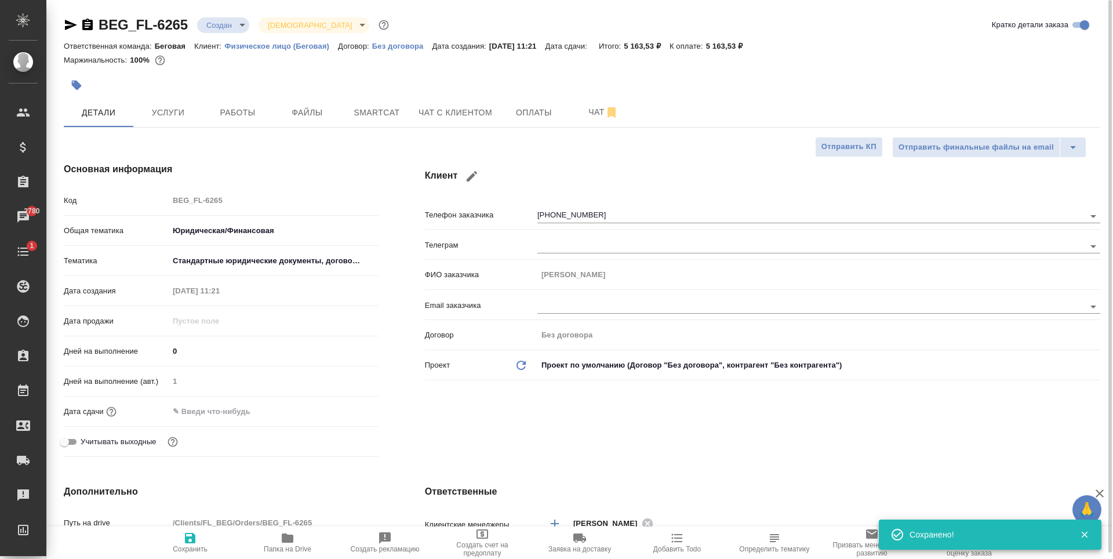
type textarea "x"
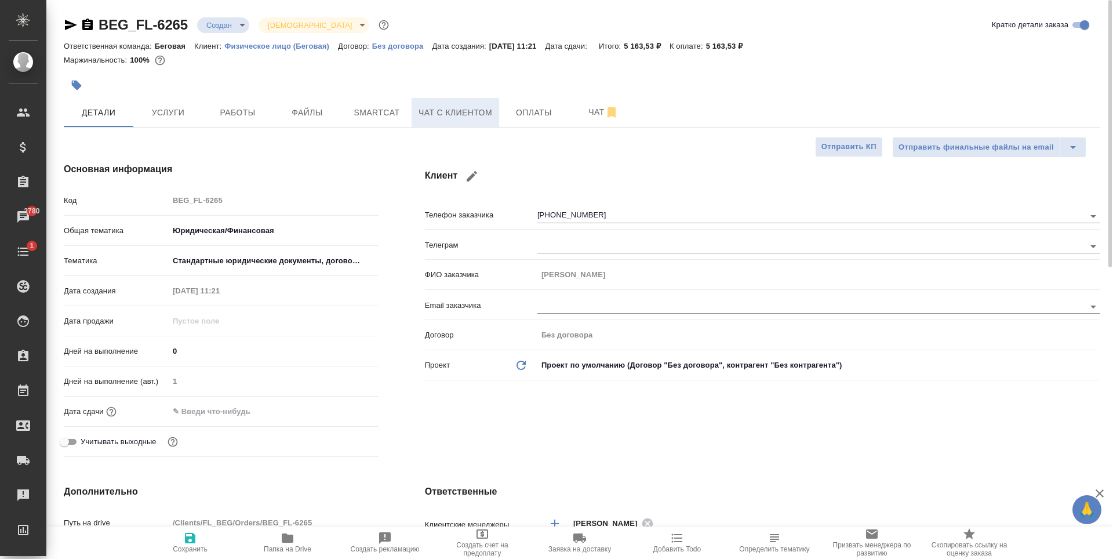
click at [467, 108] on span "Чат с клиентом" at bounding box center [455, 112] width 74 height 14
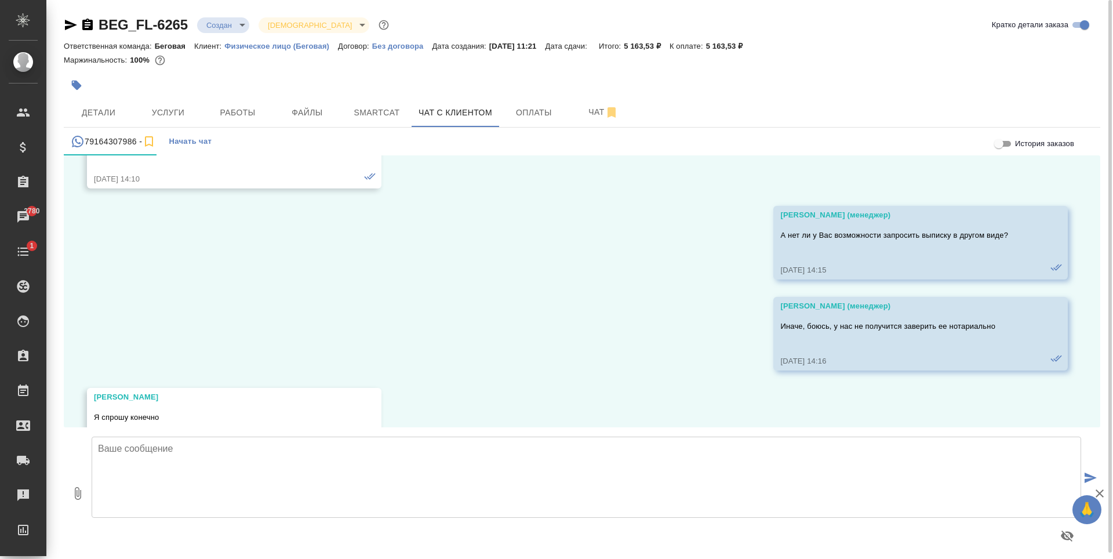
scroll to position [5803, 0]
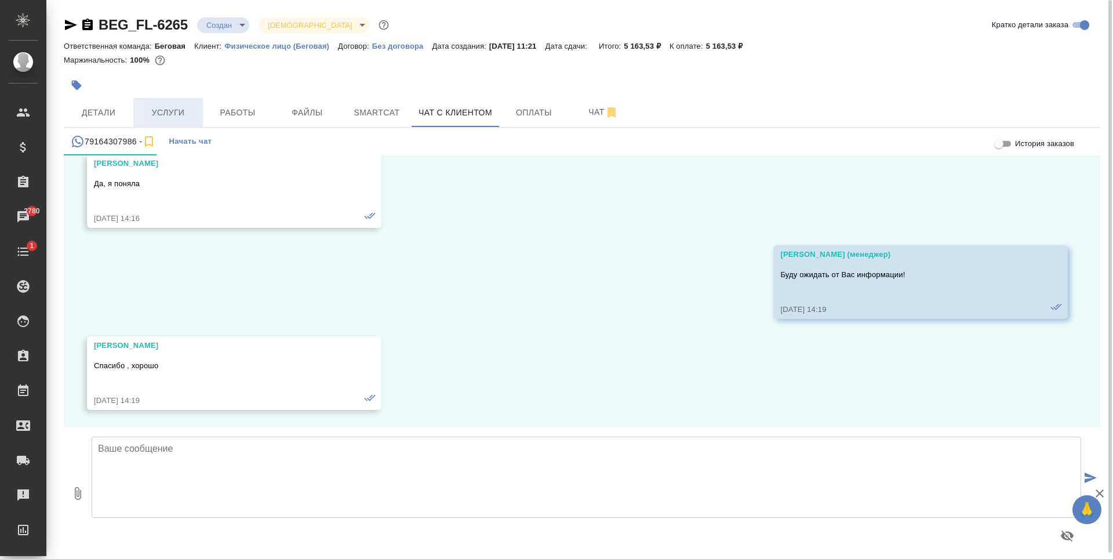
click at [172, 113] on span "Услуги" at bounding box center [168, 112] width 56 height 14
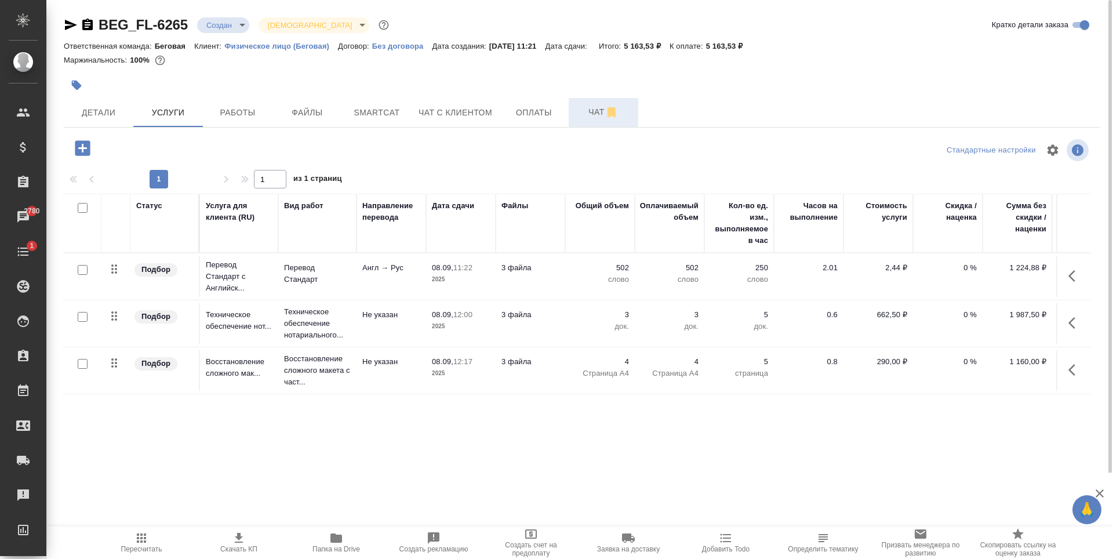
click at [598, 110] on span "Чат" at bounding box center [604, 112] width 56 height 14
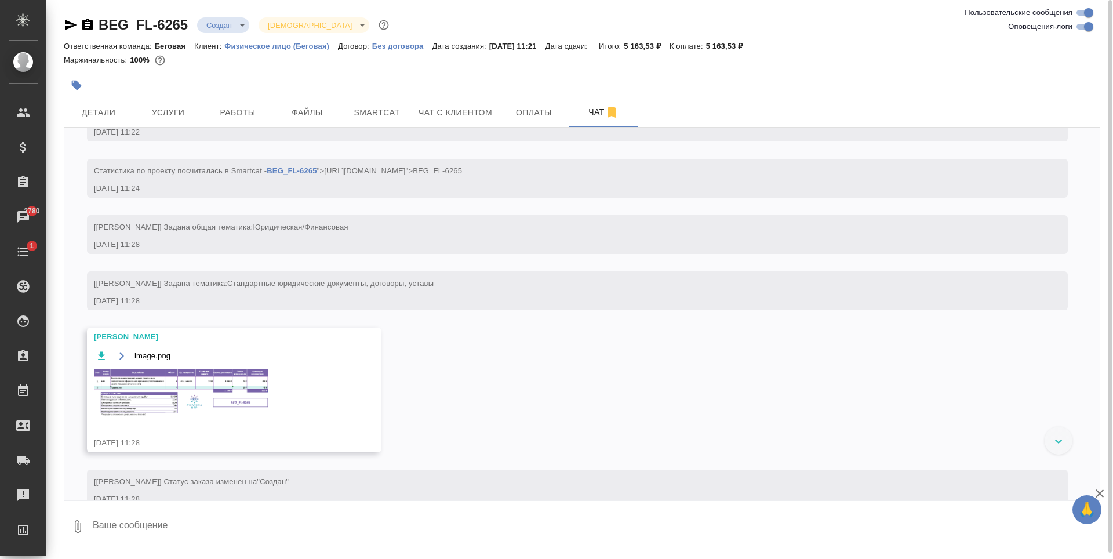
scroll to position [382, 0]
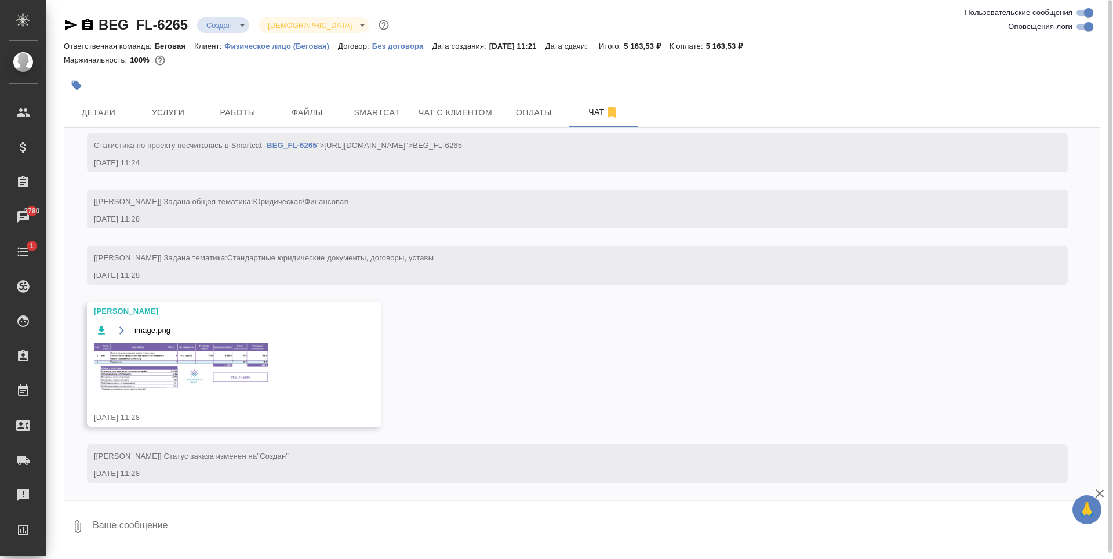
click at [227, 381] on img at bounding box center [181, 367] width 174 height 48
click at [193, 117] on span "Услуги" at bounding box center [168, 112] width 56 height 14
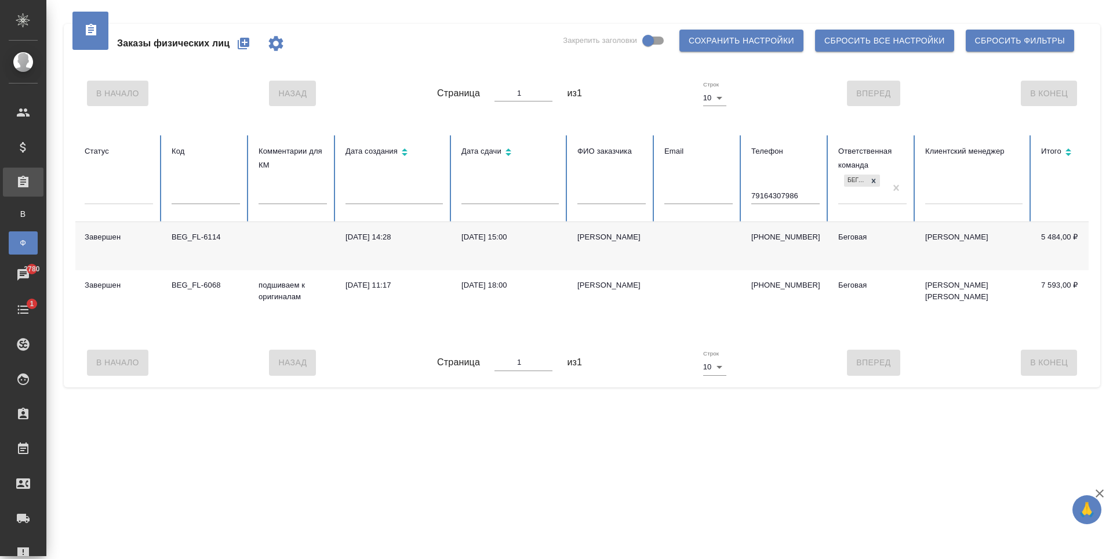
click at [786, 195] on input "79164307986" at bounding box center [785, 196] width 68 height 16
click at [708, 196] on input "text" at bounding box center [698, 196] width 68 height 16
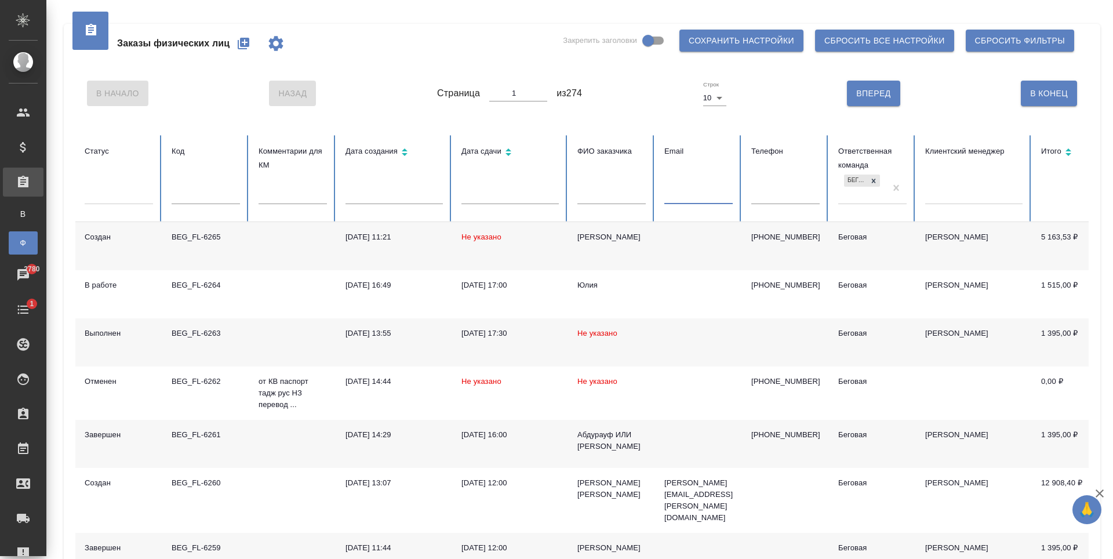
paste input "volkovaevgenia395@gmail.com"
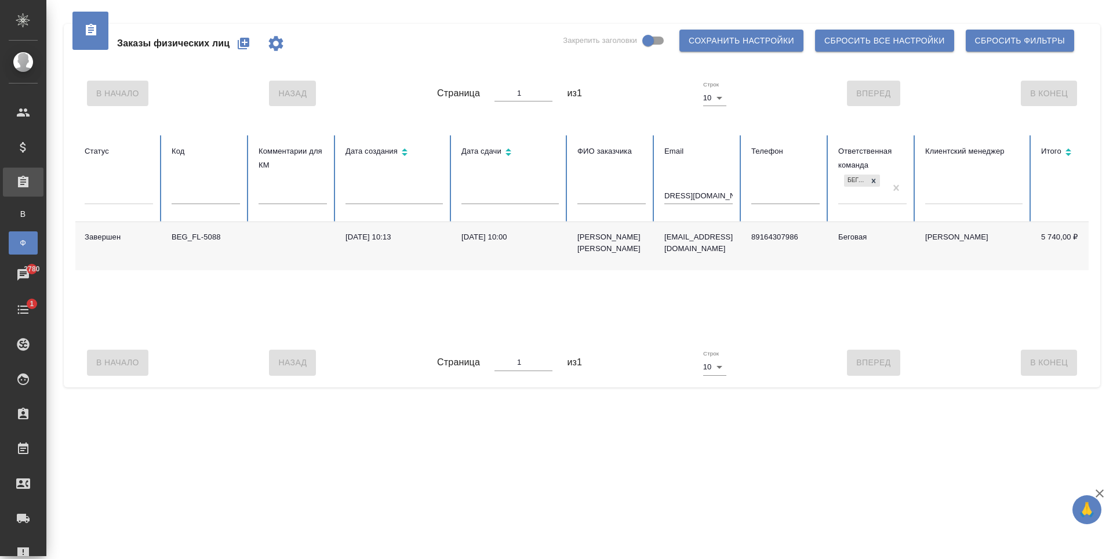
click at [516, 254] on td "23.06.2023, 10:00" at bounding box center [510, 246] width 116 height 48
click at [516, 254] on td "[DATE] 10:00" at bounding box center [510, 246] width 116 height 48
click at [703, 191] on input "[EMAIL_ADDRESS][DOMAIN_NAME]" at bounding box center [698, 196] width 68 height 16
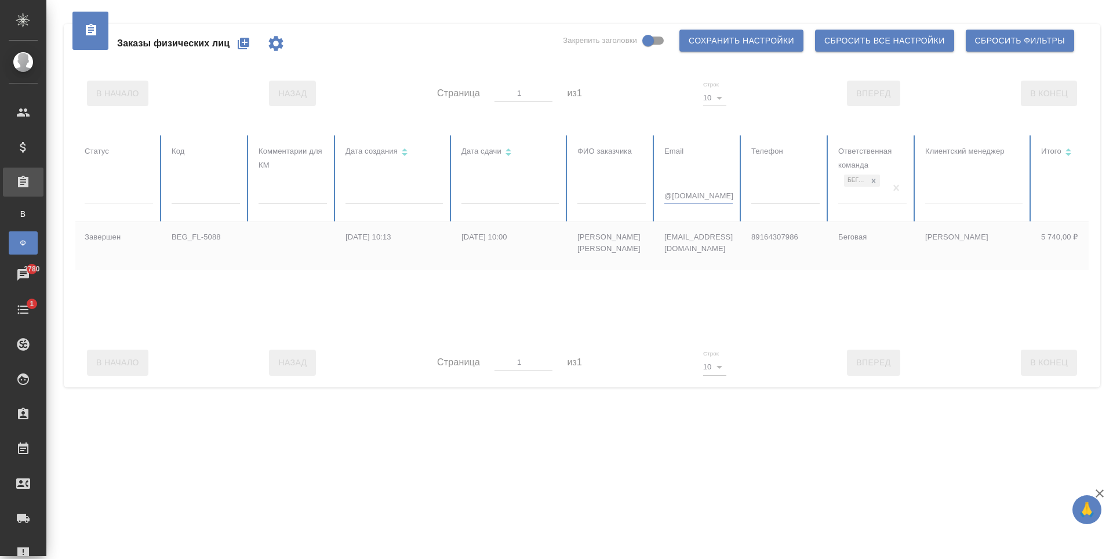
drag, startPoint x: 709, startPoint y: 195, endPoint x: 648, endPoint y: 199, distance: 61.0
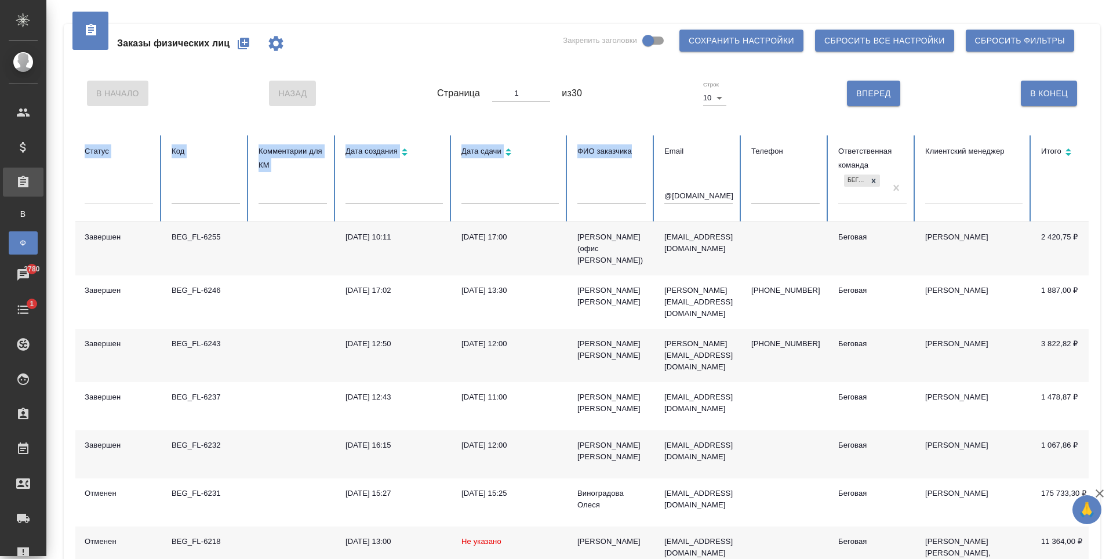
click at [707, 196] on input "@gmail.com" at bounding box center [698, 196] width 68 height 16
type input "@"
click at [762, 192] on input "text" at bounding box center [785, 196] width 68 height 16
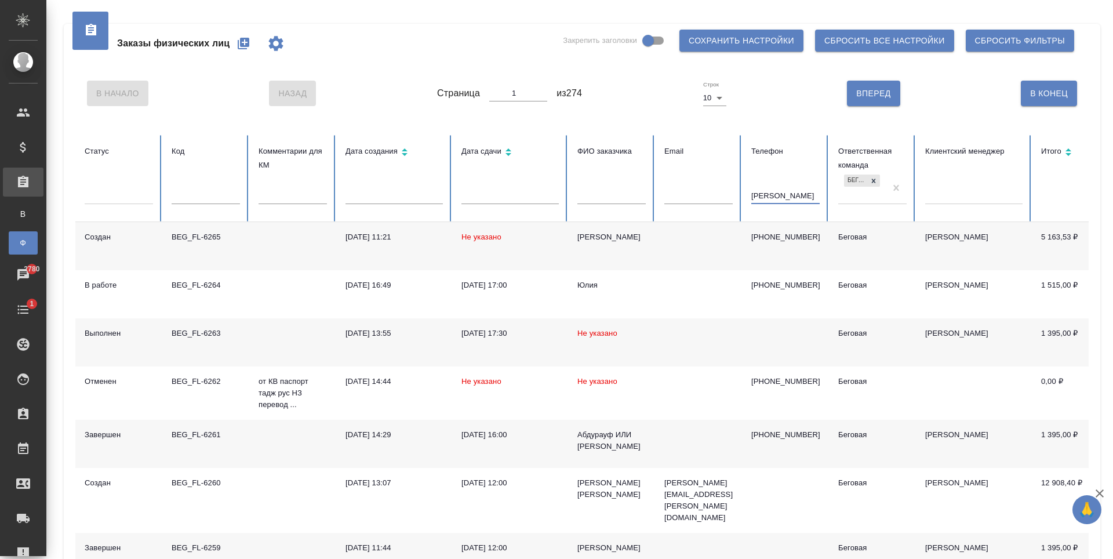
type input "евгения"
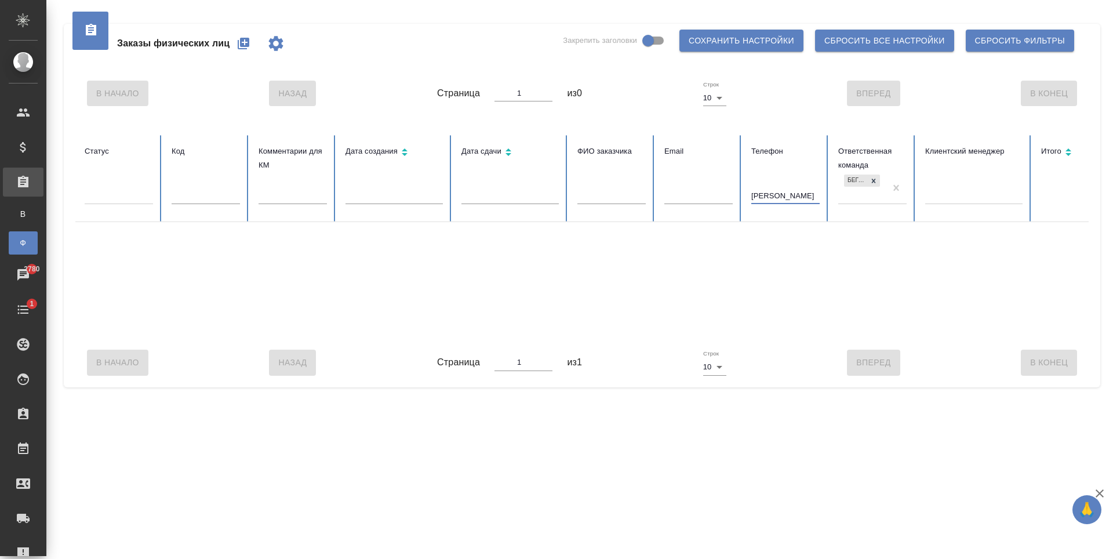
click at [770, 197] on input "евгения" at bounding box center [785, 196] width 68 height 16
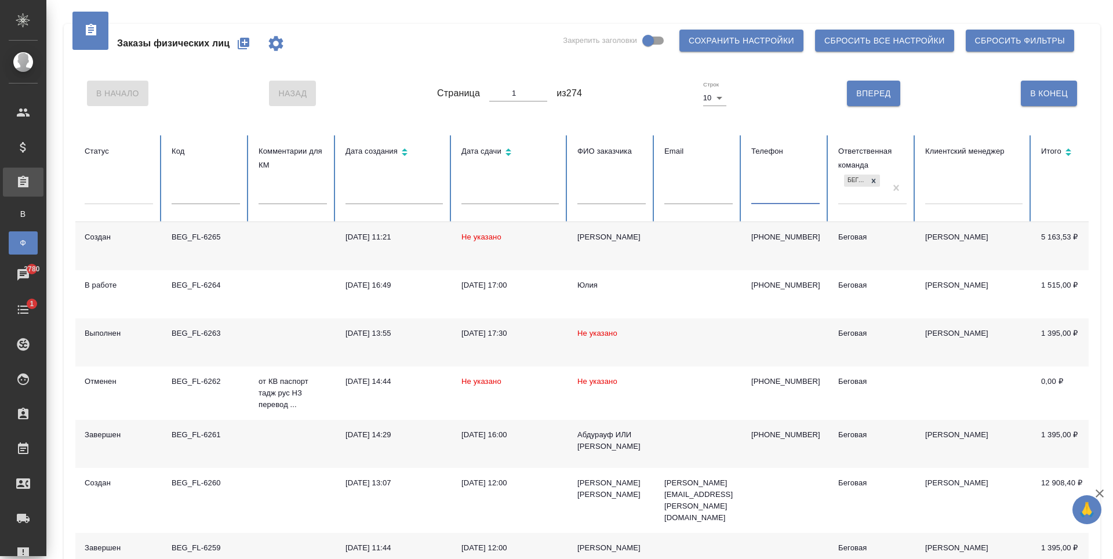
click at [610, 206] on div at bounding box center [611, 200] width 68 height 24
click at [609, 196] on input "text" at bounding box center [611, 196] width 68 height 16
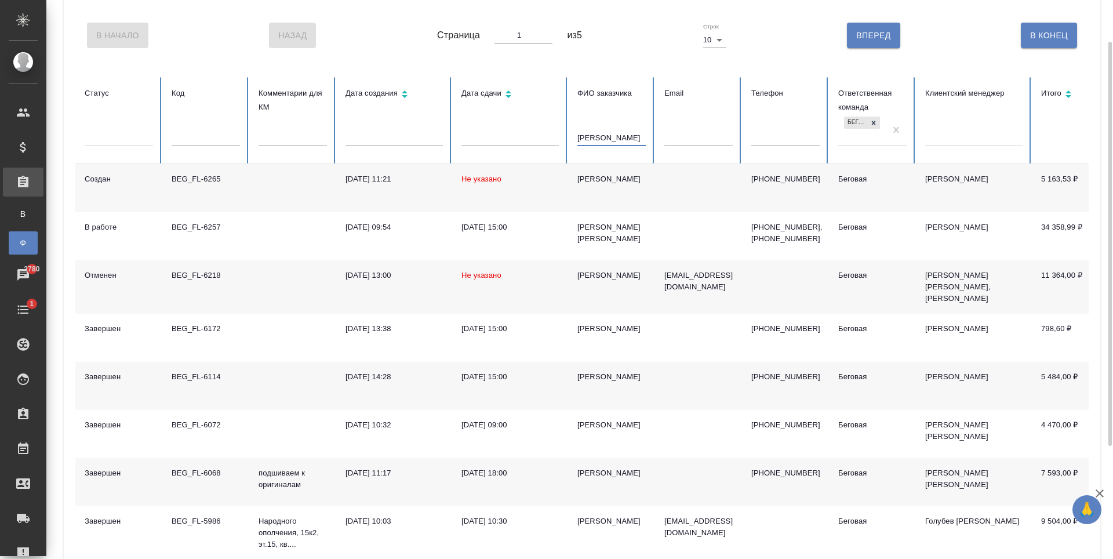
scroll to position [174, 0]
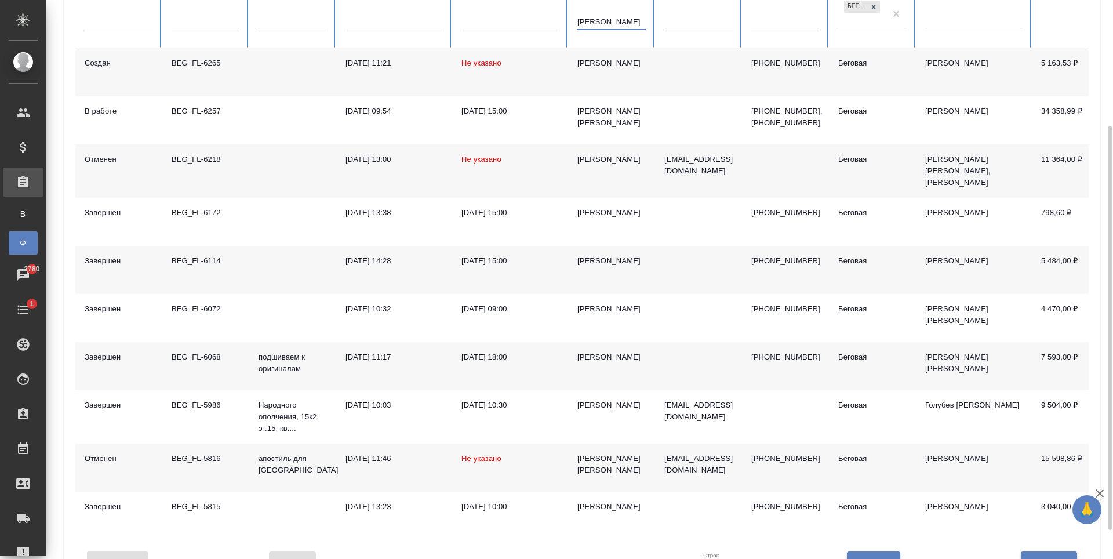
type input "евгения"
click at [640, 364] on td "[PERSON_NAME]" at bounding box center [611, 366] width 87 height 48
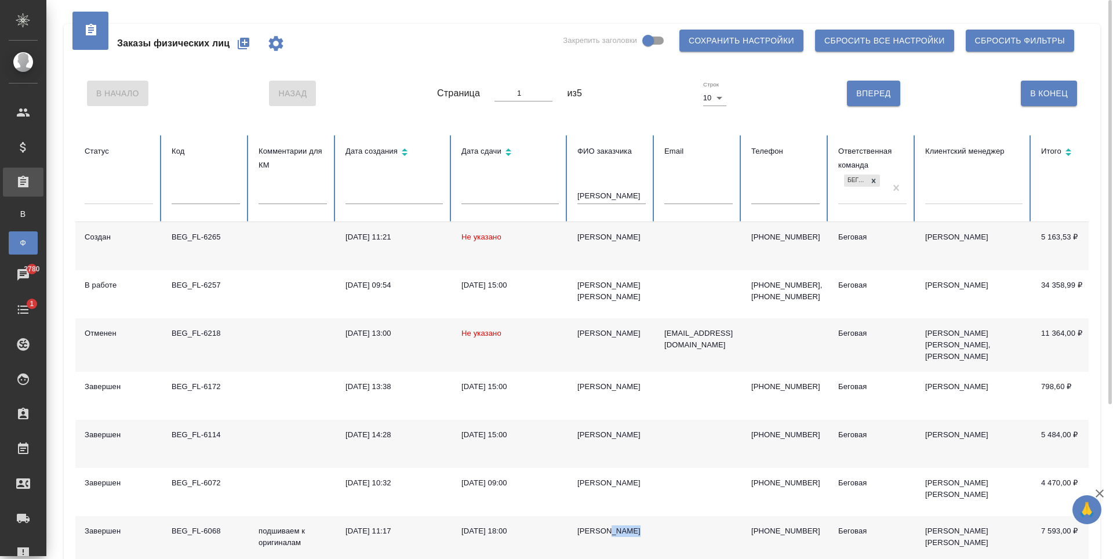
scroll to position [116, 0]
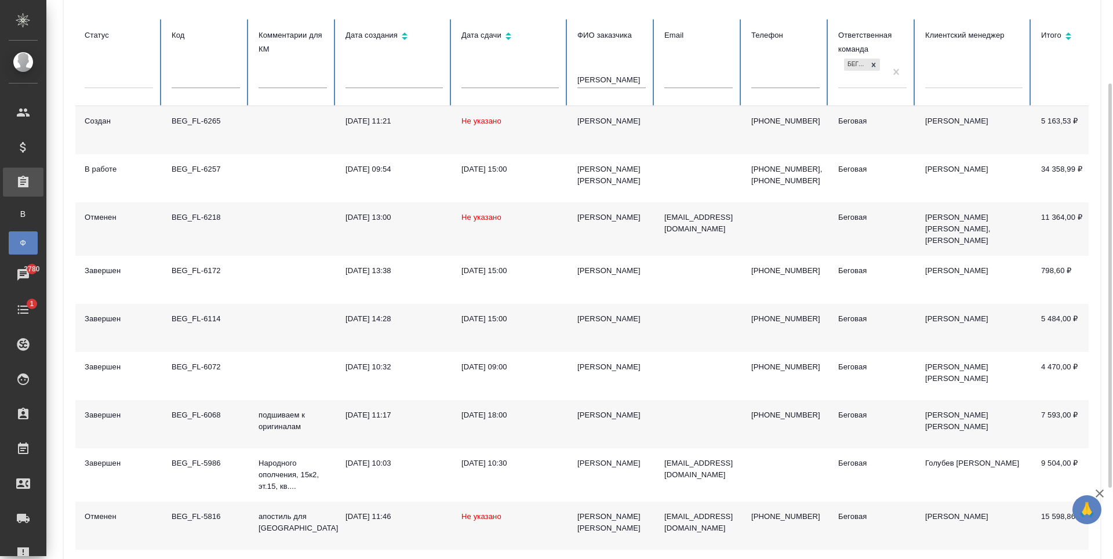
click at [780, 421] on td "[PHONE_NUMBER]" at bounding box center [785, 424] width 87 height 48
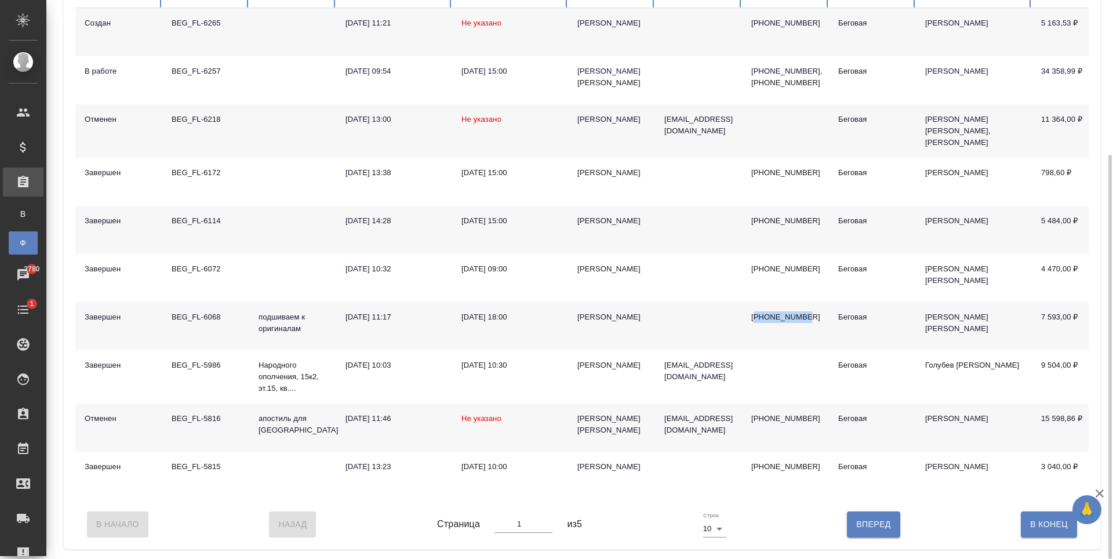
type input "2"
click at [547, 523] on input "2" at bounding box center [523, 524] width 58 height 16
type input "2"
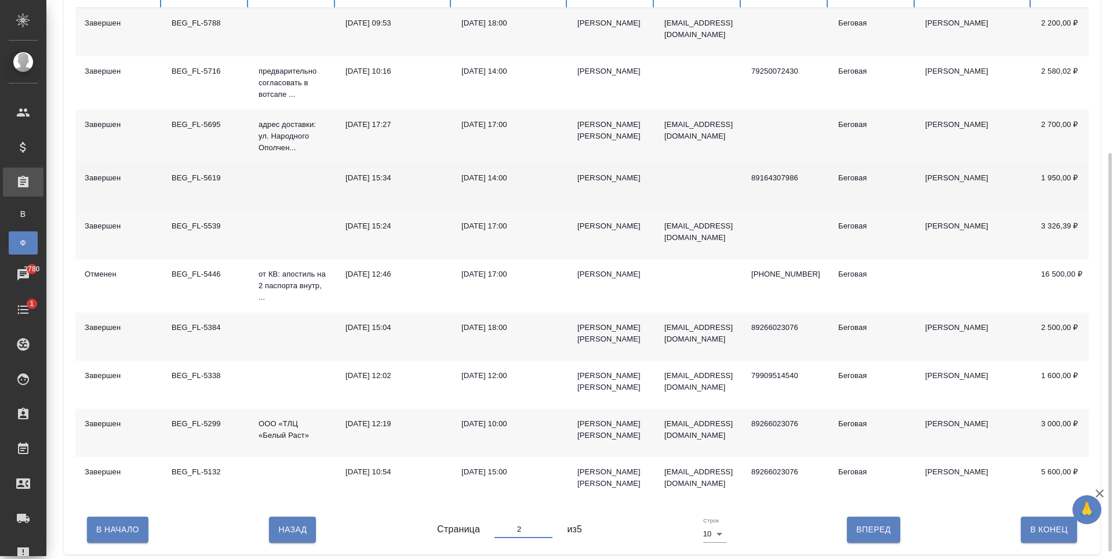
click at [759, 206] on td "89164307986" at bounding box center [785, 187] width 87 height 48
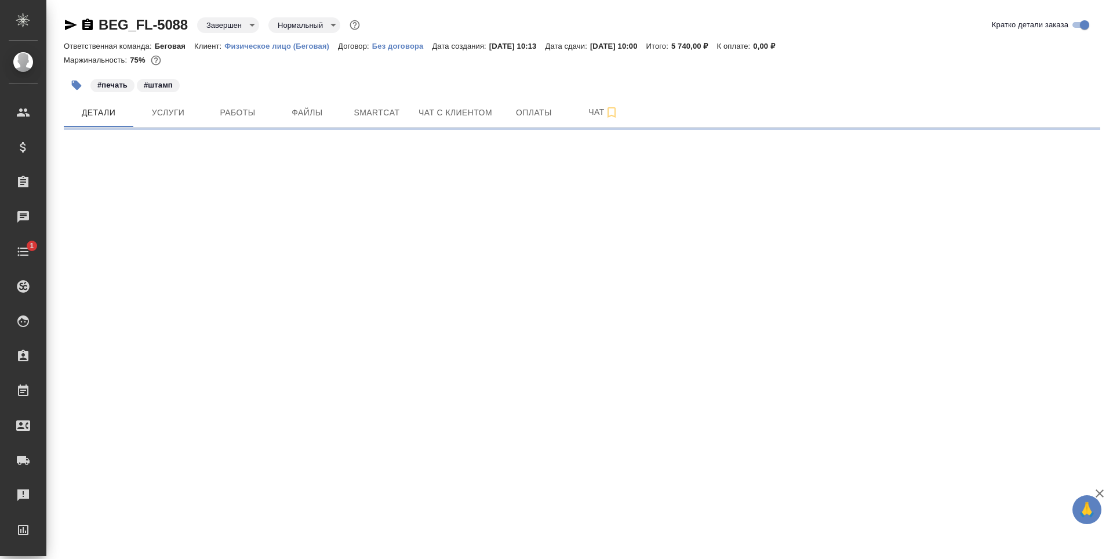
select select "RU"
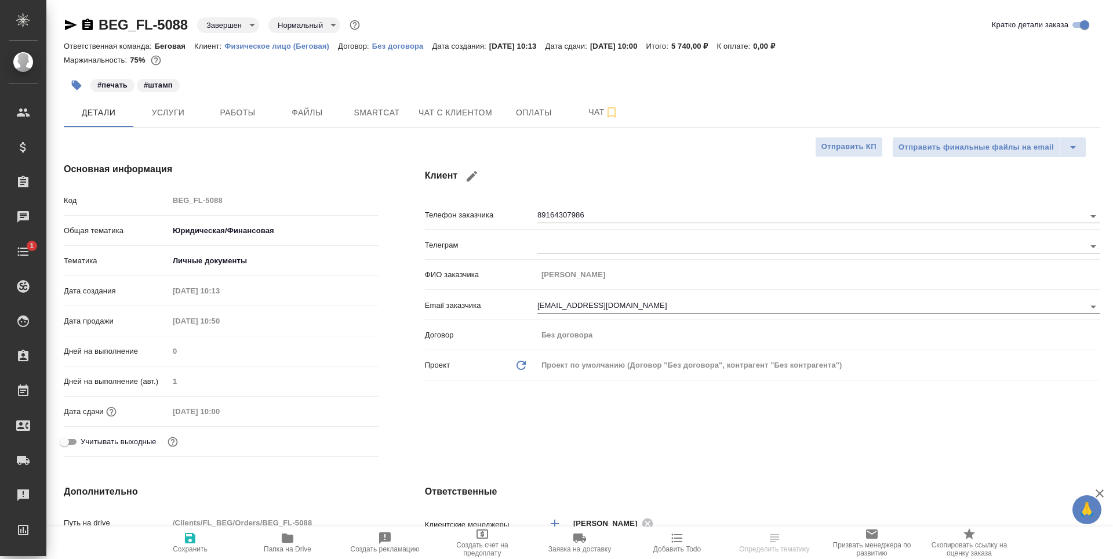
type textarea "x"
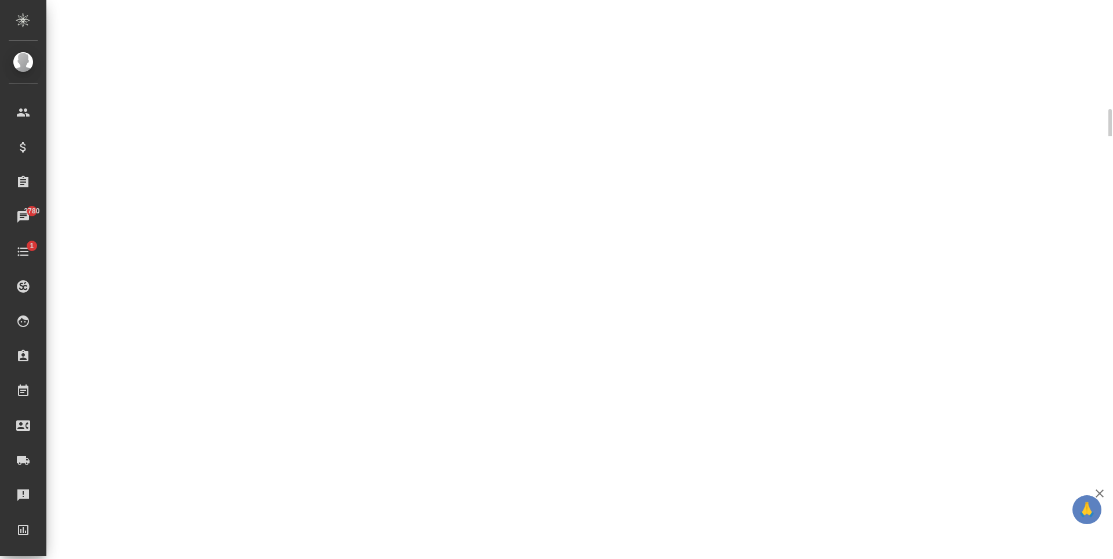
select select "RU"
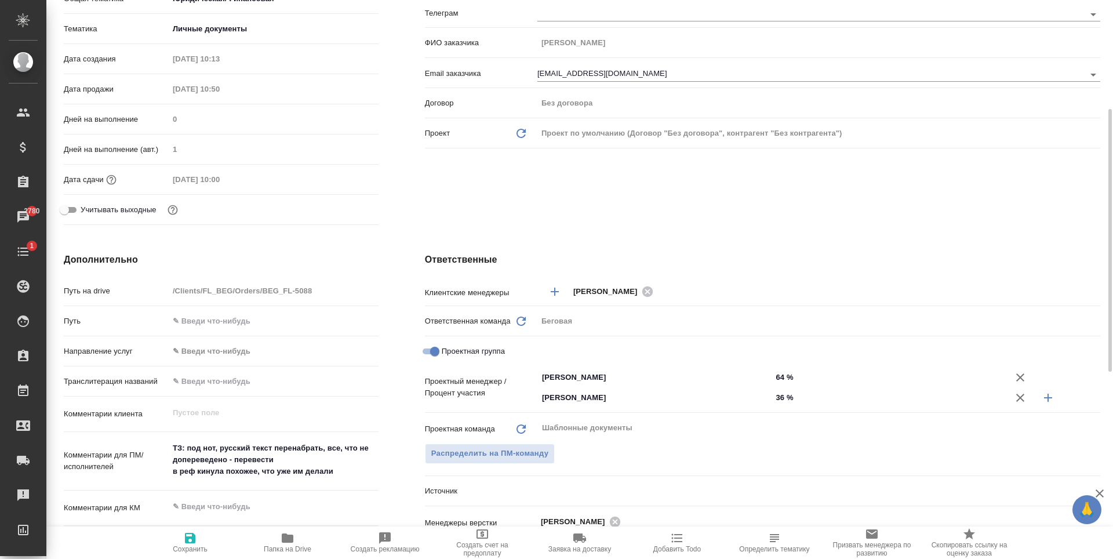
type textarea "x"
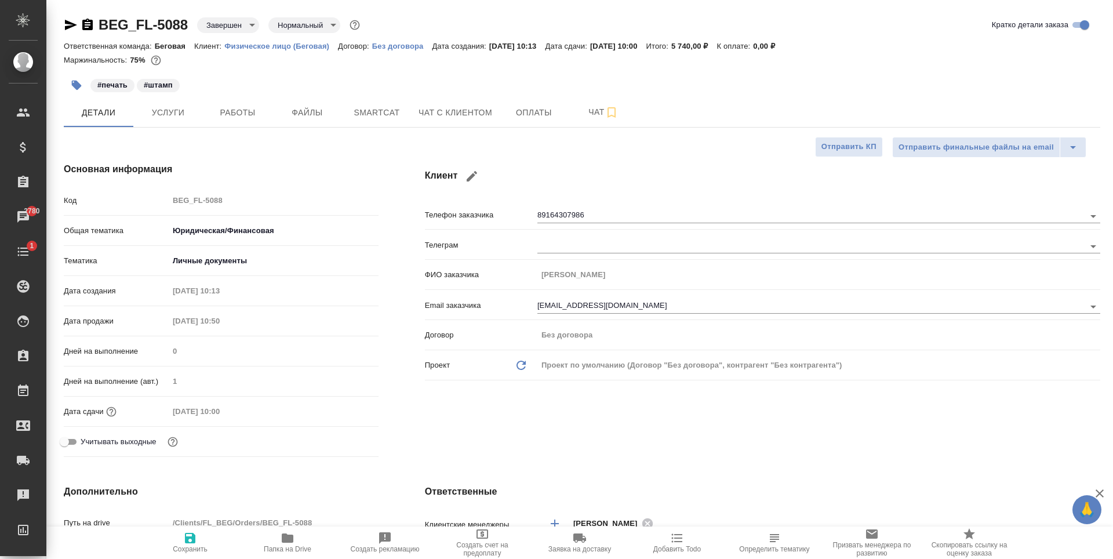
type textarea "x"
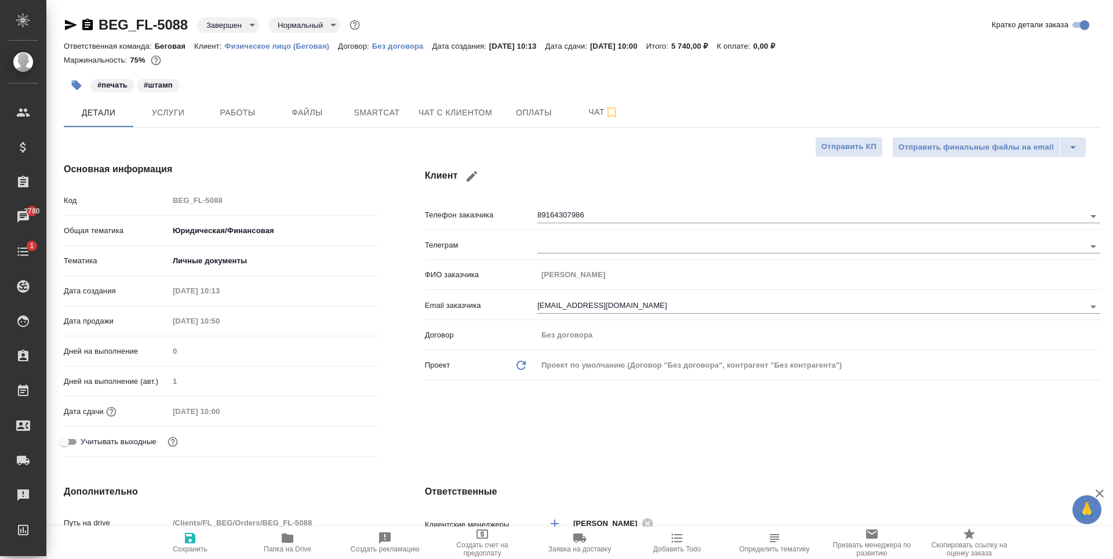
type textarea "x"
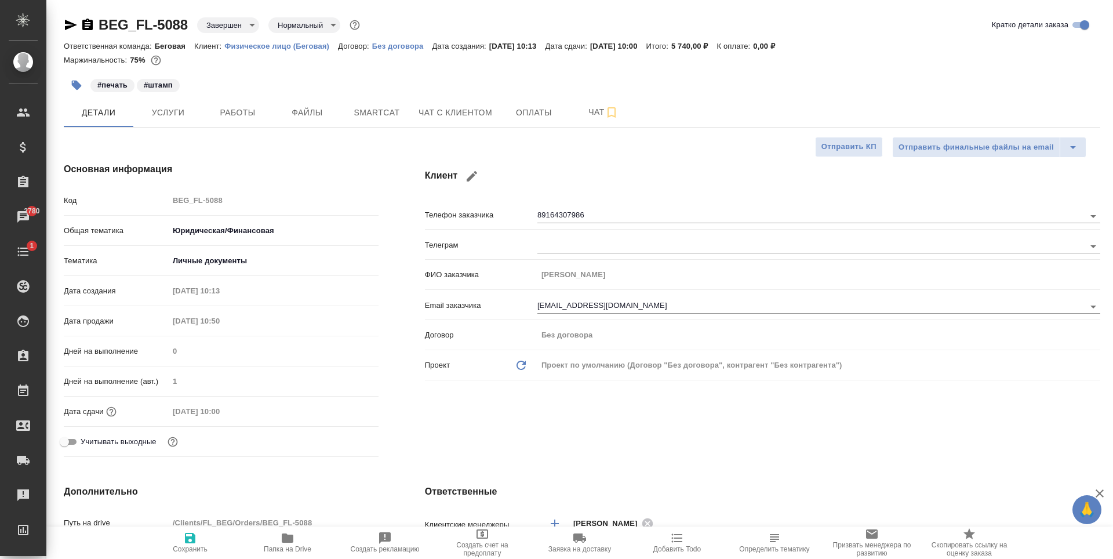
type textarea "x"
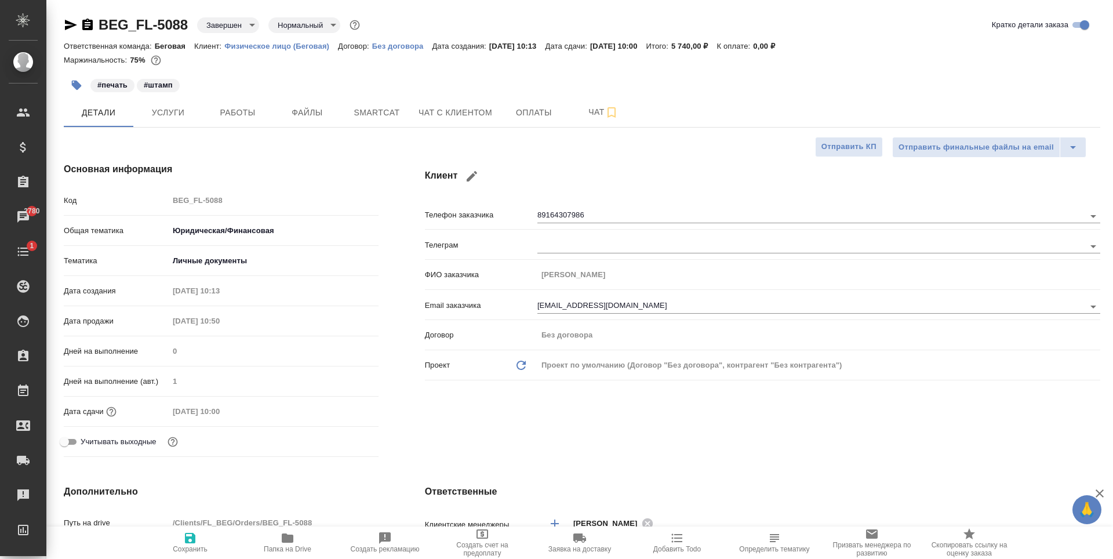
type textarea "x"
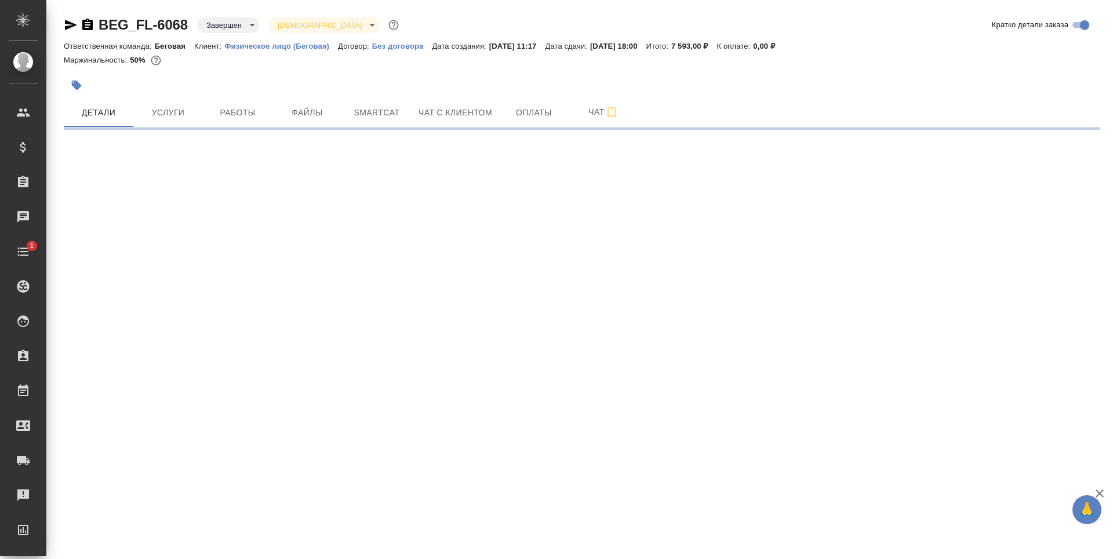
select select "RU"
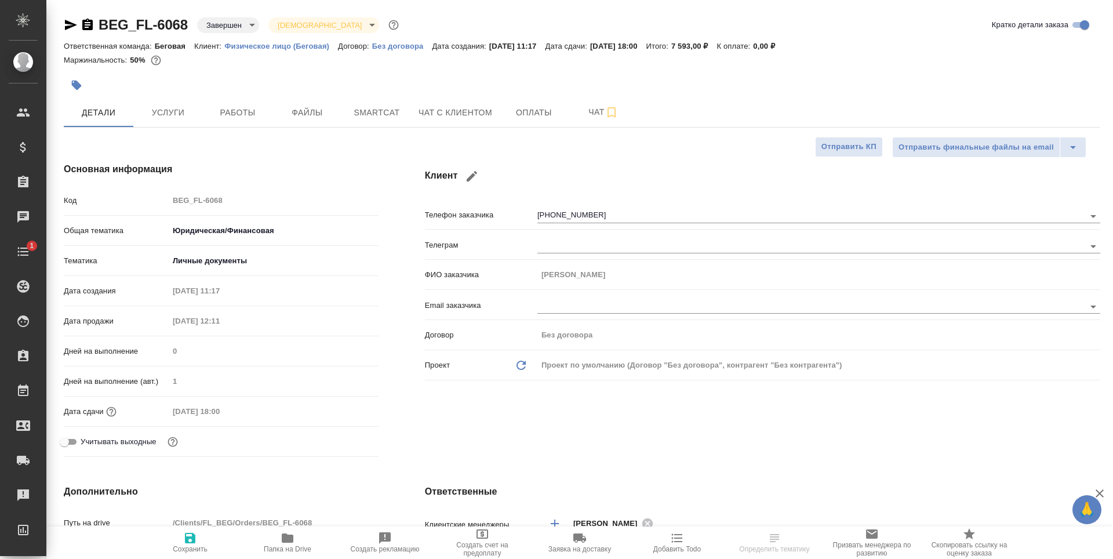
type textarea "x"
type input "Газизов Ринат"
type input "[PERSON_NAME]"
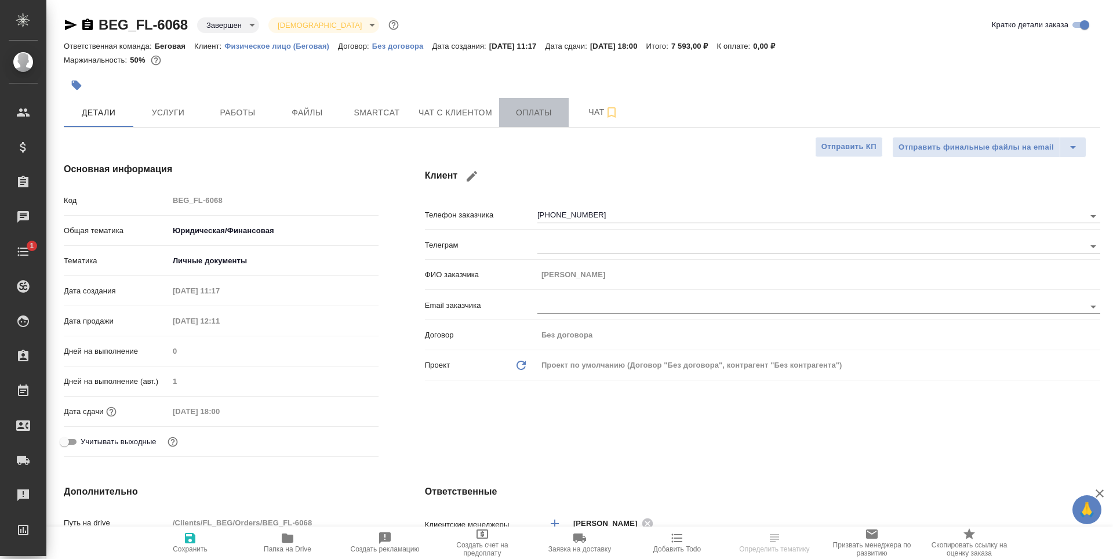
click at [528, 110] on span "Оплаты" at bounding box center [534, 112] width 56 height 14
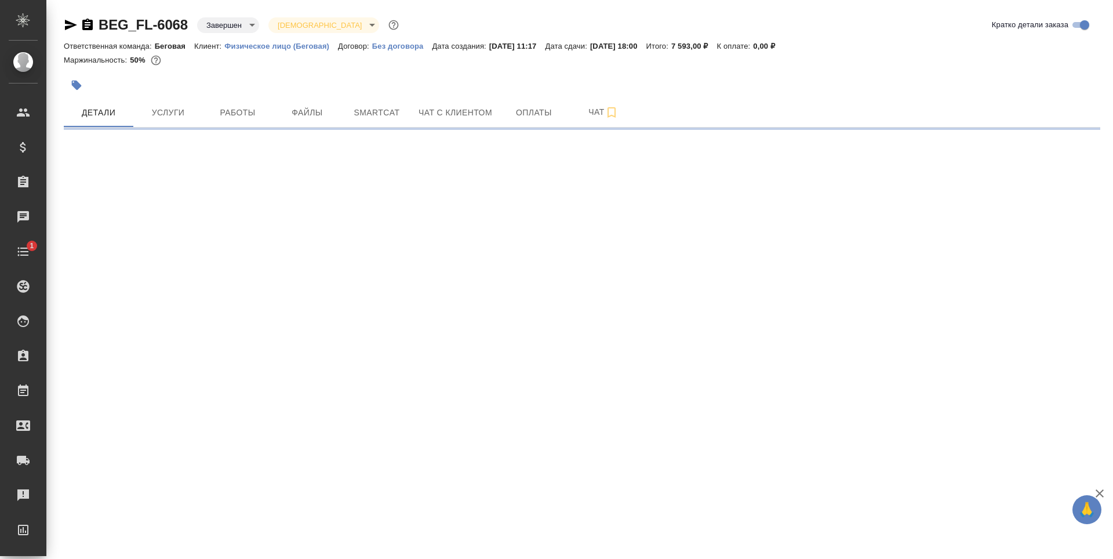
select select "RU"
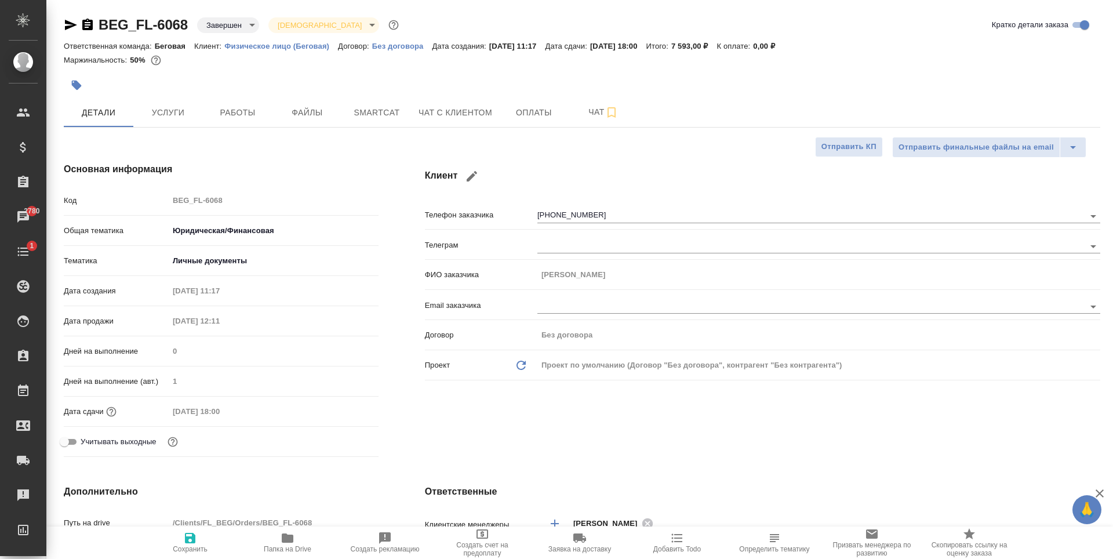
type textarea "x"
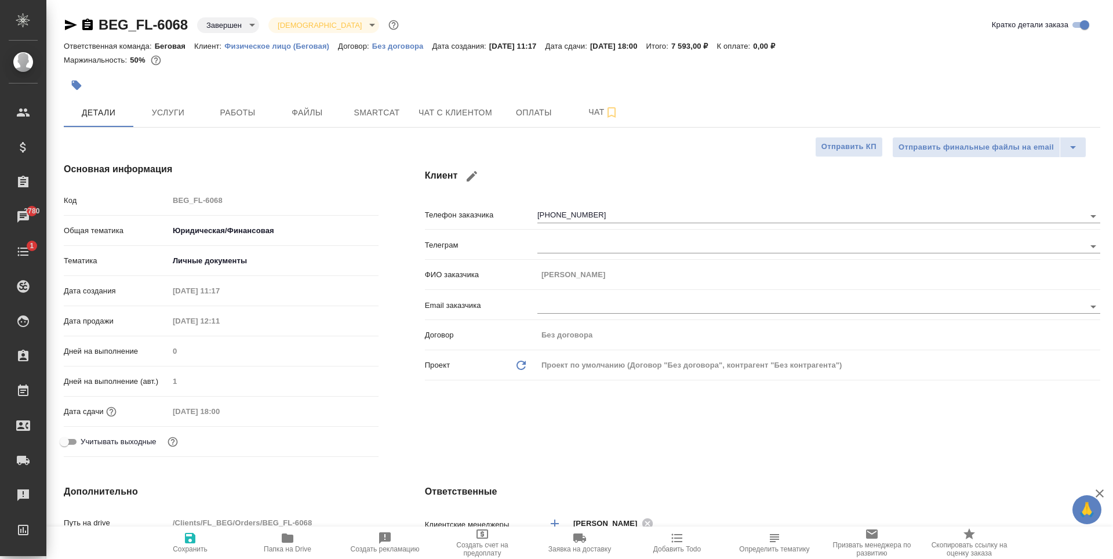
type textarea "x"
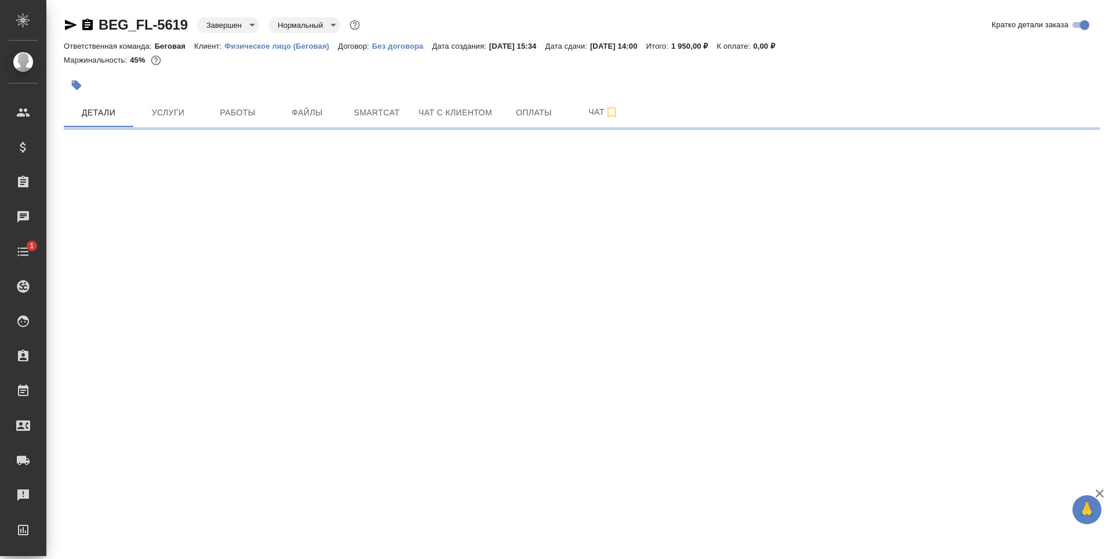
select select "RU"
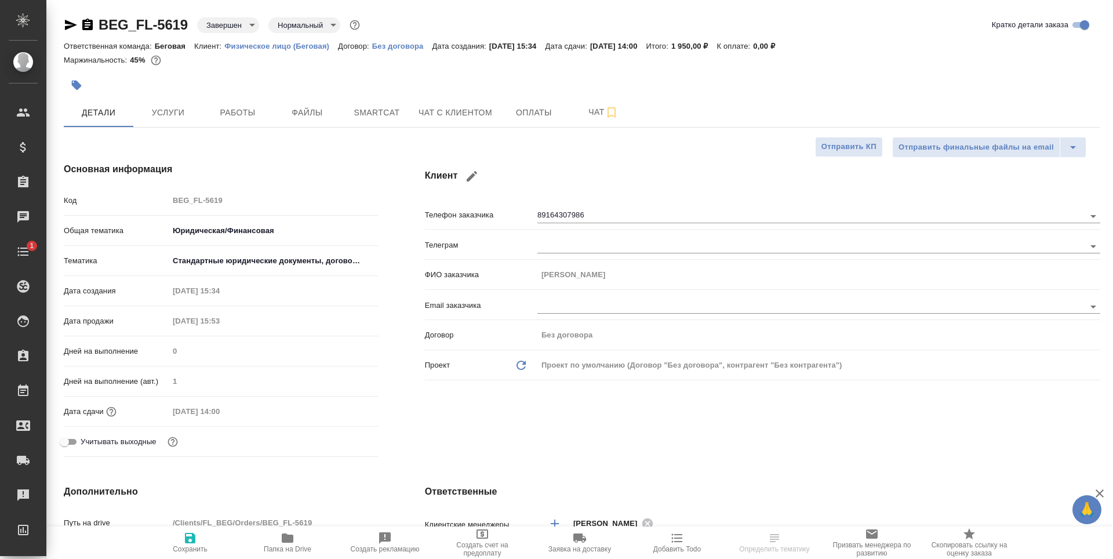
type textarea "x"
click at [523, 110] on span "Оплаты" at bounding box center [534, 112] width 56 height 14
